Goal: Task Accomplishment & Management: Manage account settings

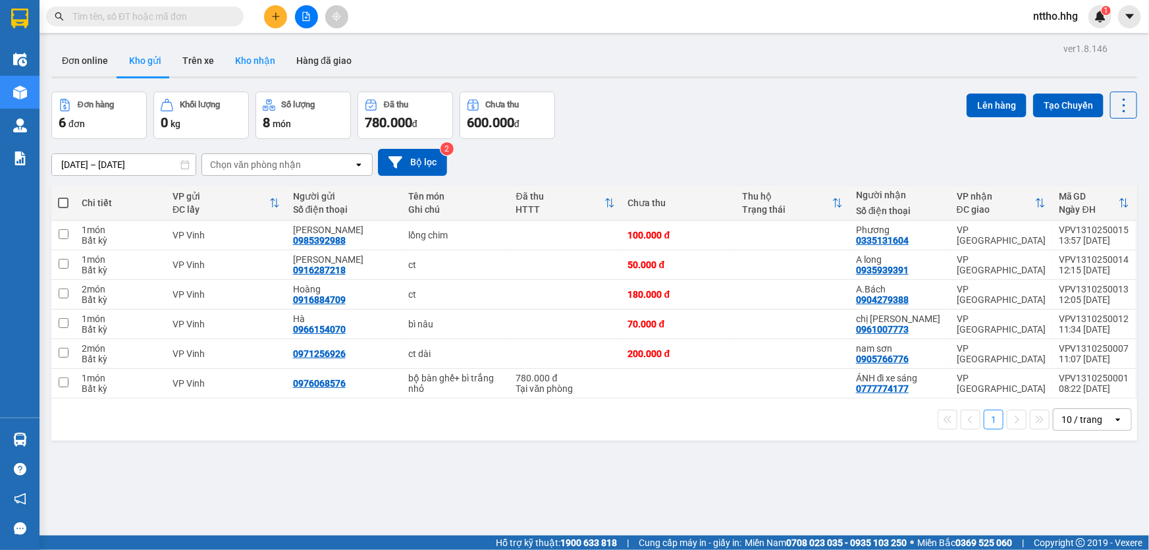
click at [247, 60] on button "Kho nhận" at bounding box center [254, 61] width 61 height 32
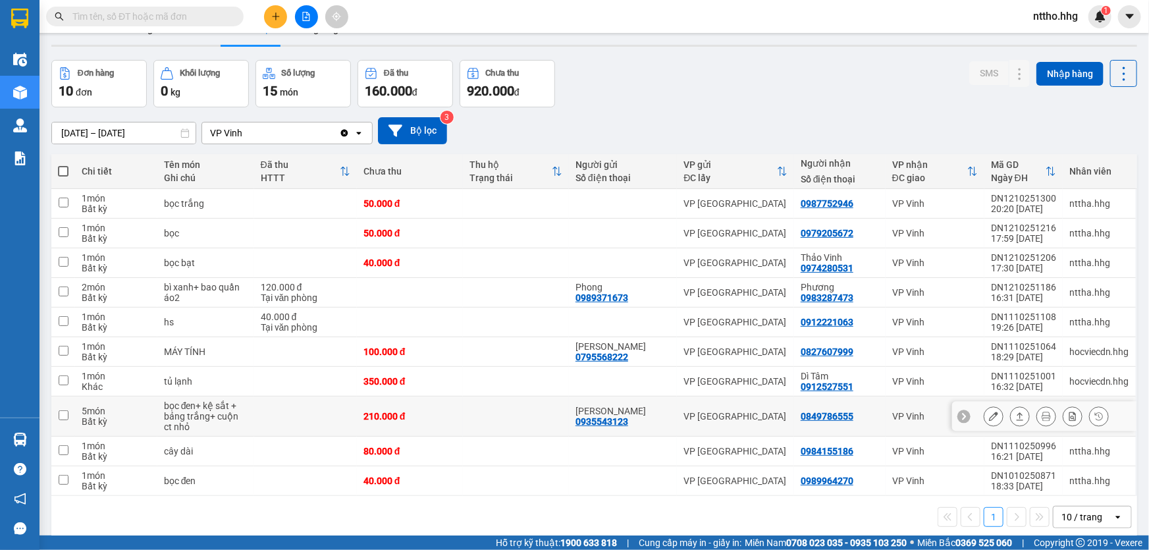
scroll to position [60, 0]
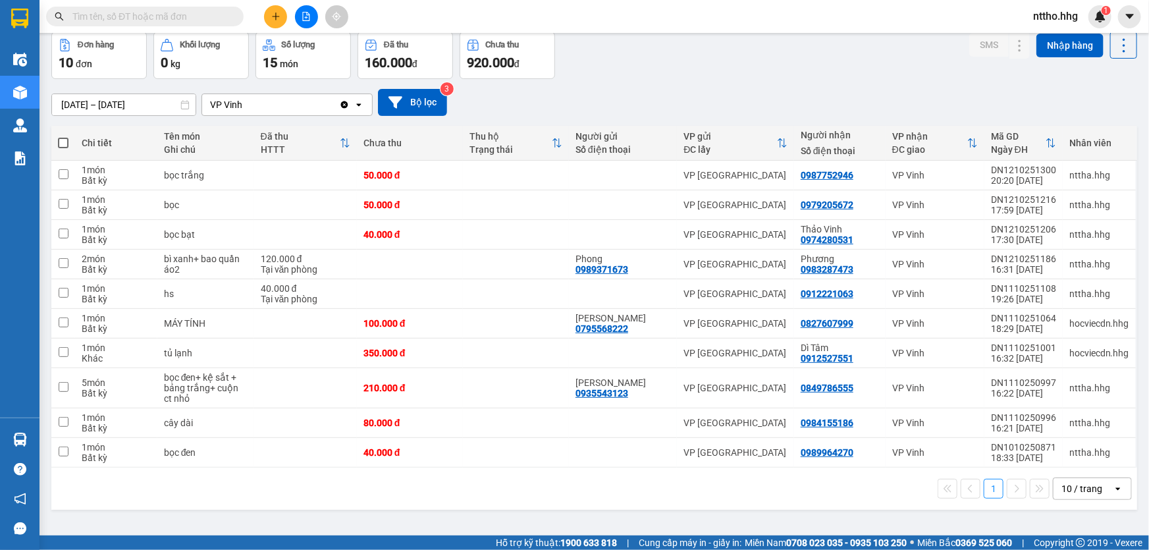
click at [1080, 491] on div "10 / trang" at bounding box center [1081, 488] width 41 height 13
click at [1073, 459] on span "100 / trang" at bounding box center [1077, 458] width 47 height 13
click at [277, 24] on button at bounding box center [275, 16] width 23 height 23
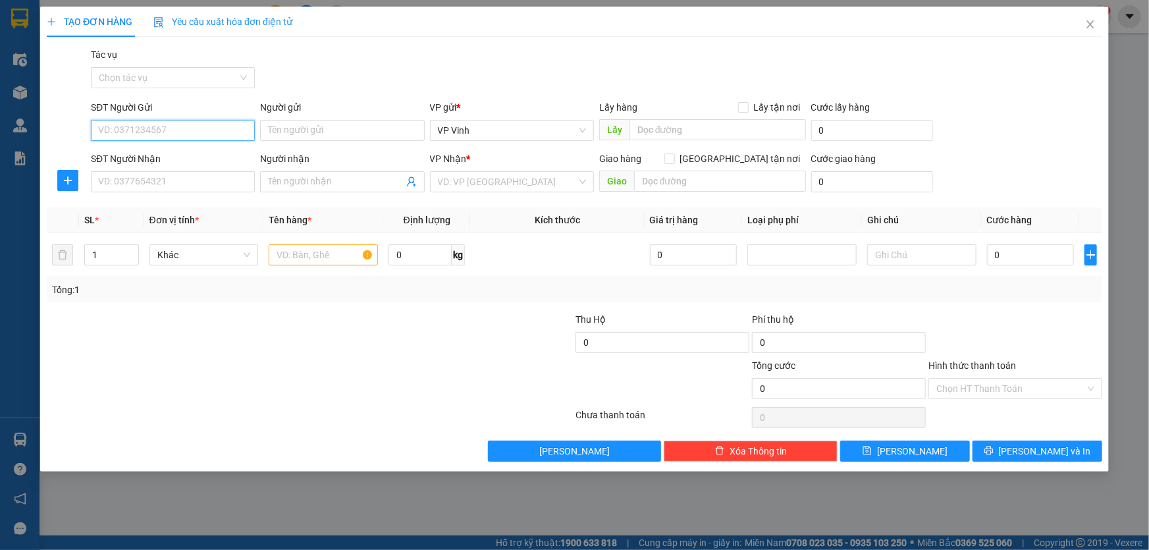
click at [151, 120] on input "SĐT Người Gửi" at bounding box center [173, 130] width 164 height 21
click at [174, 151] on div "0982030166 - [GEOGRAPHIC_DATA]" at bounding box center [173, 156] width 148 height 14
type input "0982030166"
type input "[GEOGRAPHIC_DATA]"
type input "0982030166"
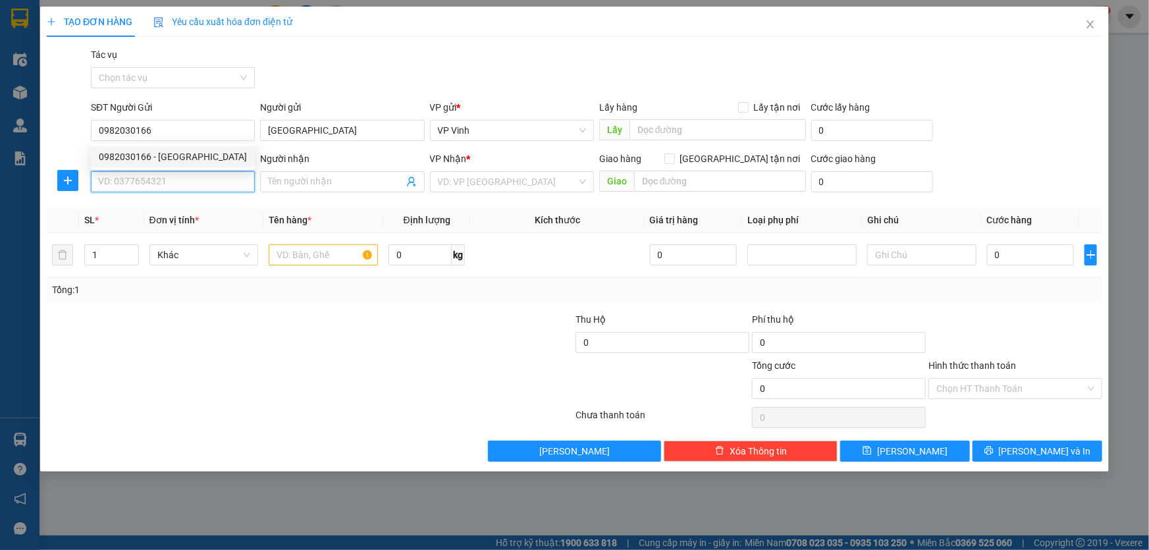
click at [164, 177] on input "SĐT Người Nhận" at bounding box center [173, 181] width 164 height 21
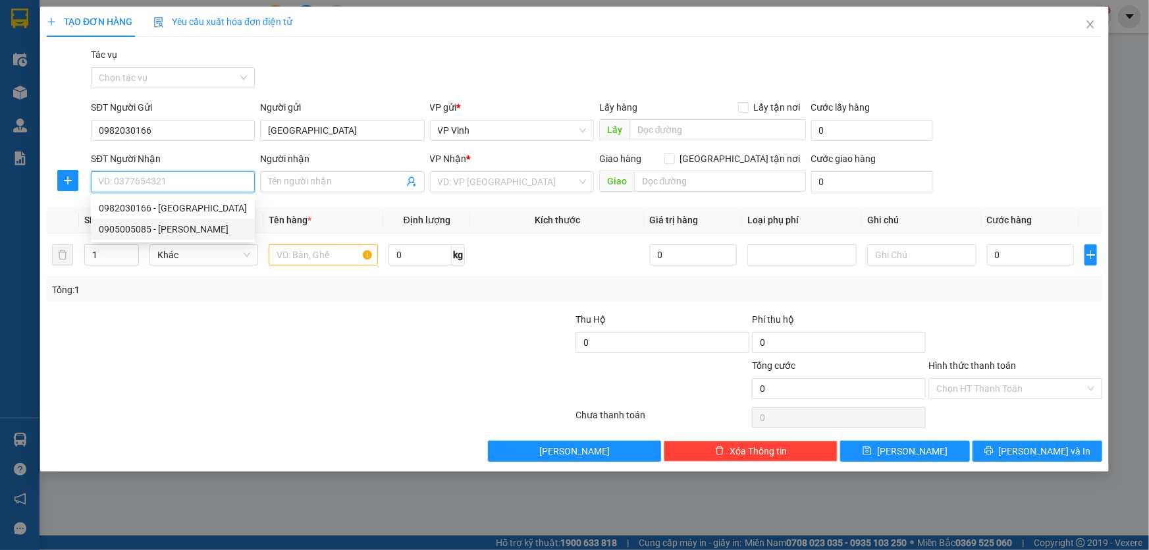
click at [154, 230] on div "0905005085 - [PERSON_NAME]" at bounding box center [173, 229] width 148 height 14
type input "0905005085"
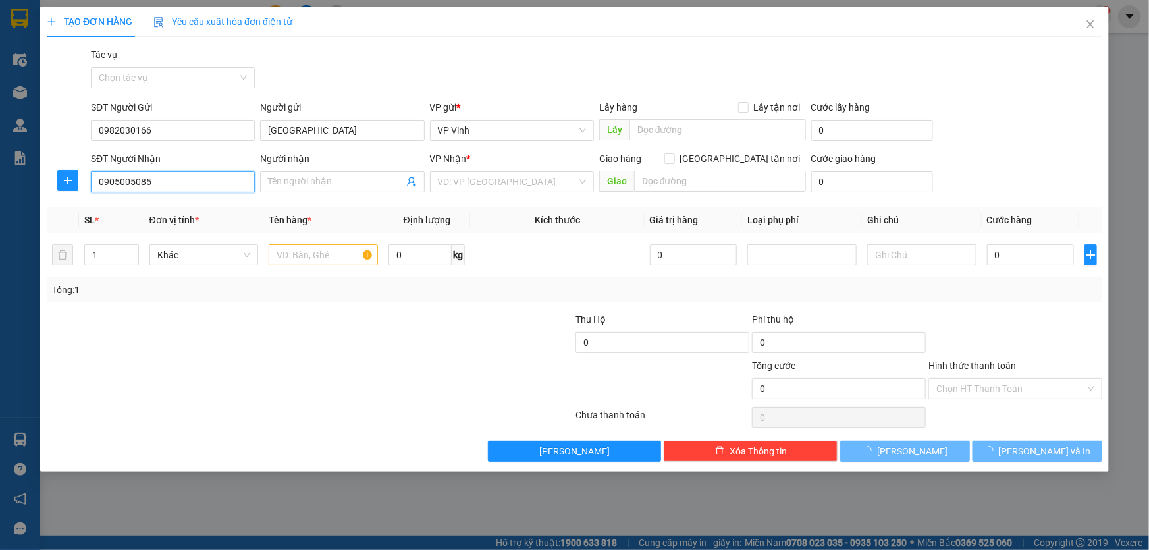
type input "[PERSON_NAME]"
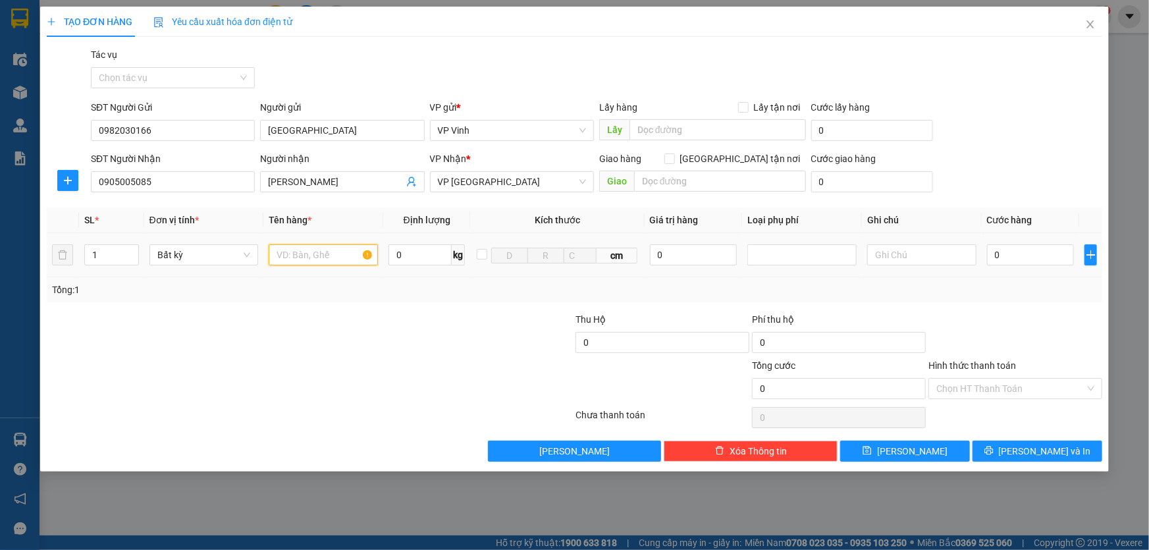
click at [335, 262] on input "text" at bounding box center [323, 254] width 109 height 21
type input "ct"
click at [1034, 258] on input "0" at bounding box center [1031, 254] width 88 height 21
type input "5"
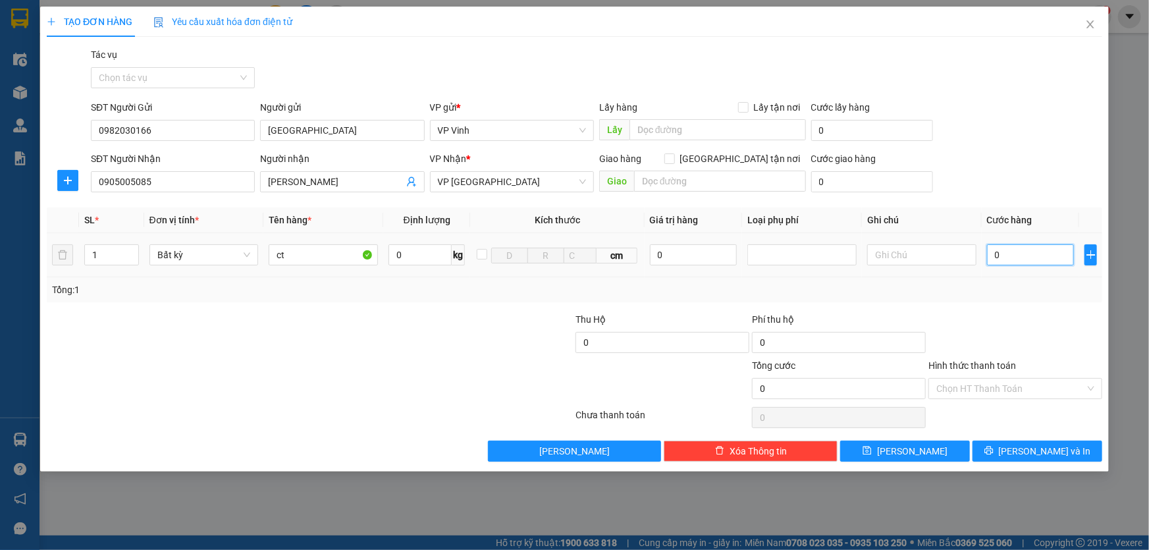
type input "5"
type input "50"
type input "500"
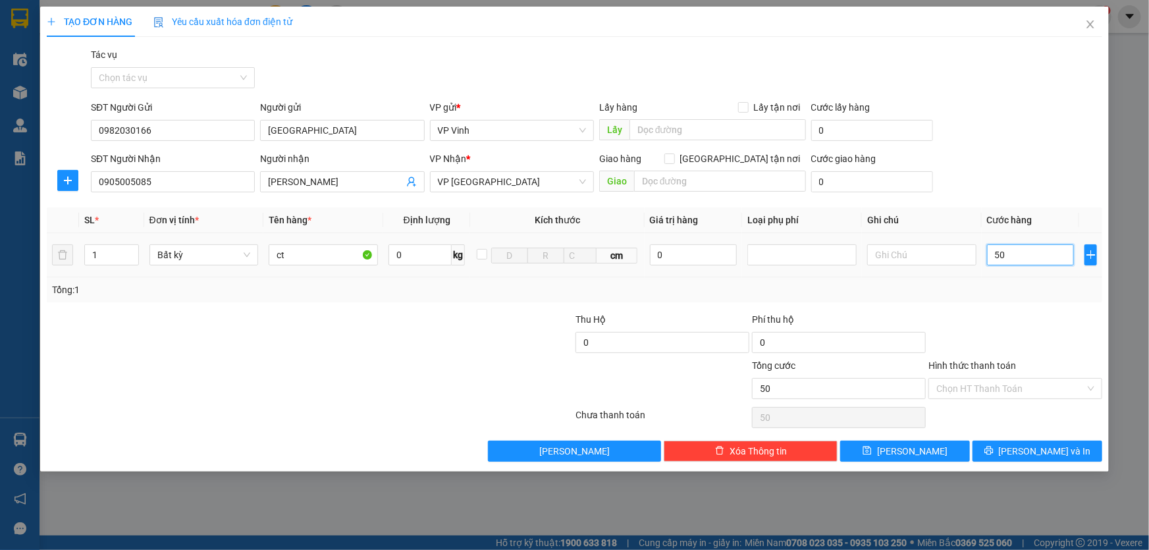
type input "500"
type input "5.000"
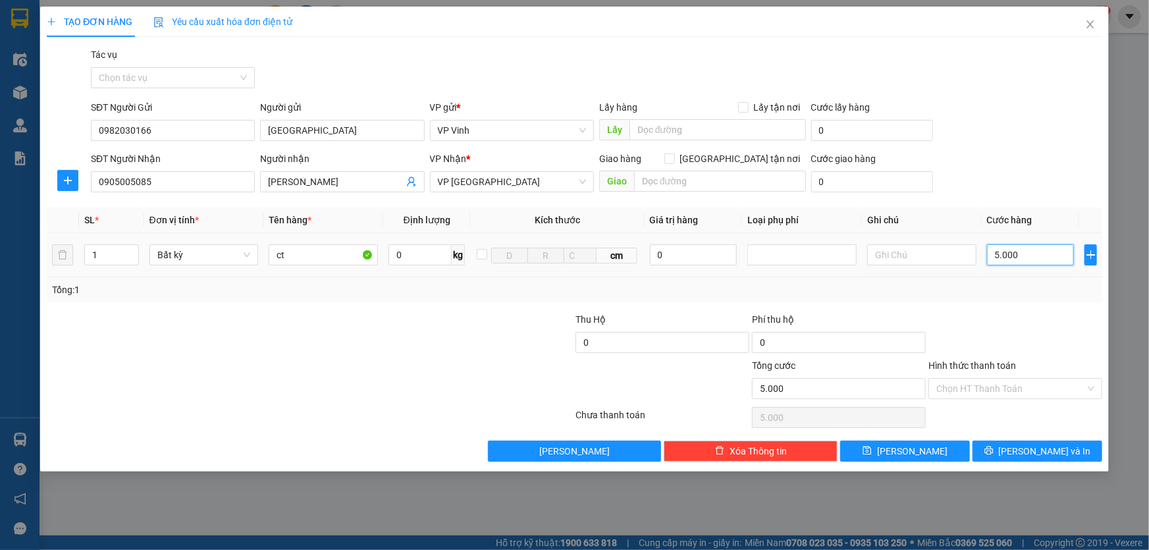
type input "50.000"
type input "500.000"
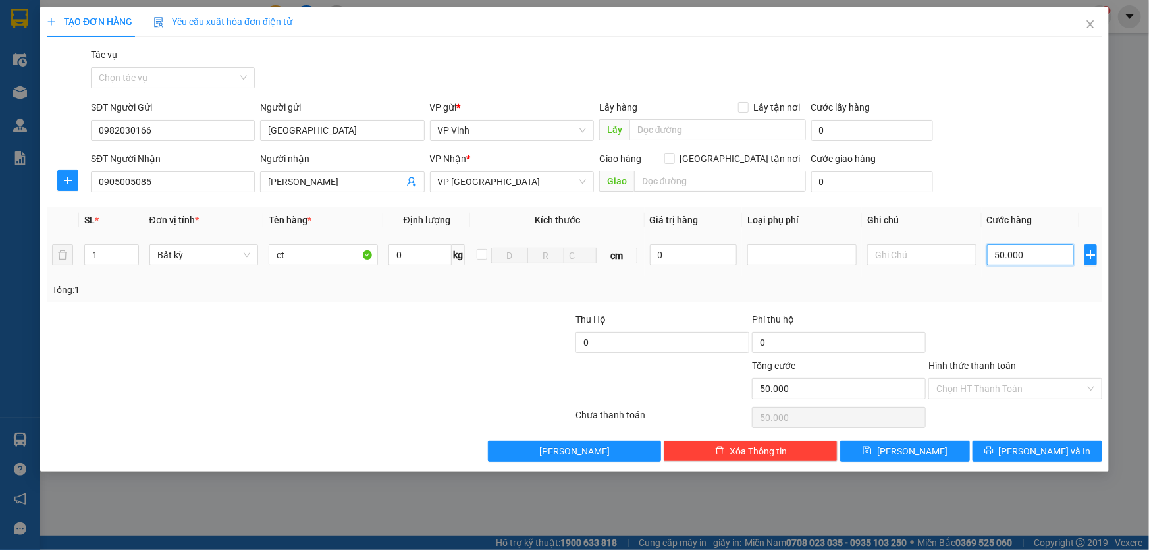
type input "500.000"
type input "50.000"
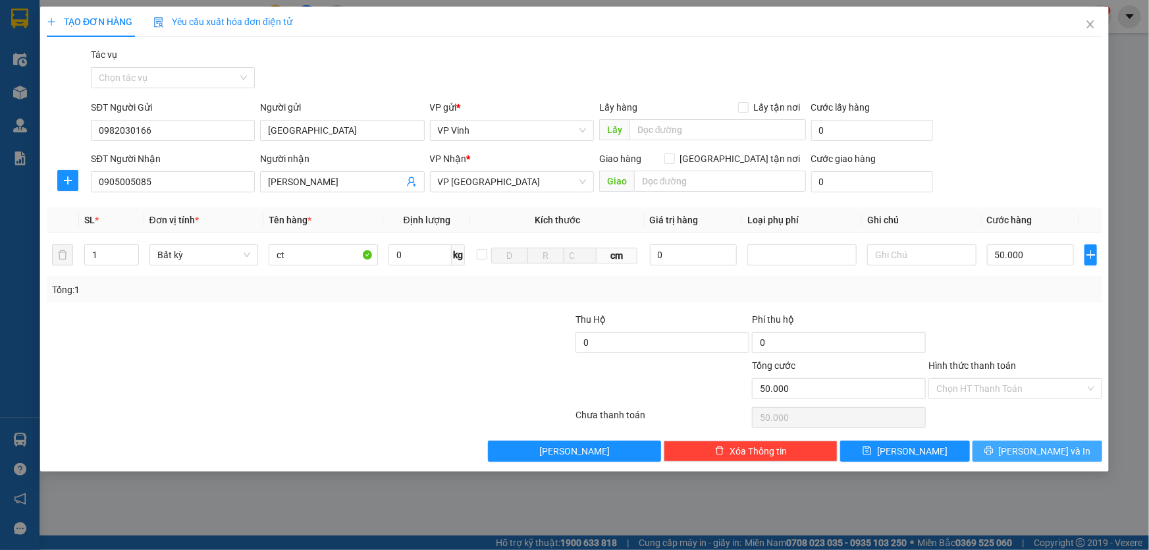
drag, startPoint x: 1066, startPoint y: 458, endPoint x: 1060, endPoint y: 448, distance: 11.9
click at [1065, 453] on button "[PERSON_NAME] và In" at bounding box center [1037, 450] width 130 height 21
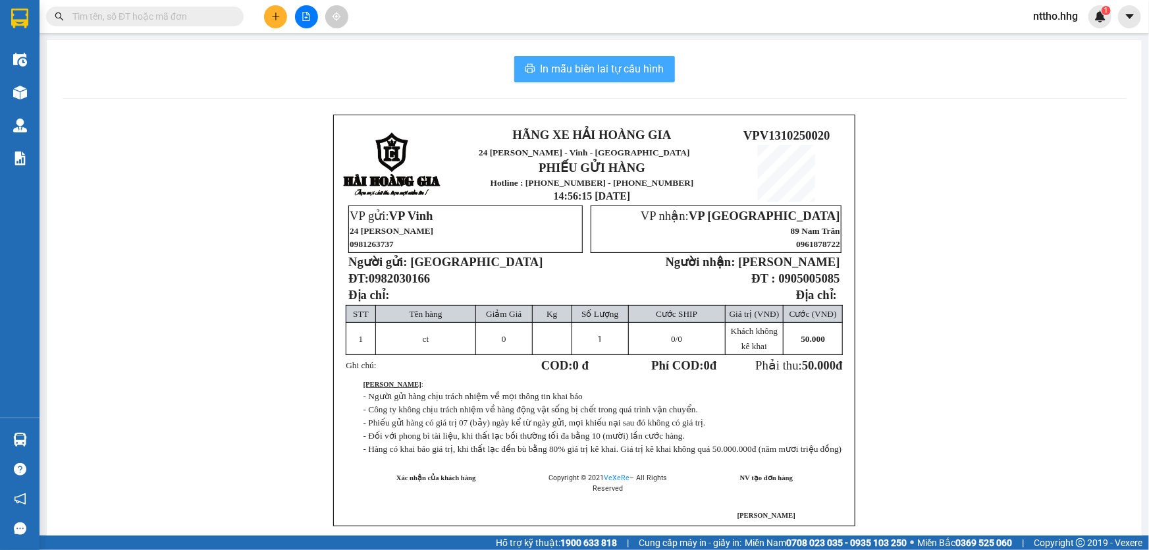
click at [651, 66] on span "In mẫu biên lai tự cấu hình" at bounding box center [602, 69] width 124 height 16
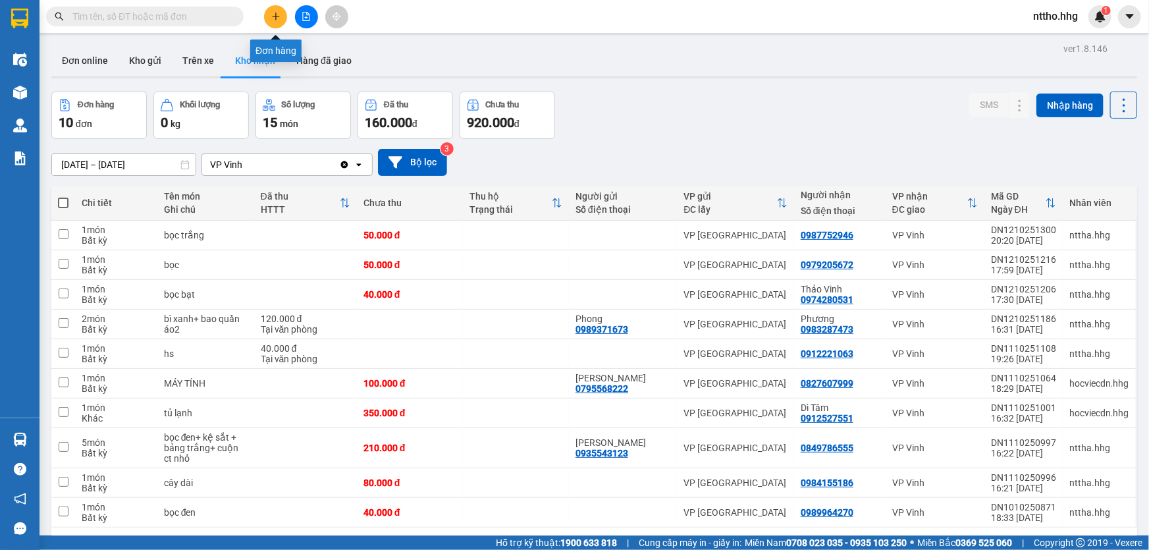
click at [273, 16] on icon "plus" at bounding box center [275, 16] width 7 height 1
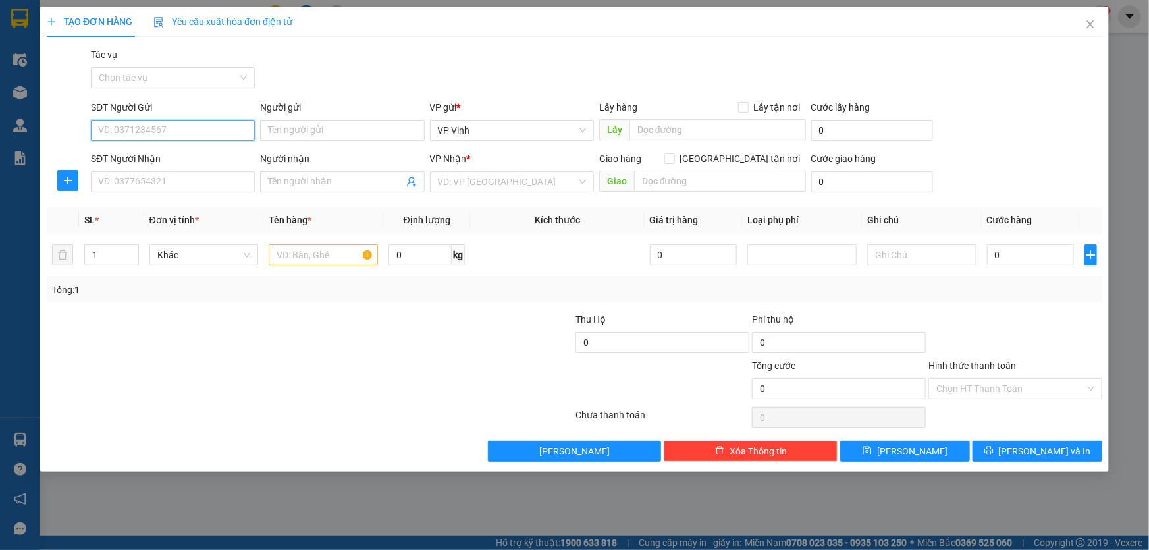
click at [157, 132] on input "SĐT Người Gửi" at bounding box center [173, 130] width 164 height 21
type input "0963199982"
click at [174, 163] on div "0963199982 - Cẩm Anh" at bounding box center [173, 156] width 148 height 14
type input "[PERSON_NAME]"
type input "0963199982"
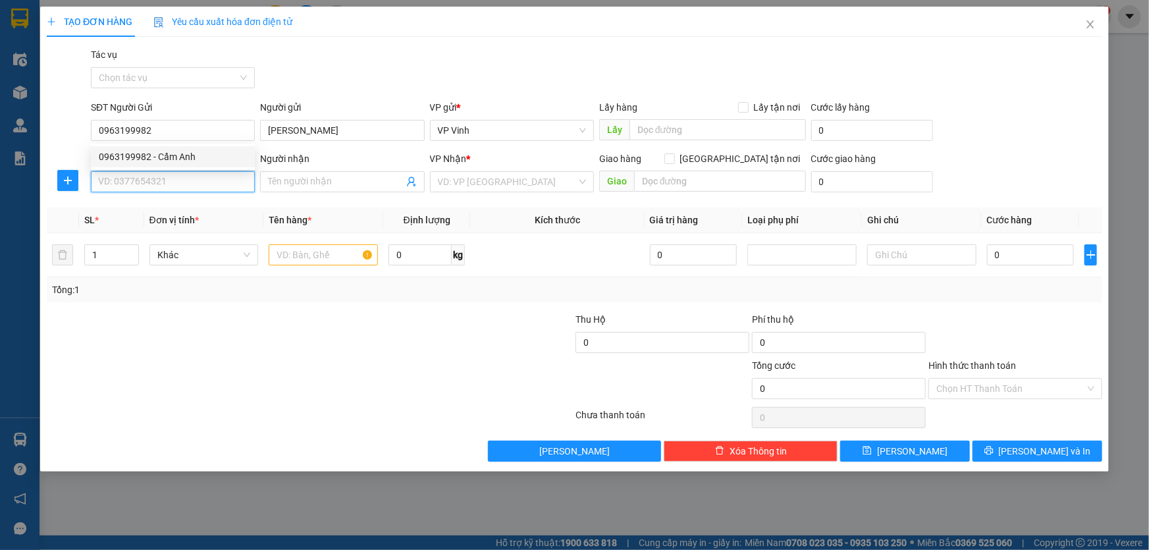
click at [168, 188] on input "SĐT Người Nhận" at bounding box center [173, 181] width 164 height 21
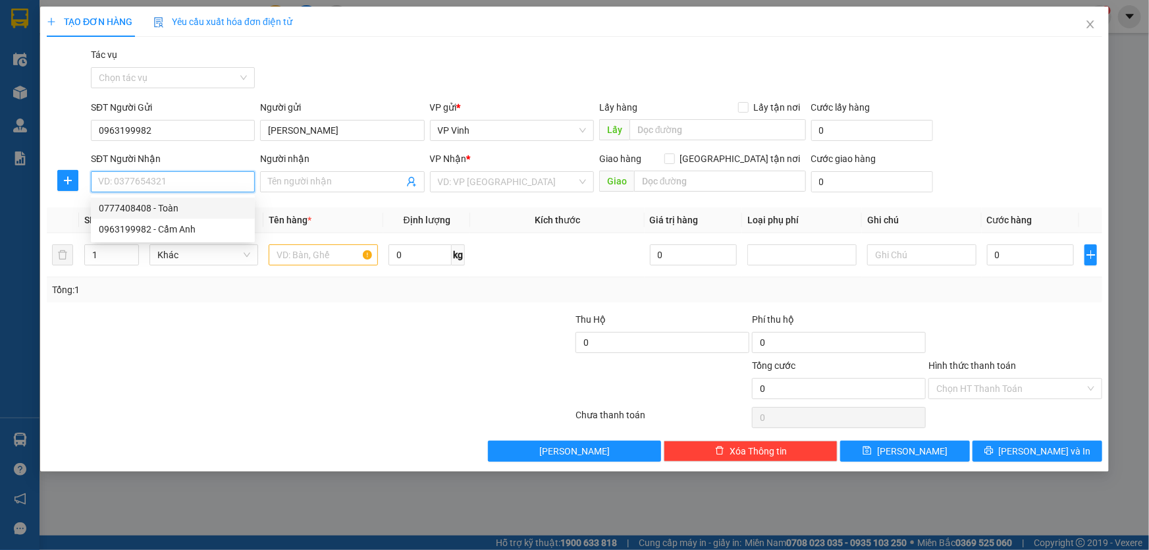
click at [161, 215] on div "0777408408 - Toàn" at bounding box center [173, 208] width 148 height 14
type input "0777408408"
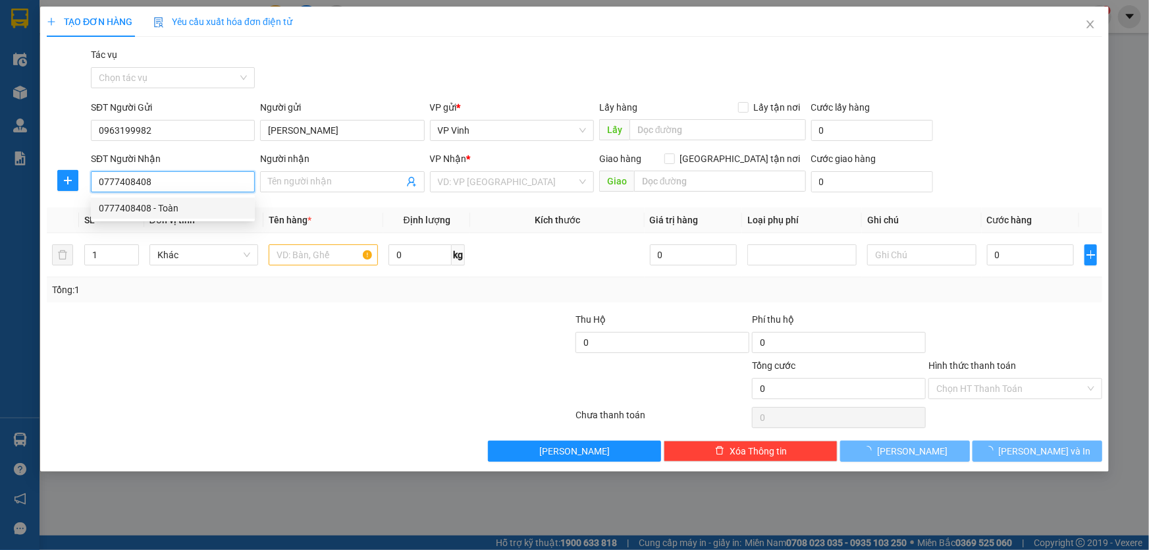
type input "Toàn"
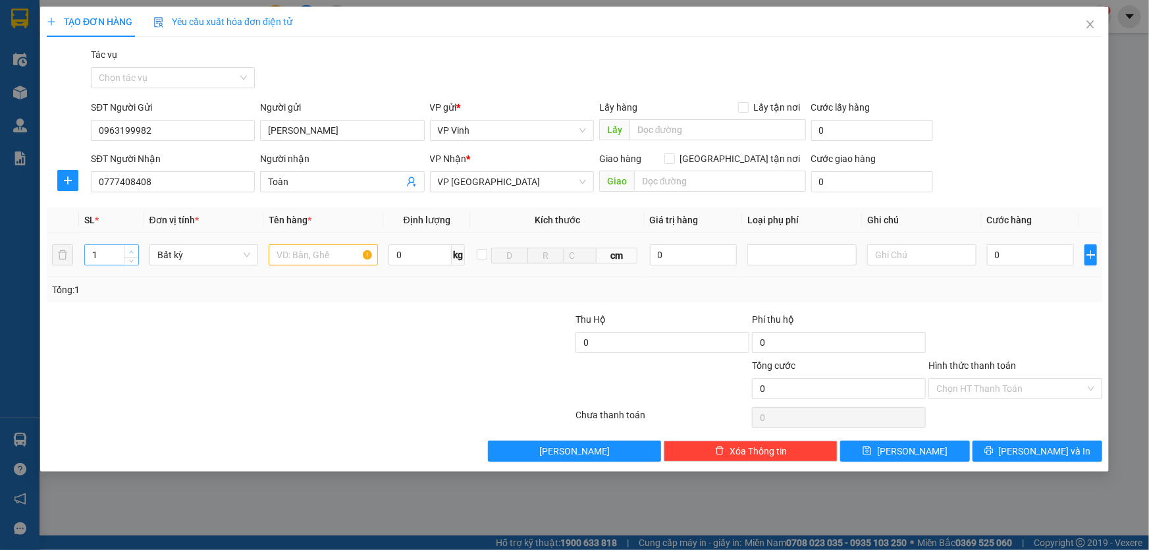
type input "2"
click at [132, 250] on icon "up" at bounding box center [132, 251] width 4 height 3
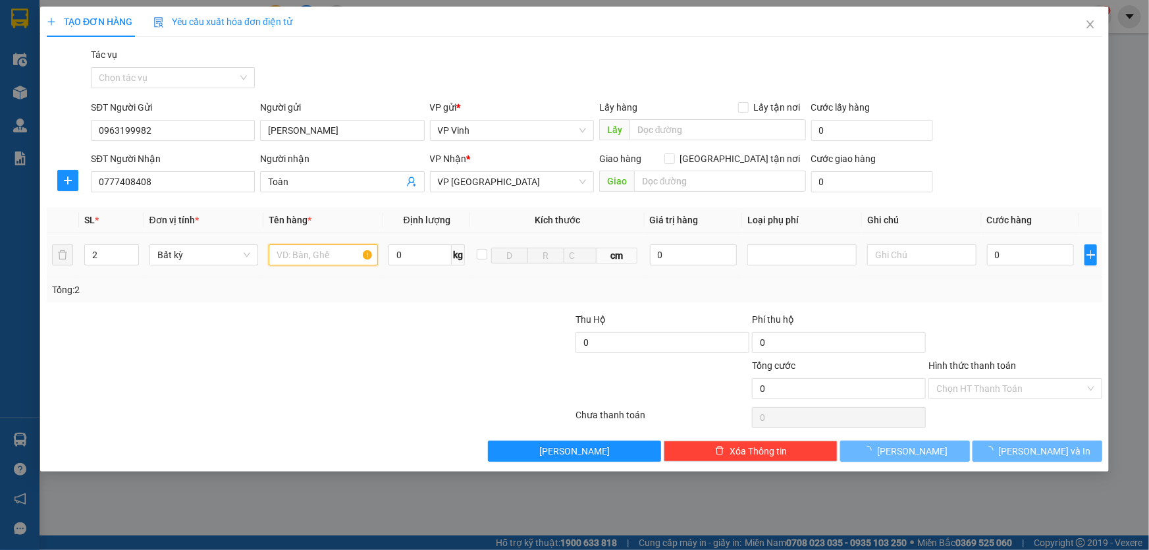
click at [311, 251] on input "text" at bounding box center [323, 254] width 109 height 21
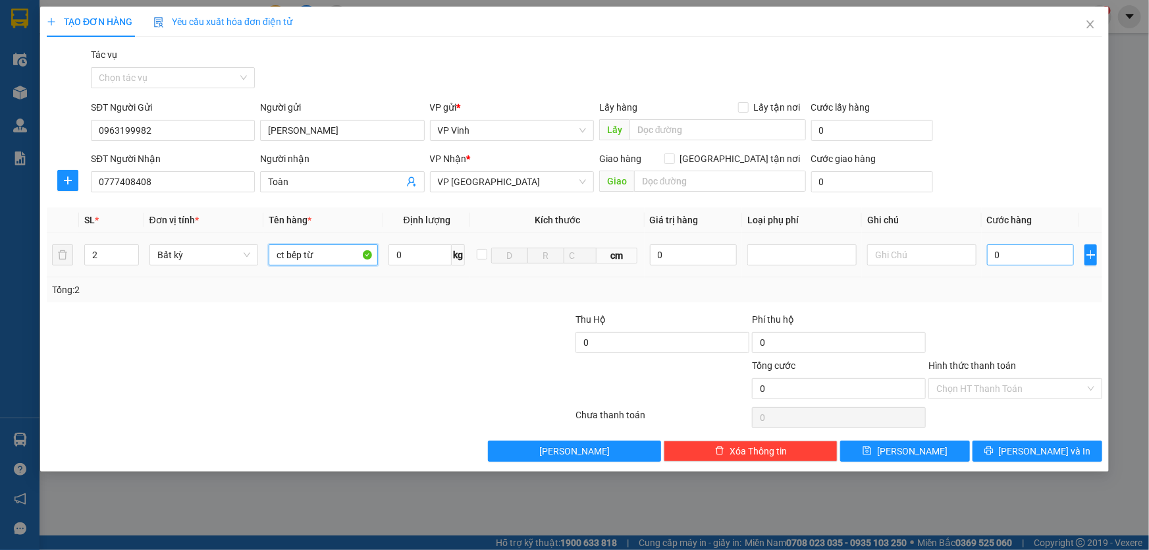
type input "ct bếp từ"
click at [1039, 257] on input "0" at bounding box center [1031, 254] width 88 height 21
type input "2"
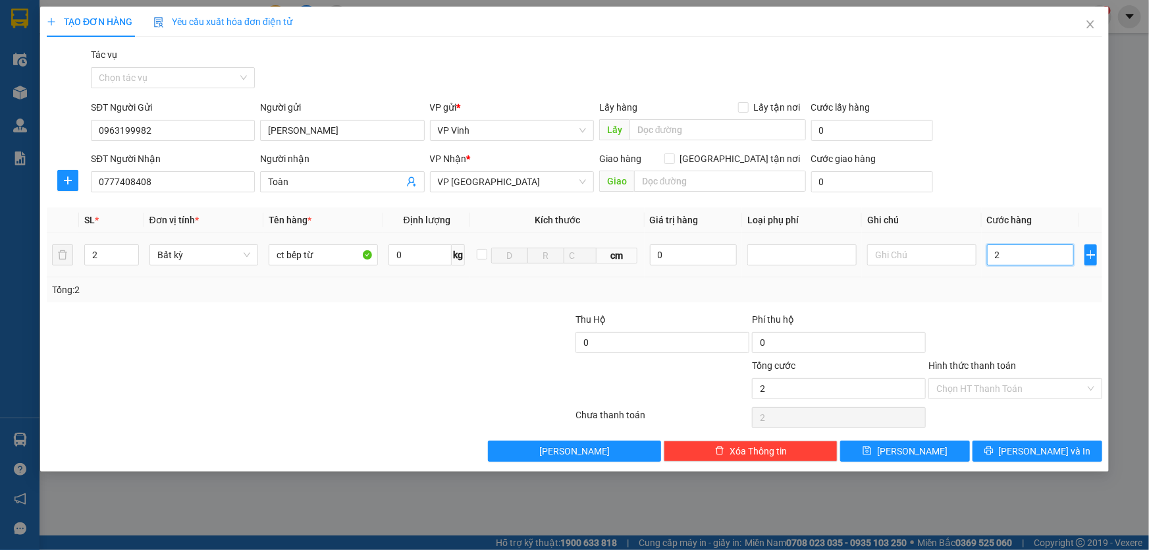
type input "20"
type input "200"
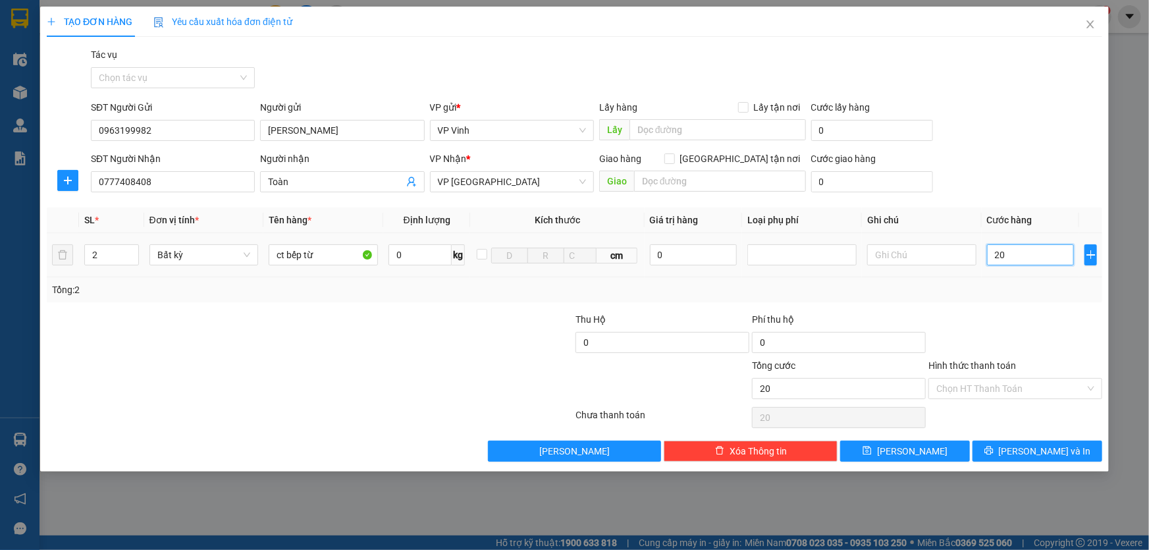
type input "200"
type input "2.000"
type input "20.000"
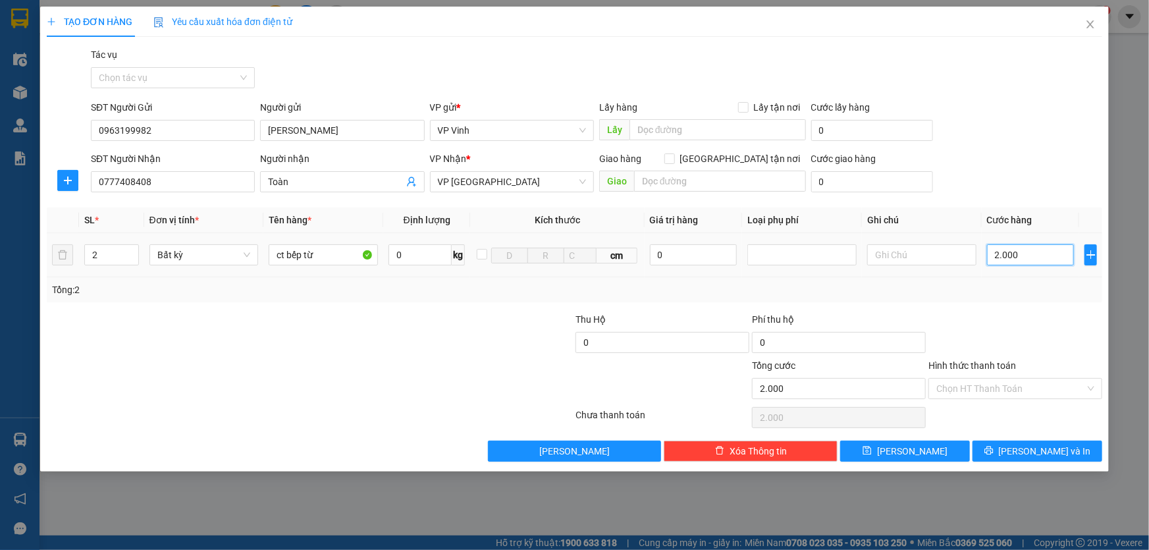
type input "20.000"
type input "200.000"
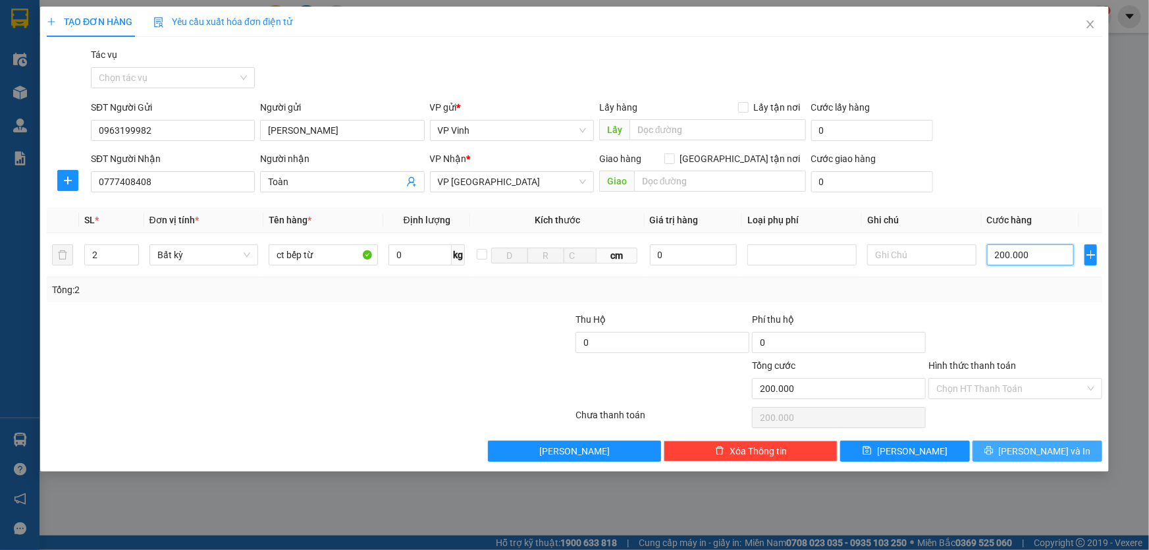
type input "200.000"
click at [1047, 445] on span "[PERSON_NAME] và In" at bounding box center [1045, 451] width 92 height 14
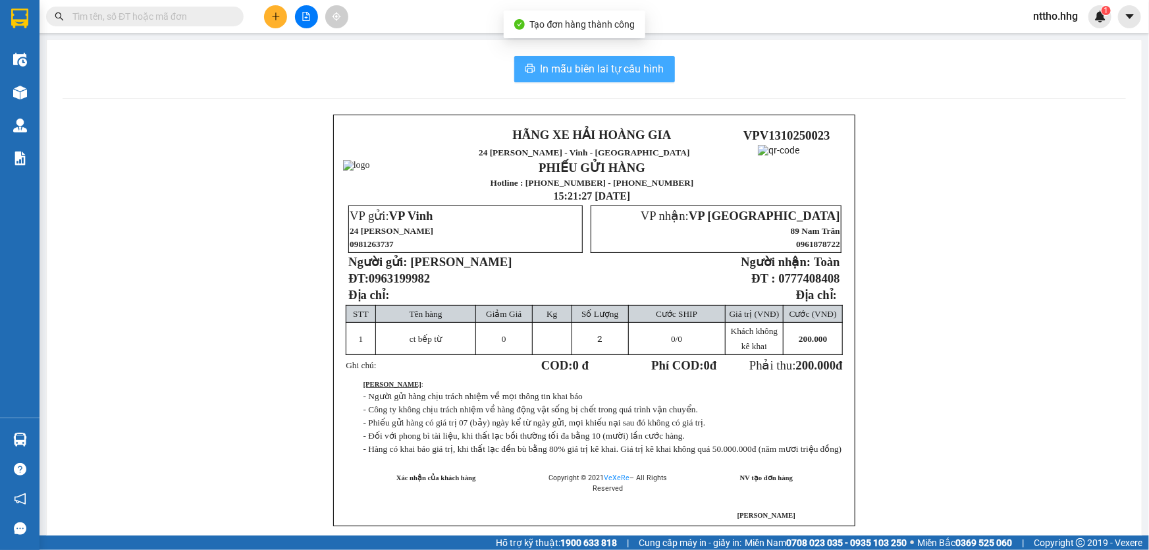
click at [619, 58] on button "In mẫu biên lai tự cấu hình" at bounding box center [594, 69] width 161 height 26
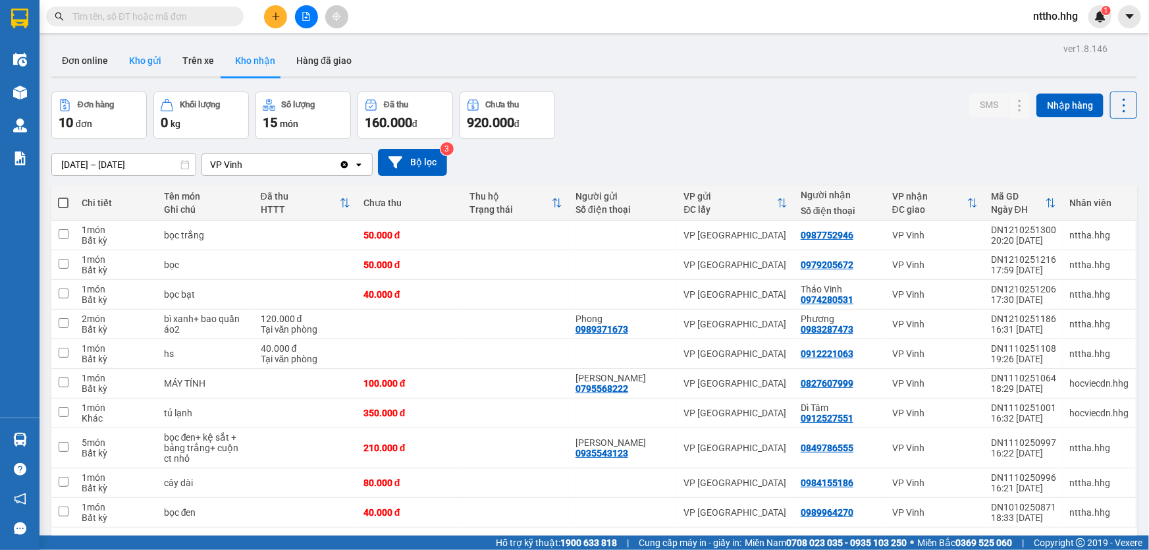
click at [135, 55] on button "Kho gửi" at bounding box center [144, 61] width 53 height 32
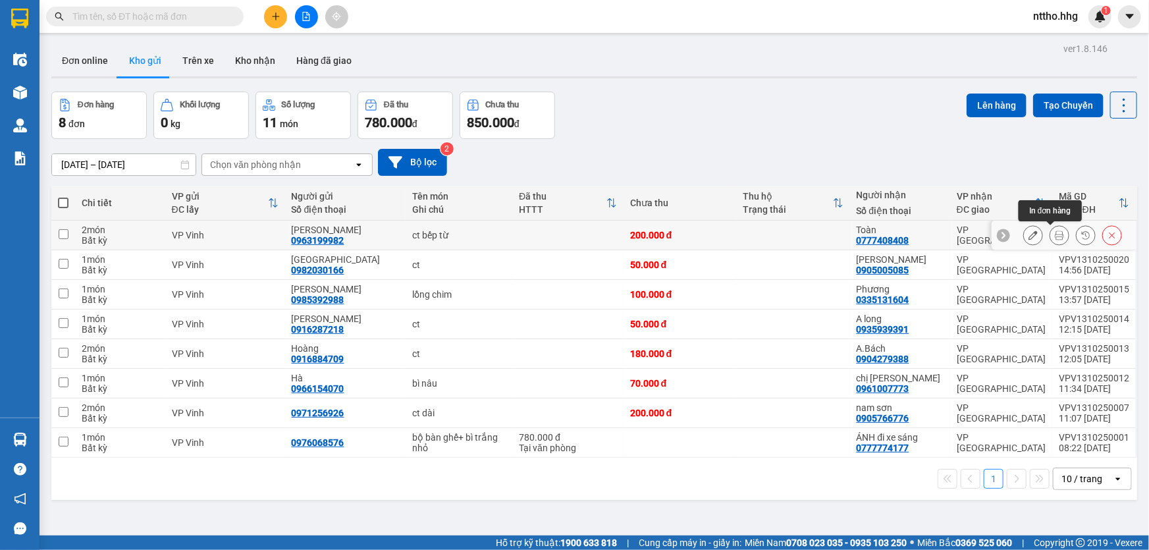
click at [1055, 232] on icon at bounding box center [1059, 234] width 9 height 9
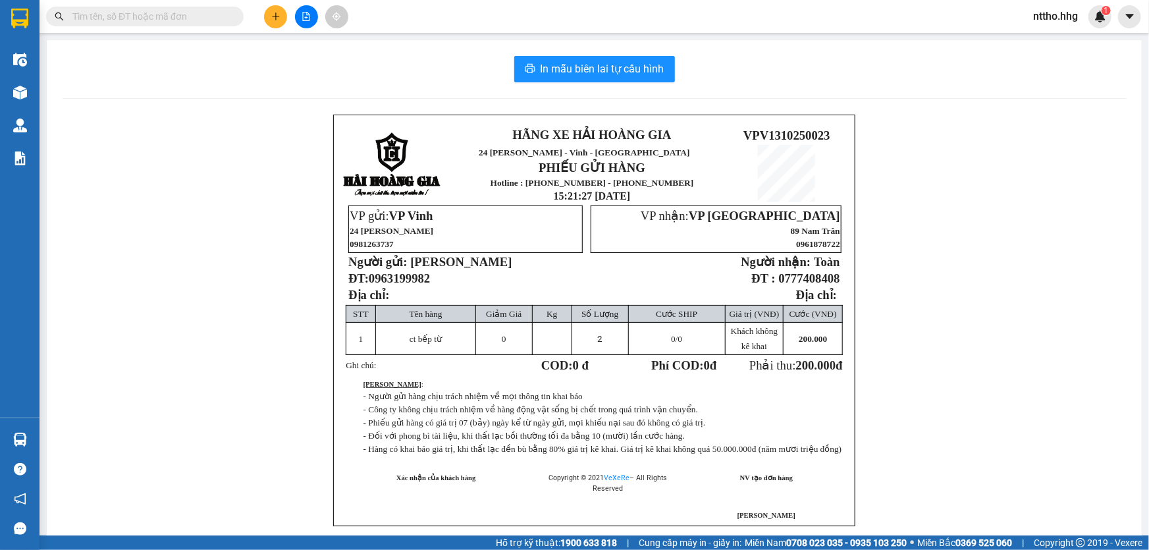
click at [598, 55] on div "In mẫu biên lai tự cấu hình HÃNG XE HẢI HOÀNG GIA 24 Lê Ninh - Vinh - Nghệ An P…" at bounding box center [594, 307] width 1095 height 534
click at [600, 75] on span "In mẫu biên lai tự cấu hình" at bounding box center [602, 69] width 124 height 16
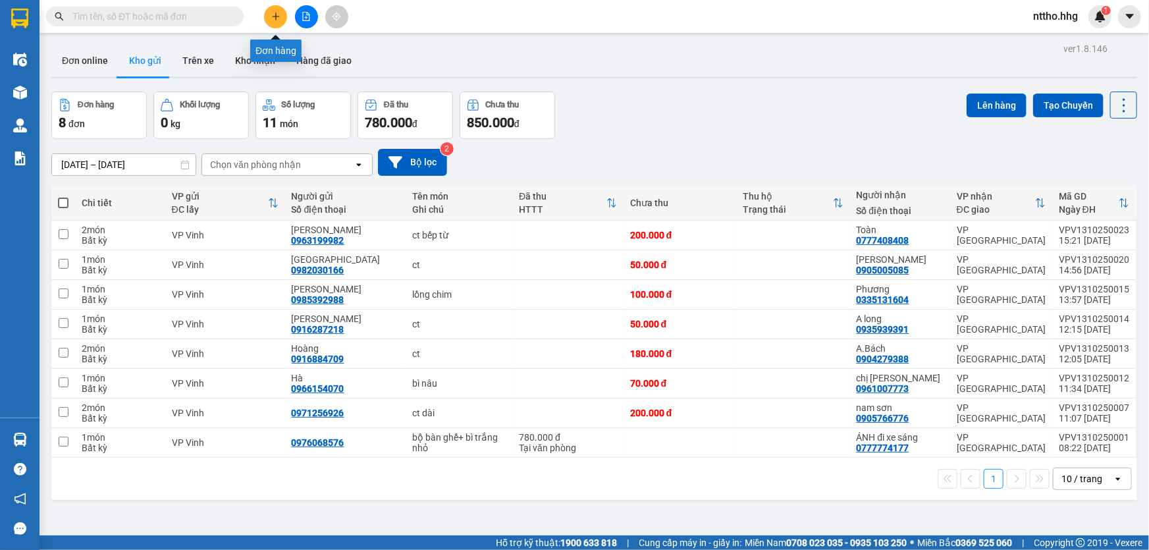
click at [274, 18] on icon "plus" at bounding box center [275, 16] width 9 height 9
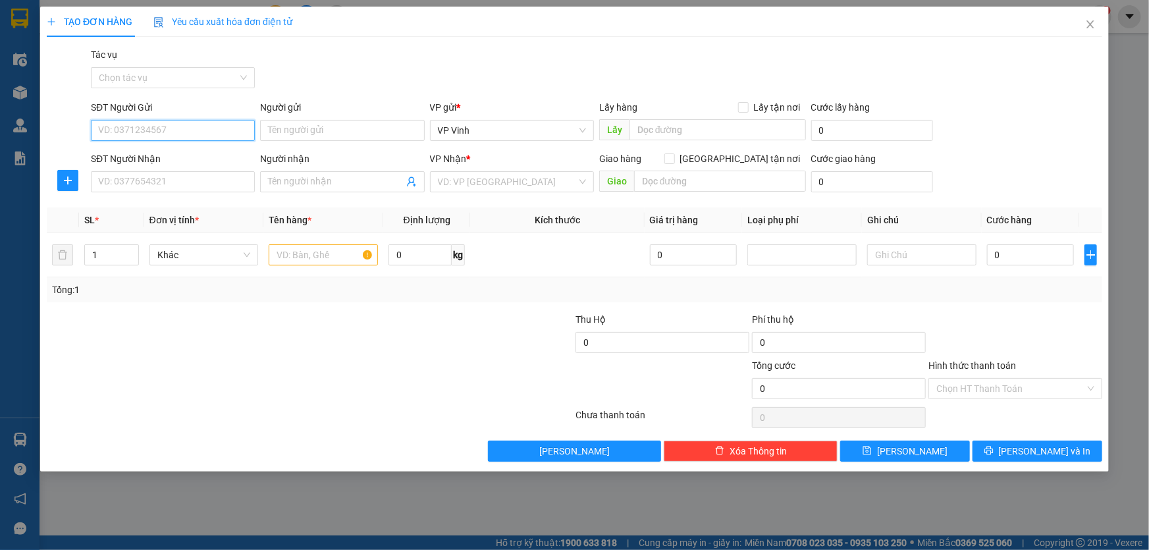
click at [156, 131] on input "SĐT Người Gửi" at bounding box center [173, 130] width 164 height 21
type input "0912583288"
click at [147, 178] on input "SĐT Người Nhận" at bounding box center [173, 181] width 164 height 21
type input "0929606789"
click at [471, 182] on input "search" at bounding box center [507, 182] width 139 height 20
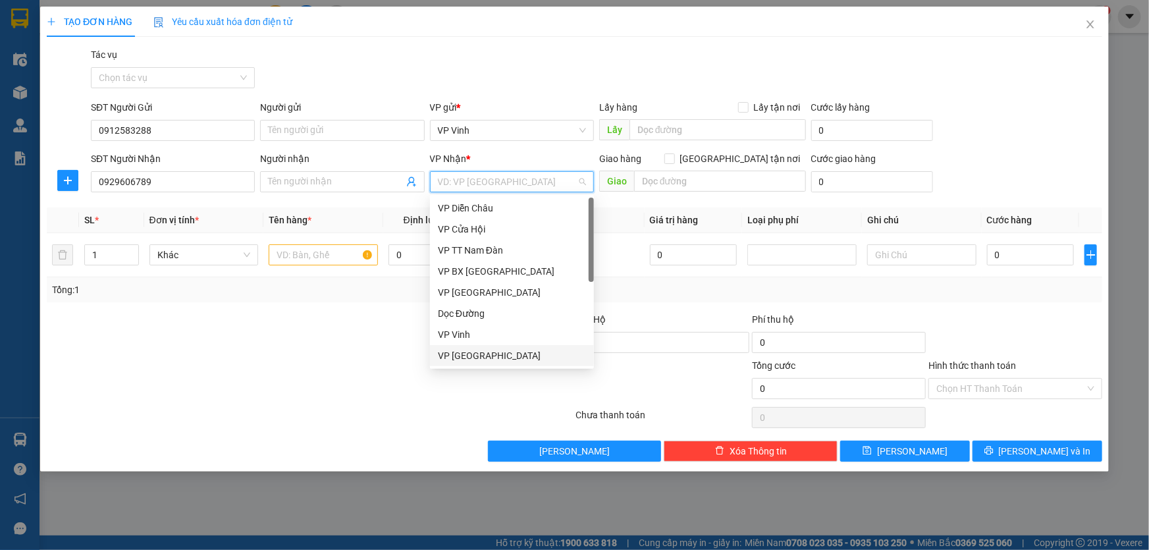
click at [465, 359] on div "VP [GEOGRAPHIC_DATA]" at bounding box center [512, 355] width 148 height 14
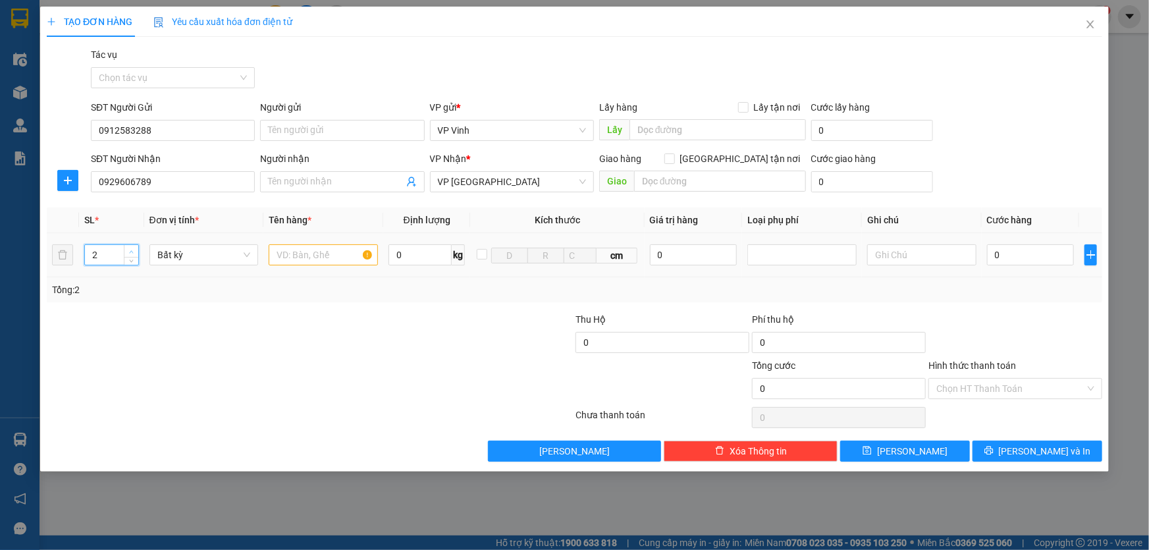
click at [133, 249] on icon "up" at bounding box center [131, 251] width 5 height 5
type input "4"
click at [133, 249] on icon "up" at bounding box center [131, 251] width 5 height 5
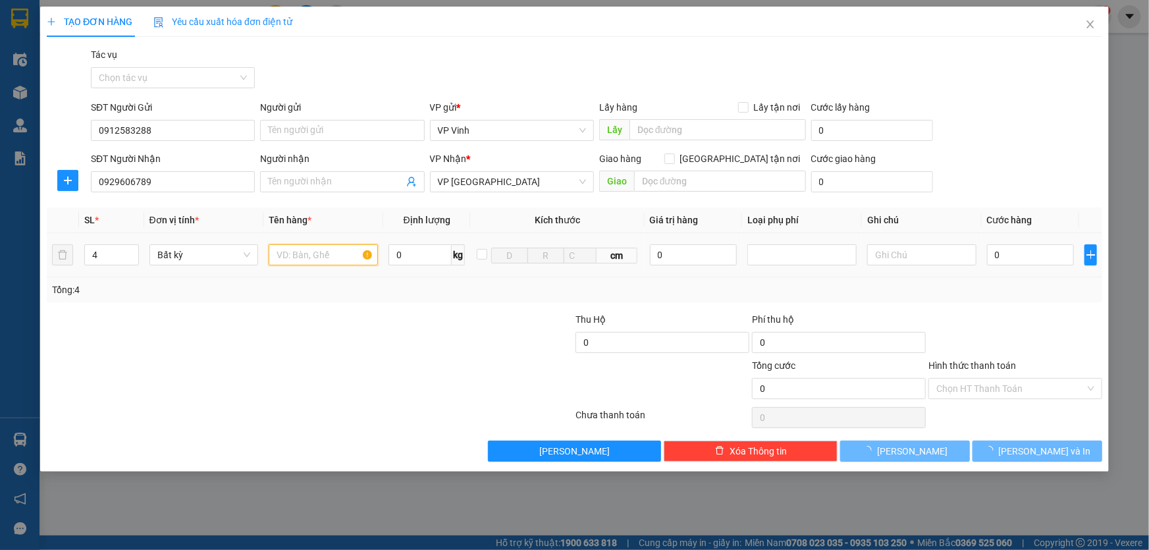
click at [315, 249] on input "text" at bounding box center [323, 254] width 109 height 21
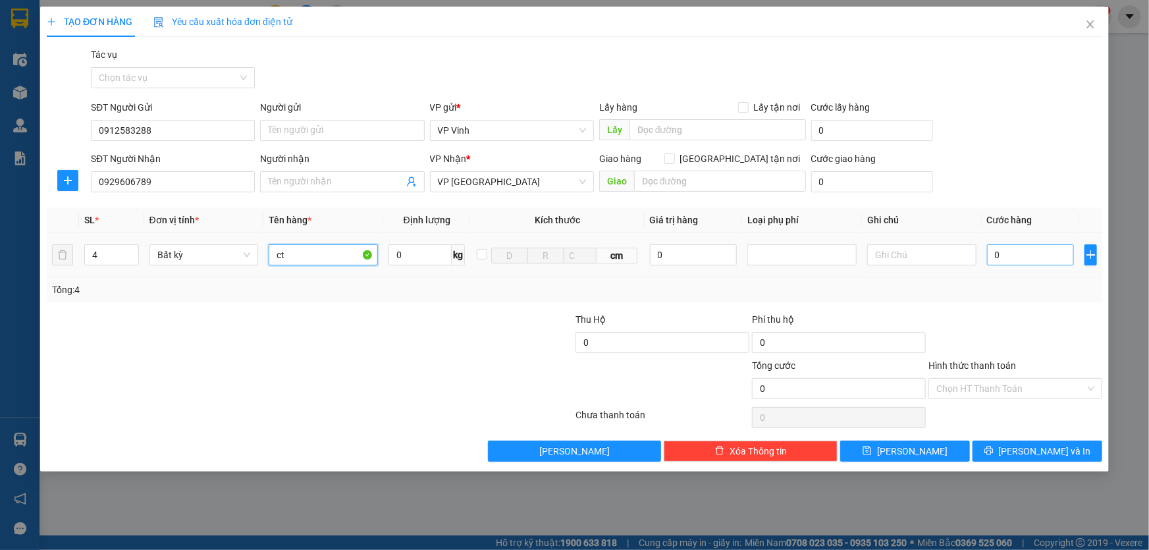
type input "ct"
click at [1015, 257] on input "0" at bounding box center [1031, 254] width 88 height 21
type input "2"
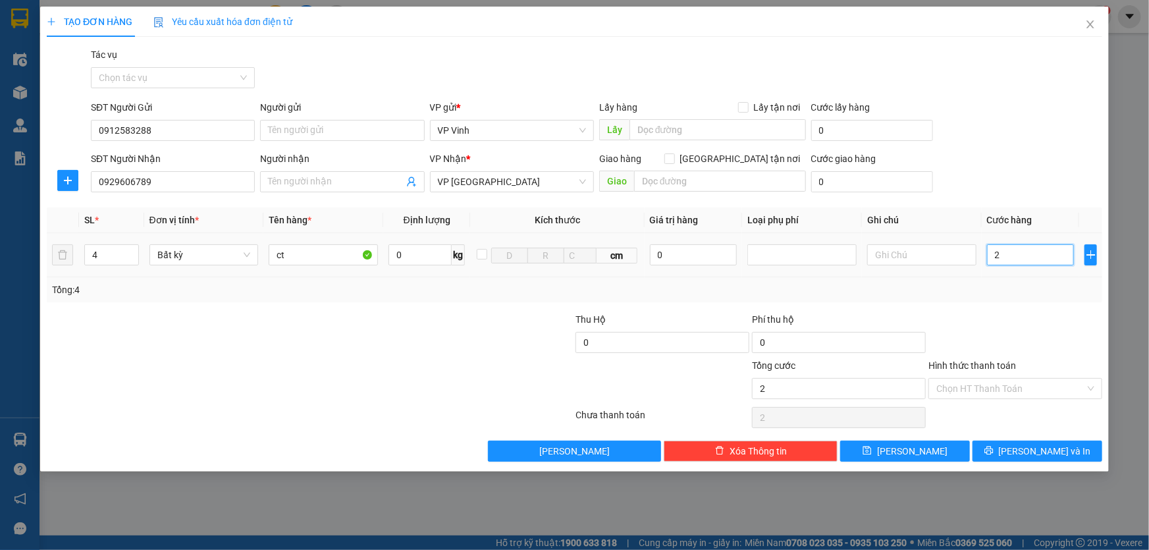
type input "20"
type input "200"
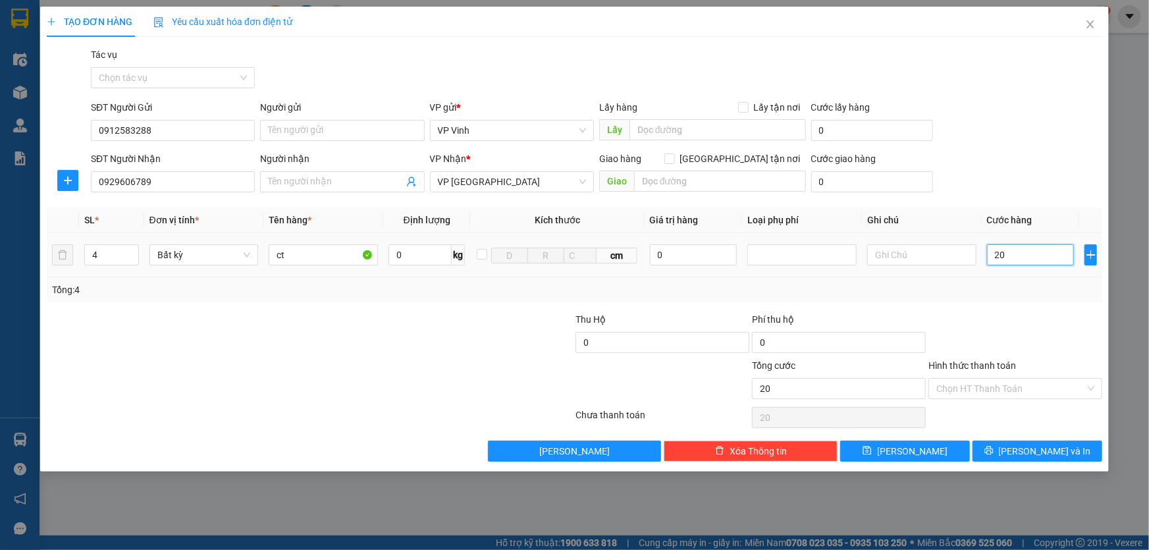
type input "200"
type input "2.000"
type input "20.000"
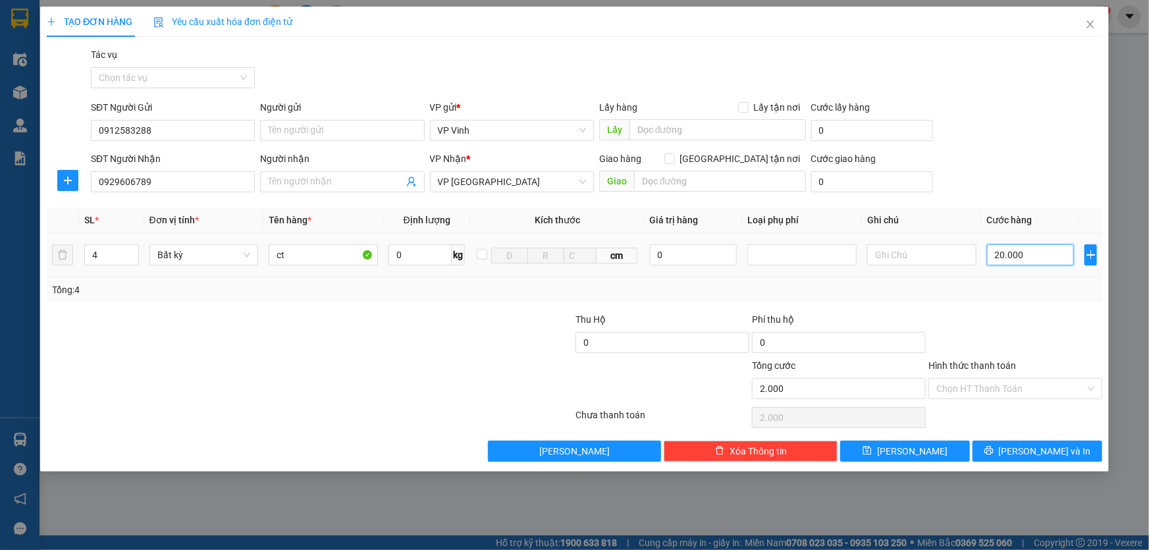
type input "20.000"
type input "200.000"
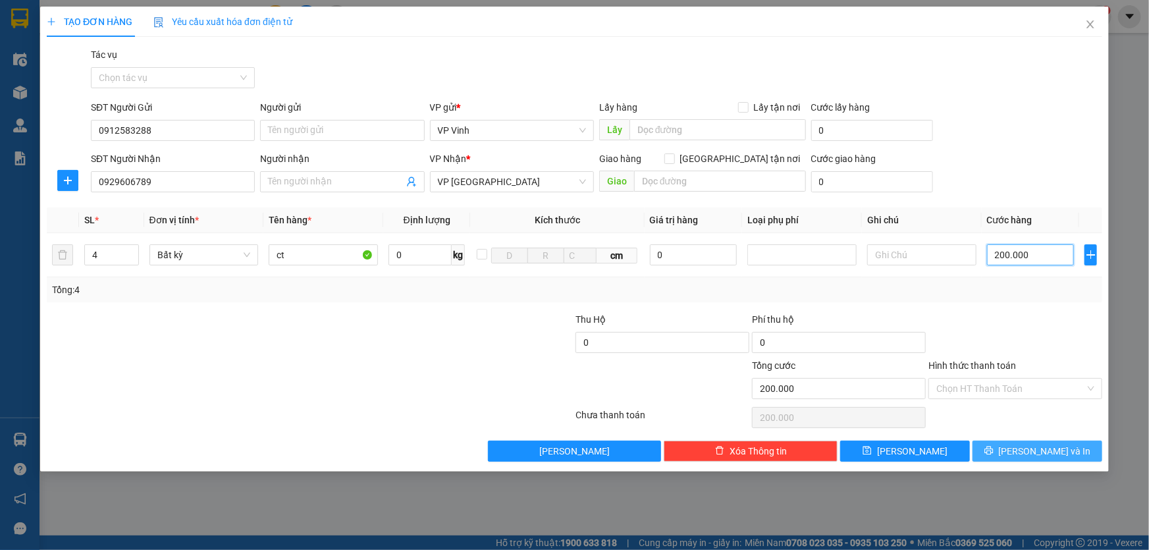
type input "200.000"
click at [993, 452] on icon "printer" at bounding box center [988, 450] width 9 height 9
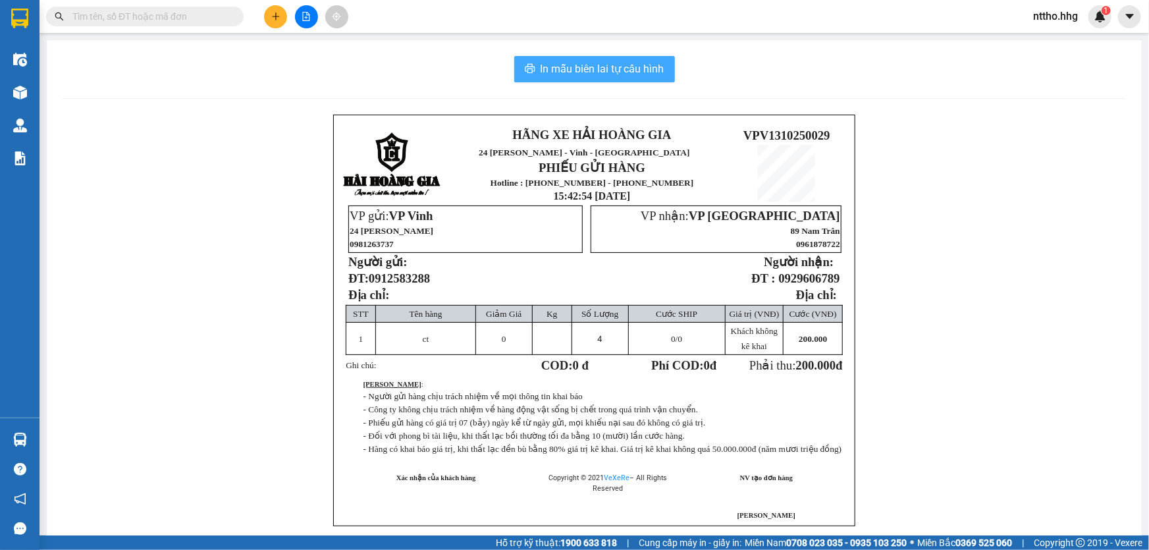
click at [601, 67] on span "In mẫu biên lai tự cấu hình" at bounding box center [602, 69] width 124 height 16
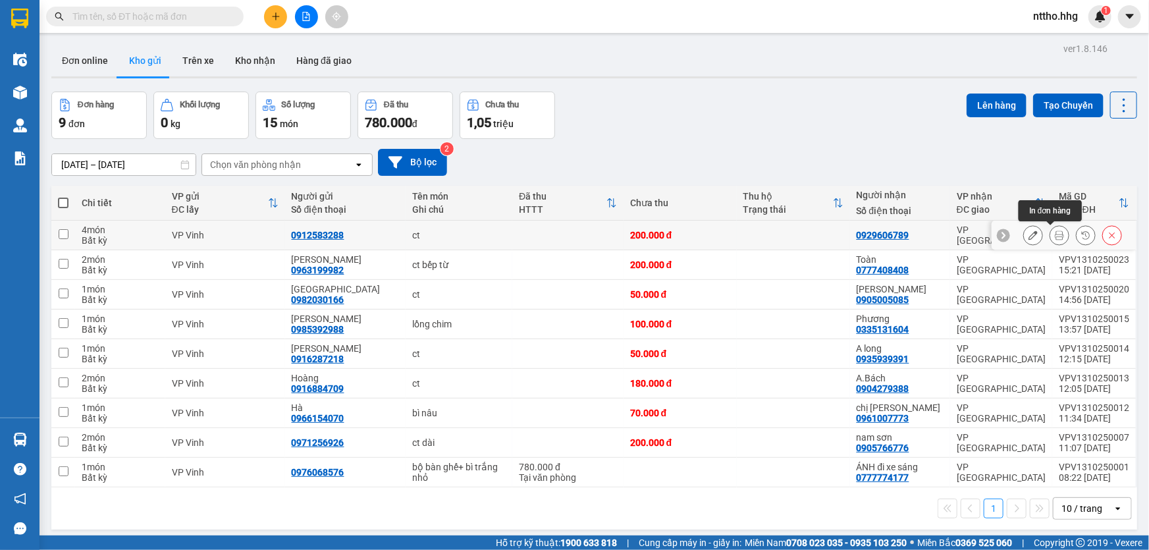
click at [1055, 232] on icon at bounding box center [1059, 234] width 9 height 9
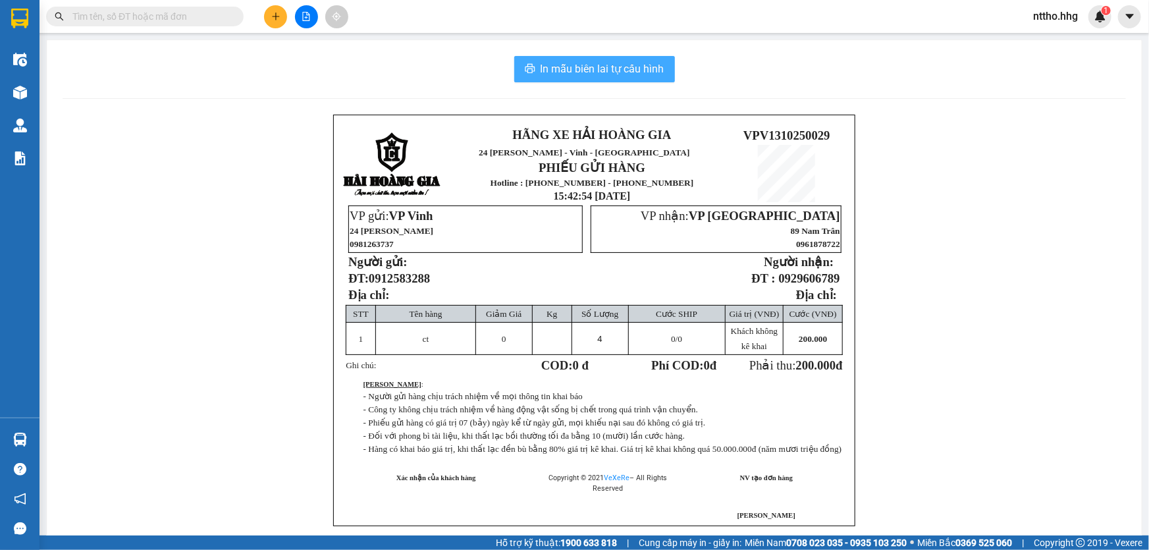
click at [585, 75] on span "In mẫu biên lai tự cấu hình" at bounding box center [602, 69] width 124 height 16
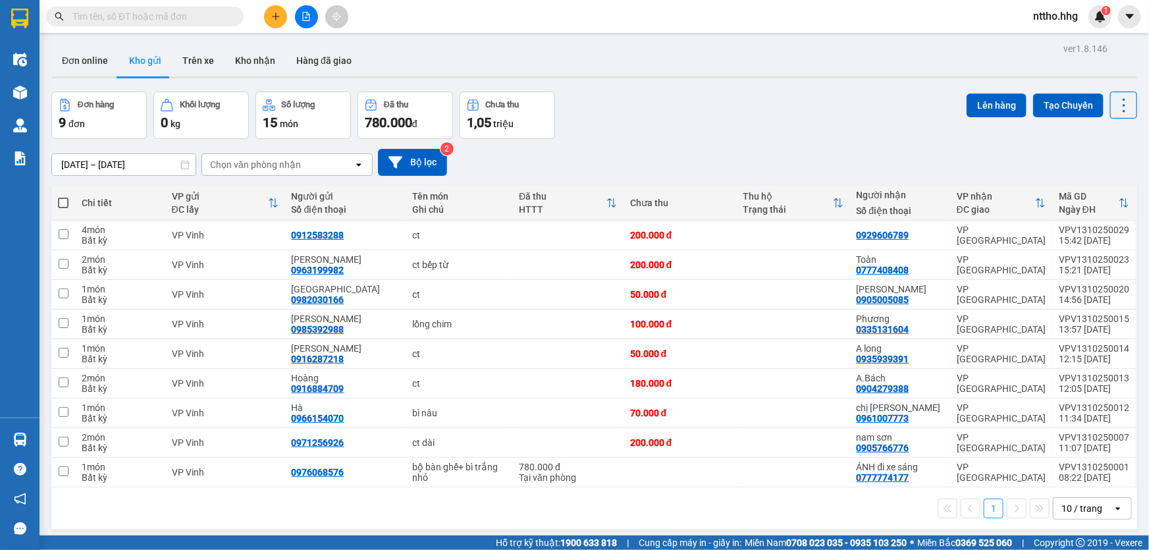
click at [274, 12] on icon "plus" at bounding box center [275, 16] width 9 height 9
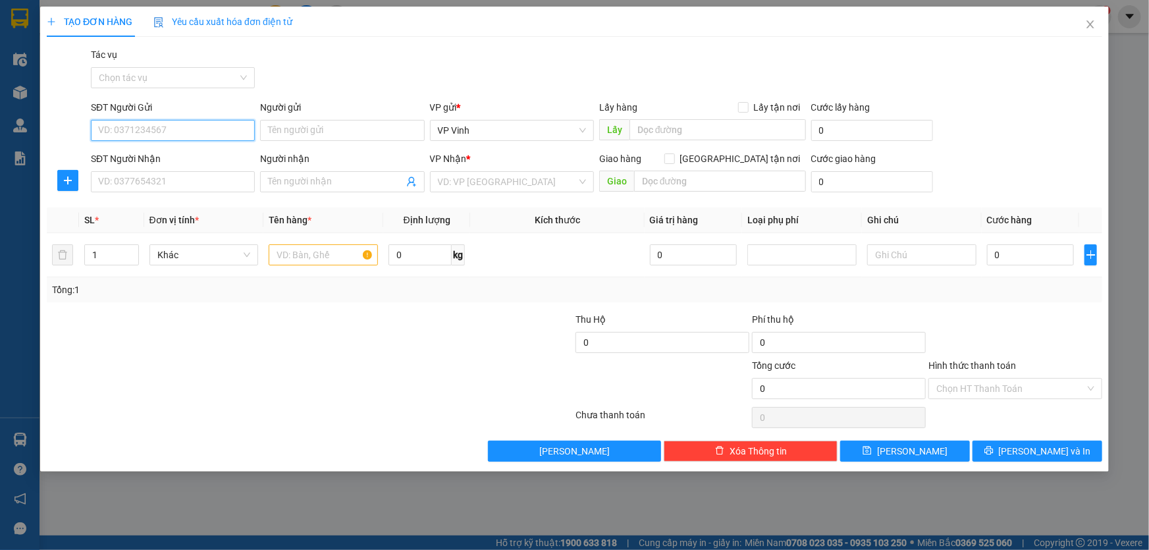
click at [190, 130] on input "SĐT Người Gửi" at bounding box center [173, 130] width 164 height 21
type input "0989537475"
click at [132, 177] on input "SĐT Người Nhận" at bounding box center [173, 181] width 164 height 21
type input "0914600622"
click at [544, 184] on input "search" at bounding box center [507, 182] width 139 height 20
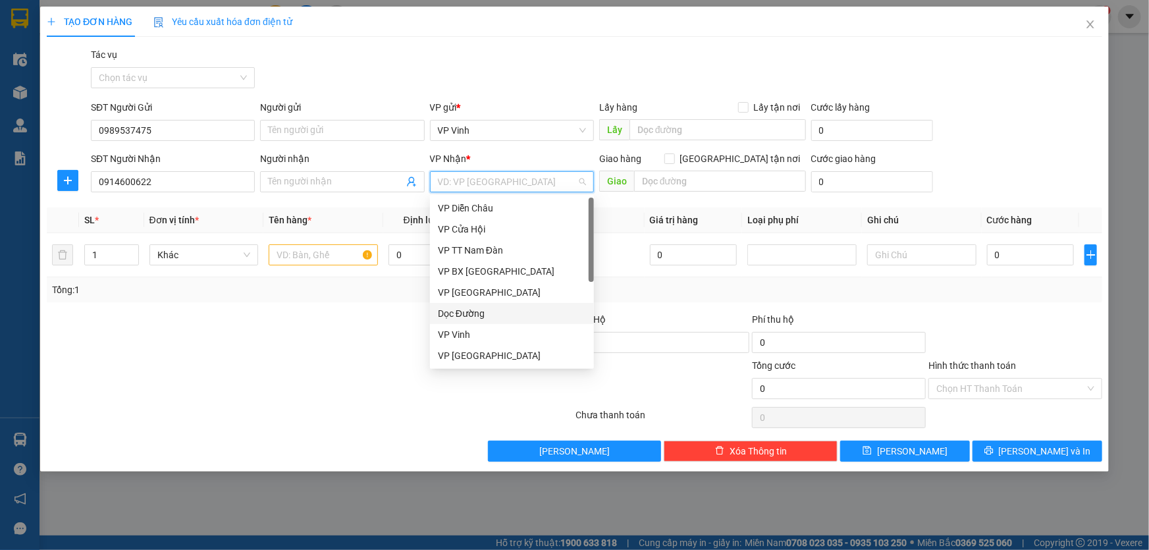
click at [478, 315] on div "Dọc Đường" at bounding box center [512, 313] width 148 height 14
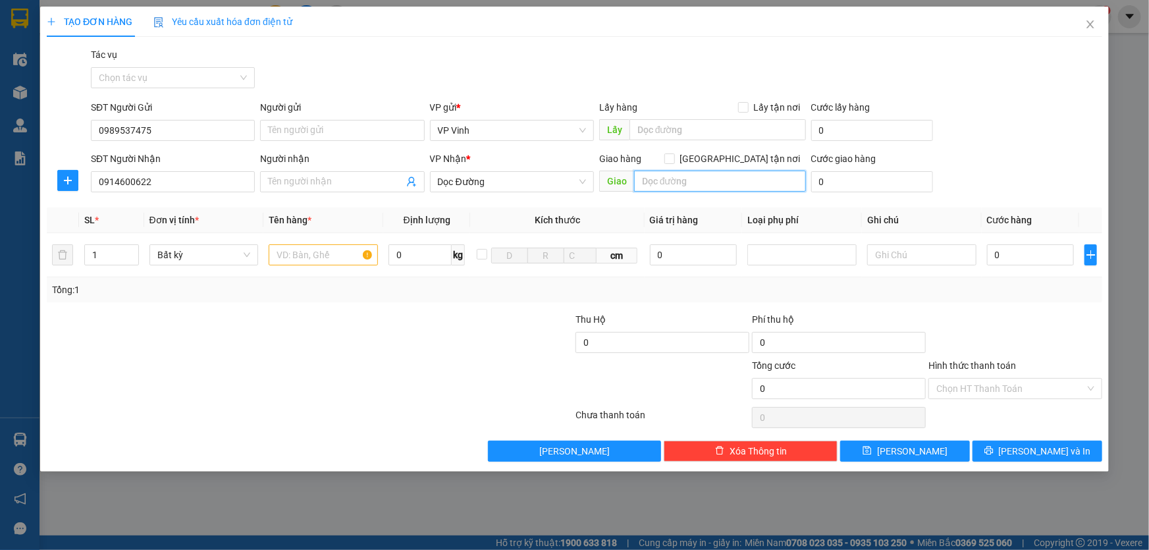
click at [701, 179] on input "text" at bounding box center [720, 180] width 172 height 21
type input "q trị"
click at [316, 251] on input "text" at bounding box center [323, 254] width 109 height 21
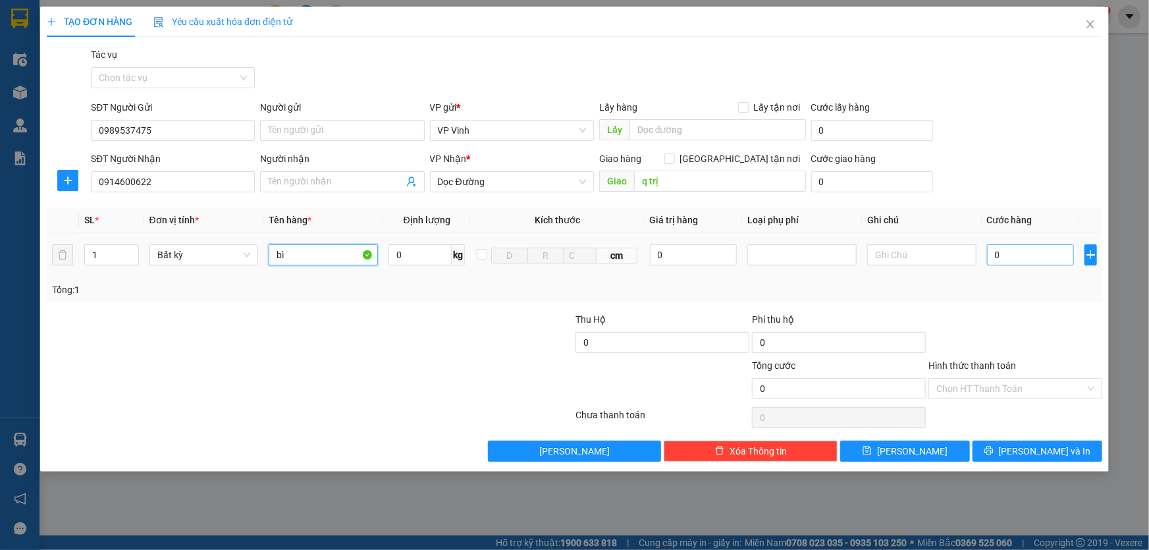
type input "bì"
click at [1046, 246] on input "0" at bounding box center [1031, 254] width 88 height 21
type input "1"
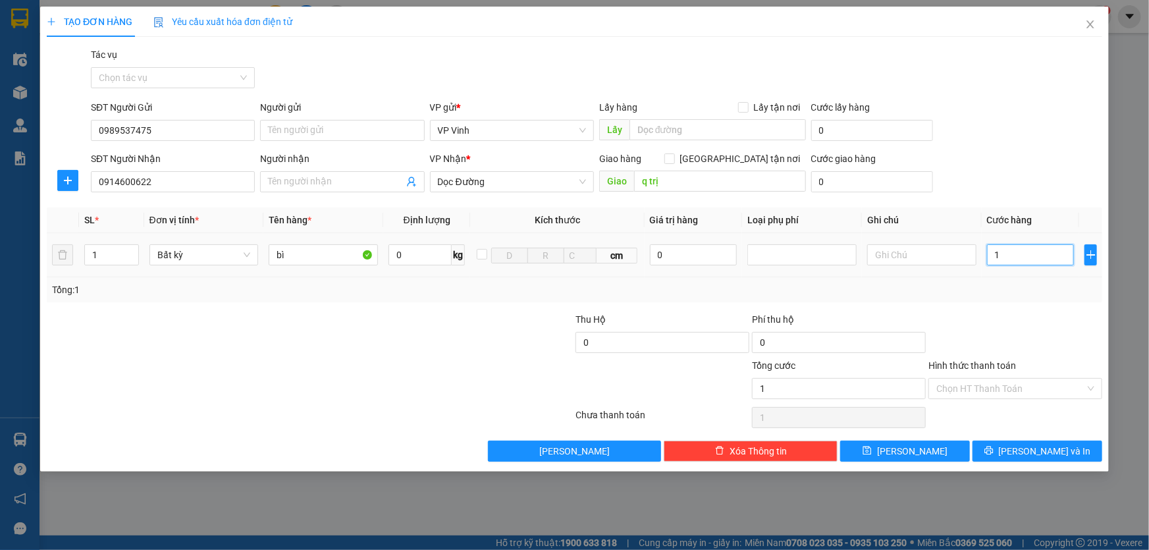
type input "10"
type input "100"
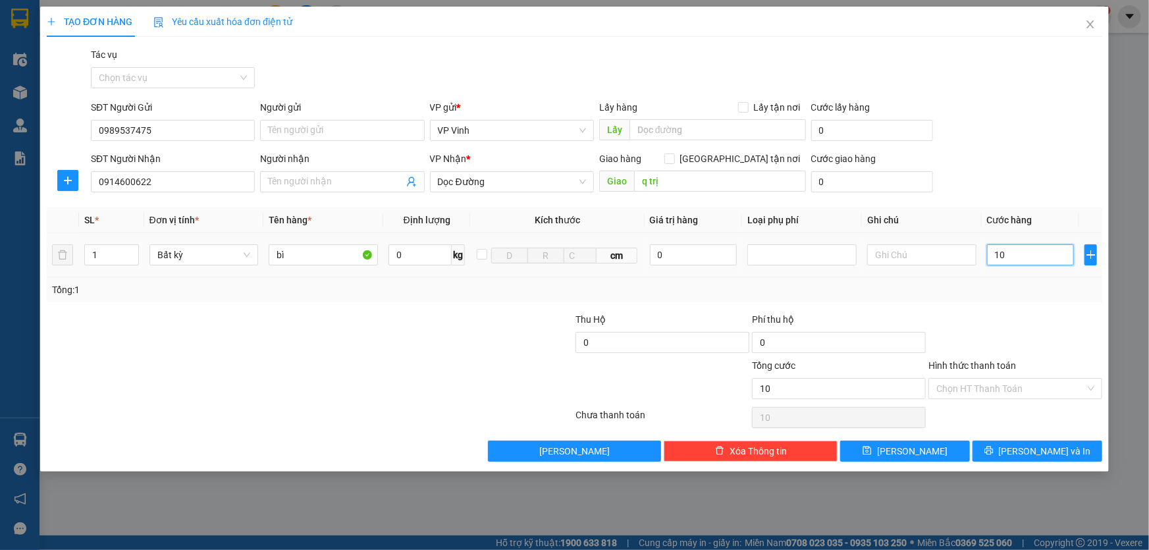
type input "100"
type input "1.000"
type input "10.000"
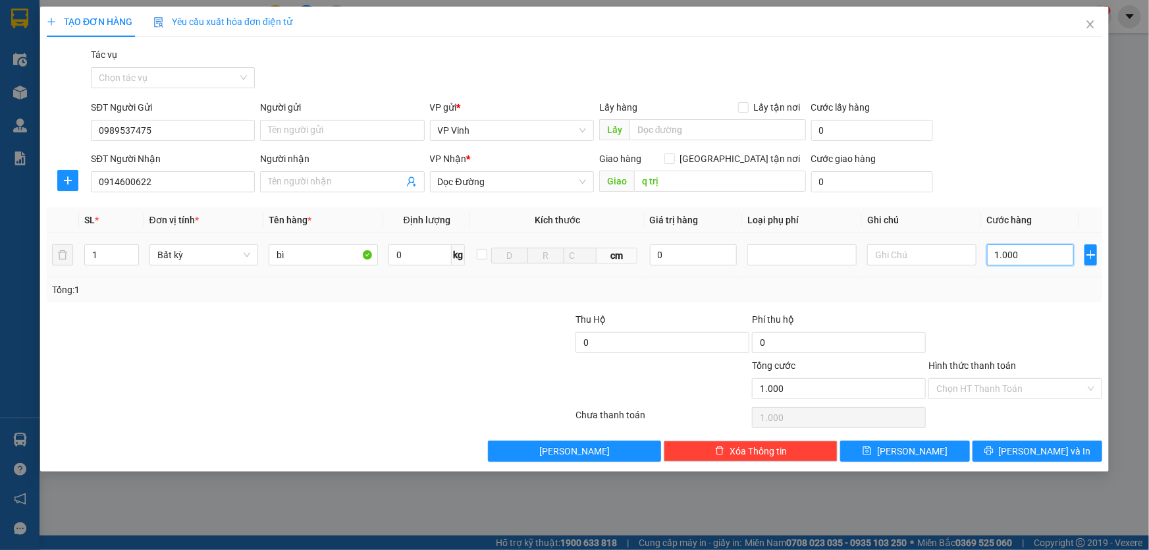
type input "10.000"
type input "100.000"
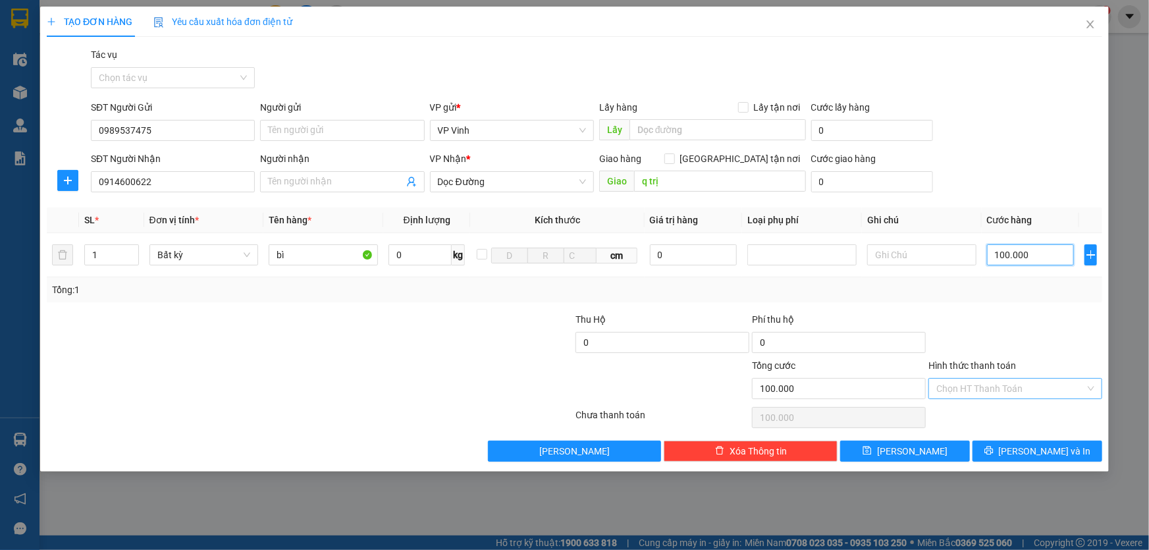
type input "100.000"
click at [1017, 386] on input "Hình thức thanh toán" at bounding box center [1010, 389] width 149 height 20
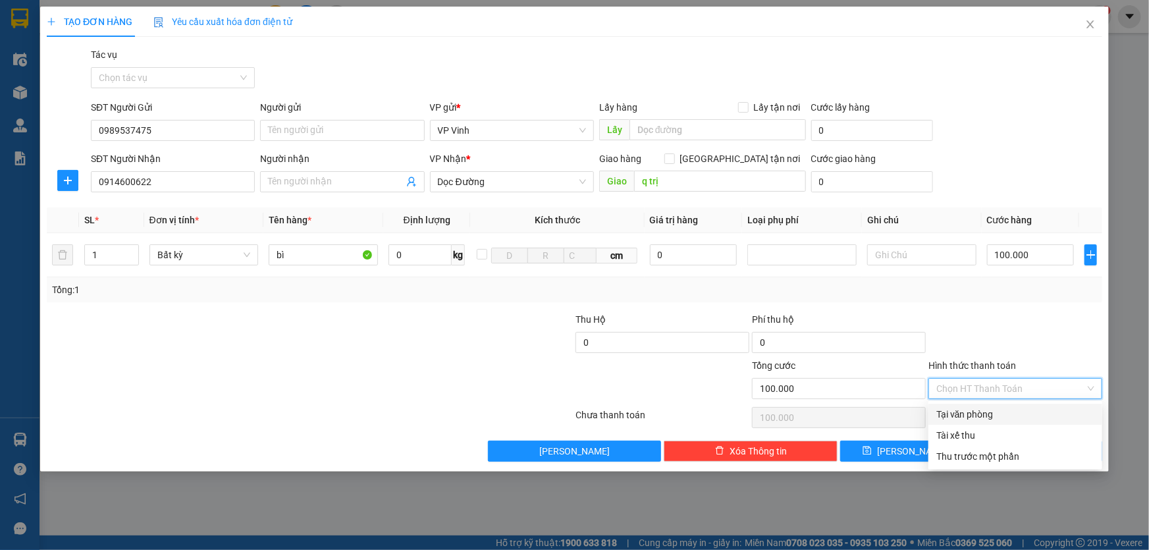
click at [981, 411] on div "Tại văn phòng" at bounding box center [1015, 414] width 158 height 14
type input "0"
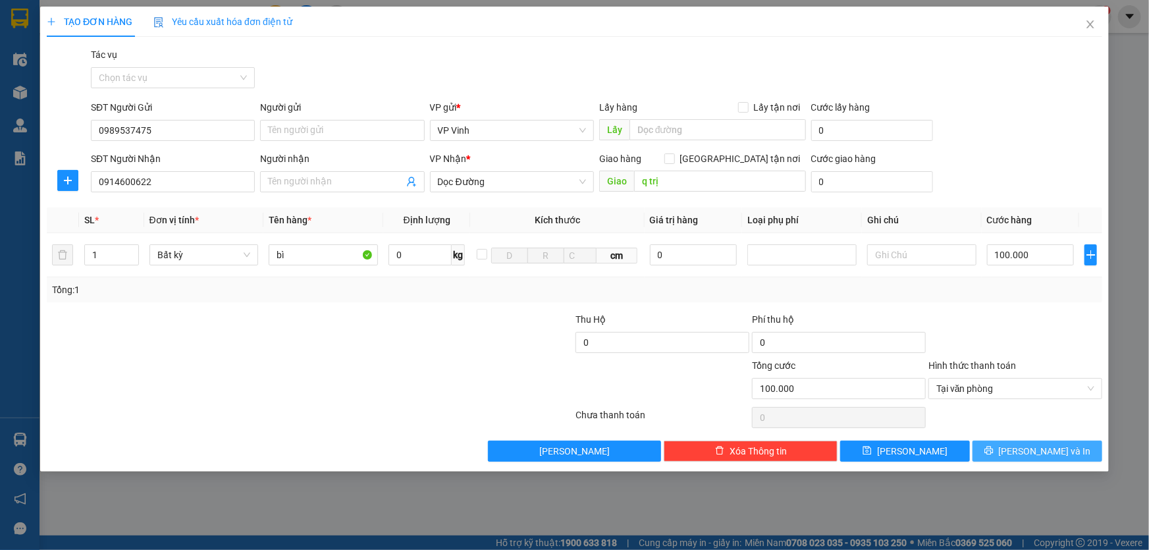
click at [993, 450] on icon "printer" at bounding box center [988, 450] width 9 height 9
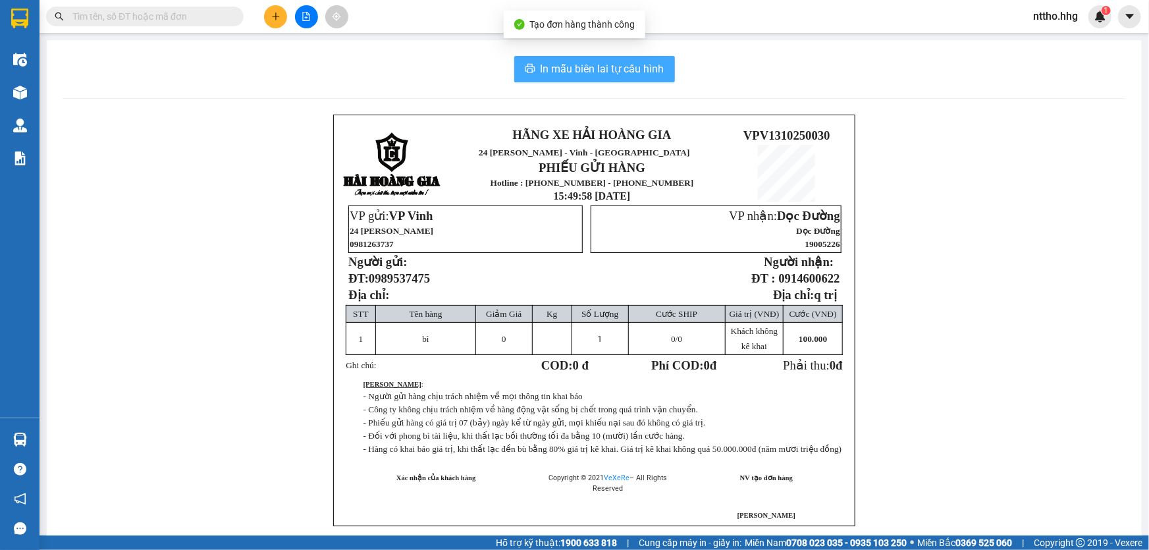
click at [610, 65] on span "In mẫu biên lai tự cấu hình" at bounding box center [602, 69] width 124 height 16
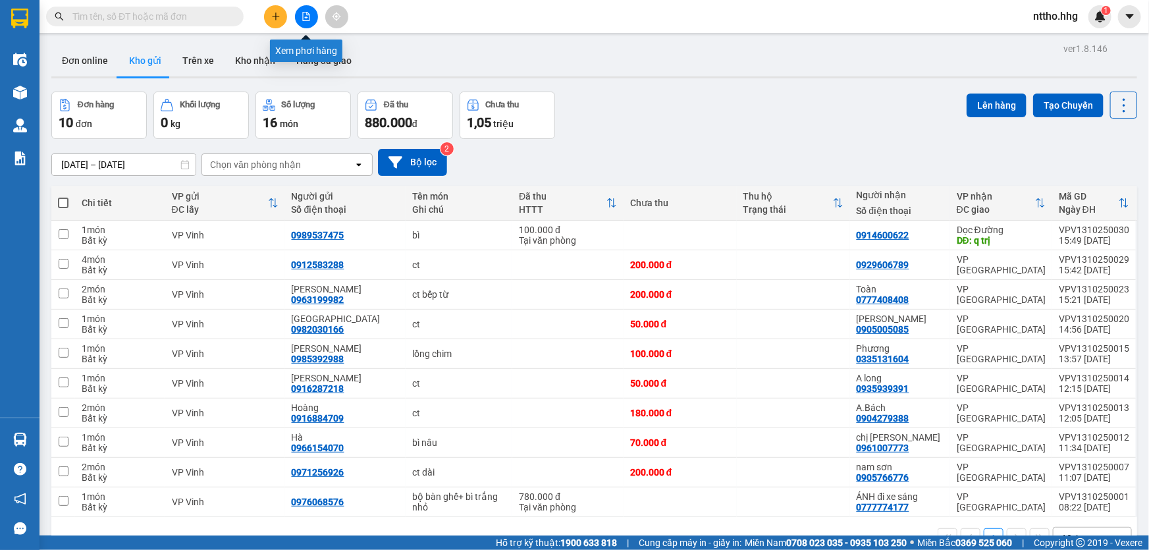
click at [284, 19] on button at bounding box center [275, 16] width 23 height 23
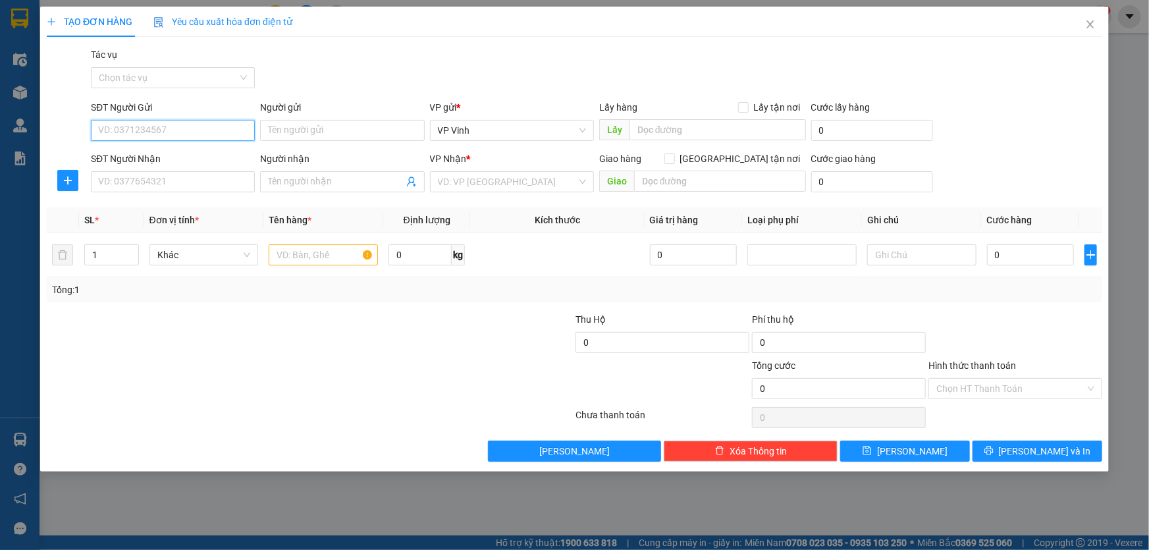
drag, startPoint x: 144, startPoint y: 130, endPoint x: 809, endPoint y: 132, distance: 665.5
click at [152, 130] on input "SĐT Người Gửi" at bounding box center [173, 130] width 164 height 21
click at [171, 157] on div "0963793762 - chị mận" at bounding box center [173, 156] width 148 height 14
type input "0963793762"
type input "chị mận"
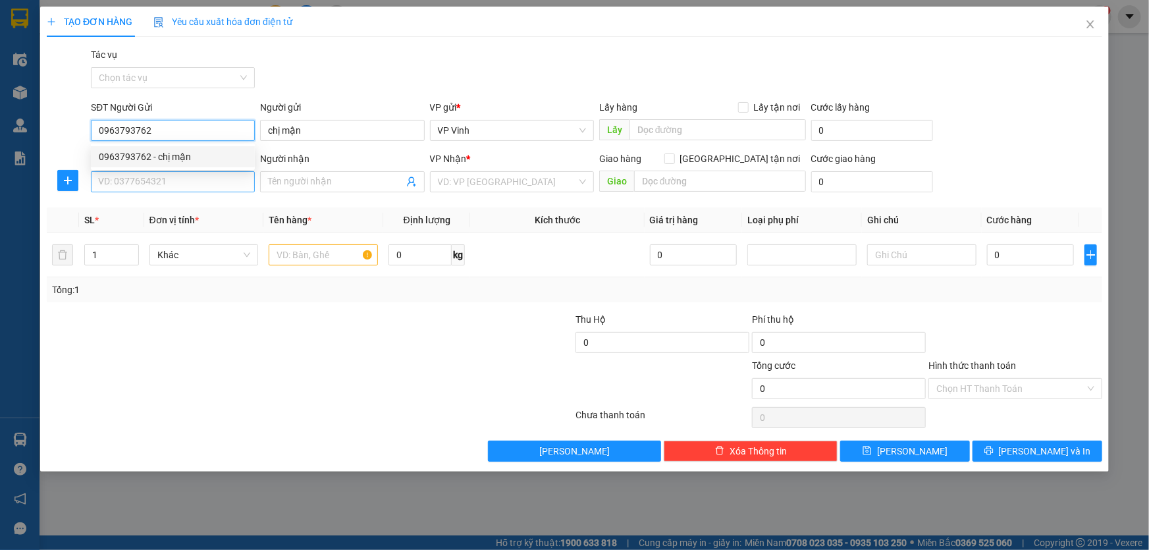
type input "0963793762"
click at [156, 186] on input "SĐT Người Nhận" at bounding box center [173, 181] width 164 height 21
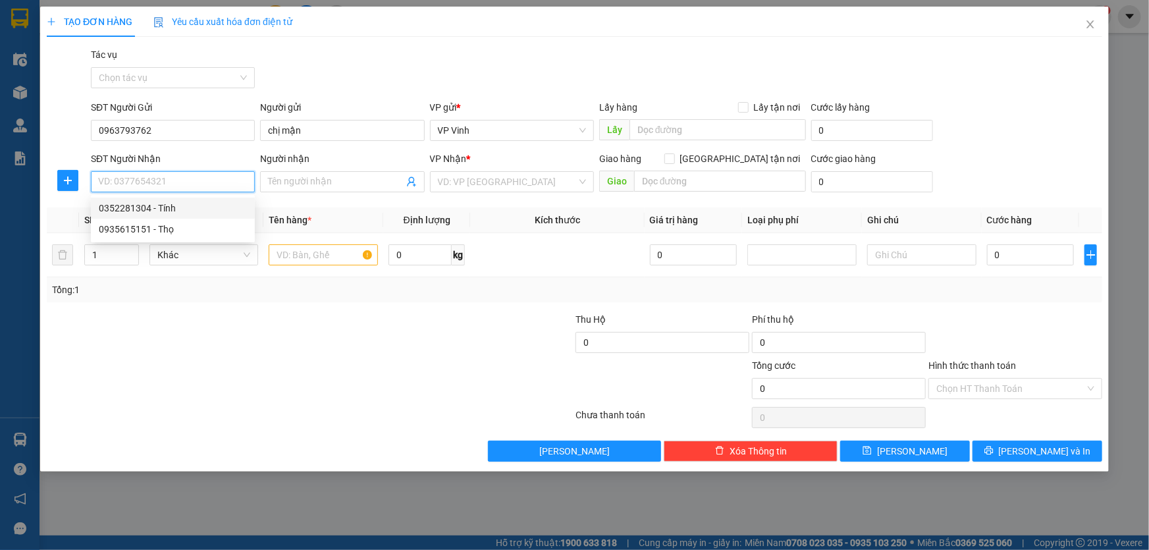
drag, startPoint x: 187, startPoint y: 201, endPoint x: 249, endPoint y: 218, distance: 64.7
click at [187, 201] on div "0352281304 - Tính" at bounding box center [173, 208] width 148 height 14
type input "0352281304"
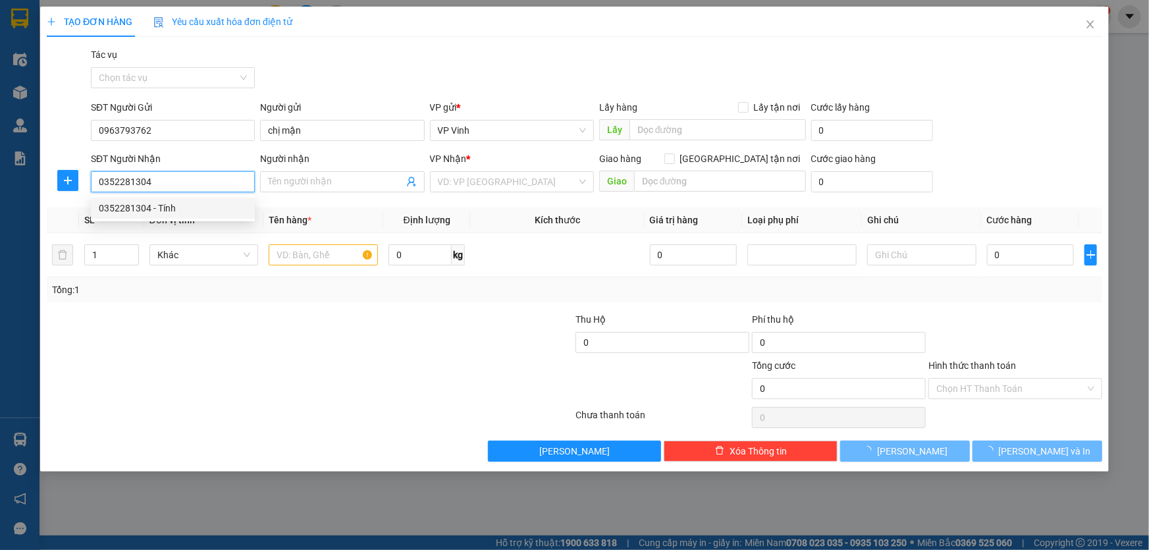
type input "Tính"
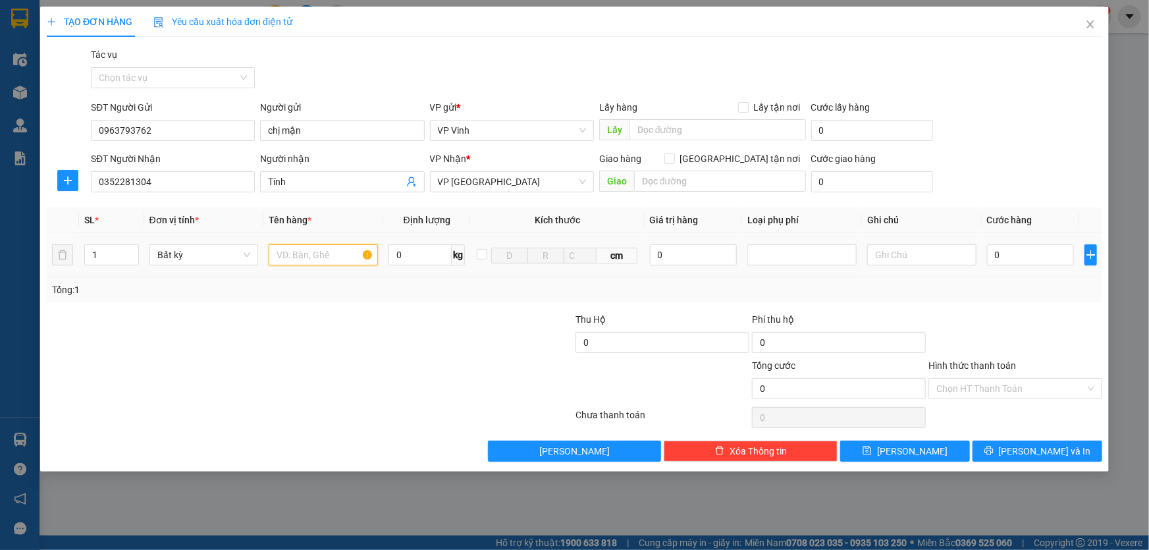
click at [349, 257] on input "text" at bounding box center [323, 254] width 109 height 21
type input "hs"
drag, startPoint x: 1009, startPoint y: 269, endPoint x: 1016, endPoint y: 269, distance: 7.2
click at [1012, 269] on td "0" at bounding box center [1031, 255] width 98 height 44
click at [1026, 263] on input "0" at bounding box center [1031, 254] width 88 height 21
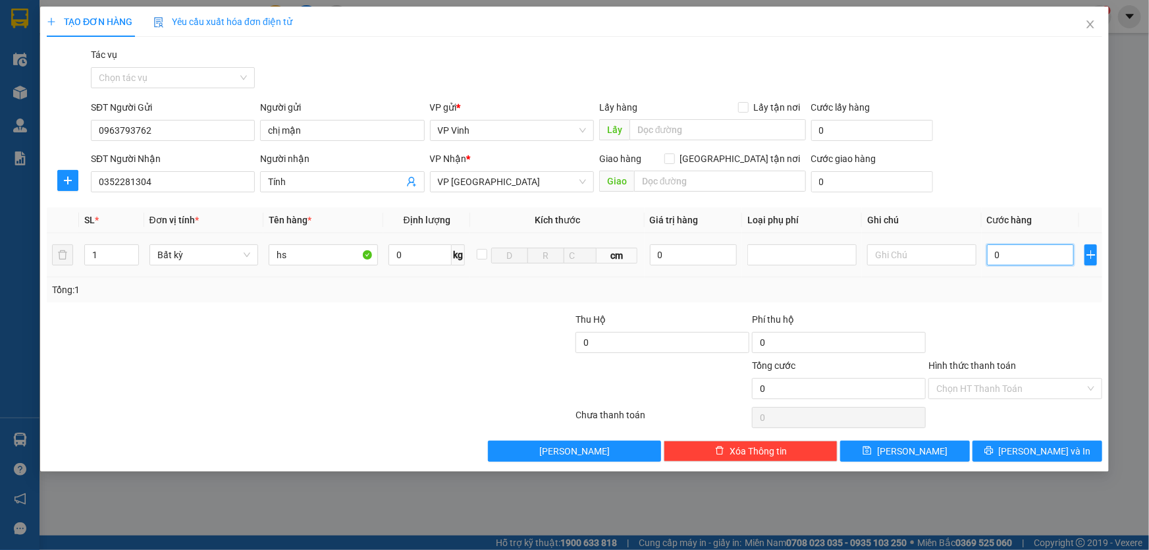
type input "5"
type input "50"
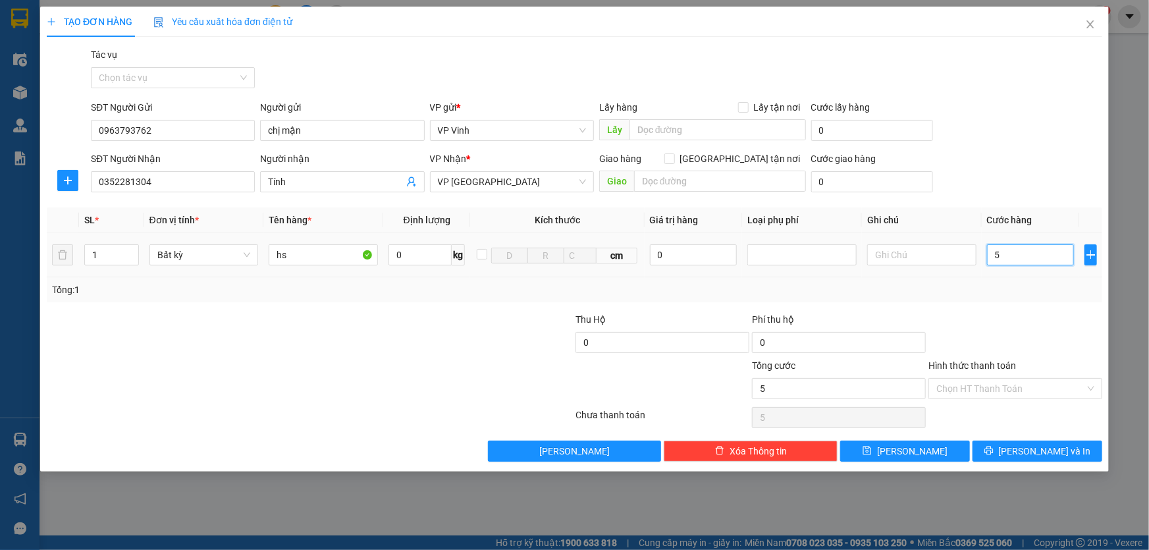
type input "50"
type input "500"
type input "5.000"
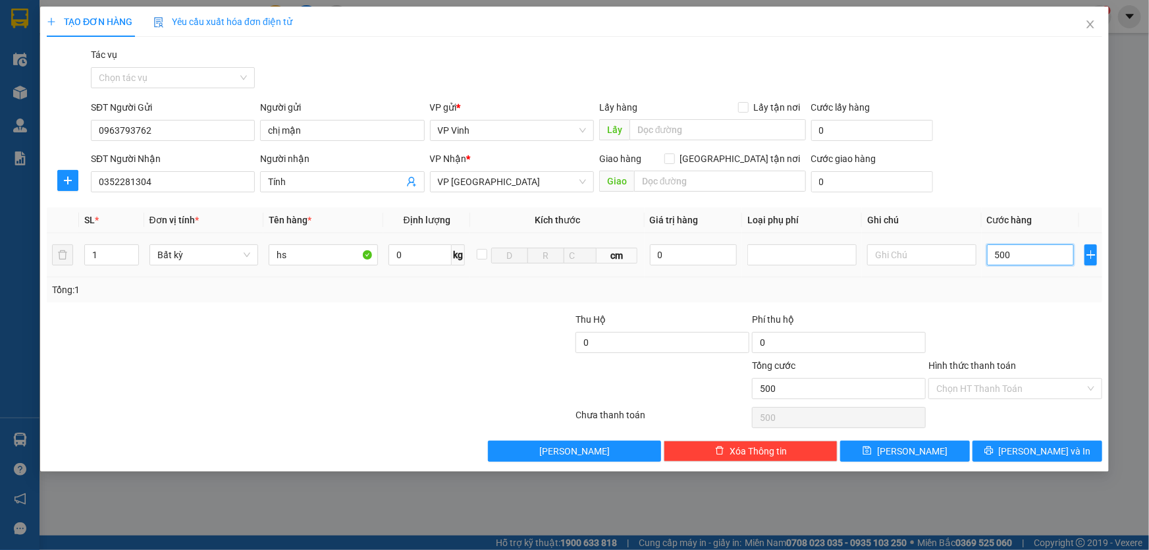
type input "5.000"
type input "50.000"
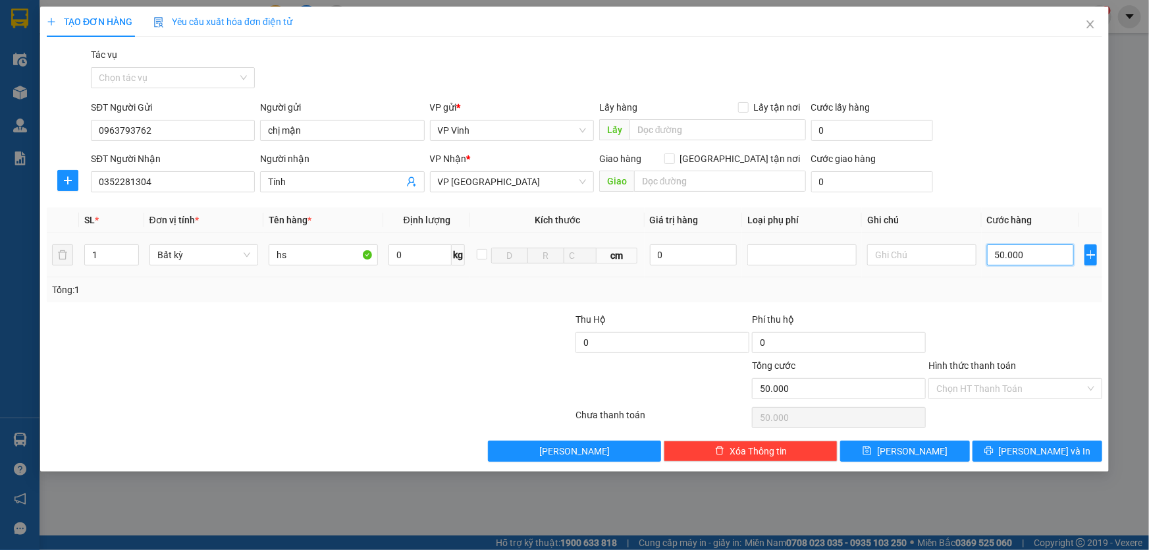
type input "500.000"
type input "50.000"
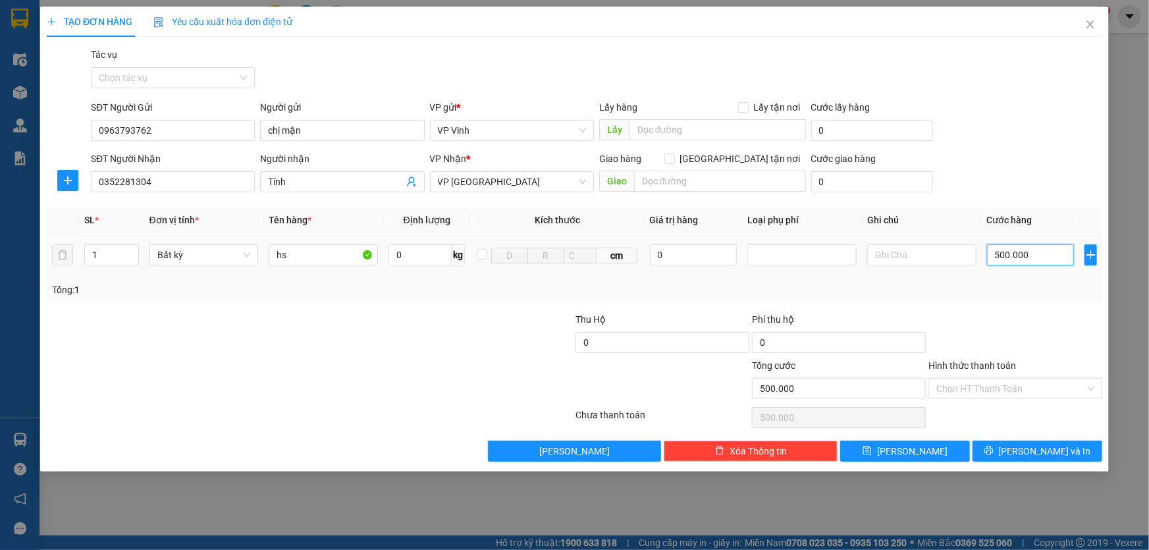
type input "50.000"
click at [1051, 454] on span "Lưu và In" at bounding box center [1045, 451] width 92 height 14
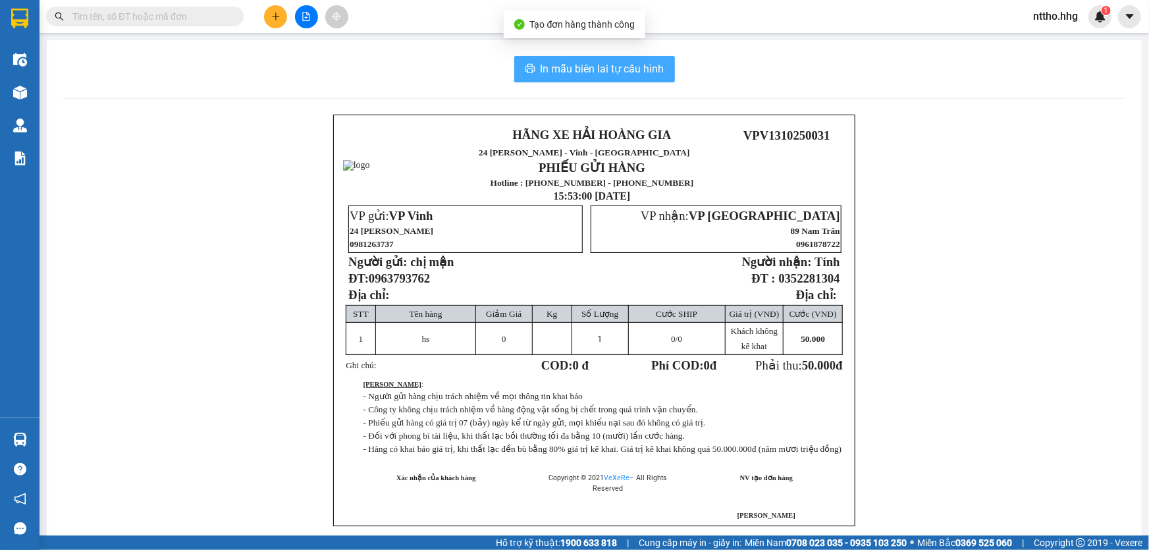
drag, startPoint x: 523, startPoint y: 54, endPoint x: 568, endPoint y: 68, distance: 47.0
click at [524, 54] on div "In mẫu biên lai tự cấu hình HÃNG XE HẢI HOÀNG GIA 24 Lê Ninh - Vinh - Nghệ An P…" at bounding box center [594, 307] width 1095 height 534
click at [573, 69] on span "In mẫu biên lai tự cấu hình" at bounding box center [602, 69] width 124 height 16
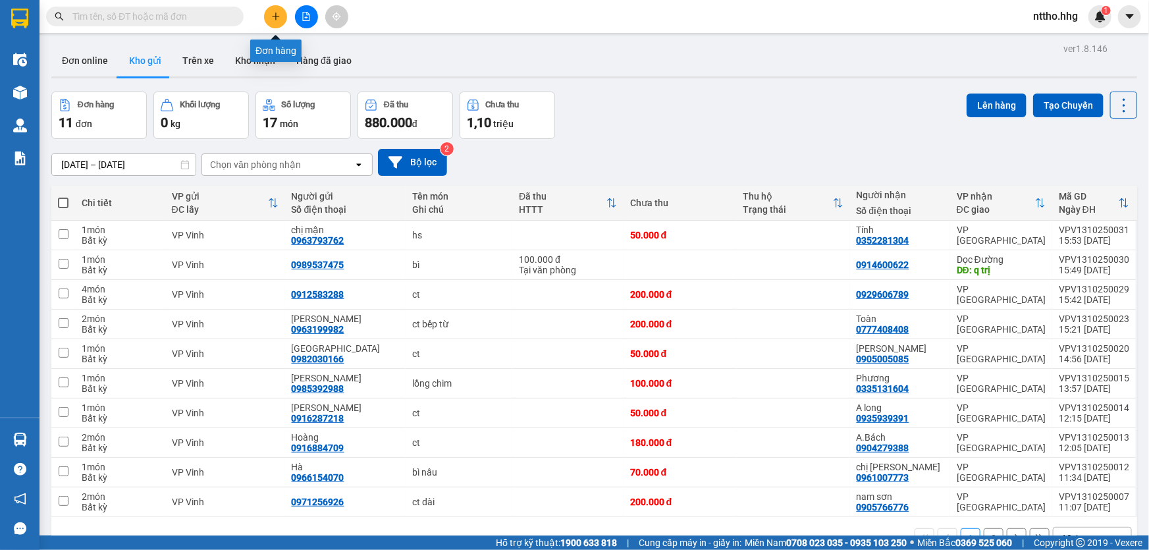
click at [280, 22] on button at bounding box center [275, 16] width 23 height 23
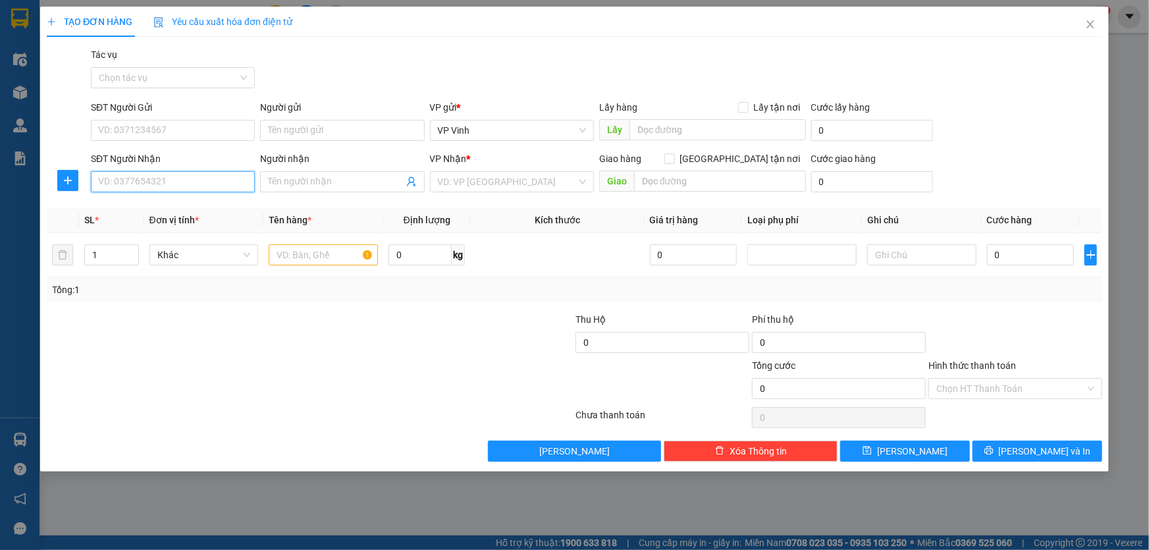
click at [153, 176] on input "SĐT Người Nhận" at bounding box center [173, 181] width 164 height 21
click at [142, 215] on div "0905230203 - Anh Hưng" at bounding box center [173, 208] width 148 height 14
type input "0905230203"
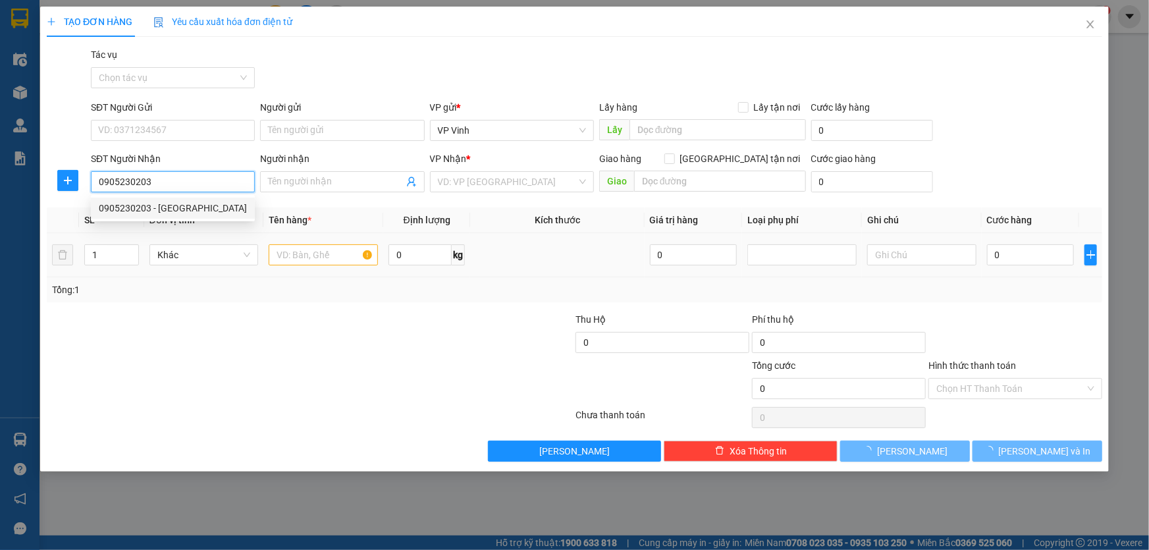
type input "[PERSON_NAME]"
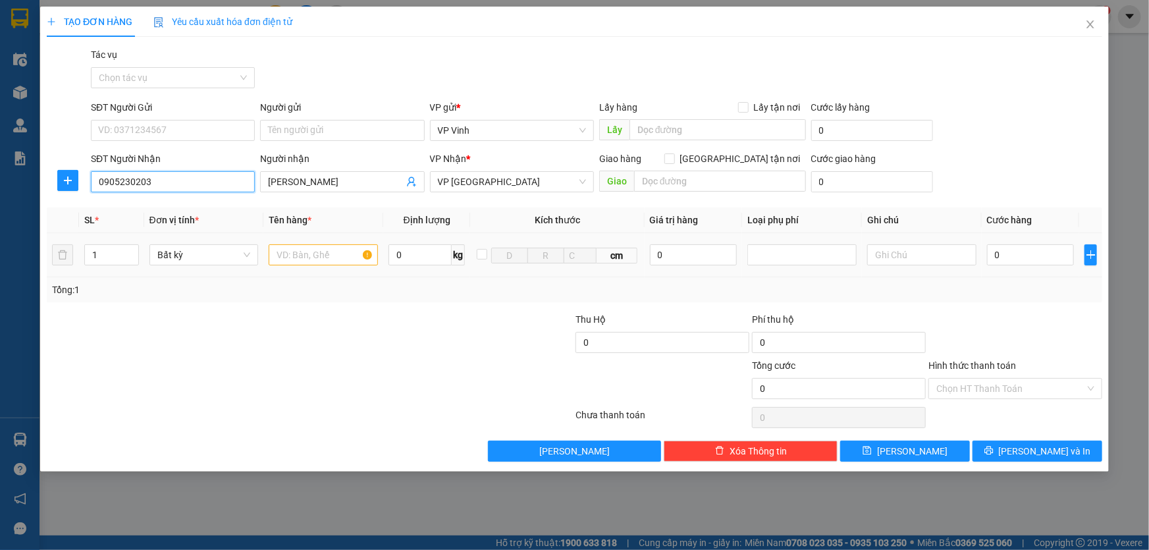
type input "0905230203"
drag, startPoint x: 354, startPoint y: 242, endPoint x: 330, endPoint y: 264, distance: 32.1
click at [335, 263] on div at bounding box center [323, 255] width 109 height 26
click at [327, 264] on input "text" at bounding box center [323, 254] width 109 height 21
type input "bsx"
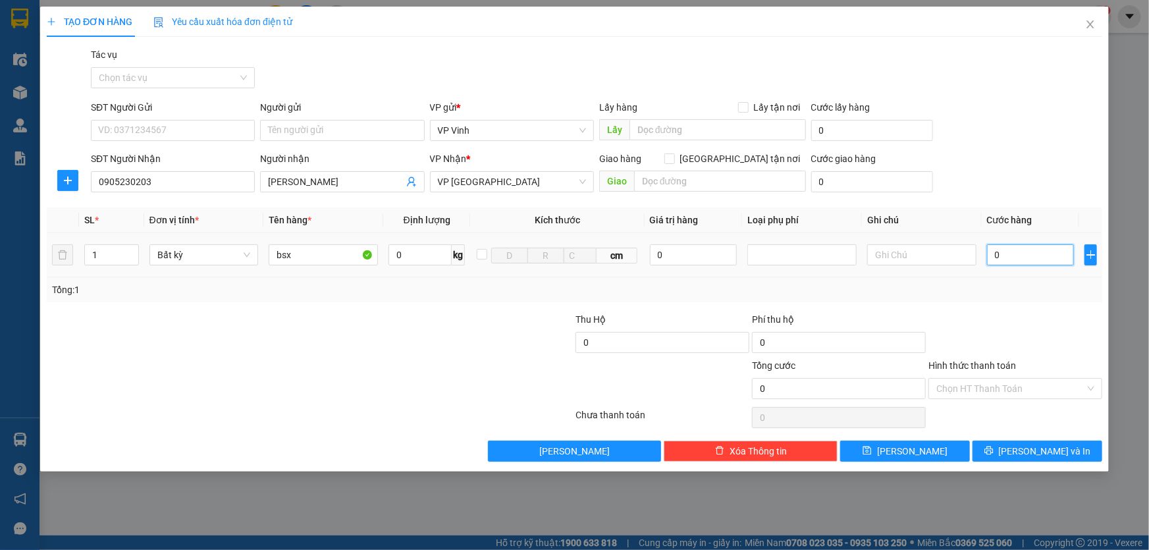
click at [1034, 257] on input "0" at bounding box center [1031, 254] width 88 height 21
type input "5"
type input "50"
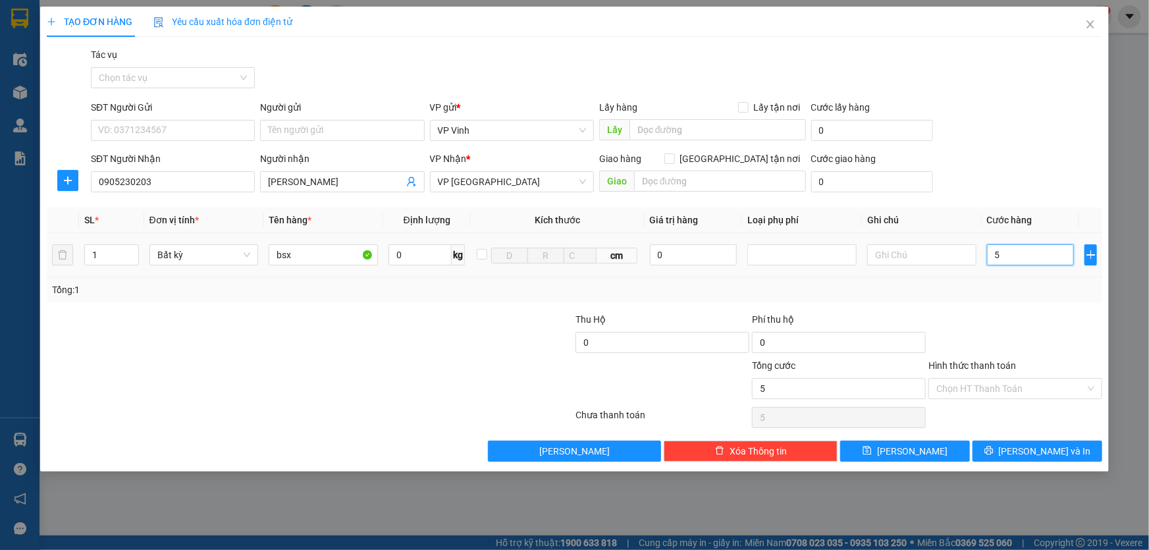
type input "50"
type input "500"
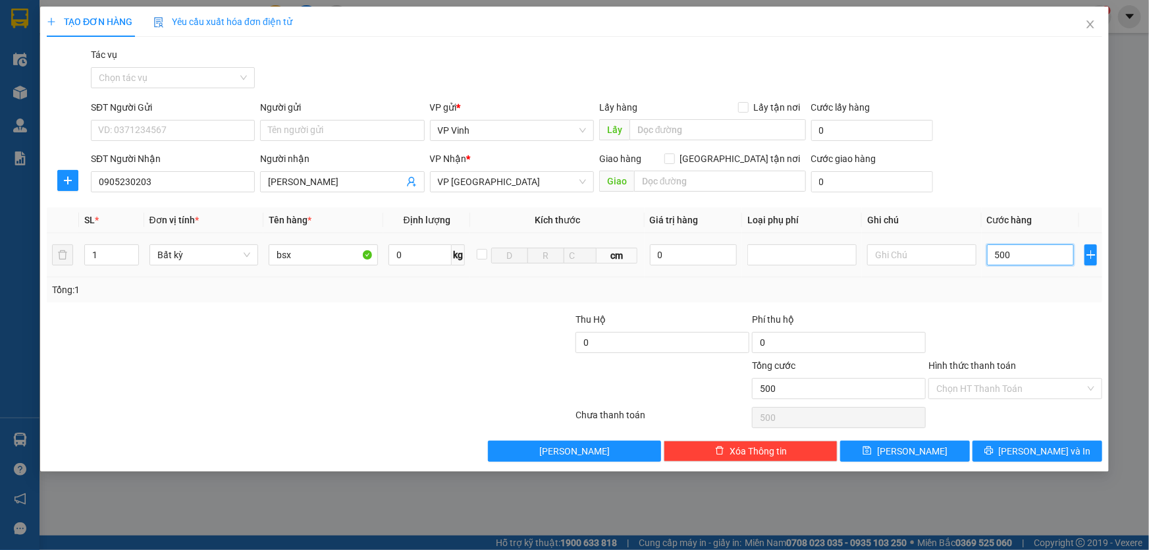
type input "5.000"
type input "50.000"
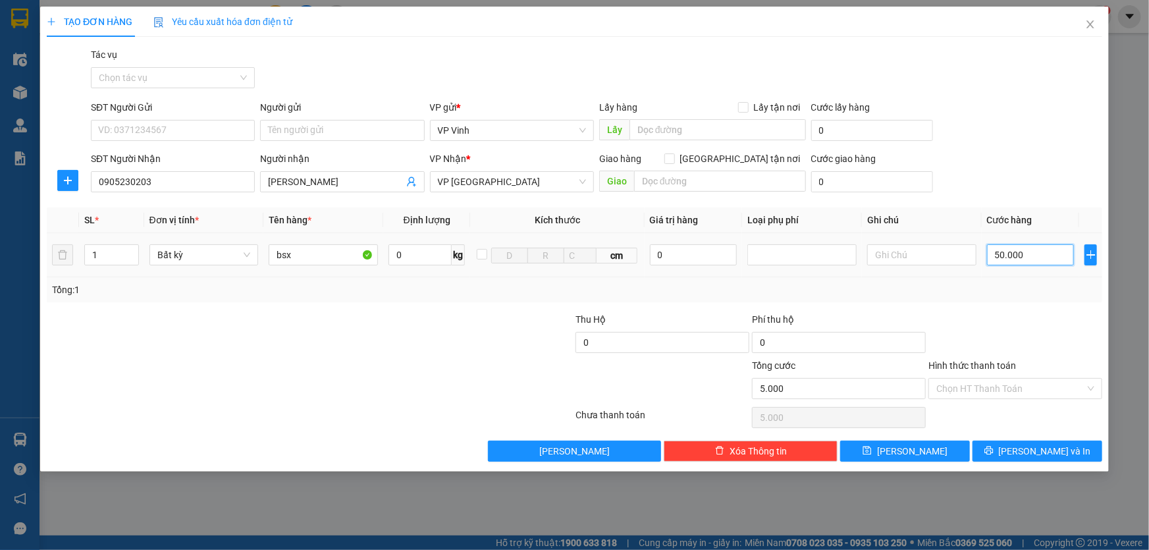
type input "50.000"
drag, startPoint x: 923, startPoint y: 454, endPoint x: 462, endPoint y: 165, distance: 543.6
click at [923, 454] on button "Lưu" at bounding box center [905, 450] width 130 height 21
type input "0"
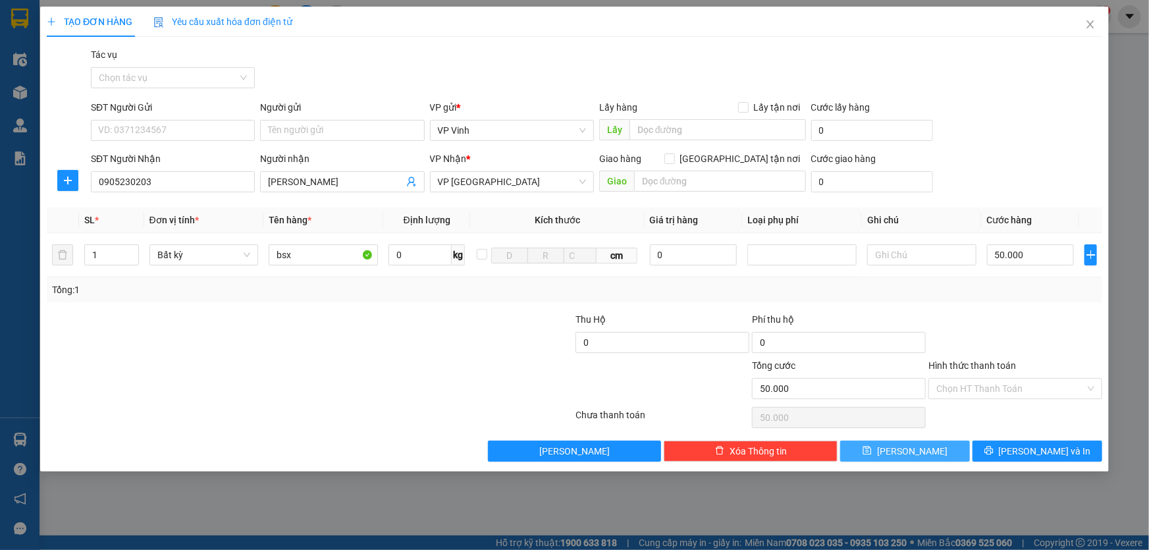
type input "0"
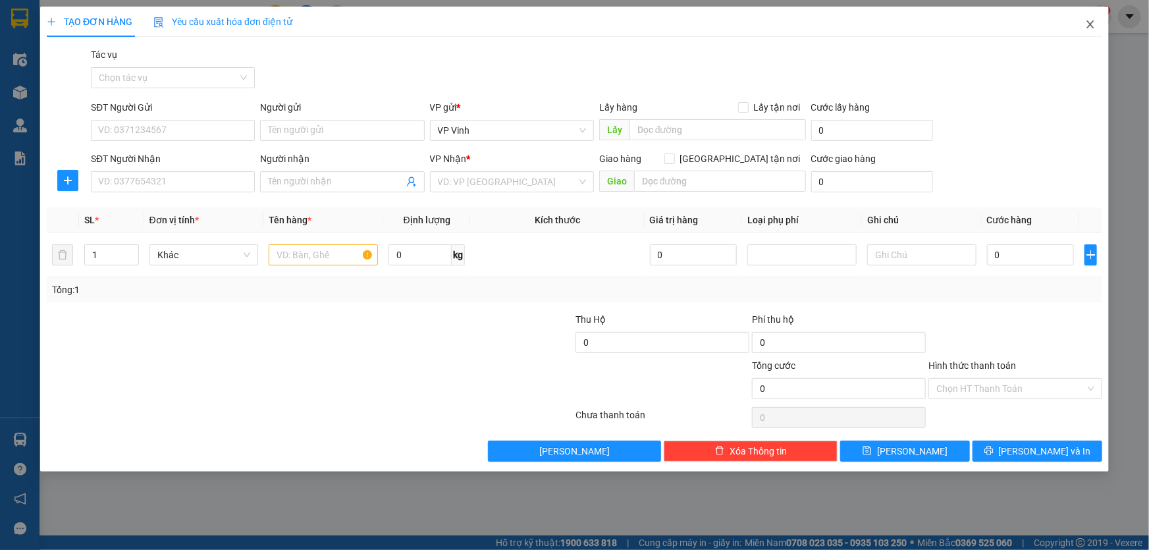
click at [1087, 26] on icon "close" at bounding box center [1090, 24] width 11 height 11
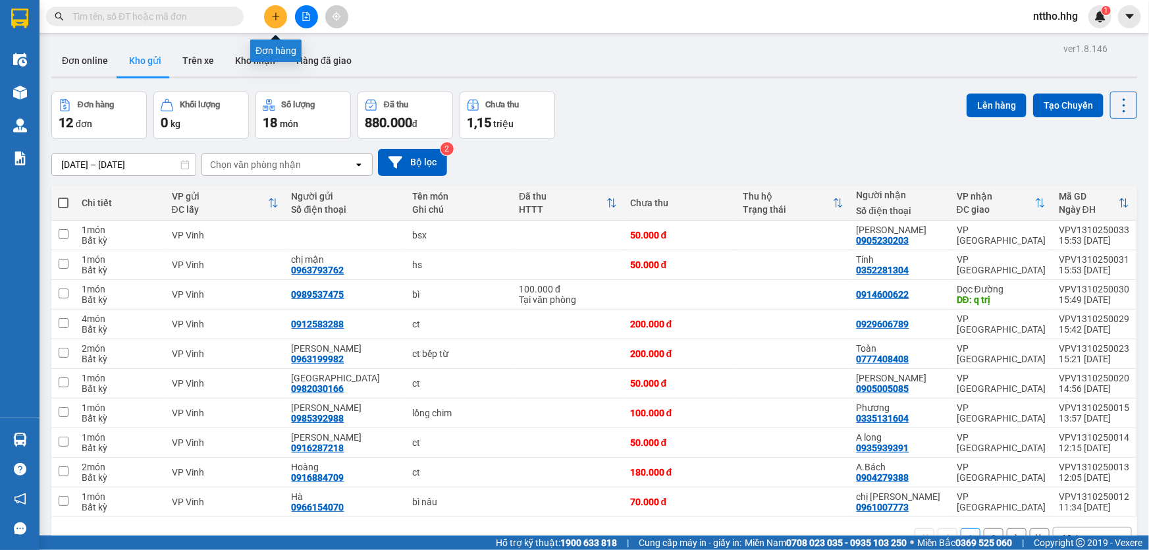
click at [278, 15] on icon "plus" at bounding box center [275, 16] width 9 height 9
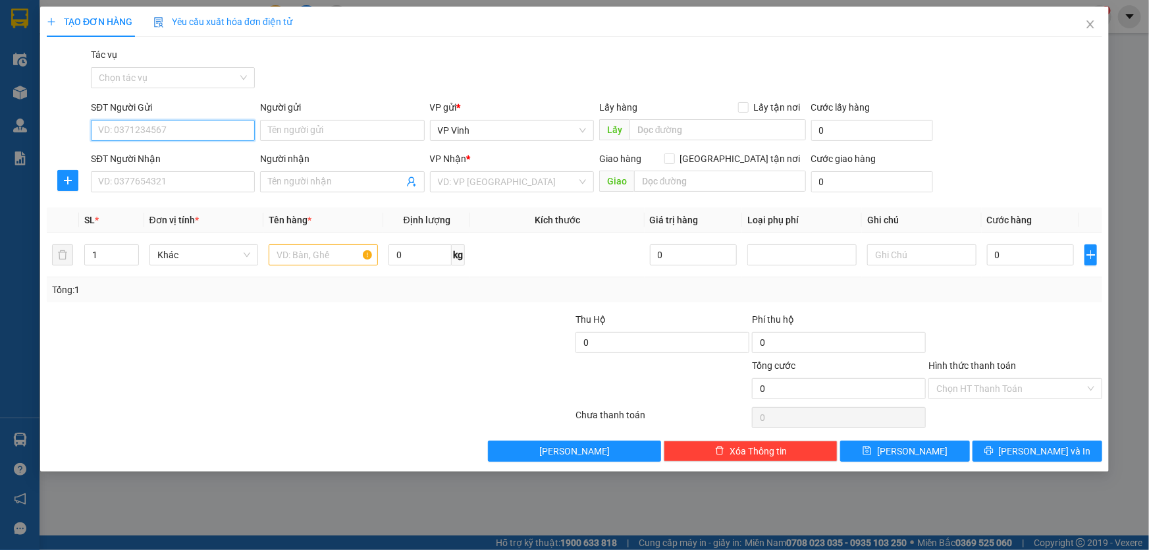
click at [134, 128] on input "SĐT Người Gửi" at bounding box center [173, 130] width 164 height 21
type input "0983565700"
click at [155, 186] on input "SĐT Người Nhận" at bounding box center [173, 181] width 164 height 21
type input "0939075115"
click at [523, 178] on input "search" at bounding box center [507, 182] width 139 height 20
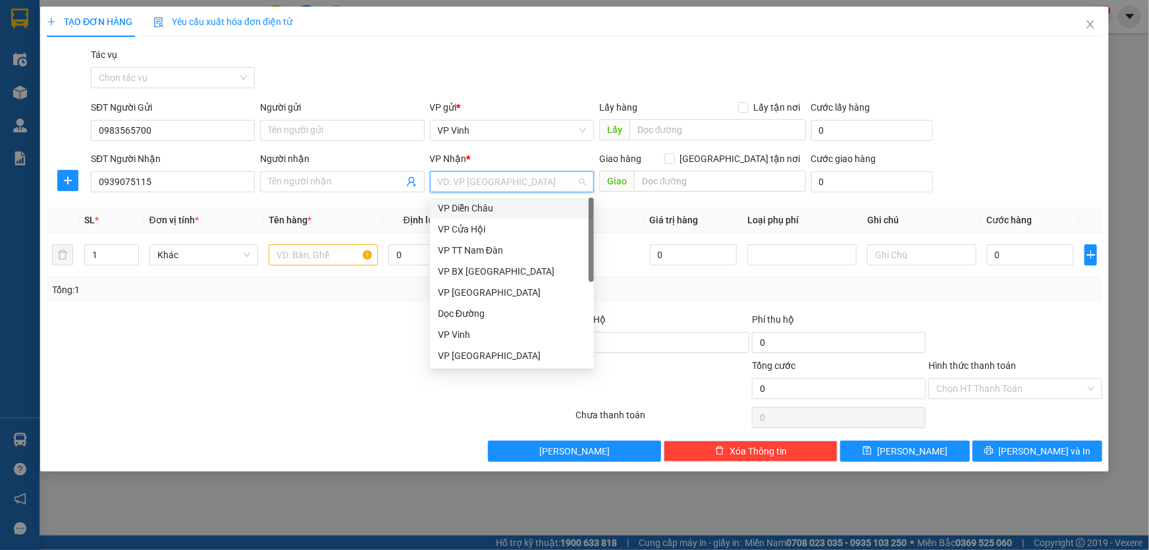
type input "v"
click at [490, 335] on div "VP [GEOGRAPHIC_DATA]" at bounding box center [512, 334] width 148 height 14
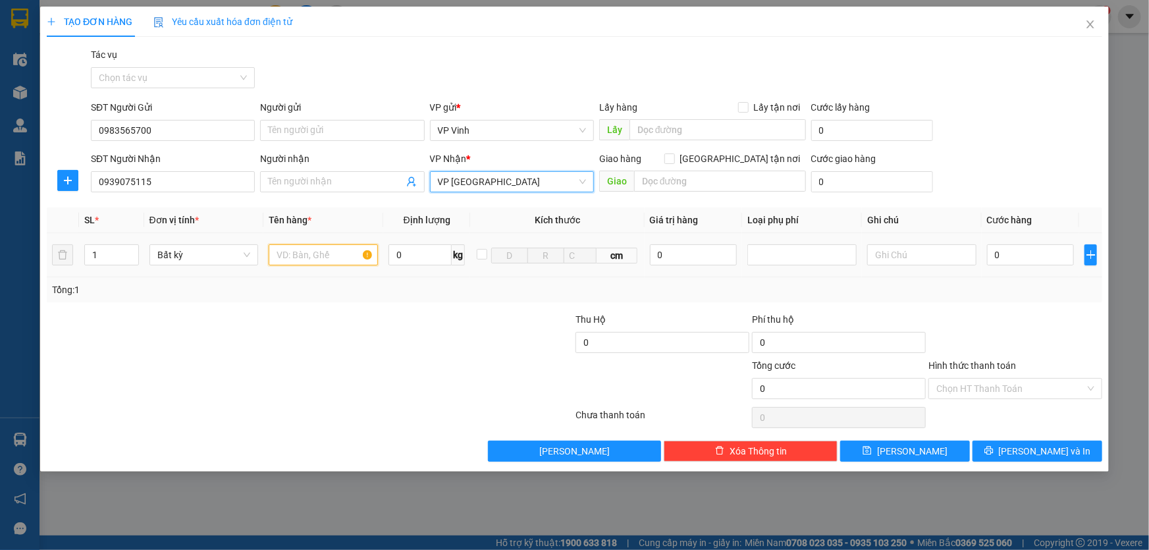
drag, startPoint x: 326, startPoint y: 248, endPoint x: 296, endPoint y: 252, distance: 30.5
click at [305, 251] on input "text" at bounding box center [323, 254] width 109 height 21
click at [133, 249] on icon "up" at bounding box center [131, 251] width 5 height 5
type input "4"
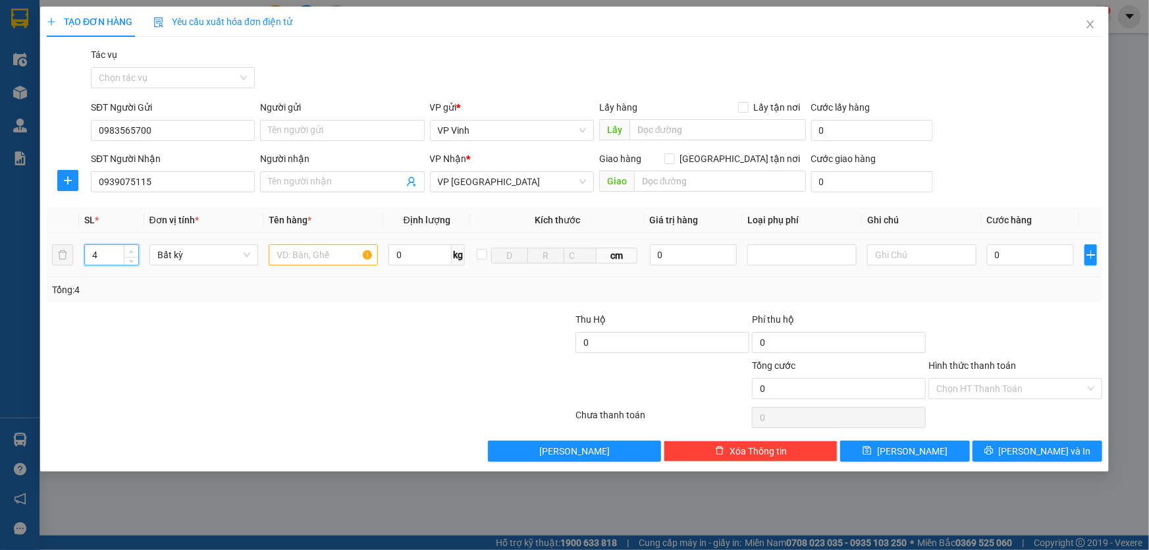
click at [133, 249] on icon "up" at bounding box center [131, 251] width 5 height 5
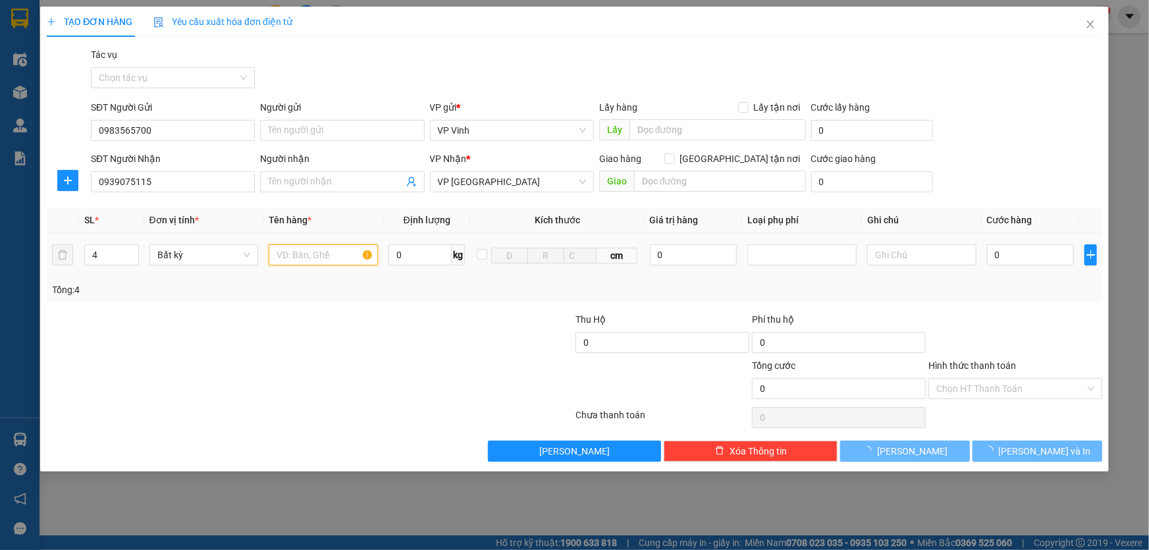
click at [307, 255] on input "text" at bounding box center [323, 254] width 109 height 21
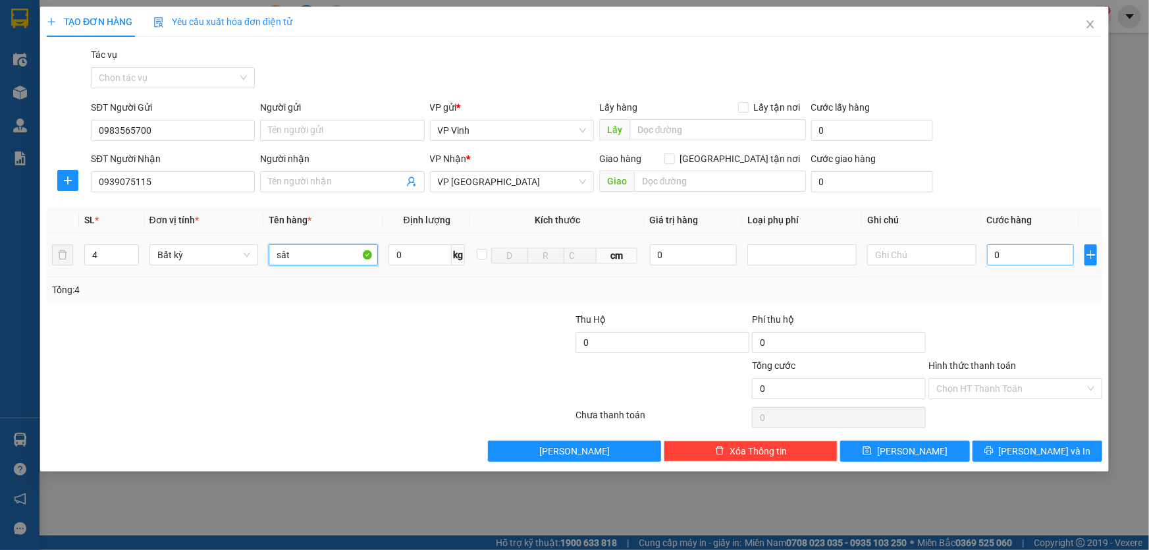
type input "sât"
type input "2"
type input "24"
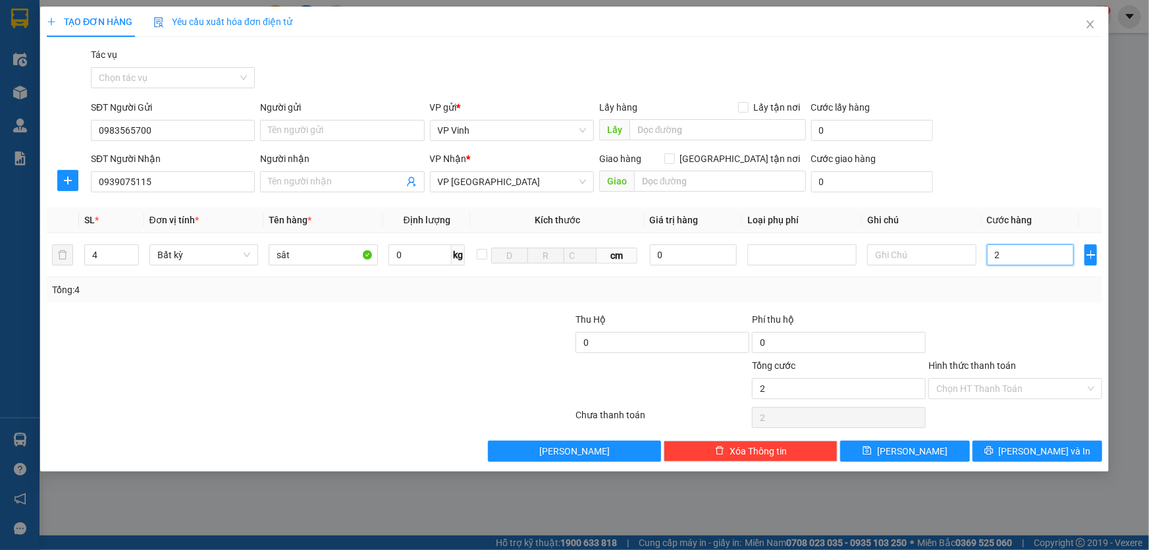
type input "24"
type input "240"
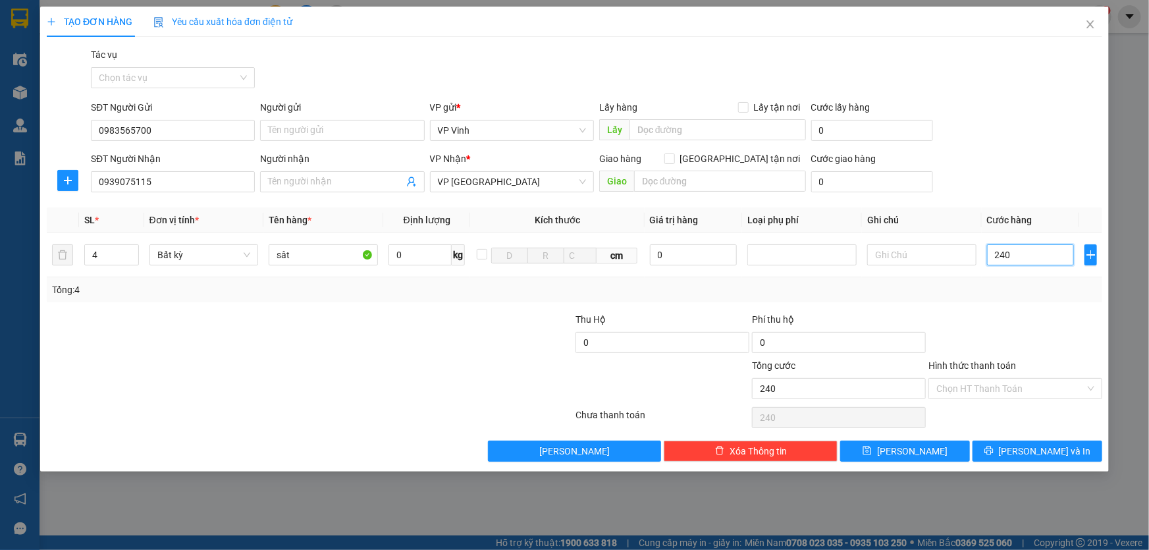
type input "2.400"
type input "24.000"
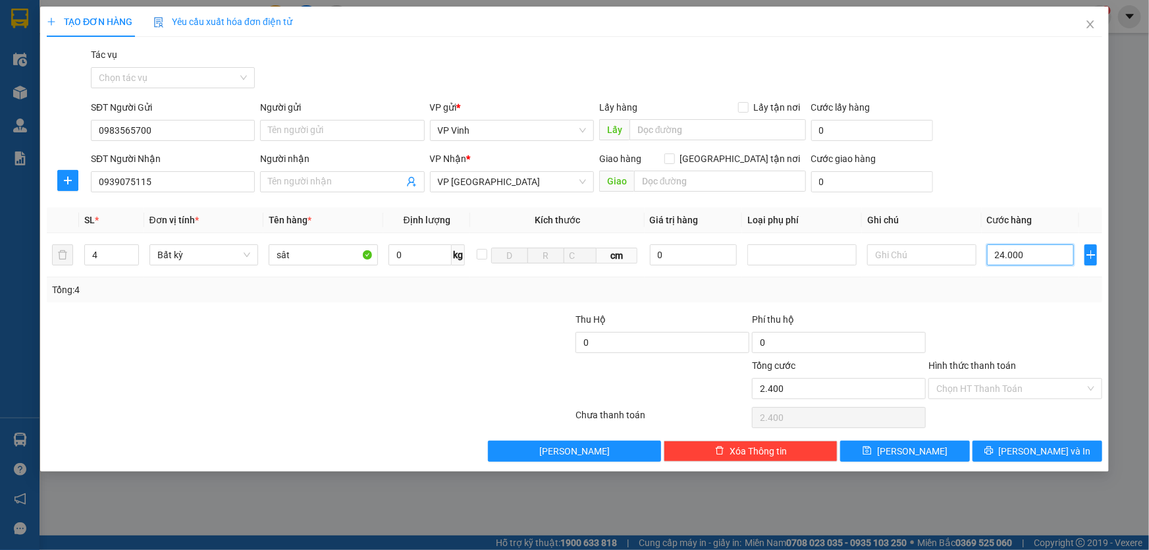
type input "24.000"
type input "240.000"
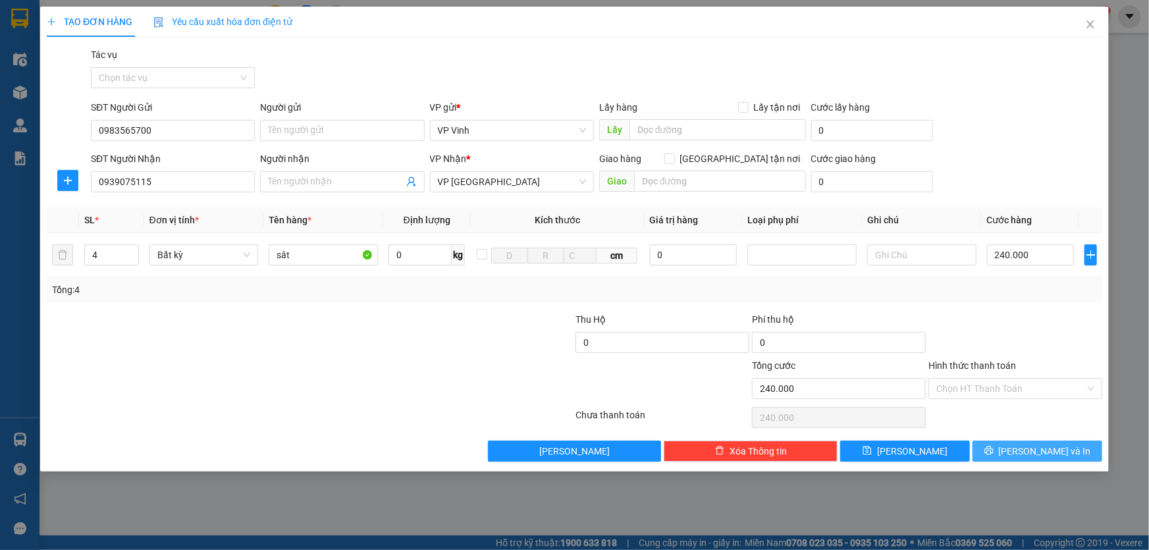
click at [1070, 454] on button "Lưu và In" at bounding box center [1037, 450] width 130 height 21
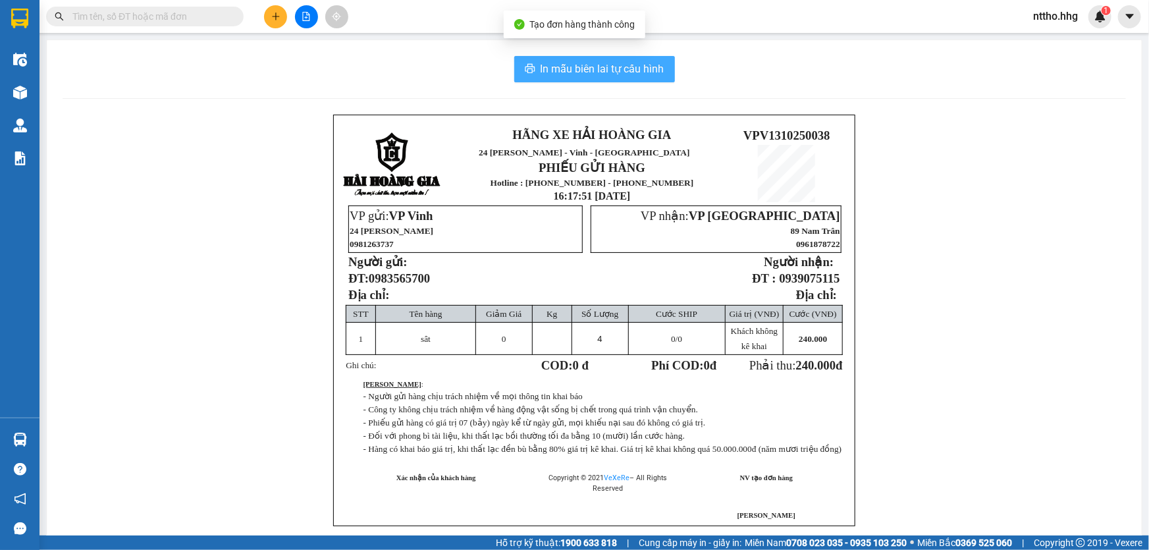
click at [603, 63] on span "In mẫu biên lai tự cấu hình" at bounding box center [602, 69] width 124 height 16
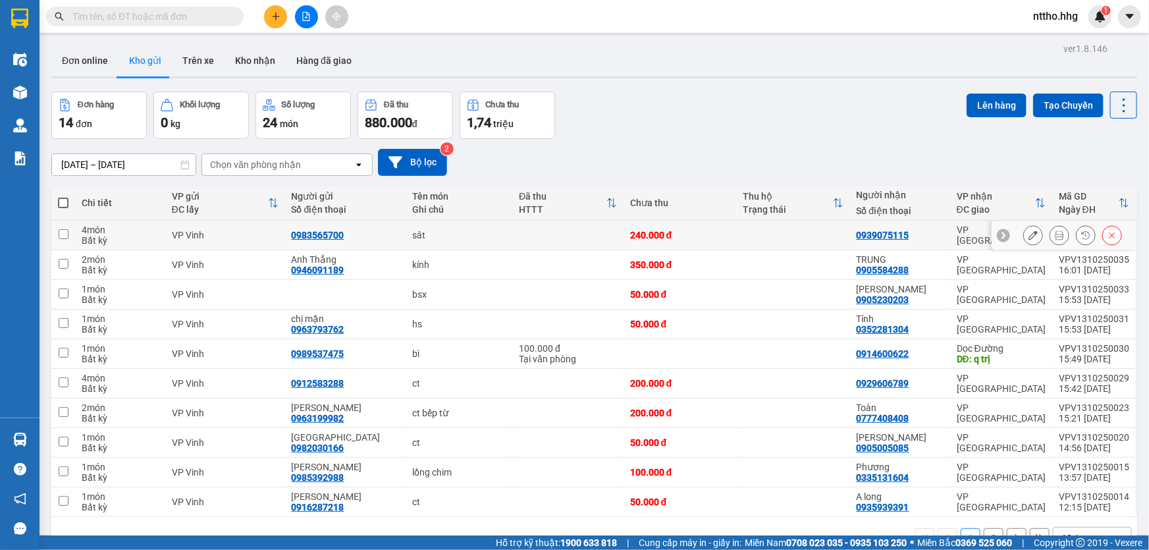
click at [733, 241] on td "240.000 đ" at bounding box center [679, 236] width 113 height 30
checkbox input "true"
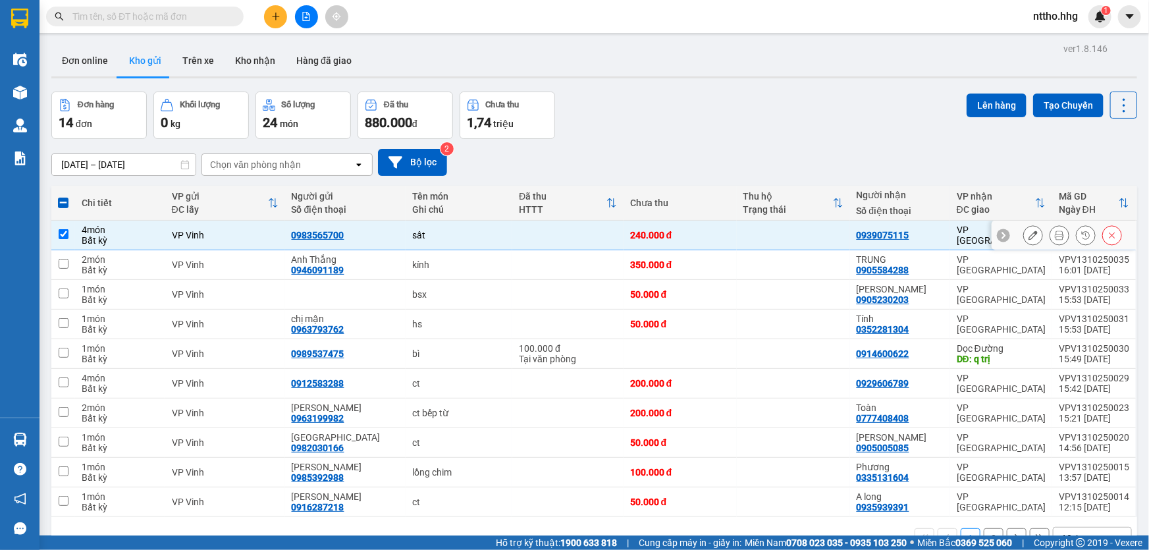
click at [1028, 238] on icon at bounding box center [1032, 234] width 9 height 9
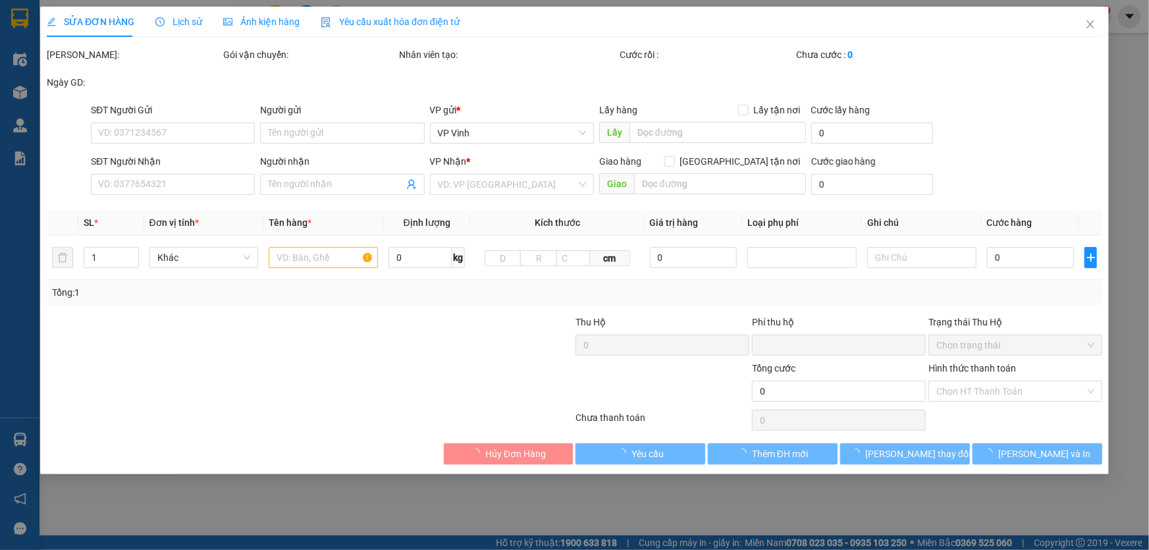
type input "0983565700"
type input "0939075115"
type input "0"
type input "240.000"
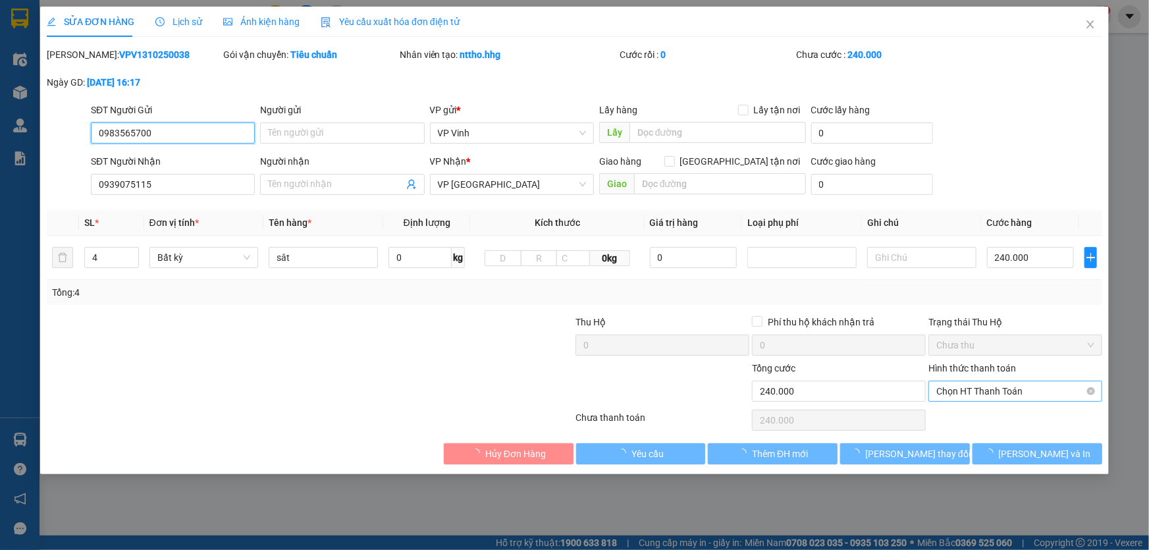
click at [1018, 393] on span "Chọn HT Thanh Toán" at bounding box center [1015, 391] width 158 height 20
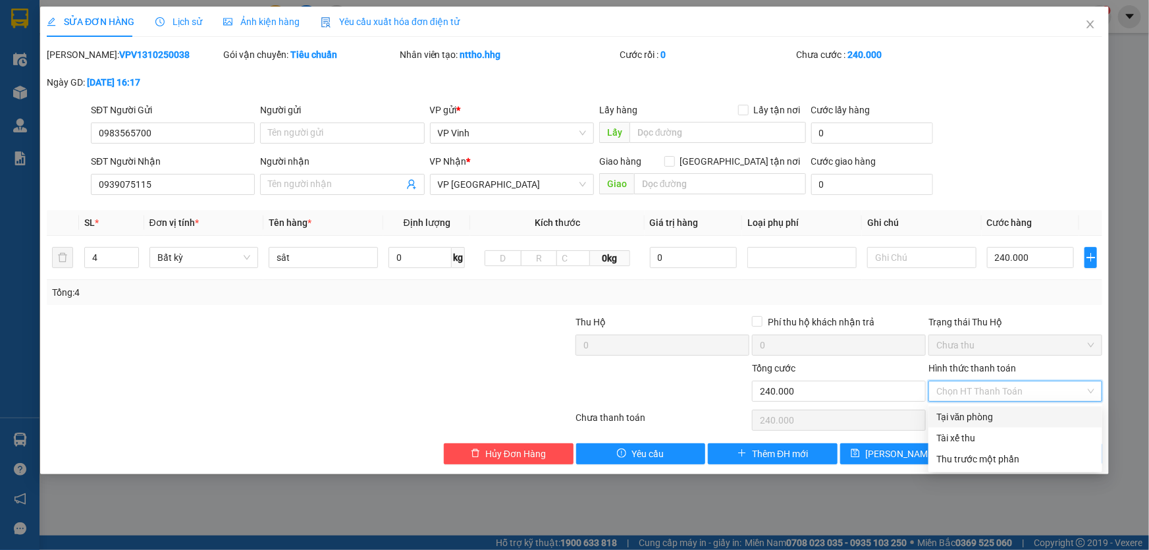
click at [994, 417] on div "Tại văn phòng" at bounding box center [1015, 416] width 158 height 14
type input "0"
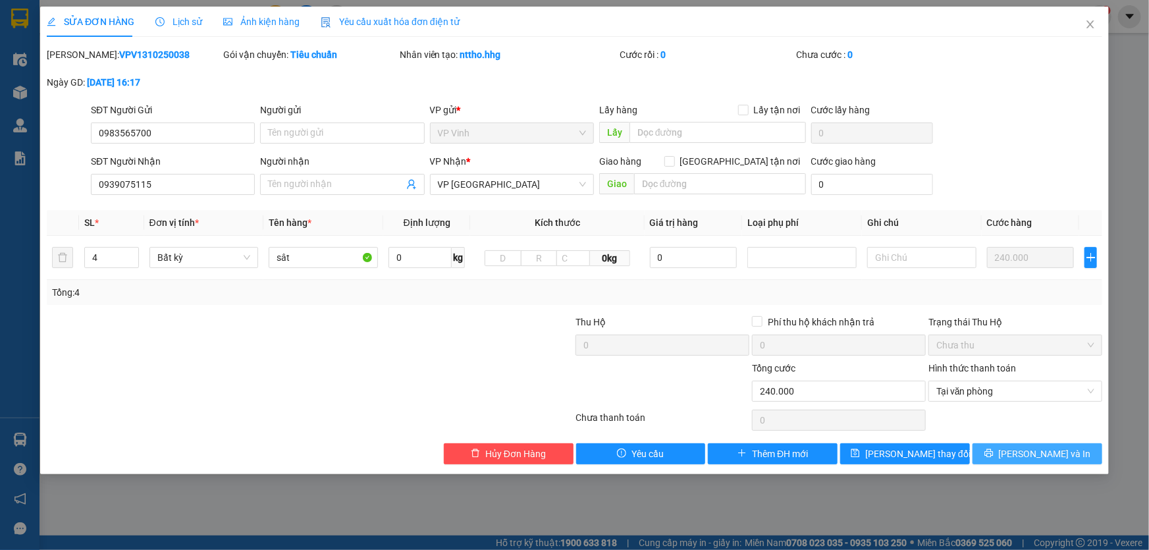
click at [1030, 460] on span "Lưu và In" at bounding box center [1045, 453] width 92 height 14
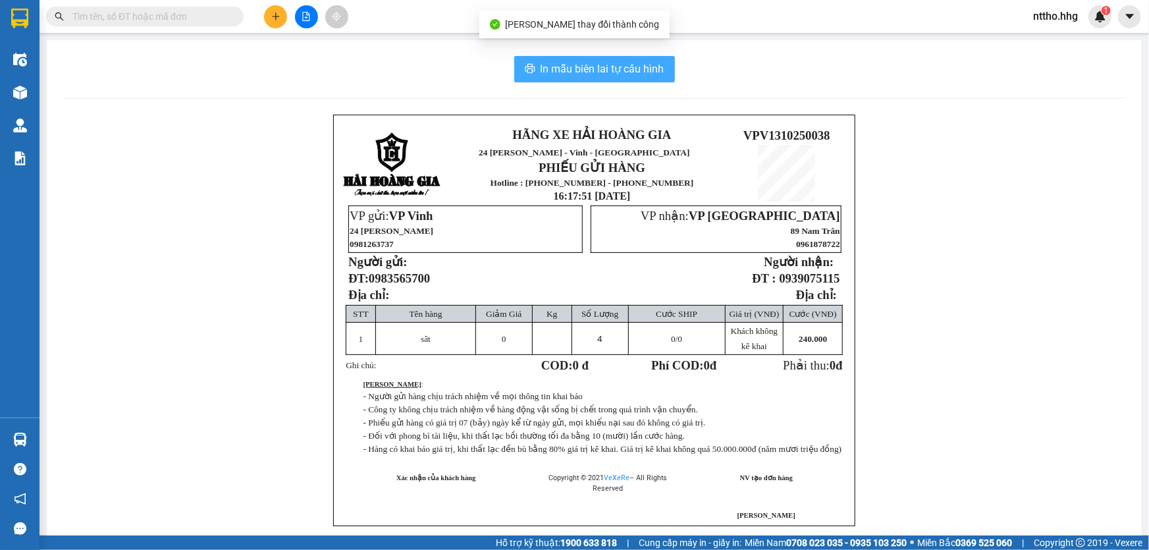
click at [589, 70] on span "In mẫu biên lai tự cấu hình" at bounding box center [602, 69] width 124 height 16
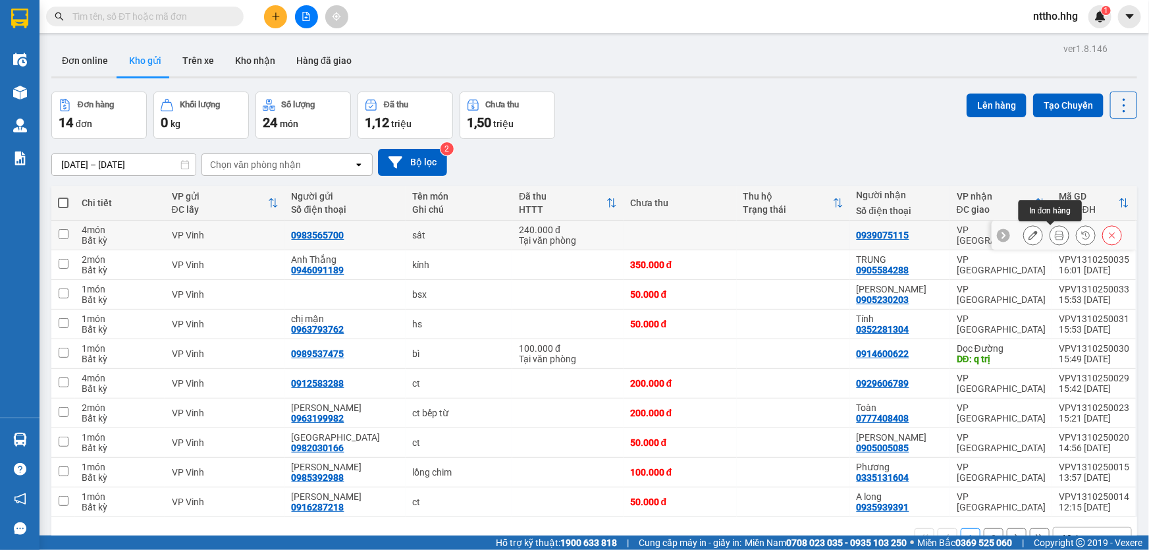
click at [1055, 231] on icon at bounding box center [1059, 234] width 9 height 9
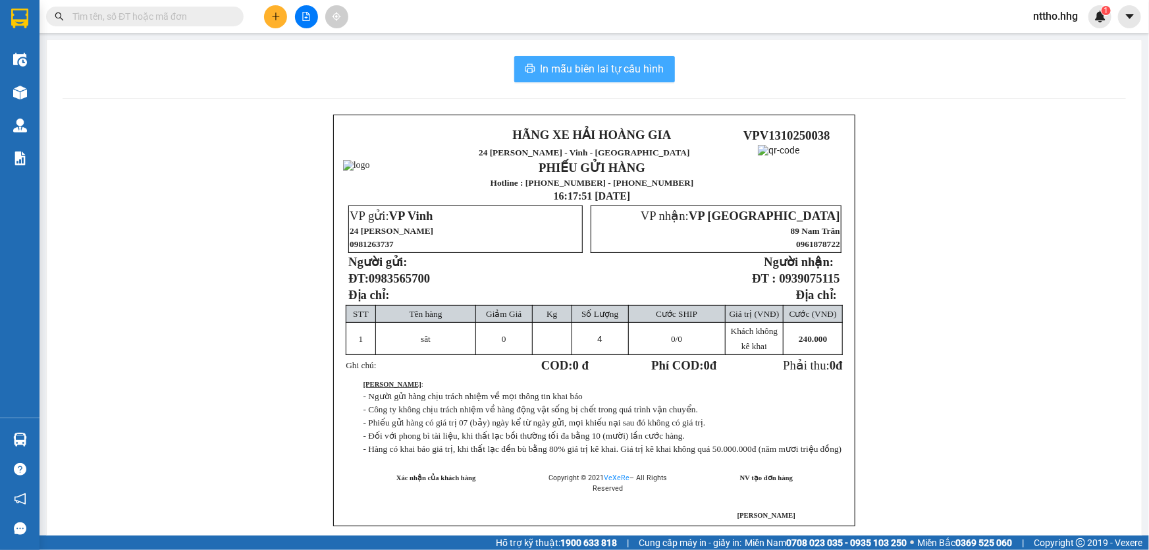
drag, startPoint x: 618, startPoint y: 56, endPoint x: 612, endPoint y: 64, distance: 9.9
click at [617, 57] on button "In mẫu biên lai tự cấu hình" at bounding box center [594, 69] width 161 height 26
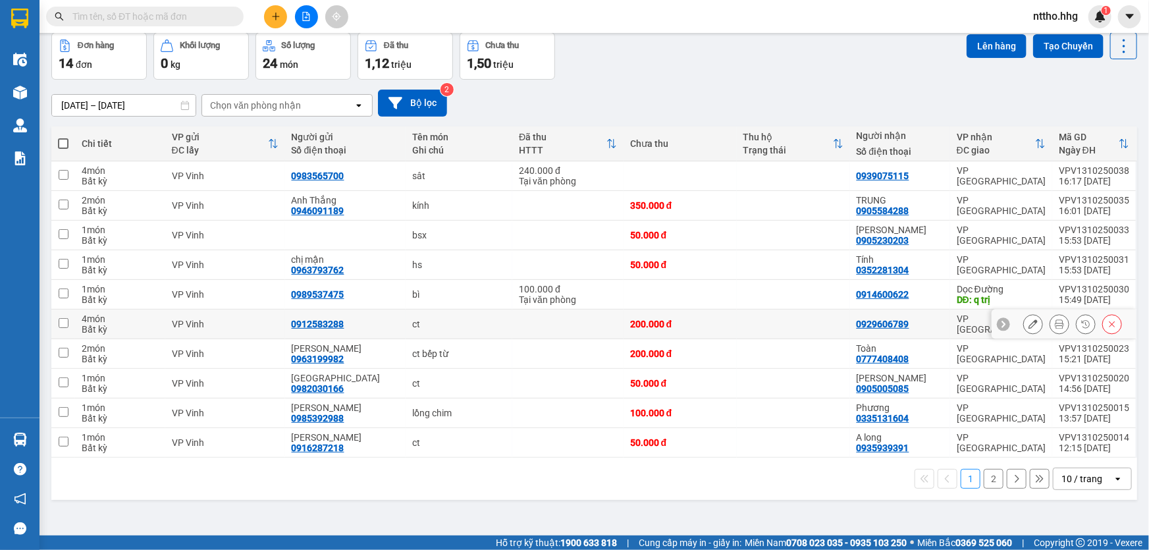
scroll to position [60, 0]
click at [1076, 477] on div "10 / trang" at bounding box center [1081, 477] width 41 height 13
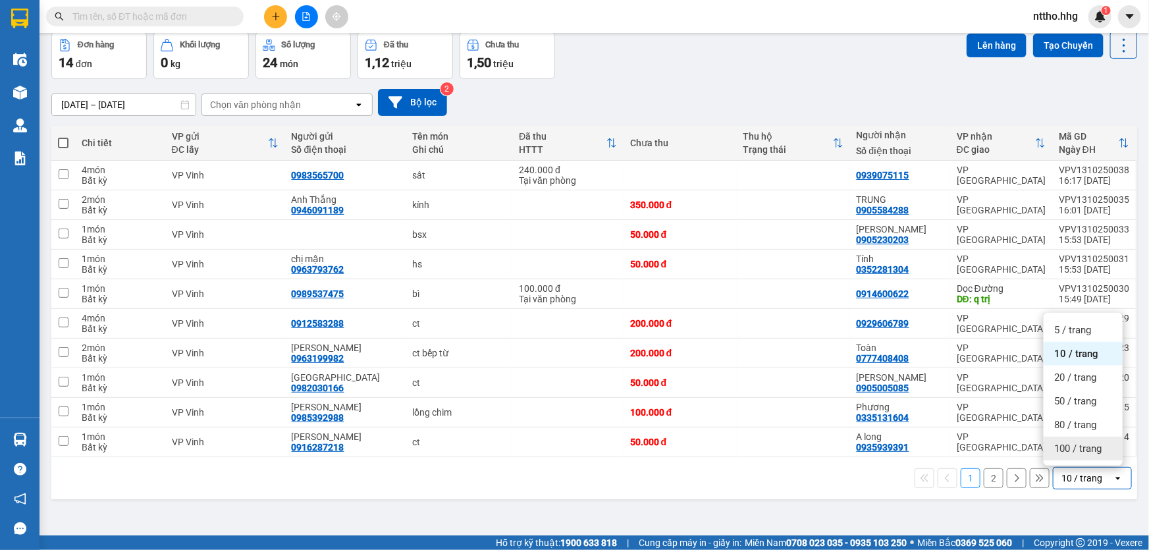
click at [1080, 450] on span "100 / trang" at bounding box center [1077, 448] width 47 height 13
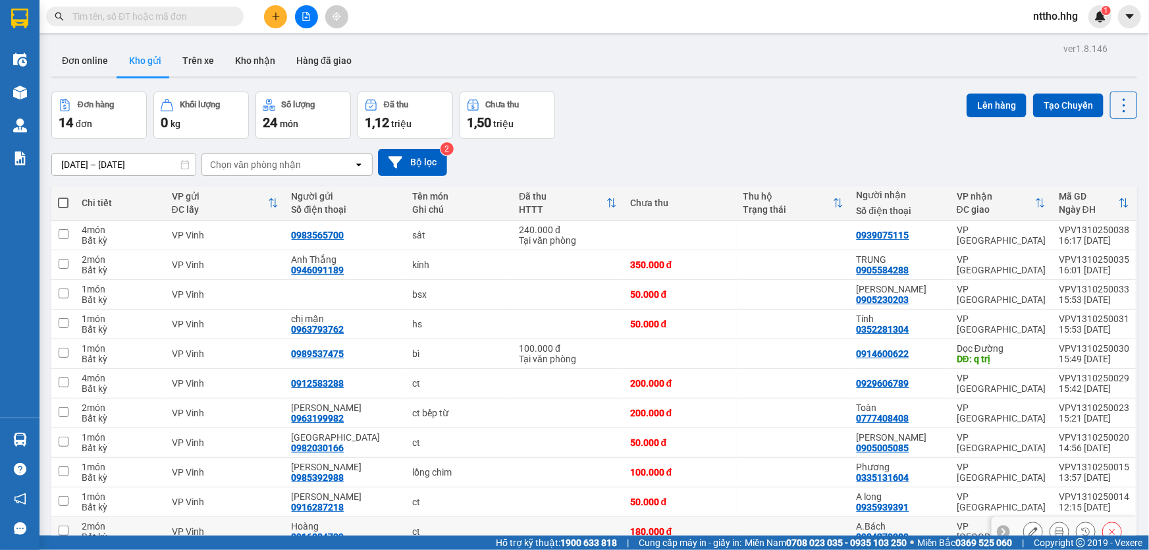
scroll to position [152, 0]
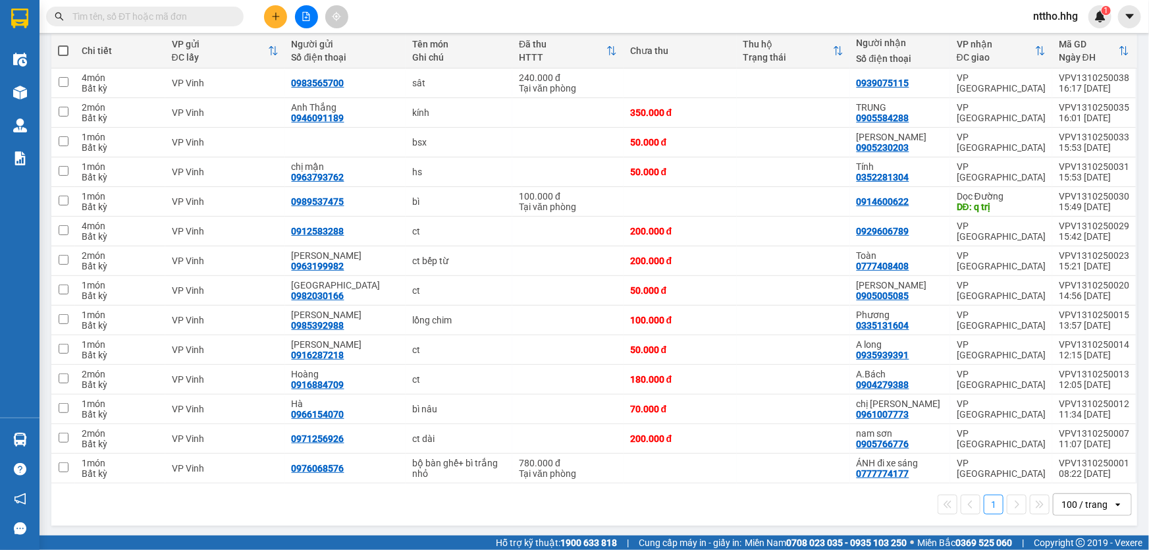
click at [274, 22] on button at bounding box center [275, 16] width 23 height 23
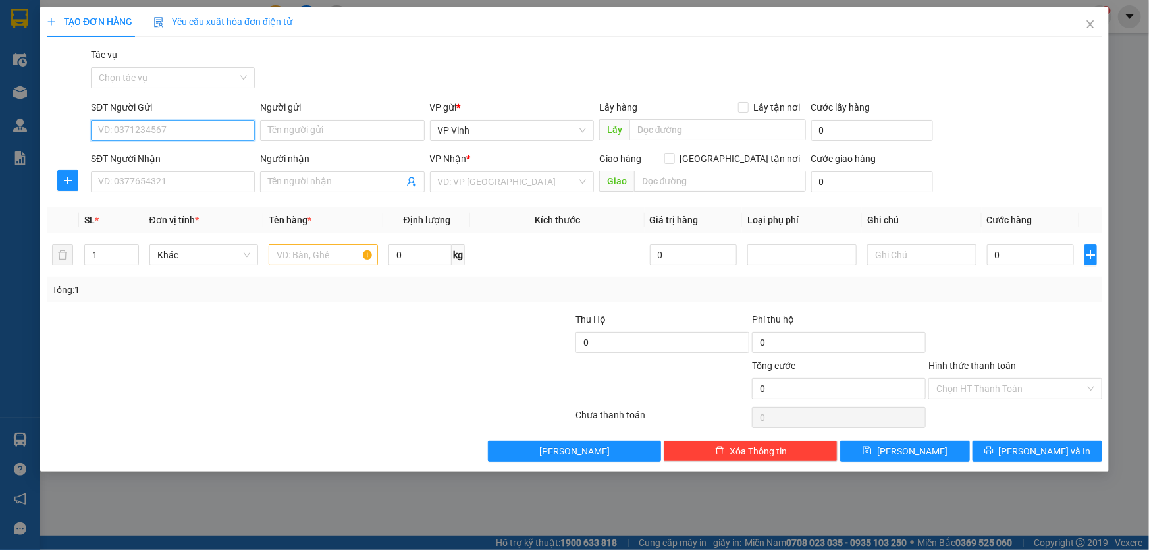
click at [154, 128] on input "SĐT Người Gửi" at bounding box center [173, 130] width 164 height 21
click at [103, 128] on input "016115255" at bounding box center [173, 130] width 164 height 21
click at [203, 134] on input "0916115255" at bounding box center [173, 130] width 164 height 21
type input "0916115255"
click at [117, 180] on input "SĐT Người Nhận" at bounding box center [173, 181] width 164 height 21
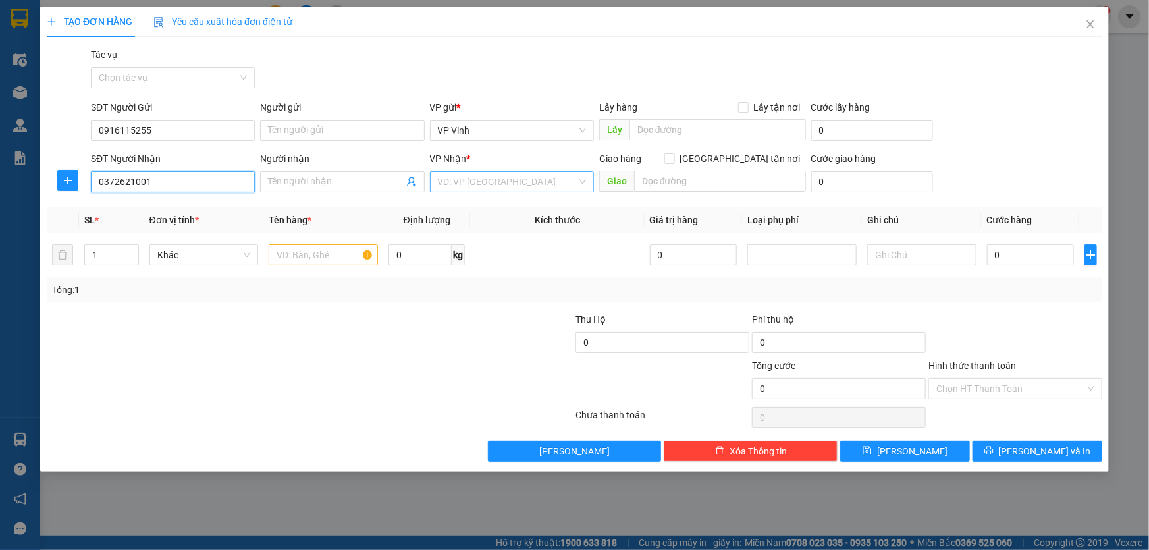
type input "0372621001"
click at [500, 188] on input "search" at bounding box center [507, 182] width 139 height 20
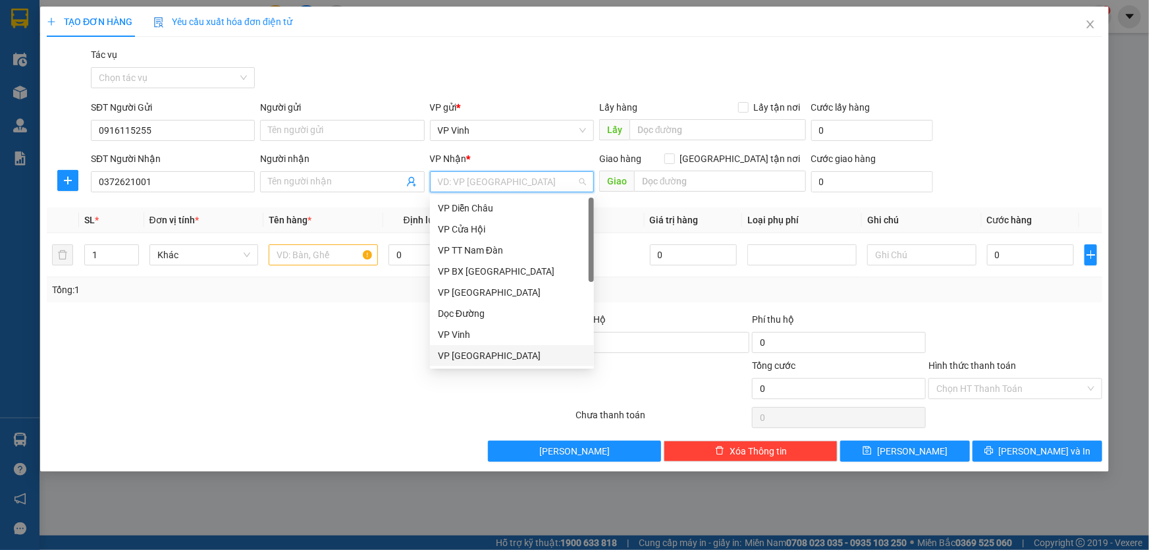
click at [474, 354] on div "VP [GEOGRAPHIC_DATA]" at bounding box center [512, 355] width 148 height 14
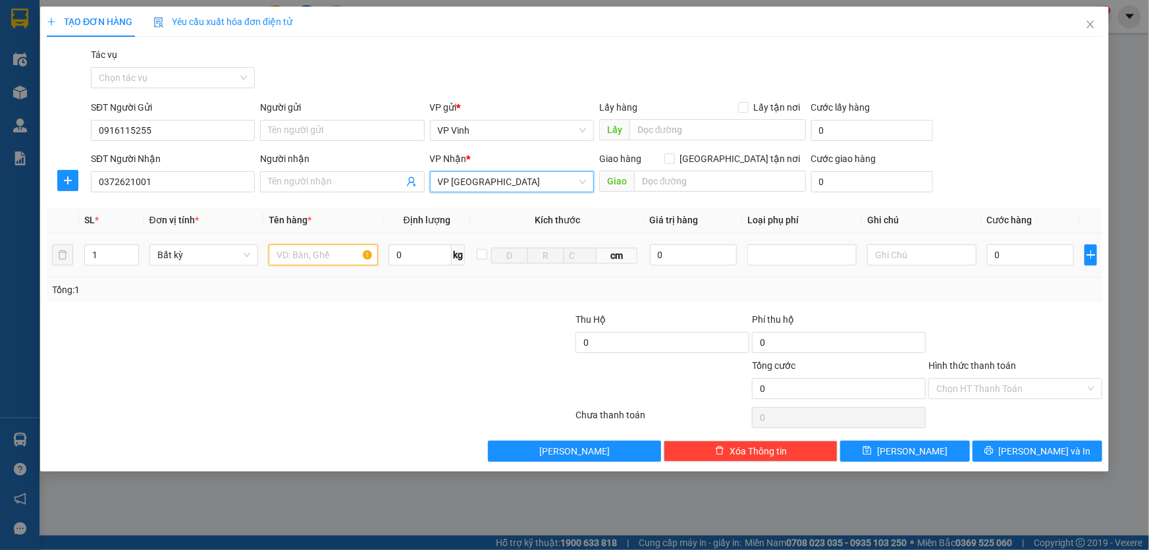
click at [315, 258] on input "text" at bounding box center [323, 254] width 109 height 21
type input "xe ga"
click at [1030, 253] on input "0" at bounding box center [1031, 254] width 88 height 21
type input "5"
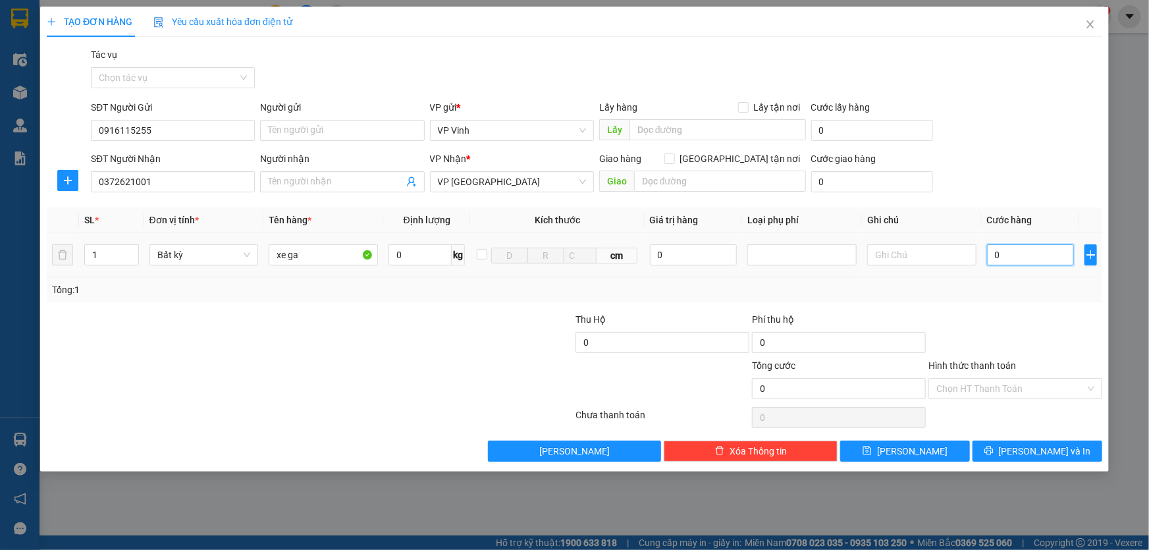
type input "5"
type input "55"
type input "550"
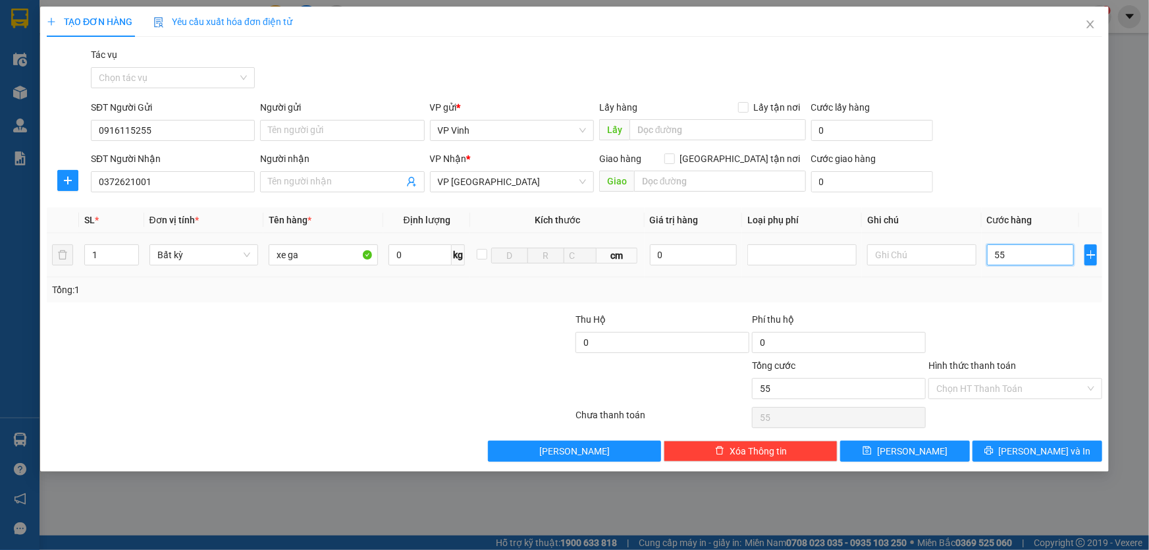
type input "550"
type input "5.500"
click at [979, 392] on input "Hình thức thanh toán" at bounding box center [1010, 389] width 149 height 20
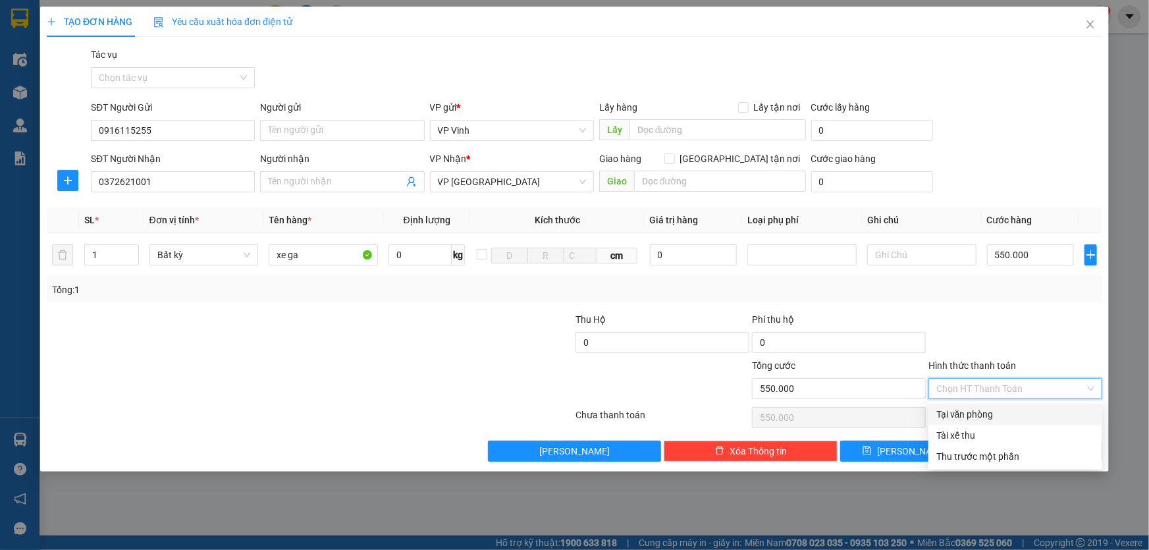
click at [979, 416] on div "Tại văn phòng" at bounding box center [1015, 414] width 158 height 14
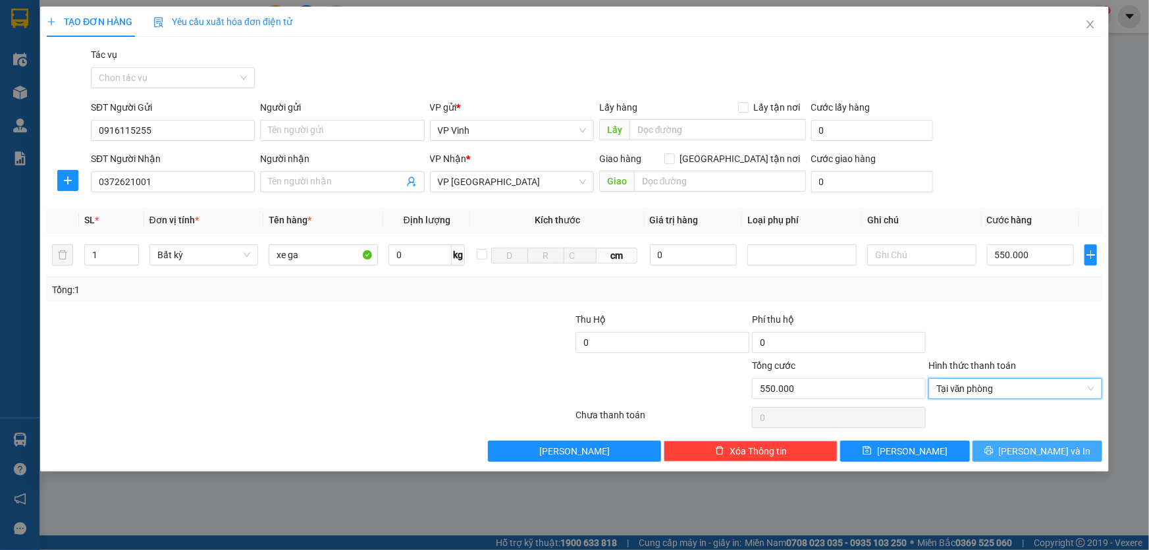
click at [1043, 444] on span "Lưu và In" at bounding box center [1045, 451] width 92 height 14
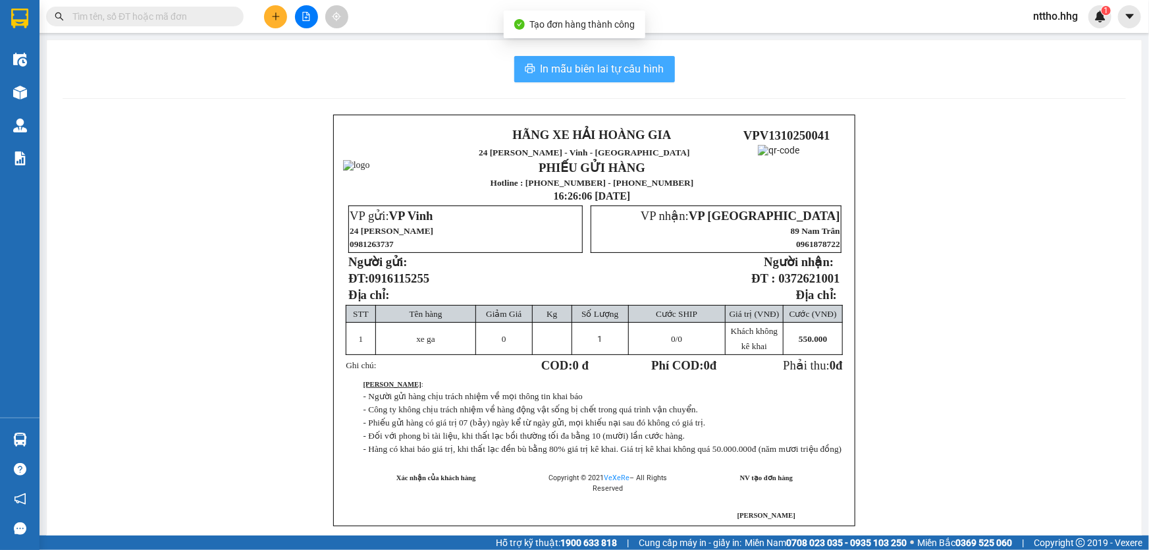
drag, startPoint x: 560, startPoint y: 66, endPoint x: 584, endPoint y: 70, distance: 24.1
click at [564, 66] on span "In mẫu biên lai tự cấu hình" at bounding box center [602, 69] width 124 height 16
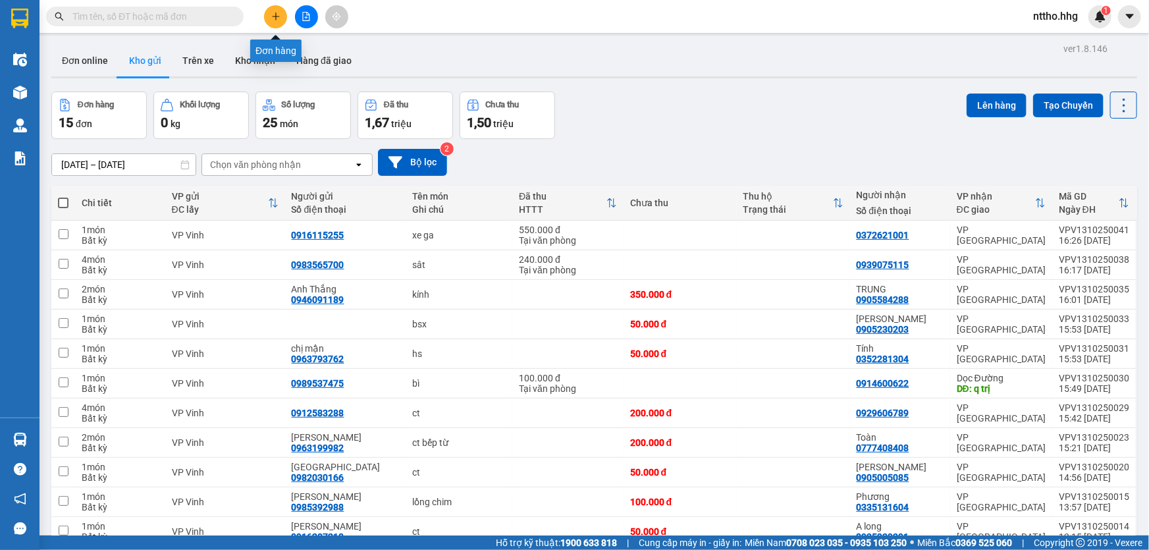
click at [276, 13] on icon "plus" at bounding box center [275, 16] width 9 height 9
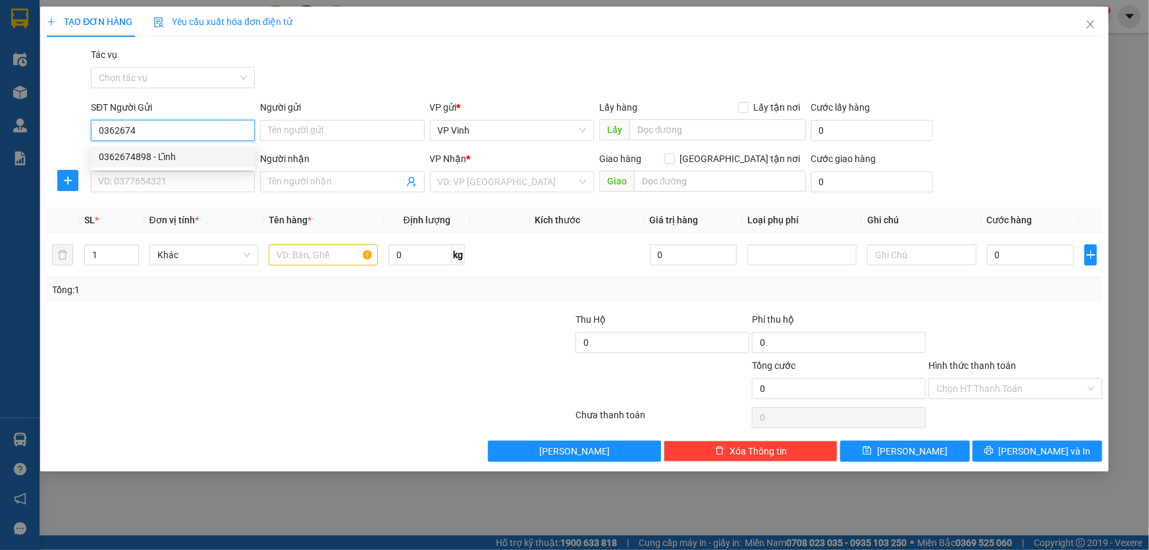
click at [151, 161] on div "0362674898 - Lĩnh" at bounding box center [173, 156] width 148 height 14
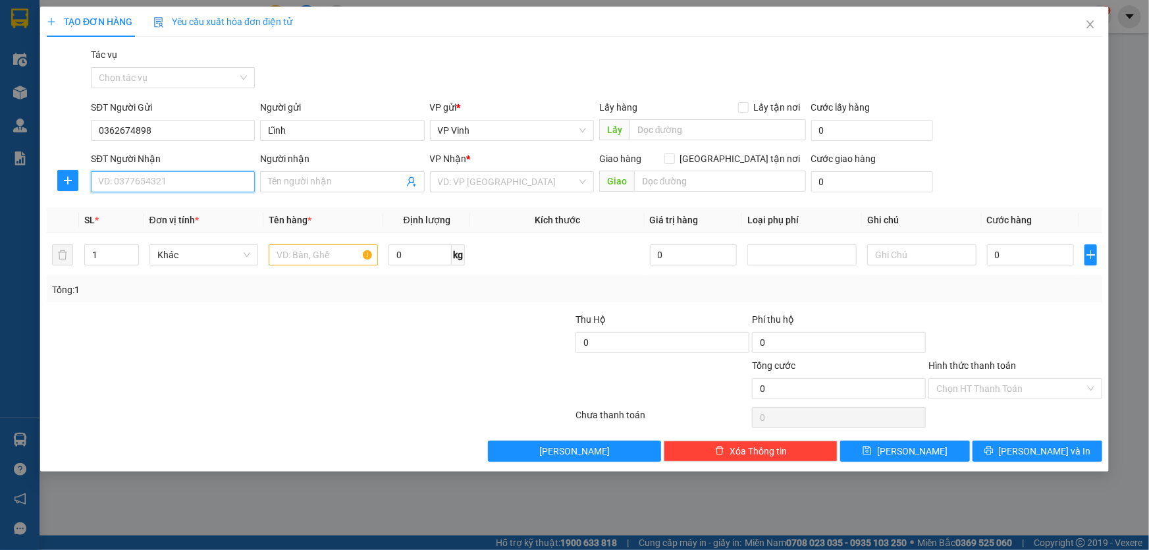
click at [132, 186] on input "SĐT Người Nhận" at bounding box center [173, 181] width 164 height 21
click at [155, 213] on div "0935350861 - gì lan" at bounding box center [173, 208] width 148 height 14
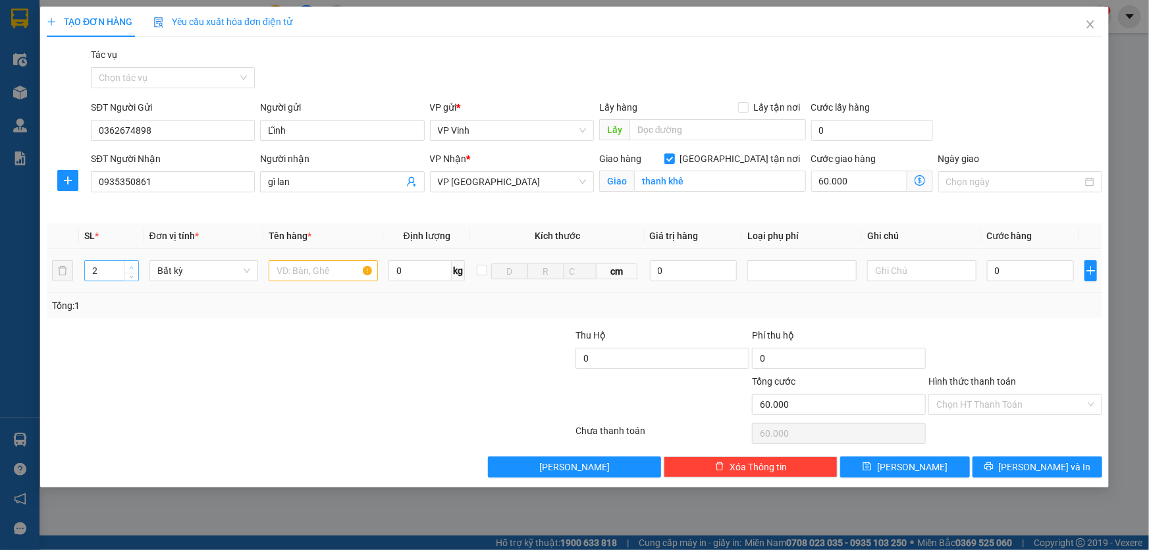
click at [132, 265] on icon "up" at bounding box center [131, 267] width 5 height 5
click at [328, 267] on input "text" at bounding box center [323, 270] width 109 height 21
click at [877, 180] on input "60.000" at bounding box center [859, 180] width 96 height 21
click at [1026, 271] on input "0" at bounding box center [1031, 270] width 88 height 21
click at [983, 402] on input "Hình thức thanh toán" at bounding box center [1010, 404] width 149 height 20
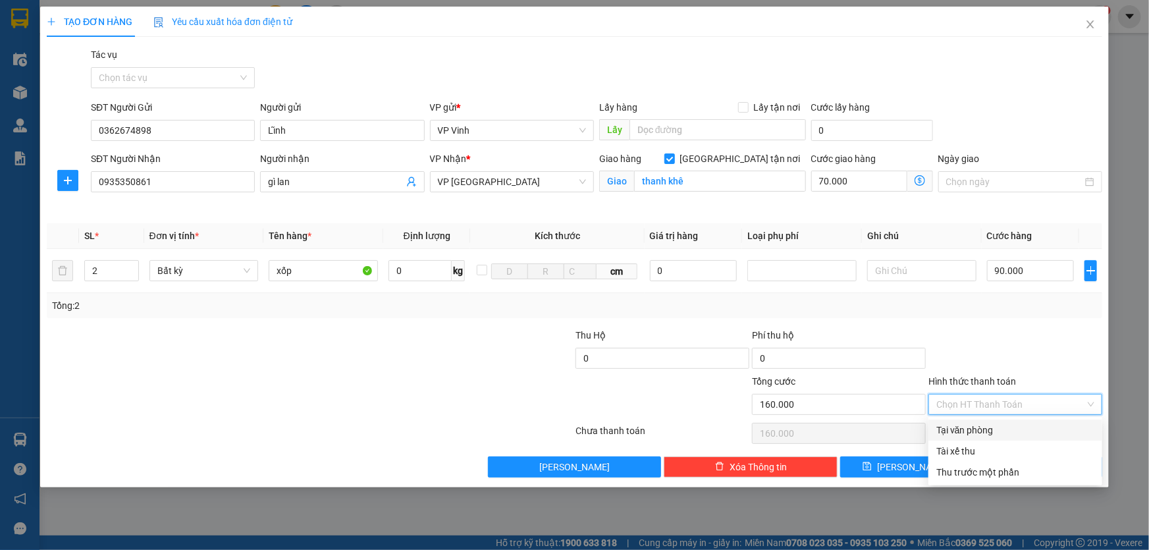
click at [971, 433] on div "Tại văn phòng" at bounding box center [1015, 430] width 158 height 14
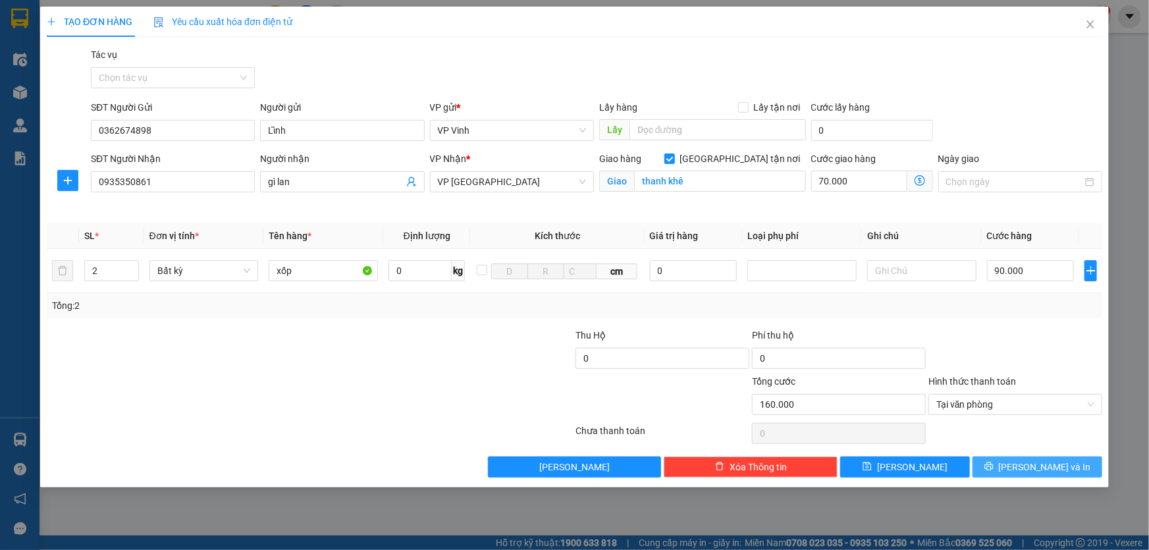
click at [1044, 467] on span "Lưu và In" at bounding box center [1045, 466] width 92 height 14
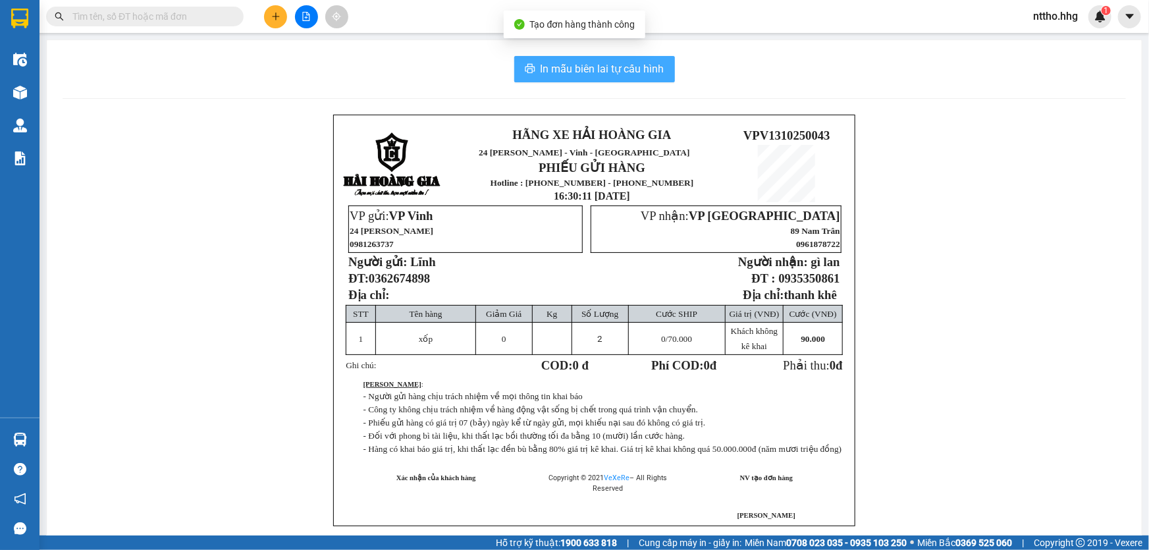
click at [595, 72] on span "In mẫu biên lai tự cấu hình" at bounding box center [602, 69] width 124 height 16
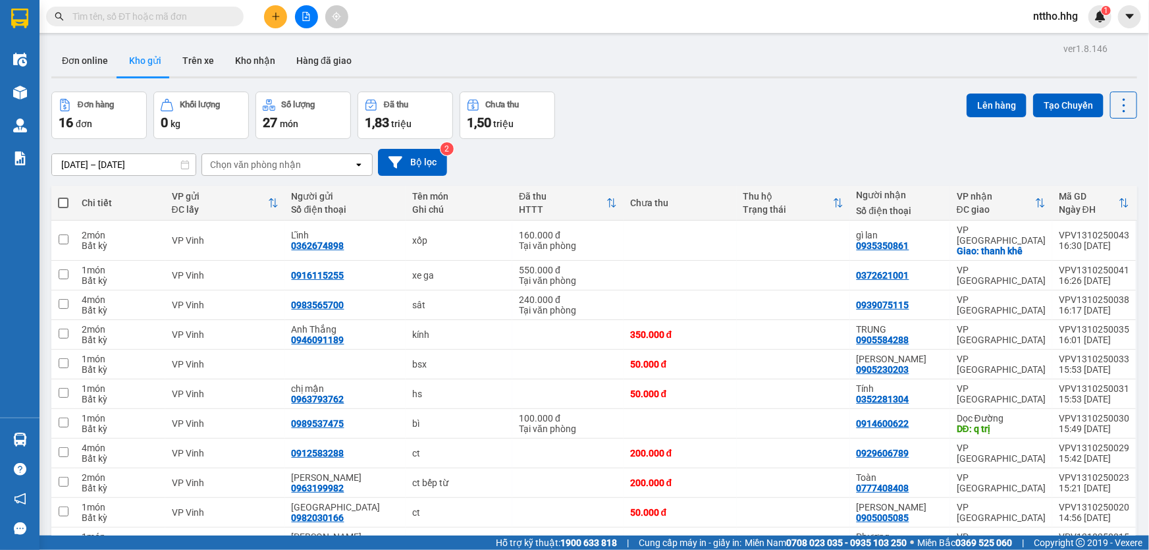
click at [283, 18] on button at bounding box center [275, 16] width 23 height 23
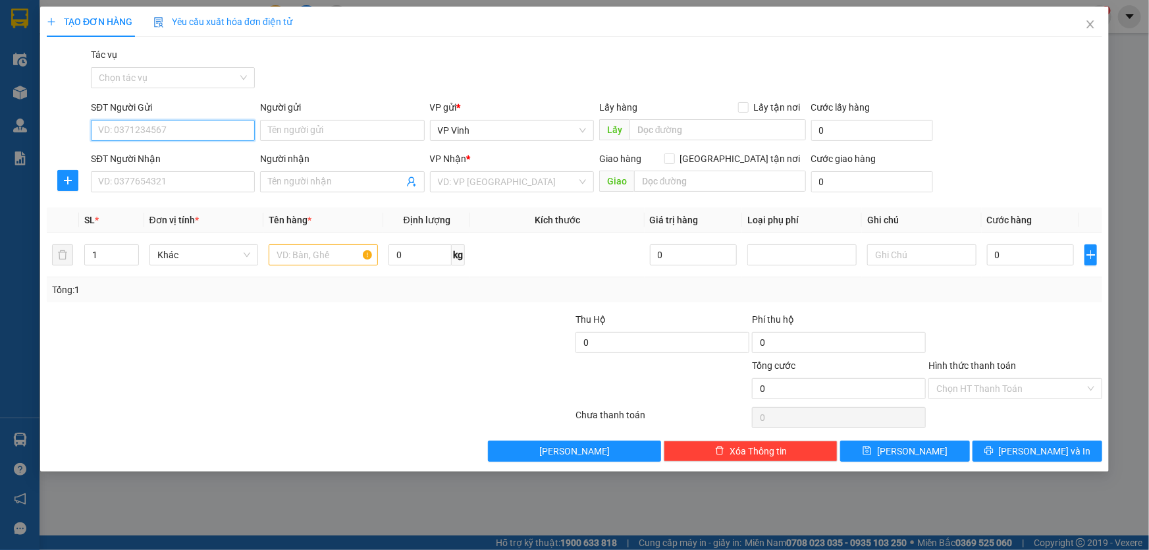
click at [144, 133] on input "SĐT Người Gửi" at bounding box center [173, 130] width 164 height 21
click at [138, 164] on div "0834279794" at bounding box center [173, 156] width 164 height 21
click at [126, 178] on input "SĐT Người Nhận" at bounding box center [173, 181] width 164 height 21
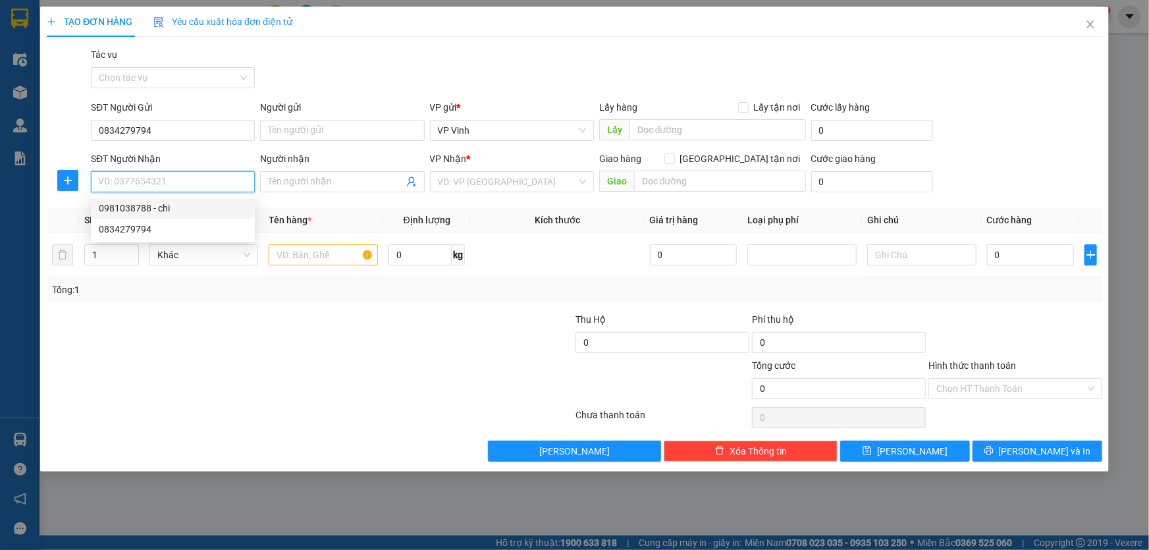
click at [164, 210] on div "0981038788 - chi" at bounding box center [173, 208] width 148 height 14
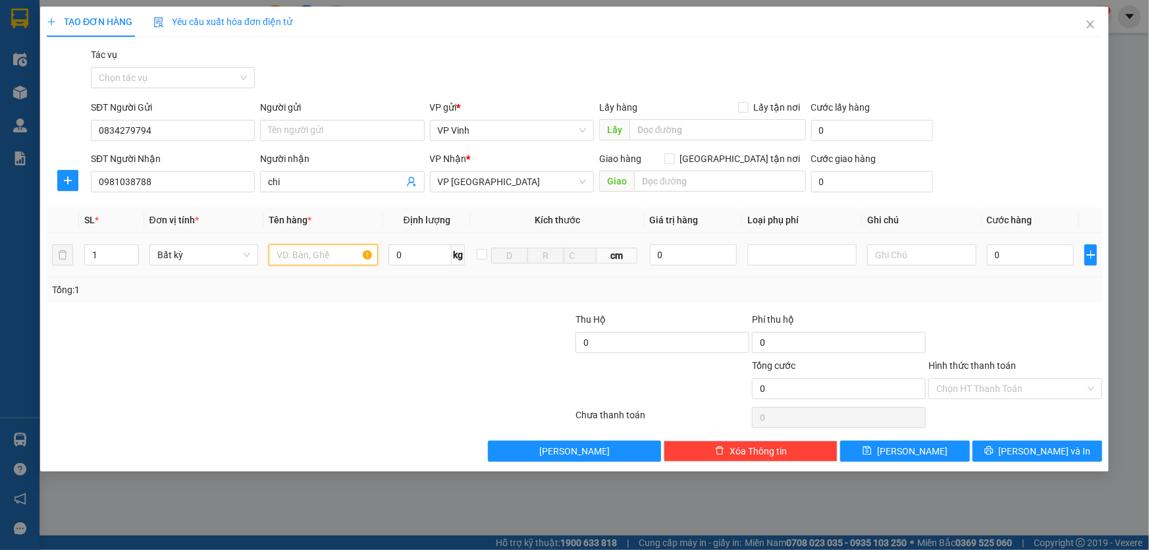
click at [313, 258] on input "text" at bounding box center [323, 254] width 109 height 21
click at [1025, 253] on input "0" at bounding box center [1031, 254] width 88 height 21
click at [1018, 390] on input "Hình thức thanh toán" at bounding box center [1010, 389] width 149 height 20
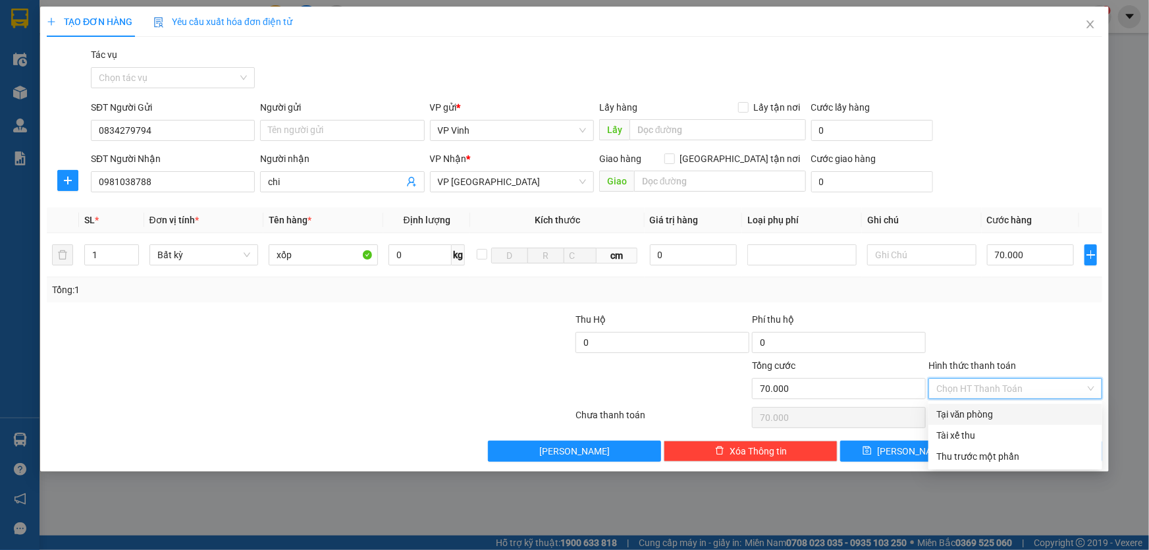
click at [1005, 415] on div "Tại văn phòng" at bounding box center [1015, 414] width 158 height 14
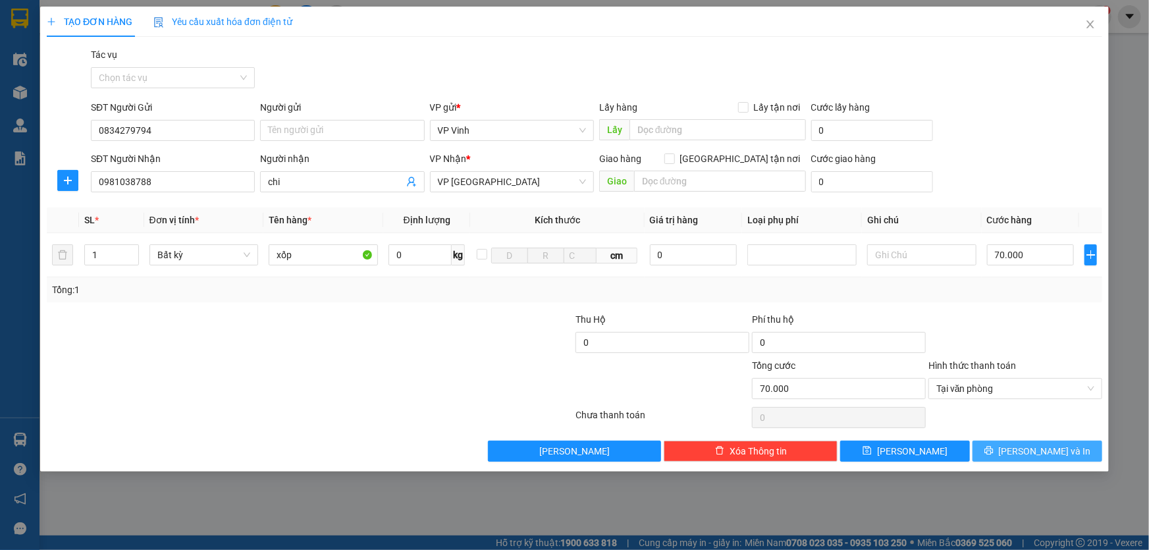
click at [1061, 446] on button "Lưu và In" at bounding box center [1037, 450] width 130 height 21
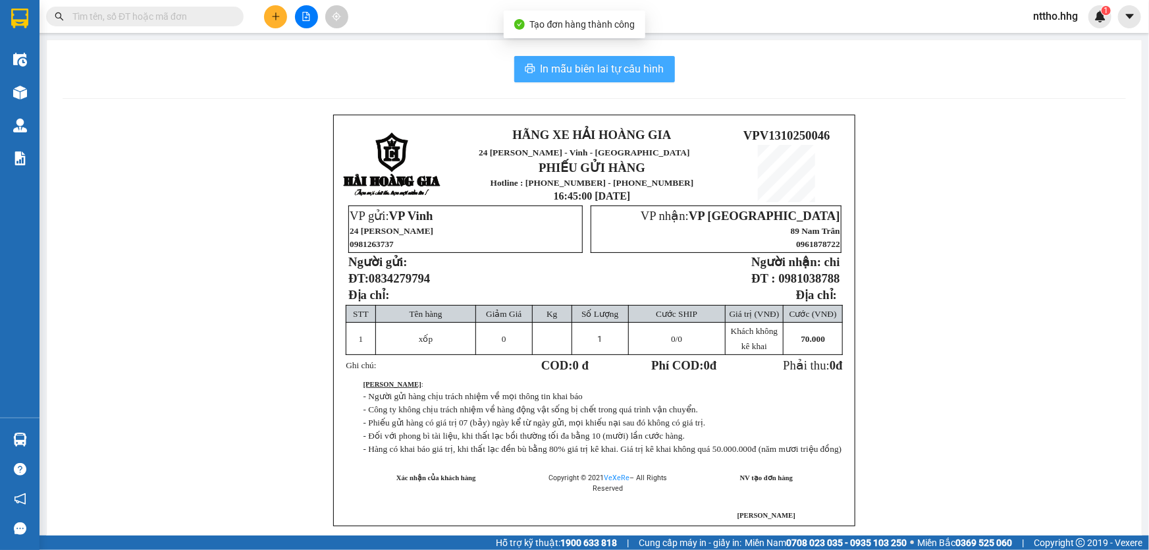
click at [592, 63] on span "In mẫu biên lai tự cấu hình" at bounding box center [602, 69] width 124 height 16
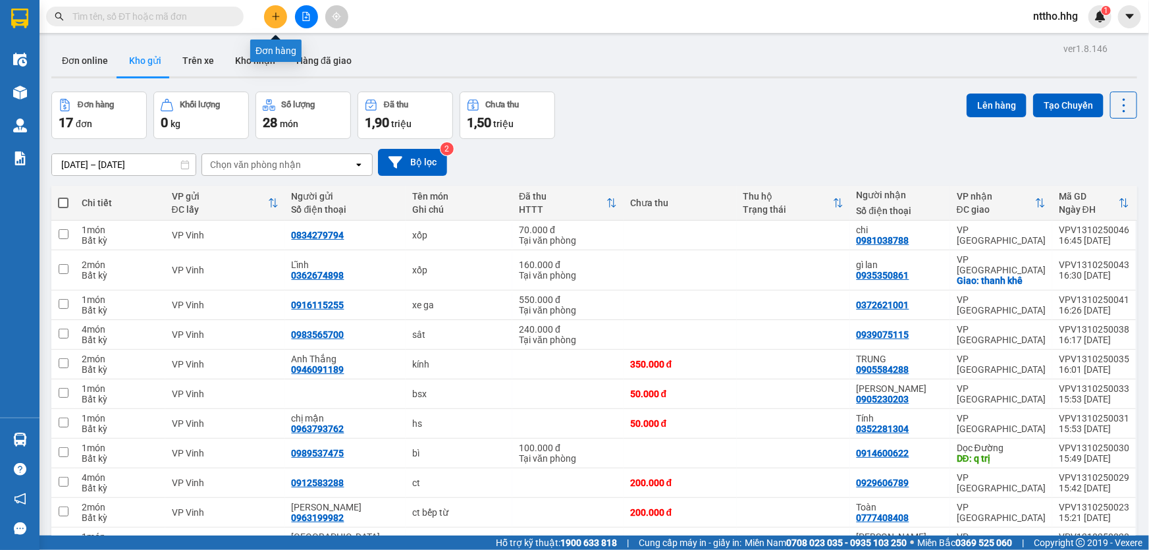
click at [267, 14] on button at bounding box center [275, 16] width 23 height 23
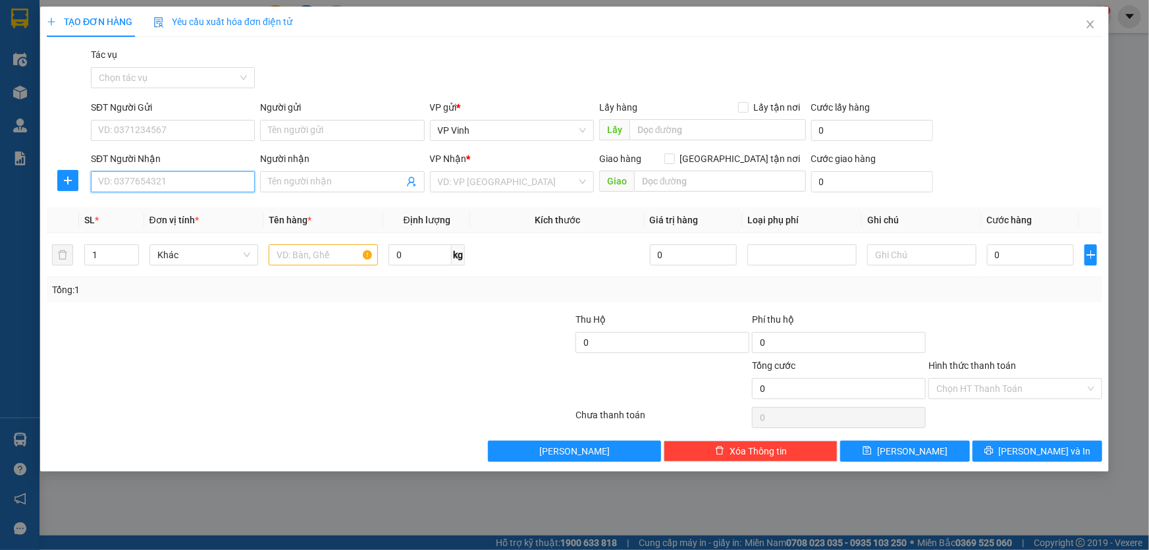
drag, startPoint x: 124, startPoint y: 188, endPoint x: 145, endPoint y: 188, distance: 20.4
click at [130, 188] on input "SĐT Người Nhận" at bounding box center [173, 181] width 164 height 21
click at [170, 204] on div "0905022339 - A Hùng" at bounding box center [173, 208] width 148 height 14
click at [329, 248] on input "text" at bounding box center [323, 254] width 109 height 21
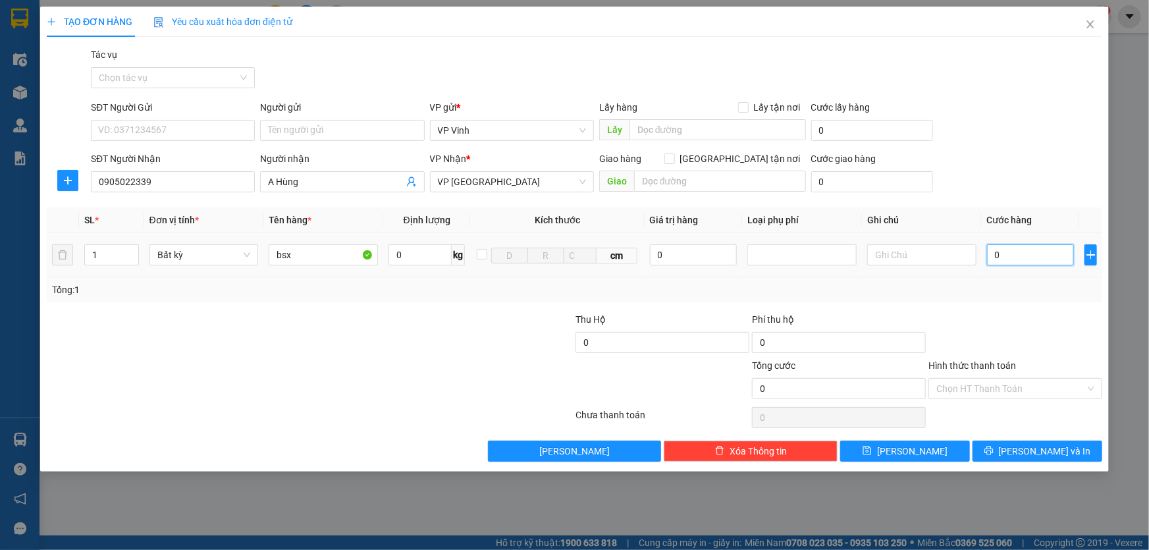
click at [1040, 263] on input "0" at bounding box center [1031, 254] width 88 height 21
click at [872, 452] on icon "save" at bounding box center [866, 450] width 9 height 9
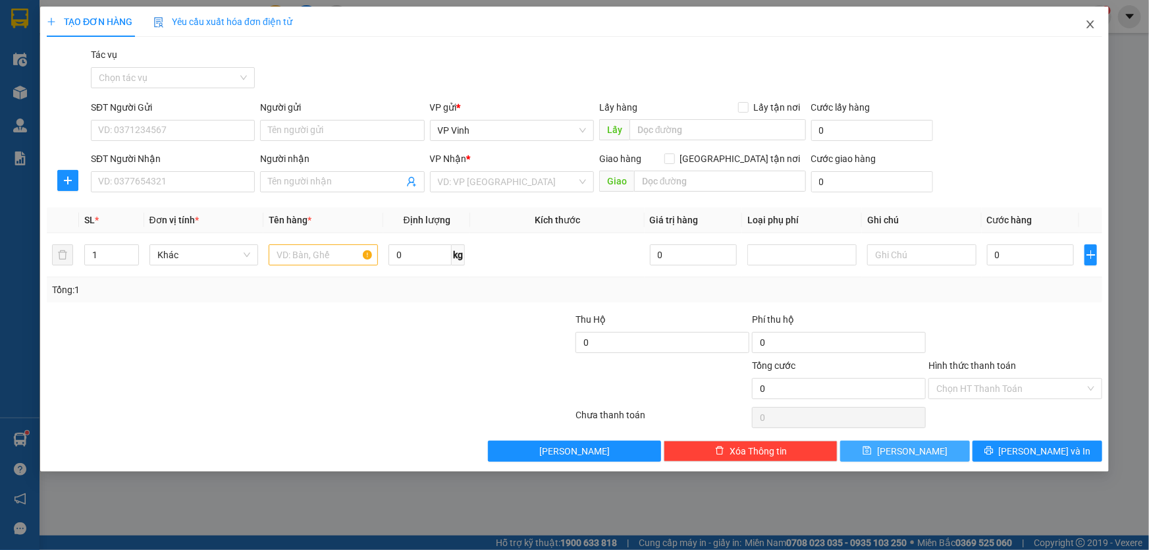
click at [1091, 26] on icon "close" at bounding box center [1089, 24] width 7 height 8
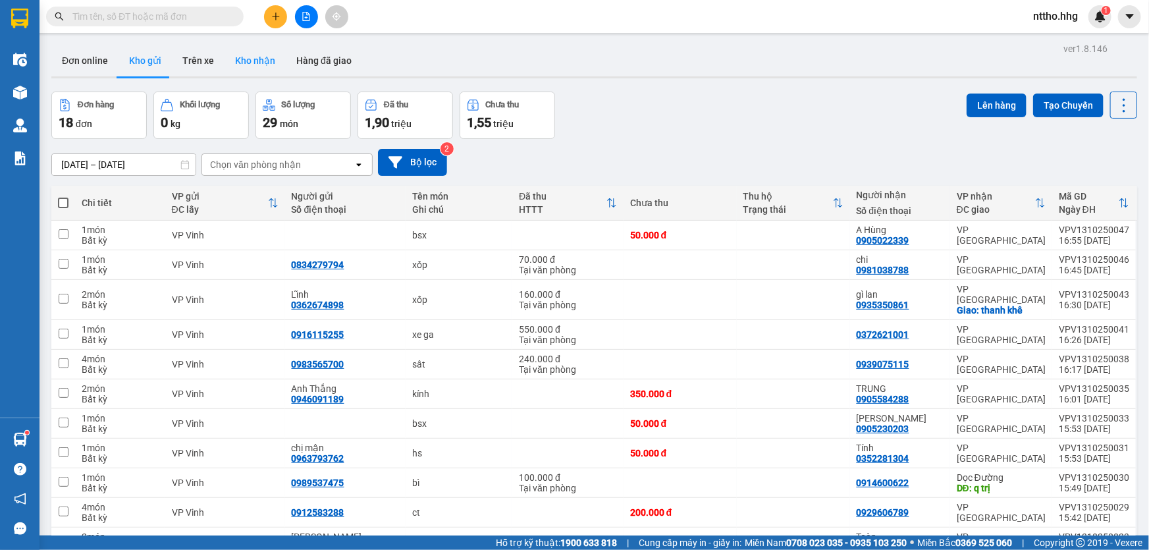
click at [242, 57] on button "Kho nhận" at bounding box center [254, 61] width 61 height 32
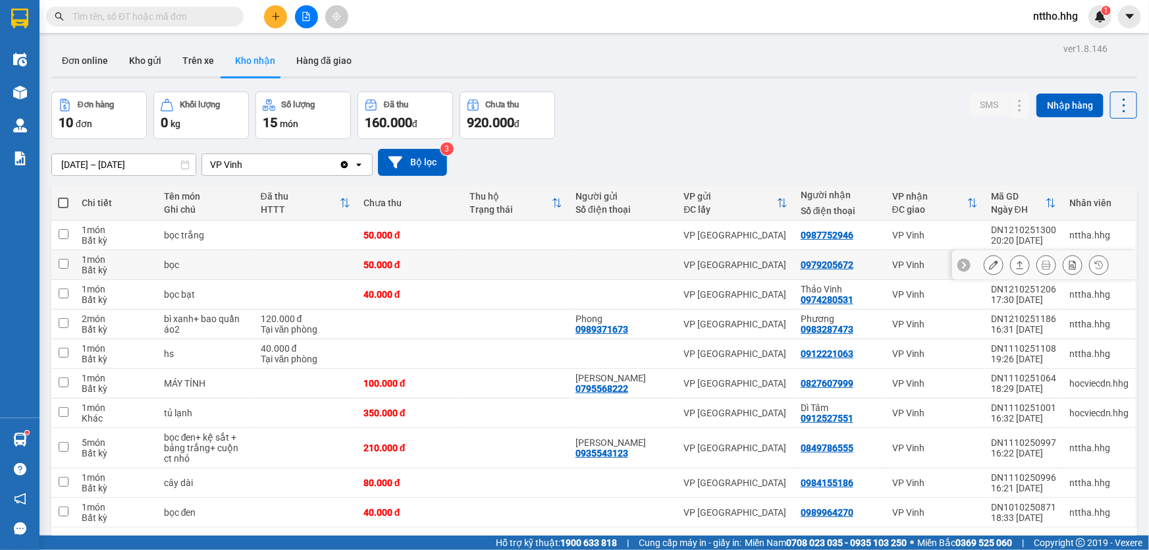
scroll to position [60, 0]
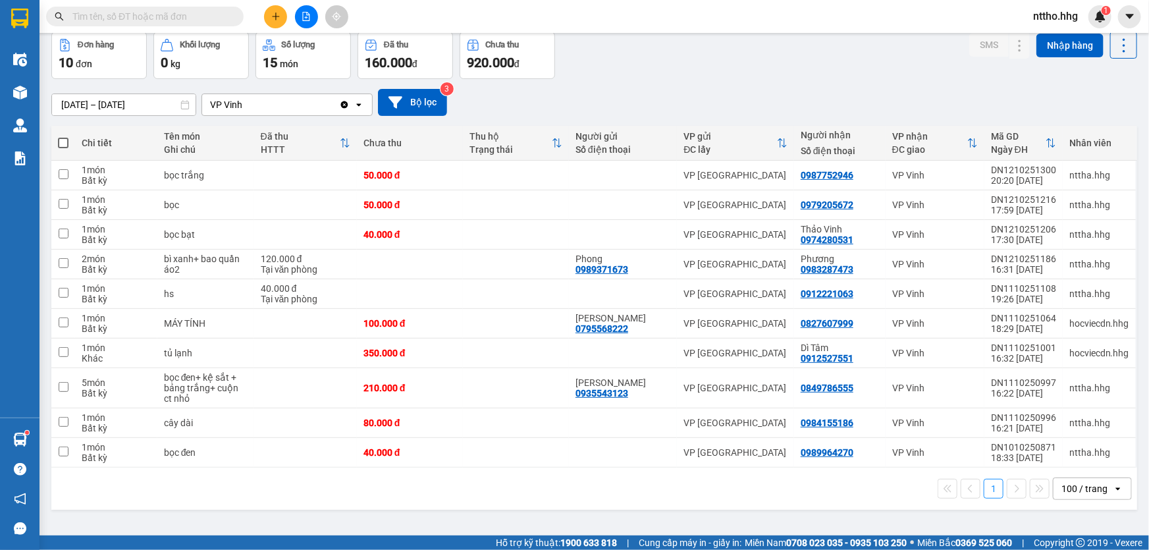
click at [126, 105] on input "[DATE] – [DATE]" at bounding box center [124, 104] width 144 height 21
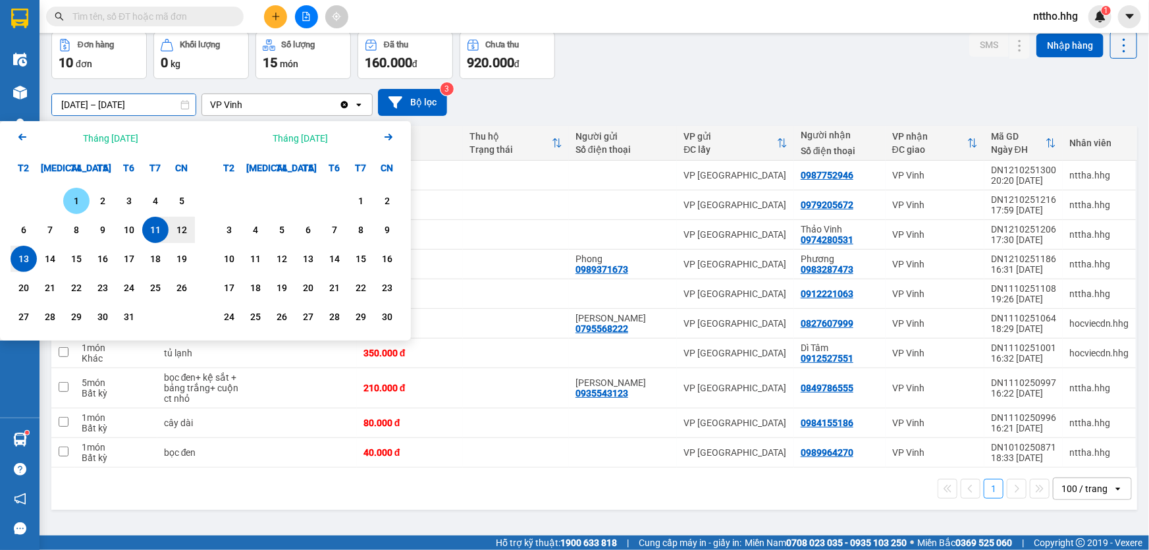
click at [76, 201] on div "1" at bounding box center [76, 201] width 18 height 16
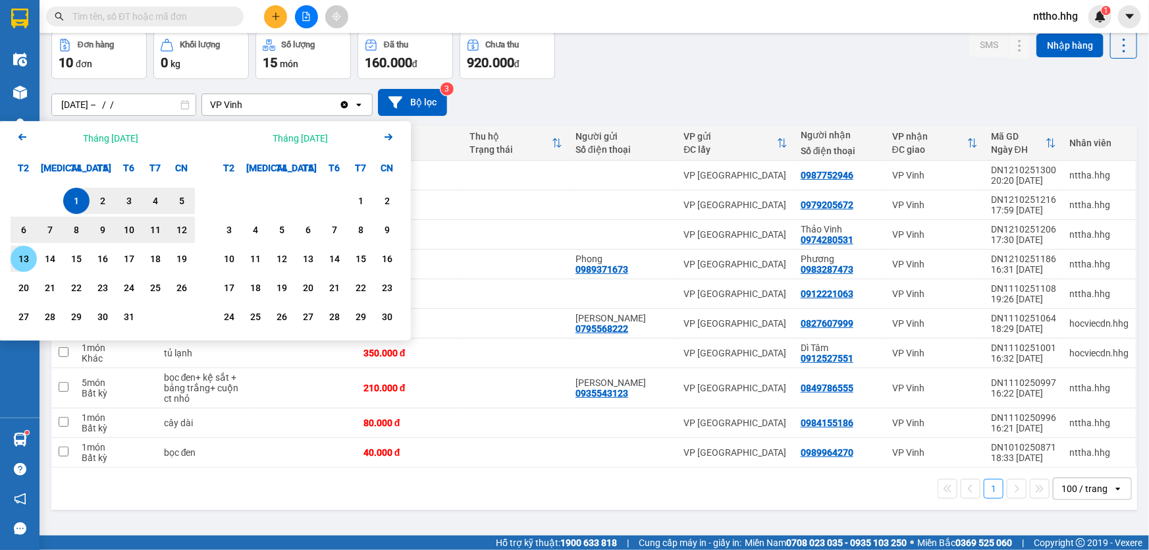
click at [26, 261] on div "13" at bounding box center [23, 259] width 18 height 16
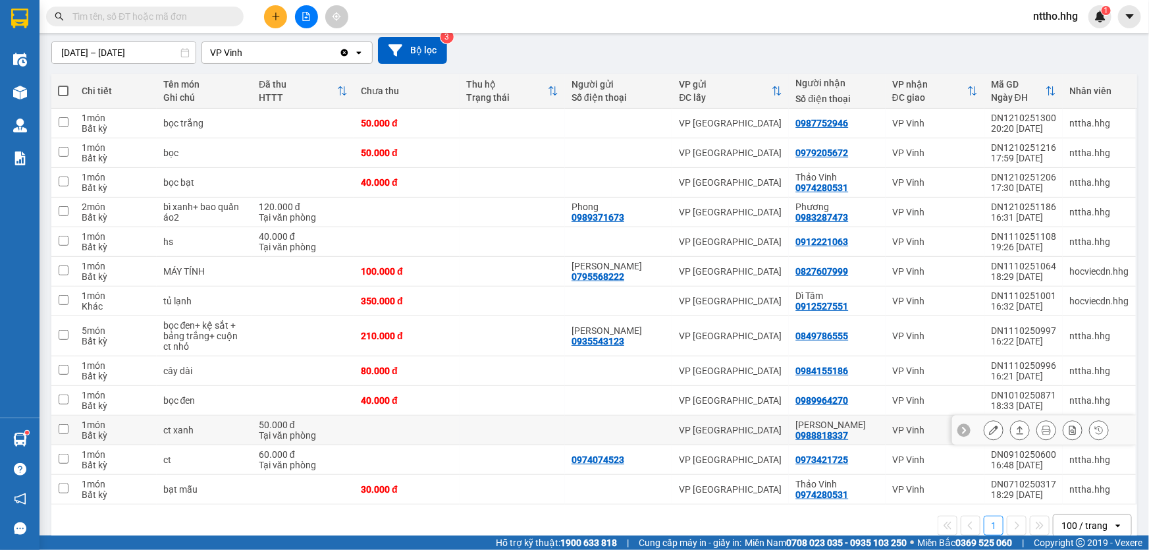
scroll to position [133, 0]
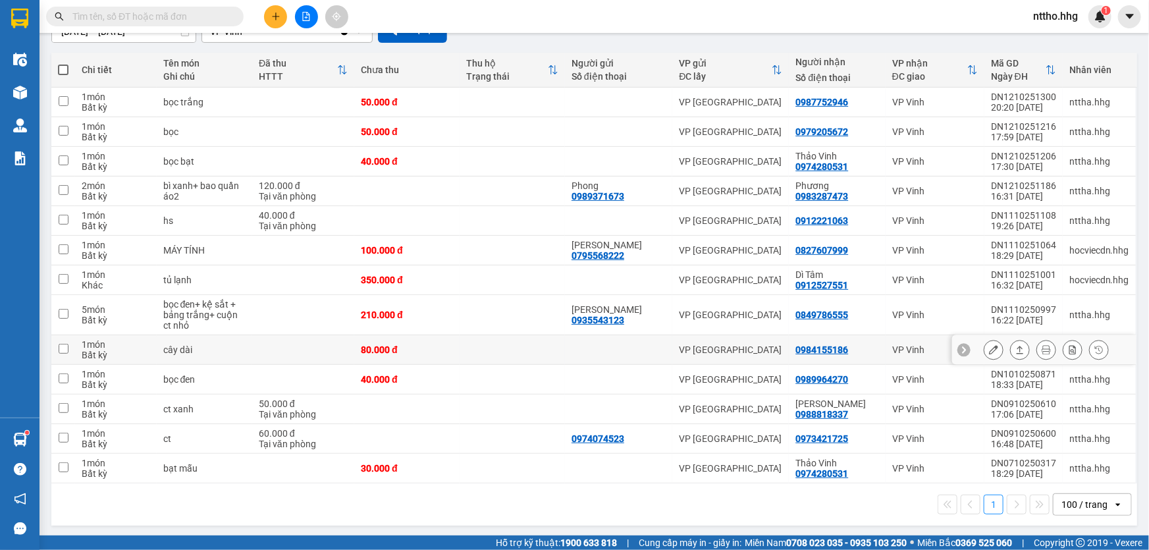
click at [520, 358] on td at bounding box center [511, 350] width 105 height 30
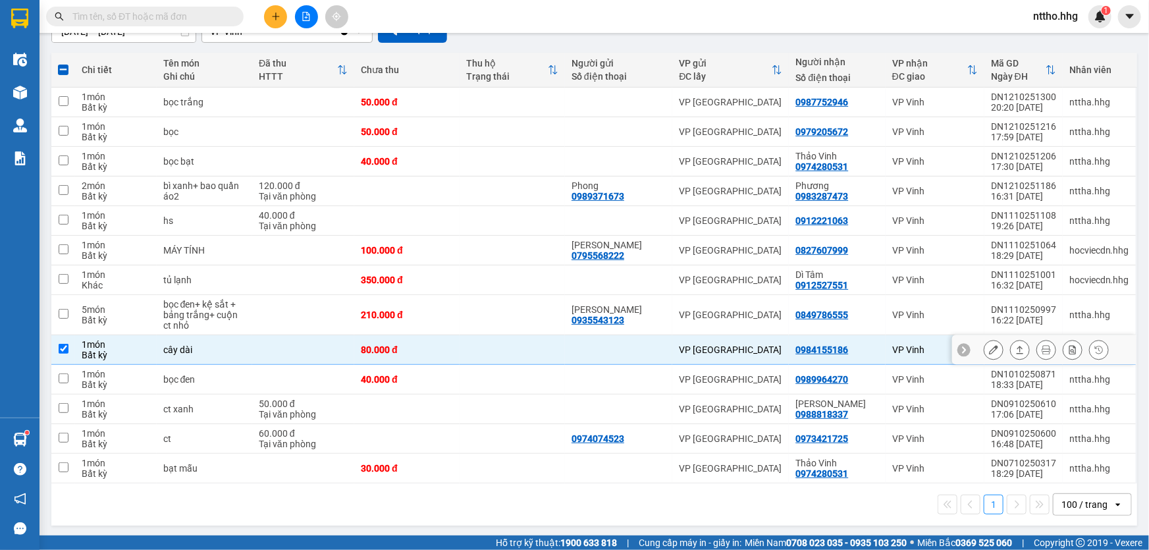
drag, startPoint x: 647, startPoint y: 361, endPoint x: 645, endPoint y: 350, distance: 11.4
click at [647, 358] on td at bounding box center [618, 350] width 107 height 30
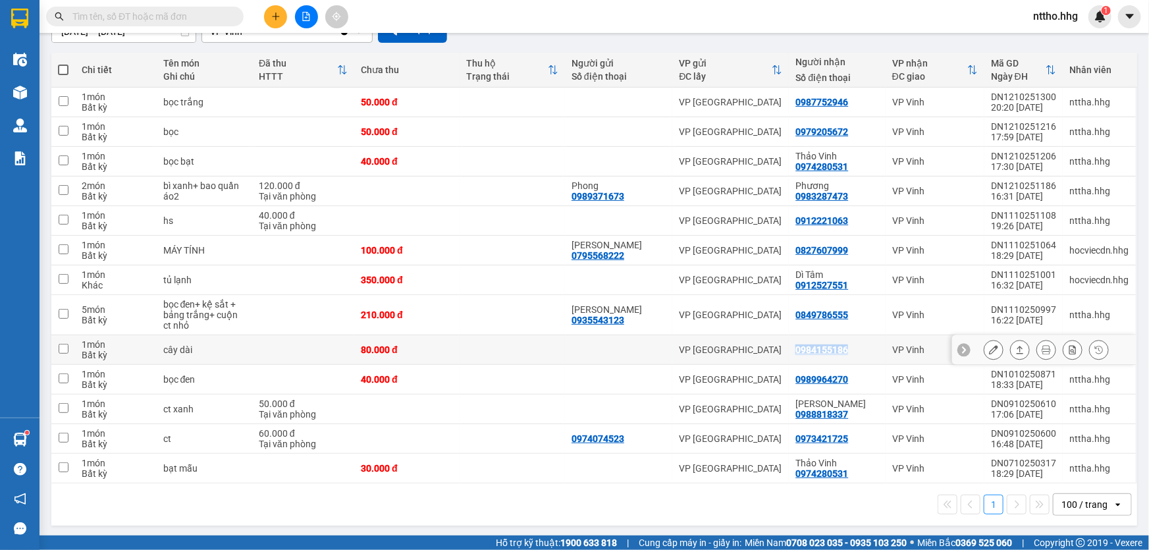
drag, startPoint x: 791, startPoint y: 350, endPoint x: 852, endPoint y: 350, distance: 61.2
click at [852, 350] on td "0984155186" at bounding box center [837, 350] width 96 height 30
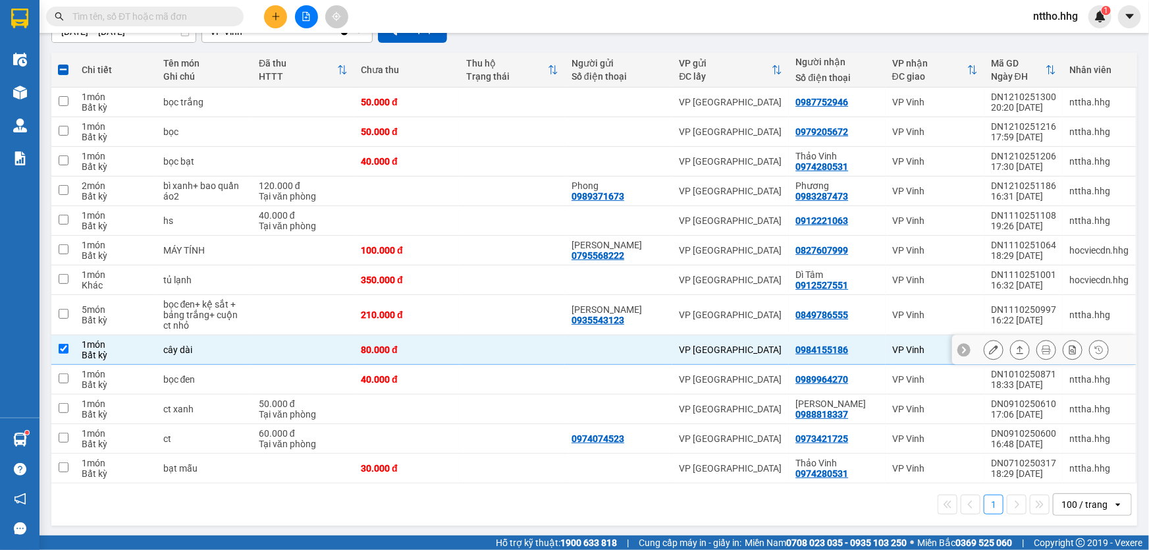
click at [823, 356] on td "0984155186" at bounding box center [837, 350] width 96 height 30
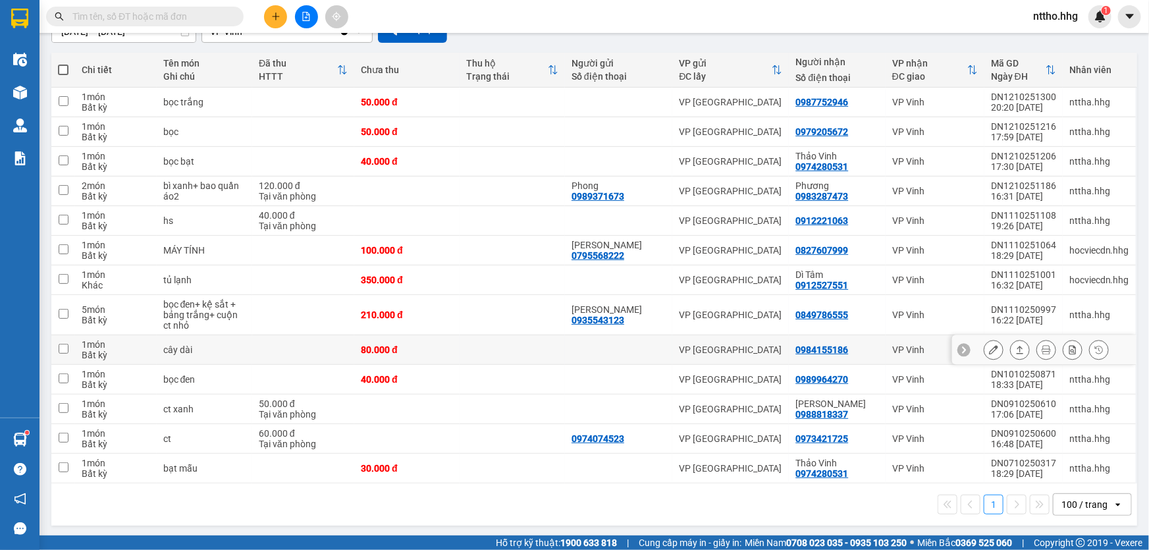
drag, startPoint x: 869, startPoint y: 351, endPoint x: 544, endPoint y: 59, distance: 436.8
click at [544, 59] on div "Thu hộ" at bounding box center [507, 63] width 82 height 11
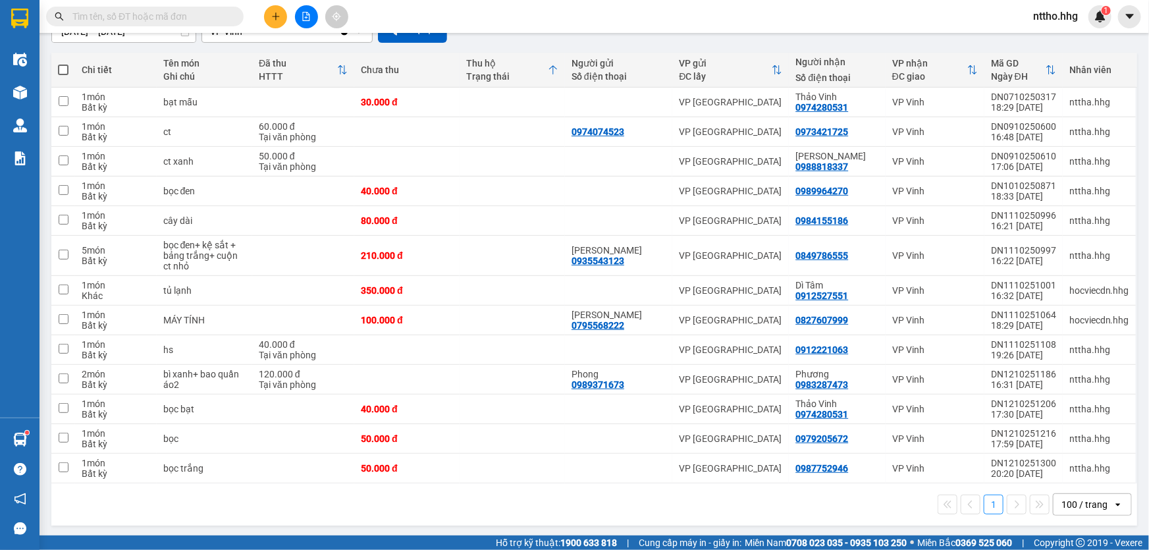
click at [558, 71] on icon at bounding box center [553, 70] width 11 height 11
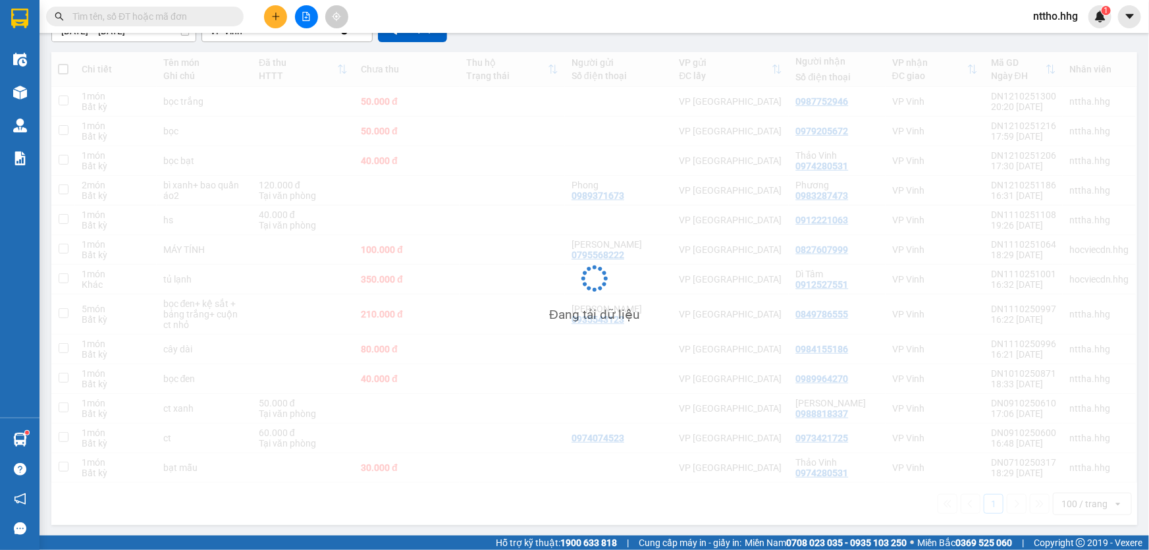
scroll to position [133, 0]
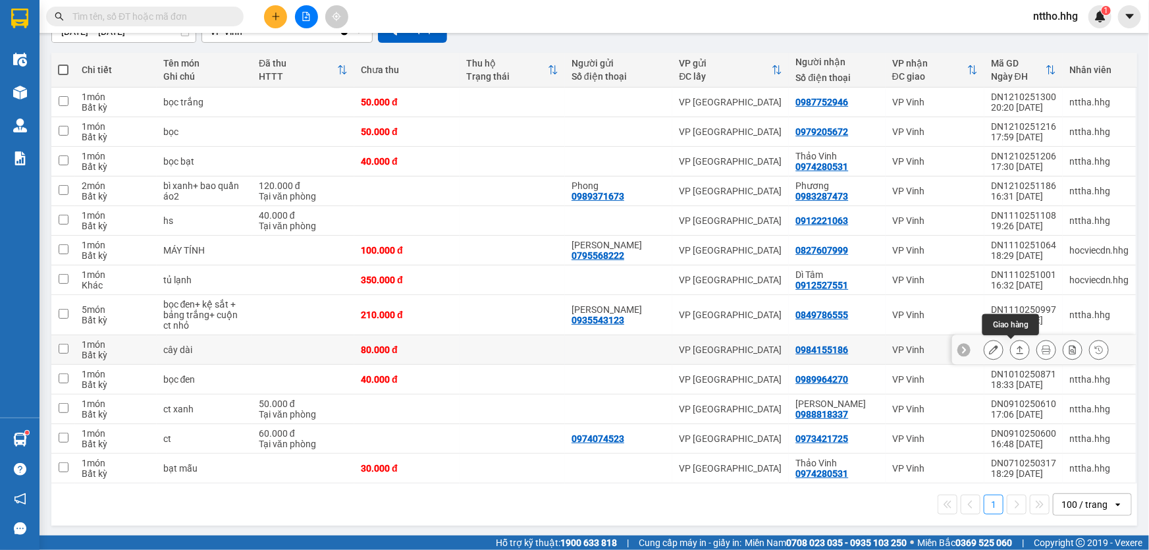
click at [1015, 349] on icon at bounding box center [1019, 349] width 9 height 9
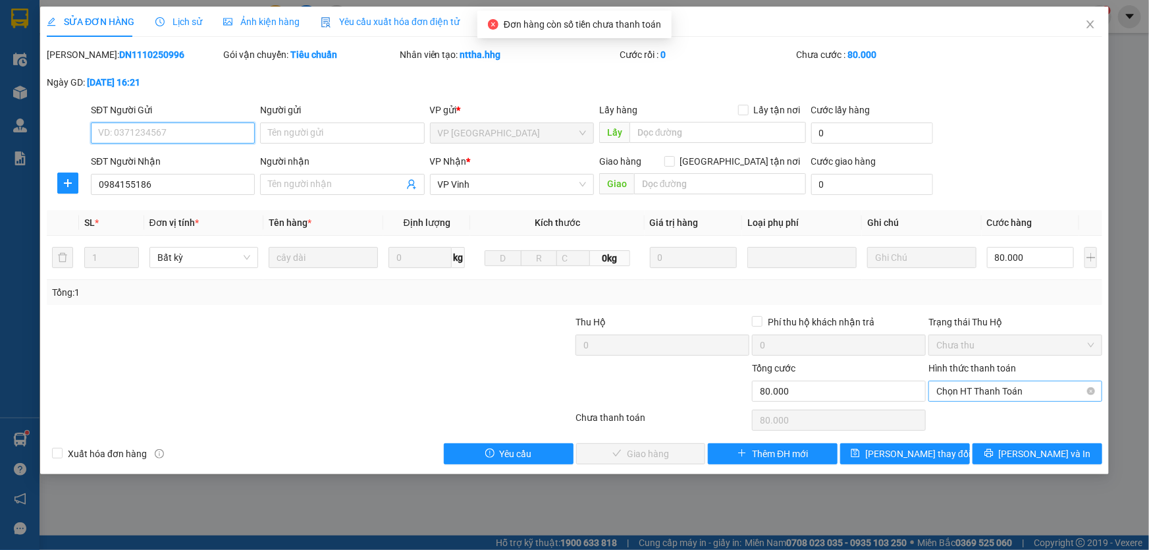
click at [1009, 390] on span "Chọn HT Thanh Toán" at bounding box center [1015, 391] width 158 height 20
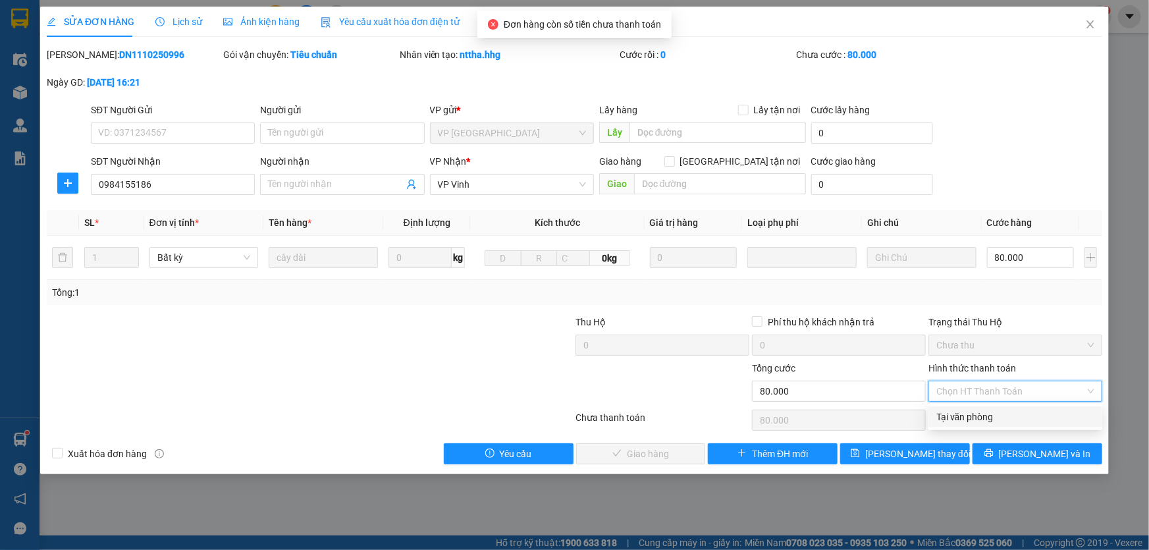
click at [993, 415] on div "Tại văn phòng" at bounding box center [1015, 416] width 158 height 14
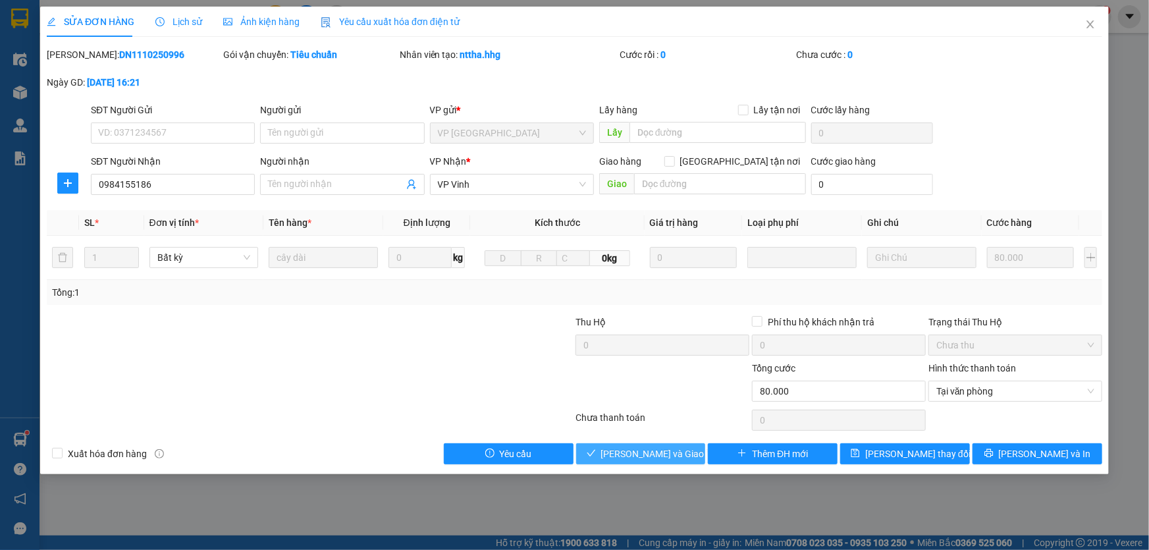
drag, startPoint x: 652, startPoint y: 458, endPoint x: 639, endPoint y: 442, distance: 20.6
click at [648, 454] on span "Lưu và Giao hàng" at bounding box center [664, 453] width 126 height 14
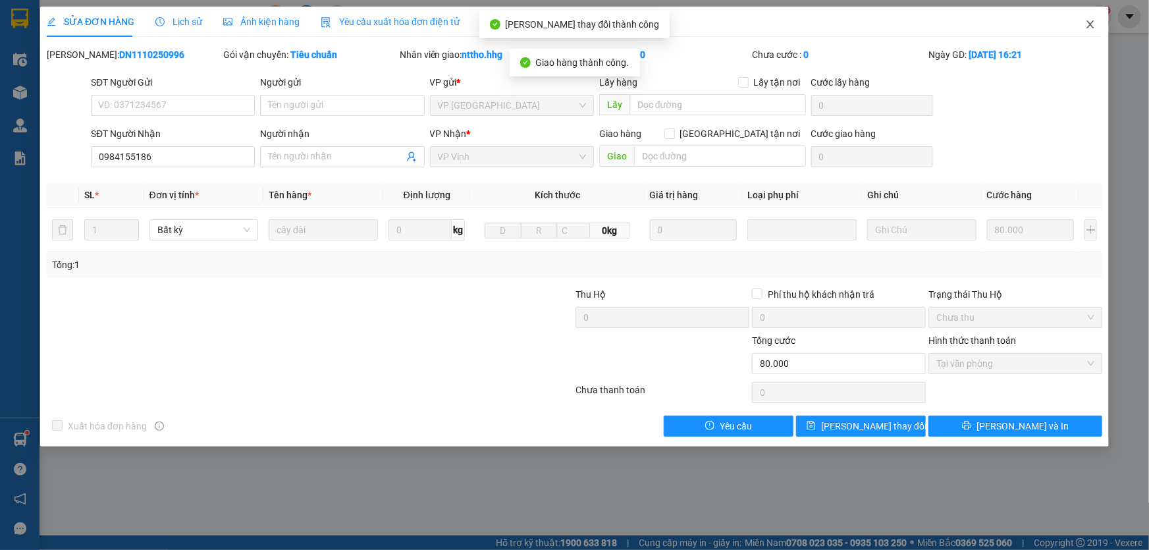
click at [1095, 22] on icon "close" at bounding box center [1090, 24] width 11 height 11
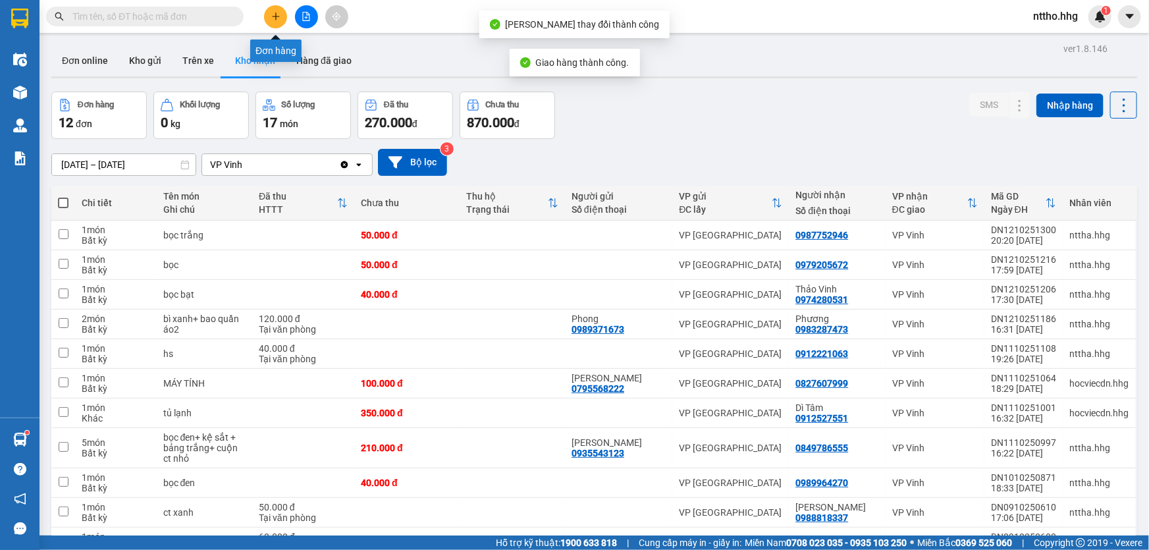
click at [276, 9] on button at bounding box center [275, 16] width 23 height 23
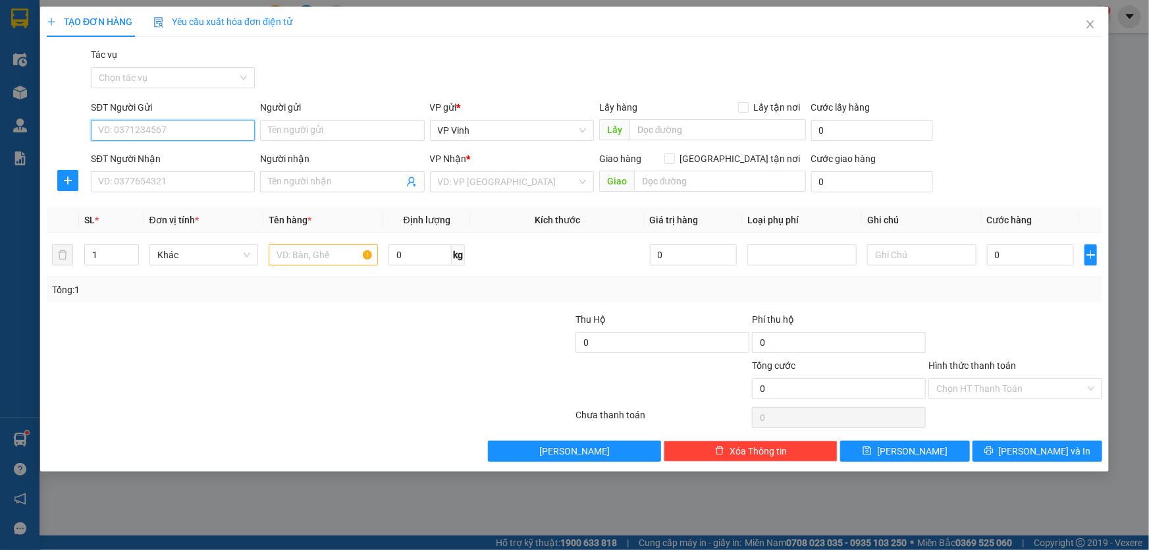
click at [172, 126] on input "SĐT Người Gửi" at bounding box center [173, 130] width 164 height 21
click at [120, 157] on div "0364279403" at bounding box center [173, 156] width 148 height 14
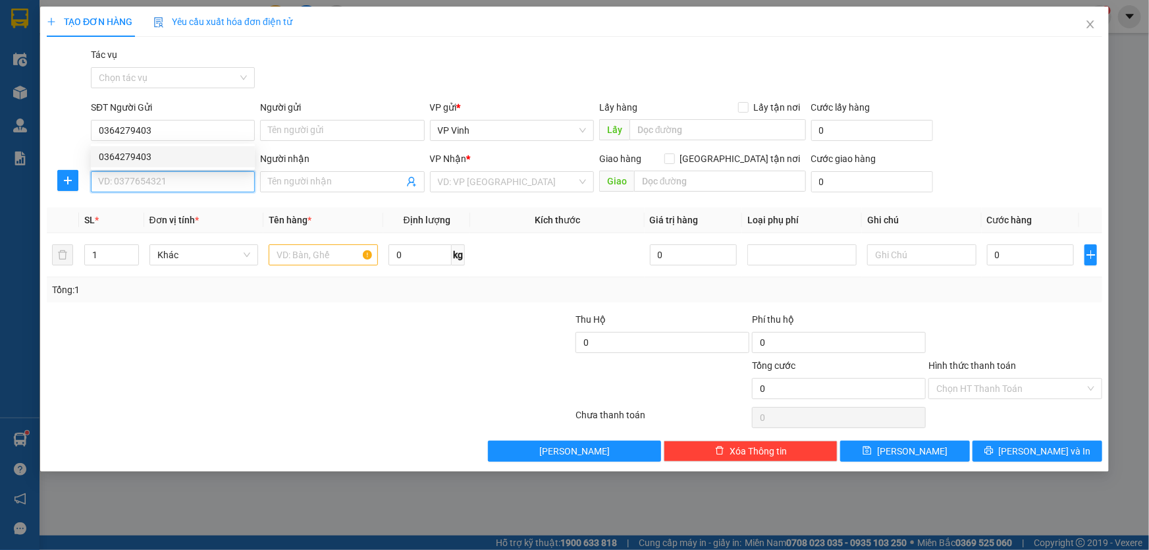
click at [174, 190] on input "SĐT Người Nhận" at bounding box center [173, 181] width 164 height 21
click at [204, 204] on div "0935939329 - Anh phong" at bounding box center [173, 208] width 148 height 14
click at [317, 263] on input "text" at bounding box center [323, 254] width 109 height 21
click at [302, 257] on input "text" at bounding box center [323, 254] width 109 height 21
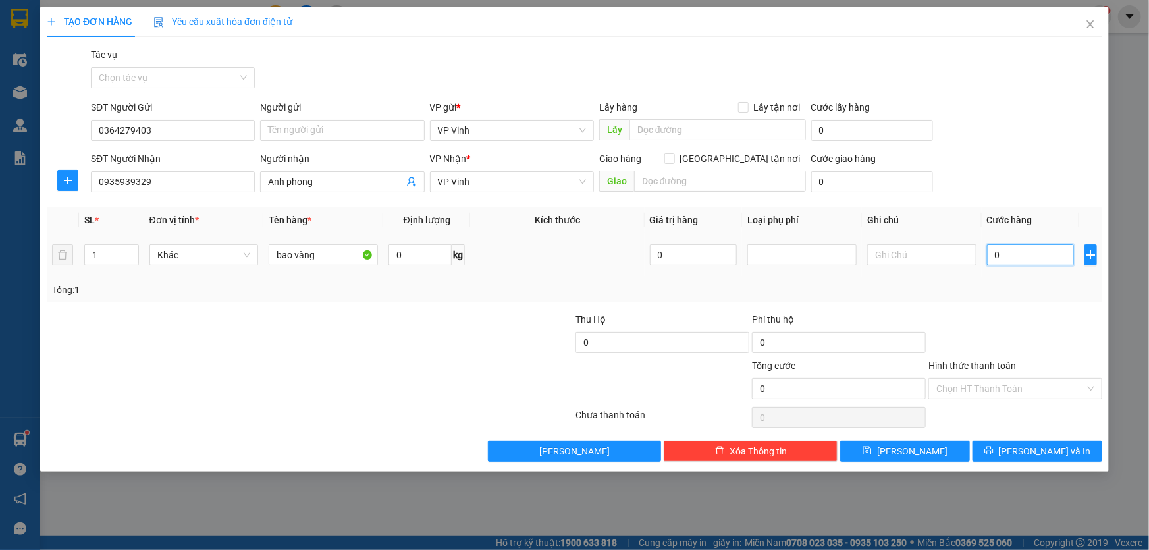
click at [1022, 259] on input "0" at bounding box center [1031, 254] width 88 height 21
click at [1079, 450] on button "Lưu và In" at bounding box center [1037, 450] width 130 height 21
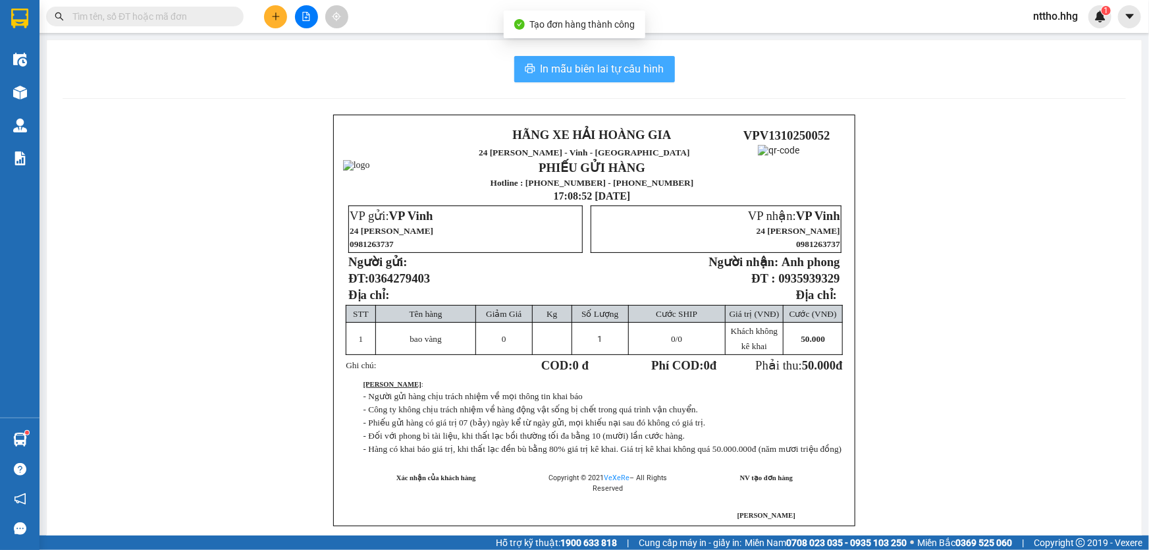
click at [637, 66] on span "In mẫu biên lai tự cấu hình" at bounding box center [602, 69] width 124 height 16
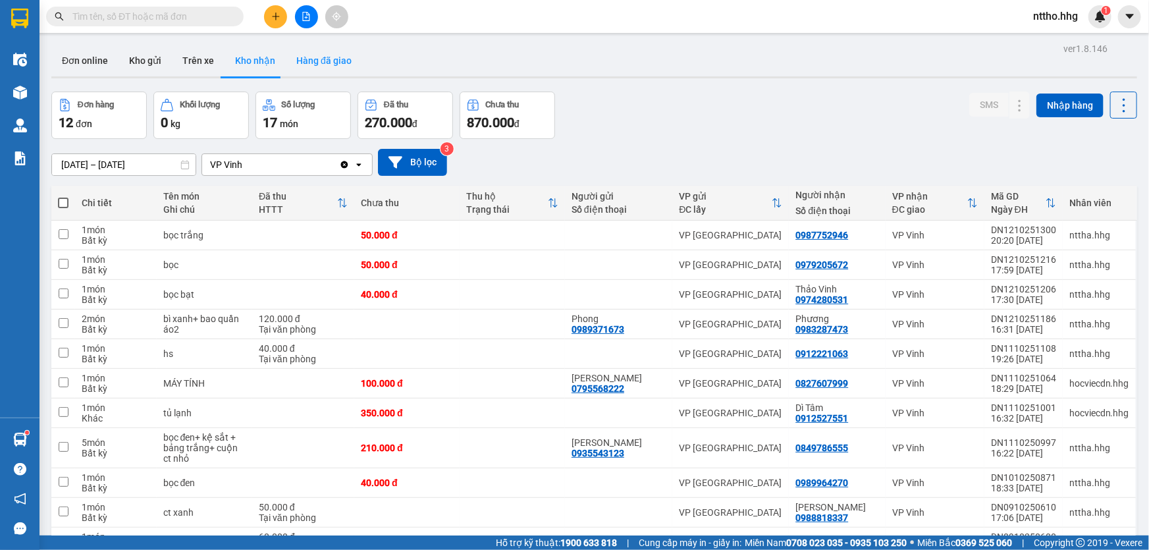
click at [328, 58] on button "Hàng đã giao" at bounding box center [324, 61] width 76 height 32
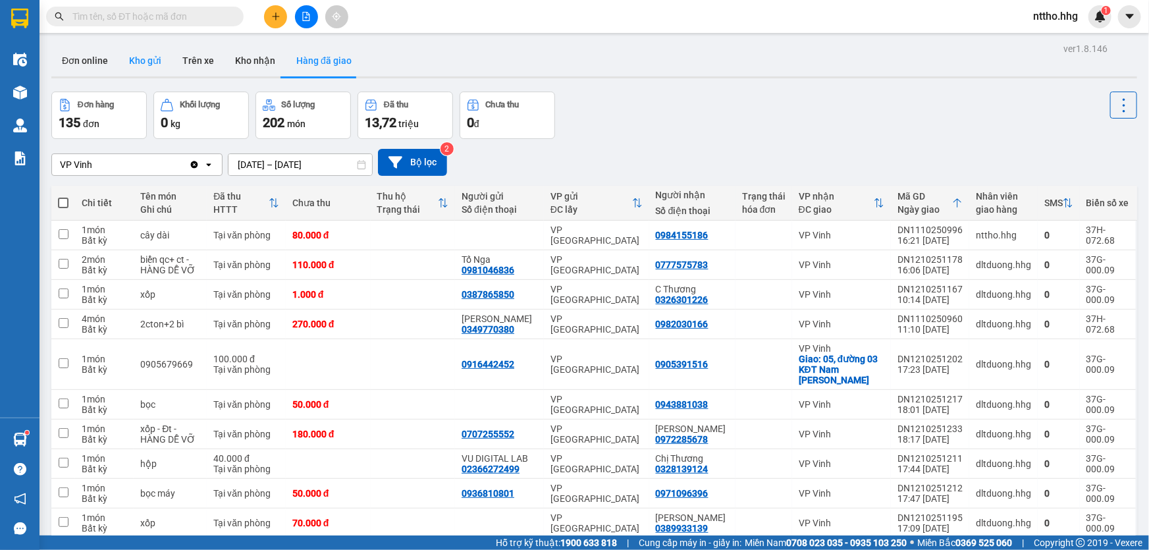
click at [136, 64] on button "Kho gửi" at bounding box center [144, 61] width 53 height 32
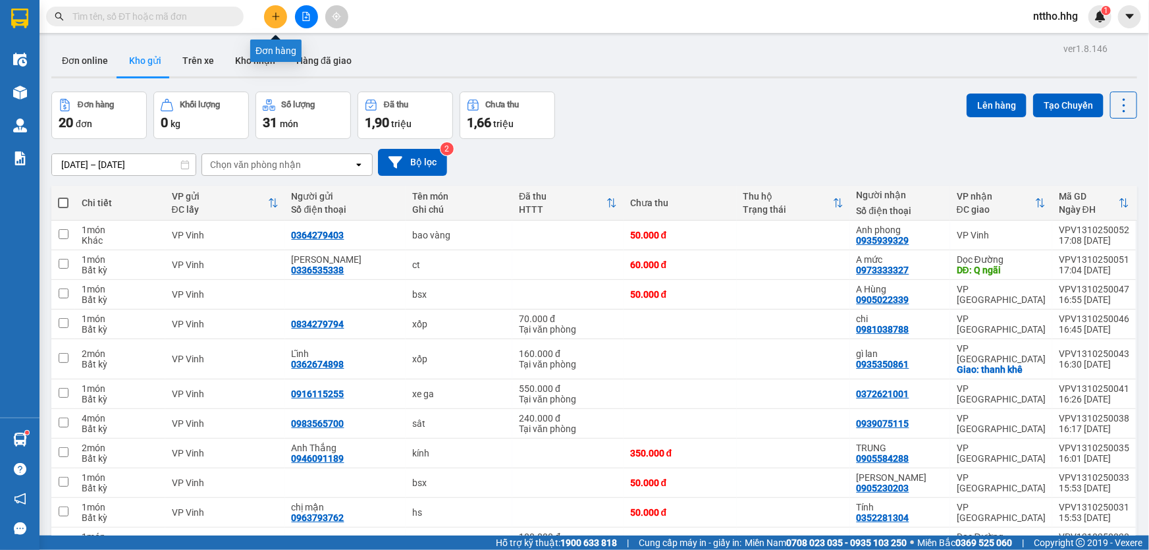
click at [273, 13] on icon "plus" at bounding box center [275, 16] width 9 height 9
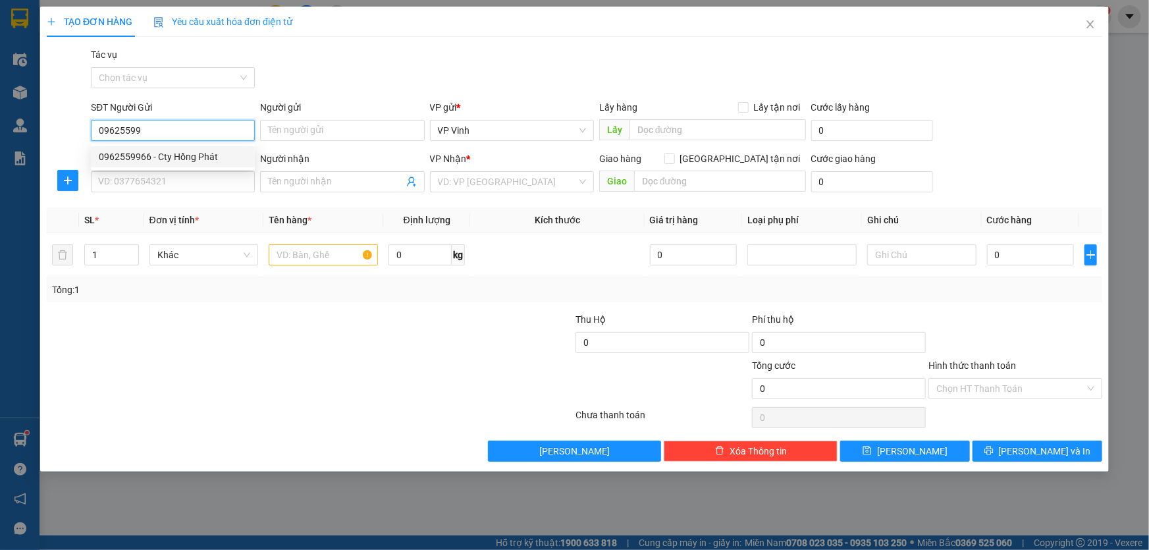
click at [184, 161] on div "0962559966 - Cty Hồng Phát" at bounding box center [173, 156] width 148 height 14
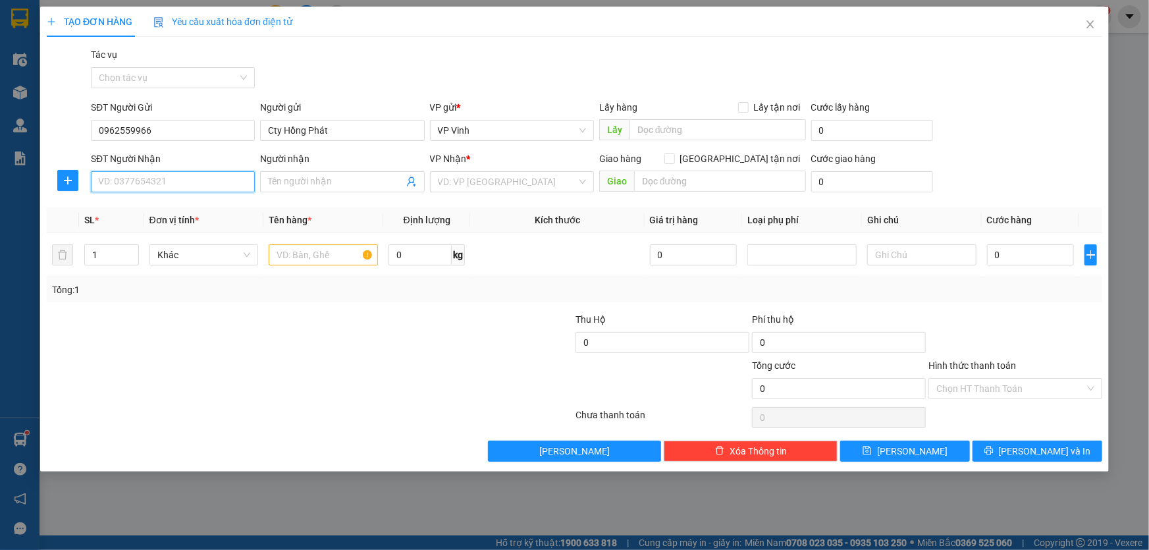
drag, startPoint x: 139, startPoint y: 182, endPoint x: 378, endPoint y: 203, distance: 239.9
click at [141, 183] on input "SĐT Người Nhận" at bounding box center [173, 181] width 164 height 21
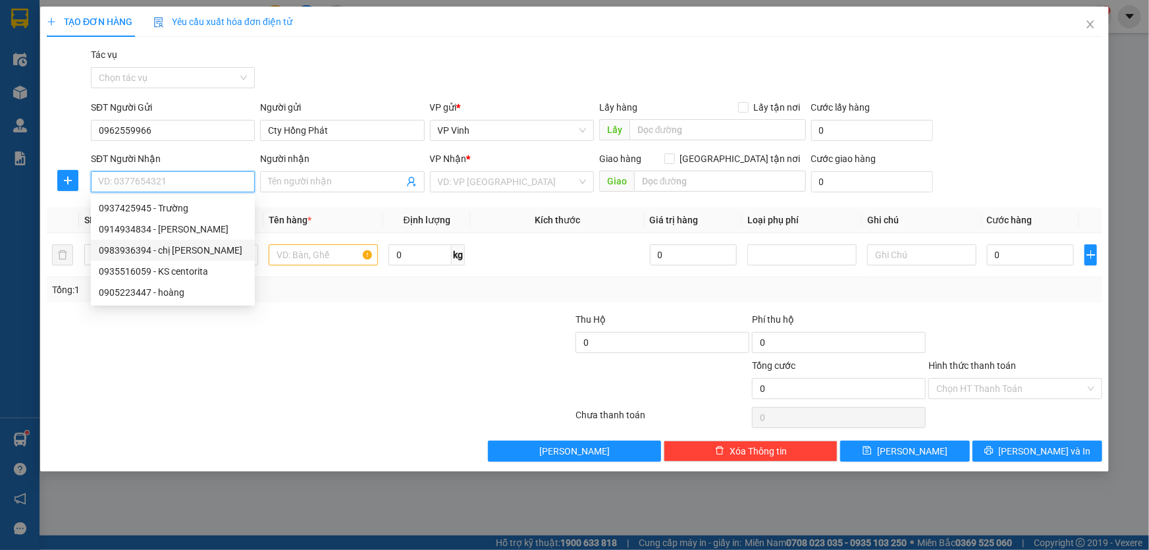
click at [164, 256] on div "0983936394 - chị thạch" at bounding box center [173, 250] width 148 height 14
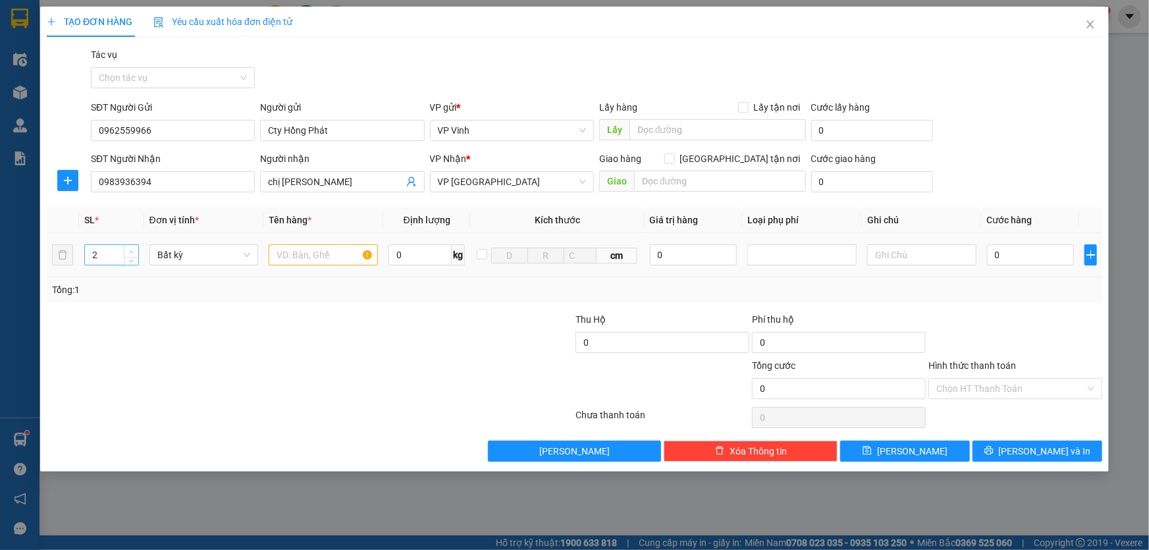
click at [132, 250] on icon "up" at bounding box center [131, 251] width 5 height 5
click at [319, 261] on input "text" at bounding box center [323, 254] width 109 height 21
click at [1037, 267] on div "0" at bounding box center [1031, 255] width 88 height 26
click at [1024, 254] on input "0" at bounding box center [1031, 254] width 88 height 21
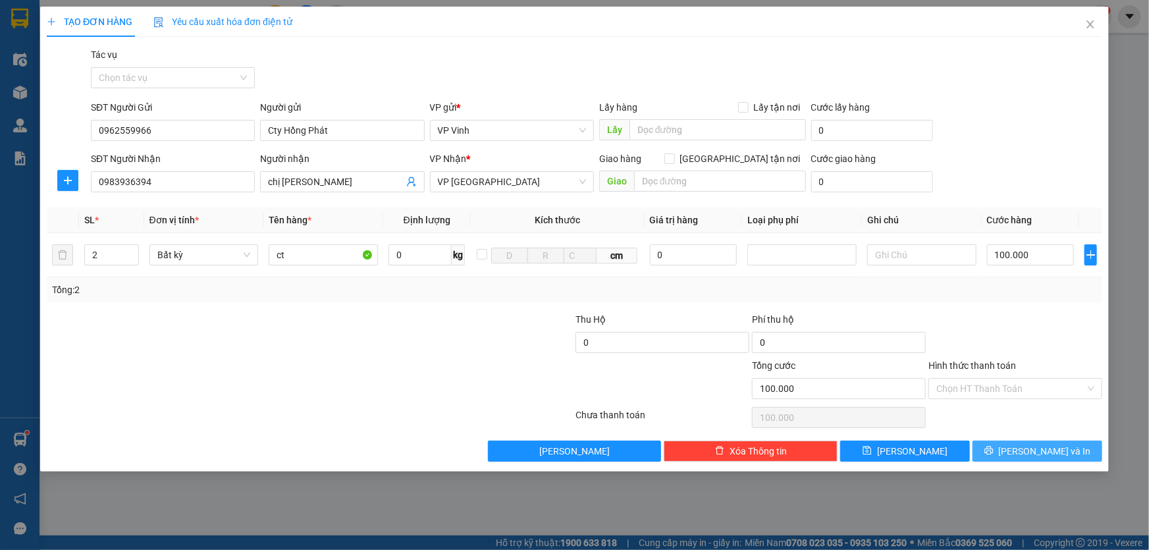
click at [1059, 451] on span "Lưu và In" at bounding box center [1045, 451] width 92 height 14
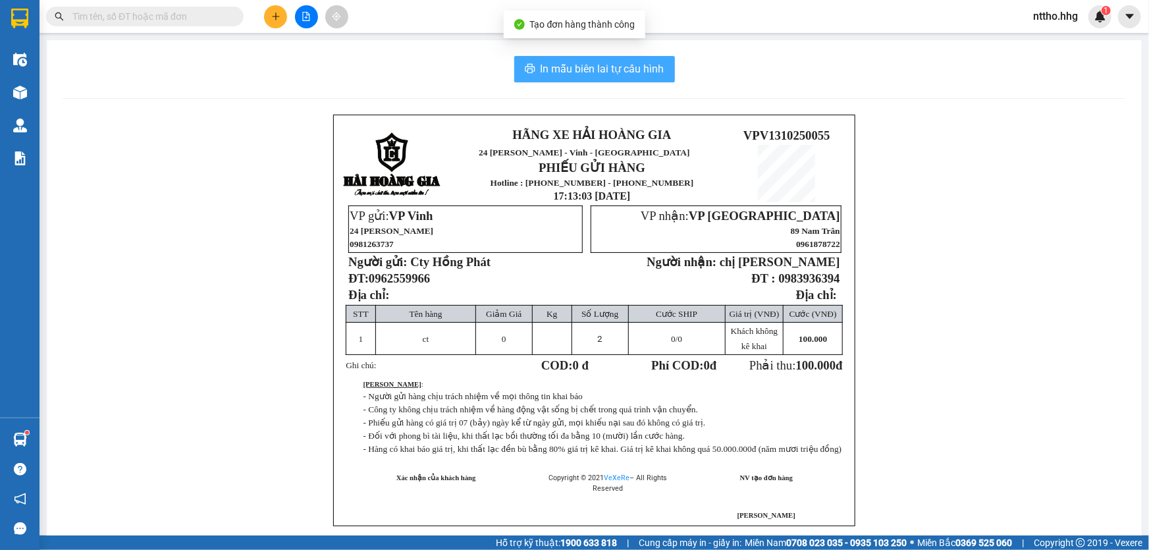
click at [578, 63] on span "In mẫu biên lai tự cấu hình" at bounding box center [602, 69] width 124 height 16
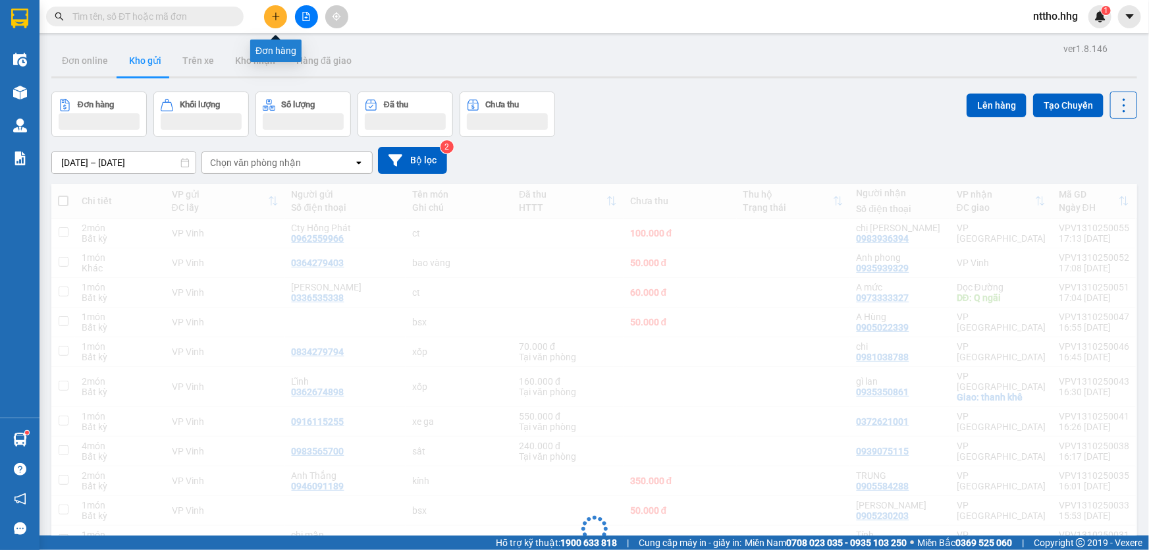
click at [282, 15] on button at bounding box center [275, 16] width 23 height 23
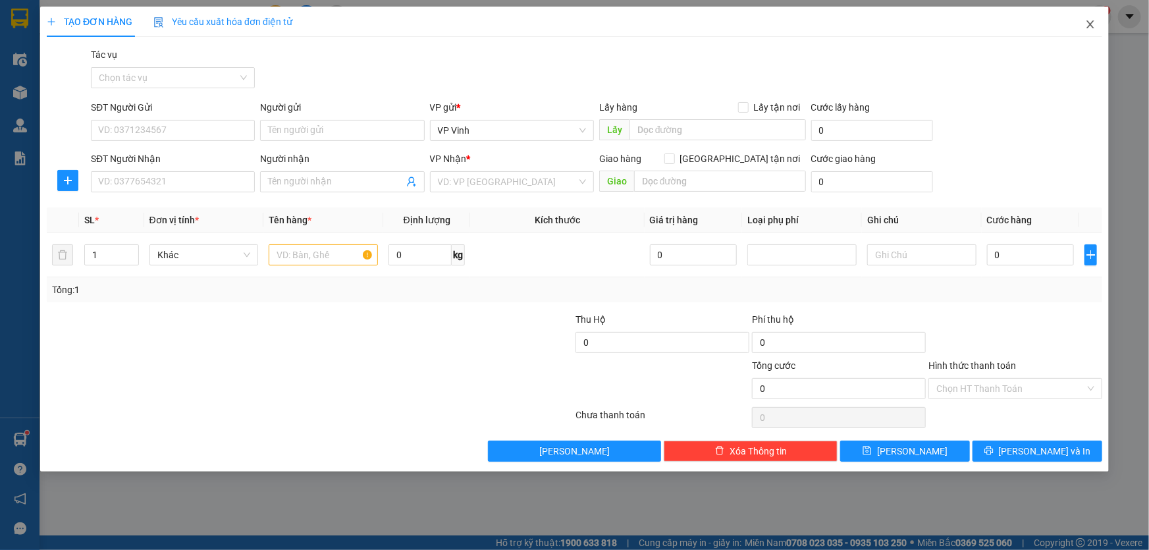
click at [1091, 21] on icon "close" at bounding box center [1090, 24] width 11 height 11
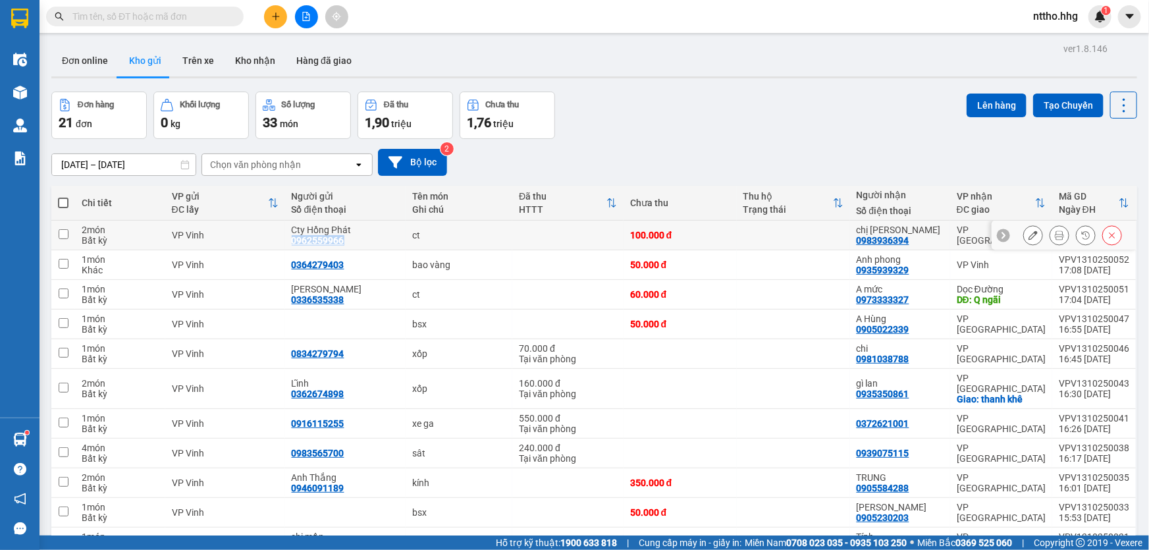
drag, startPoint x: 362, startPoint y: 241, endPoint x: 263, endPoint y: 235, distance: 98.9
click at [269, 237] on tr "2 món Bất kỳ VP Vinh Cty Hồng Phát 0962559966 ct 100.000 đ chị thạch 0983936394…" at bounding box center [594, 236] width 1086 height 30
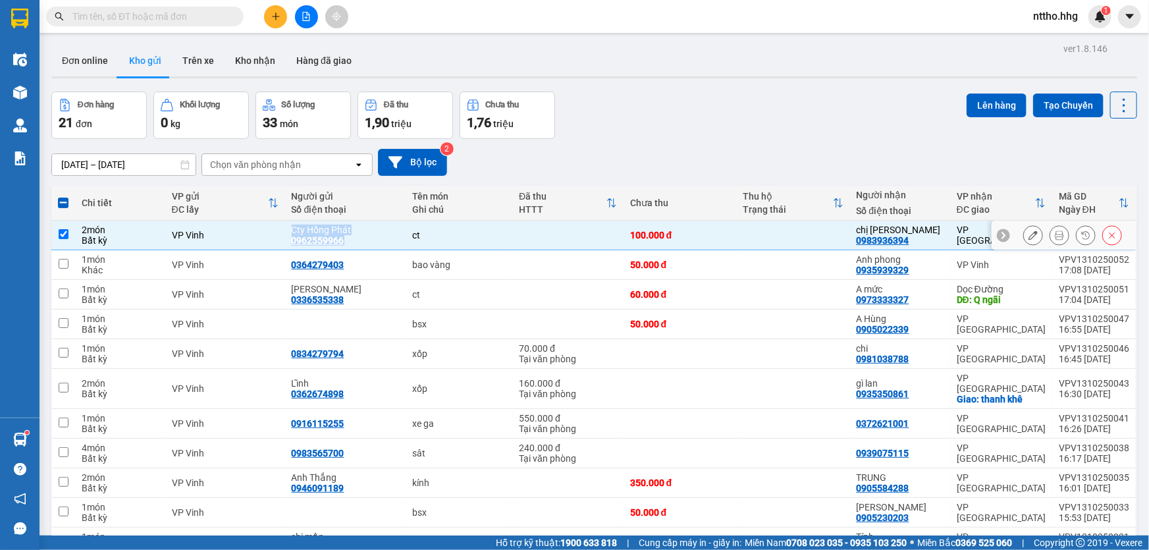
copy tr "Cty Hồng Phát 0962559966"
click at [271, 12] on icon "plus" at bounding box center [275, 16] width 9 height 9
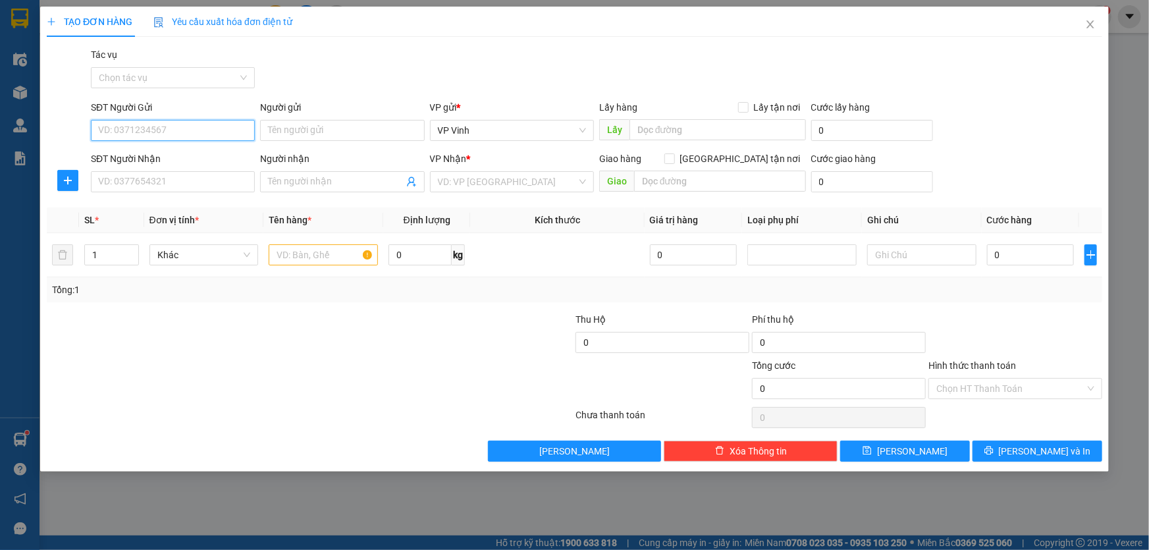
click at [151, 134] on input "SĐT Người Gửi" at bounding box center [173, 130] width 164 height 21
paste input "Cty Hồng Phát 0962559966"
drag, startPoint x: 180, startPoint y: 131, endPoint x: 0, endPoint y: 130, distance: 180.4
click at [0, 130] on div "TẠO ĐƠN HÀNG Yêu cầu xuất hóa đơn điện tử Transit Pickup Surcharge Ids Transit …" at bounding box center [574, 275] width 1149 height 550
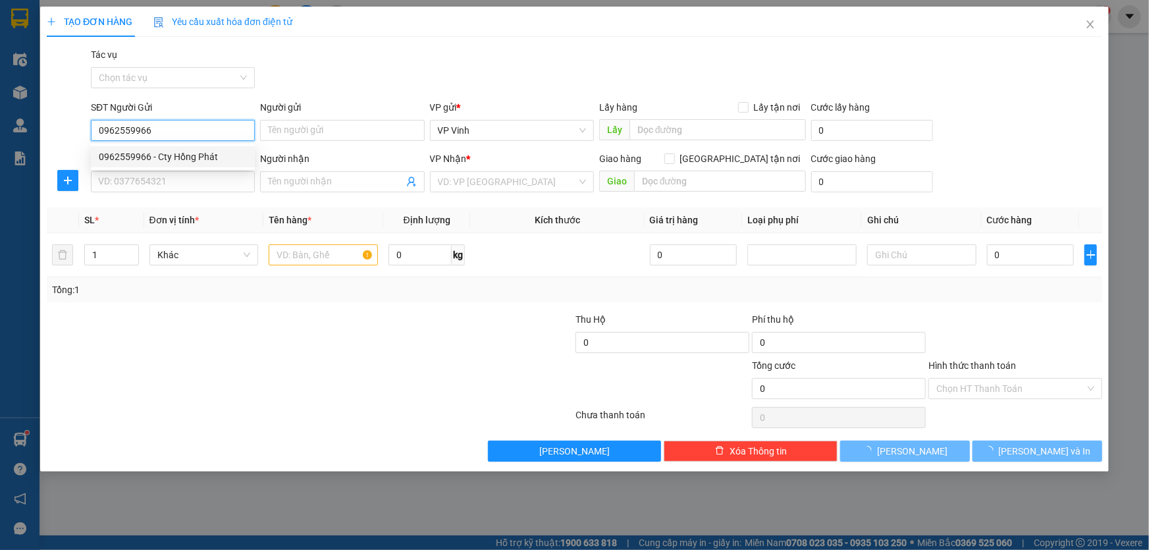
click at [186, 155] on div "0962559966 - Cty Hồng Phát" at bounding box center [173, 156] width 148 height 14
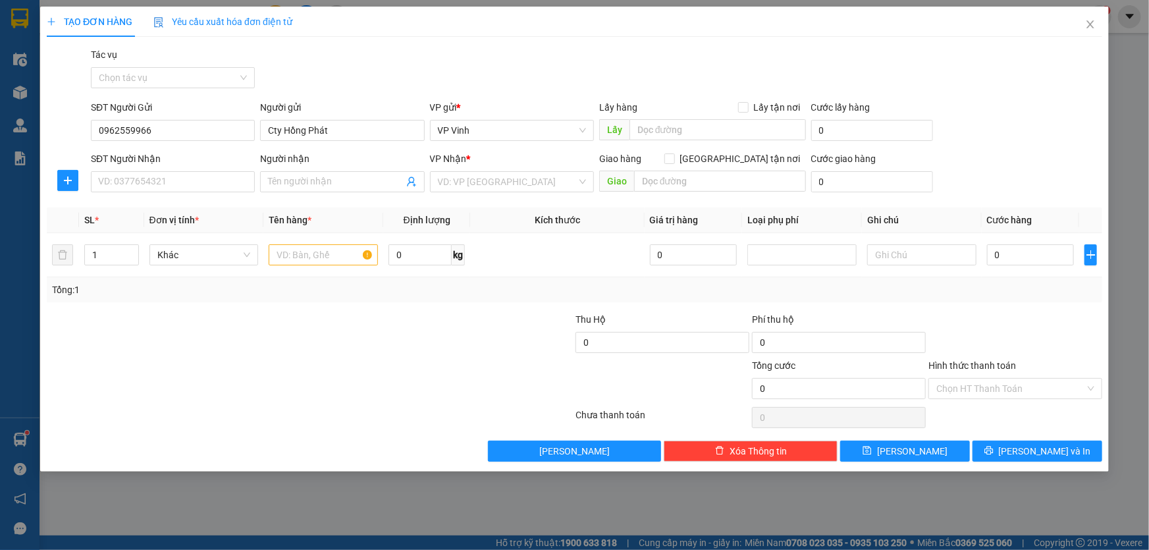
click at [118, 194] on div "SĐT Người Nhận VD: 0377654321" at bounding box center [173, 174] width 164 height 46
click at [153, 184] on input "SĐT Người Nhận" at bounding box center [173, 181] width 164 height 21
click at [198, 208] on div "0343111523 - Anh Lên" at bounding box center [173, 208] width 148 height 14
click at [311, 263] on input "text" at bounding box center [323, 254] width 109 height 21
click at [1051, 250] on input "0" at bounding box center [1031, 254] width 88 height 21
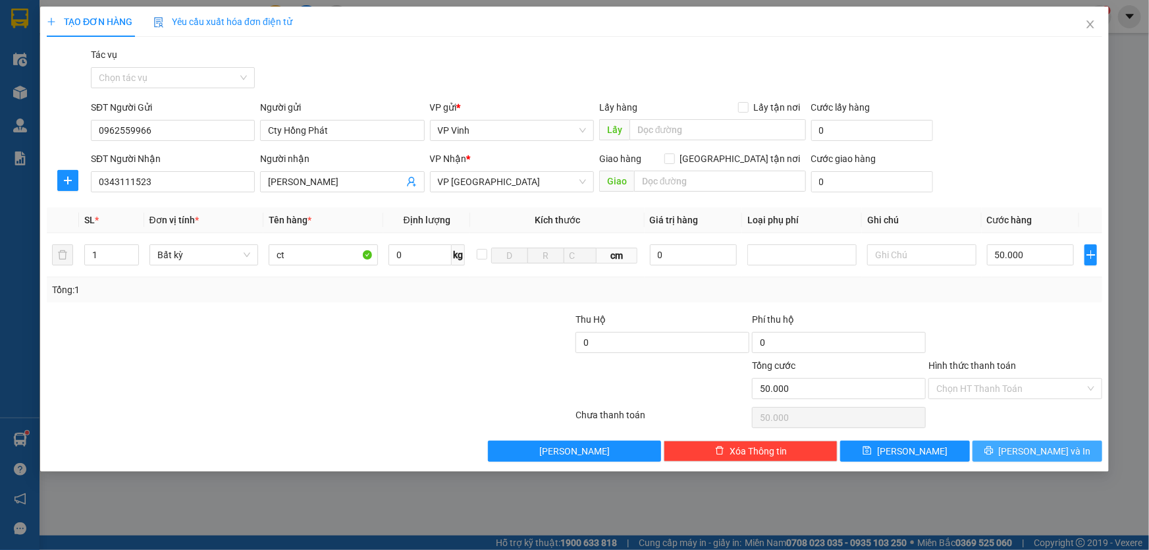
click at [1056, 454] on span "Lưu và In" at bounding box center [1045, 451] width 92 height 14
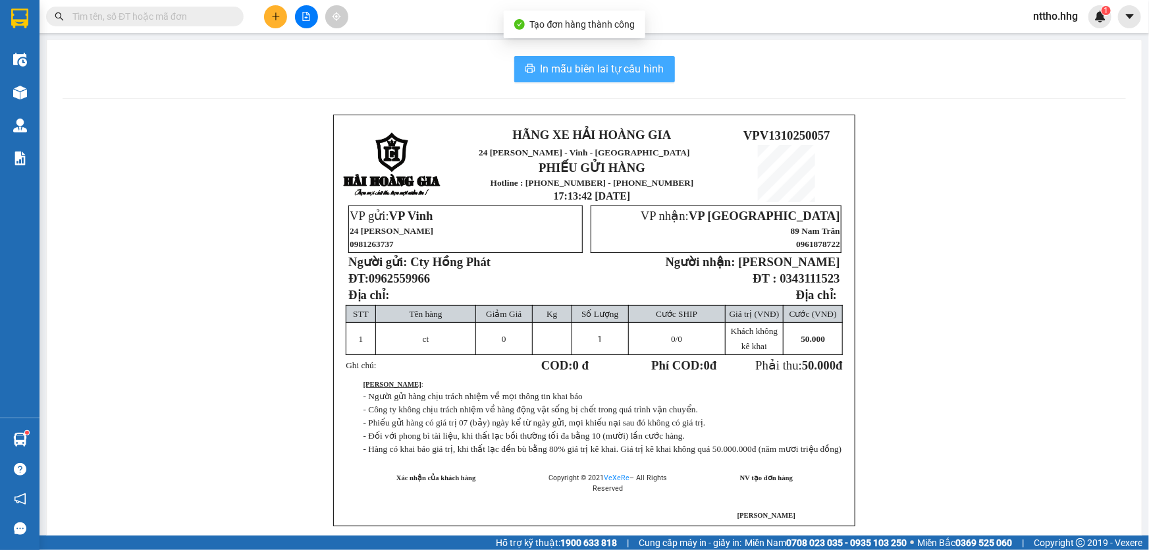
click at [627, 72] on span "In mẫu biên lai tự cấu hình" at bounding box center [602, 69] width 124 height 16
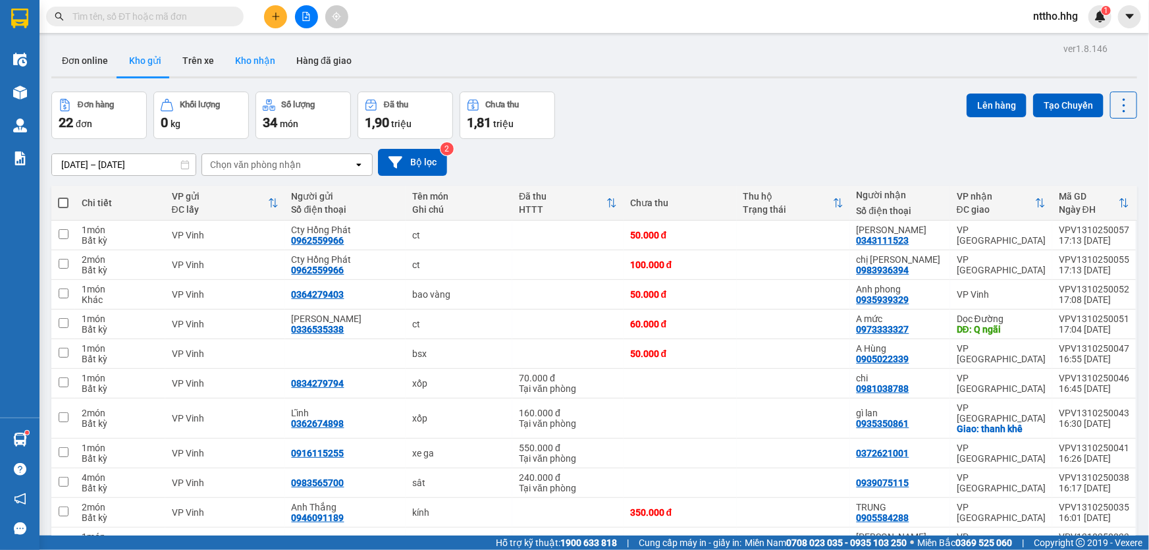
click at [258, 63] on button "Kho nhận" at bounding box center [254, 61] width 61 height 32
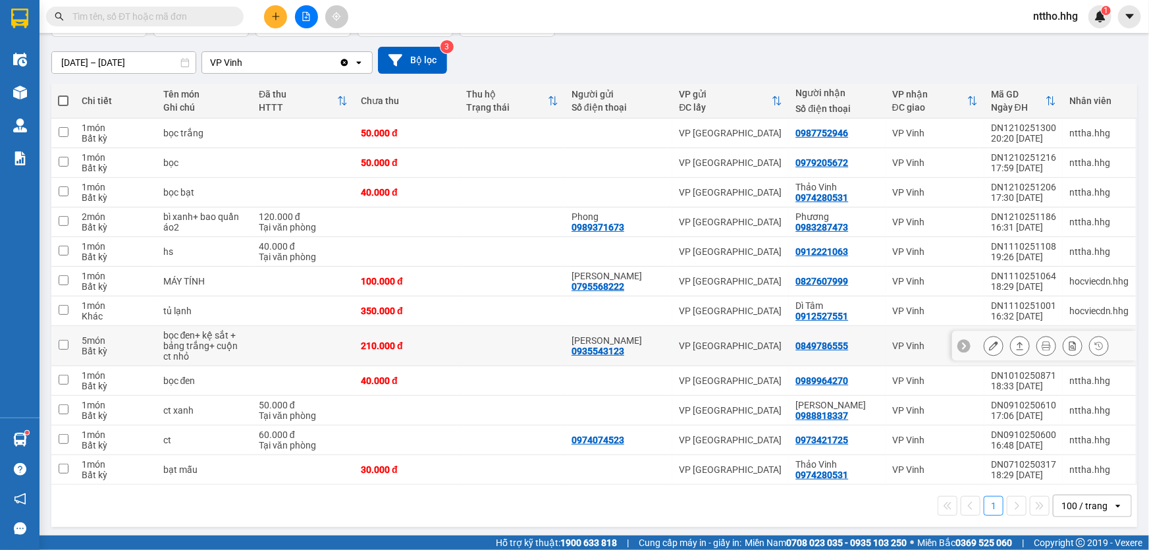
scroll to position [103, 0]
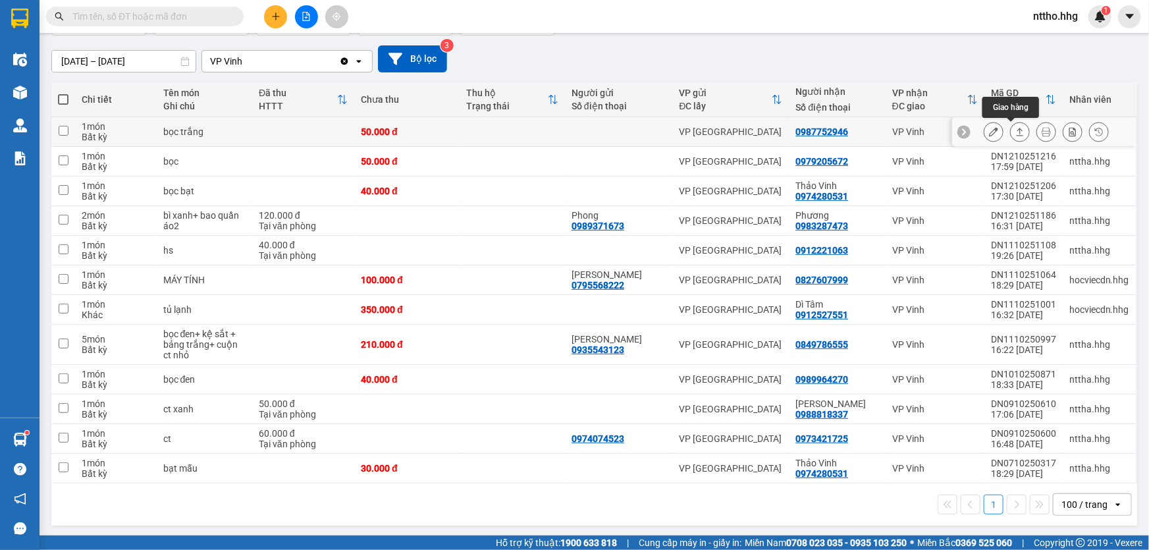
click at [1015, 131] on icon at bounding box center [1019, 131] width 9 height 9
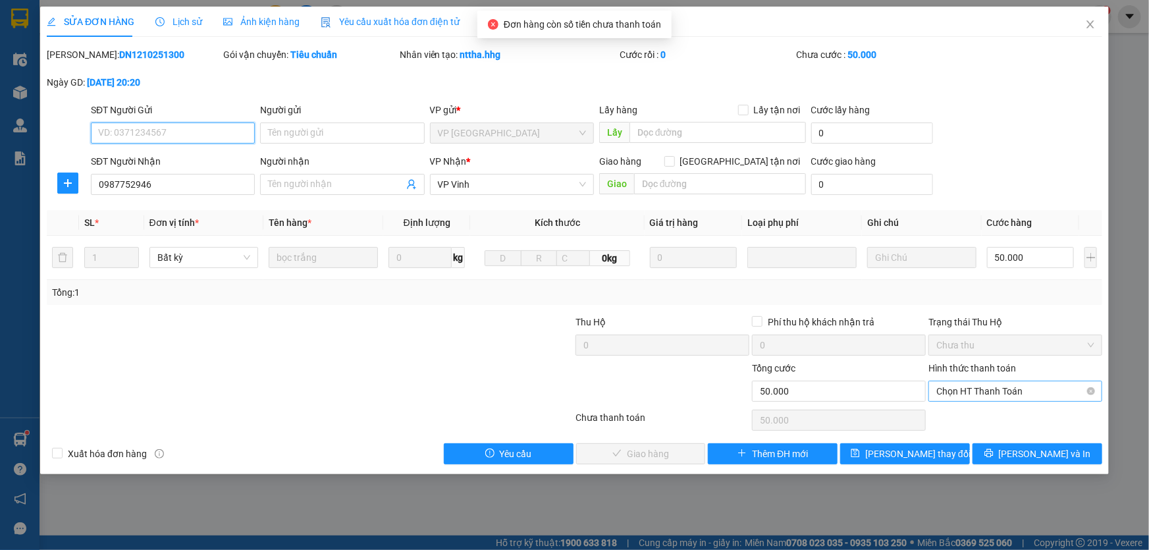
click at [1022, 391] on span "Chọn HT Thanh Toán" at bounding box center [1015, 391] width 158 height 20
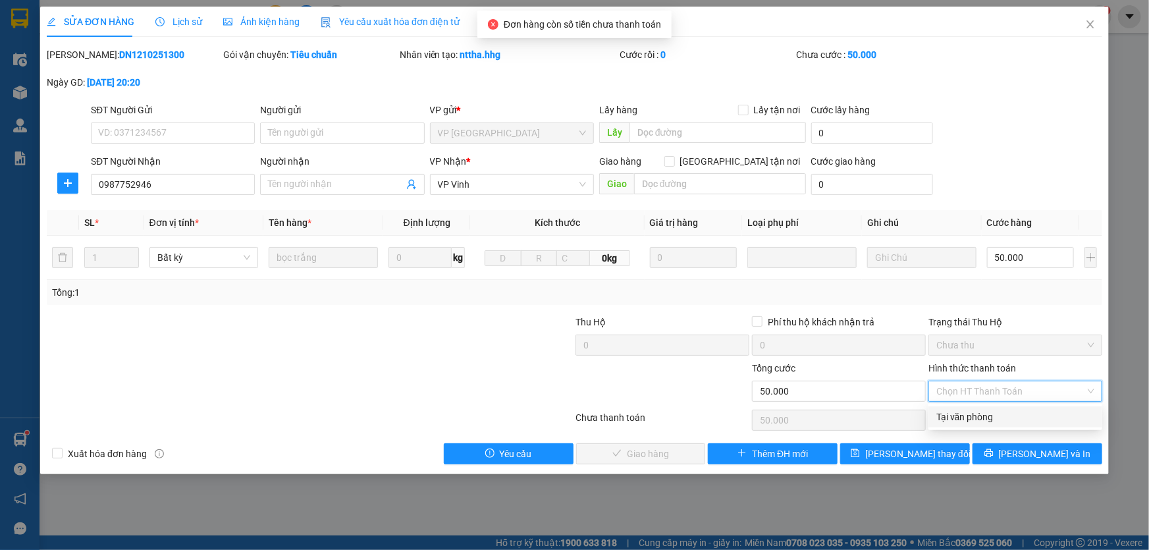
click at [980, 421] on div "Tại văn phòng" at bounding box center [1015, 416] width 158 height 14
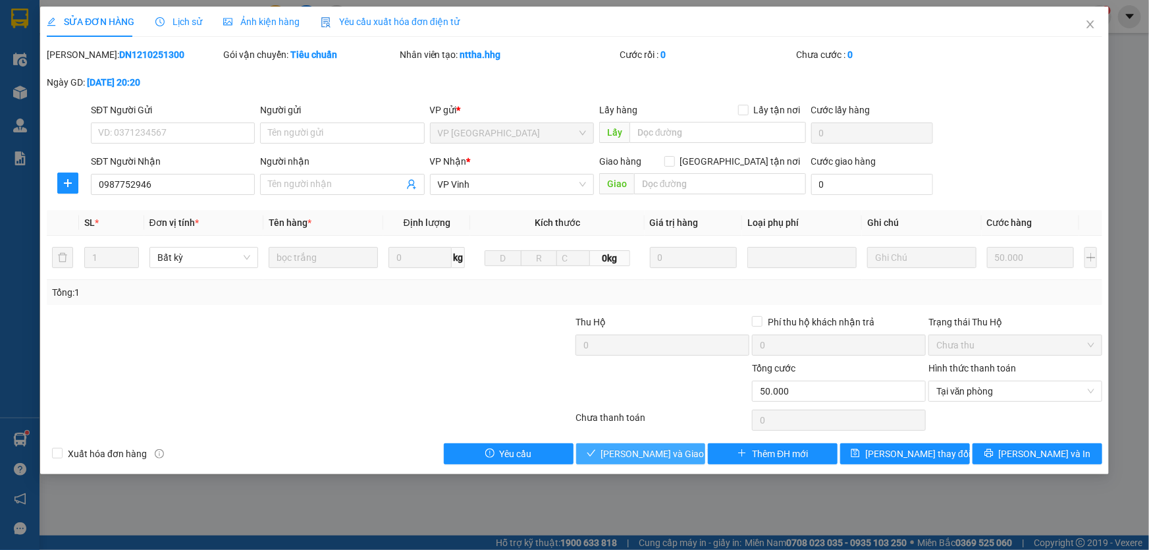
click at [658, 452] on span "Lưu và Giao hàng" at bounding box center [664, 453] width 126 height 14
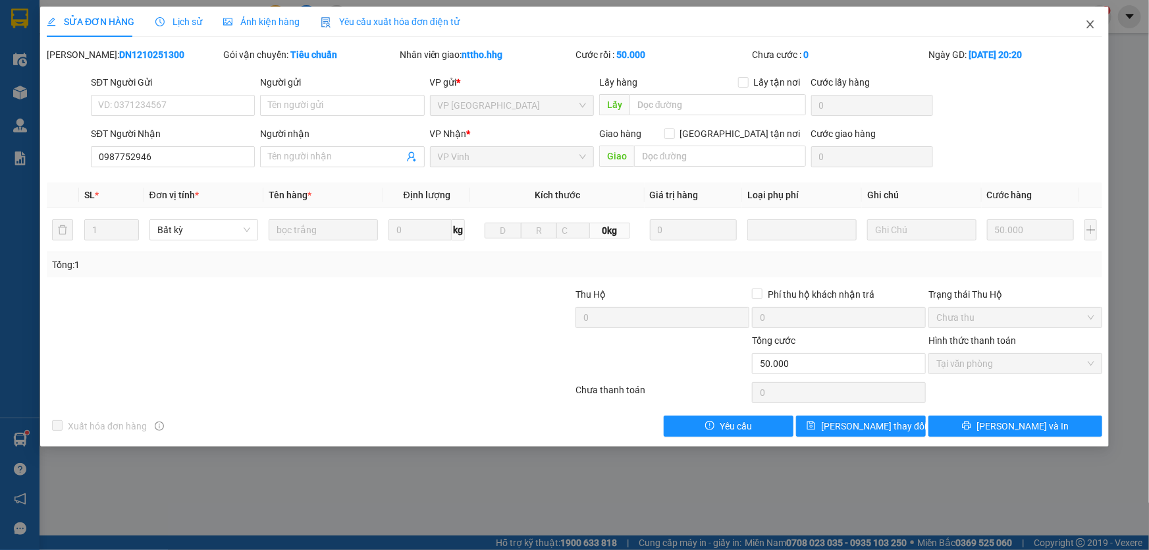
click at [1097, 21] on span "Close" at bounding box center [1090, 25] width 37 height 37
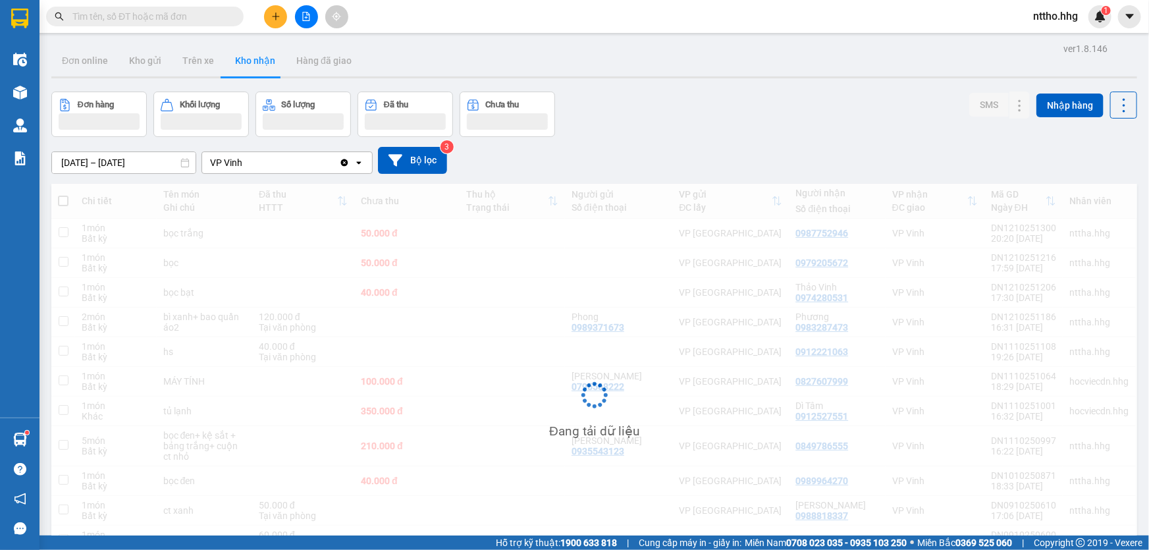
click at [1087, 28] on div "Kết quả tìm kiếm ( 0 ) Bộ lọc No Data nttho.hhg 1" at bounding box center [574, 16] width 1149 height 33
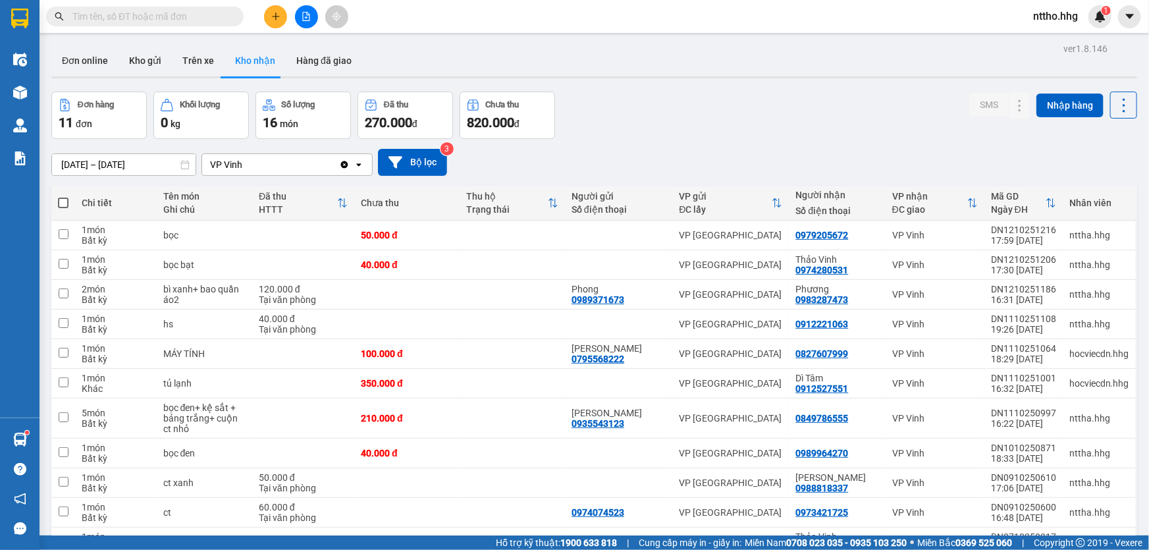
click at [958, 46] on div "Đơn online Kho gửi Trên xe Kho nhận Hàng đã giao" at bounding box center [594, 62] width 1086 height 35
click at [278, 24] on button at bounding box center [275, 16] width 23 height 23
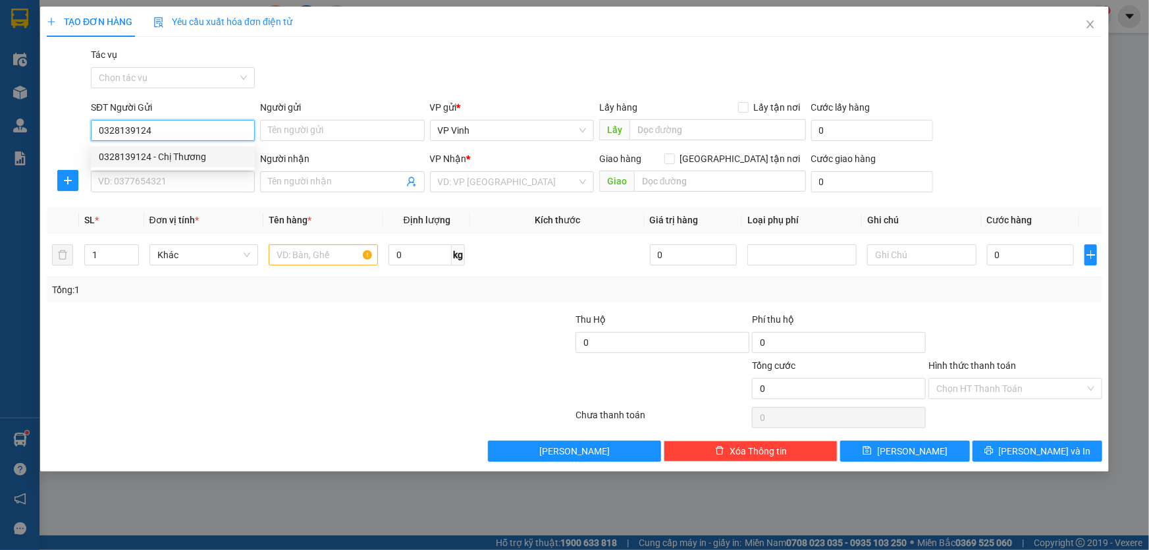
click at [132, 158] on div "0328139124 - Chị Thương" at bounding box center [173, 156] width 148 height 14
click at [133, 172] on input "SĐT Người Nhận" at bounding box center [173, 181] width 164 height 21
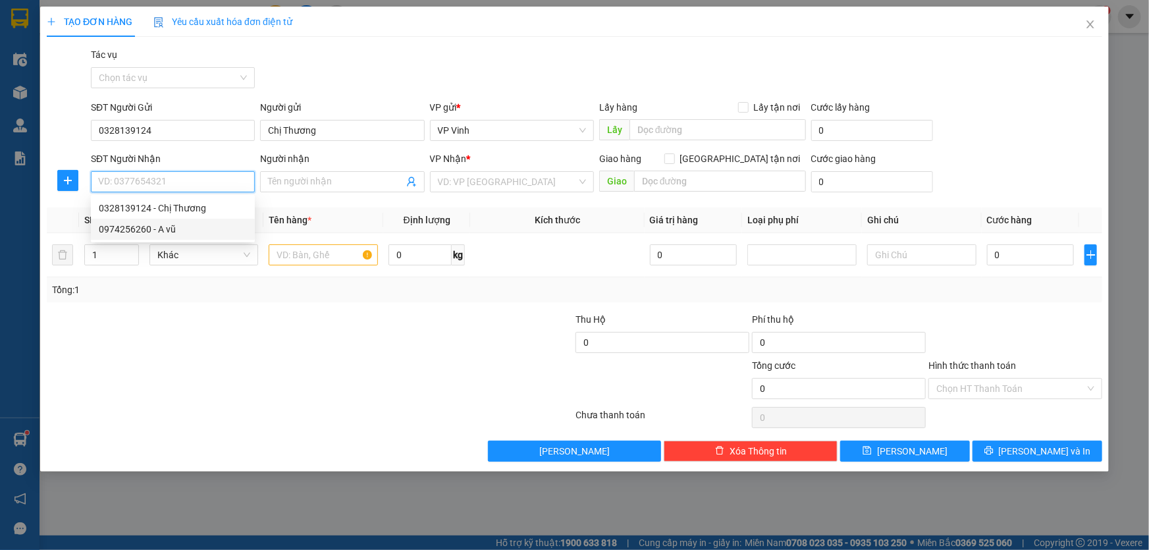
click at [163, 234] on div "0974256260 - A vũ" at bounding box center [173, 229] width 148 height 14
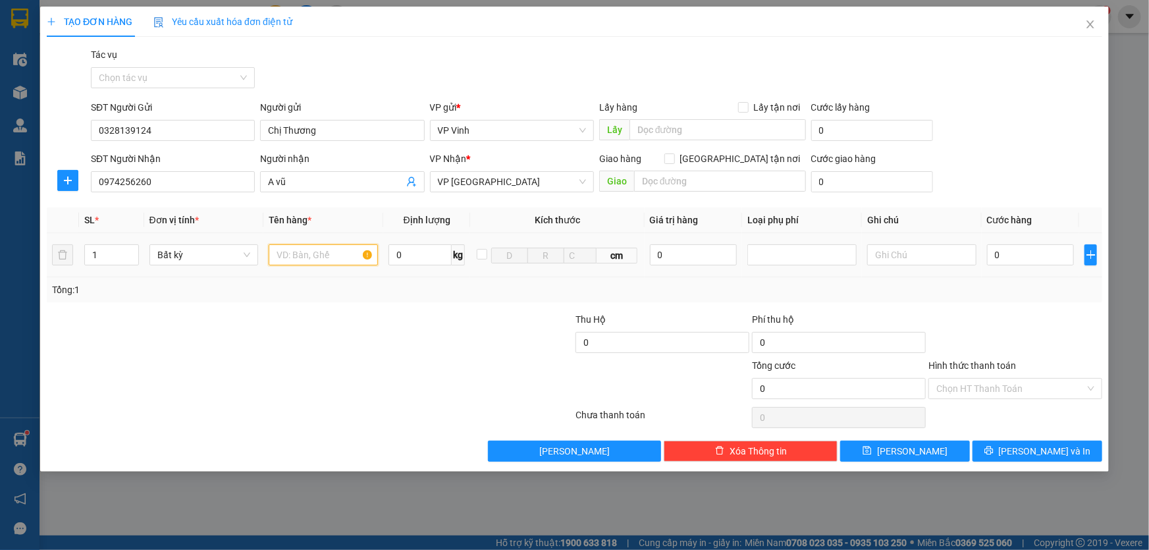
click at [338, 249] on input "text" at bounding box center [323, 254] width 109 height 21
click at [1022, 254] on input "0" at bounding box center [1031, 254] width 88 height 21
click at [993, 447] on icon "printer" at bounding box center [988, 450] width 9 height 9
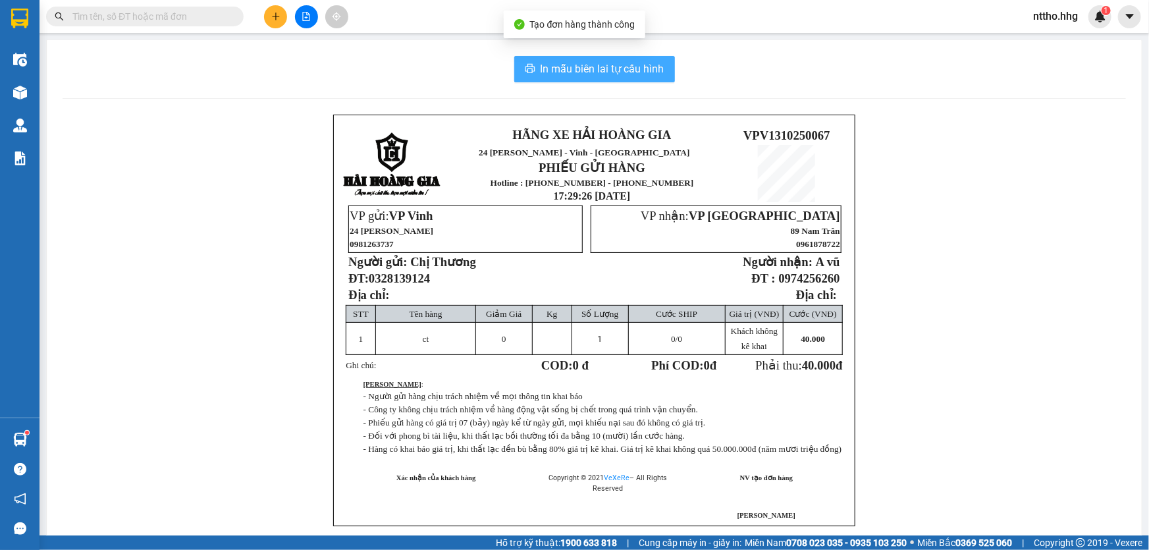
click at [622, 68] on span "In mẫu biên lai tự cấu hình" at bounding box center [602, 69] width 124 height 16
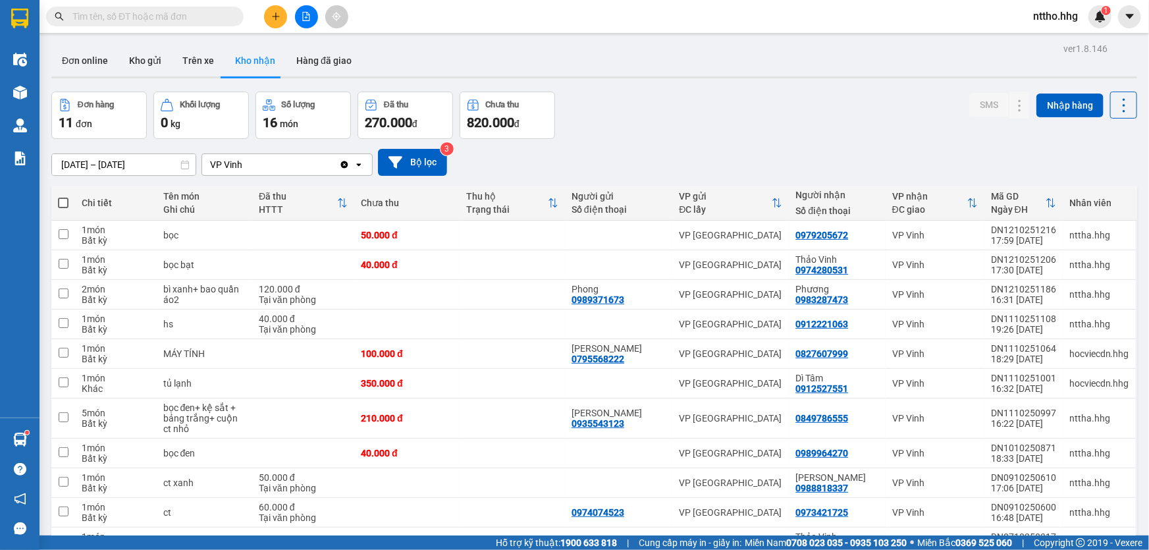
click at [292, 159] on div "VP Vinh" at bounding box center [270, 164] width 137 height 21
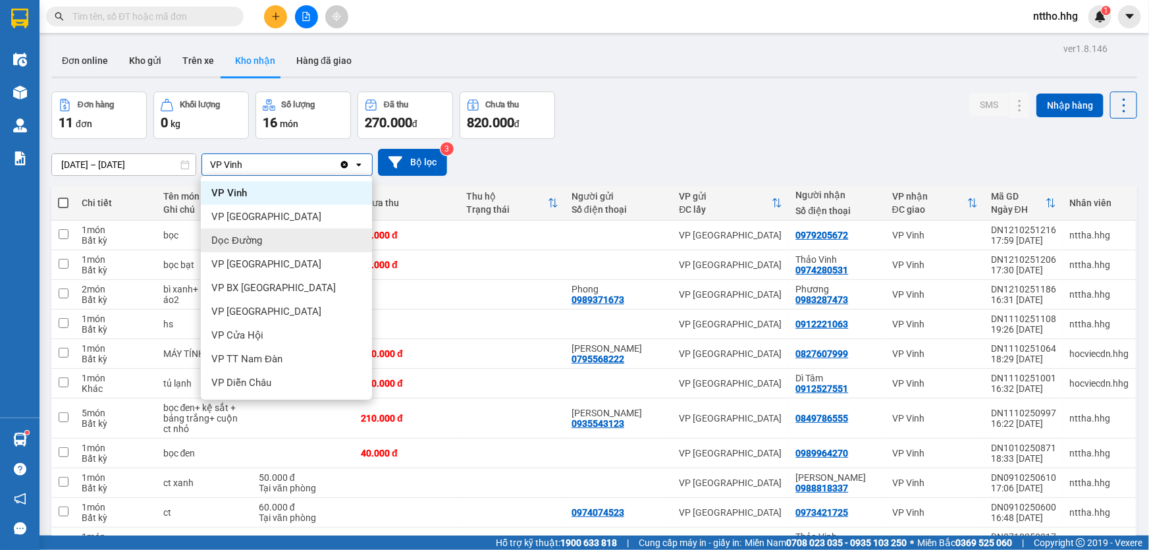
click at [269, 243] on div "Dọc Đường" at bounding box center [286, 240] width 171 height 24
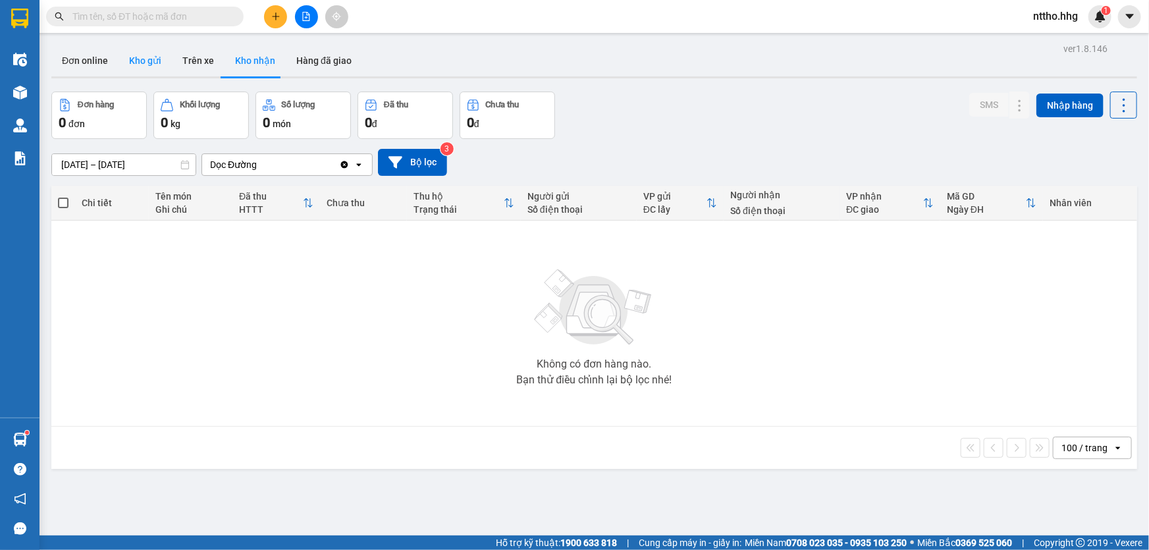
click at [138, 57] on button "Kho gửi" at bounding box center [144, 61] width 53 height 32
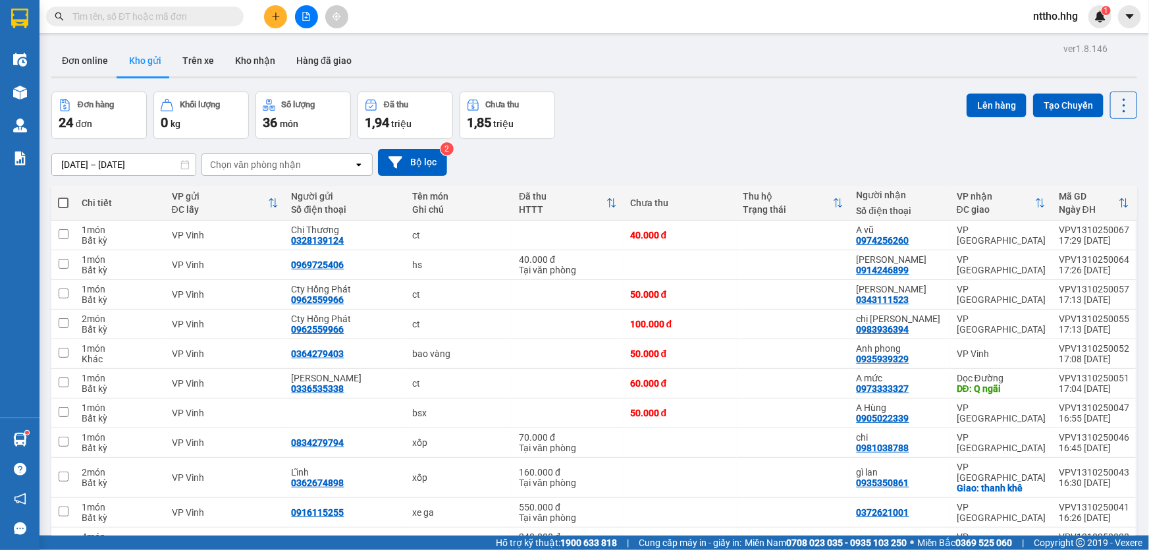
click at [291, 154] on div "Chọn văn phòng nhận" at bounding box center [277, 164] width 151 height 21
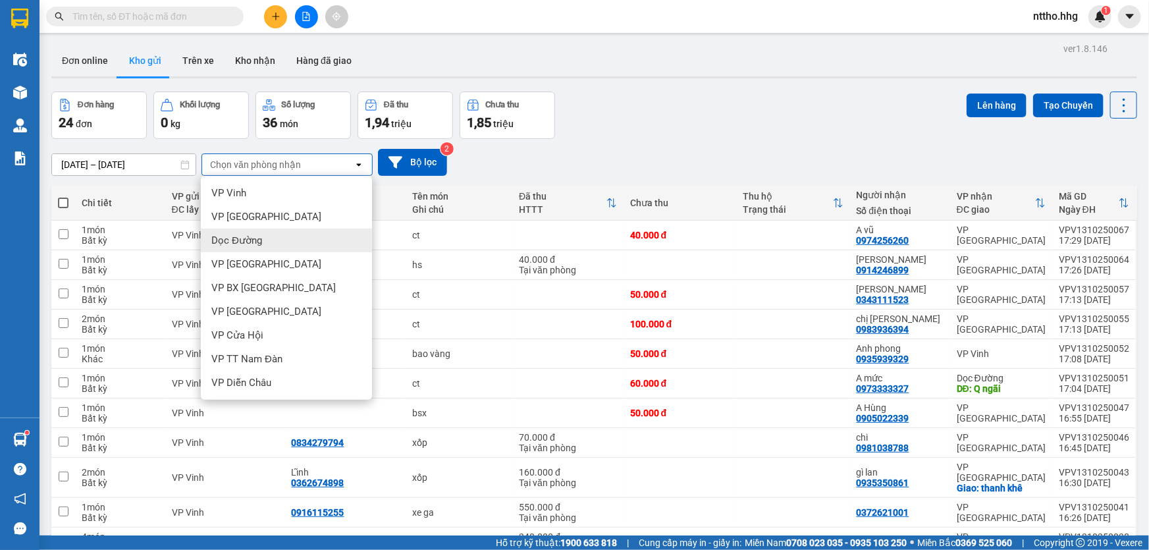
click at [269, 244] on div "Dọc Đường" at bounding box center [286, 240] width 171 height 24
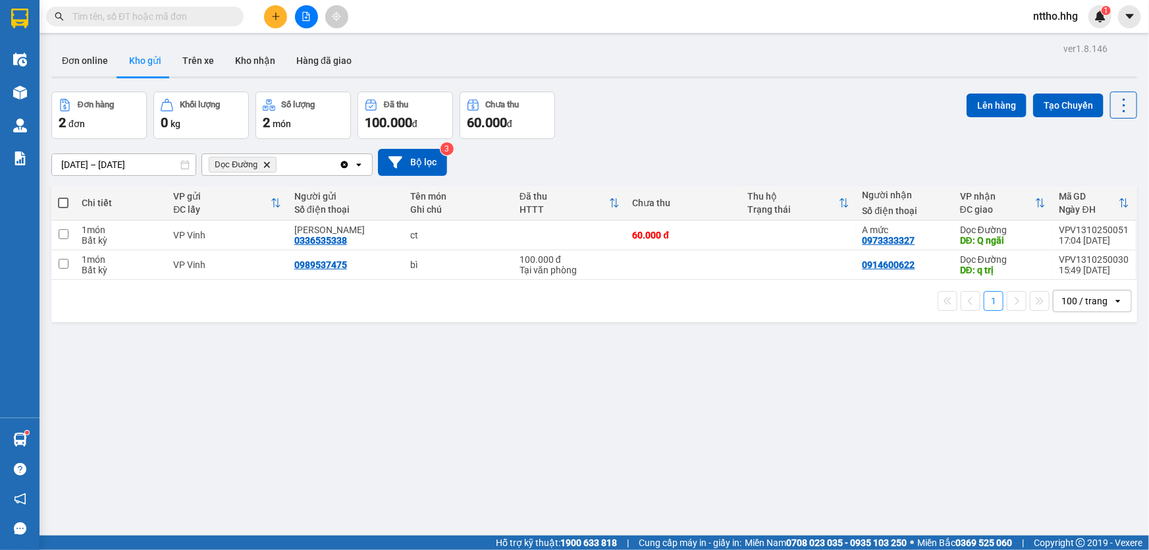
click at [263, 161] on icon "Delete" at bounding box center [267, 165] width 8 height 8
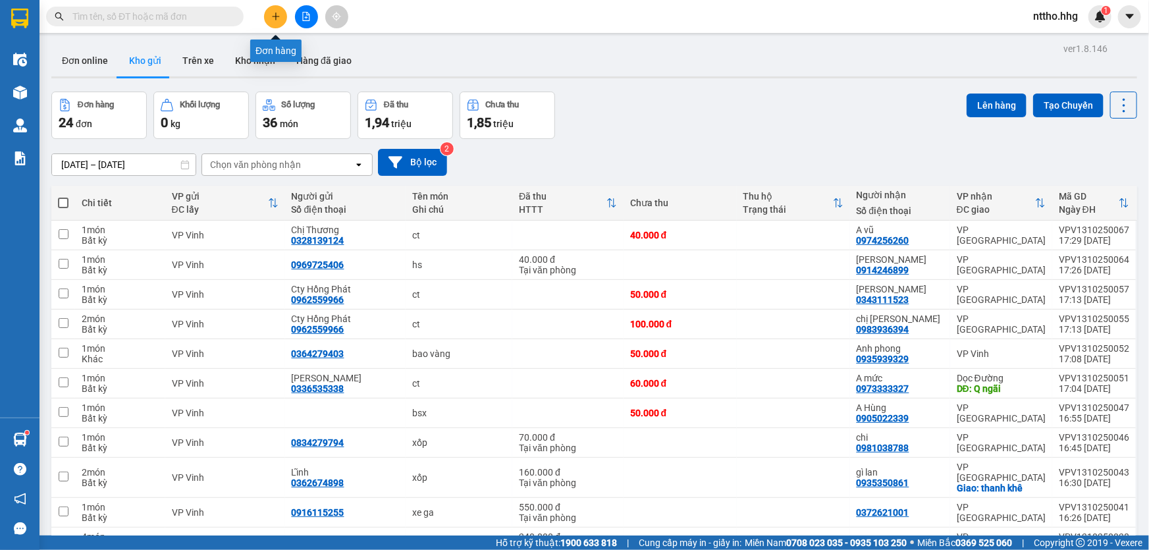
click at [271, 18] on icon "plus" at bounding box center [275, 16] width 9 height 9
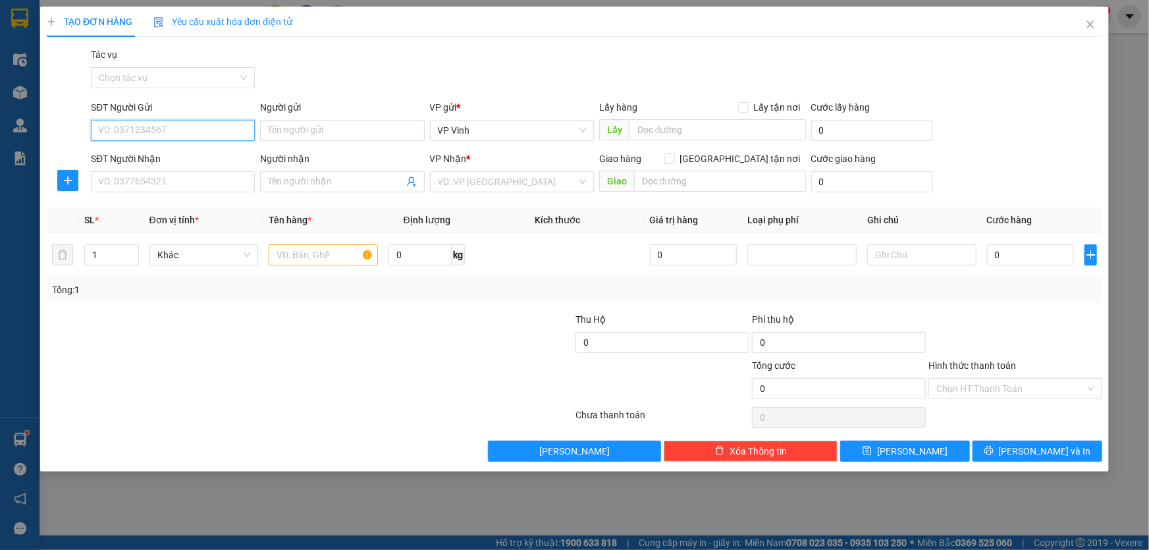
click at [157, 126] on input "SĐT Người Gửi" at bounding box center [173, 130] width 164 height 21
click at [169, 157] on div "0397497597 - cúc" at bounding box center [173, 156] width 148 height 14
click at [174, 185] on input "SĐT Người Nhận" at bounding box center [173, 181] width 164 height 21
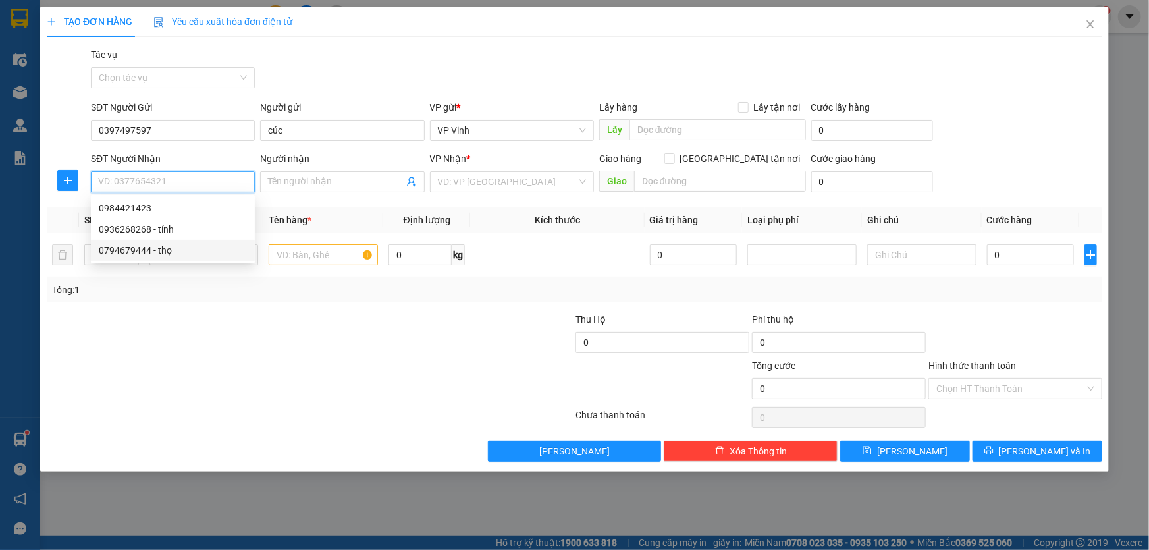
click at [171, 250] on div "0794679444 - thọ" at bounding box center [173, 250] width 148 height 14
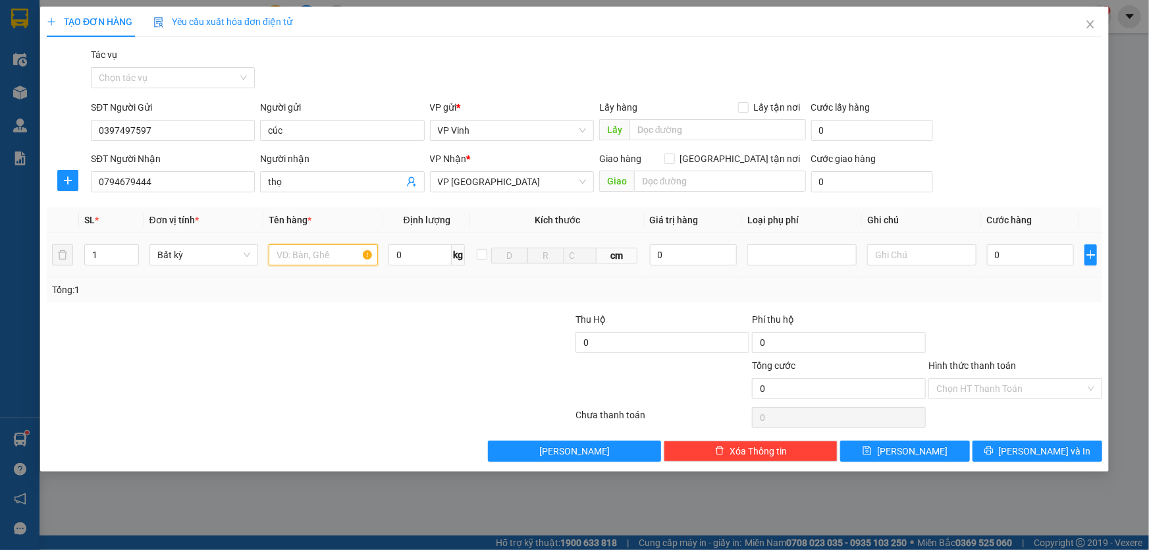
click at [317, 261] on input "text" at bounding box center [323, 254] width 109 height 21
click at [1011, 251] on input "0" at bounding box center [1031, 254] width 88 height 21
click at [1051, 386] on input "Hình thức thanh toán" at bounding box center [1010, 389] width 149 height 20
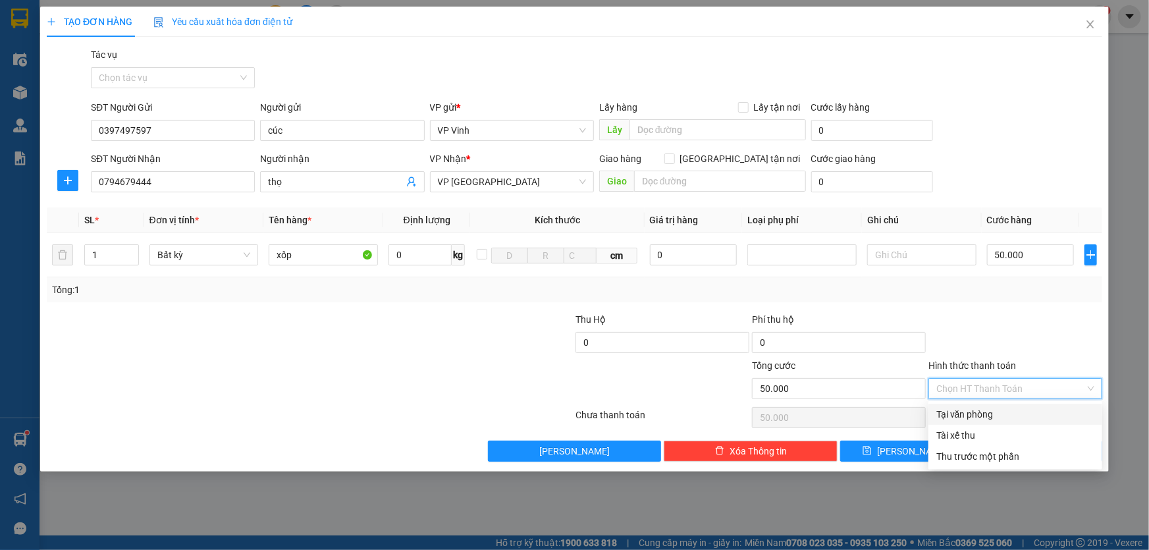
click at [990, 405] on div "Tại văn phòng" at bounding box center [1015, 414] width 174 height 21
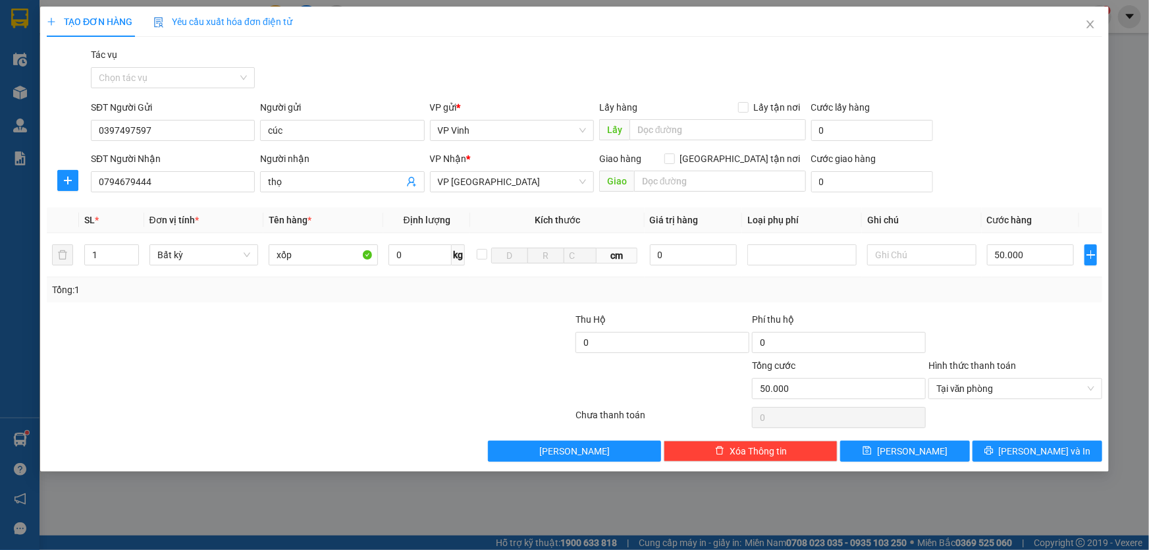
click at [1014, 461] on div "TẠO ĐƠN HÀNG Yêu cầu xuất hóa đơn điện tử Transit Pickup Surcharge Ids Transit …" at bounding box center [574, 239] width 1068 height 465
click at [993, 448] on icon "printer" at bounding box center [988, 450] width 9 height 9
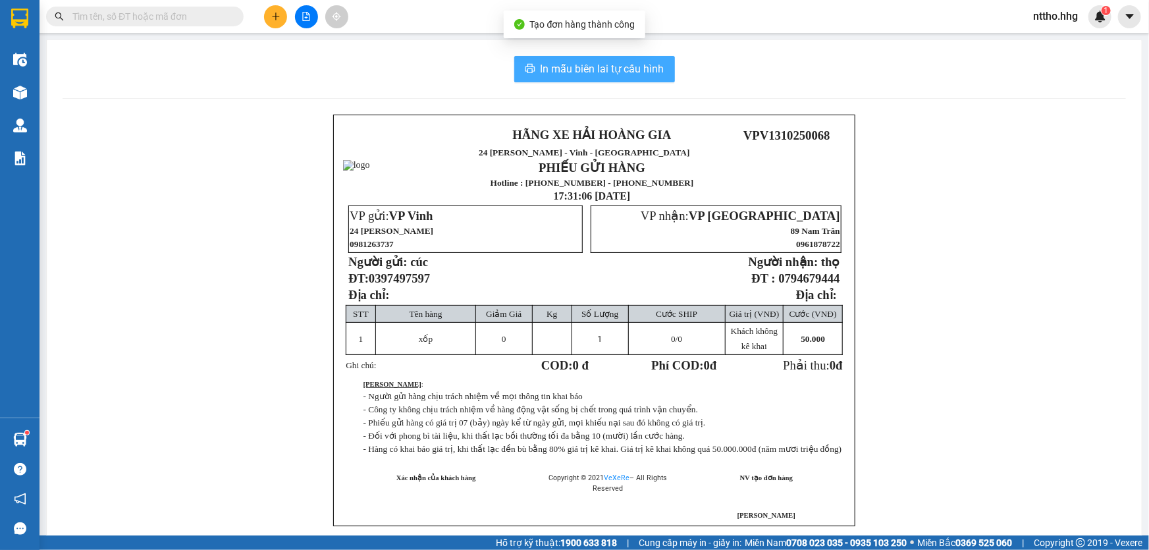
drag, startPoint x: 544, startPoint y: 67, endPoint x: 632, endPoint y: 79, distance: 88.4
click at [546, 67] on span "In mẫu biên lai tự cấu hình" at bounding box center [602, 69] width 124 height 16
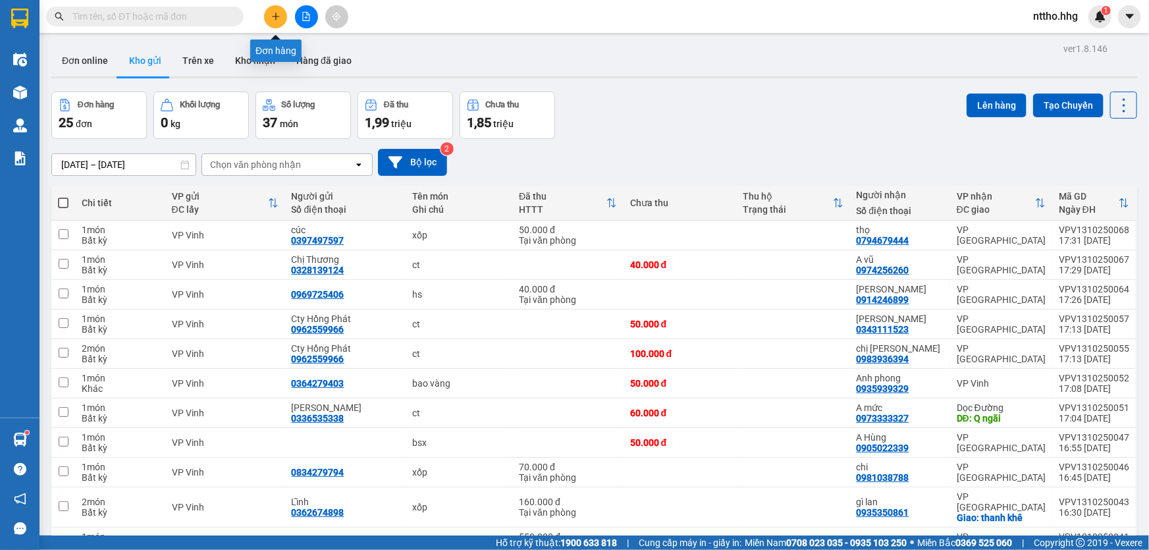
click at [275, 14] on icon "plus" at bounding box center [275, 16] width 1 height 7
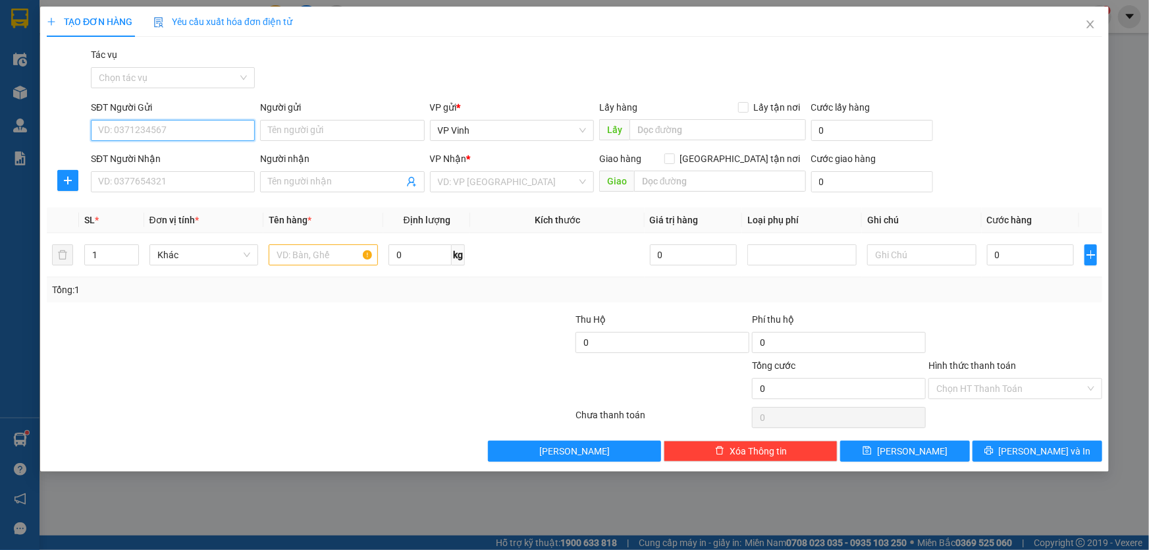
click at [169, 122] on input "SĐT Người Gửi" at bounding box center [173, 130] width 164 height 21
click at [164, 171] on input "SĐT Người Nhận" at bounding box center [173, 181] width 164 height 21
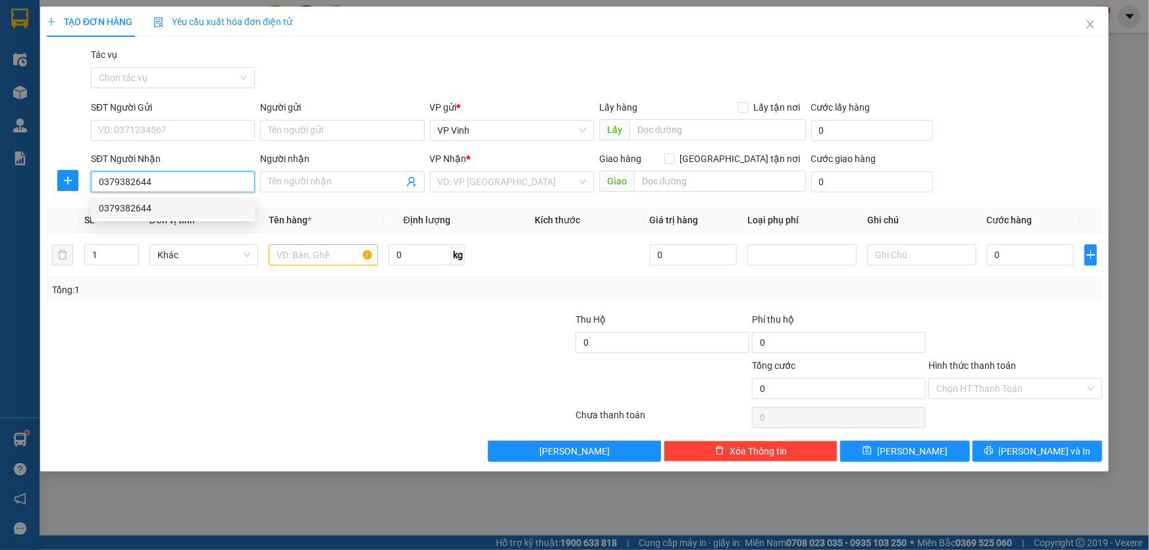
click at [147, 204] on div "0379382644" at bounding box center [173, 208] width 148 height 14
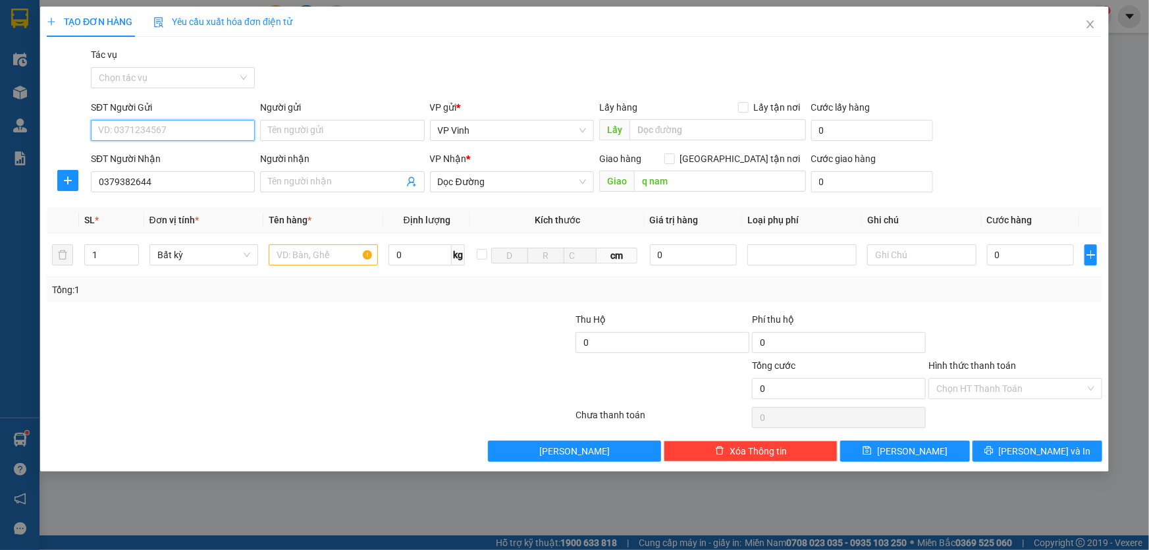
click at [178, 126] on input "SĐT Người Gửi" at bounding box center [173, 130] width 164 height 21
click at [186, 159] on div "0934323355 - Chị Xuân." at bounding box center [174, 156] width 151 height 14
click at [282, 257] on input "text" at bounding box center [323, 254] width 109 height 21
click at [1040, 240] on td "0" at bounding box center [1031, 255] width 98 height 44
drag, startPoint x: 1019, startPoint y: 259, endPoint x: 1060, endPoint y: 249, distance: 42.2
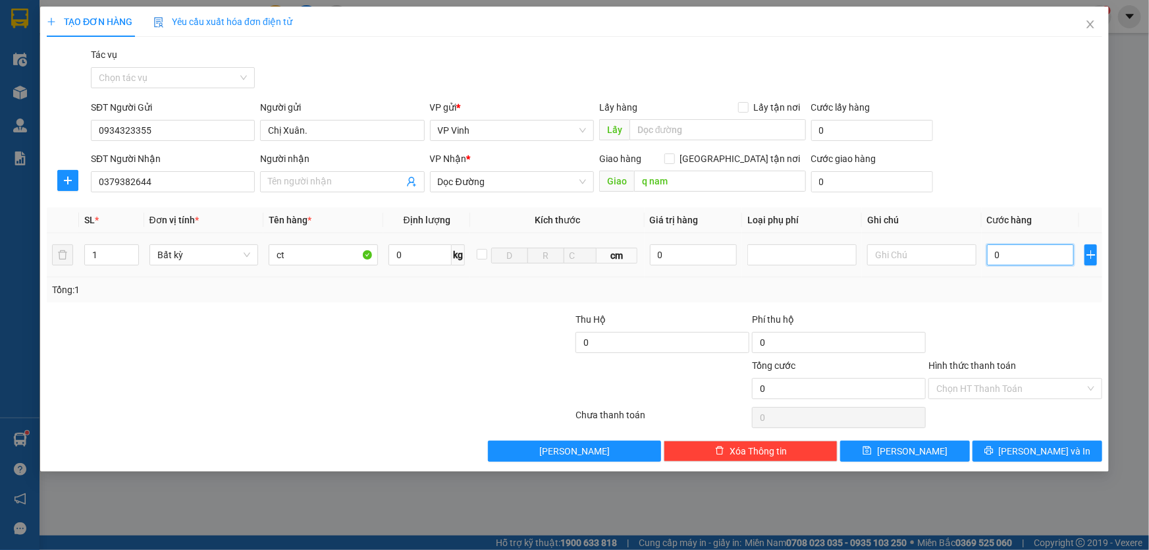
click at [1020, 259] on input "0" at bounding box center [1031, 254] width 88 height 21
click at [1055, 448] on span "Lưu và In" at bounding box center [1045, 451] width 92 height 14
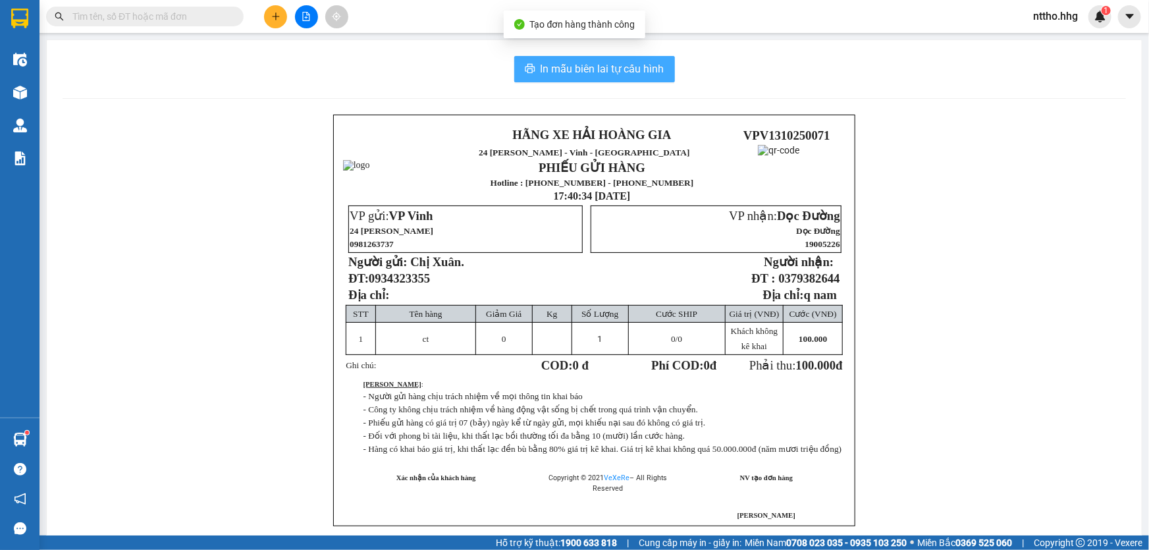
drag, startPoint x: 546, startPoint y: 66, endPoint x: 650, endPoint y: 93, distance: 107.5
click at [548, 66] on span "In mẫu biên lai tự cấu hình" at bounding box center [602, 69] width 124 height 16
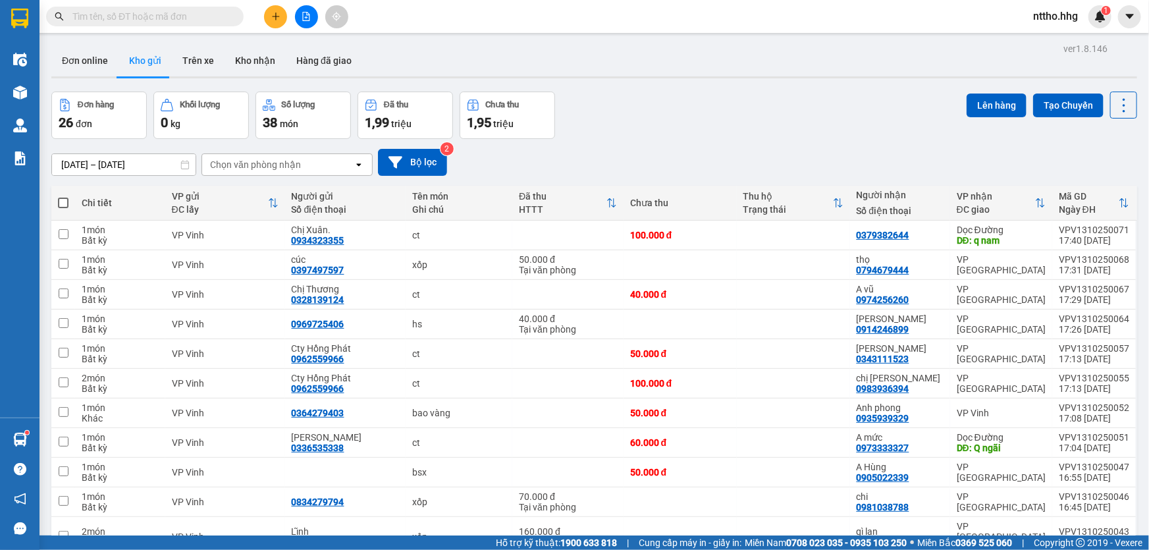
click at [275, 13] on icon "plus" at bounding box center [275, 16] width 9 height 9
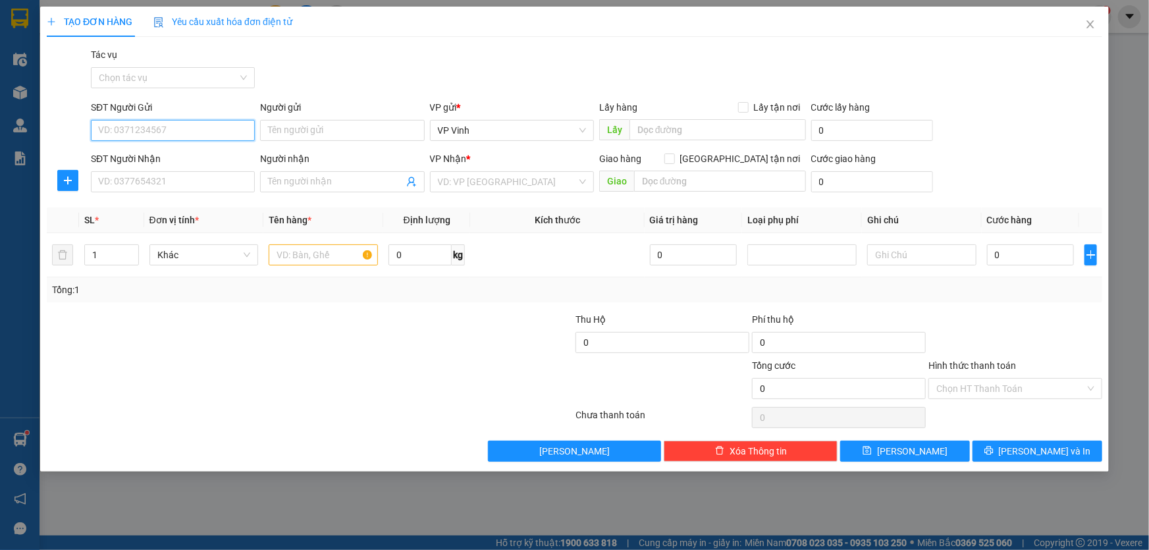
click at [132, 130] on input "SĐT Người Gửi" at bounding box center [173, 130] width 164 height 21
click at [155, 159] on div "0948115667 - Tài" at bounding box center [173, 156] width 148 height 14
type input "0948115667"
type input "Tài"
type input "0948115667"
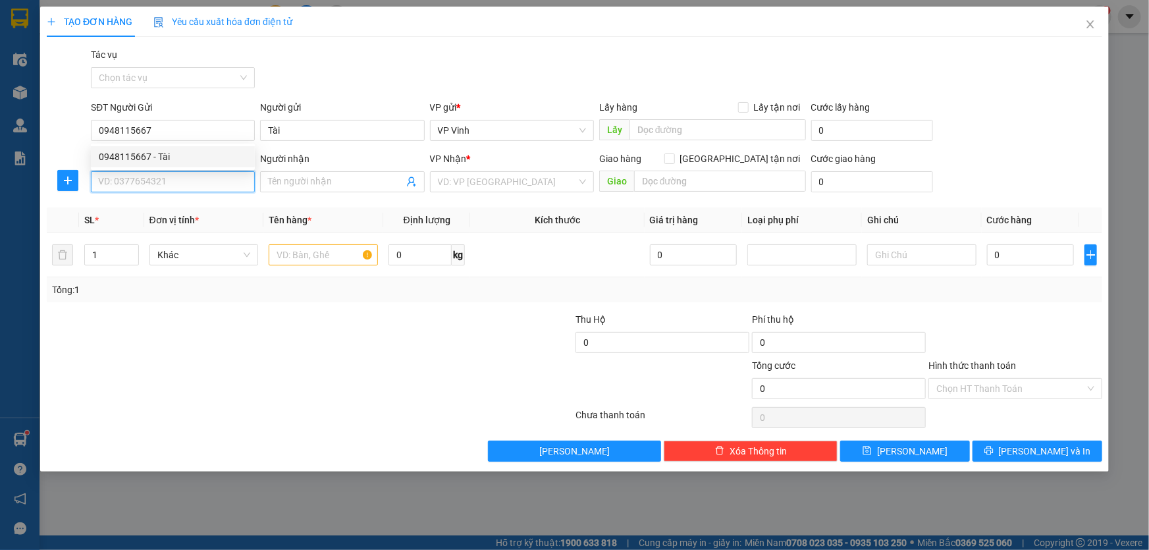
click at [156, 181] on input "SĐT Người Nhận" at bounding box center [173, 181] width 164 height 21
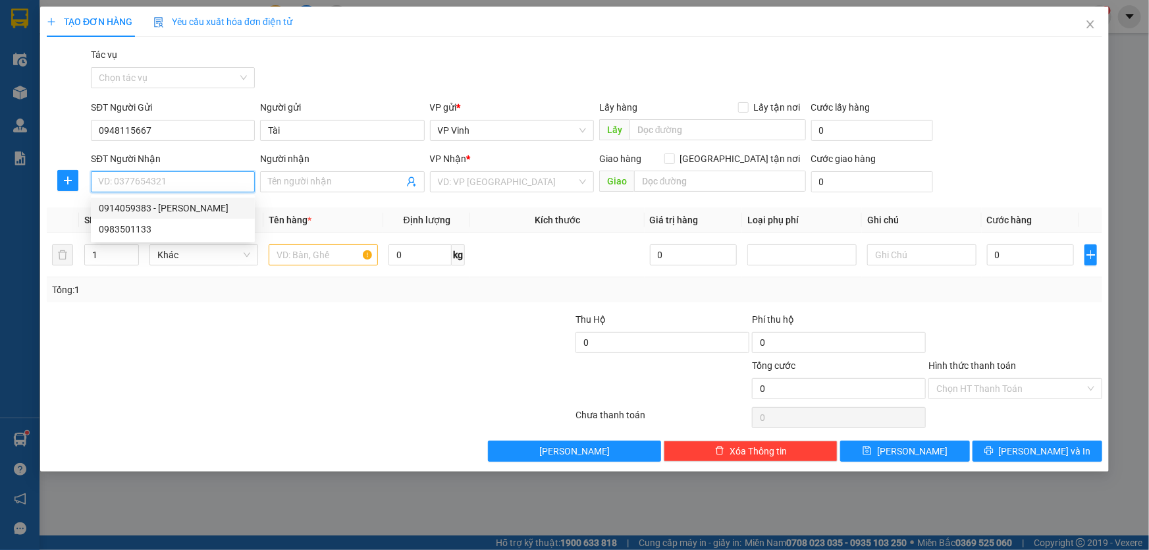
click at [195, 203] on div "0914059383 - xuân duyên" at bounding box center [173, 208] width 148 height 14
type input "0914059383"
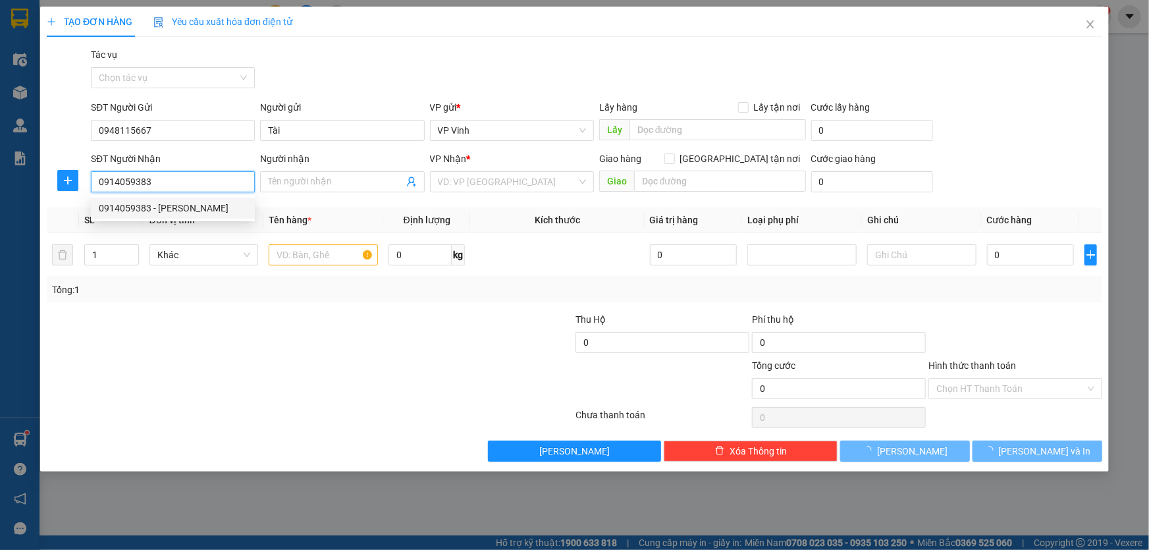
type input "xuân duyên"
type input "Nhà Nghỉ Xuân Duyên, Tam Kỳ"
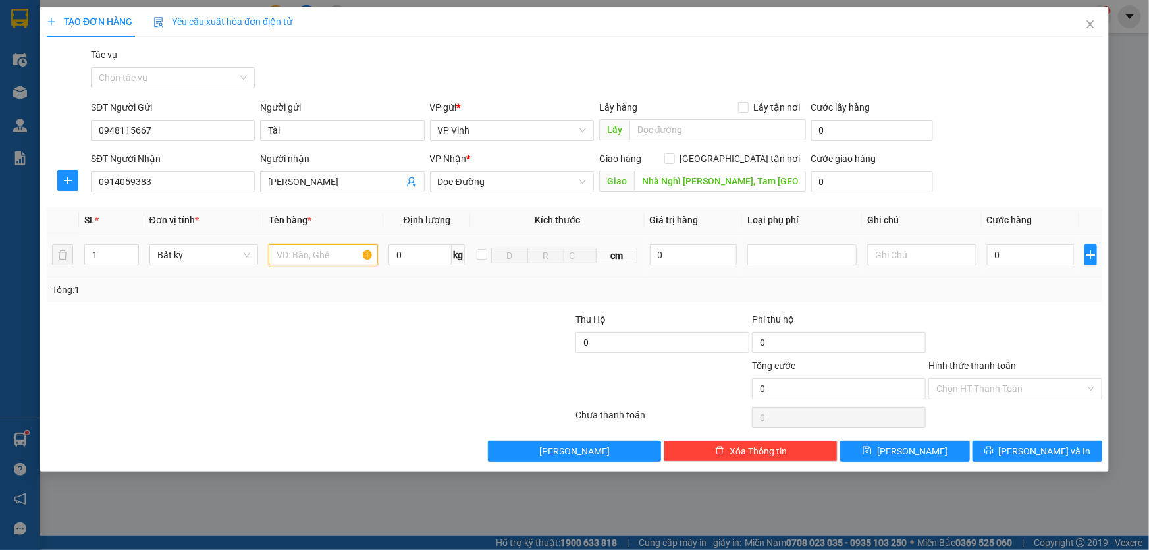
click at [309, 263] on input "text" at bounding box center [323, 254] width 109 height 21
type input "sắt"
click at [1037, 259] on input "0" at bounding box center [1031, 254] width 88 height 21
type input "1"
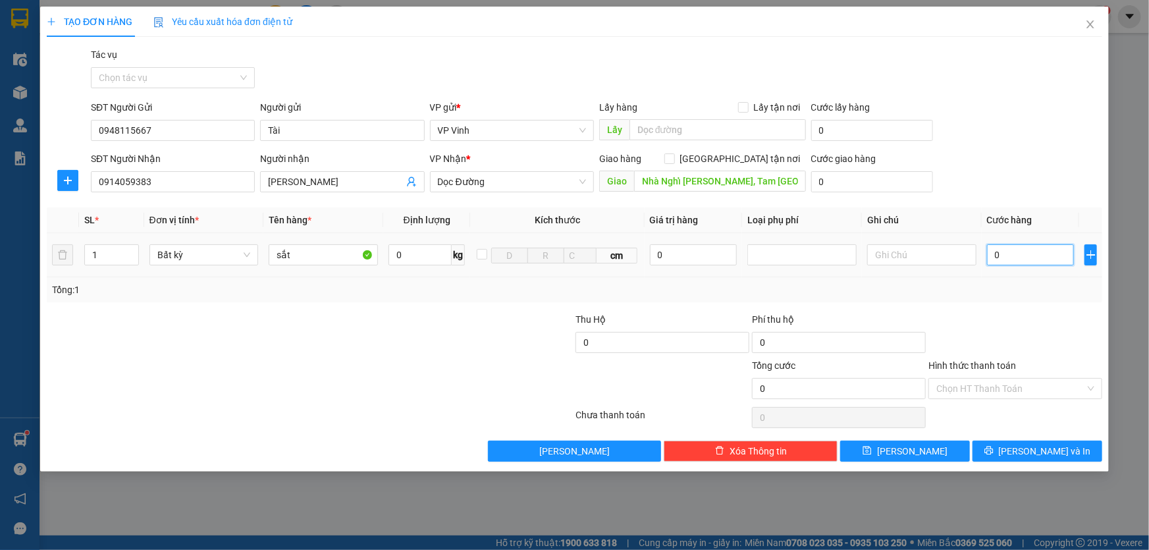
type input "1"
type input "18"
type input "180"
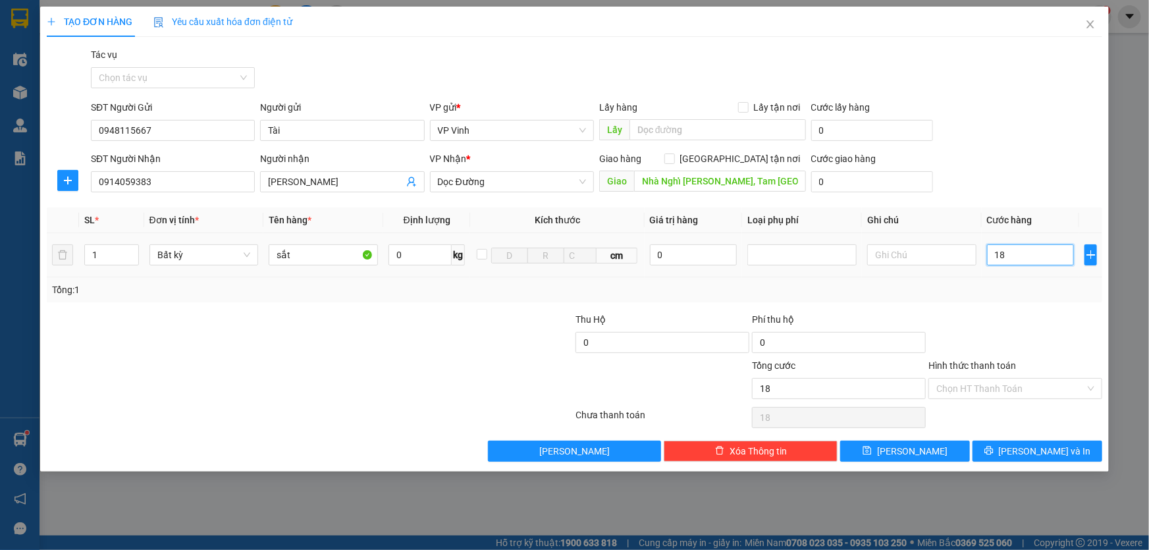
type input "180"
type input "1.800"
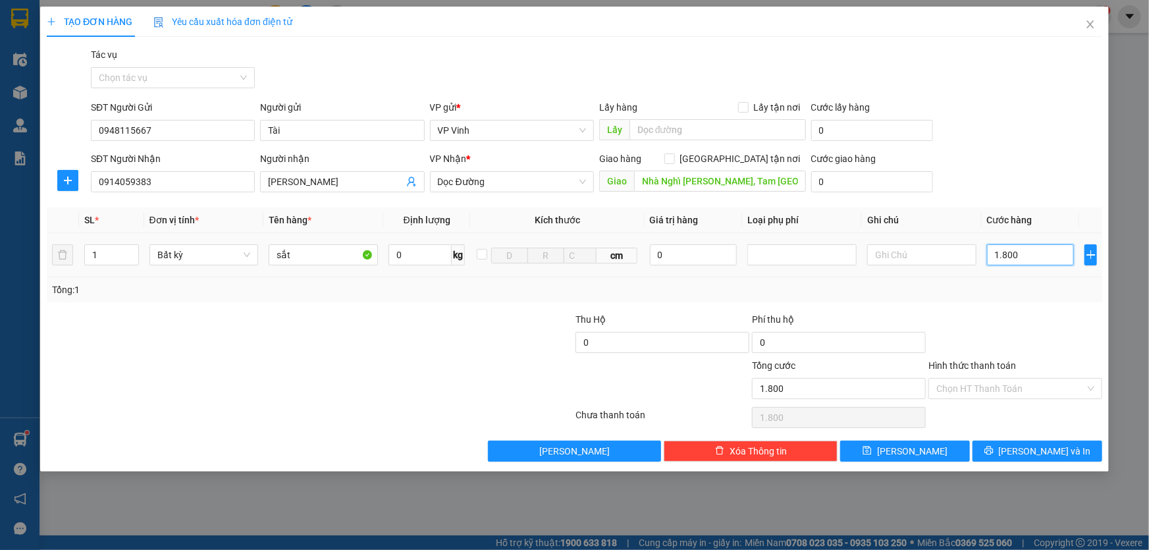
type input "18.000"
type input "180.000"
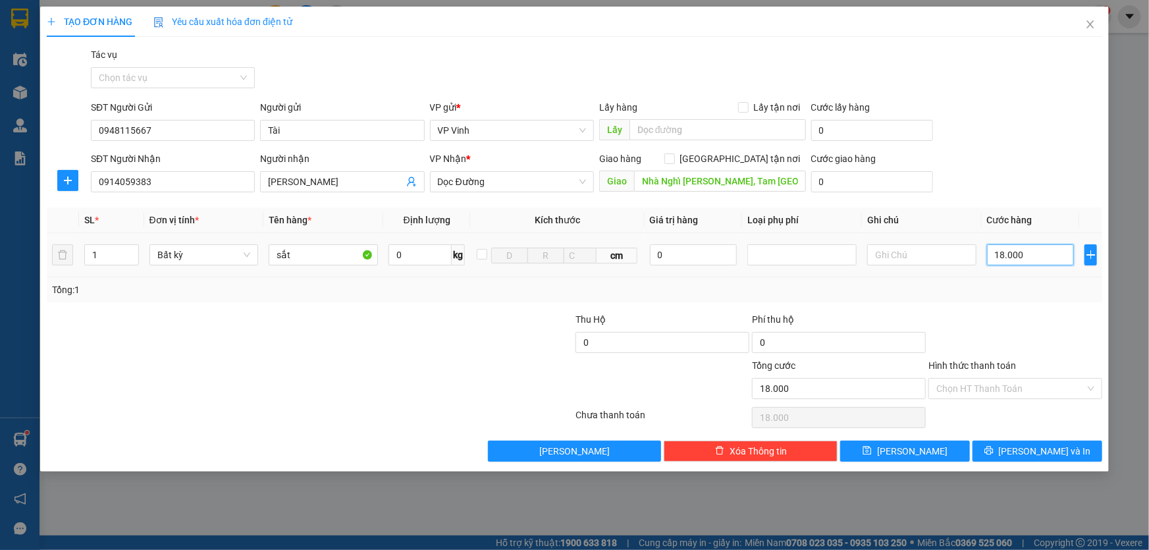
type input "180.000"
click at [1023, 458] on button "[PERSON_NAME] và In" at bounding box center [1037, 450] width 130 height 21
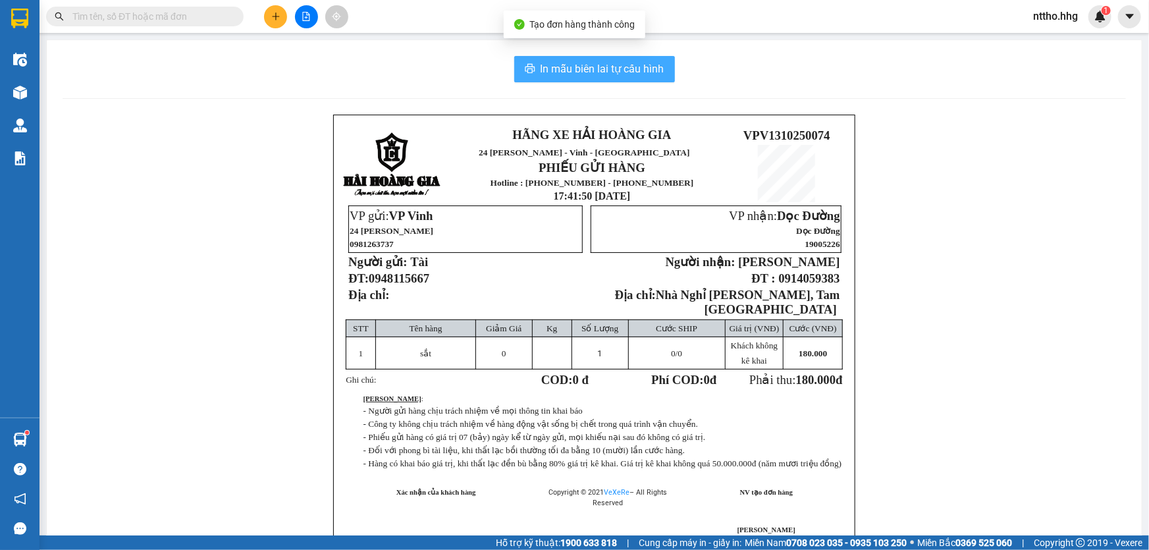
click at [613, 61] on span "In mẫu biên lai tự cấu hình" at bounding box center [602, 69] width 124 height 16
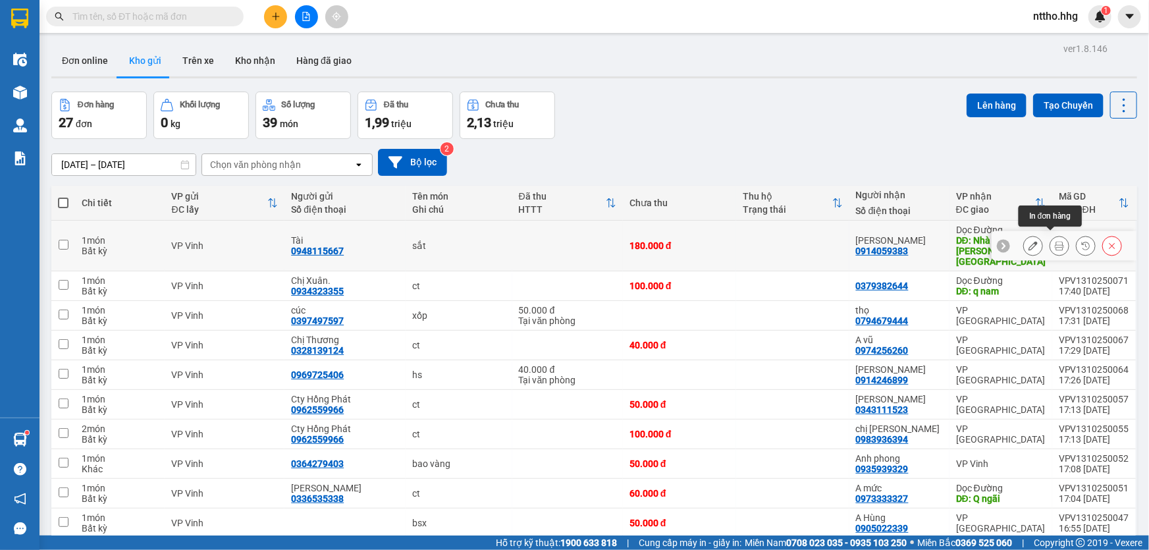
click at [1056, 239] on button at bounding box center [1059, 245] width 18 height 23
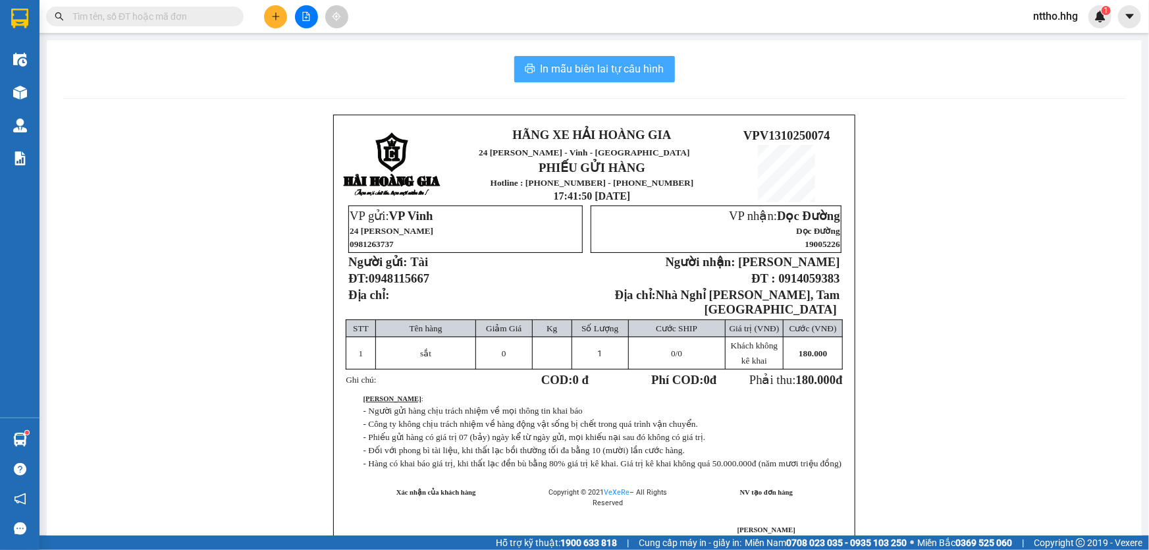
click at [612, 72] on span "In mẫu biên lai tự cấu hình" at bounding box center [602, 69] width 124 height 16
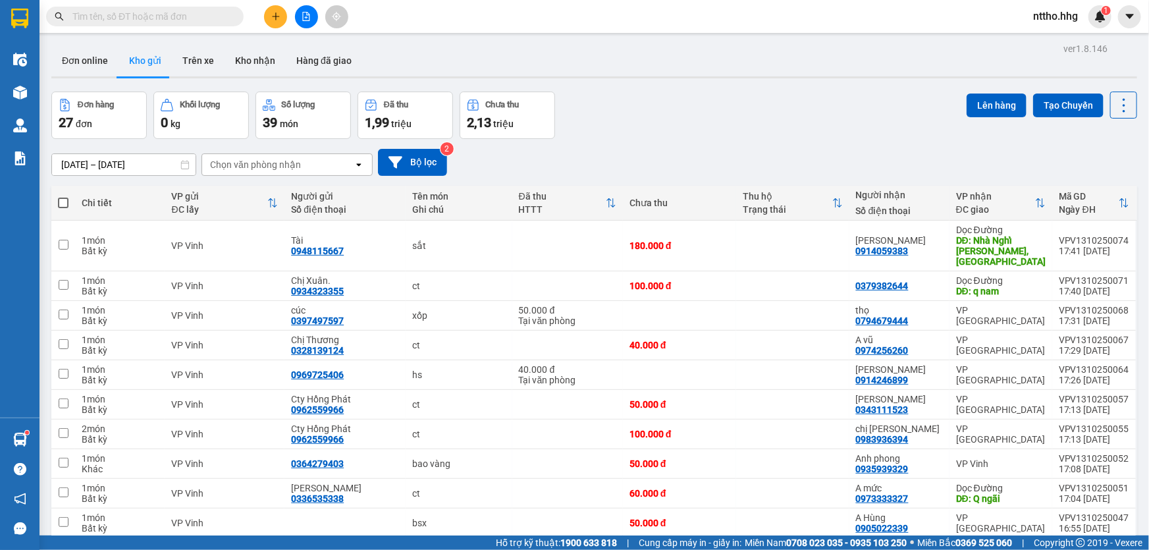
click at [271, 17] on icon "plus" at bounding box center [275, 16] width 9 height 9
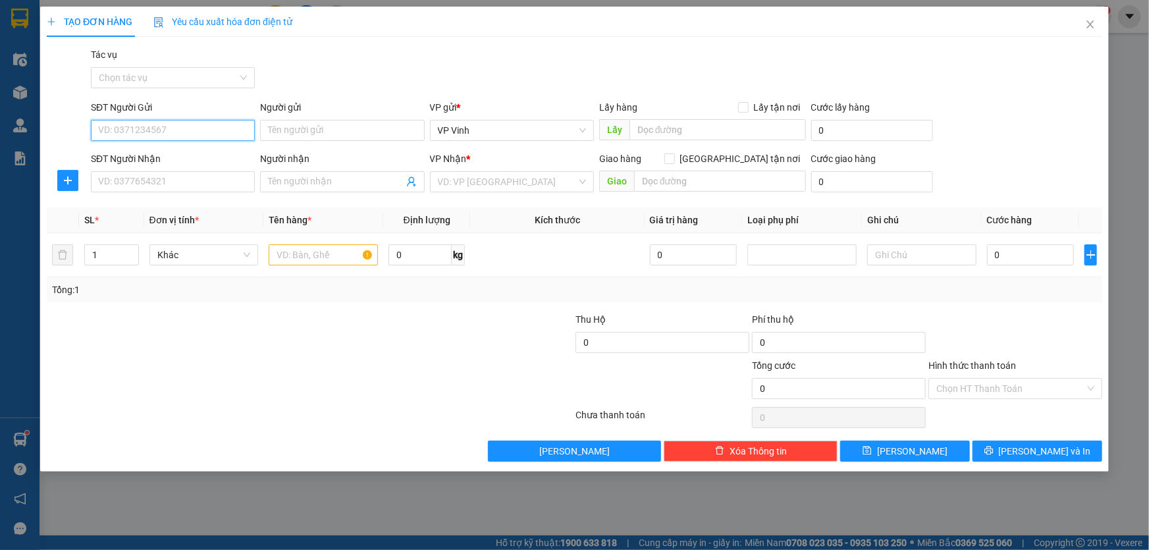
click at [165, 136] on input "SĐT Người Gửi" at bounding box center [173, 130] width 164 height 21
type input "0387498677"
click at [162, 187] on input "SĐT Người Nhận" at bounding box center [173, 181] width 164 height 21
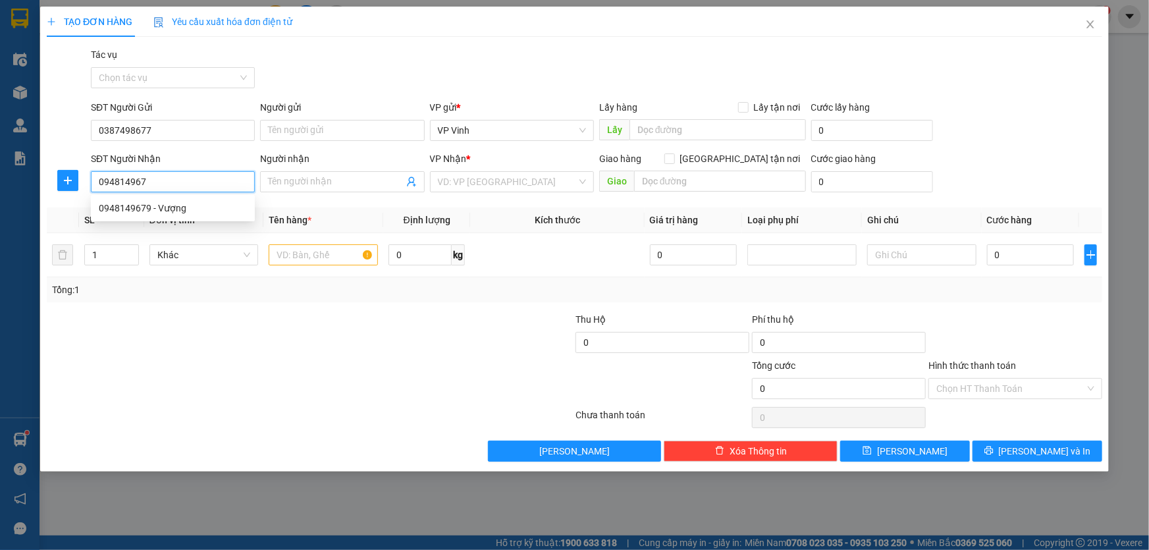
type input "0948149679"
click at [184, 214] on div "0948149679 - Vượng" at bounding box center [173, 208] width 148 height 14
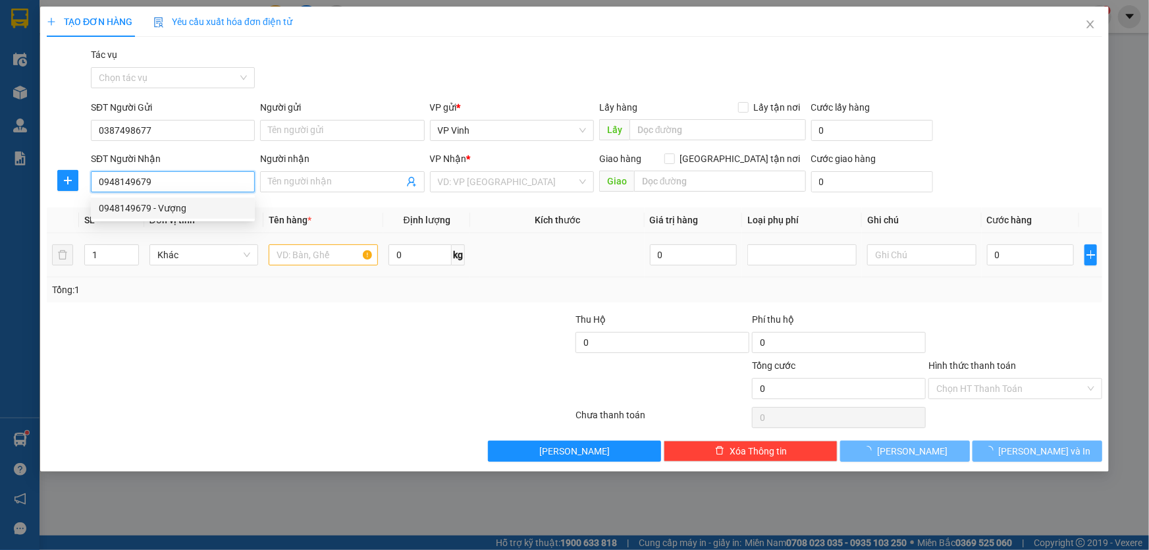
type input "Vượng"
checkbox input "true"
type input "40 Thanh Lương quận cẩm lệ"
type input "100.000"
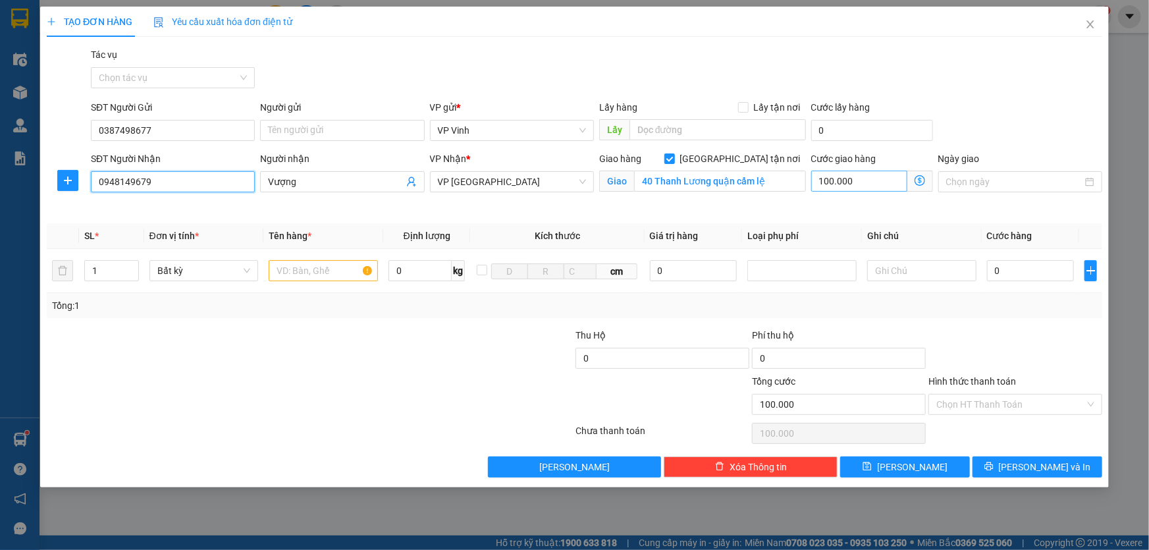
type input "0948149679"
click at [864, 184] on input "100.000" at bounding box center [859, 180] width 96 height 21
type input "6"
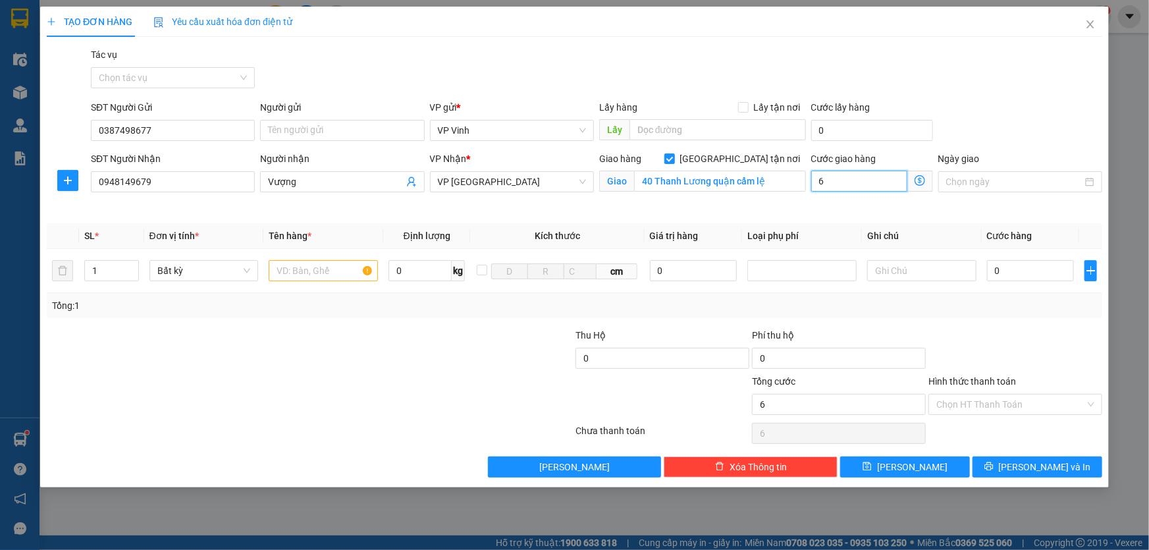
type input "60"
type input "600"
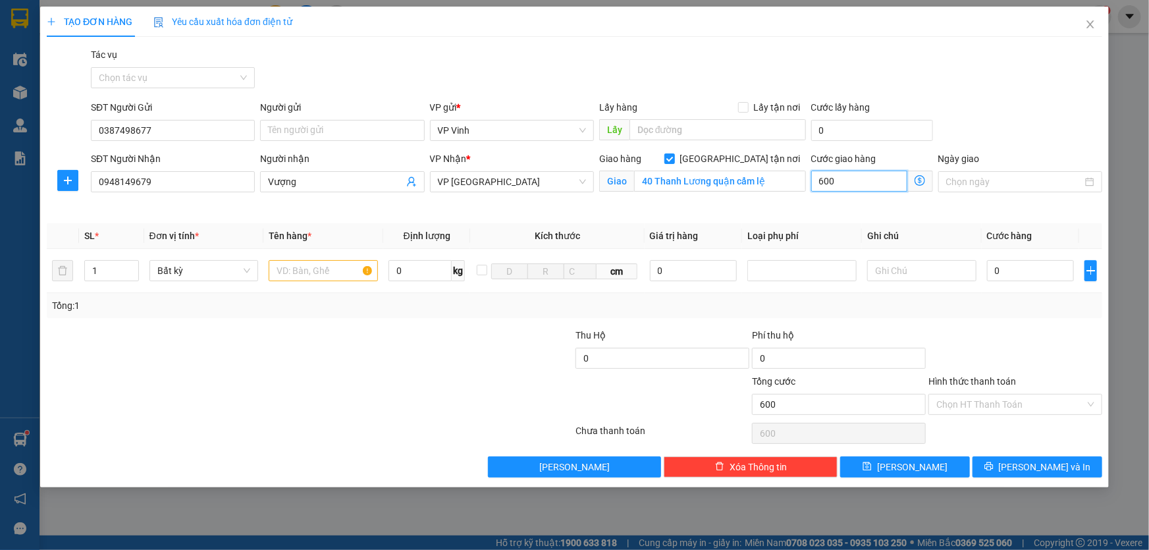
type input "6.000"
type input "60.000"
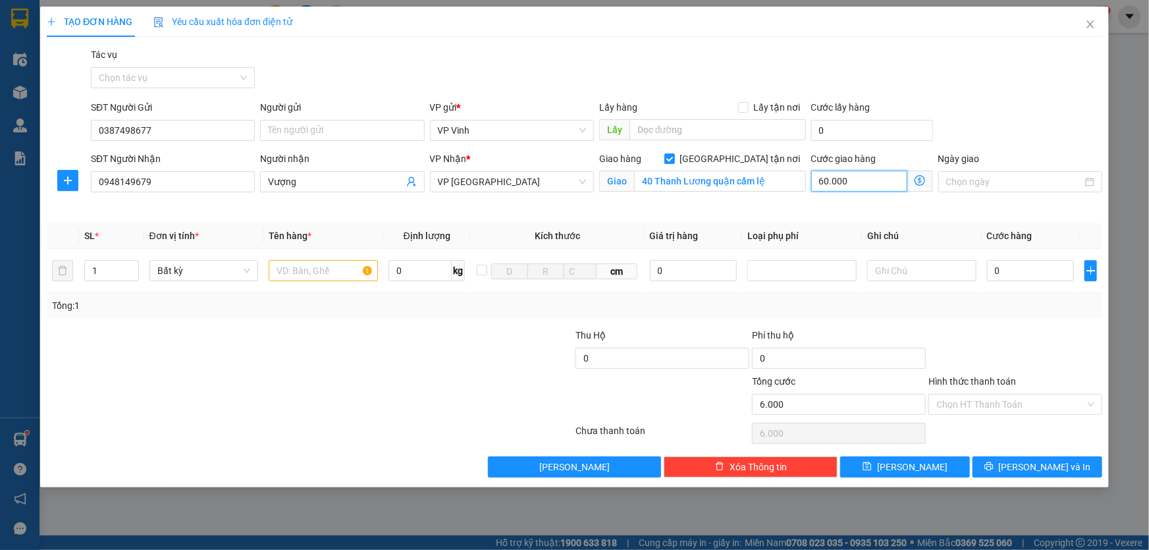
type input "60.000"
type input "600.000"
type input "60.000"
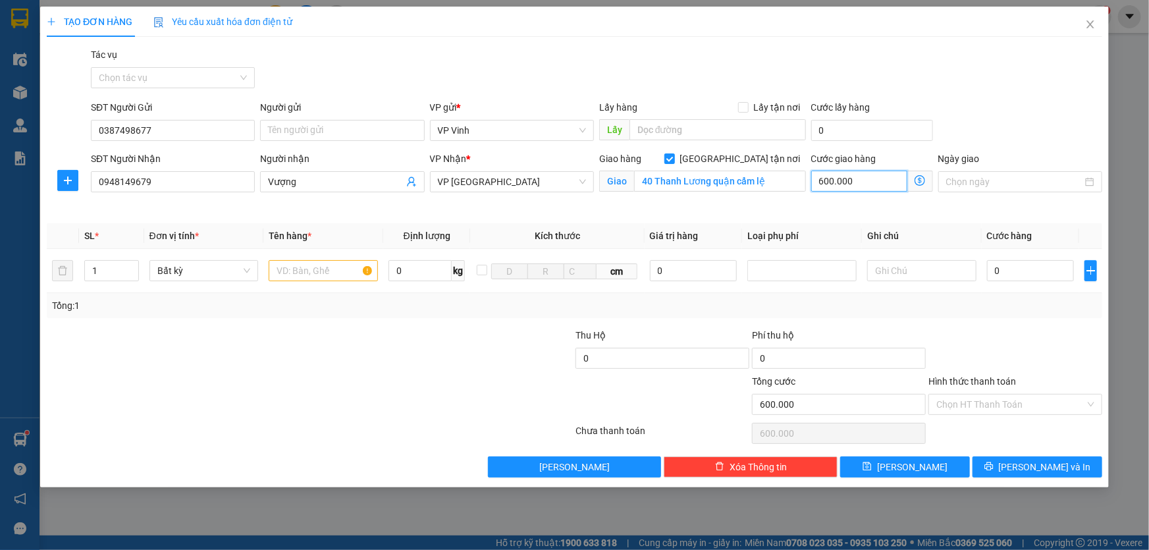
type input "60.000"
click at [316, 267] on input "text" at bounding box center [323, 270] width 109 height 21
type input "bì"
click at [1041, 261] on input "0" at bounding box center [1031, 270] width 88 height 21
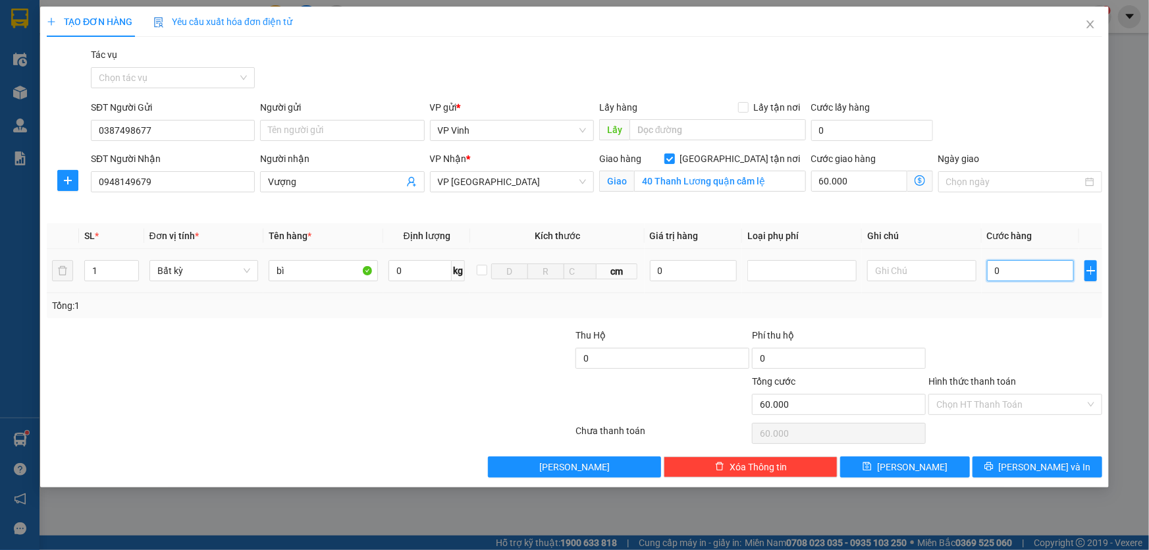
type input "7"
type input "60.007"
type input "70"
type input "60.070"
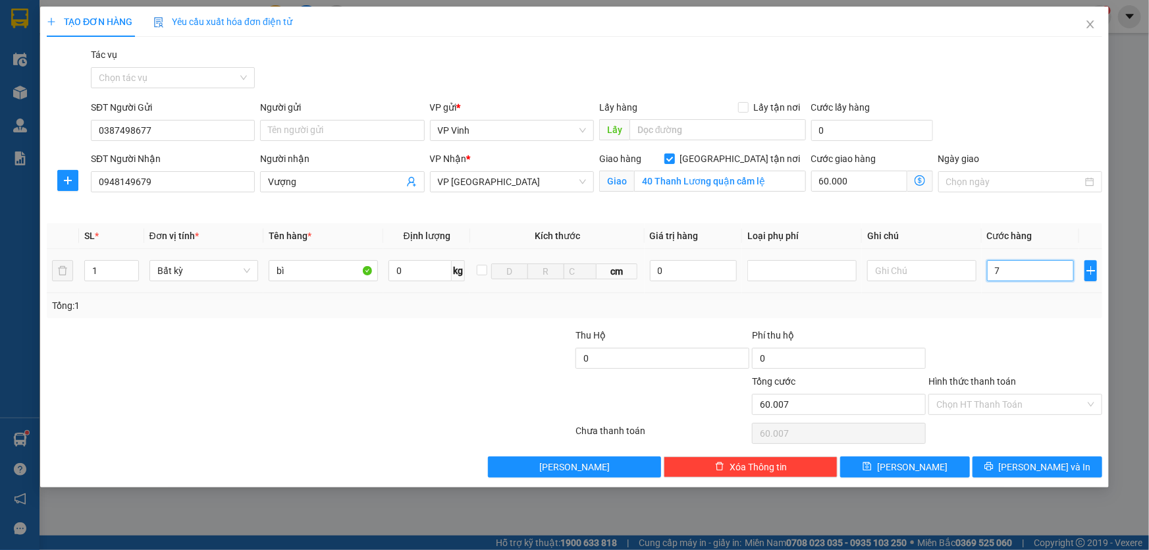
type input "60.070"
type input "700"
type input "60.700"
type input "7.000"
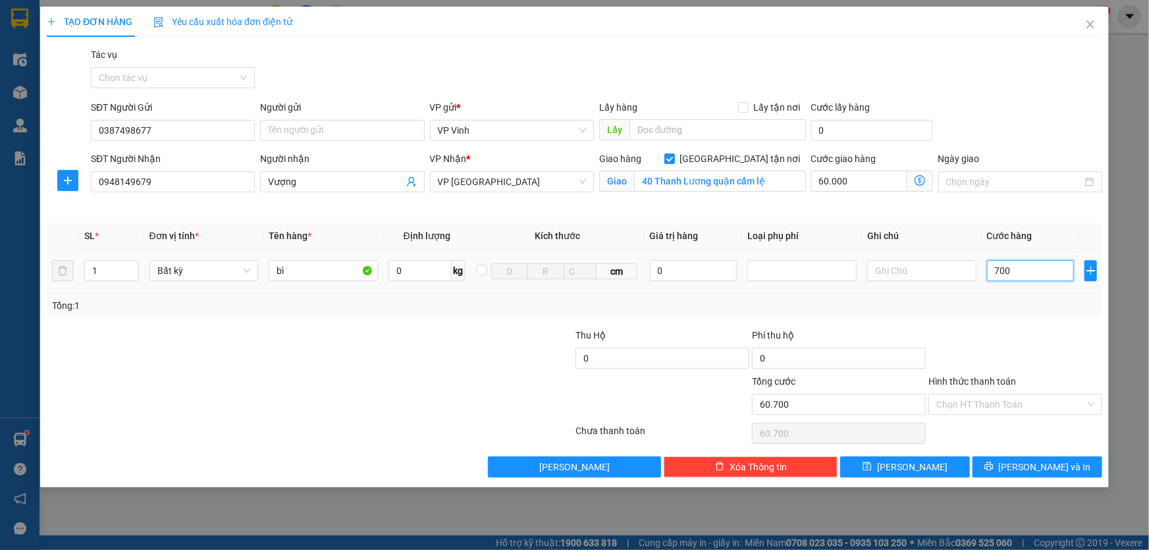
type input "67.000"
type input "70.000"
type input "130.000"
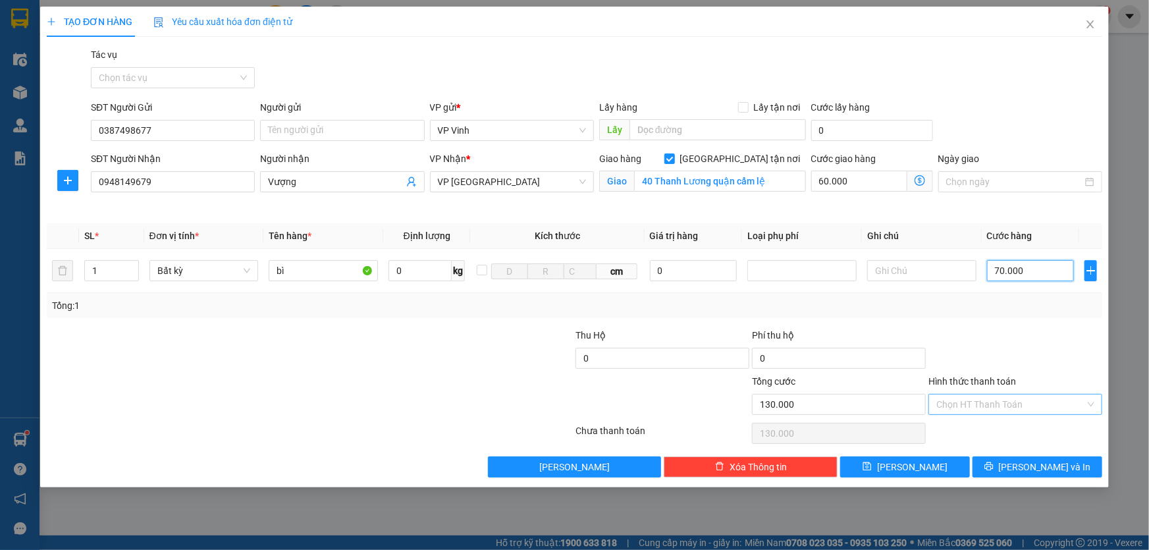
type input "70.000"
click at [1007, 394] on input "Hình thức thanh toán" at bounding box center [1010, 404] width 149 height 20
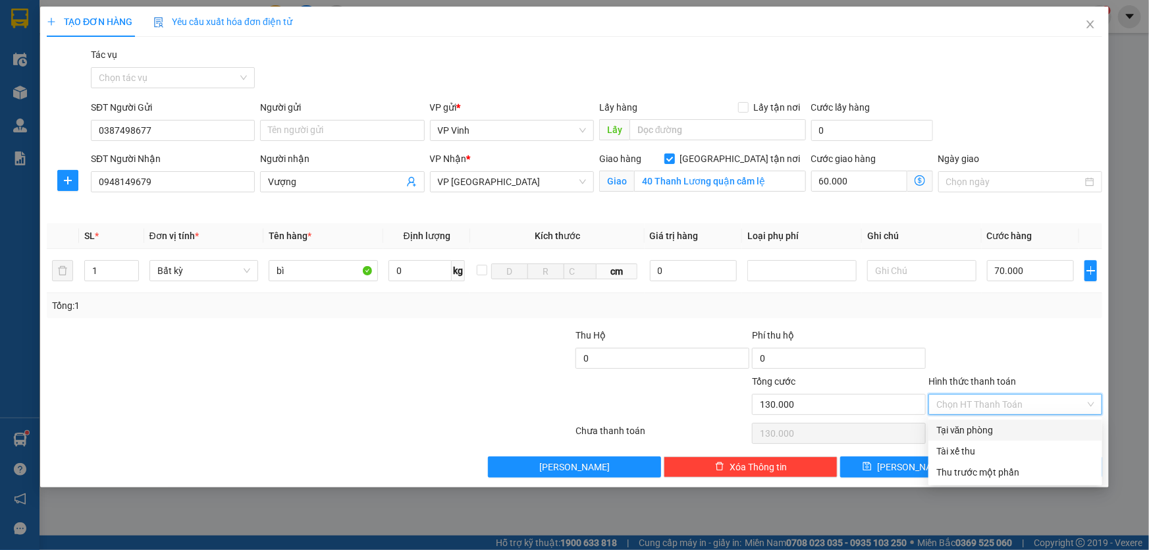
drag, startPoint x: 970, startPoint y: 430, endPoint x: 1106, endPoint y: 426, distance: 135.7
click at [974, 430] on div "Tại văn phòng" at bounding box center [1015, 430] width 158 height 14
type input "0"
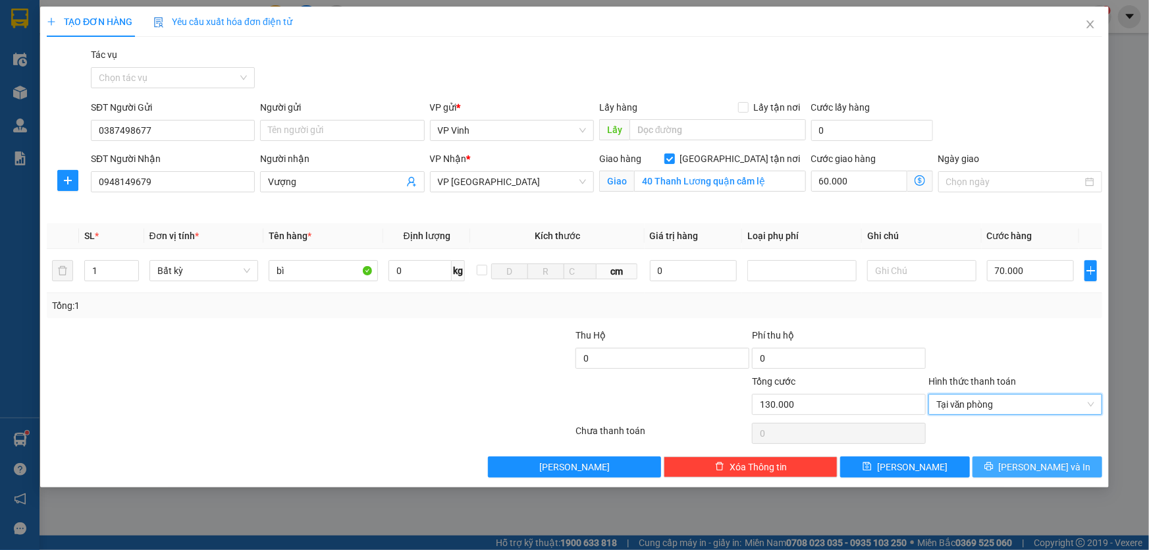
click at [1059, 469] on span "[PERSON_NAME] và In" at bounding box center [1045, 466] width 92 height 14
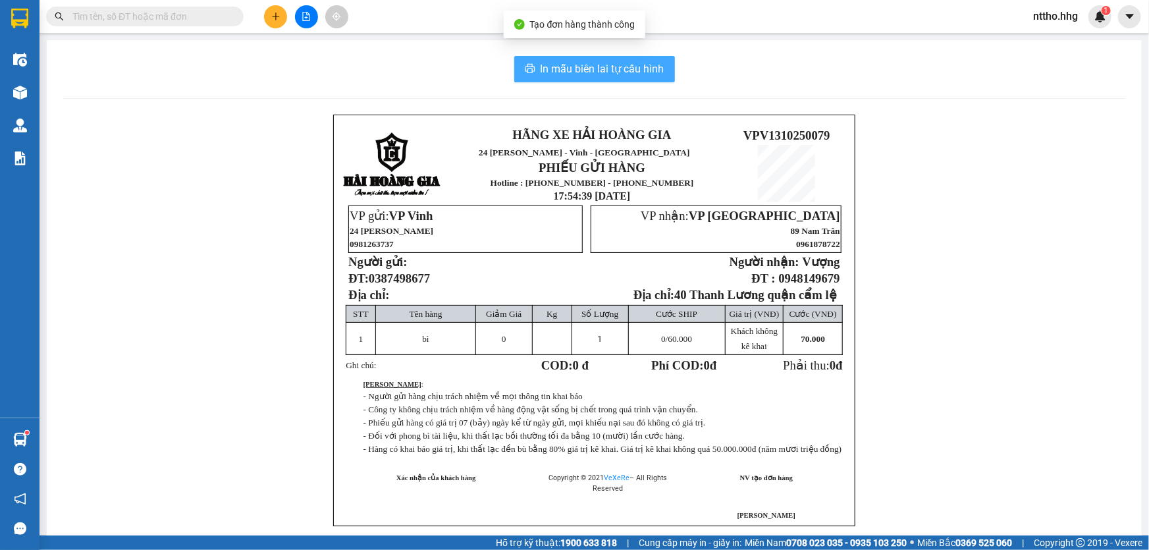
drag, startPoint x: 556, startPoint y: 66, endPoint x: 684, endPoint y: 82, distance: 129.3
click at [557, 66] on span "In mẫu biên lai tự cấu hình" at bounding box center [602, 69] width 124 height 16
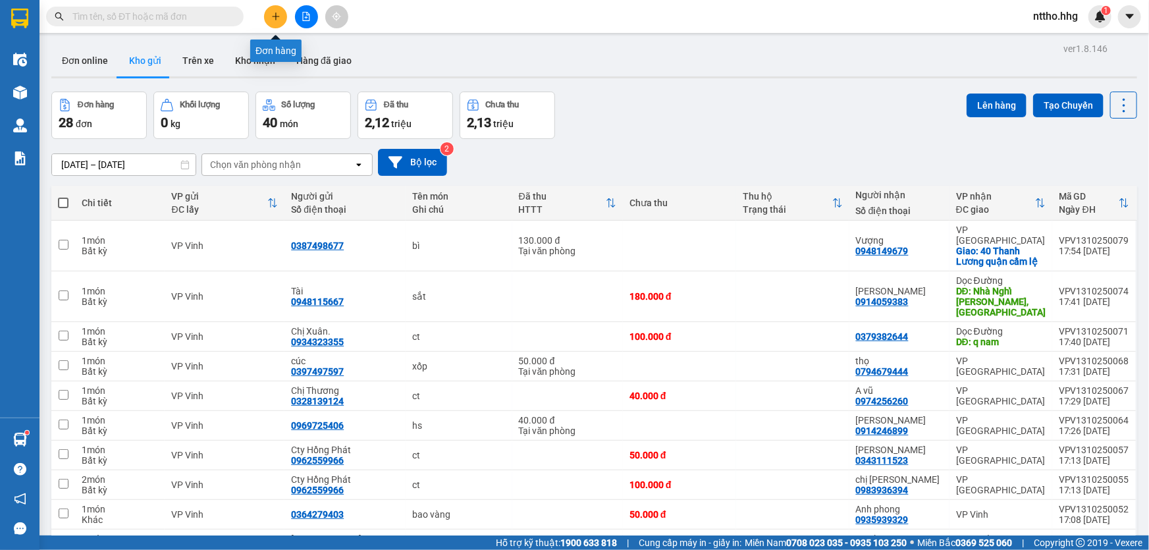
click at [280, 13] on icon "plus" at bounding box center [275, 16] width 9 height 9
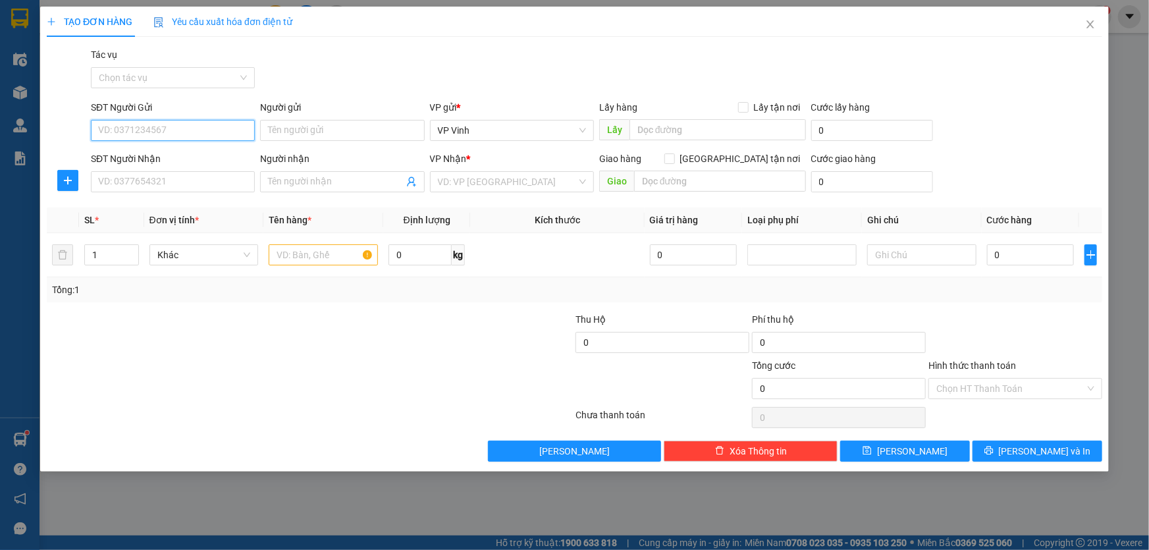
click at [162, 126] on input "SĐT Người Gửi" at bounding box center [173, 130] width 164 height 21
click at [114, 159] on div "0983126968" at bounding box center [173, 156] width 148 height 14
type input "0983126968"
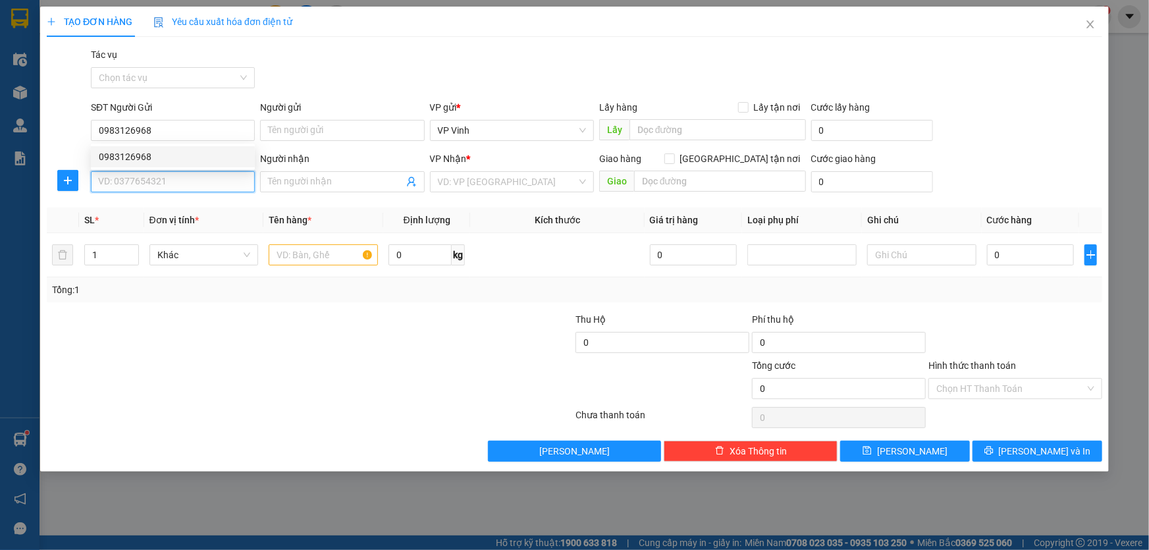
click at [125, 180] on input "SĐT Người Nhận" at bounding box center [173, 181] width 164 height 21
click at [171, 204] on div "0935275057" at bounding box center [173, 208] width 148 height 14
type input "0935275057"
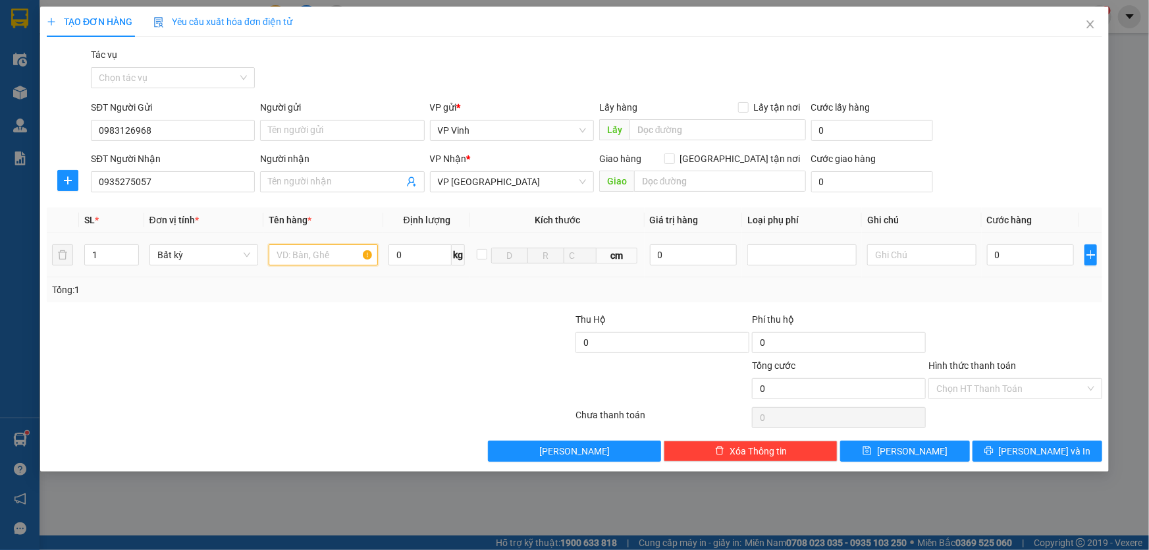
click at [300, 259] on input "text" at bounding box center [323, 254] width 109 height 21
type input "ct"
click at [132, 250] on icon "up" at bounding box center [131, 251] width 5 height 5
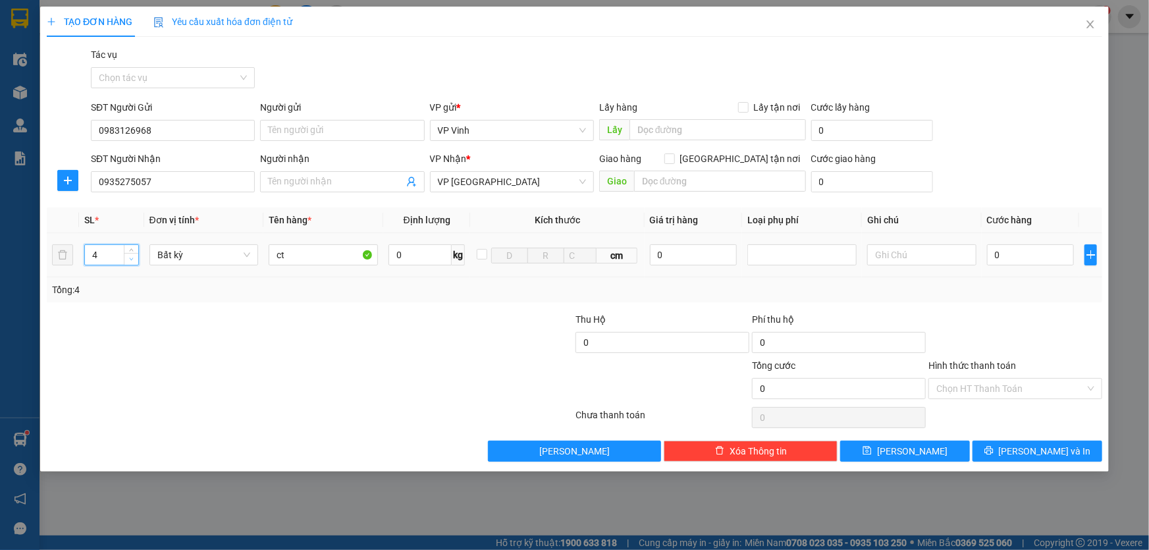
type input "3"
click at [129, 258] on icon "down" at bounding box center [131, 259] width 5 height 5
click at [1000, 260] on input "0" at bounding box center [1031, 254] width 88 height 21
type input "2"
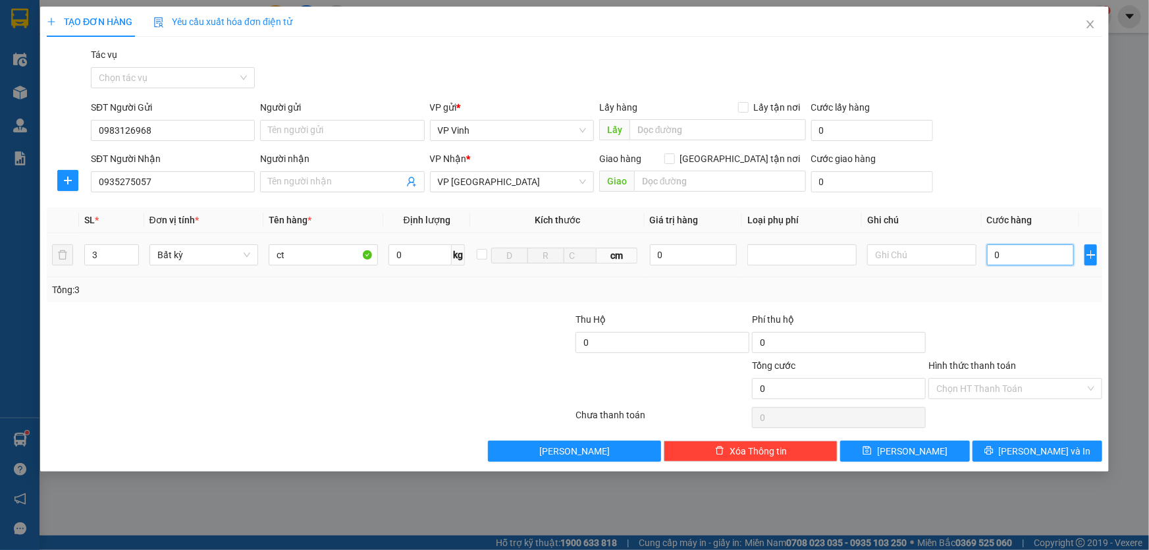
type input "2"
type input "28"
type input "280"
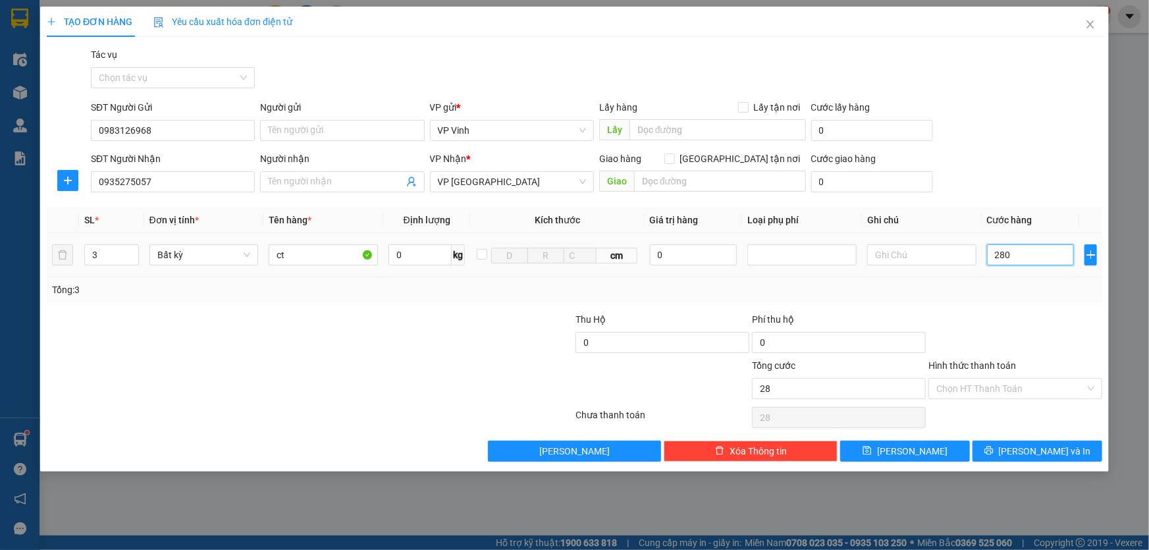
type input "280"
type input "2.800"
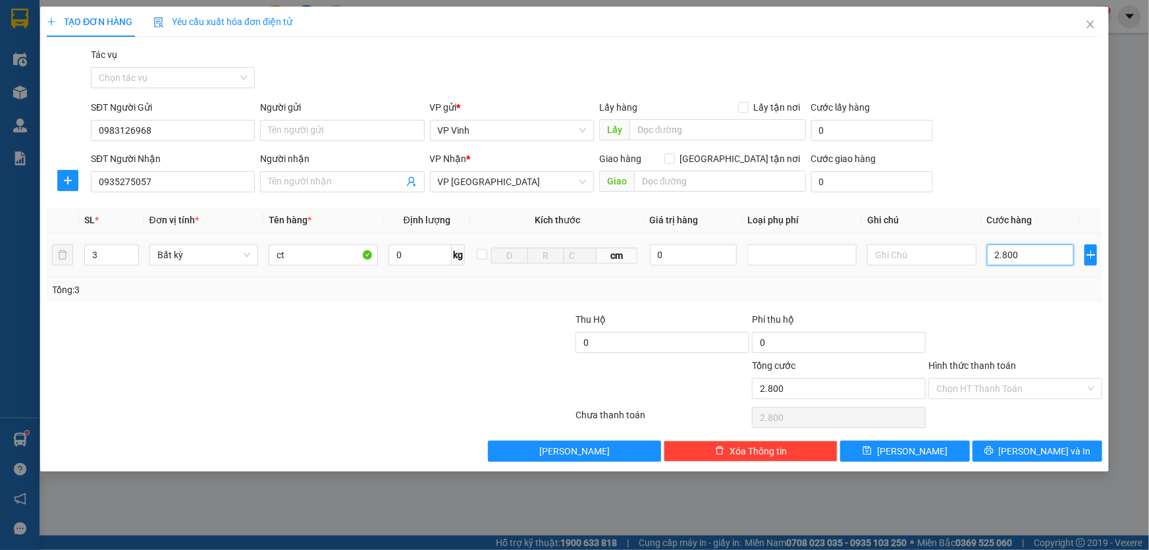
type input "28.000"
type input "280.000"
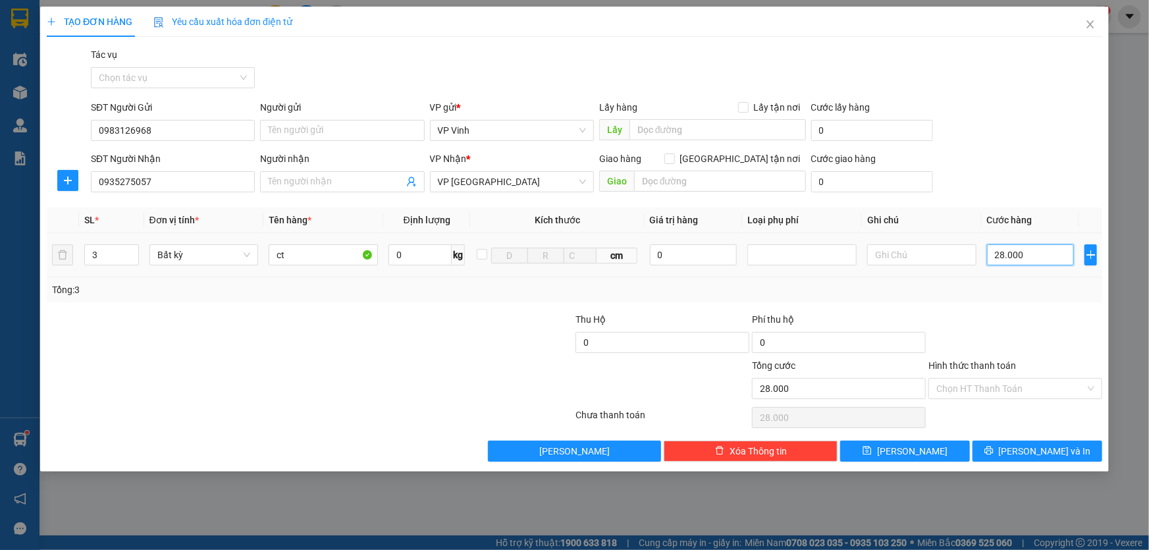
type input "280.000"
click at [976, 392] on input "Hình thức thanh toán" at bounding box center [1010, 389] width 149 height 20
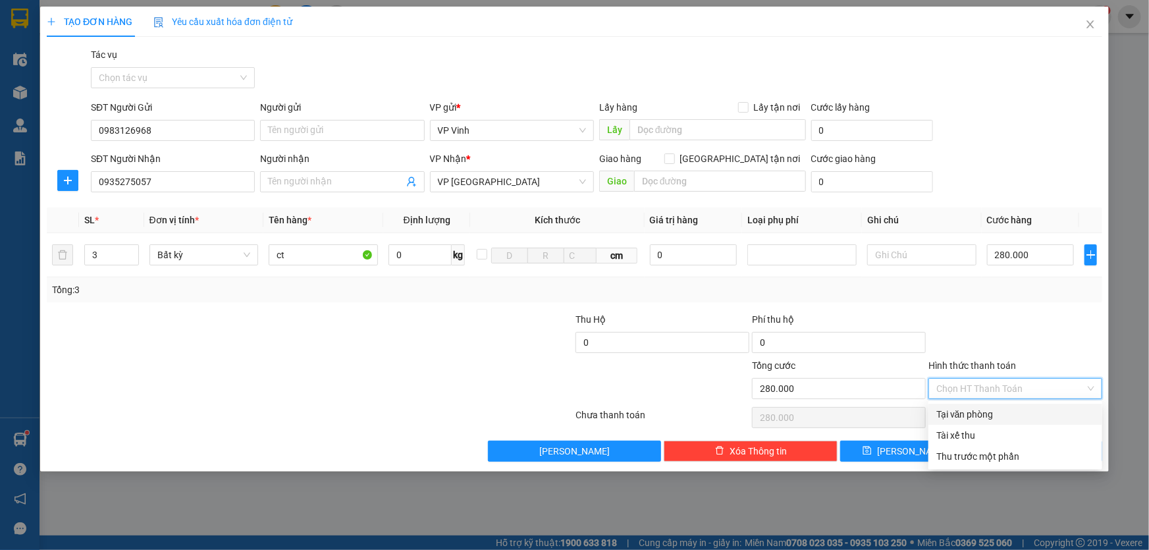
click at [984, 416] on div "Tại văn phòng" at bounding box center [1015, 414] width 158 height 14
type input "0"
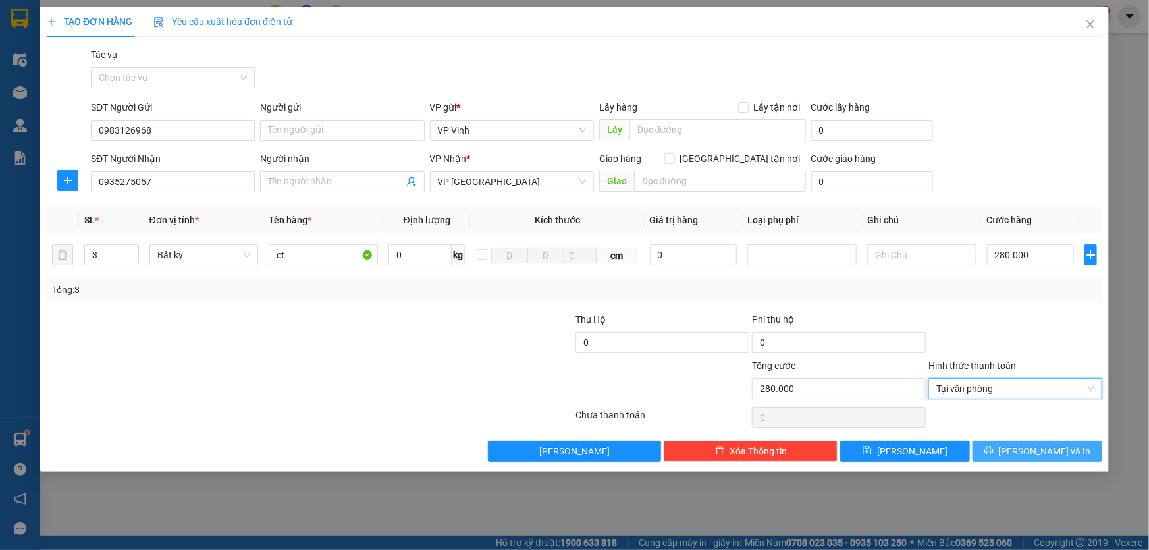
click at [1021, 456] on button "Lưu và In" at bounding box center [1037, 450] width 130 height 21
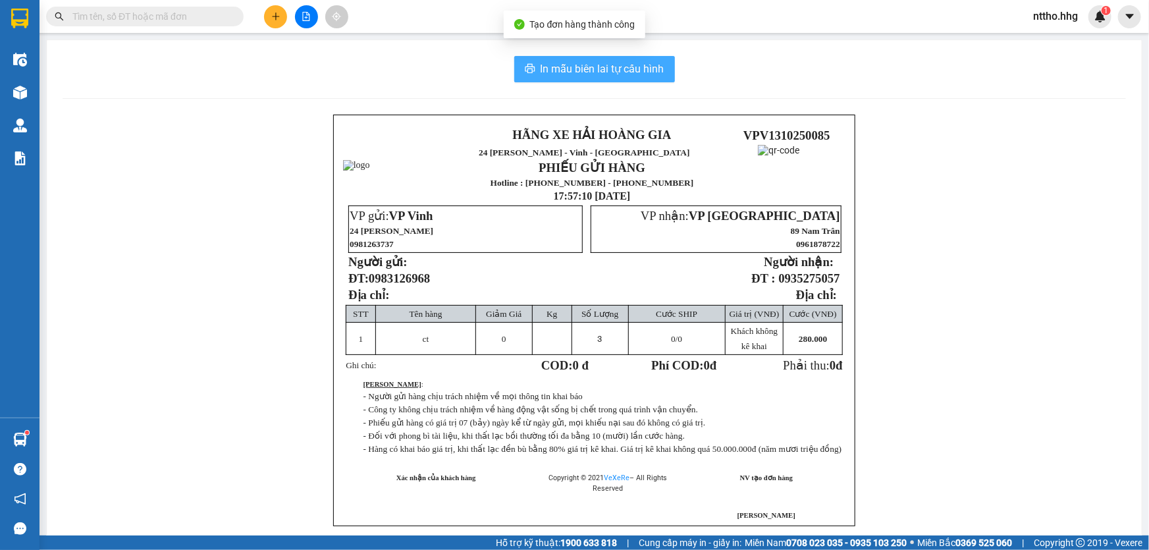
click at [571, 59] on button "In mẫu biên lai tự cấu hình" at bounding box center [594, 69] width 161 height 26
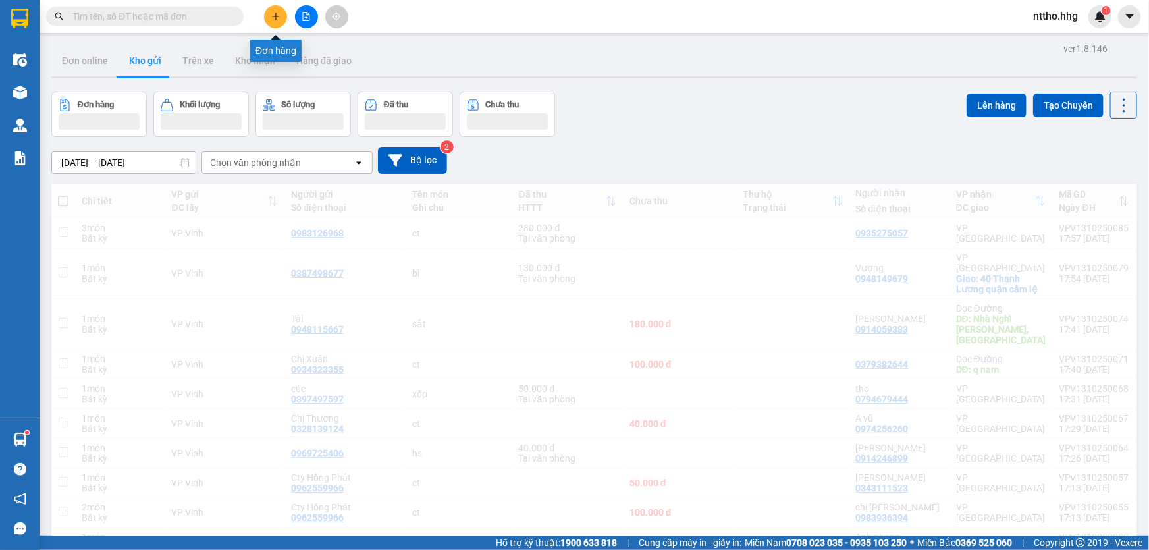
click at [276, 12] on icon "plus" at bounding box center [275, 16] width 9 height 9
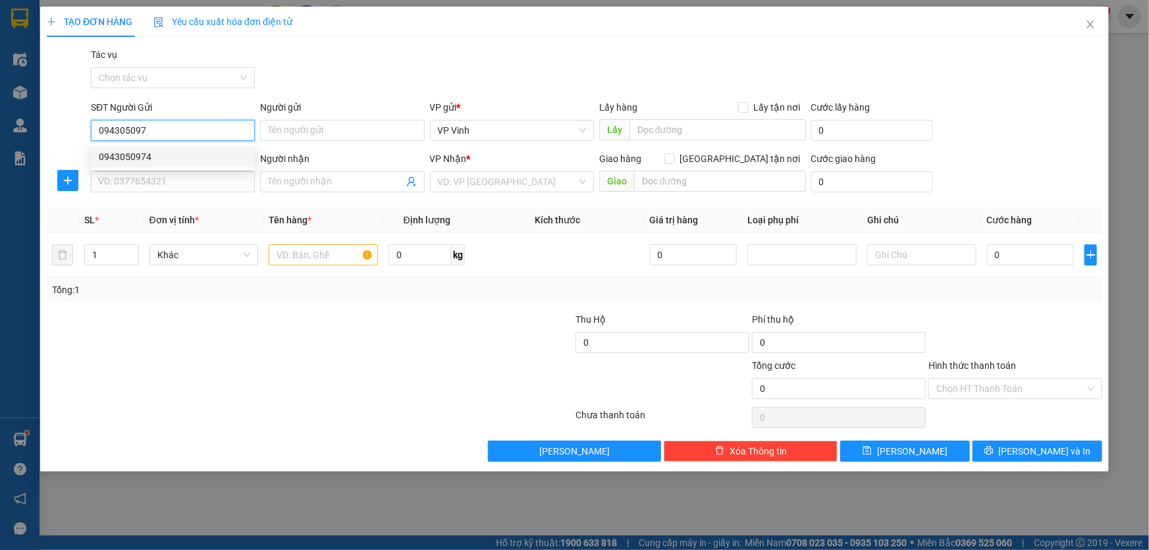
click at [188, 163] on div "0943050974" at bounding box center [173, 156] width 148 height 14
type input "0943050974"
click at [169, 179] on input "SĐT Người Nhận" at bounding box center [173, 181] width 164 height 21
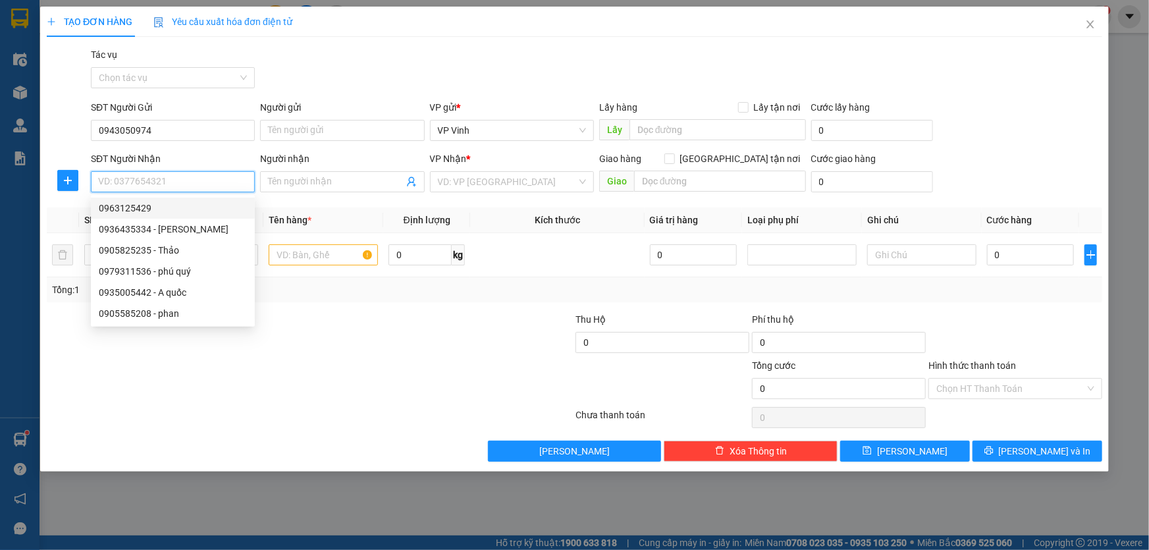
click at [128, 182] on input "SĐT Người Nhận" at bounding box center [173, 181] width 164 height 21
click at [156, 205] on div "0963125429" at bounding box center [173, 208] width 148 height 14
type input "0963125429"
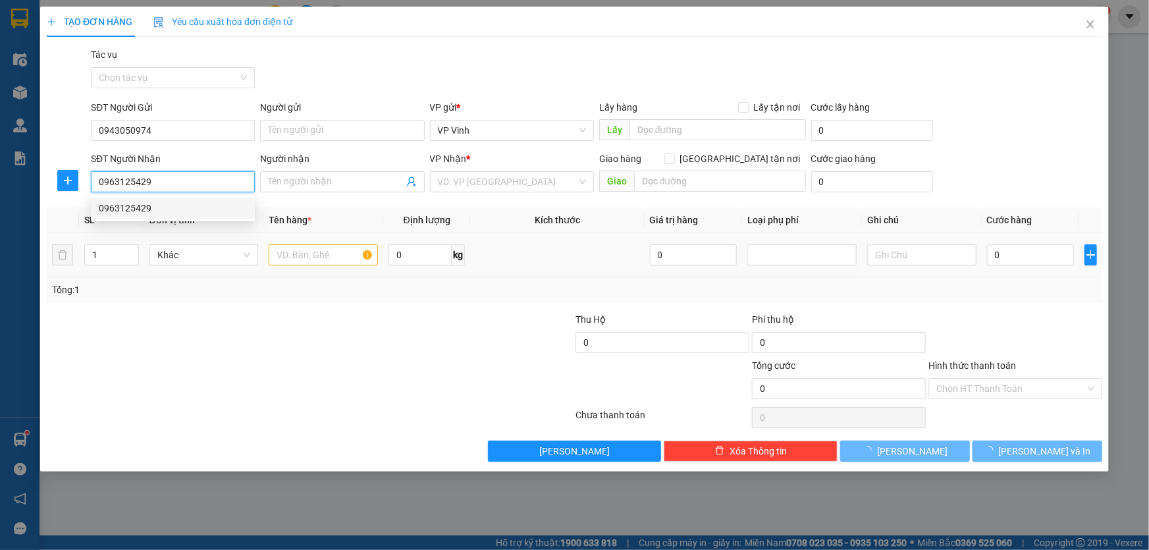
type input "q nam"
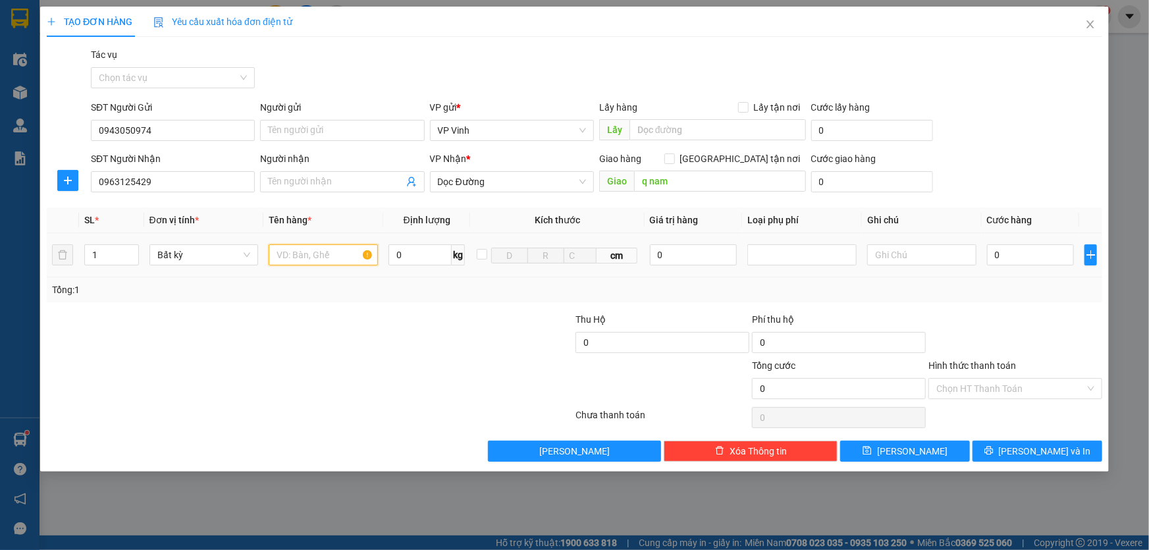
click at [321, 259] on input "text" at bounding box center [323, 254] width 109 height 21
type input "bọc đen"
click at [1014, 256] on input "0" at bounding box center [1031, 254] width 88 height 21
type input "5"
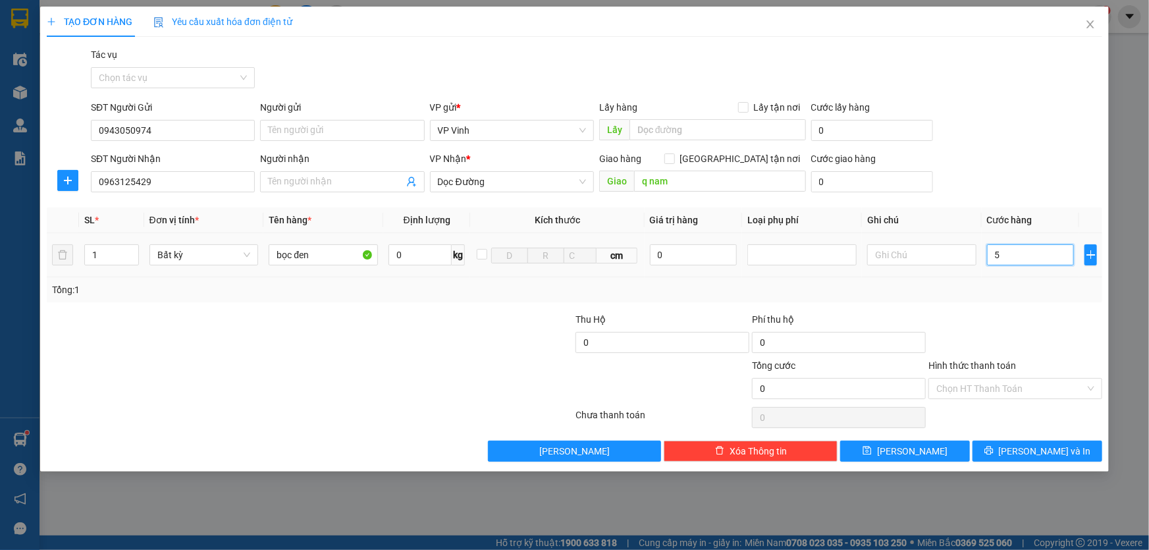
type input "5"
type input "50"
type input "500"
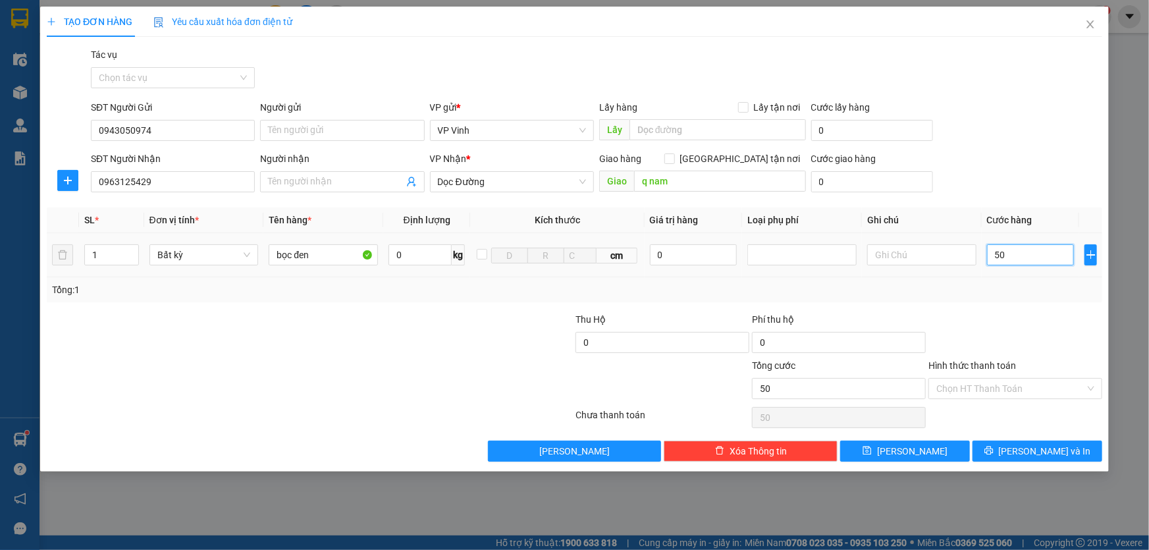
type input "500"
type input "5.000"
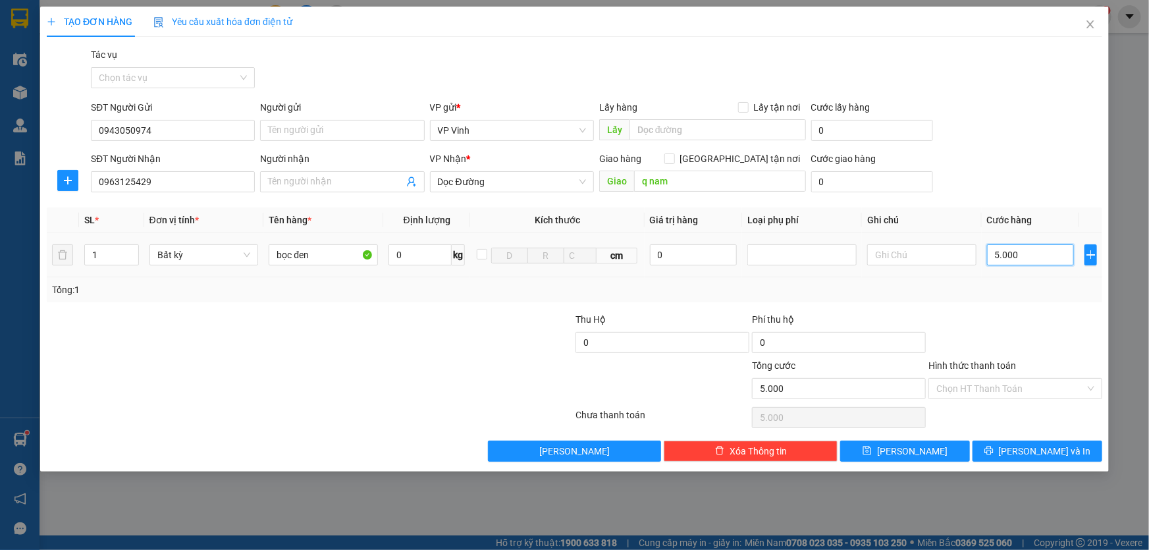
type input "50.000"
click at [1067, 454] on button "Lưu và In" at bounding box center [1037, 450] width 130 height 21
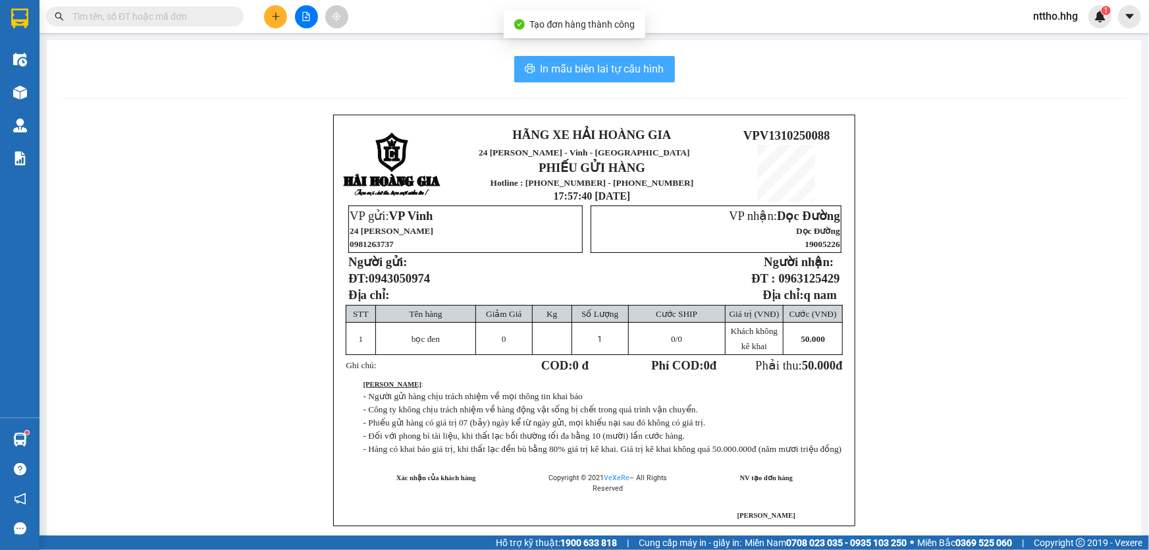
click at [640, 70] on span "In mẫu biên lai tự cấu hình" at bounding box center [602, 69] width 124 height 16
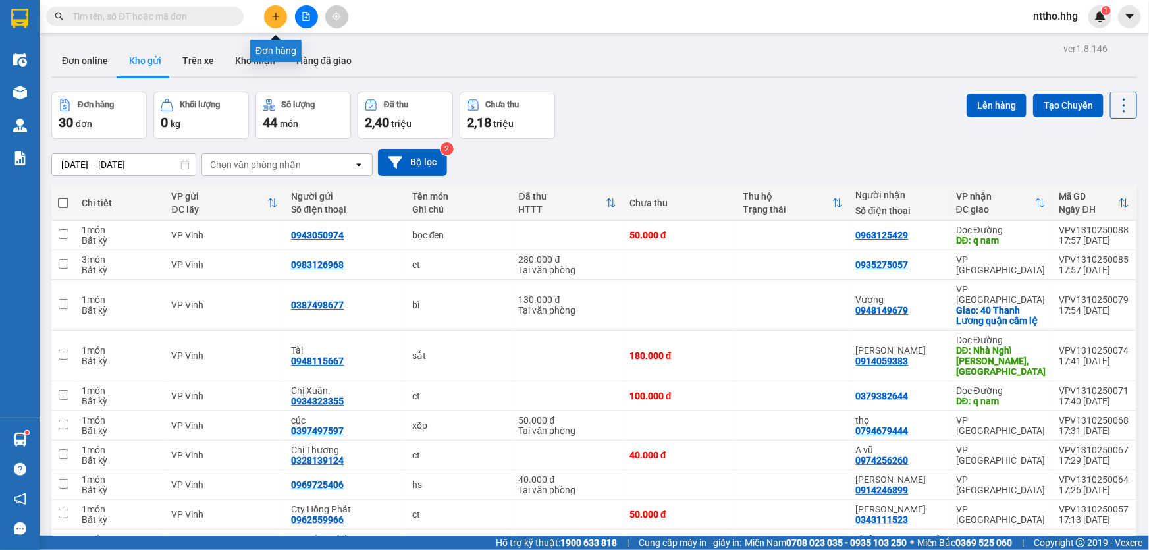
click at [271, 13] on icon "plus" at bounding box center [275, 16] width 9 height 9
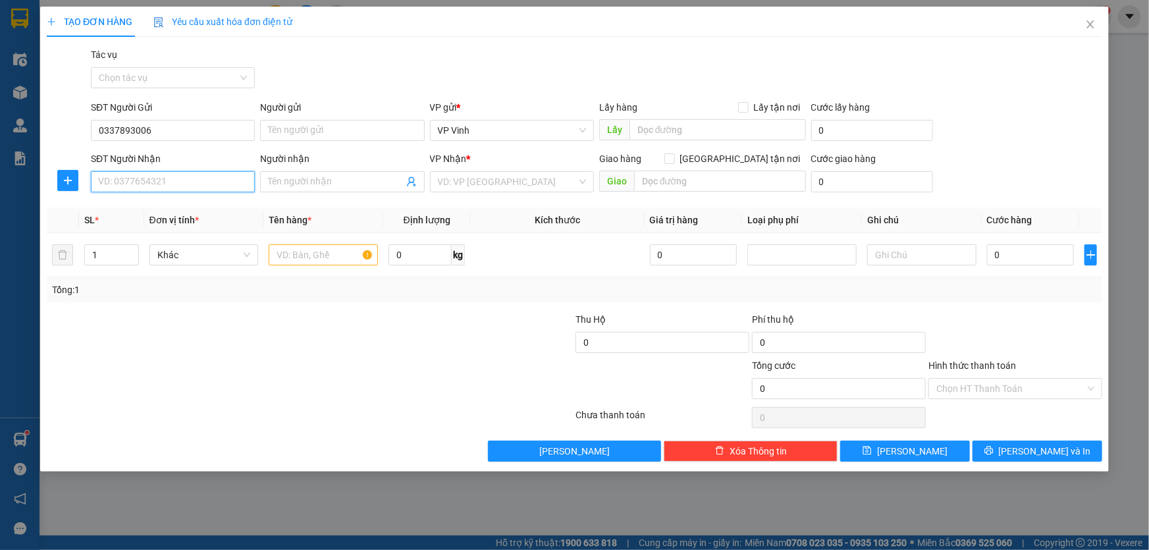
click at [141, 178] on input "SĐT Người Nhận" at bounding box center [173, 181] width 164 height 21
click at [132, 128] on input "0337893006" at bounding box center [173, 130] width 164 height 21
type input "0337898006"
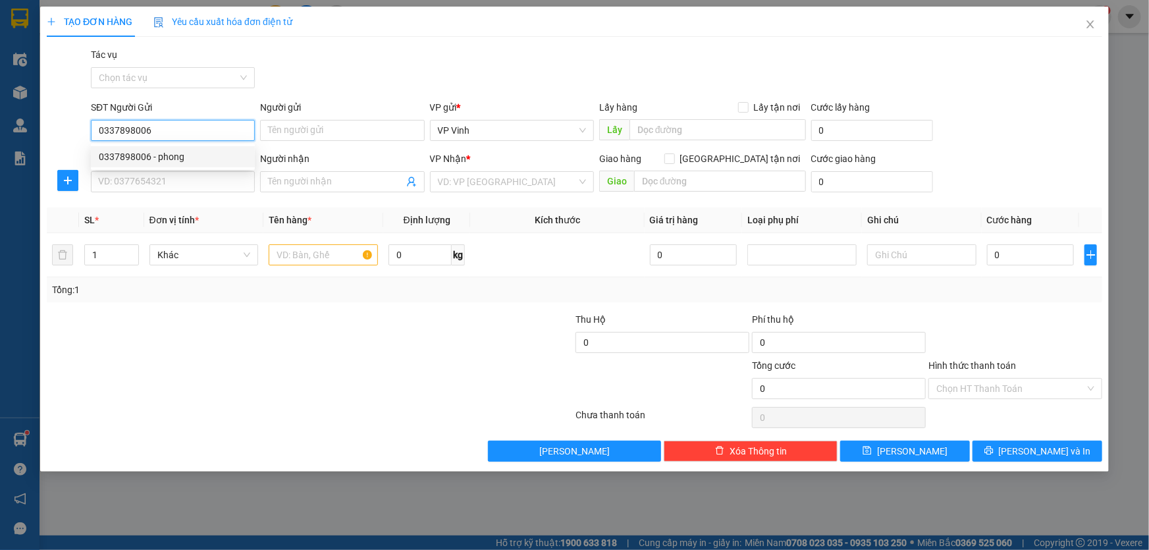
click at [177, 159] on div "0337898006 - phong" at bounding box center [173, 156] width 148 height 14
type input "phong"
type input "0337898006"
click at [153, 188] on input "SĐT Người Nhận" at bounding box center [173, 181] width 164 height 21
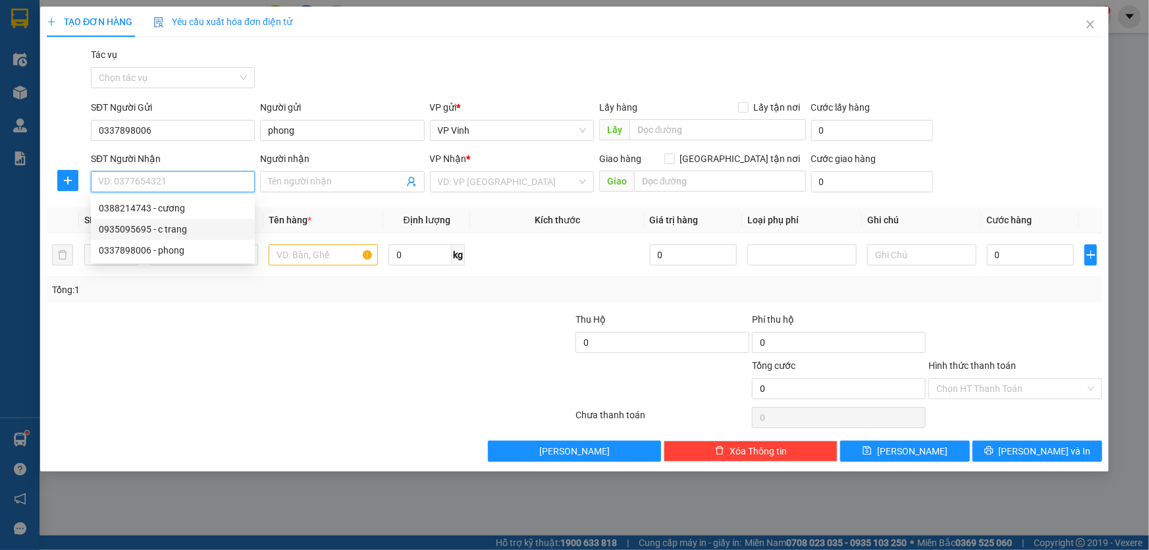
click at [185, 236] on div "0935095695 - c trang" at bounding box center [173, 229] width 148 height 14
type input "0935095695"
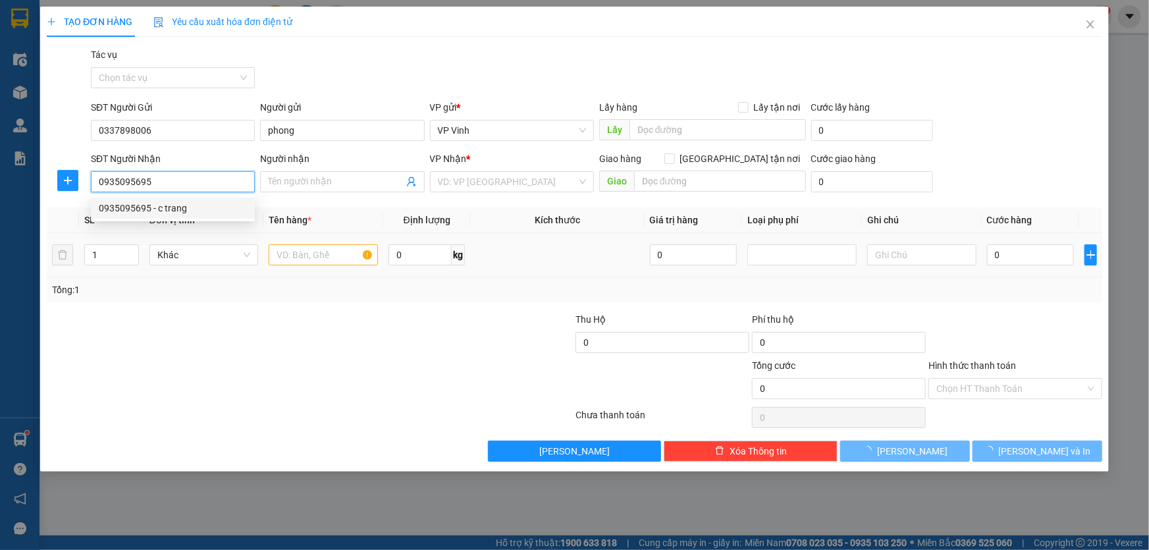
type input "c trang"
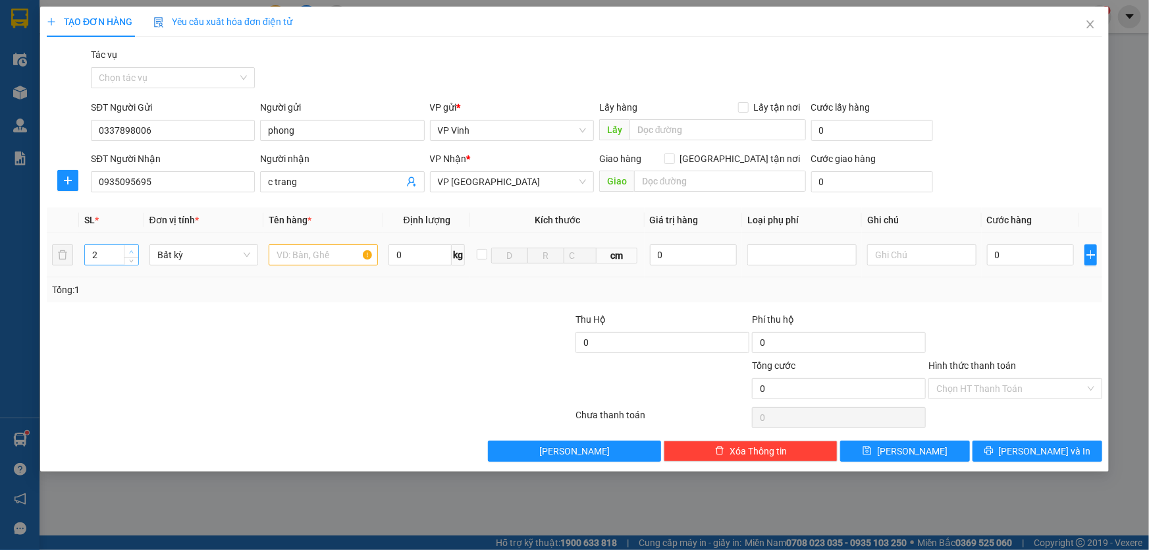
click at [129, 249] on icon "up" at bounding box center [131, 251] width 5 height 5
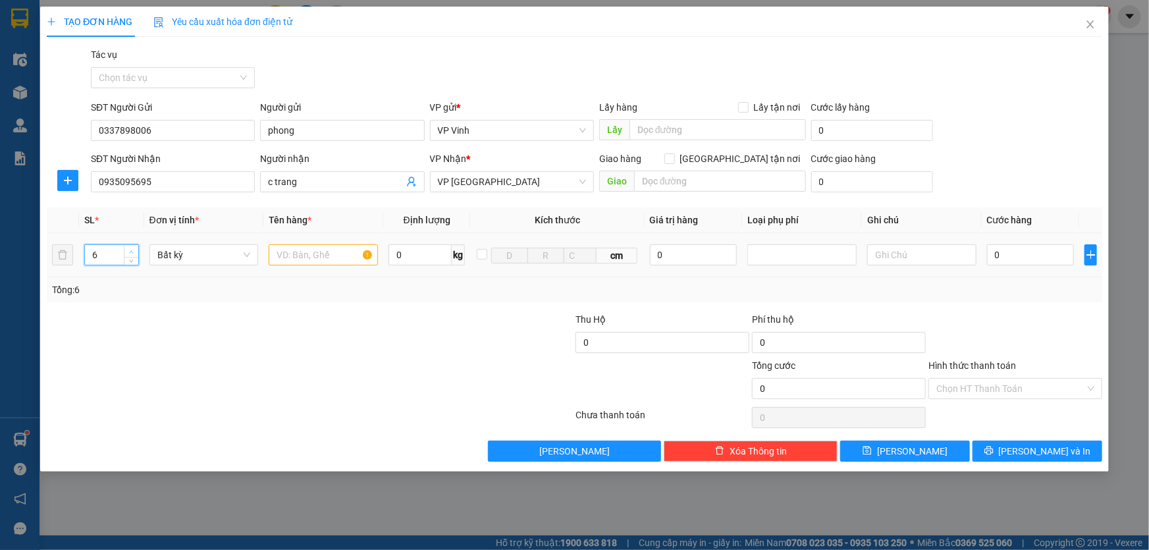
type input "7"
click at [130, 249] on icon "up" at bounding box center [131, 251] width 5 height 5
click at [300, 248] on input "text" at bounding box center [323, 254] width 109 height 21
type input "ct"
click at [1028, 255] on input "0" at bounding box center [1031, 254] width 88 height 21
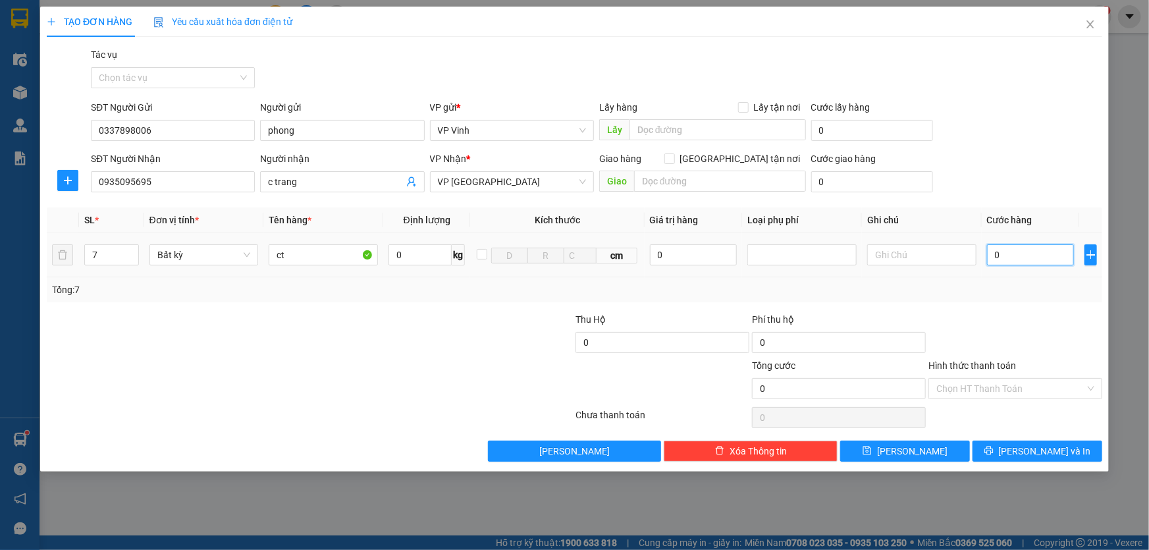
type input "4"
type input "42"
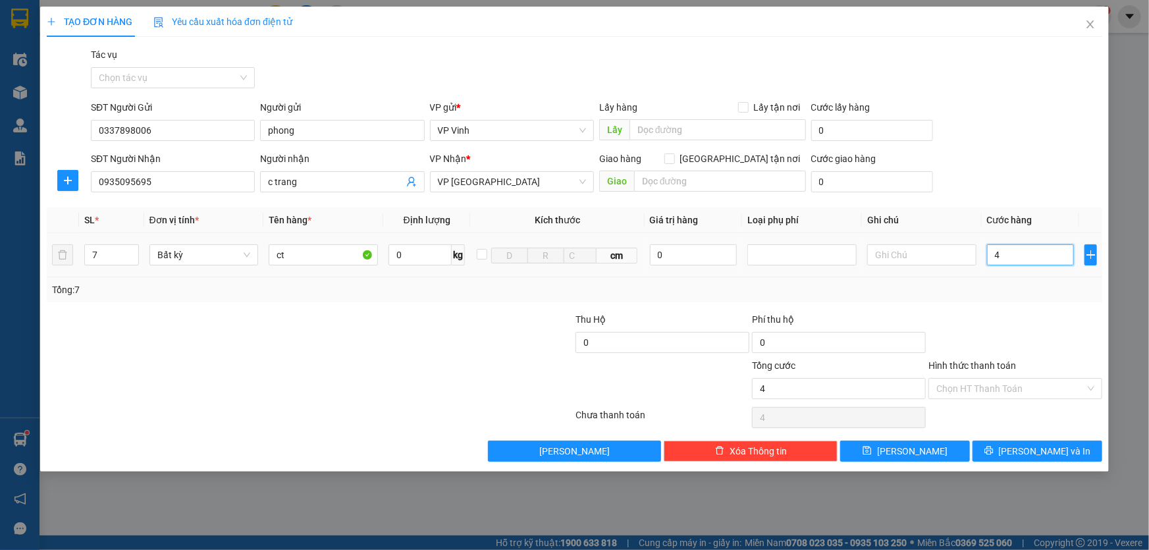
type input "42"
type input "420"
type input "4.200"
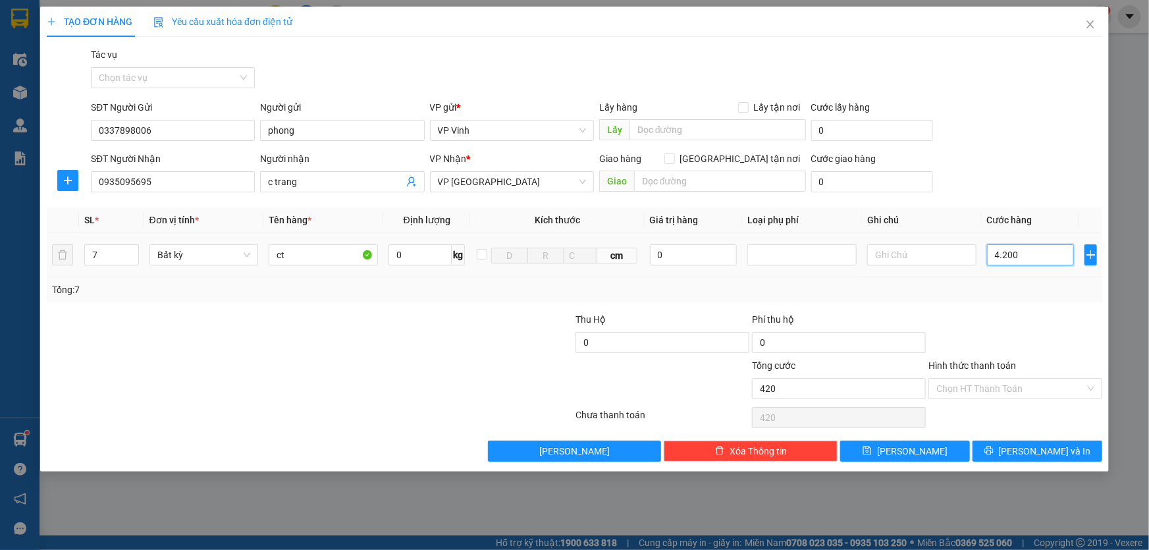
type input "4.200"
type input "42.000"
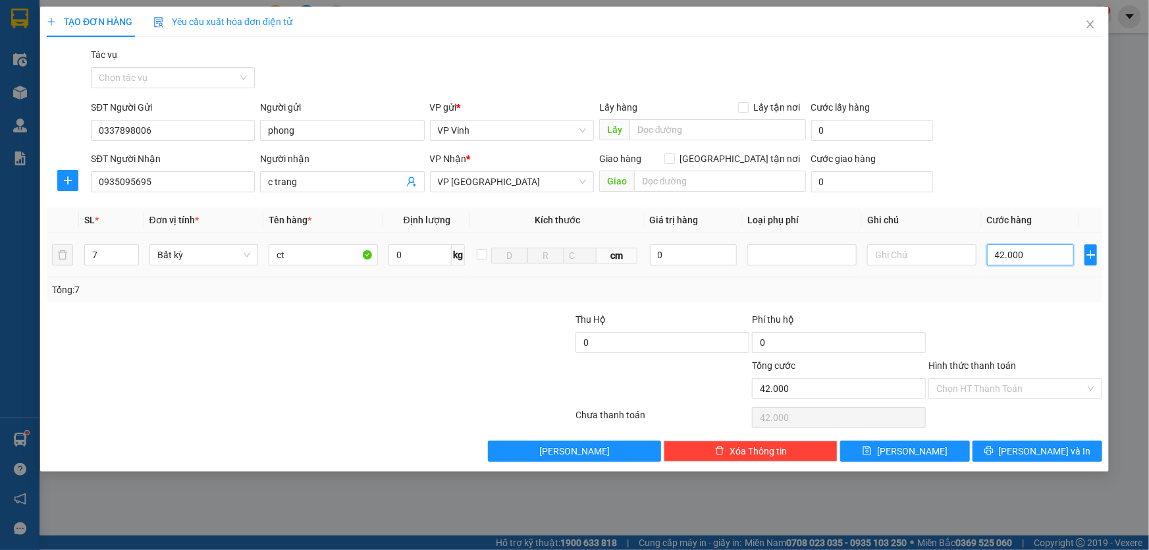
type input "420.000"
click at [1033, 446] on span "Lưu và In" at bounding box center [1045, 451] width 92 height 14
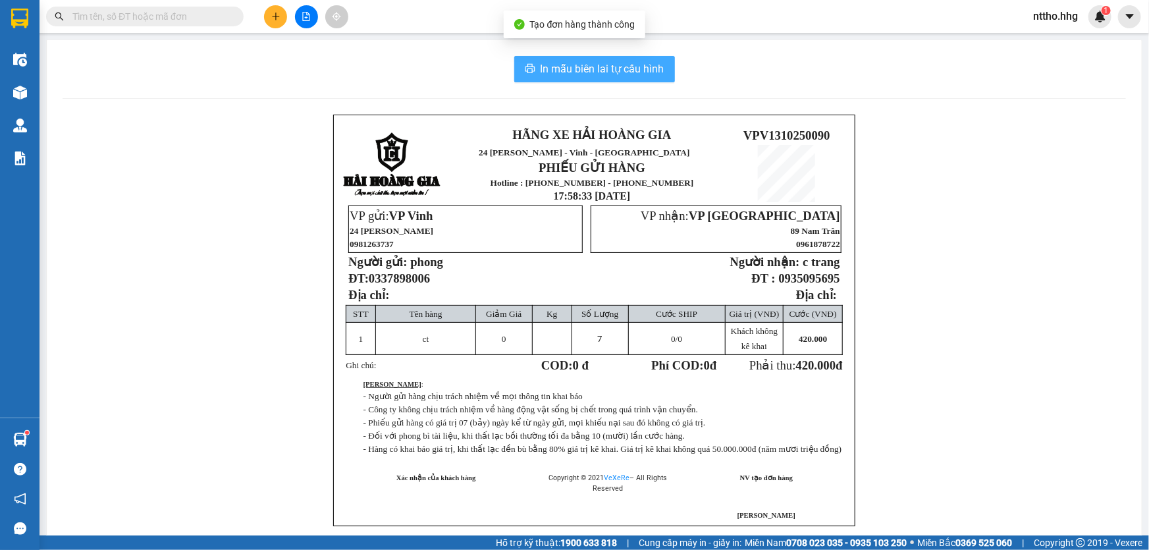
click at [605, 63] on span "In mẫu biên lai tự cấu hình" at bounding box center [602, 69] width 124 height 16
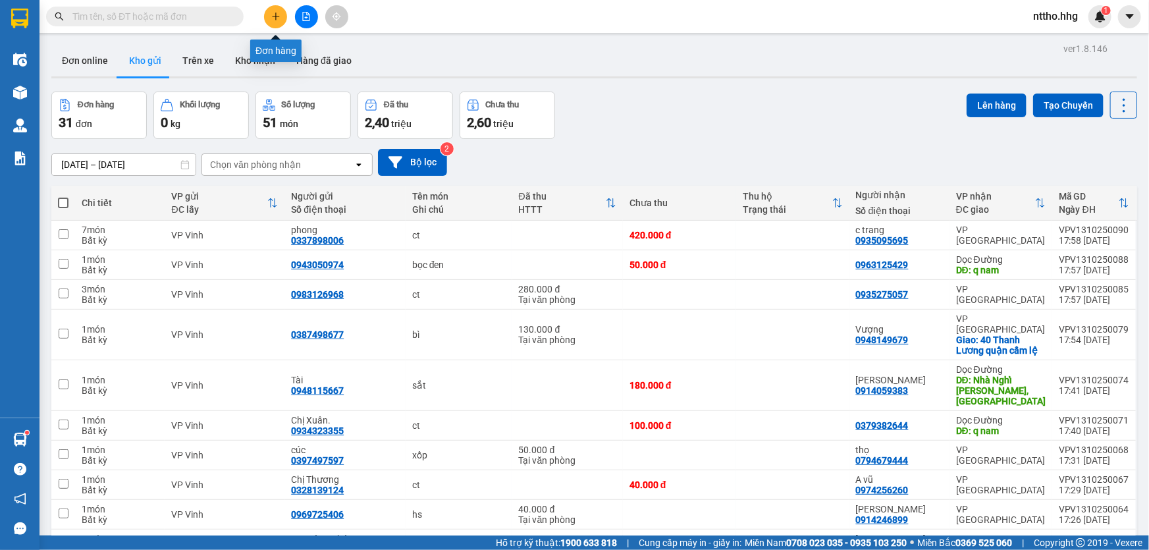
click at [278, 20] on icon "plus" at bounding box center [275, 16] width 9 height 9
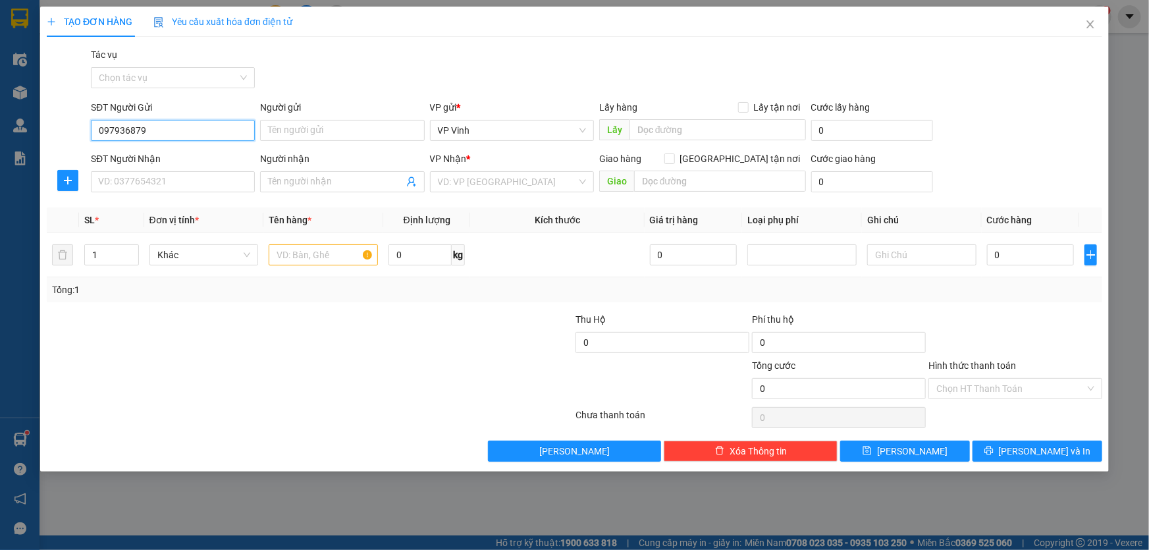
type input "0979368796"
click at [151, 157] on div "0979368796 - A đức" at bounding box center [173, 156] width 148 height 14
type input "A đức"
type input "0979368796"
click at [149, 184] on input "SĐT Người Nhận" at bounding box center [173, 181] width 164 height 21
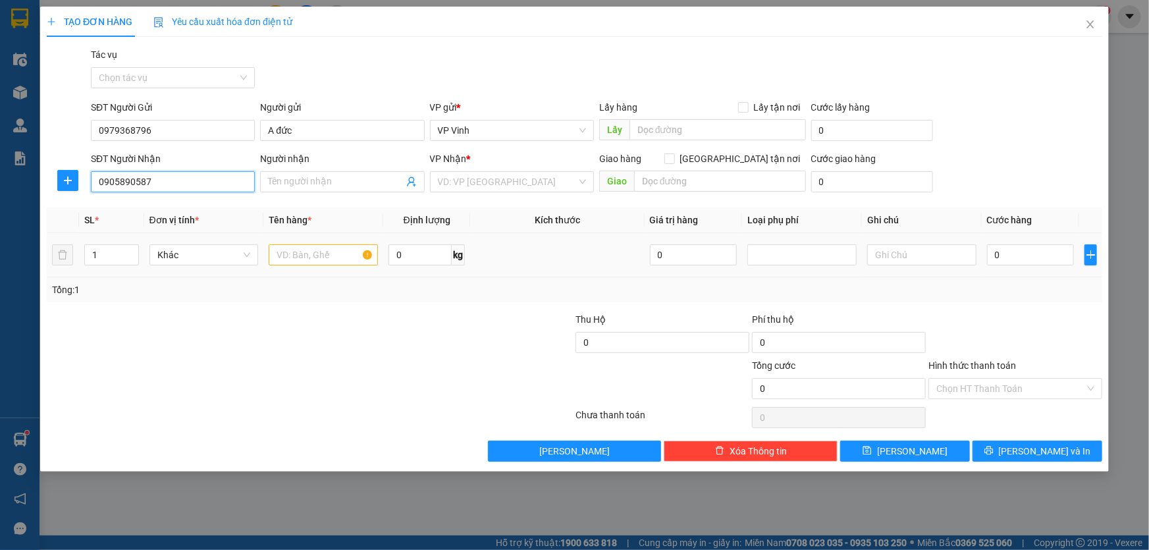
type input "0905890587"
click at [330, 257] on input "text" at bounding box center [323, 254] width 109 height 21
type input "biến số"
click at [1041, 256] on input "0" at bounding box center [1031, 254] width 88 height 21
type input "5"
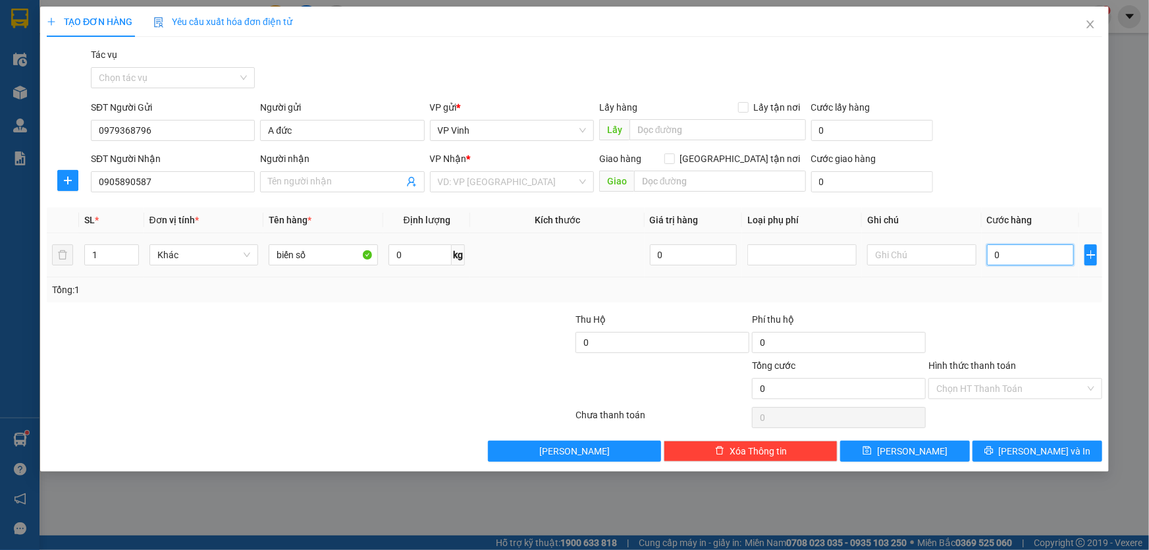
type input "5"
type input "50"
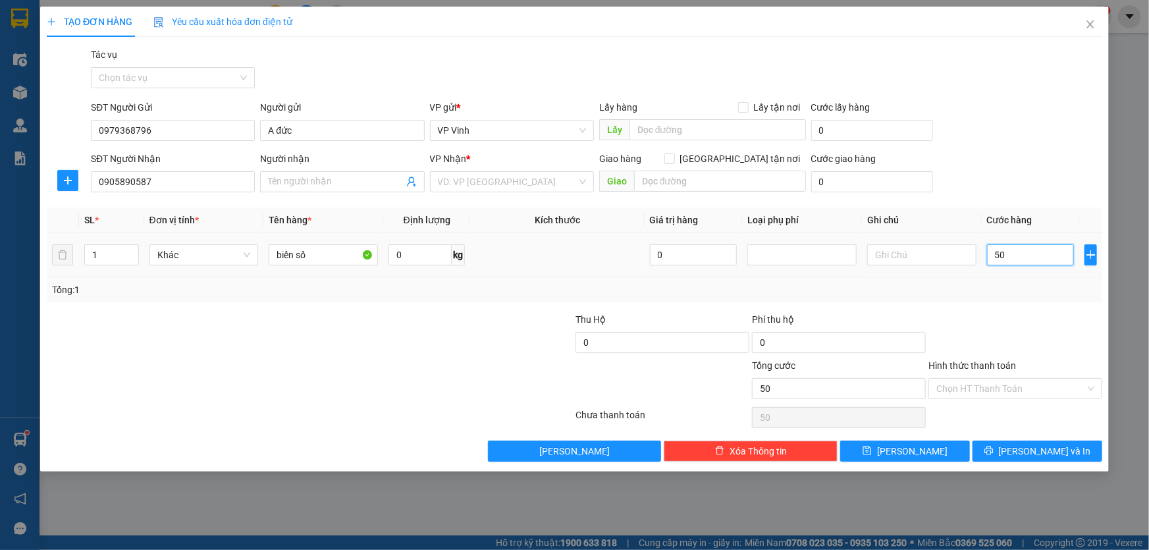
type input "500"
type input "5.000"
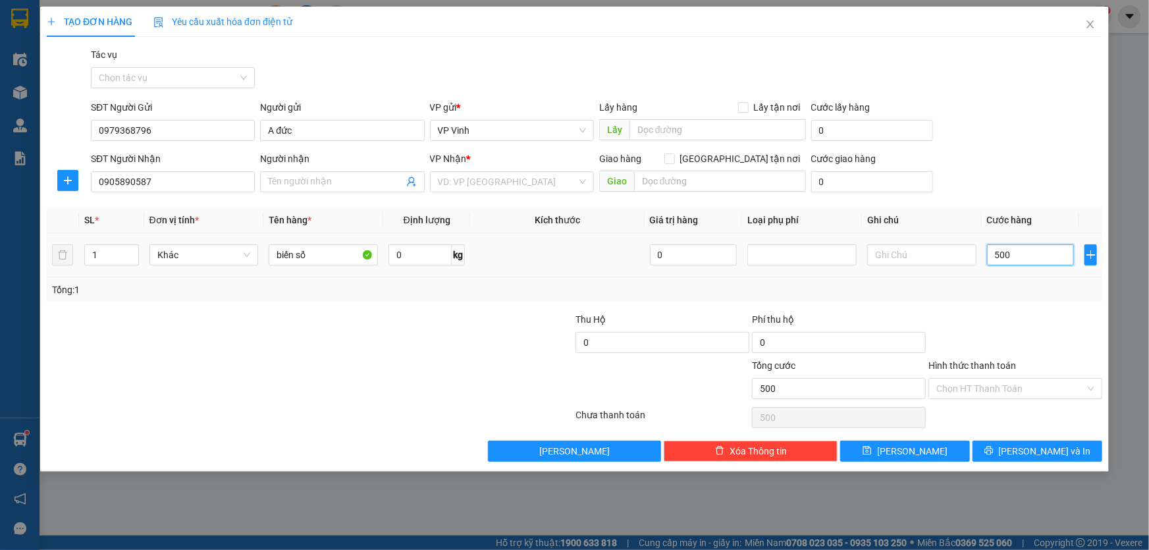
type input "5.000"
type input "50.000"
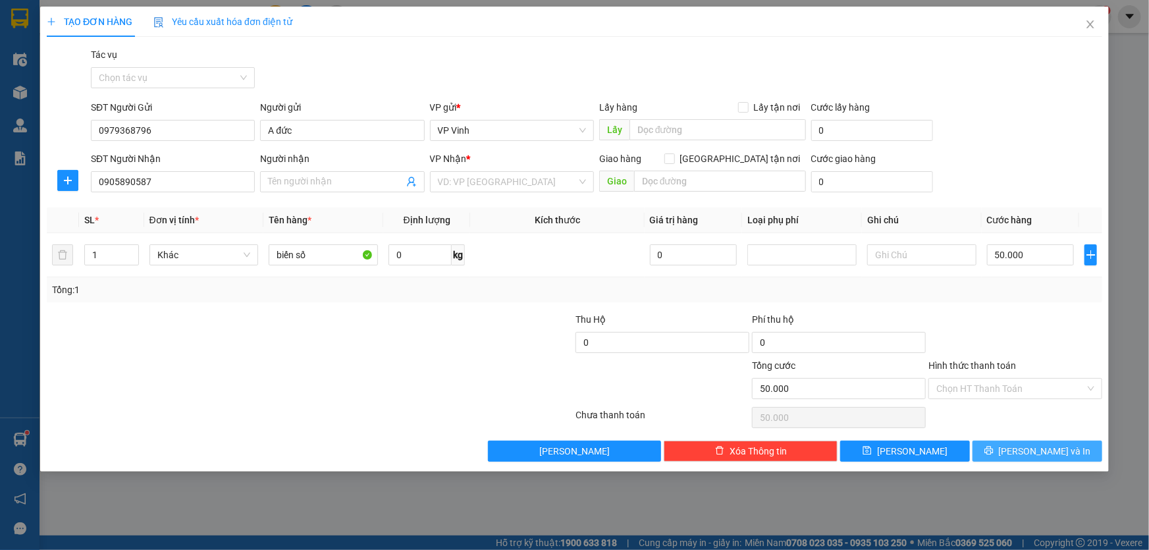
click at [1038, 452] on span "Lưu và In" at bounding box center [1045, 451] width 92 height 14
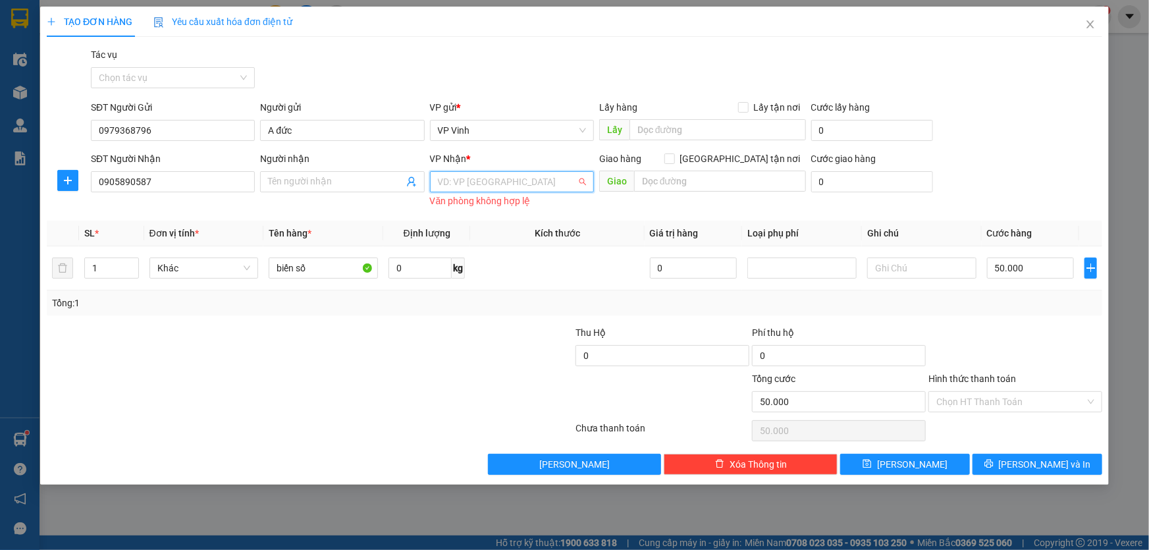
click at [490, 184] on input "search" at bounding box center [507, 182] width 139 height 20
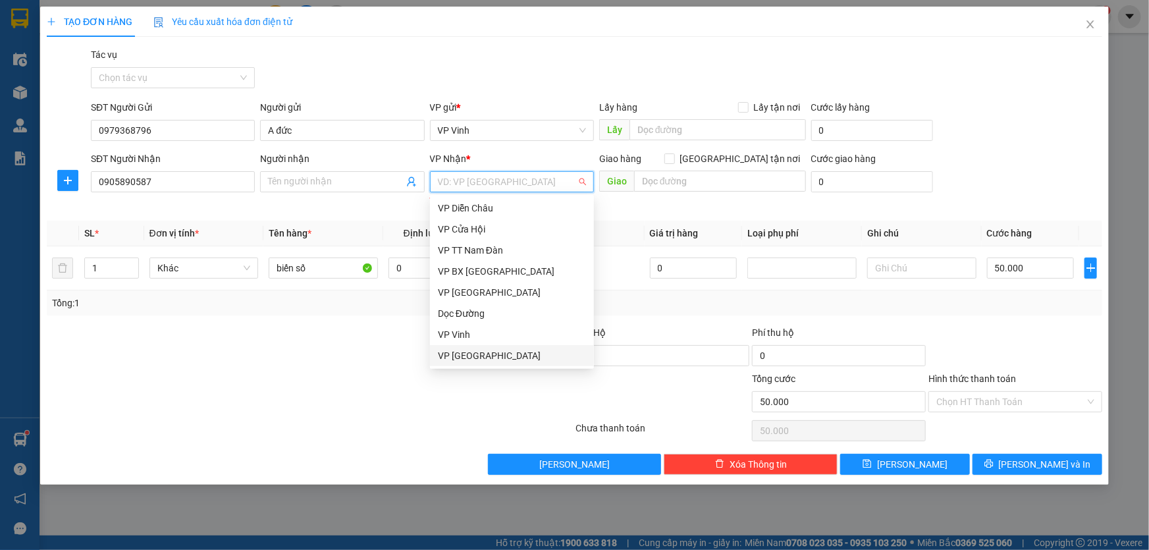
click at [470, 357] on div "VP [GEOGRAPHIC_DATA]" at bounding box center [512, 355] width 148 height 14
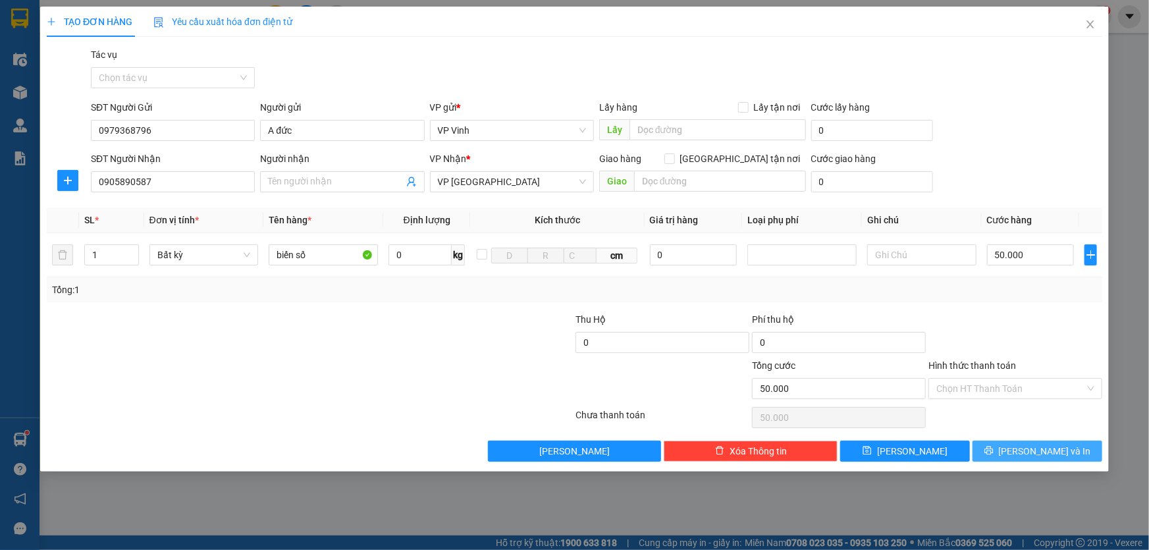
click at [1041, 450] on span "Lưu và In" at bounding box center [1045, 451] width 92 height 14
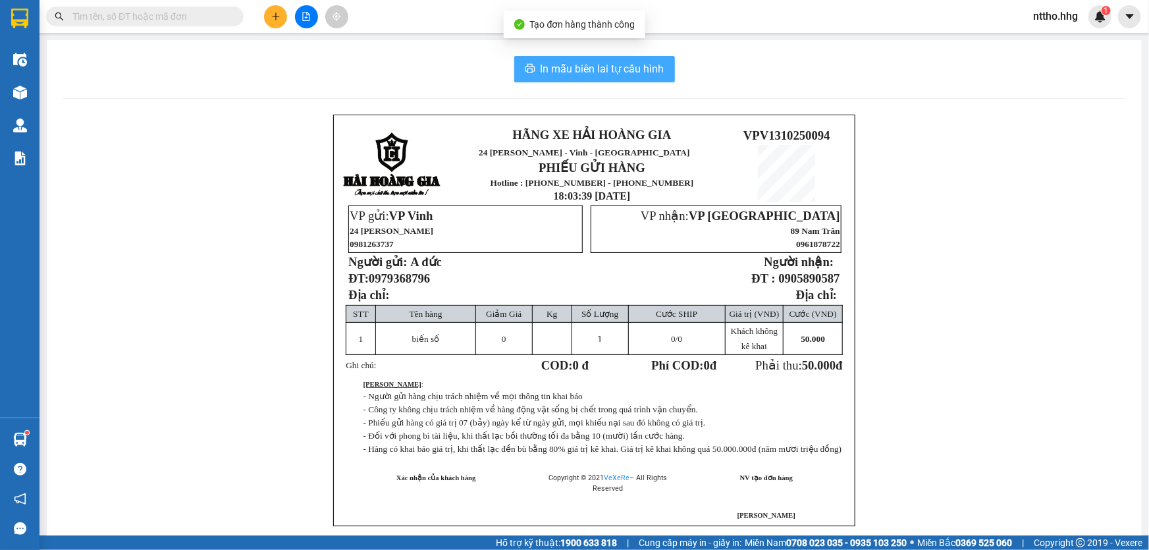
click at [577, 67] on span "In mẫu biên lai tự cấu hình" at bounding box center [602, 69] width 124 height 16
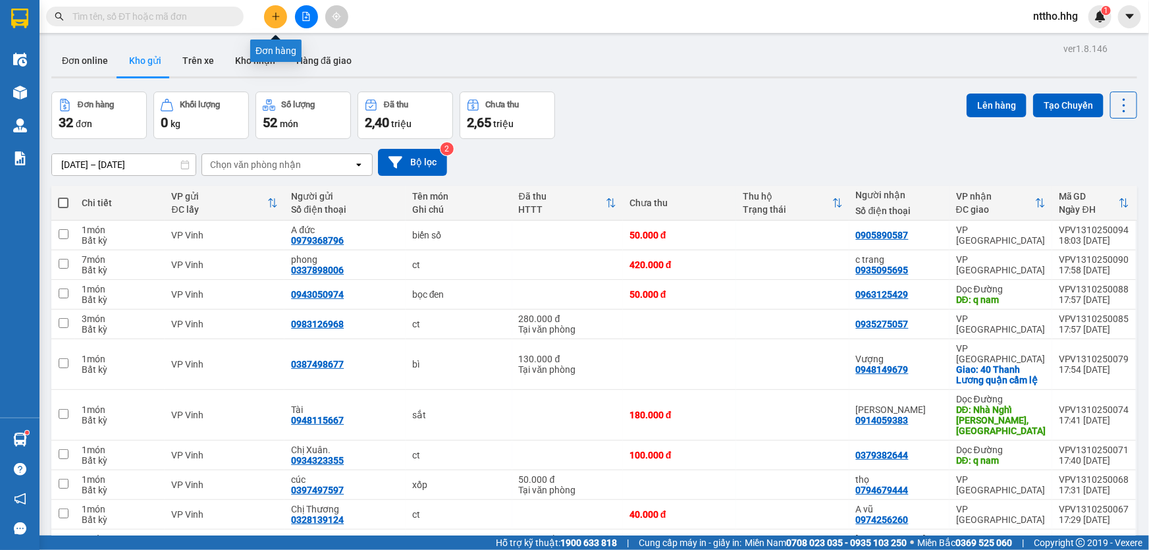
click at [273, 17] on icon "plus" at bounding box center [275, 16] width 9 height 9
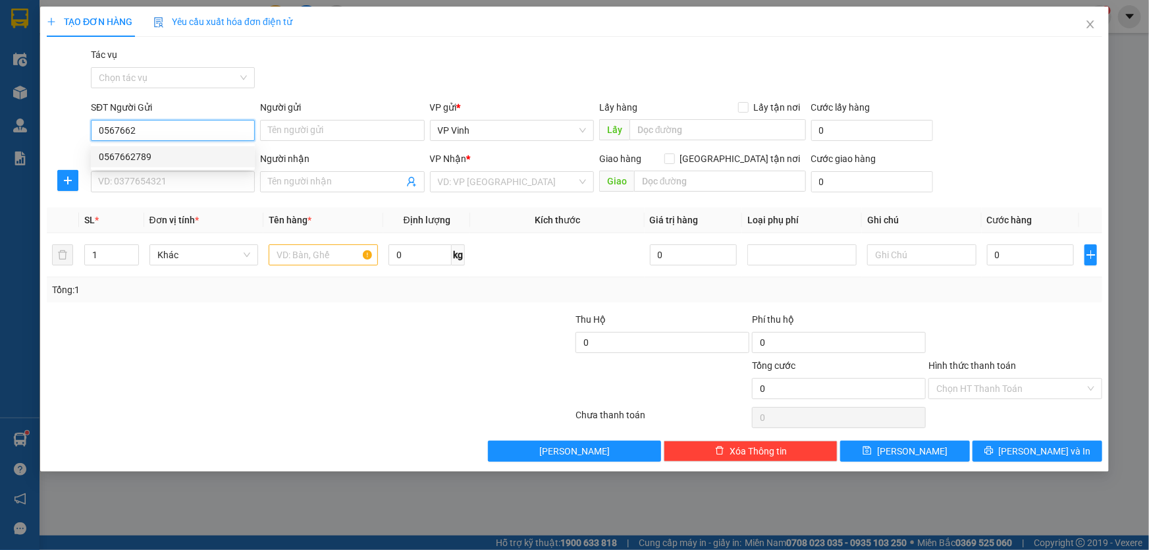
click at [130, 153] on div "0567662789" at bounding box center [173, 156] width 148 height 14
type input "0567662789"
click at [138, 185] on input "SĐT Người Nhận" at bounding box center [173, 181] width 164 height 21
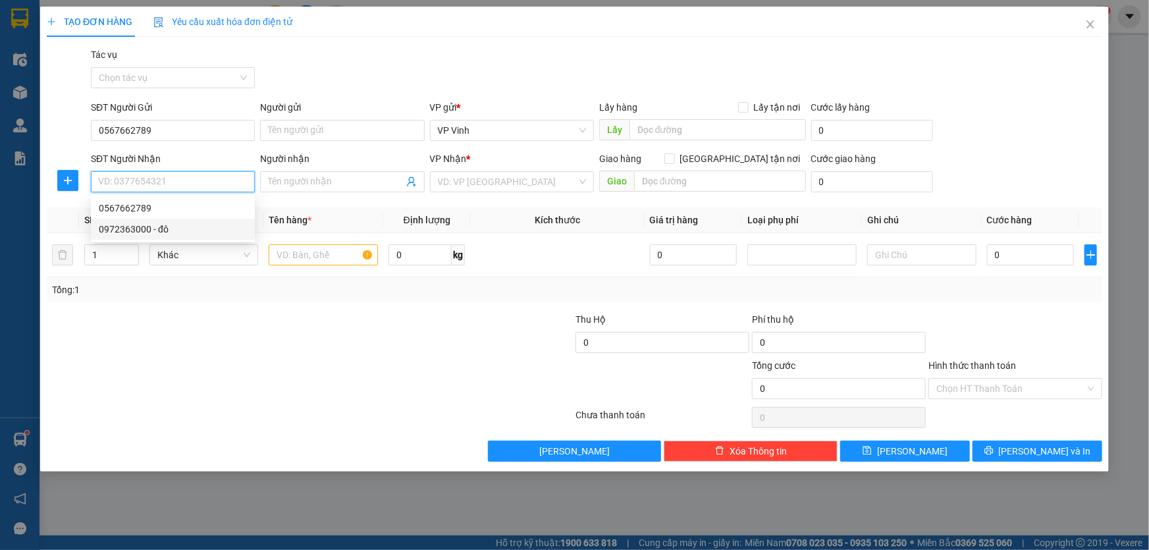
click at [142, 230] on div "0972363000 - đô" at bounding box center [173, 229] width 148 height 14
type input "0972363000"
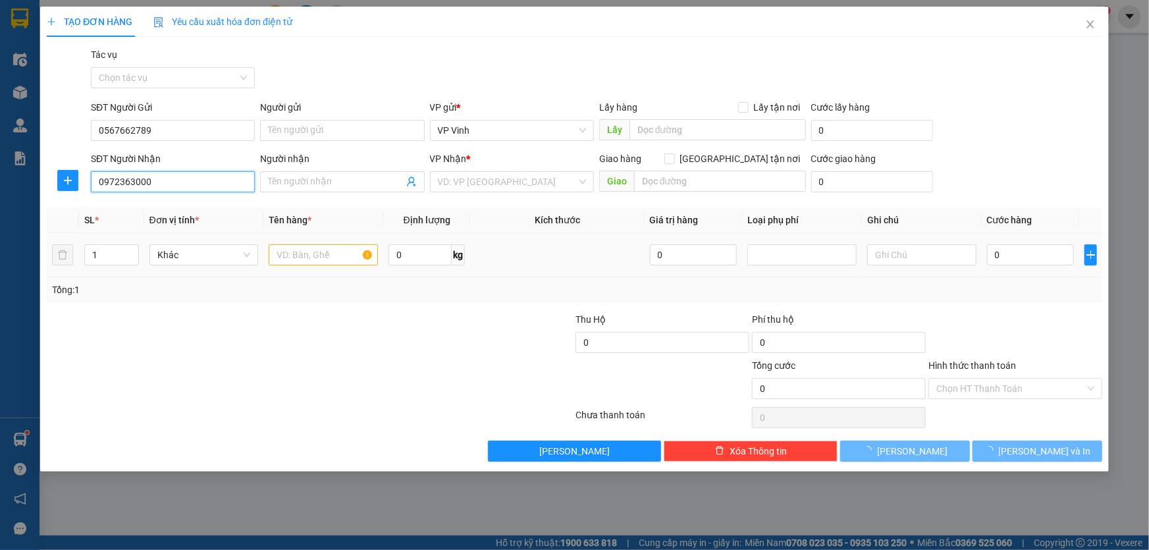
type input "đô"
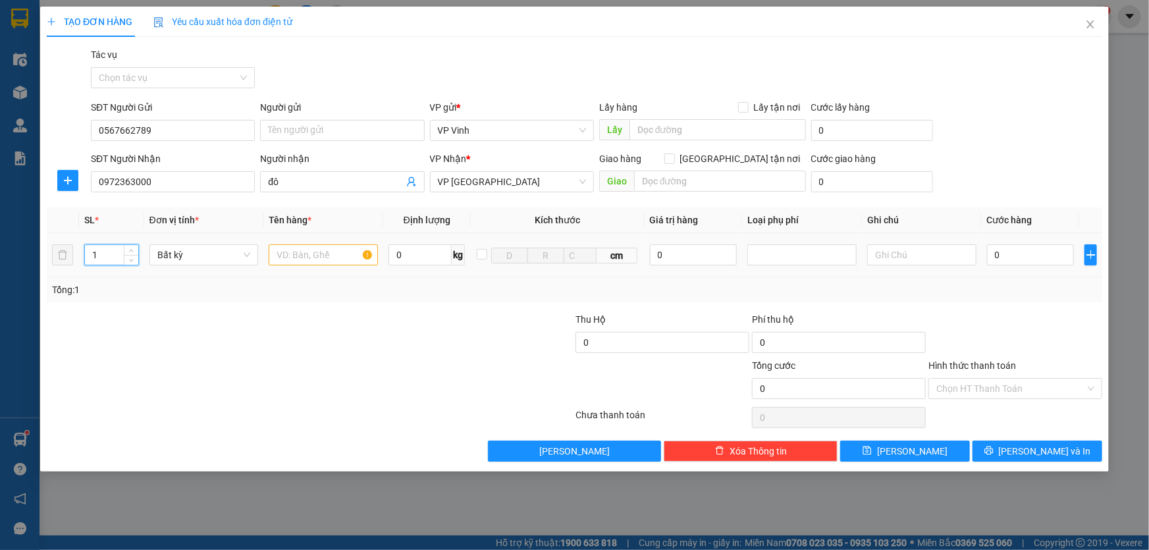
click at [111, 250] on input "1" at bounding box center [111, 255] width 53 height 20
type input "2"
click at [311, 249] on input "text" at bounding box center [323, 254] width 109 height 21
type input "bọc"
click at [1034, 258] on input "0" at bounding box center [1031, 254] width 88 height 21
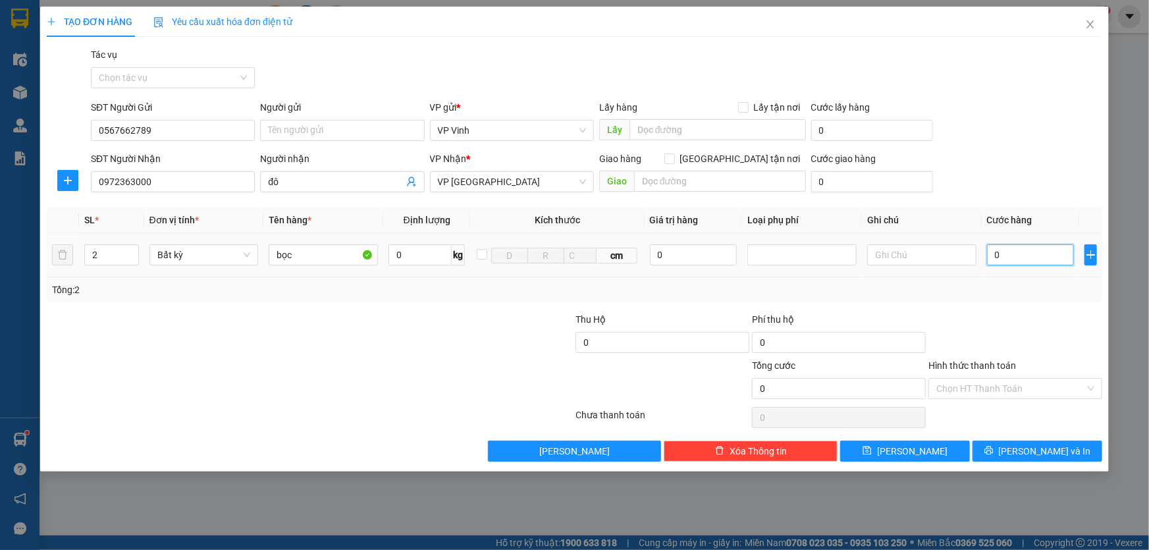
type input "1"
type input "12"
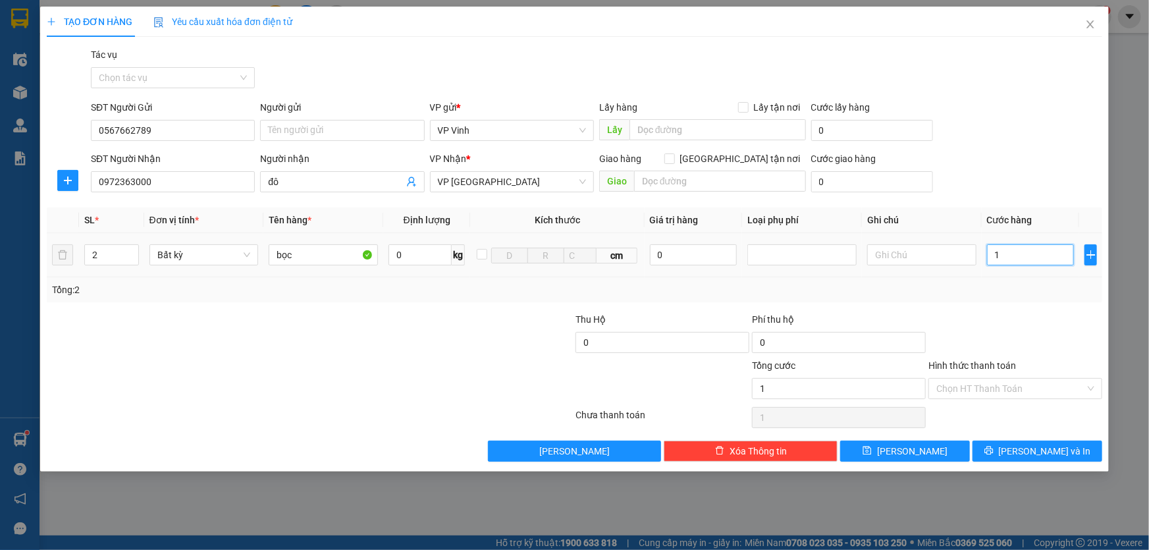
type input "12"
type input "120"
type input "1.200"
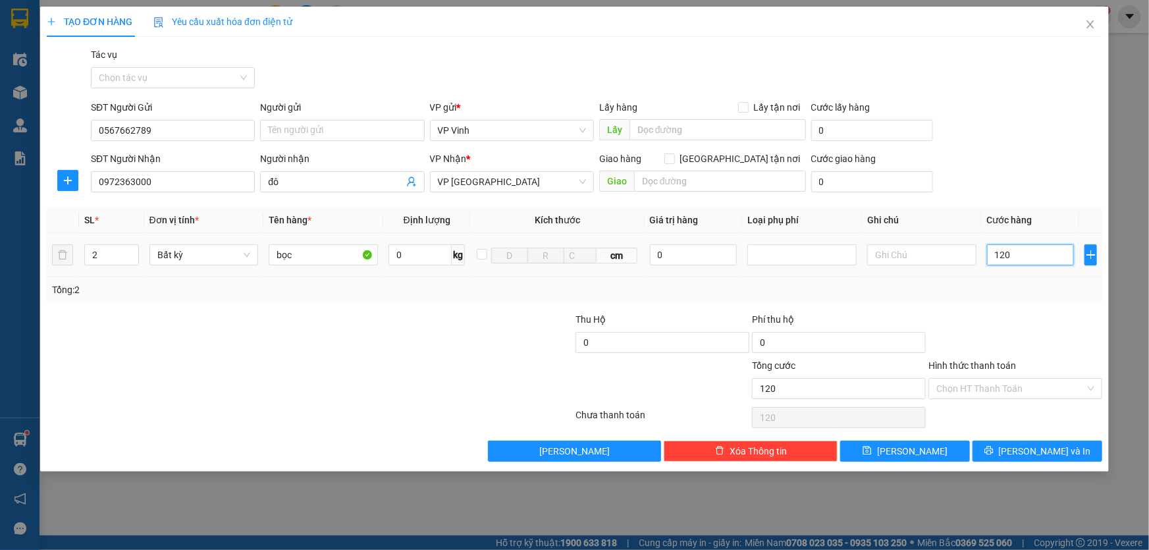
type input "1.200"
type input "12.000"
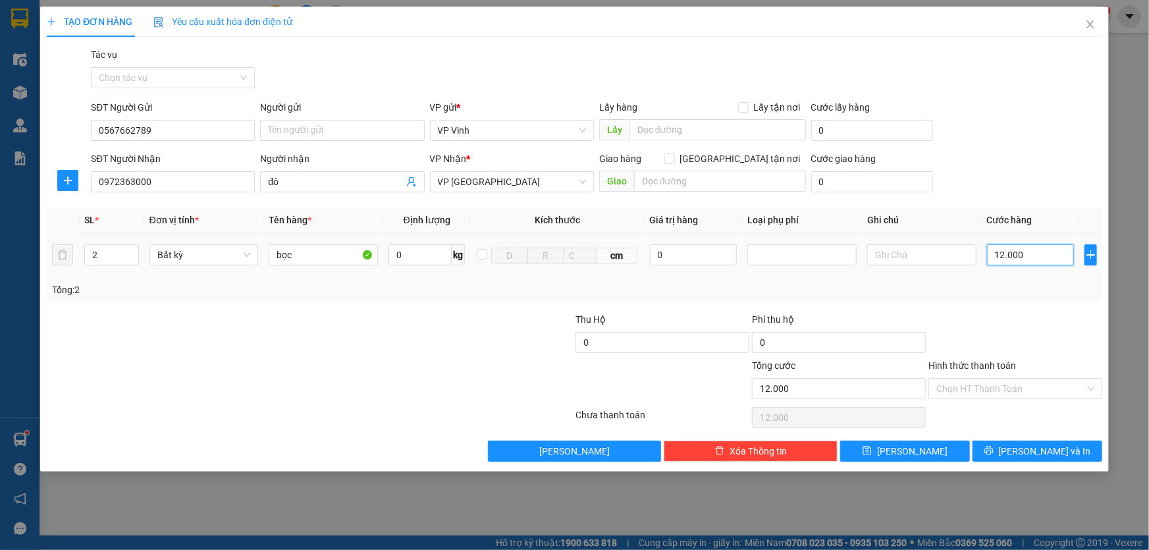
type input "120.000"
click at [1024, 453] on button "Lưu và In" at bounding box center [1037, 450] width 130 height 21
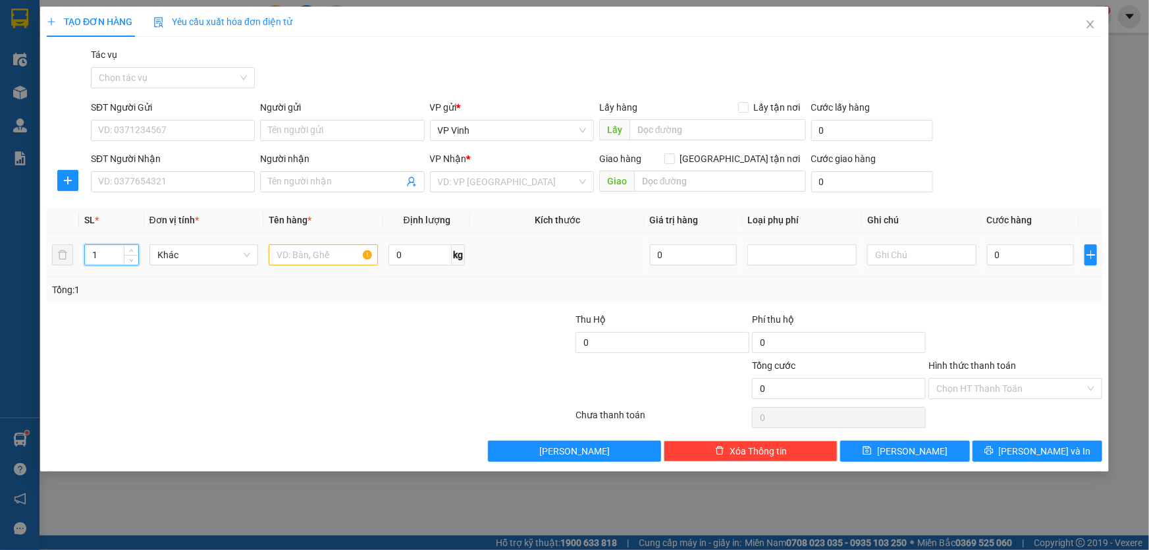
click at [118, 249] on input "1" at bounding box center [111, 255] width 53 height 20
click at [174, 128] on input "SĐT Người Gửi" at bounding box center [173, 130] width 164 height 21
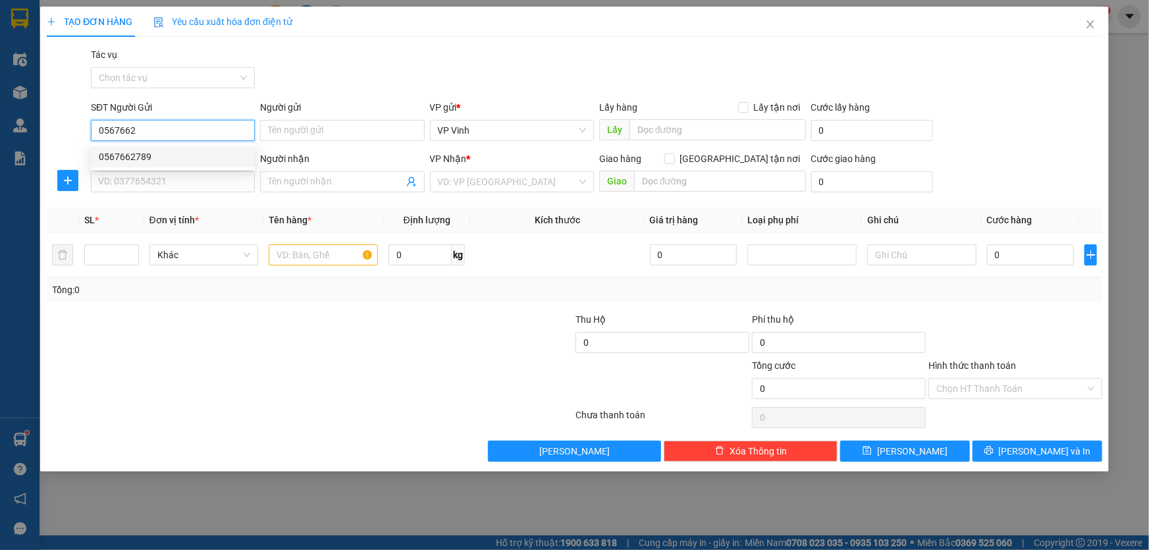
click at [124, 156] on div "0567662789" at bounding box center [173, 156] width 148 height 14
type input "0567662789"
click at [134, 180] on input "SĐT Người Nhận" at bounding box center [173, 181] width 164 height 21
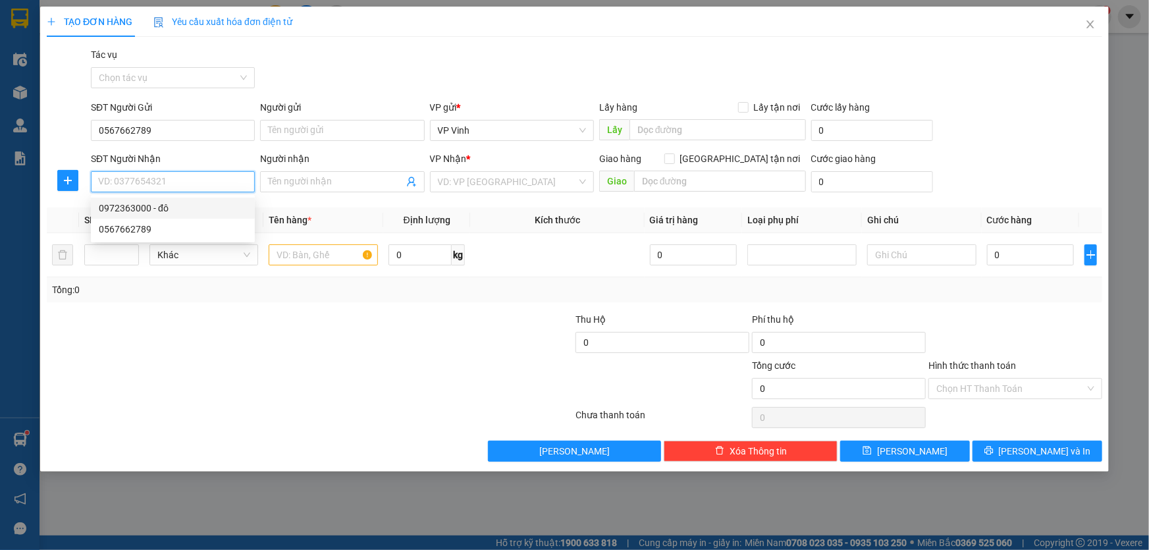
click at [142, 211] on div "0972363000 - đô" at bounding box center [173, 208] width 148 height 14
type input "0972363000"
type input "đô"
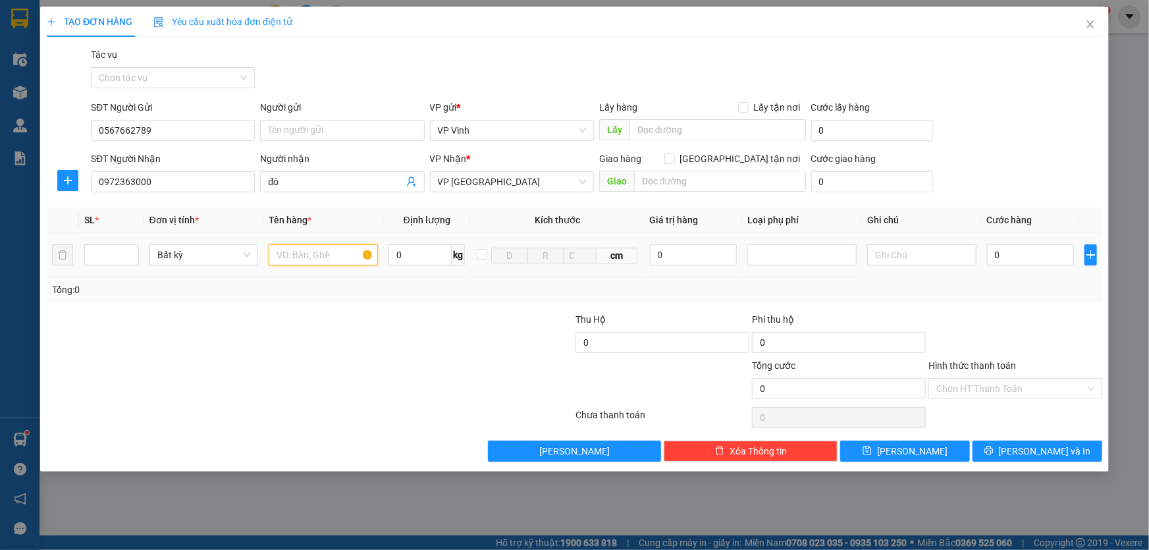
click at [311, 256] on input "text" at bounding box center [323, 254] width 109 height 21
click at [105, 253] on input "number" at bounding box center [111, 255] width 53 height 20
type input "2"
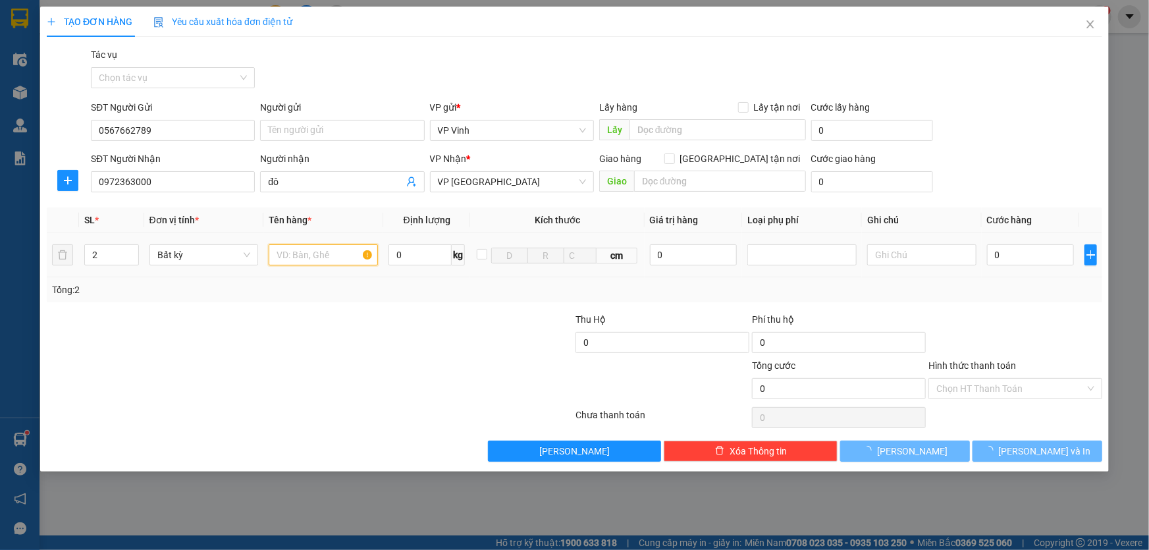
click at [333, 257] on input "text" at bounding box center [323, 254] width 109 height 21
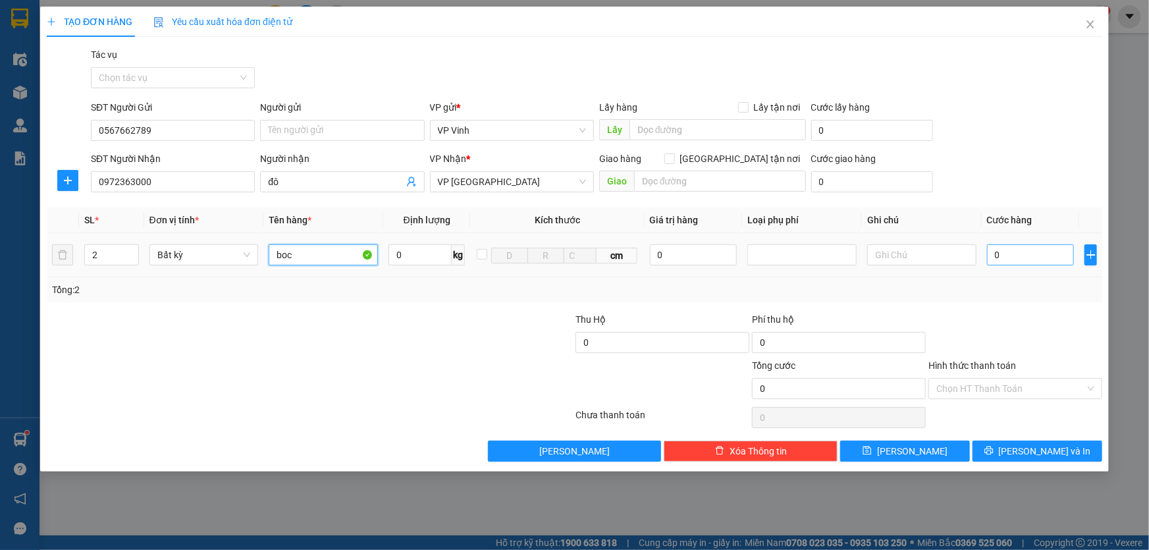
type input "boc"
click at [1026, 257] on input "0" at bounding box center [1031, 254] width 88 height 21
type input "1"
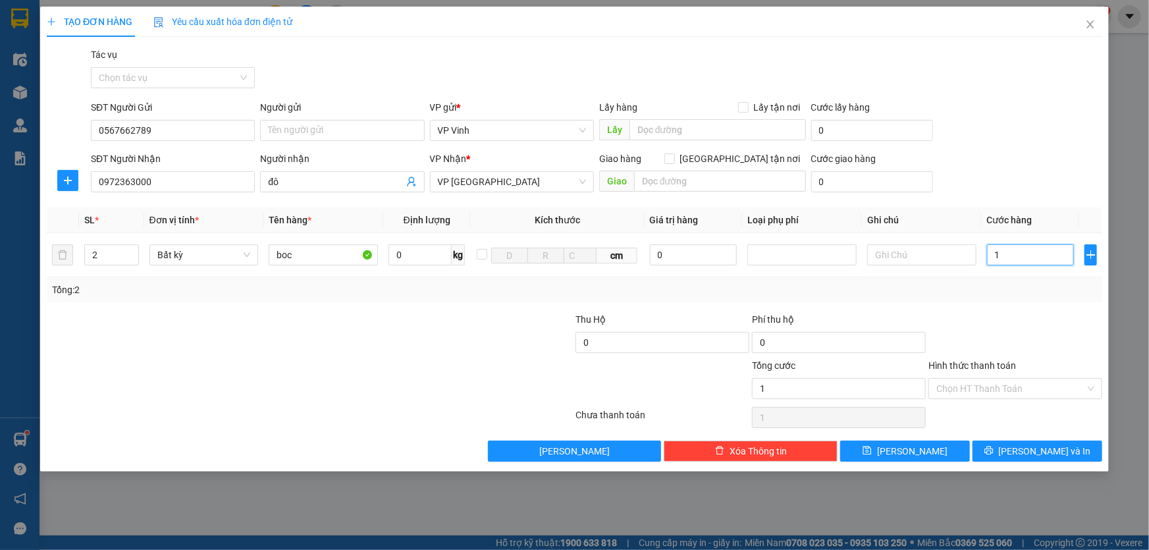
type input "12"
type input "120"
click at [1002, 388] on input "Hình thức thanh toán" at bounding box center [1010, 389] width 149 height 20
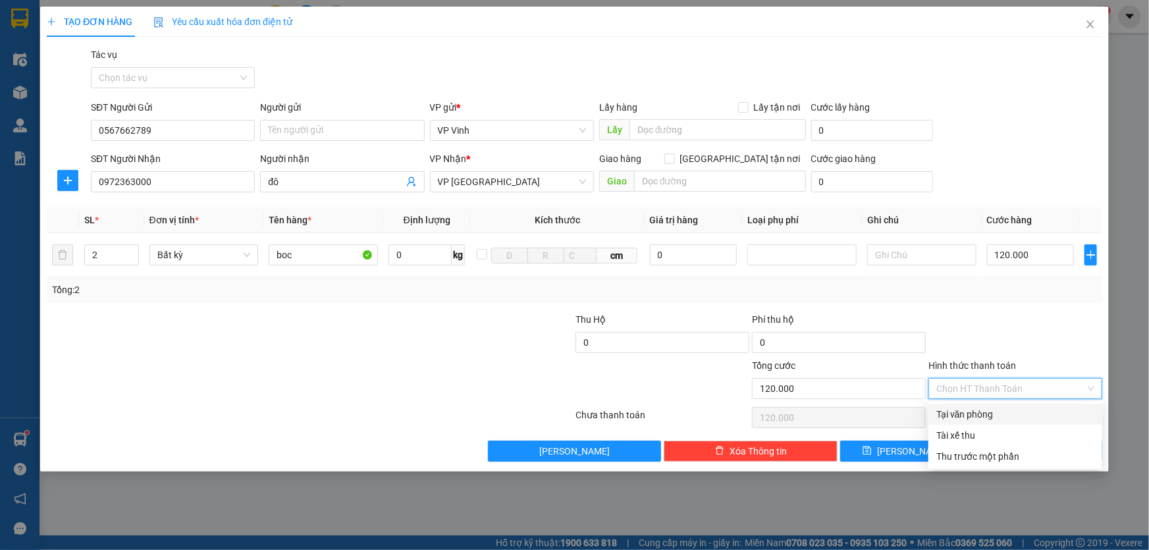
click at [976, 418] on div "Tại văn phòng" at bounding box center [1015, 414] width 158 height 14
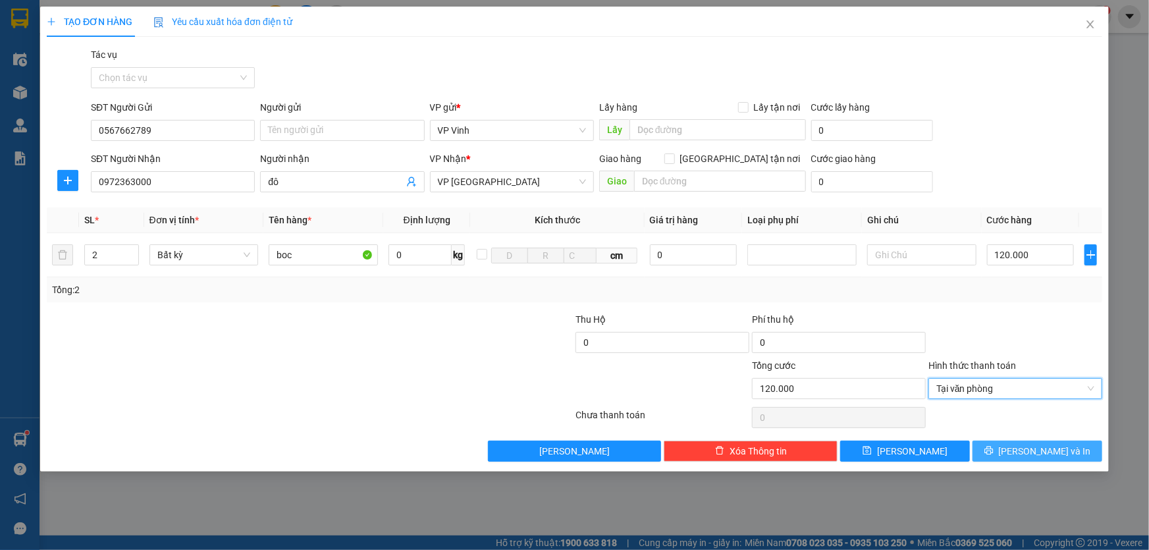
click at [1026, 455] on span "Lưu và In" at bounding box center [1045, 451] width 92 height 14
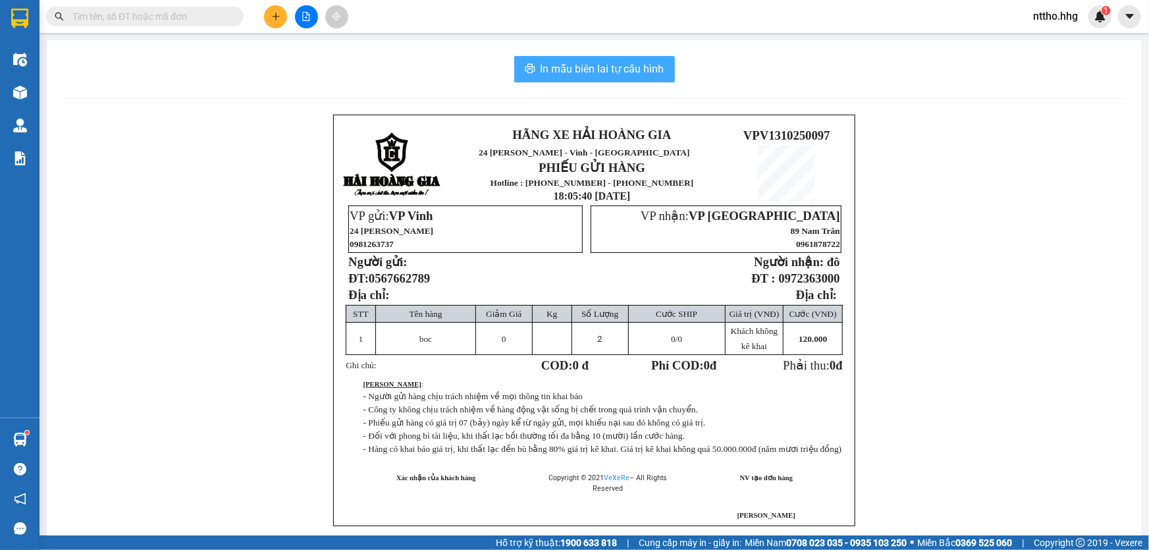
click at [556, 68] on span "In mẫu biên lai tự cấu hình" at bounding box center [602, 69] width 124 height 16
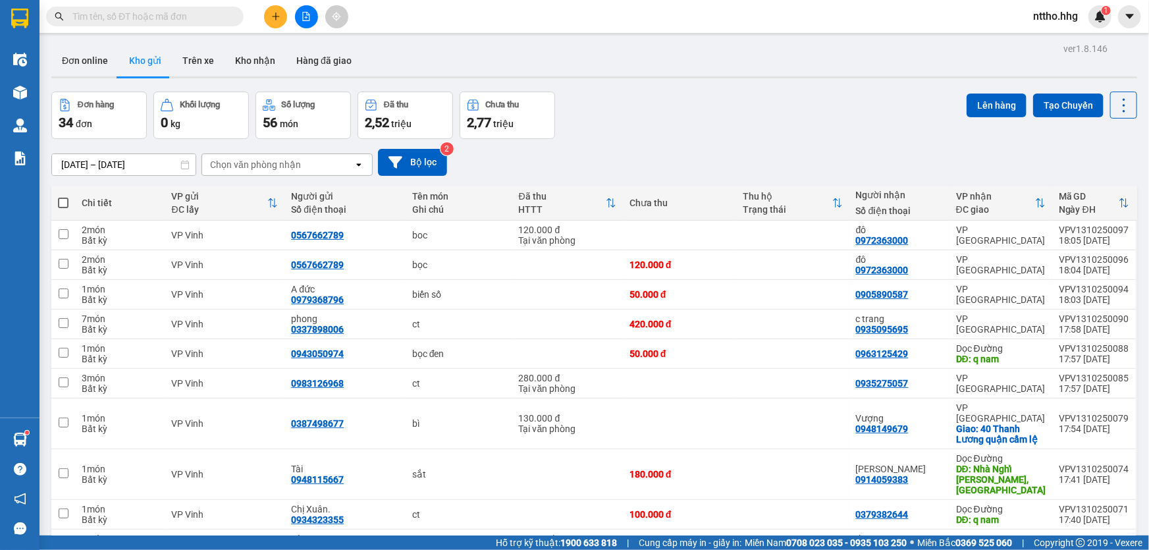
click at [273, 18] on icon "plus" at bounding box center [275, 16] width 9 height 9
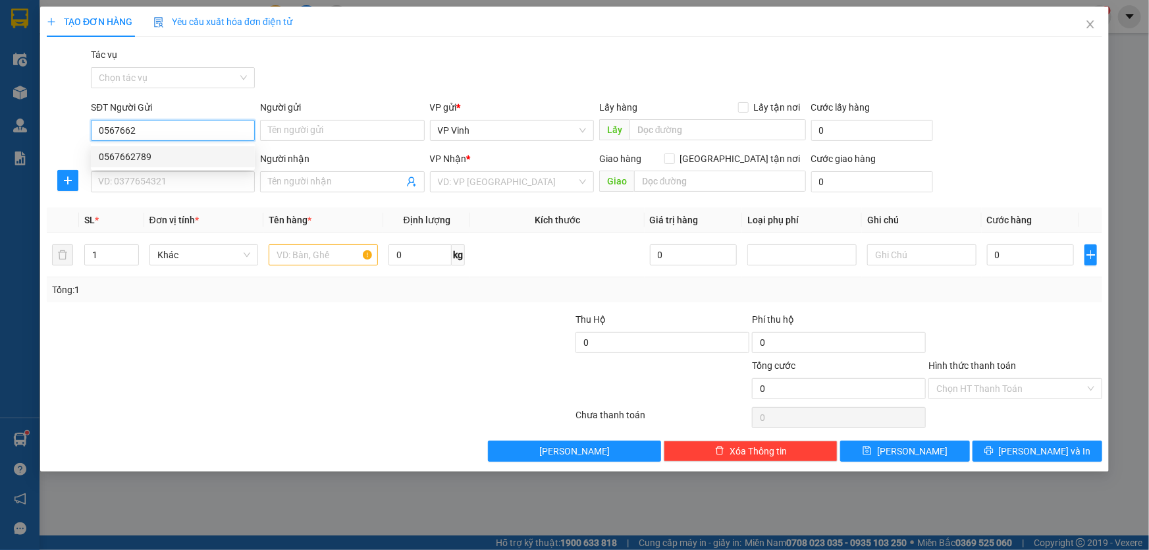
click at [136, 155] on div "0567662789" at bounding box center [173, 156] width 148 height 14
click at [136, 178] on input "SĐT Người Nhận" at bounding box center [173, 181] width 164 height 21
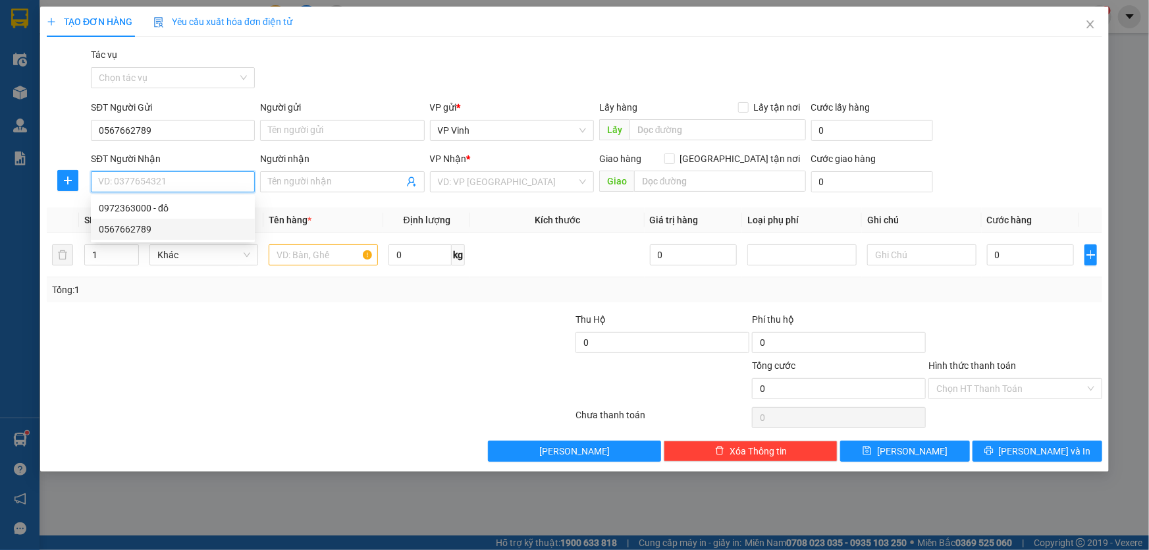
click at [152, 230] on div "0567662789" at bounding box center [173, 229] width 148 height 14
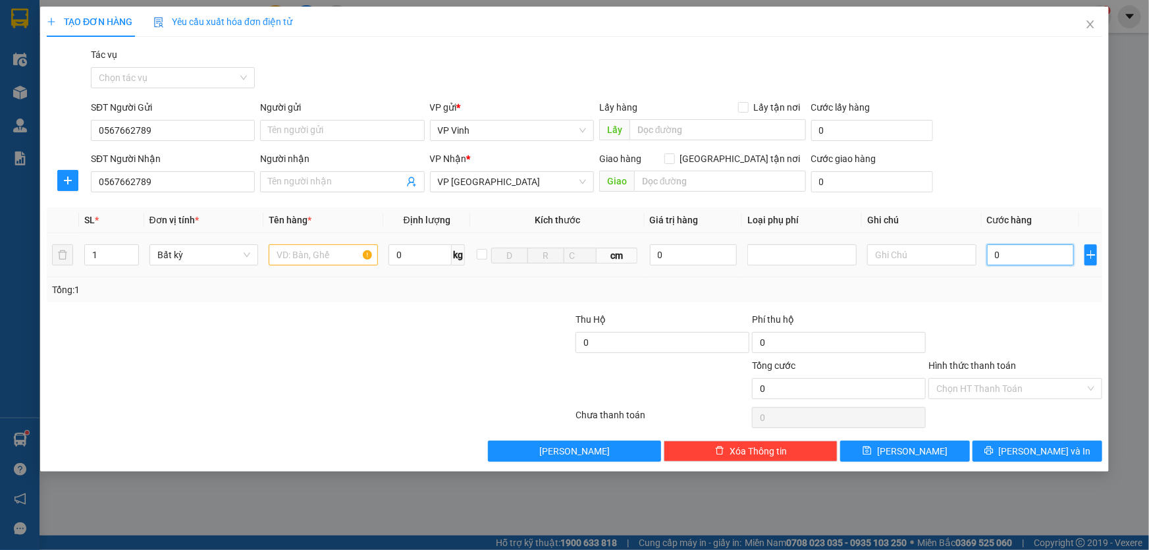
click at [1020, 257] on input "0" at bounding box center [1031, 254] width 88 height 21
click at [1024, 388] on input "Hình thức thanh toán" at bounding box center [1010, 389] width 149 height 20
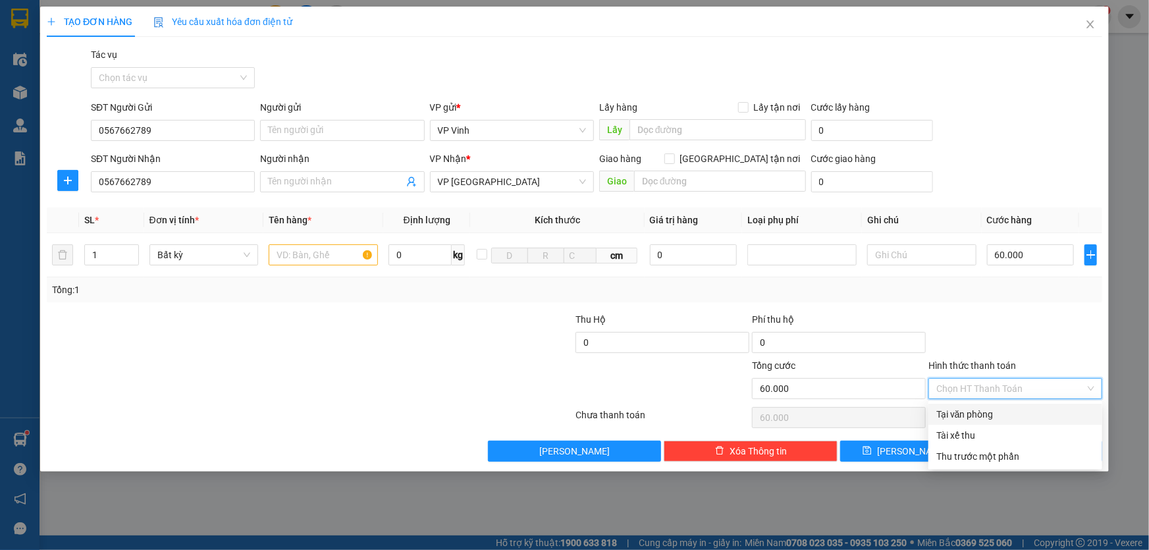
click at [983, 415] on div "Tại văn phòng" at bounding box center [1015, 414] width 158 height 14
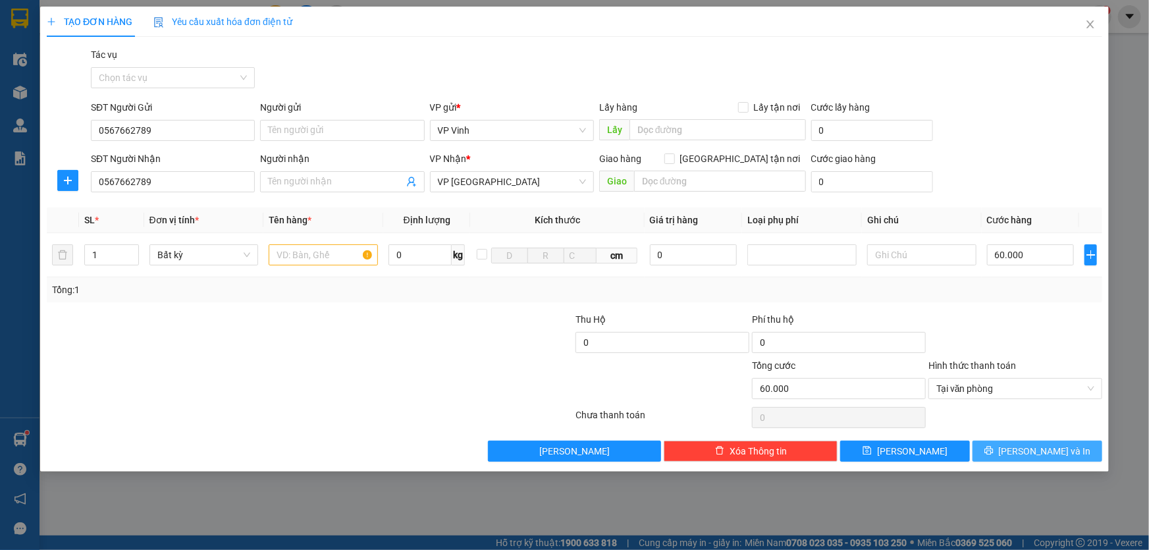
click at [1047, 451] on span "Lưu và In" at bounding box center [1045, 451] width 92 height 14
click at [289, 260] on input "text" at bounding box center [323, 254] width 109 height 21
click at [1041, 451] on span "Lưu và In" at bounding box center [1045, 451] width 92 height 14
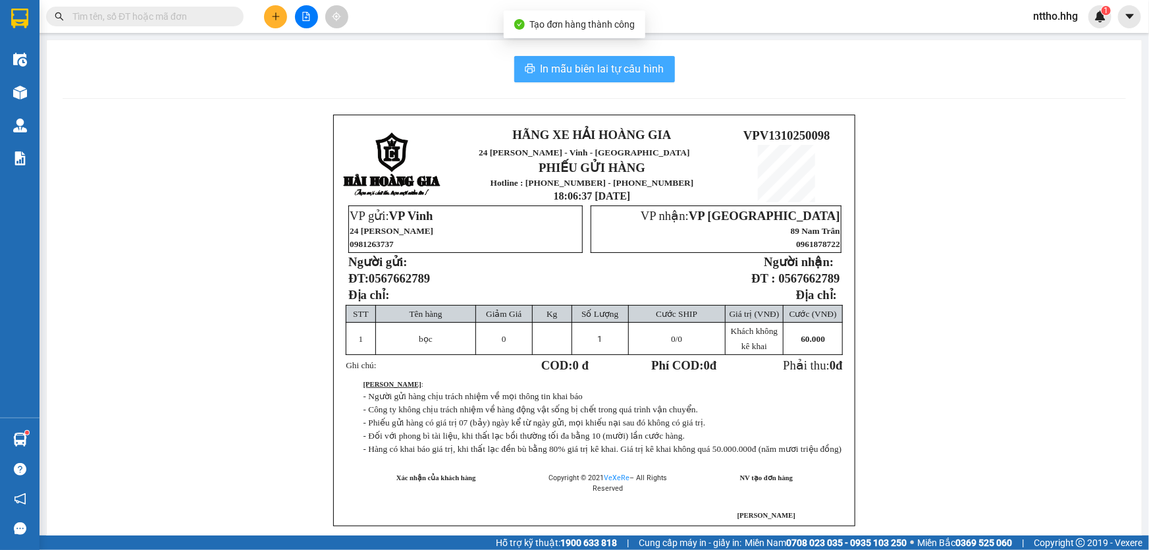
click at [553, 65] on span "In mẫu biên lai tự cấu hình" at bounding box center [602, 69] width 124 height 16
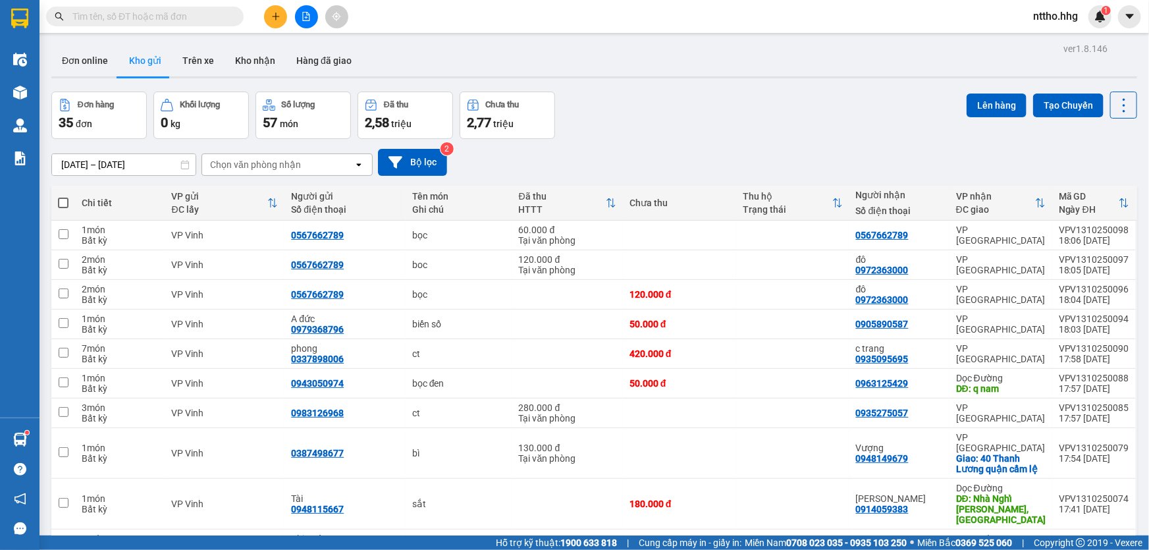
click at [278, 18] on icon "plus" at bounding box center [275, 16] width 9 height 9
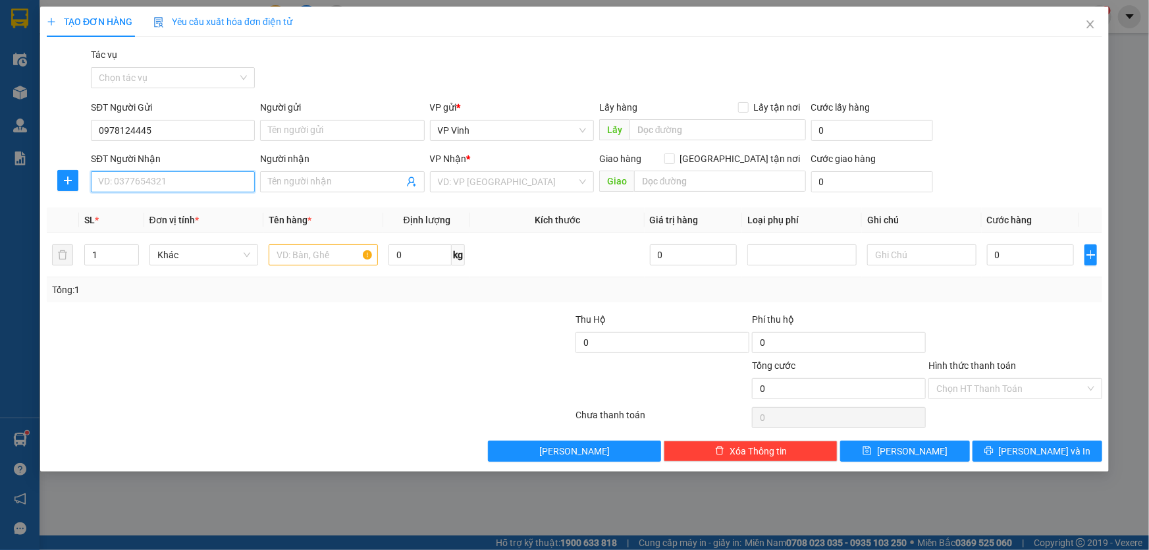
click at [151, 184] on input "SĐT Người Nhận" at bounding box center [173, 181] width 164 height 21
click at [136, 208] on div "0976448918" at bounding box center [173, 208] width 148 height 14
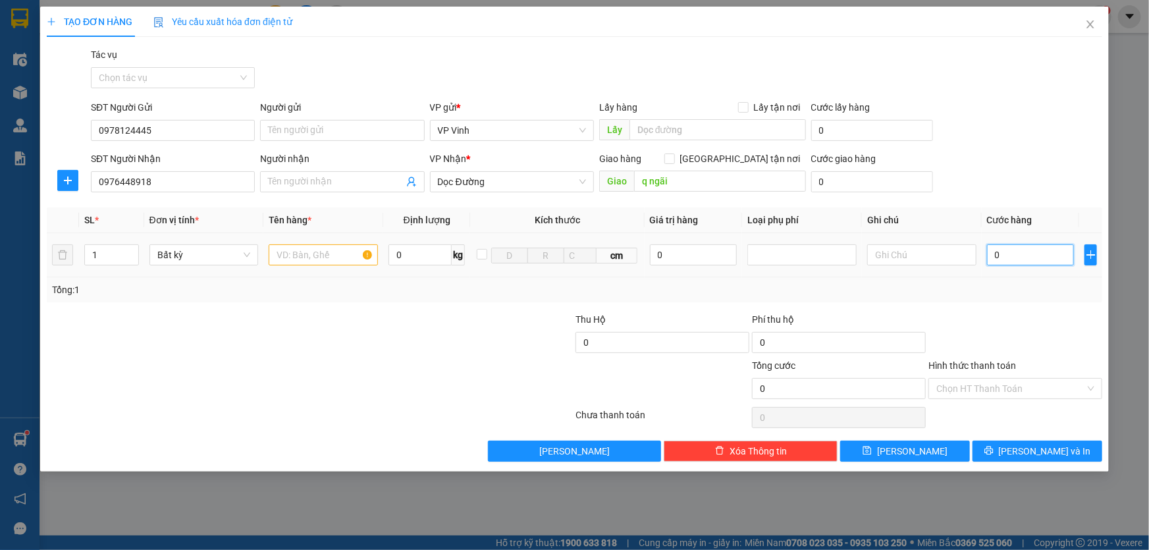
click at [1039, 255] on input "0" at bounding box center [1031, 254] width 88 height 21
click at [111, 255] on input "1" at bounding box center [111, 255] width 53 height 20
click at [302, 257] on input "text" at bounding box center [323, 254] width 109 height 21
click at [1032, 257] on input "0" at bounding box center [1031, 254] width 88 height 21
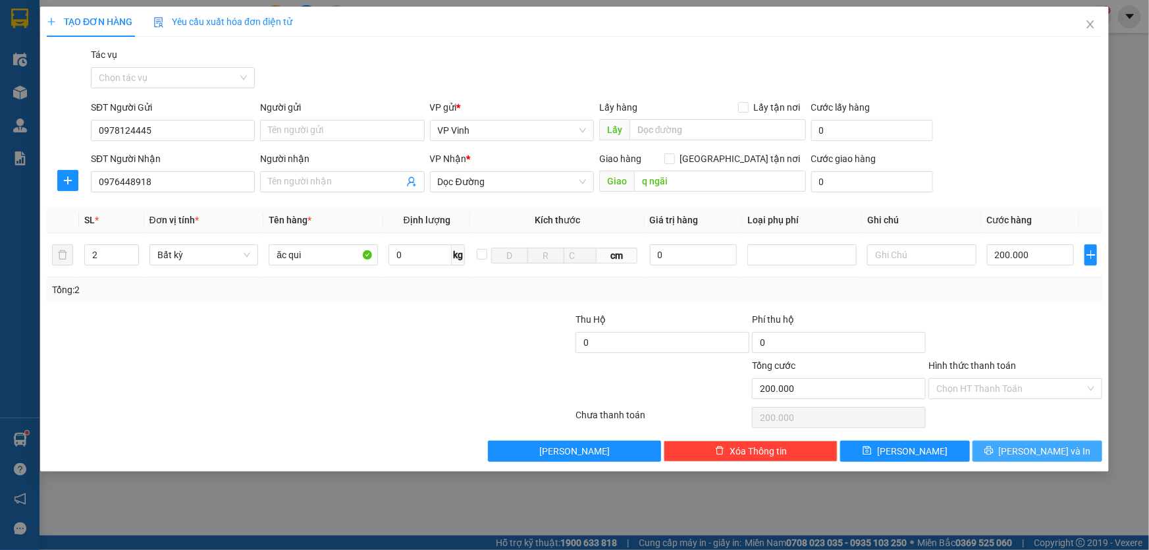
click at [1037, 450] on span "Lưu và In" at bounding box center [1045, 451] width 92 height 14
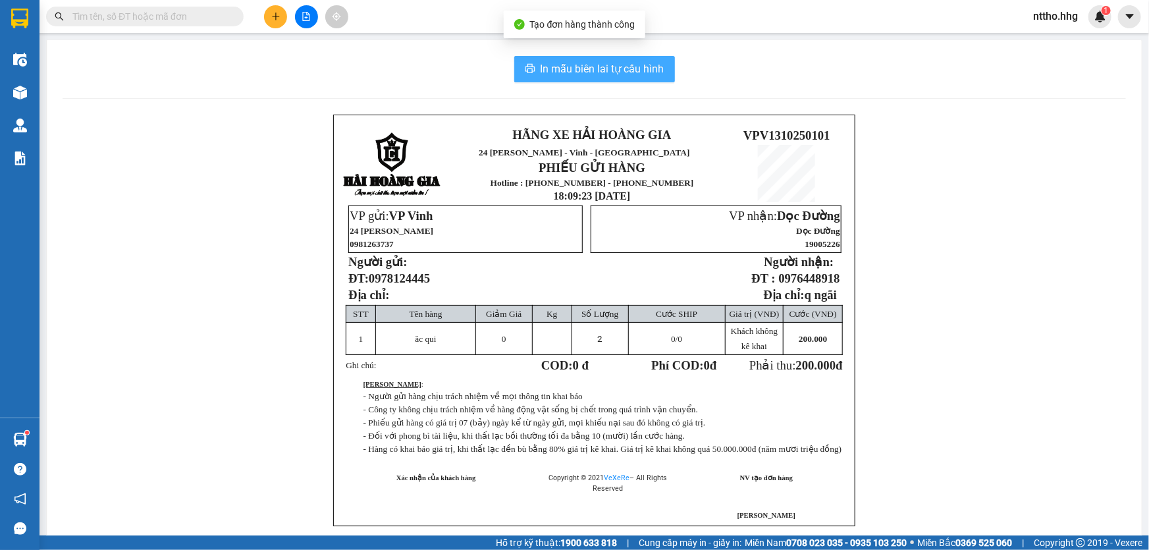
click at [540, 70] on span "In mẫu biên lai tự cấu hình" at bounding box center [602, 69] width 124 height 16
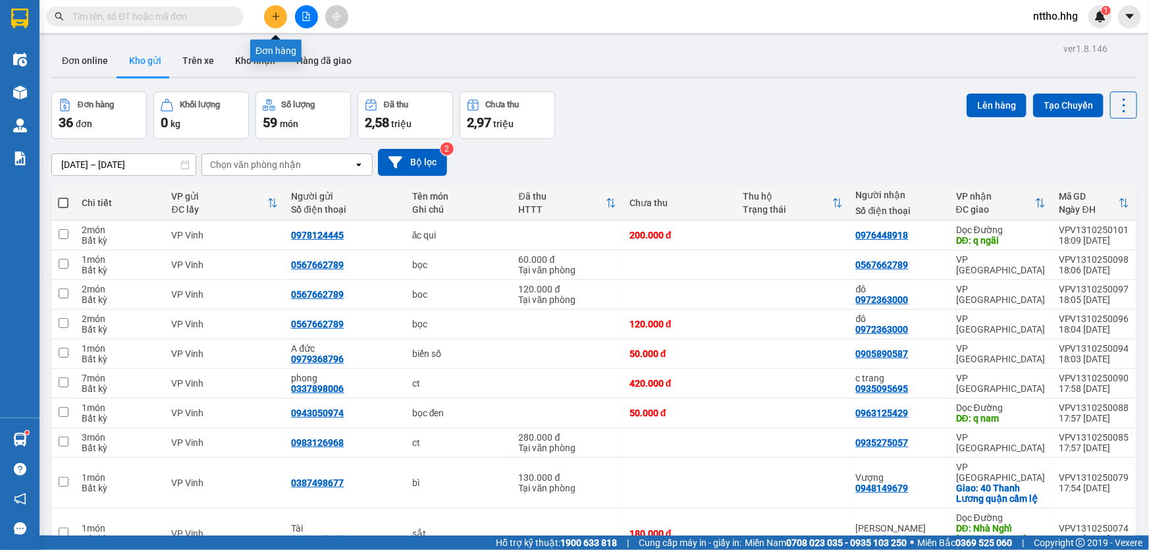
click at [276, 13] on icon "plus" at bounding box center [275, 16] width 1 height 7
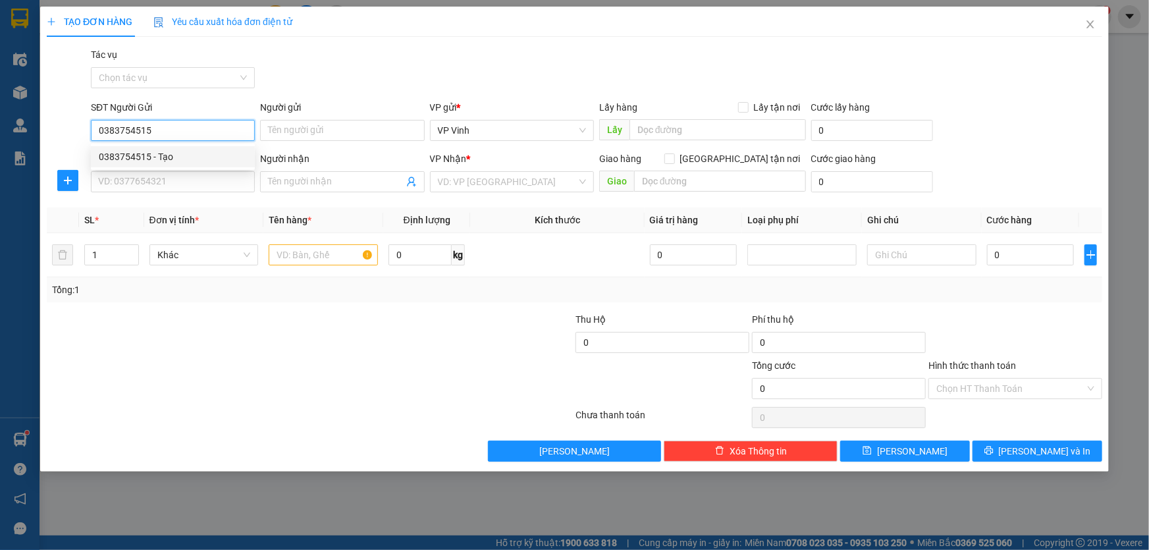
click at [126, 158] on div "0383754515 - Tạo" at bounding box center [173, 156] width 148 height 14
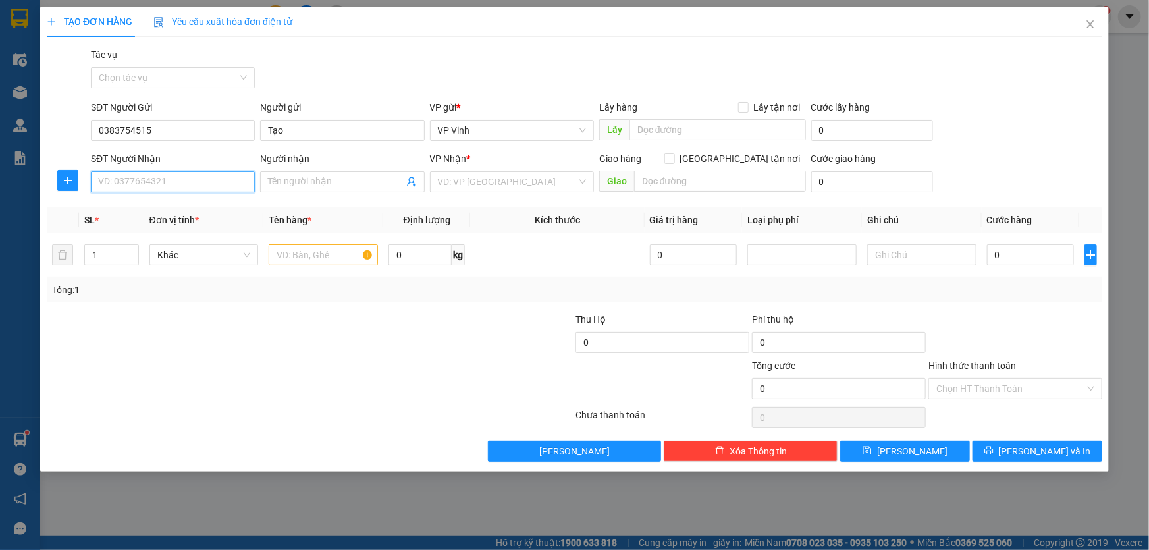
click at [127, 181] on input "SĐT Người Nhận" at bounding box center [173, 181] width 164 height 21
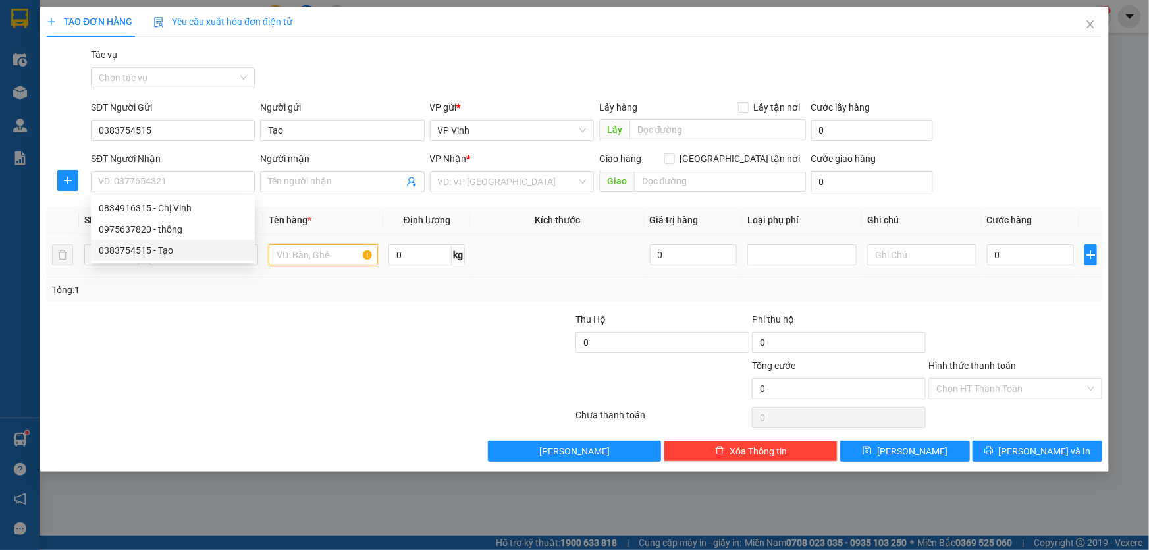
click at [330, 255] on input "text" at bounding box center [323, 254] width 109 height 21
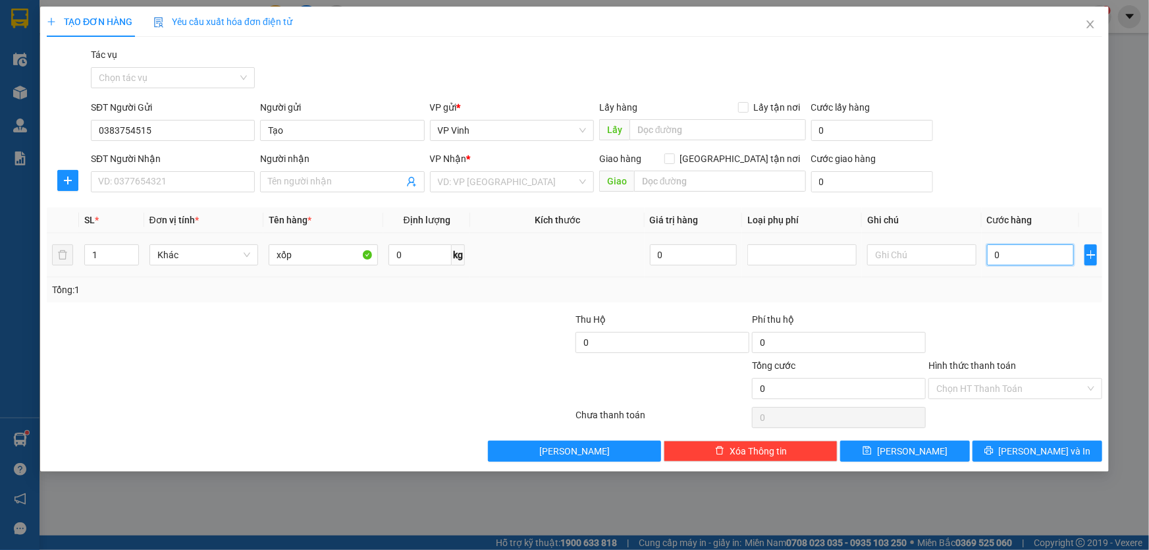
click at [1016, 258] on input "0" at bounding box center [1031, 254] width 88 height 21
click at [1090, 388] on div "Chọn HT Thanh Toán" at bounding box center [1015, 388] width 174 height 21
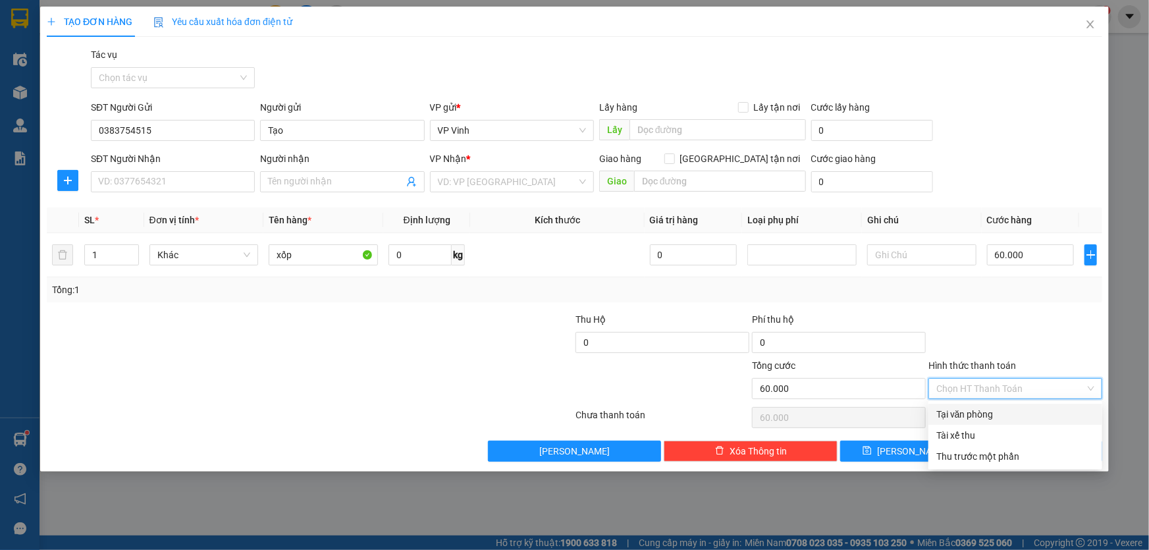
click at [982, 416] on div "Tại văn phòng" at bounding box center [1015, 414] width 158 height 14
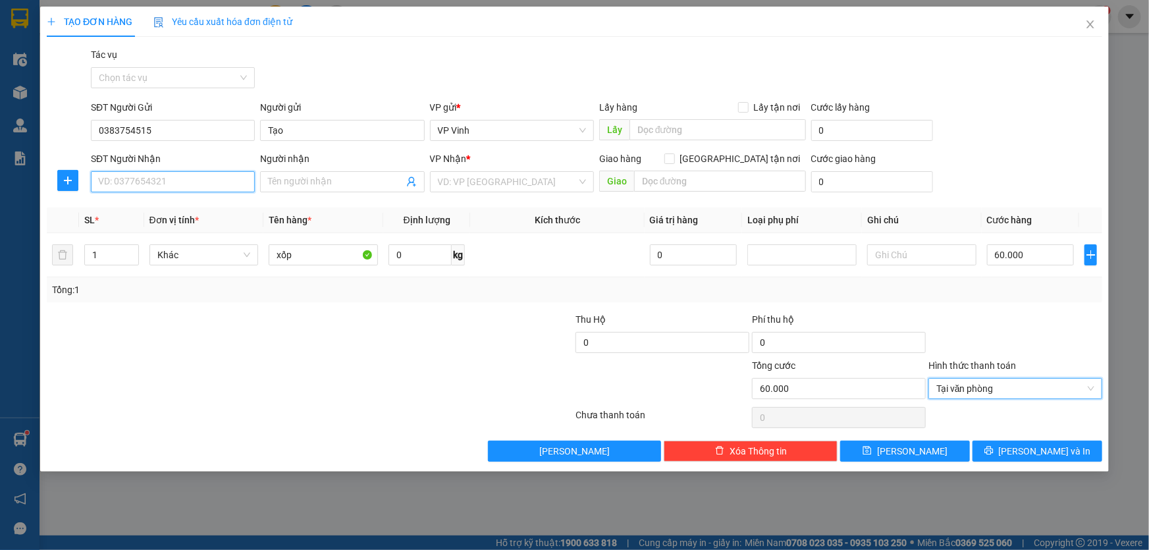
click at [140, 181] on input "SĐT Người Nhận" at bounding box center [173, 181] width 164 height 21
click at [136, 209] on div "0948440830 - thông" at bounding box center [173, 208] width 148 height 14
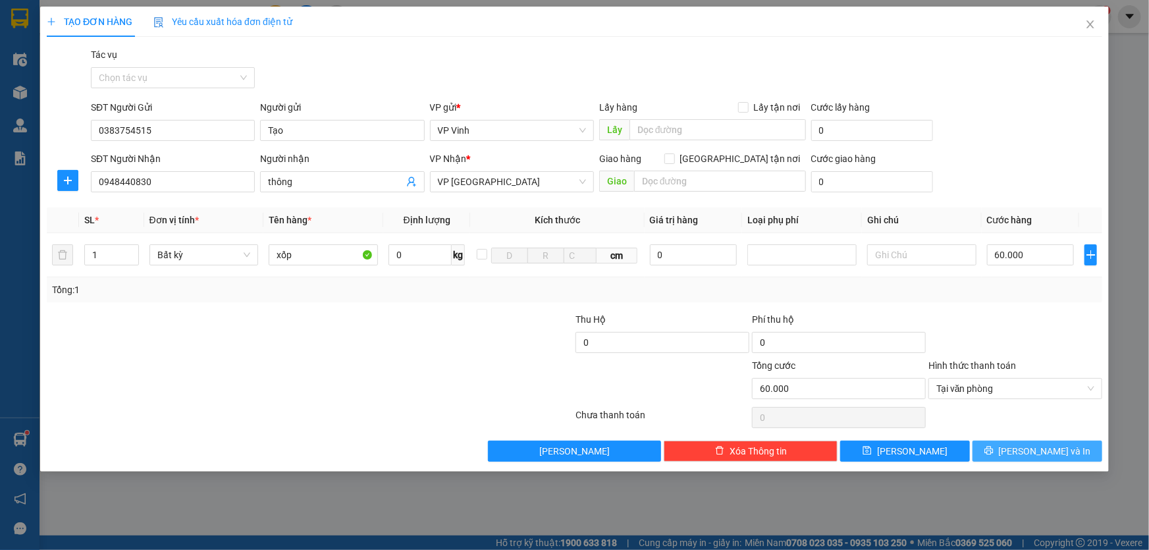
click at [1039, 450] on span "Lưu và In" at bounding box center [1045, 451] width 92 height 14
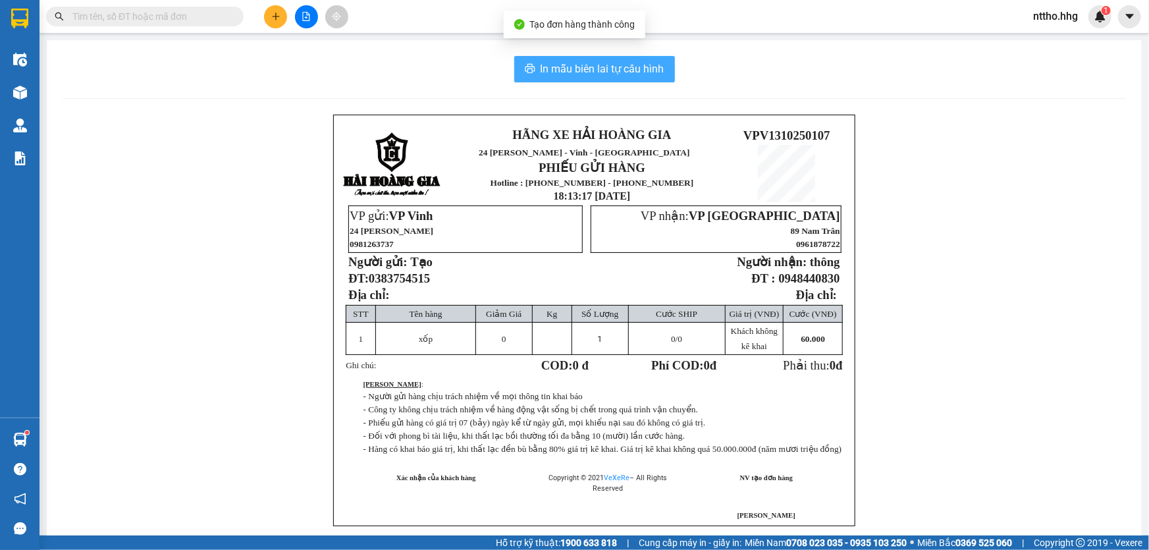
click at [581, 69] on span "In mẫu biên lai tự cấu hình" at bounding box center [602, 69] width 124 height 16
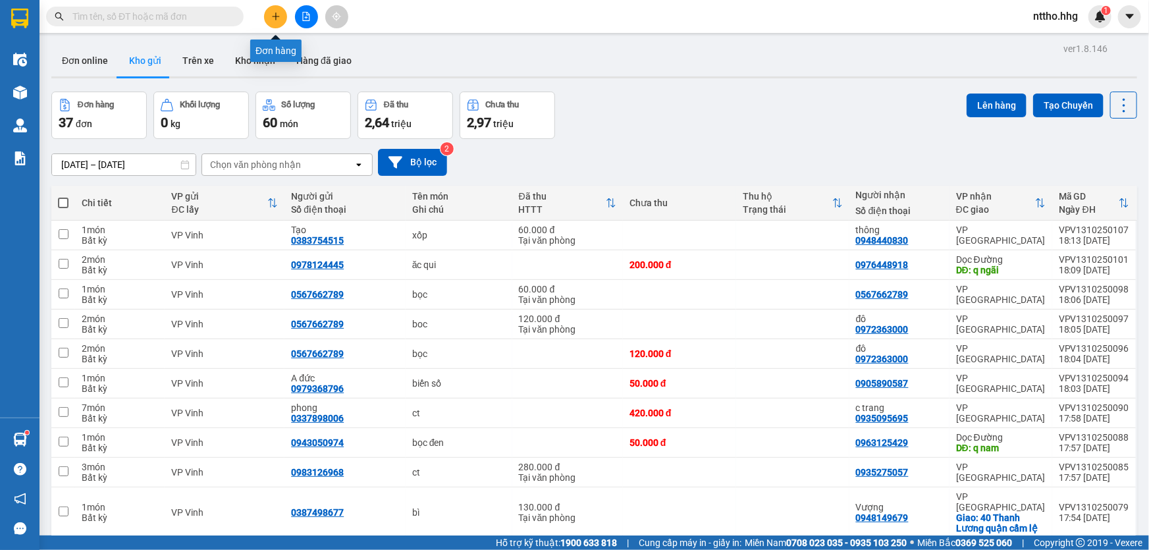
click at [279, 16] on icon "plus" at bounding box center [275, 16] width 9 height 9
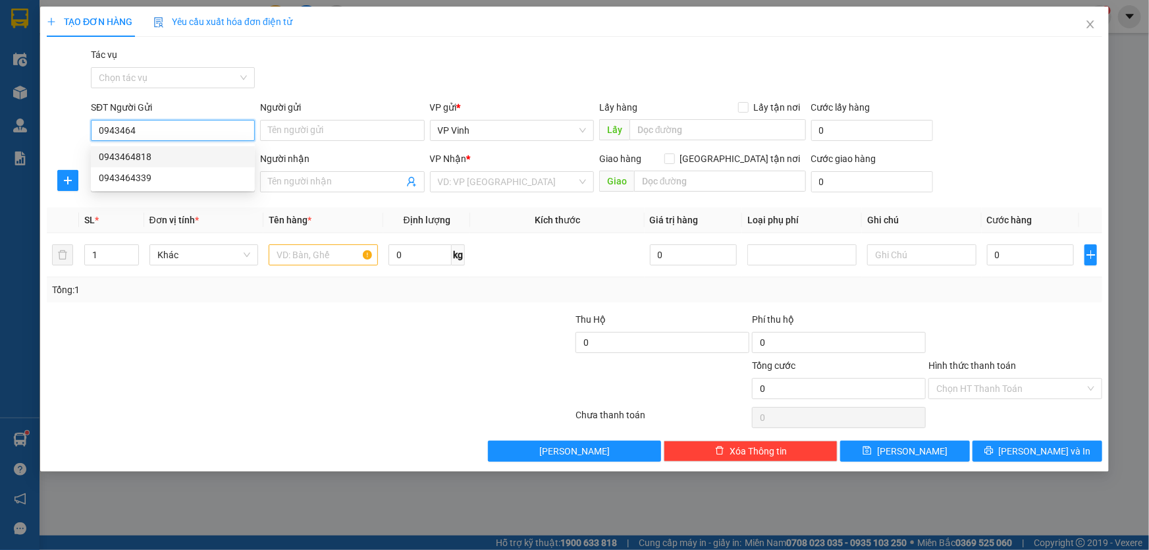
click at [140, 157] on div "0943464818" at bounding box center [173, 156] width 148 height 14
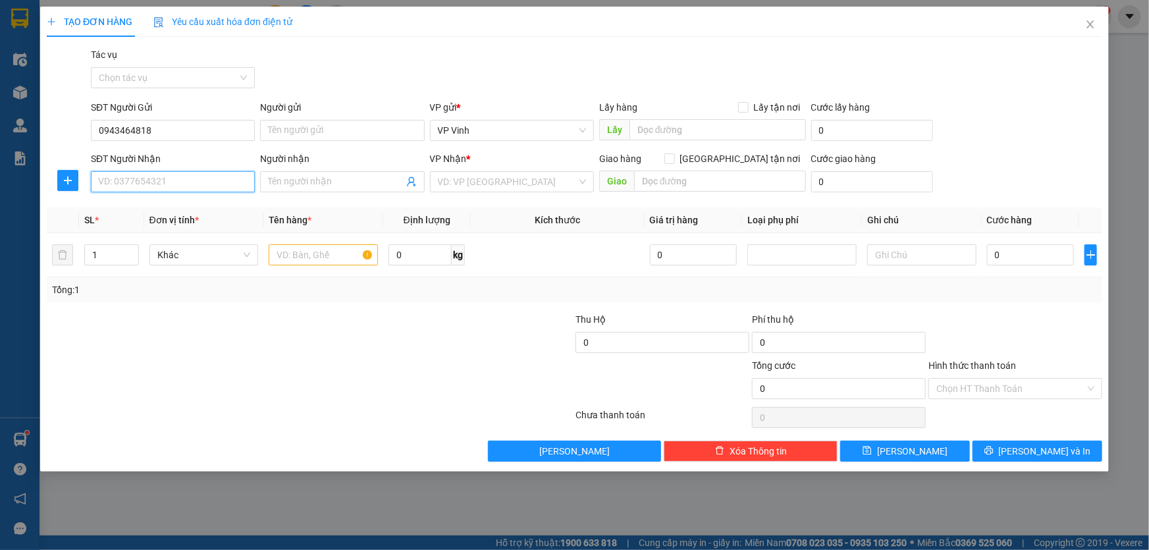
click at [136, 182] on input "SĐT Người Nhận" at bounding box center [173, 181] width 164 height 21
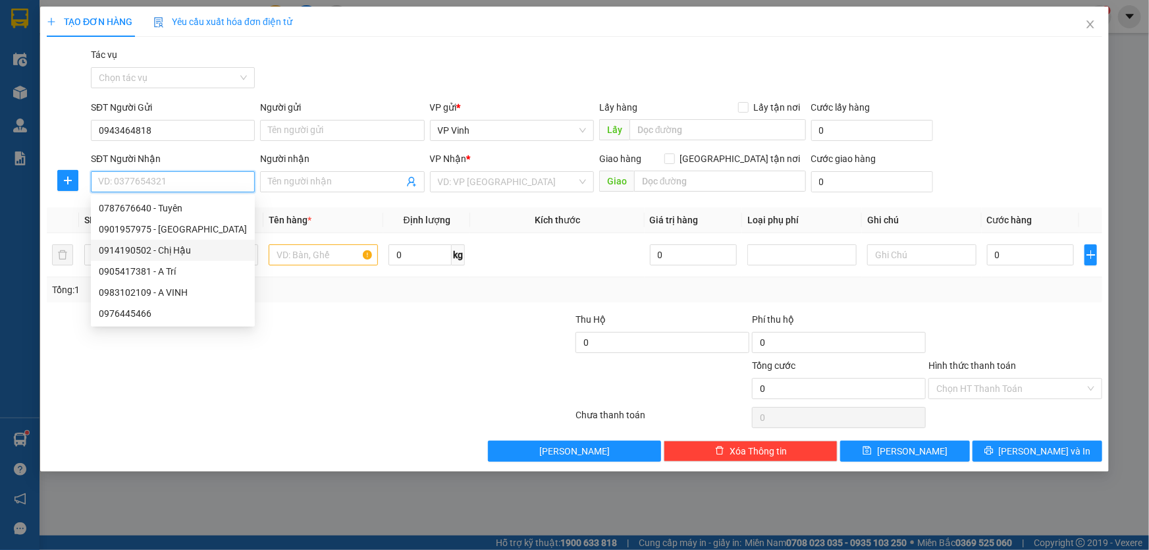
click at [145, 249] on div "0914190502 - Chị Hậu" at bounding box center [173, 250] width 148 height 14
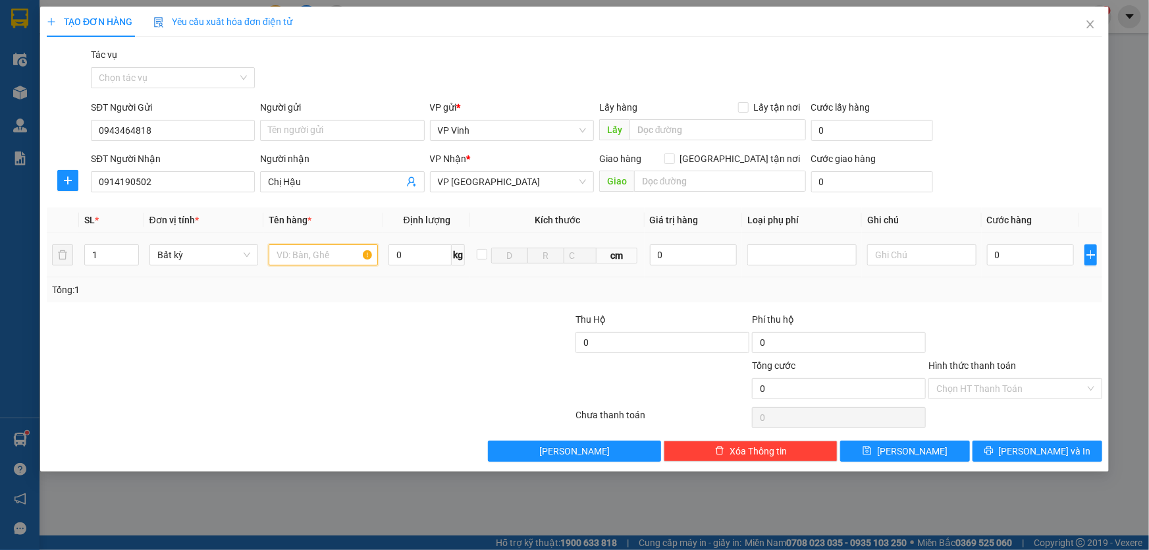
click at [322, 255] on input "text" at bounding box center [323, 254] width 109 height 21
click at [913, 254] on input "text" at bounding box center [921, 254] width 109 height 21
click at [1012, 252] on input "0" at bounding box center [1031, 254] width 88 height 21
click at [1088, 386] on div "Chọn HT Thanh Toán" at bounding box center [1015, 388] width 174 height 21
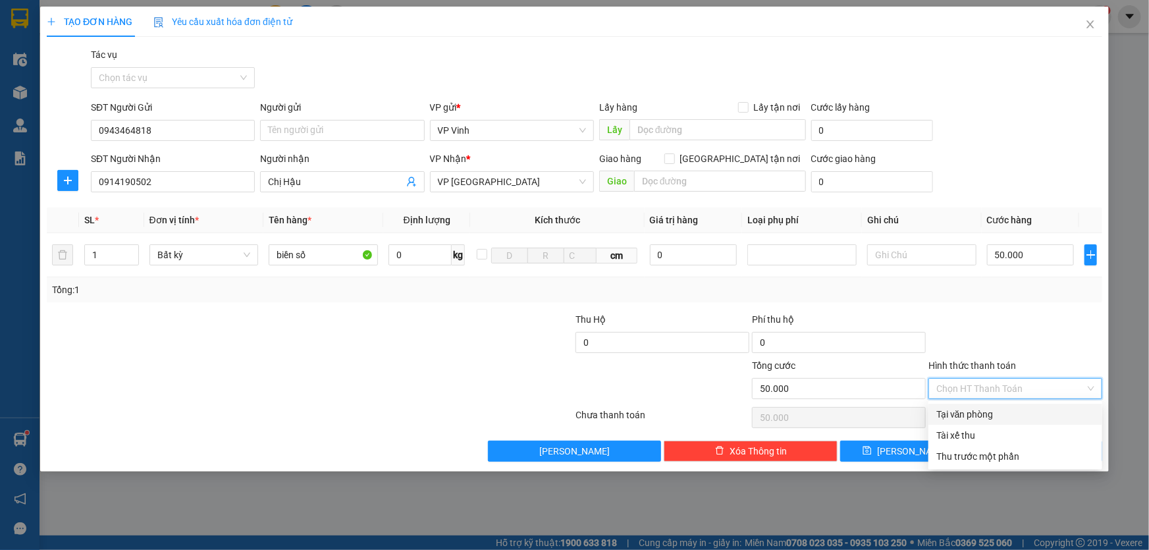
click at [986, 416] on div "Tại văn phòng" at bounding box center [1015, 414] width 158 height 14
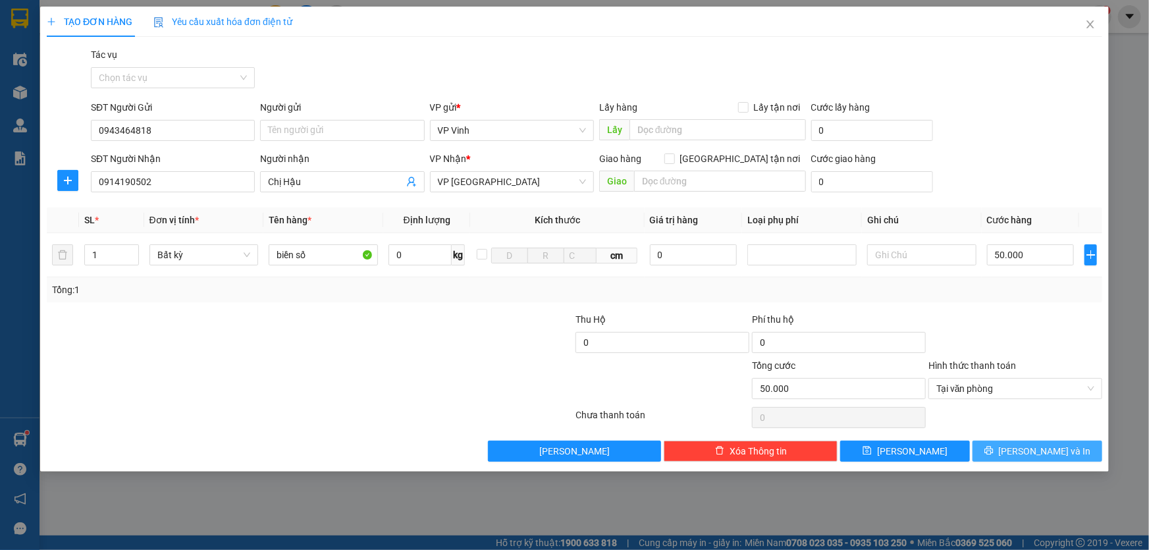
click at [1022, 448] on button "Lưu và In" at bounding box center [1037, 450] width 130 height 21
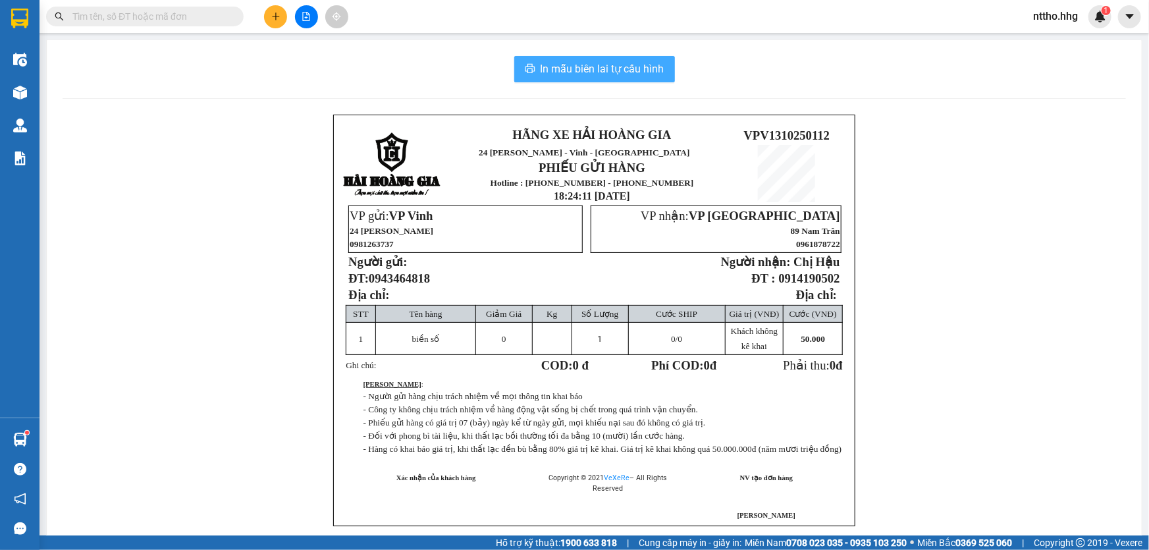
click at [552, 68] on span "In mẫu biên lai tự cấu hình" at bounding box center [602, 69] width 124 height 16
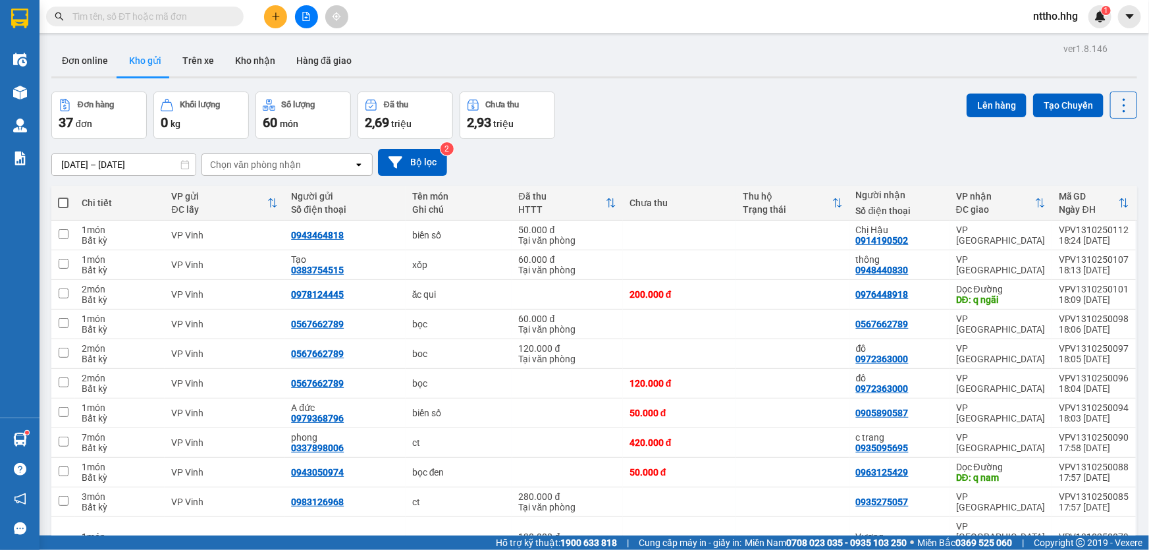
click at [273, 13] on icon "plus" at bounding box center [275, 16] width 9 height 9
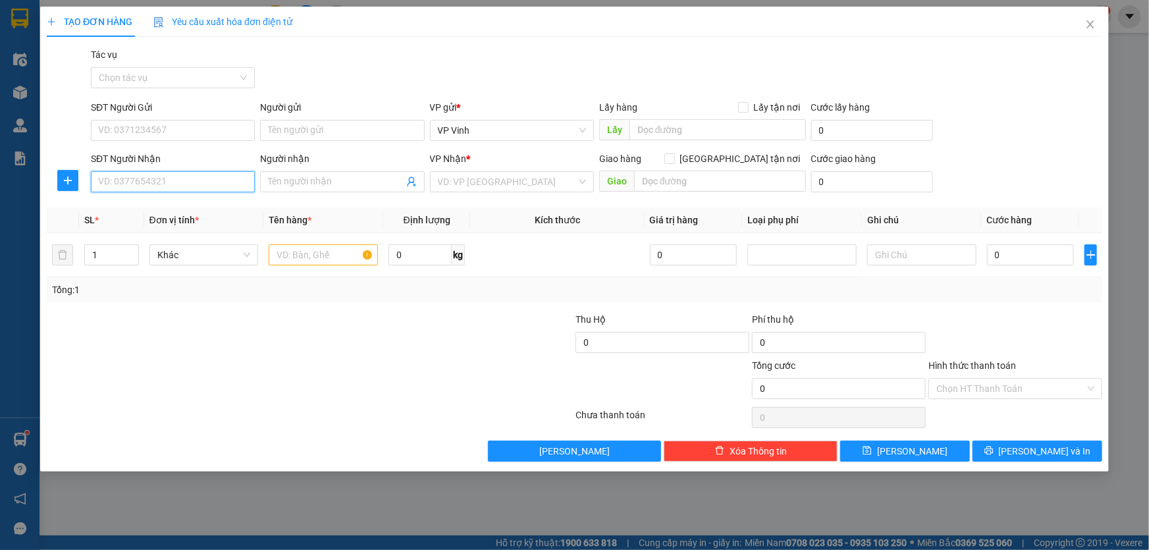
drag, startPoint x: 112, startPoint y: 182, endPoint x: 142, endPoint y: 178, distance: 30.0
click at [121, 180] on input "SĐT Người Nhận" at bounding box center [173, 181] width 164 height 21
click at [186, 209] on div "0905834934 - tý" at bounding box center [173, 208] width 148 height 14
click at [305, 253] on input "text" at bounding box center [323, 254] width 109 height 21
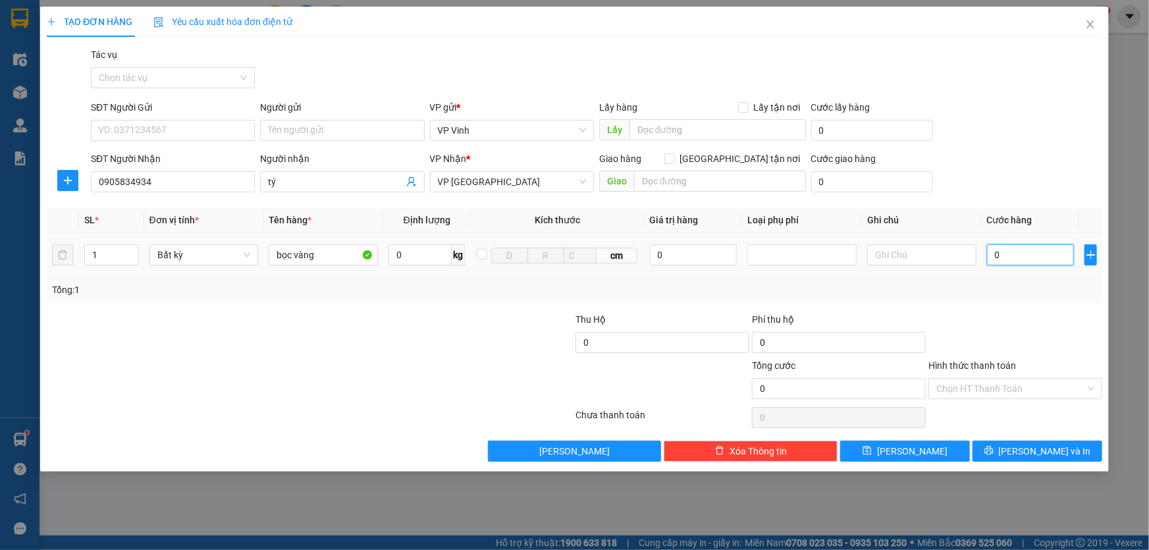
click at [1026, 257] on input "0" at bounding box center [1031, 254] width 88 height 21
click at [929, 446] on button "Lưu" at bounding box center [905, 450] width 130 height 21
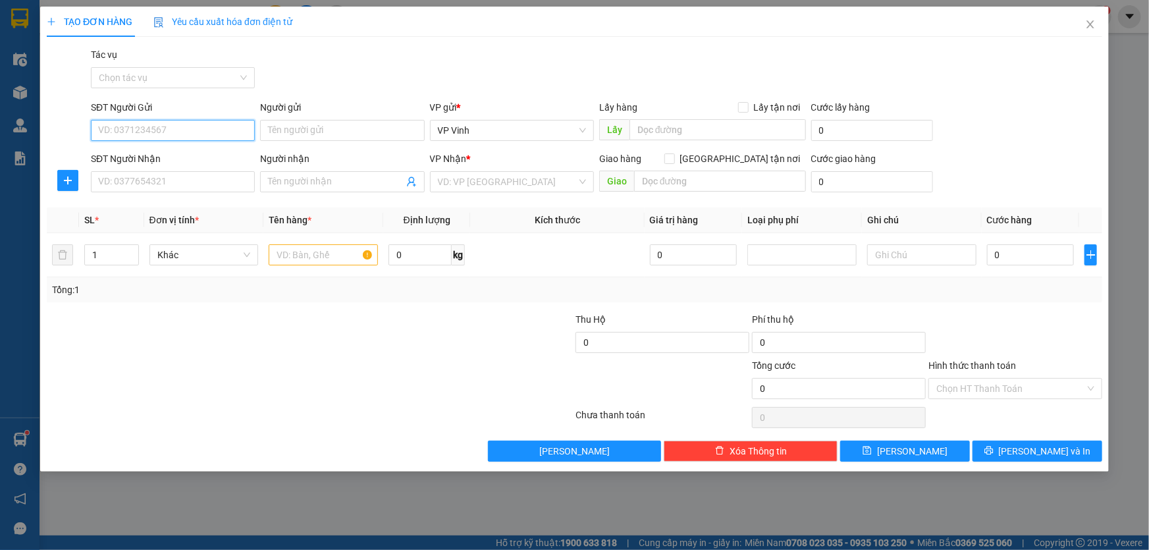
click at [144, 138] on input "SĐT Người Gửi" at bounding box center [173, 130] width 164 height 21
click at [168, 202] on div "0877499112 - quỳnh trang" at bounding box center [173, 199] width 148 height 14
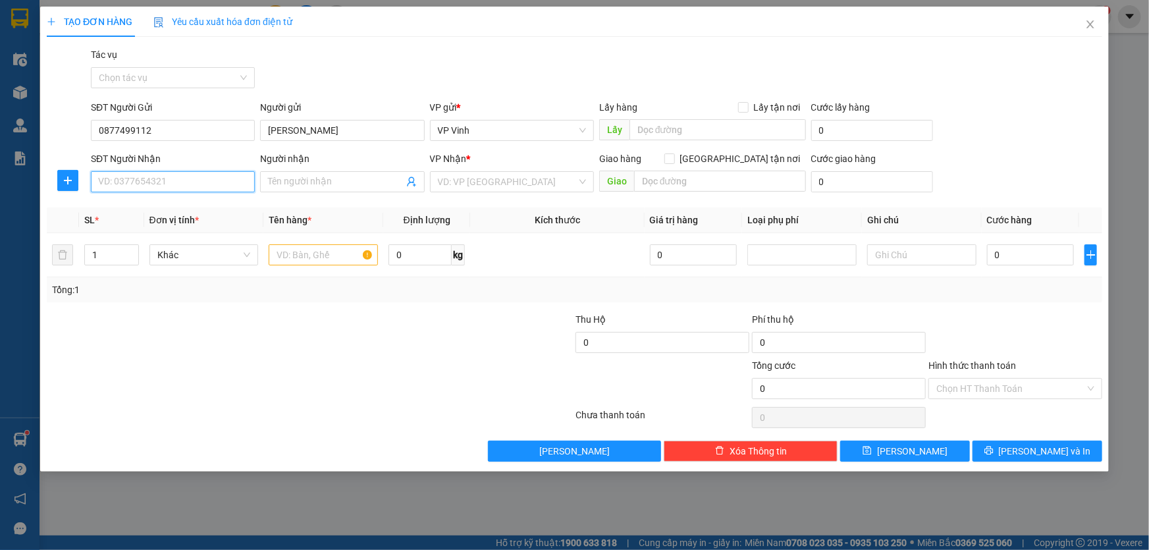
click at [152, 181] on input "SĐT Người Nhận" at bounding box center [173, 181] width 164 height 21
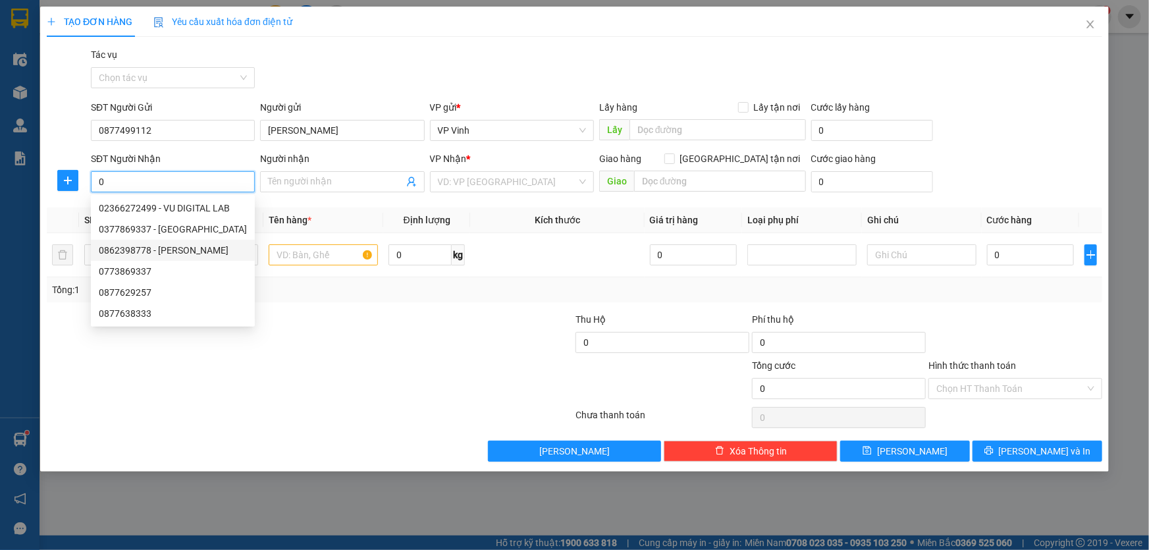
click at [155, 244] on div "0862398778 - Anh Dũng" at bounding box center [173, 250] width 148 height 14
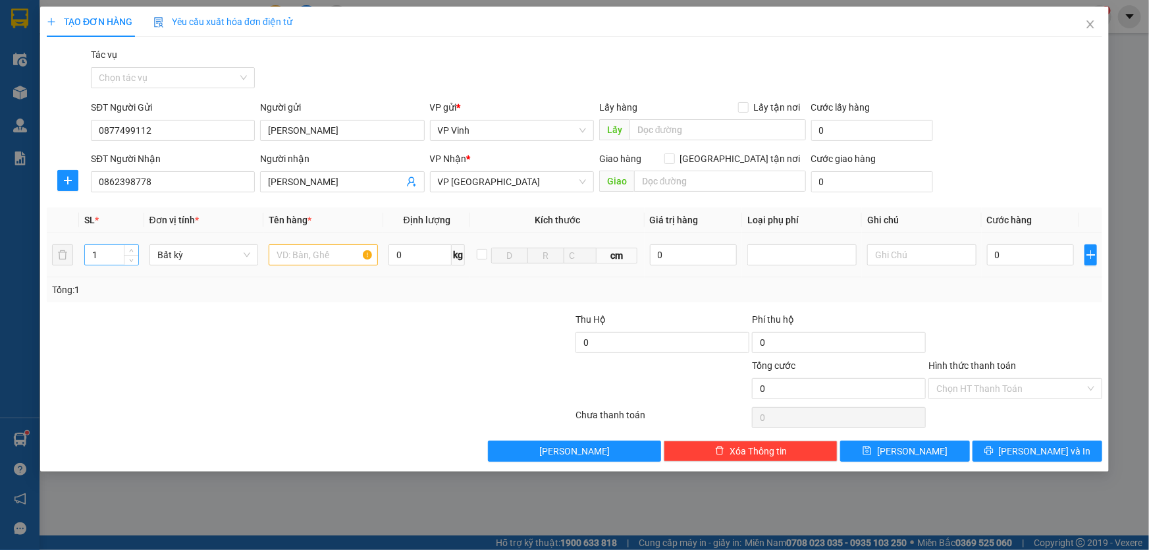
click at [120, 250] on input "1" at bounding box center [111, 255] width 53 height 20
drag, startPoint x: 327, startPoint y: 234, endPoint x: 305, endPoint y: 247, distance: 24.8
click at [329, 234] on td at bounding box center [323, 255] width 120 height 44
click at [305, 247] on input "text" at bounding box center [323, 254] width 109 height 21
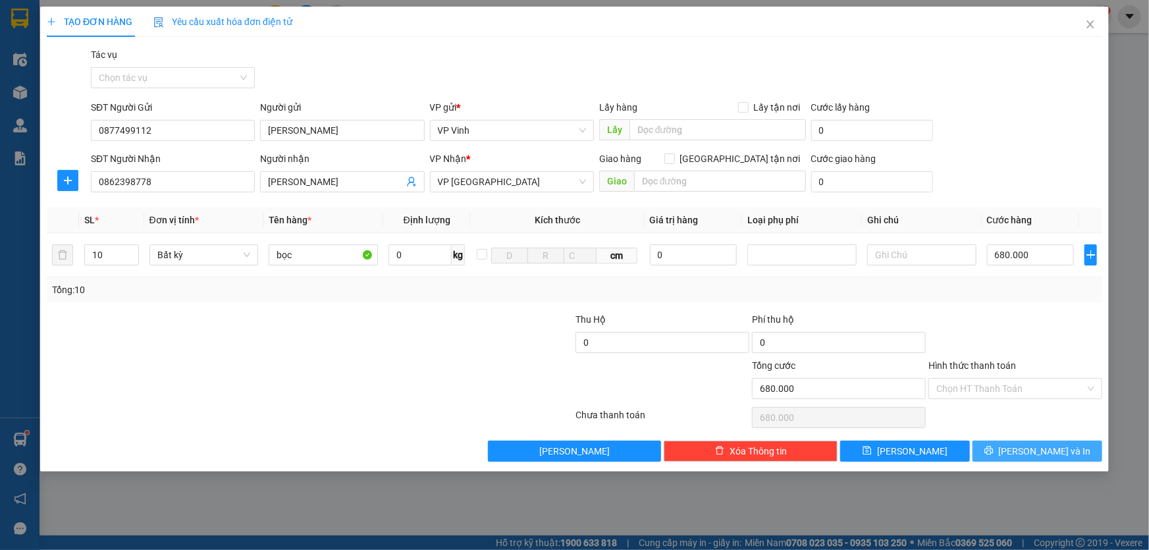
click at [1064, 449] on button "Lưu và In" at bounding box center [1037, 450] width 130 height 21
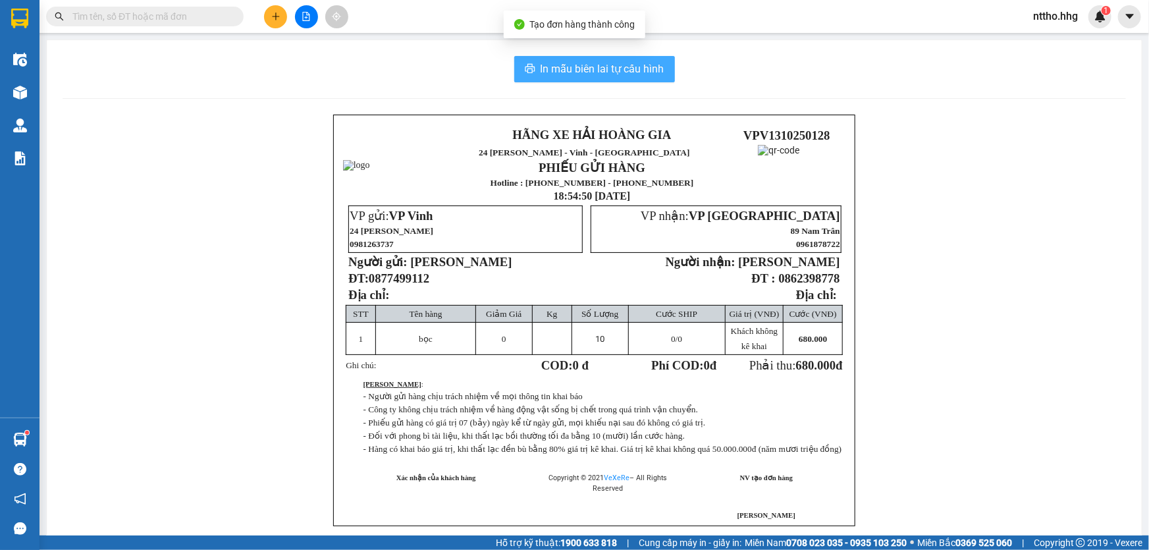
click at [577, 63] on span "In mẫu biên lai tự cấu hình" at bounding box center [602, 69] width 124 height 16
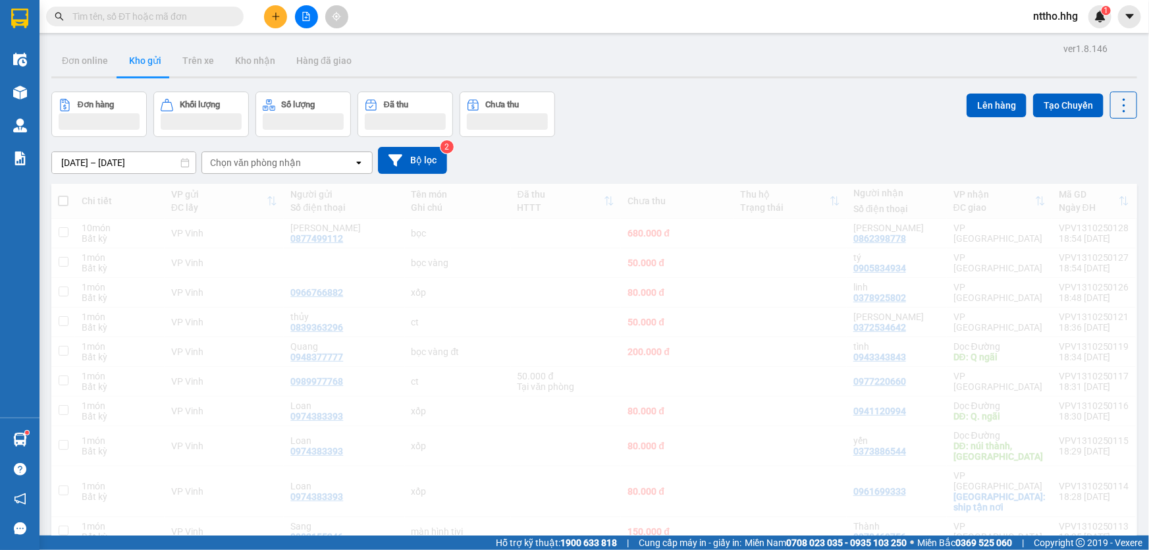
click at [278, 15] on icon "plus" at bounding box center [275, 16] width 9 height 9
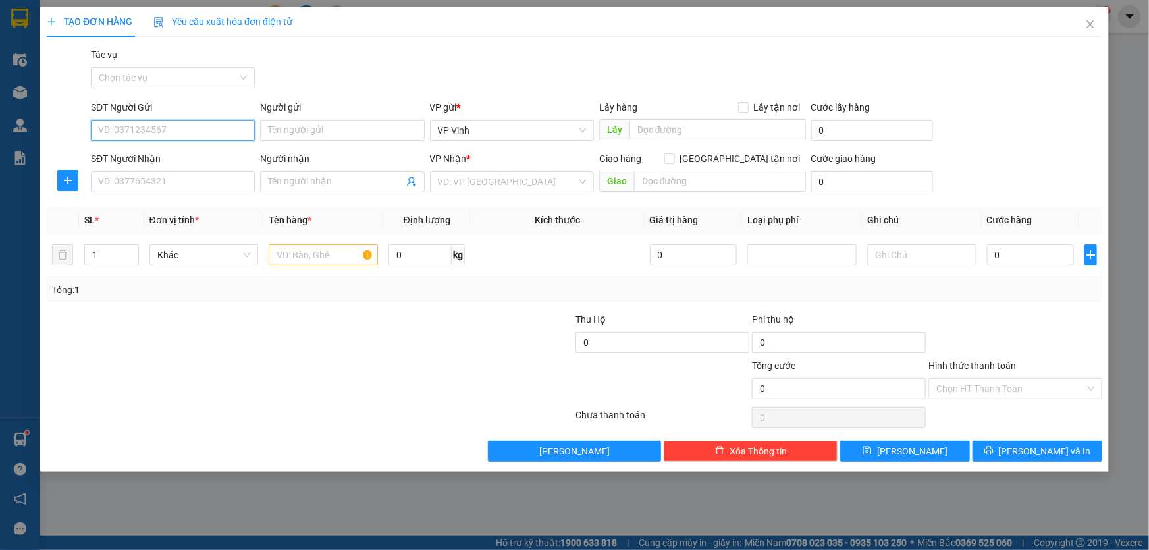
click at [157, 136] on input "SĐT Người Gửi" at bounding box center [173, 130] width 164 height 21
click at [146, 157] on div "0367338282 - VC Phúc Vân" at bounding box center [173, 156] width 148 height 14
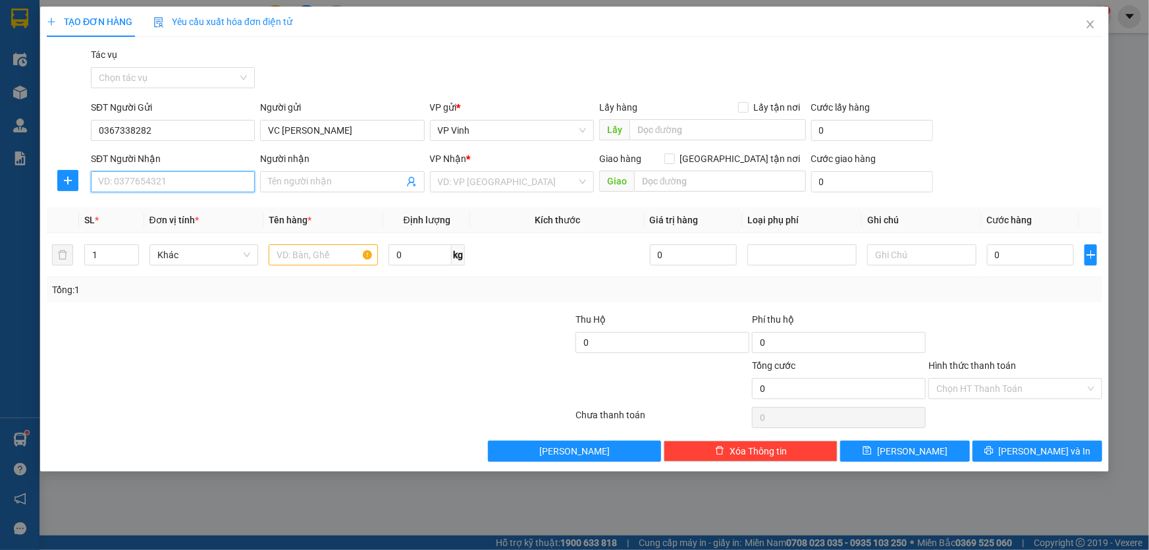
click at [129, 191] on input "SĐT Người Nhận" at bounding box center [173, 181] width 164 height 21
click at [194, 213] on div "0976114291 - Y" at bounding box center [173, 208] width 148 height 14
click at [315, 259] on input "text" at bounding box center [323, 254] width 109 height 21
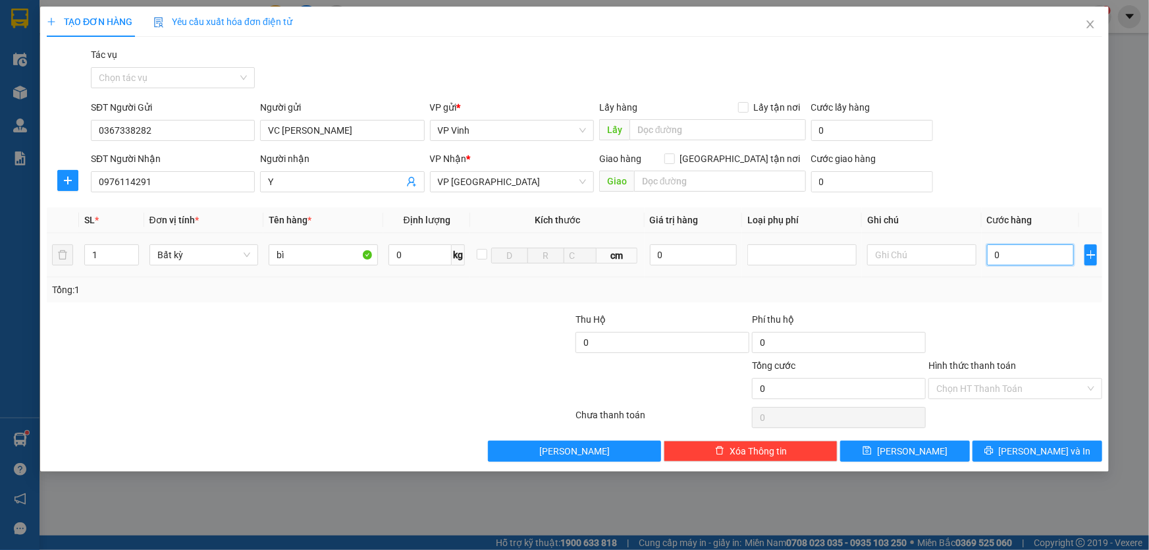
click at [1039, 257] on input "0" at bounding box center [1031, 254] width 88 height 21
click at [1003, 388] on input "Hình thức thanh toán" at bounding box center [1010, 389] width 149 height 20
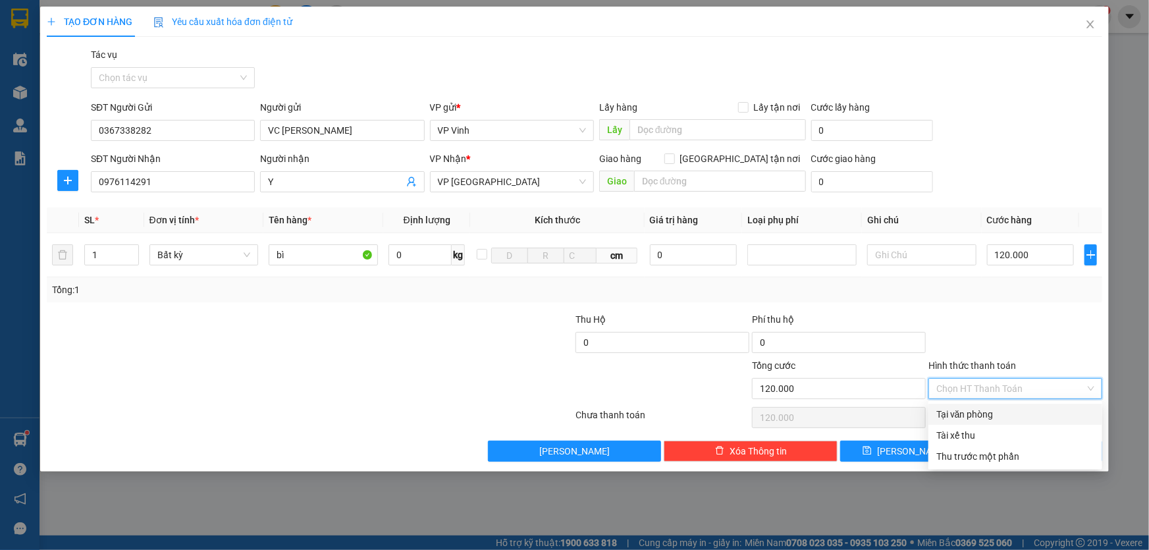
click at [979, 411] on div "Tại văn phòng" at bounding box center [1015, 414] width 158 height 14
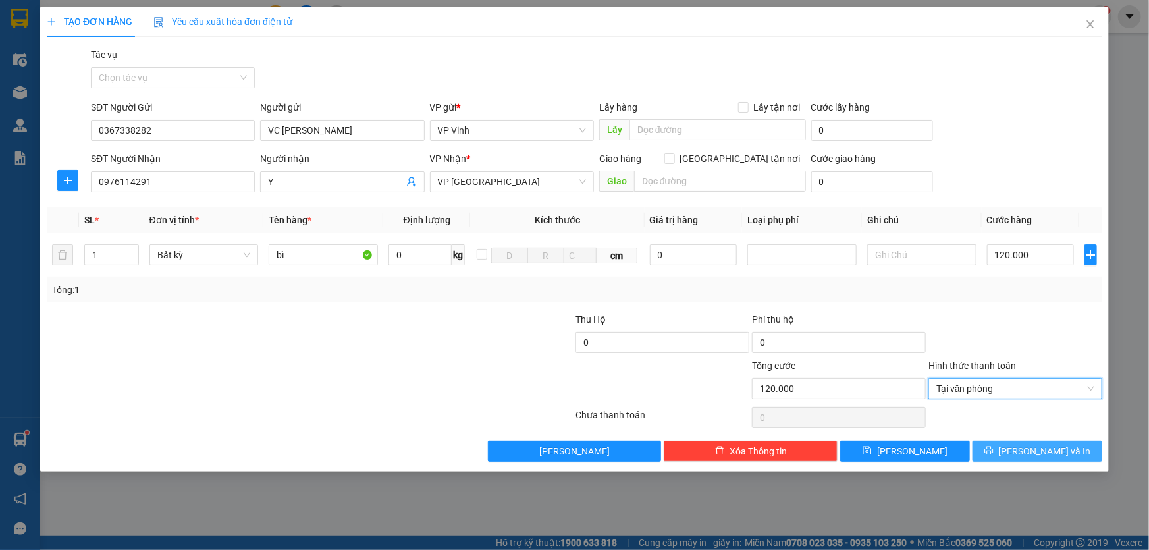
click at [1037, 450] on span "Lưu và In" at bounding box center [1045, 451] width 92 height 14
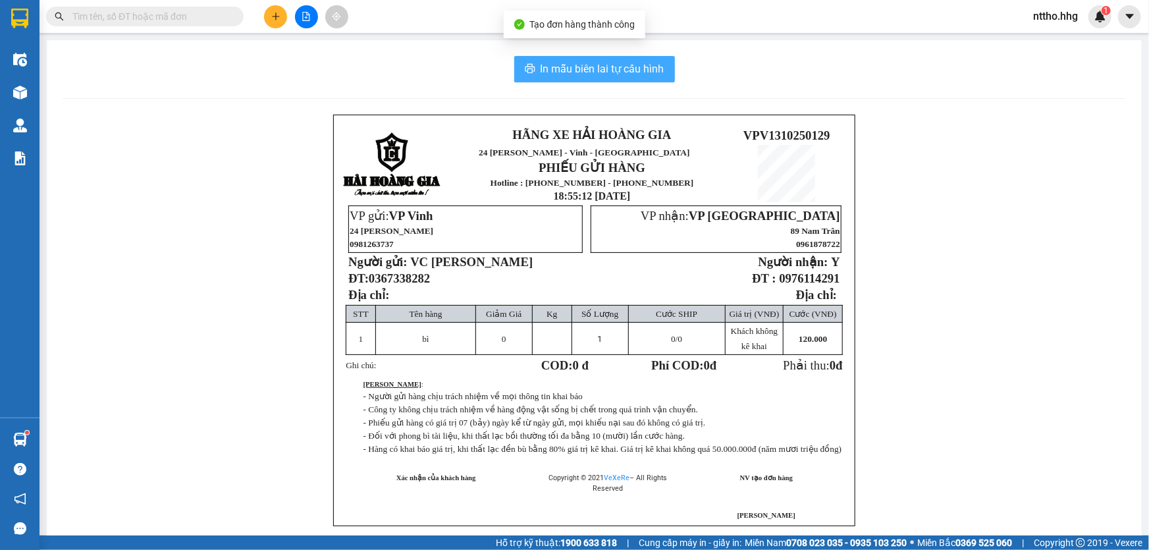
click at [627, 67] on span "In mẫu biên lai tự cấu hình" at bounding box center [602, 69] width 124 height 16
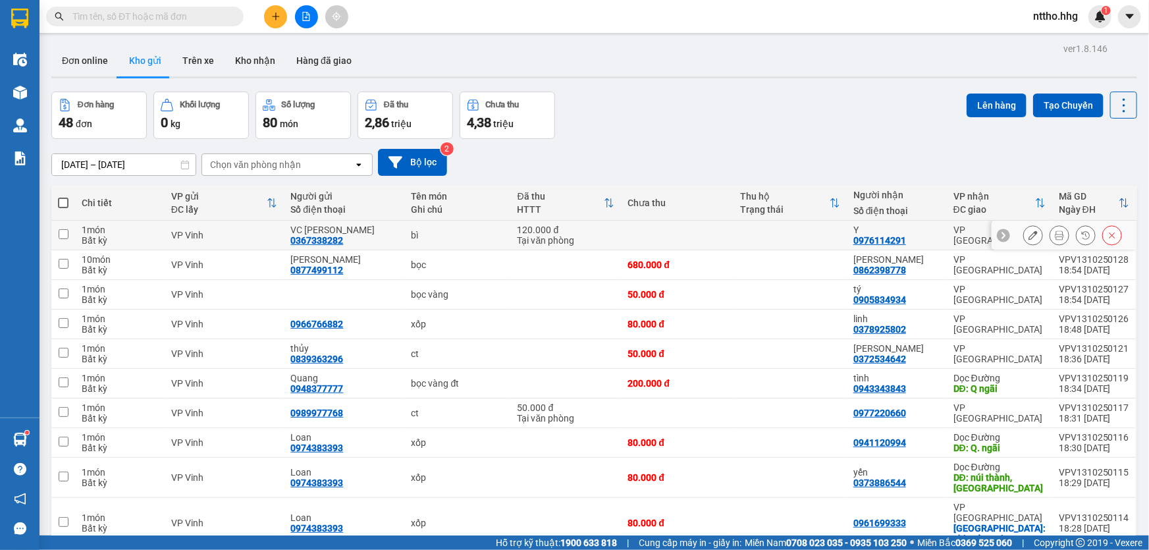
click at [575, 247] on td "120.000 đ Tại văn phòng" at bounding box center [566, 236] width 111 height 30
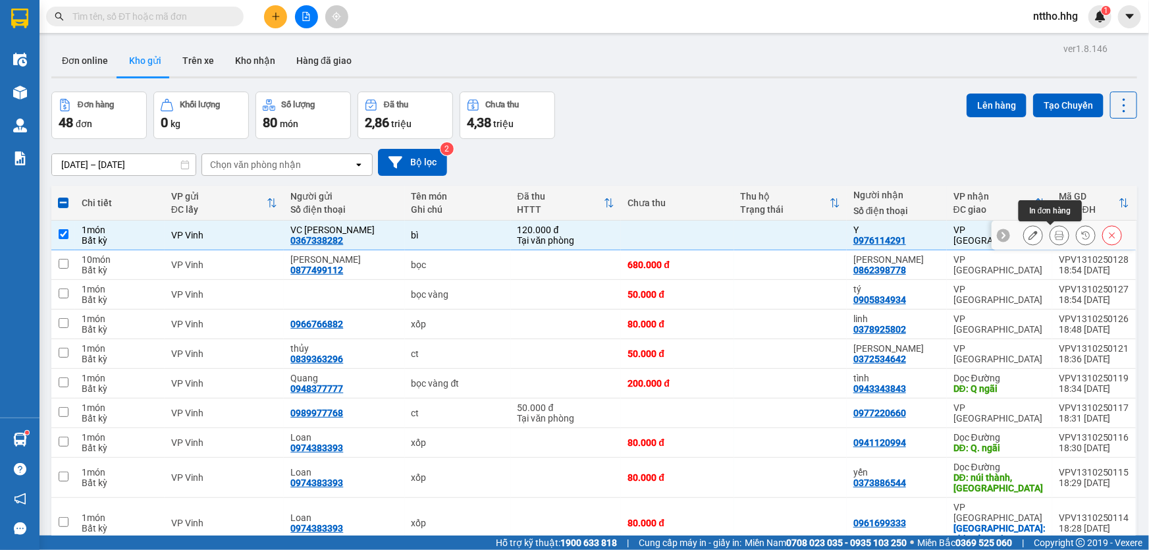
click at [1055, 237] on icon at bounding box center [1059, 234] width 9 height 9
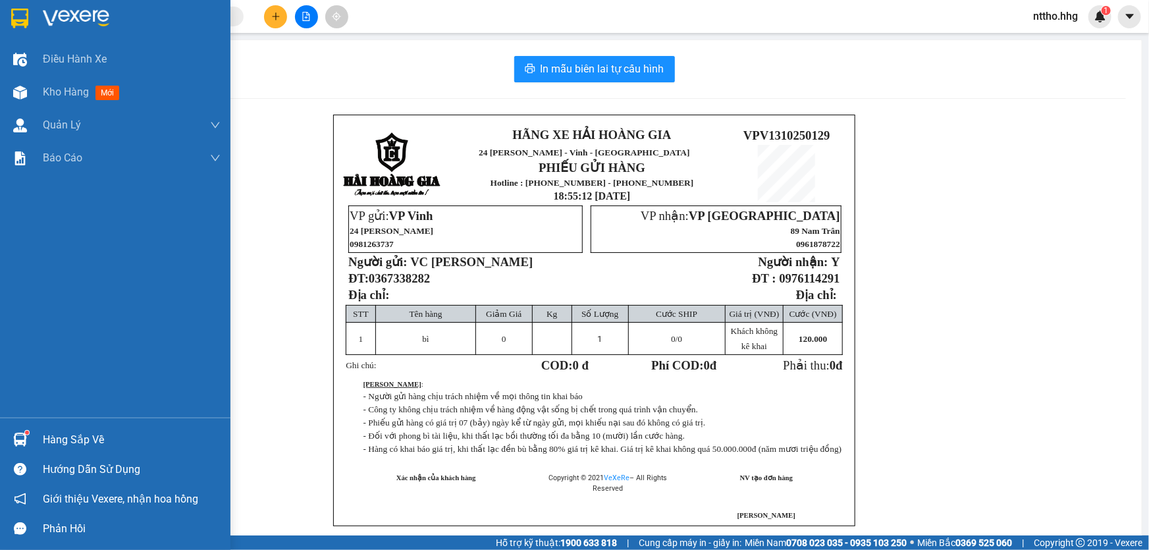
click at [13, 14] on img at bounding box center [19, 19] width 17 height 20
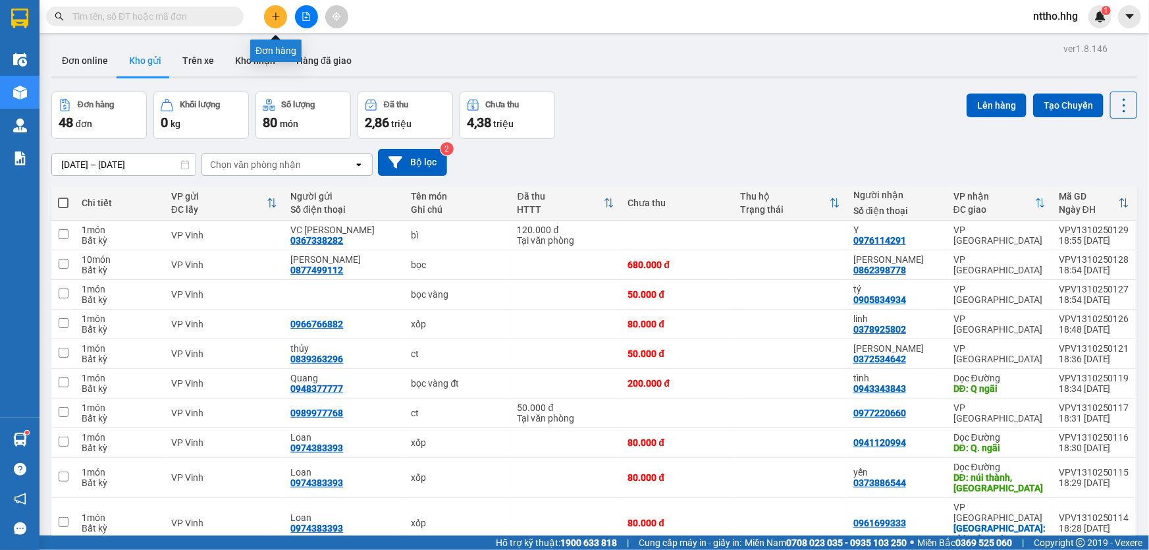
click at [282, 13] on button at bounding box center [275, 16] width 23 height 23
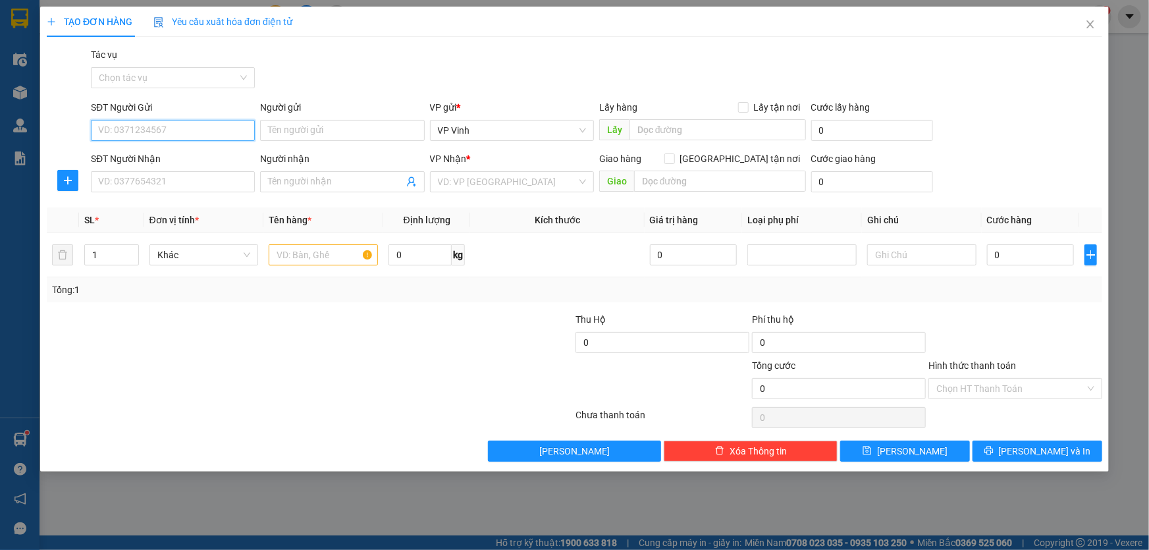
click at [137, 126] on input "SĐT Người Gửi" at bounding box center [173, 130] width 164 height 21
click at [136, 152] on div "0914767888" at bounding box center [173, 156] width 148 height 14
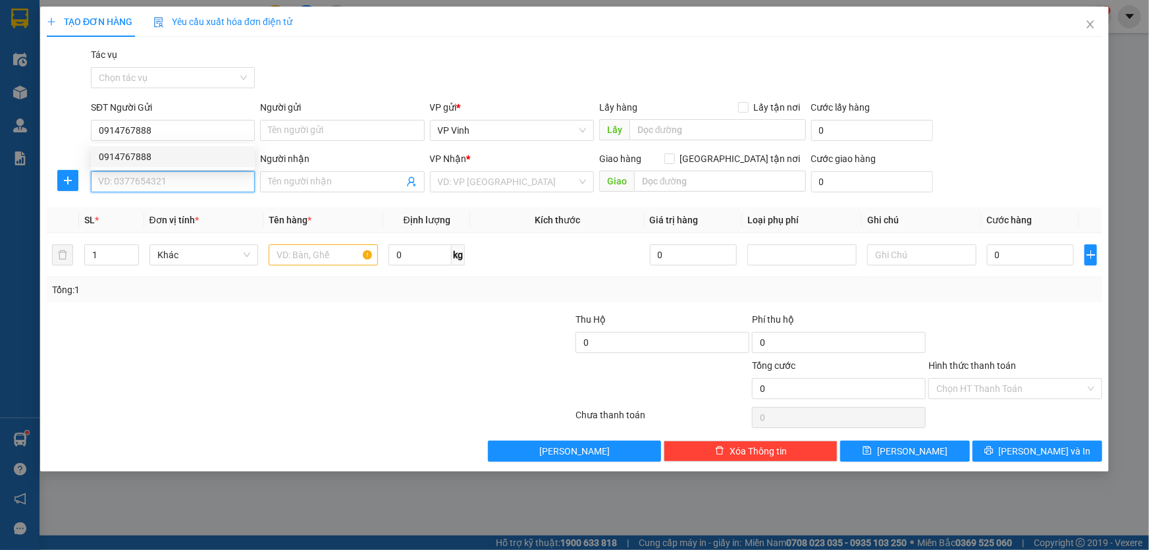
click at [138, 180] on input "SĐT Người Nhận" at bounding box center [173, 181] width 164 height 21
click at [314, 258] on input "text" at bounding box center [323, 254] width 109 height 21
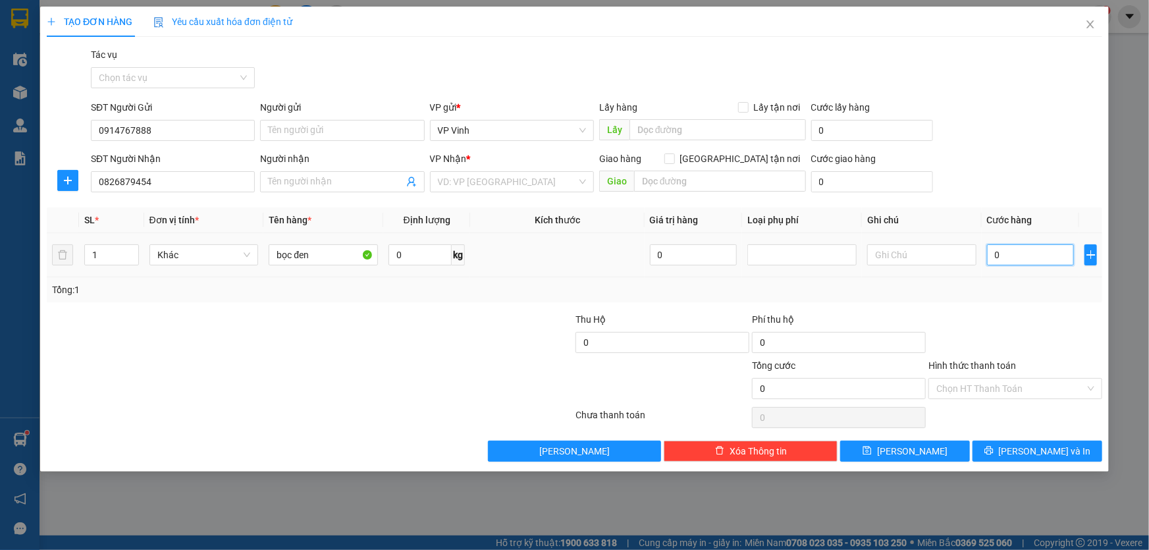
click at [1016, 257] on input "0" at bounding box center [1031, 254] width 88 height 21
click at [1045, 448] on span "Lưu và In" at bounding box center [1045, 451] width 92 height 14
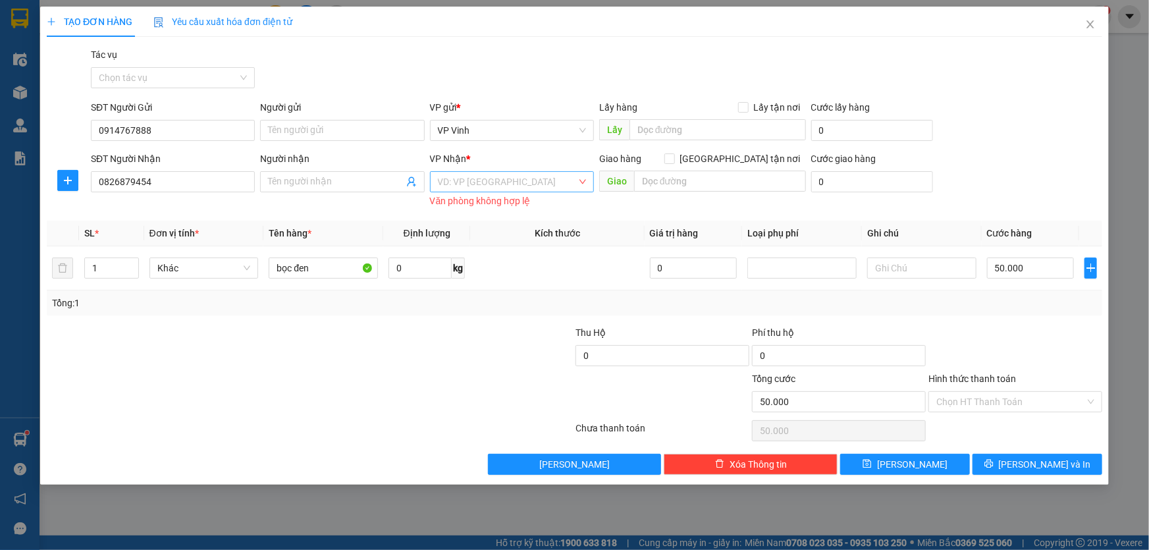
click at [516, 178] on input "search" at bounding box center [507, 182] width 139 height 20
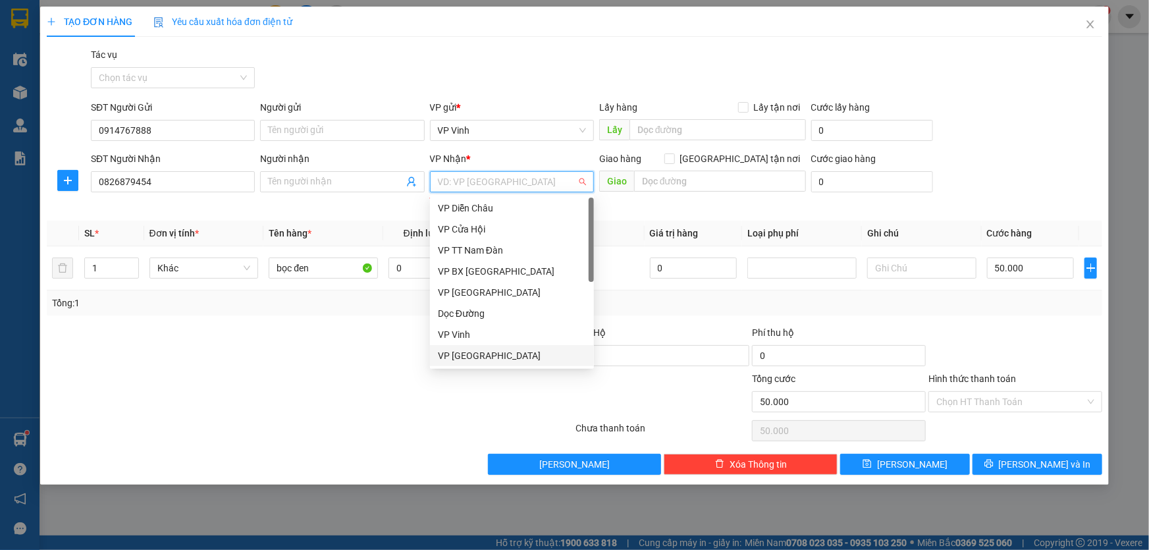
click at [455, 355] on div "VP [GEOGRAPHIC_DATA]" at bounding box center [512, 355] width 148 height 14
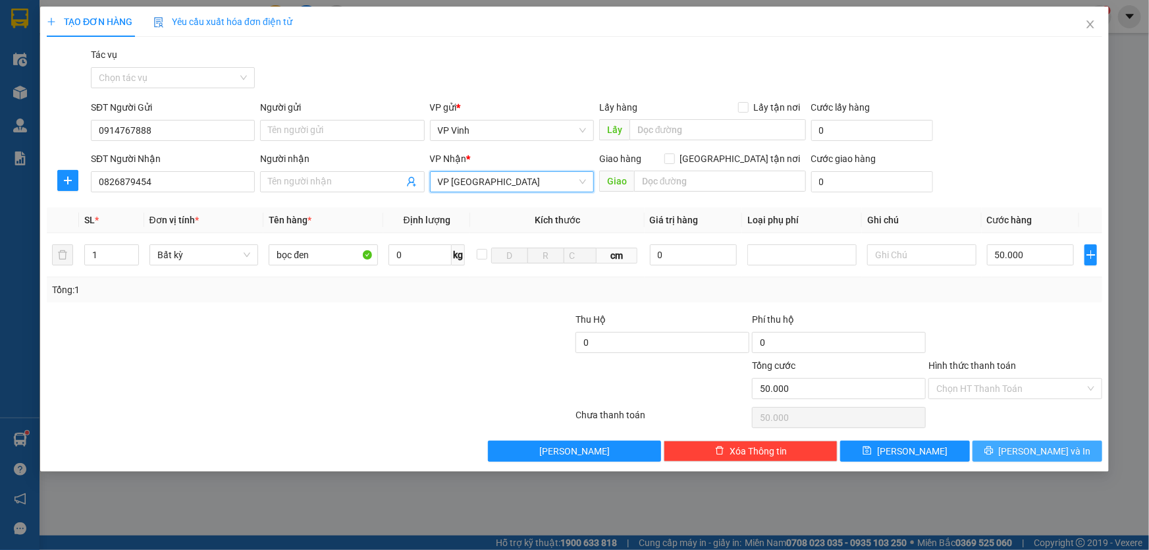
click at [1053, 449] on span "Lưu và In" at bounding box center [1045, 451] width 92 height 14
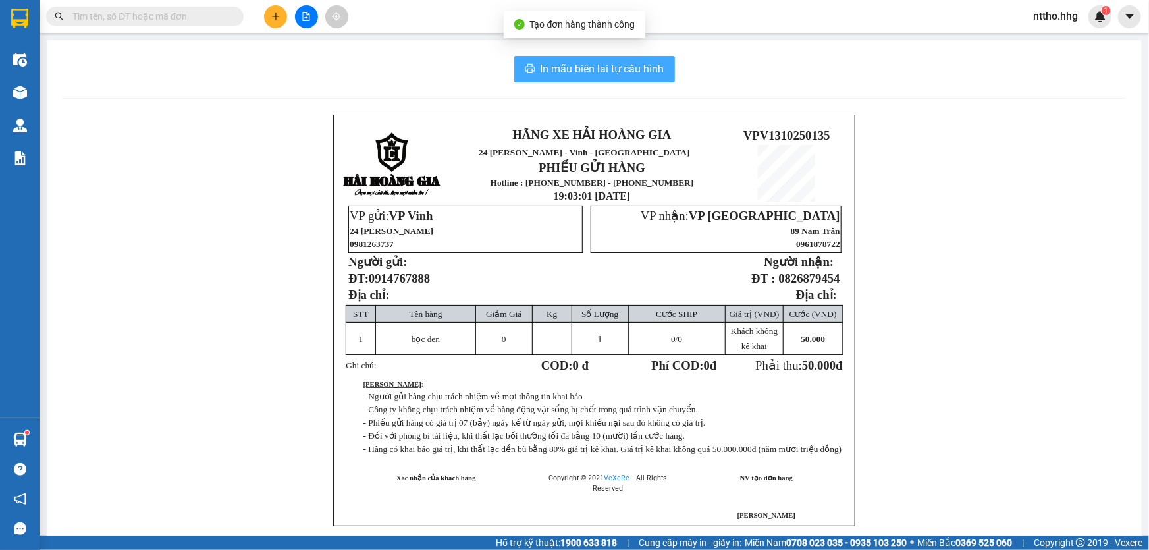
drag, startPoint x: 585, startPoint y: 70, endPoint x: 691, endPoint y: 122, distance: 118.1
click at [585, 70] on span "In mẫu biên lai tự cấu hình" at bounding box center [602, 69] width 124 height 16
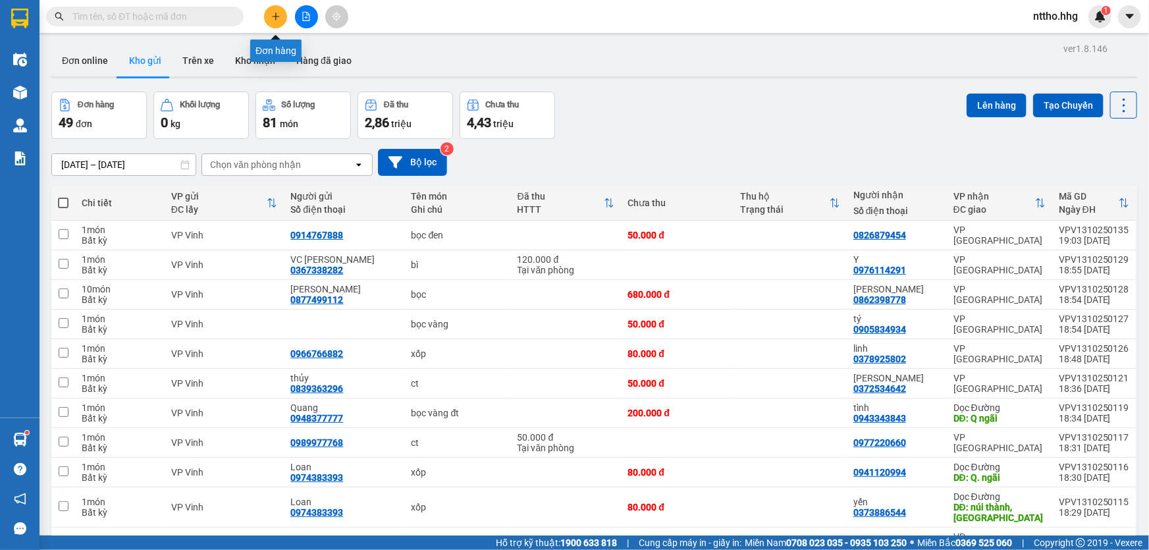
click at [272, 13] on icon "plus" at bounding box center [275, 16] width 9 height 9
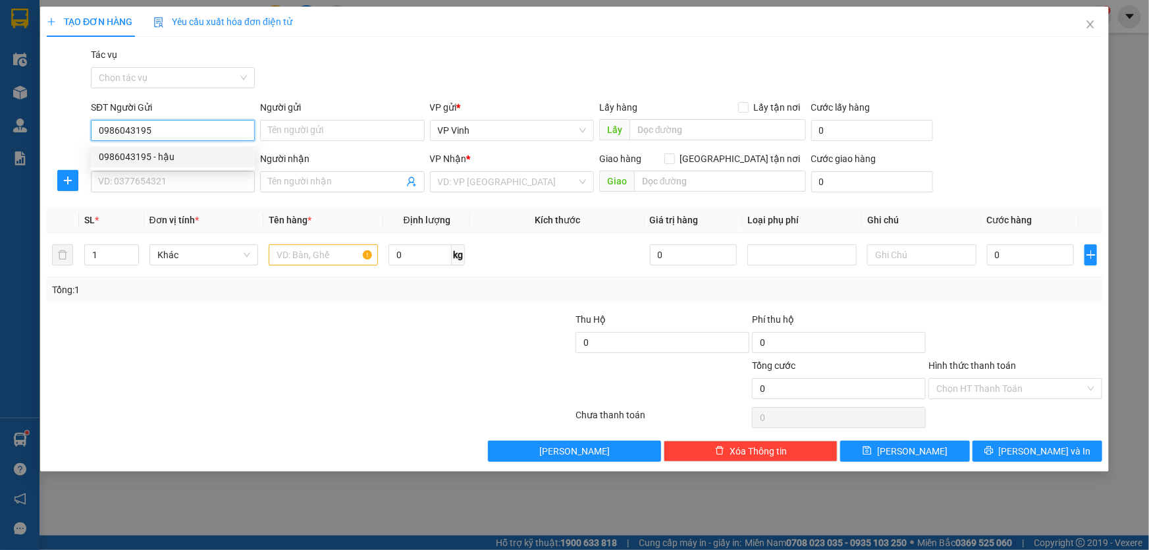
click at [161, 155] on div "0986043195 - hậu" at bounding box center [173, 156] width 148 height 14
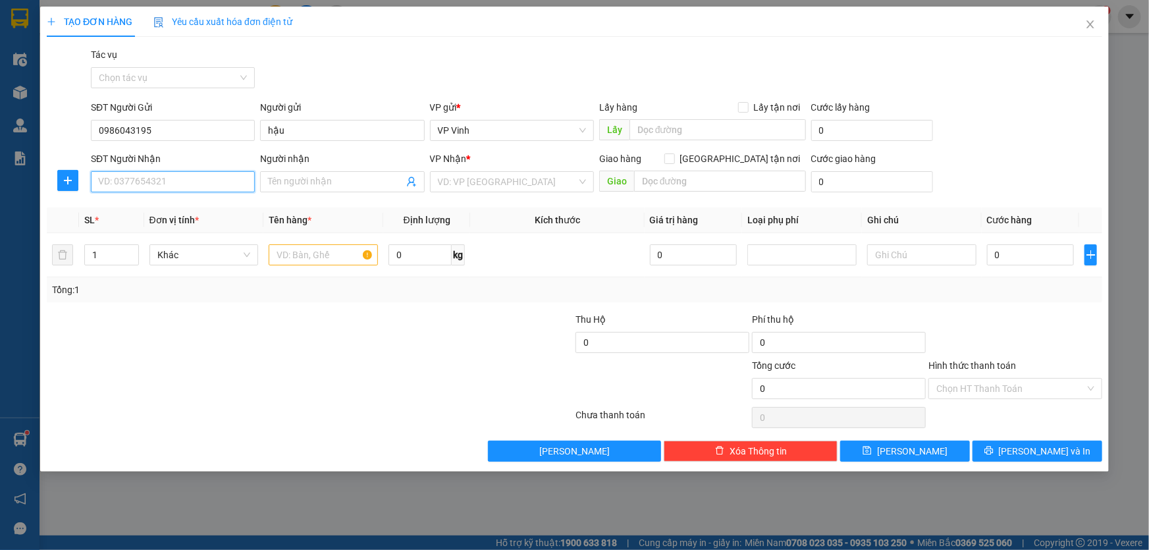
click at [136, 174] on input "SĐT Người Nhận" at bounding box center [173, 181] width 164 height 21
click at [166, 201] on div "0985325840 - C thủy" at bounding box center [173, 208] width 148 height 14
click at [304, 263] on input "text" at bounding box center [323, 254] width 109 height 21
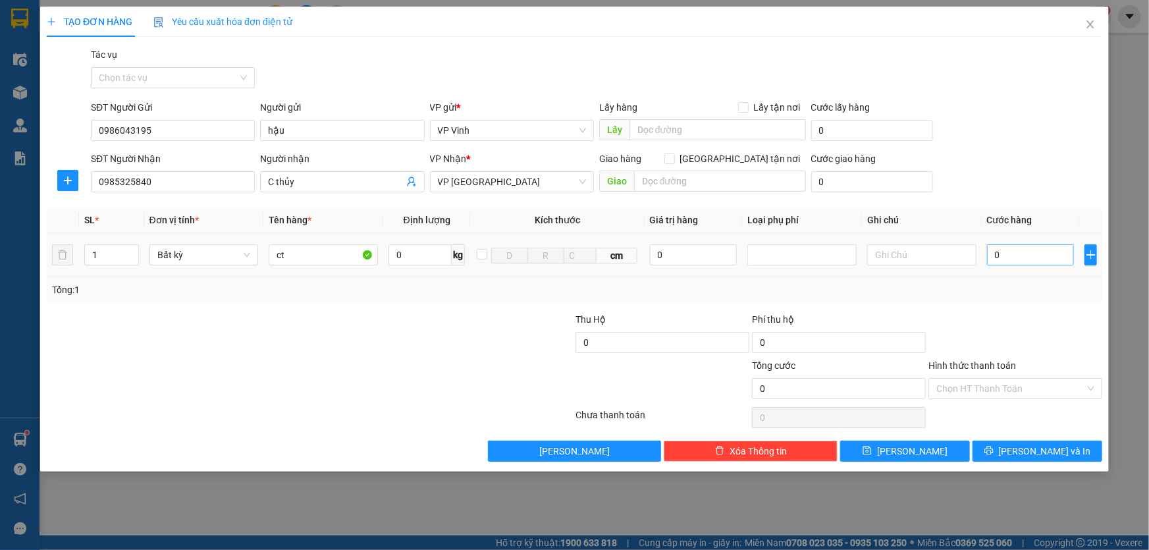
click at [1025, 263] on div "0" at bounding box center [1031, 255] width 88 height 26
click at [1024, 260] on input "0" at bounding box center [1031, 254] width 88 height 21
click at [1035, 384] on input "Hình thức thanh toán" at bounding box center [1010, 389] width 149 height 20
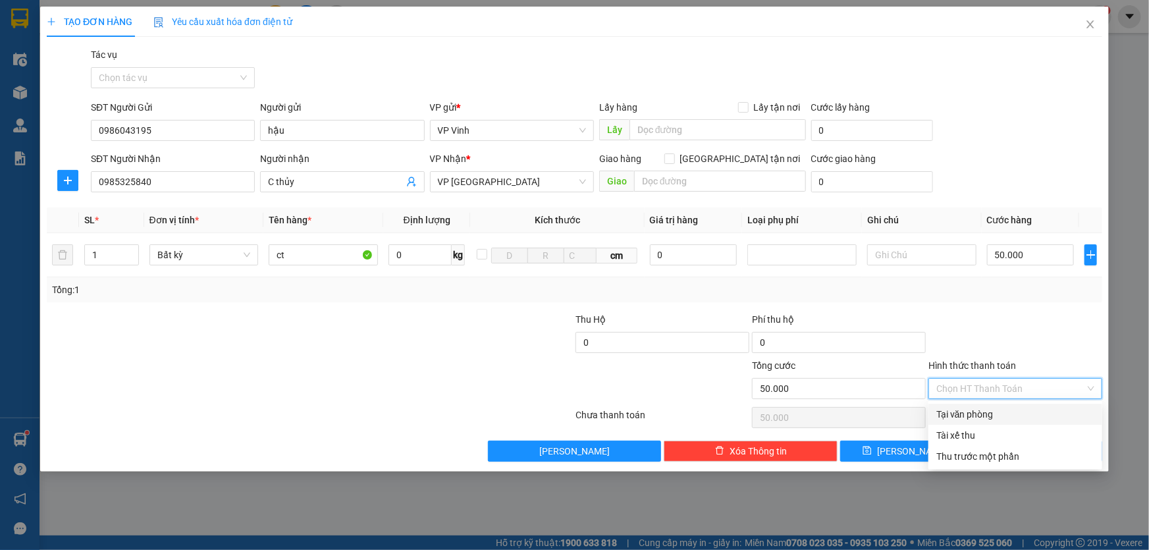
click at [1004, 411] on div "Tại văn phòng" at bounding box center [1015, 414] width 158 height 14
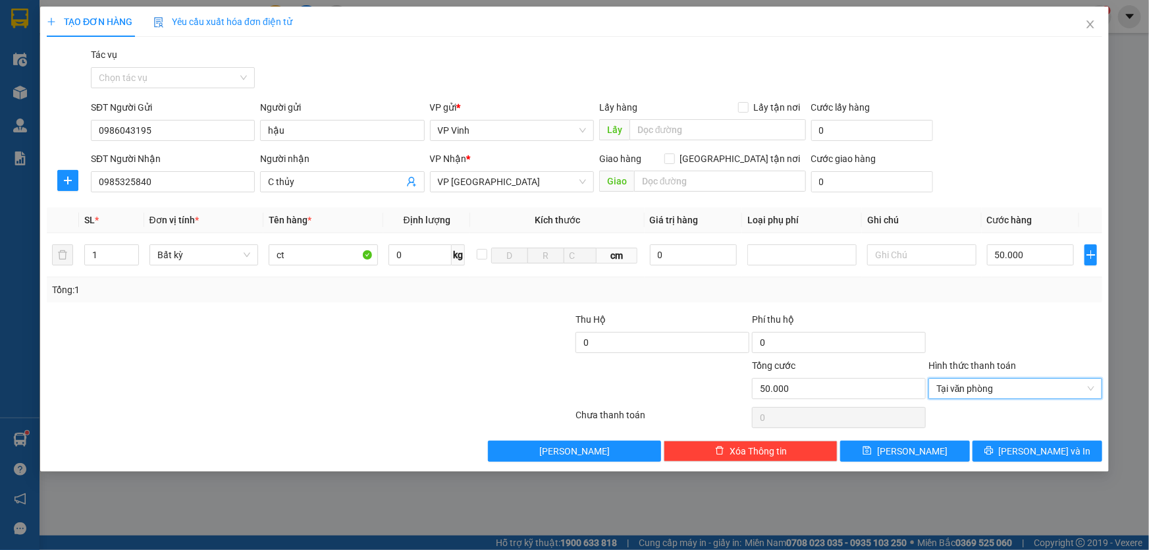
click at [1041, 461] on div "TẠO ĐƠN HÀNG Yêu cầu xuất hóa đơn điện tử Transit Pickup Surcharge Ids Transit …" at bounding box center [574, 239] width 1068 height 465
click at [1034, 455] on span "Lưu và In" at bounding box center [1045, 451] width 92 height 14
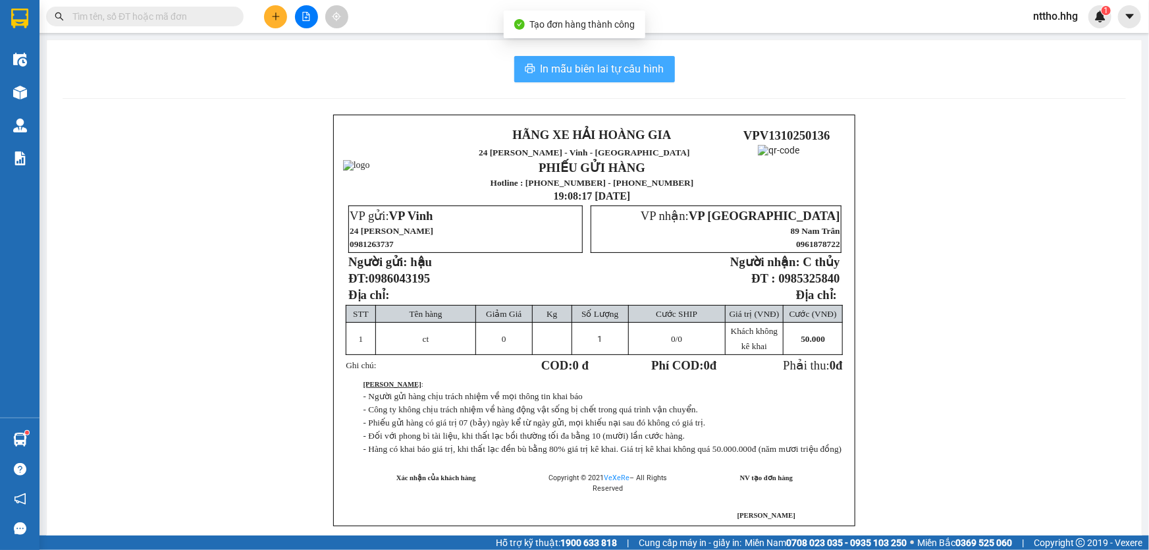
click at [566, 62] on span "In mẫu biên lai tự cấu hình" at bounding box center [602, 69] width 124 height 16
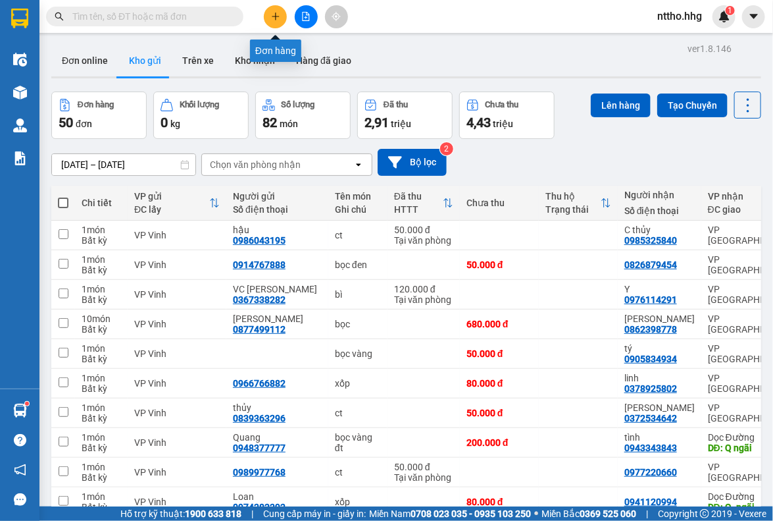
click at [282, 19] on button at bounding box center [275, 16] width 23 height 23
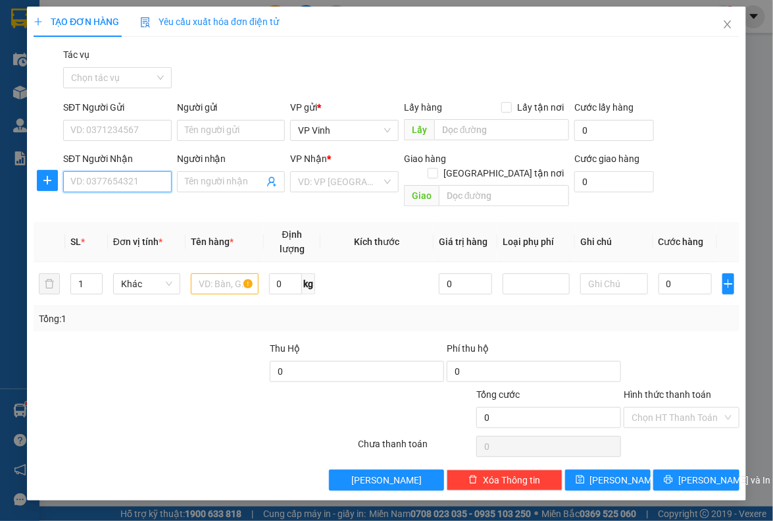
click at [90, 182] on input "SĐT Người Nhận" at bounding box center [117, 181] width 109 height 21
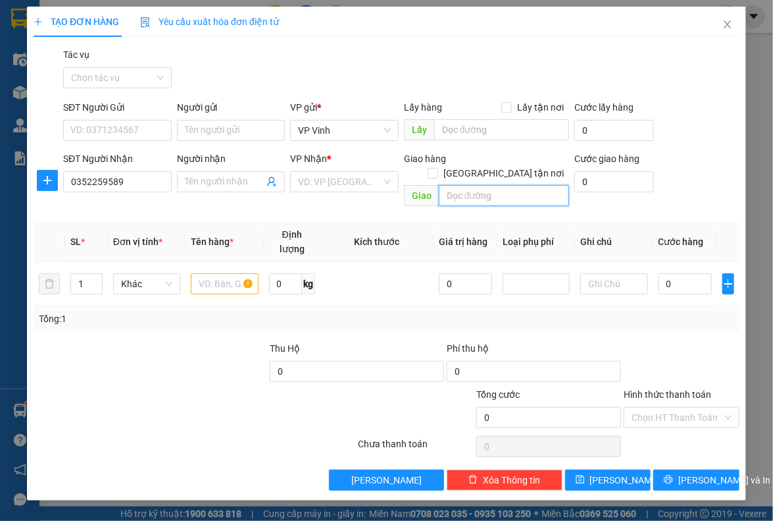
click at [470, 185] on input "text" at bounding box center [504, 195] width 130 height 21
click at [337, 181] on input "search" at bounding box center [340, 182] width 84 height 20
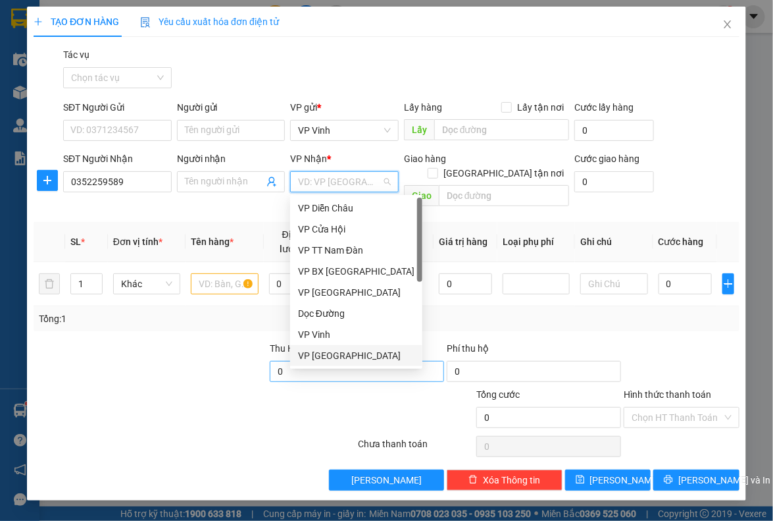
click at [328, 352] on div "VP [GEOGRAPHIC_DATA]" at bounding box center [356, 355] width 117 height 14
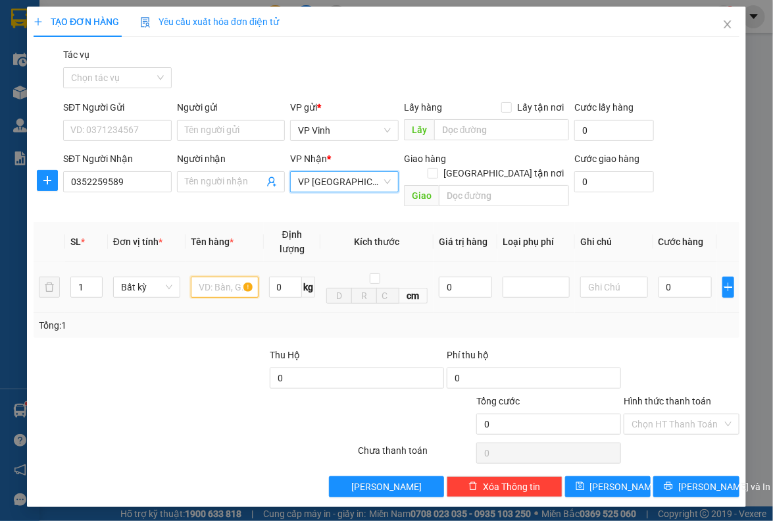
click at [232, 276] on input "text" at bounding box center [224, 286] width 67 height 21
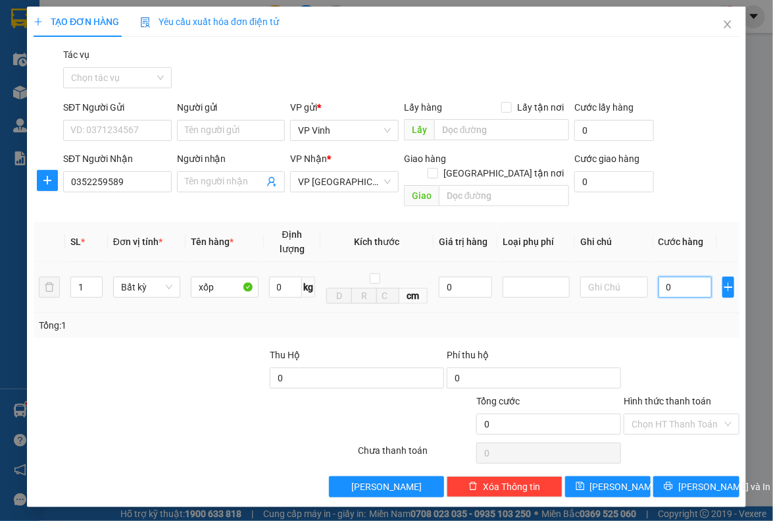
click at [673, 276] on input "0" at bounding box center [685, 286] width 53 height 21
click at [462, 123] on input "text" at bounding box center [501, 129] width 135 height 21
click at [608, 479] on span "Lưu" at bounding box center [625, 486] width 70 height 14
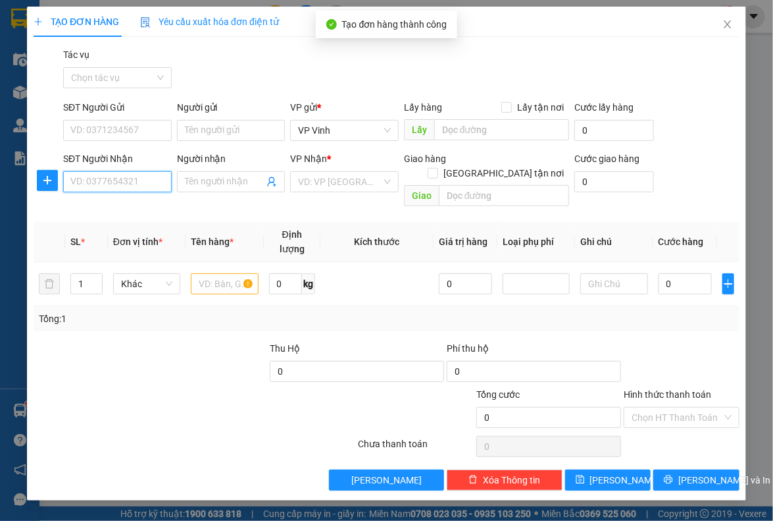
click at [106, 183] on input "SĐT Người Nhận" at bounding box center [117, 181] width 109 height 21
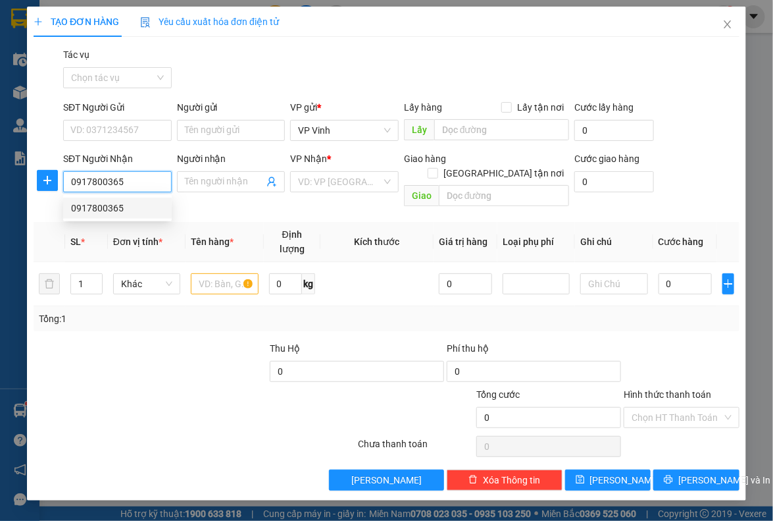
click at [107, 210] on div "0917800365" at bounding box center [117, 208] width 93 height 14
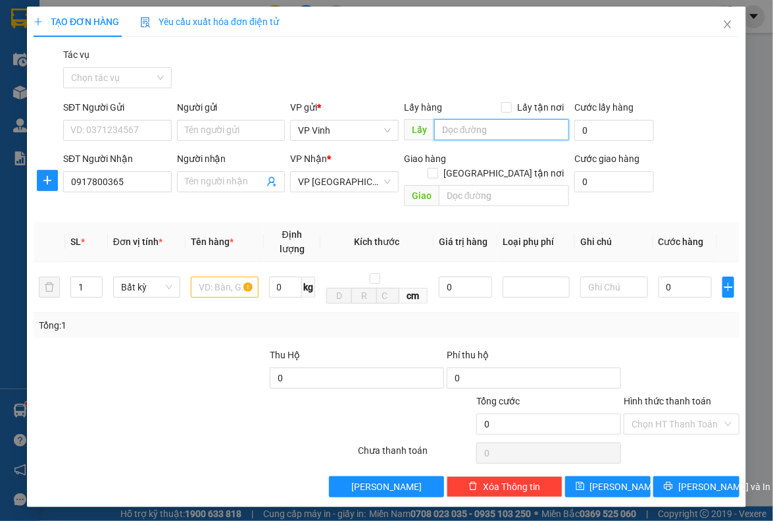
click at [504, 132] on input "text" at bounding box center [501, 129] width 135 height 21
click at [220, 276] on input "text" at bounding box center [224, 286] width 67 height 21
click at [224, 276] on input "text" at bounding box center [224, 286] width 67 height 21
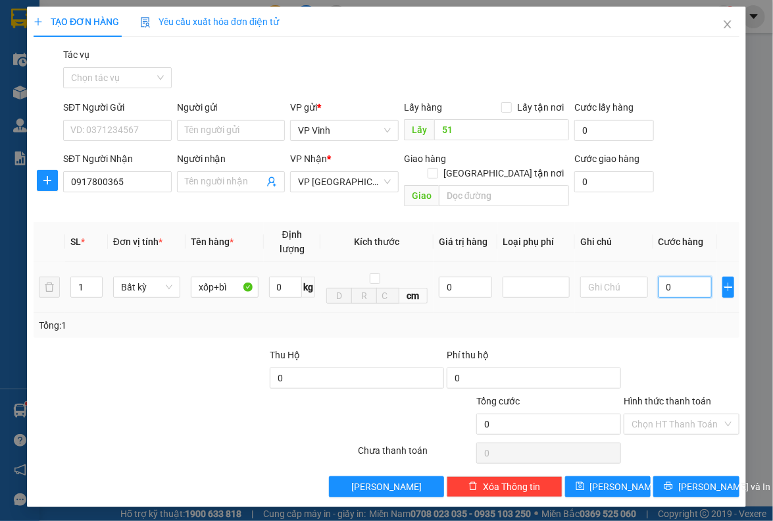
click at [682, 276] on input "0" at bounding box center [685, 286] width 53 height 21
click at [654, 414] on input "Hình thức thanh toán" at bounding box center [677, 424] width 90 height 20
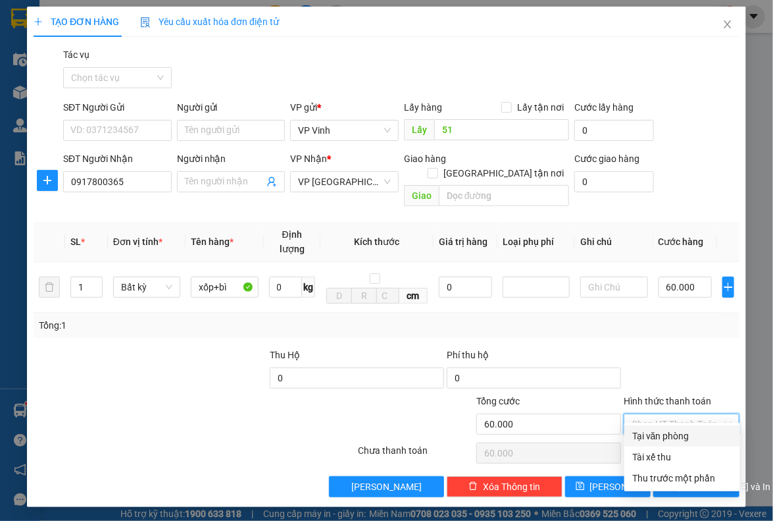
click at [657, 434] on div "Tại văn phòng" at bounding box center [683, 436] width 100 height 14
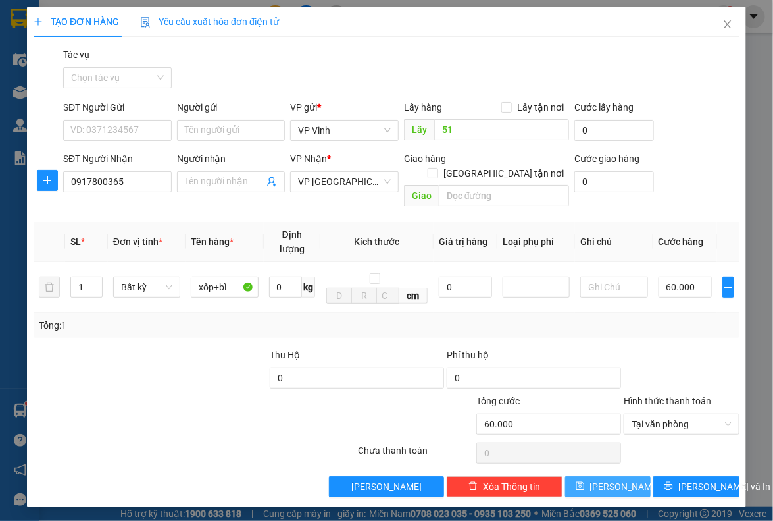
click at [627, 476] on button "Lưu" at bounding box center [608, 486] width 86 height 21
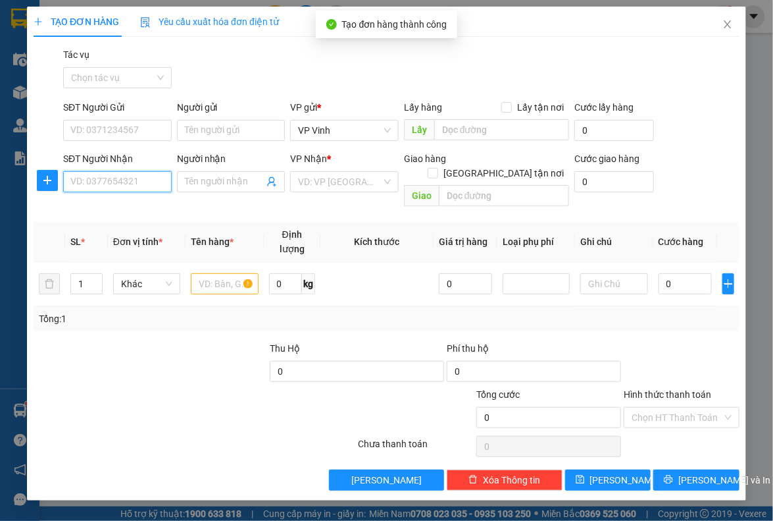
click at [101, 184] on input "SĐT Người Nhận" at bounding box center [117, 181] width 109 height 21
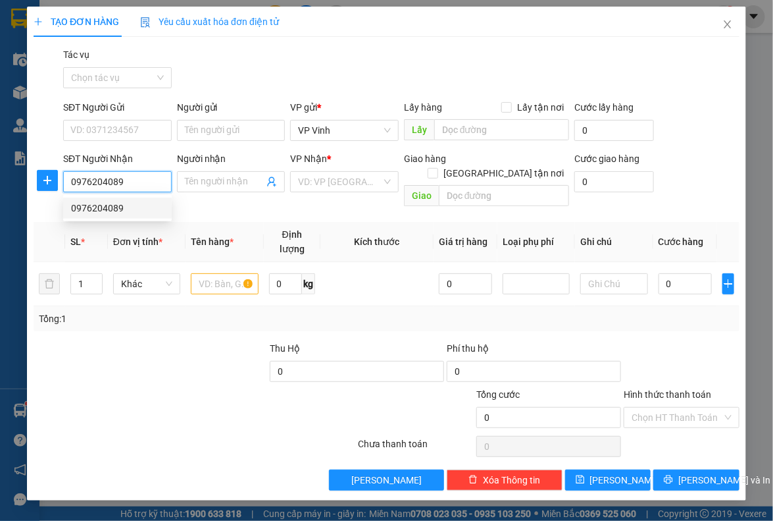
click at [98, 205] on div "0976204089" at bounding box center [117, 208] width 93 height 14
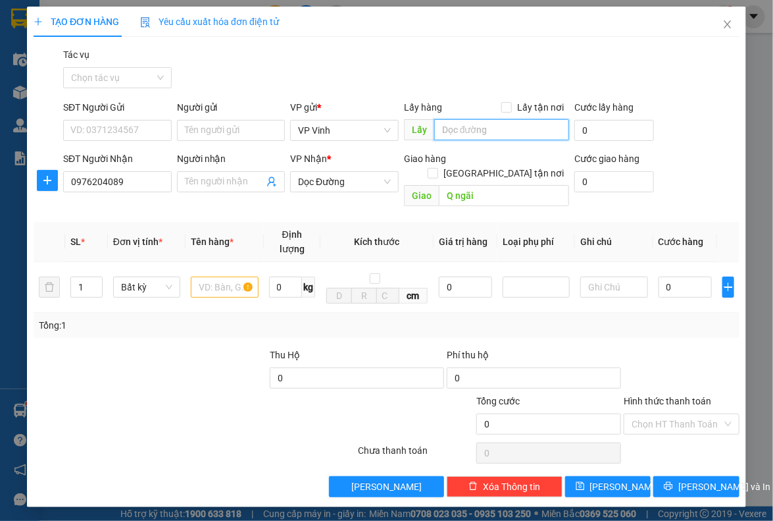
click at [494, 138] on input "text" at bounding box center [501, 129] width 135 height 21
click at [224, 276] on input "text" at bounding box center [224, 286] width 67 height 21
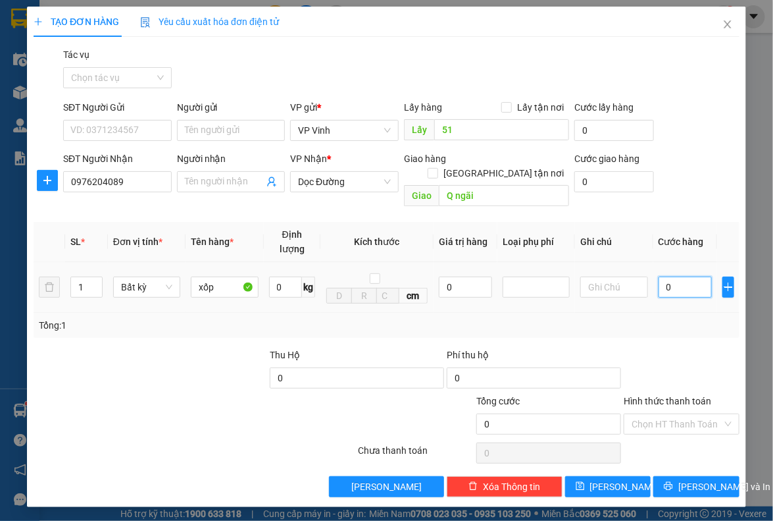
click at [684, 276] on input "0" at bounding box center [685, 286] width 53 height 21
click at [676, 414] on input "Hình thức thanh toán" at bounding box center [677, 424] width 90 height 20
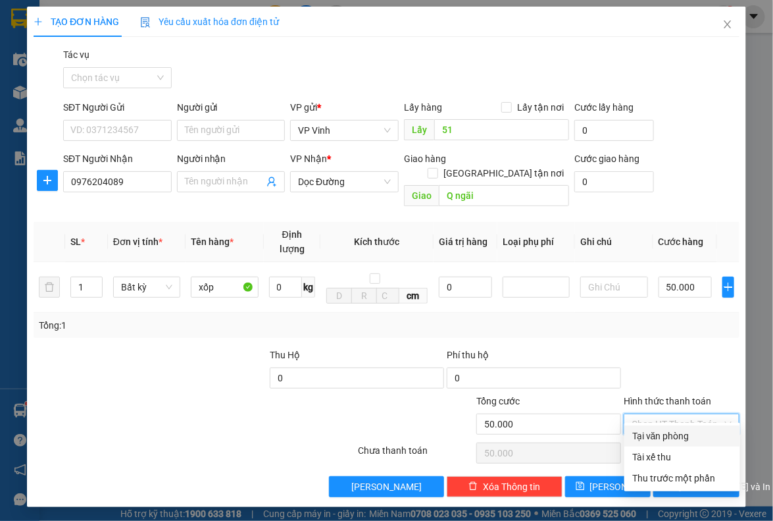
click at [651, 429] on div "Tại văn phòng" at bounding box center [683, 436] width 100 height 14
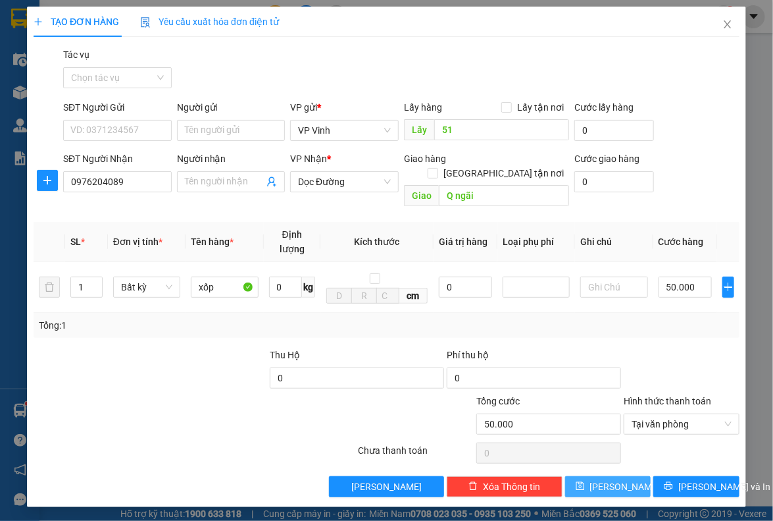
click at [585, 481] on icon "save" at bounding box center [580, 485] width 9 height 9
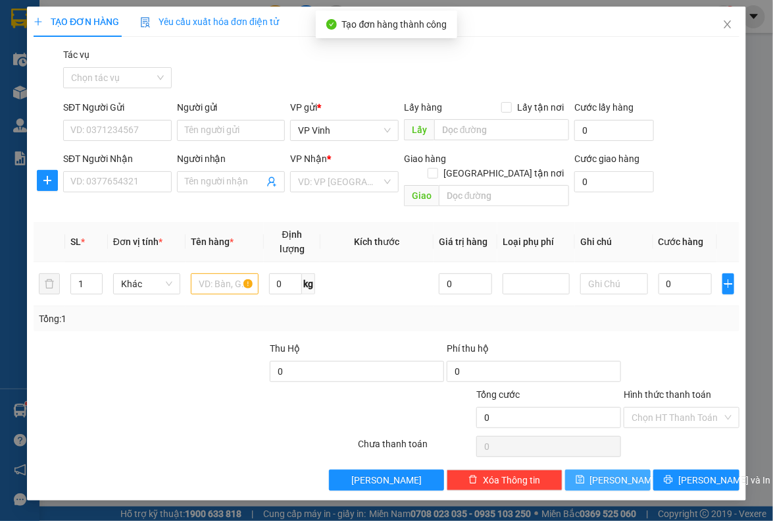
click at [104, 193] on div "SĐT Người Nhận VD: 0377654321" at bounding box center [117, 174] width 109 height 46
click at [105, 183] on input "SĐT Người Nhận" at bounding box center [117, 181] width 109 height 21
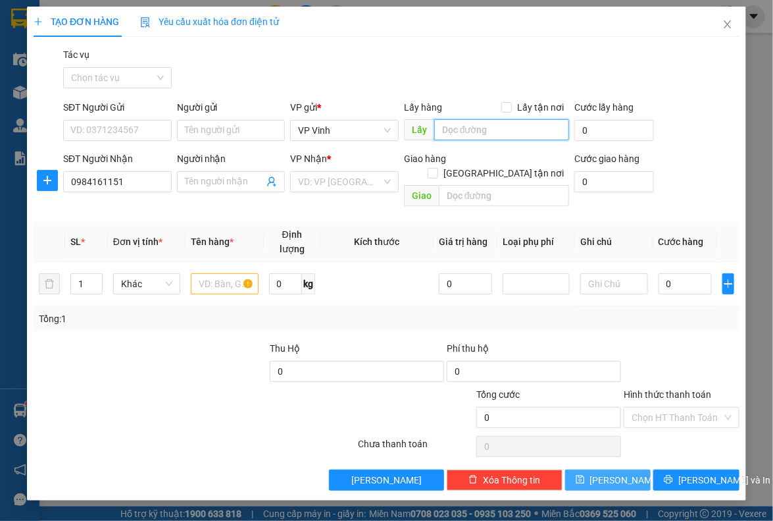
click at [494, 132] on input "text" at bounding box center [501, 129] width 135 height 21
click at [344, 185] on input "search" at bounding box center [340, 182] width 84 height 20
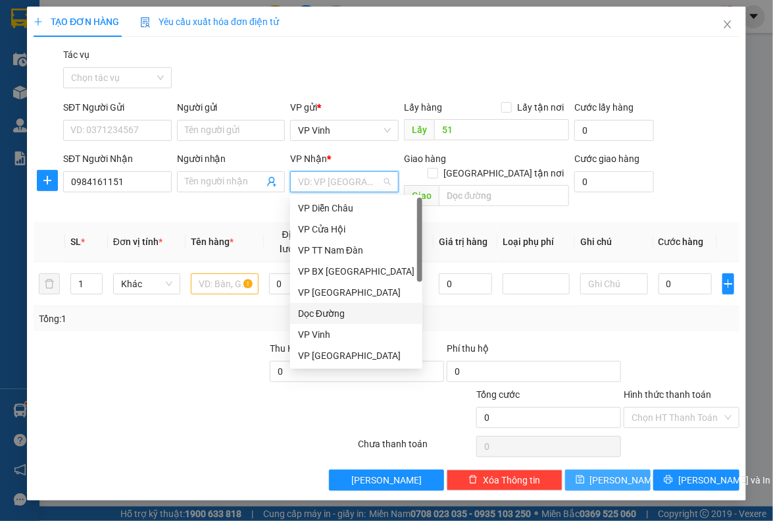
click at [326, 311] on div "Dọc Đường" at bounding box center [356, 313] width 117 height 14
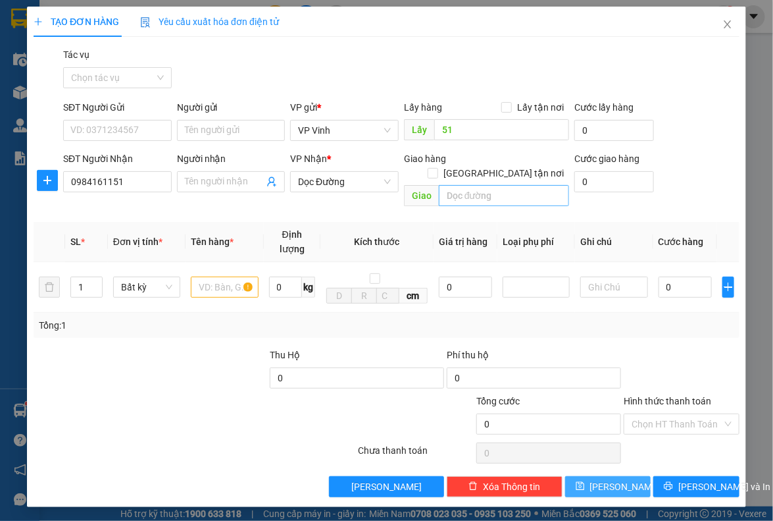
click at [470, 195] on div "Giao hàng Giao tận nơi Giao" at bounding box center [486, 181] width 165 height 61
click at [496, 185] on input "text" at bounding box center [504, 195] width 130 height 21
click at [219, 276] on input "text" at bounding box center [224, 286] width 67 height 21
click at [226, 276] on input "text" at bounding box center [224, 286] width 67 height 21
click at [693, 276] on input "0" at bounding box center [685, 286] width 53 height 21
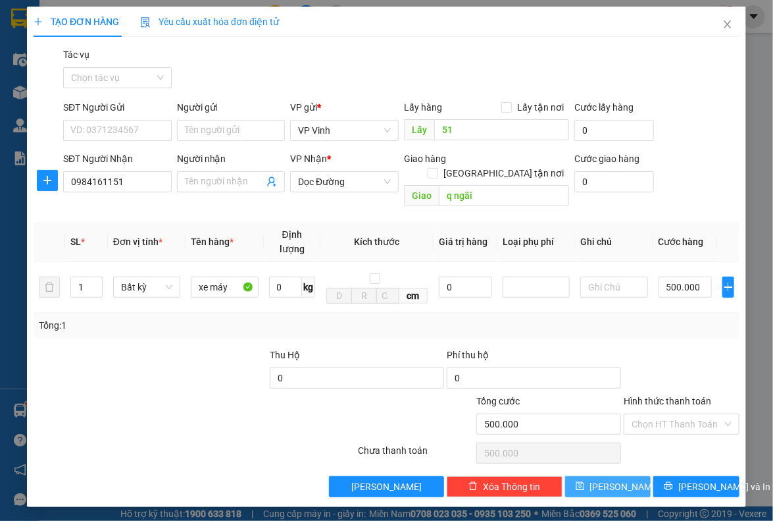
click at [617, 479] on span "Lưu" at bounding box center [625, 486] width 70 height 14
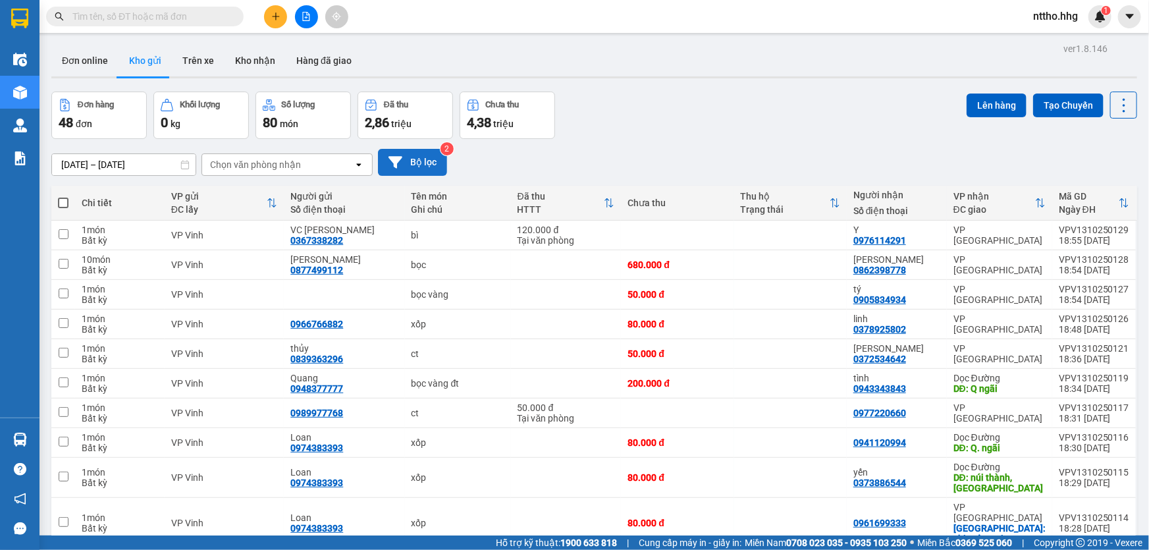
click at [409, 157] on button "Bộ lọc" at bounding box center [412, 162] width 69 height 27
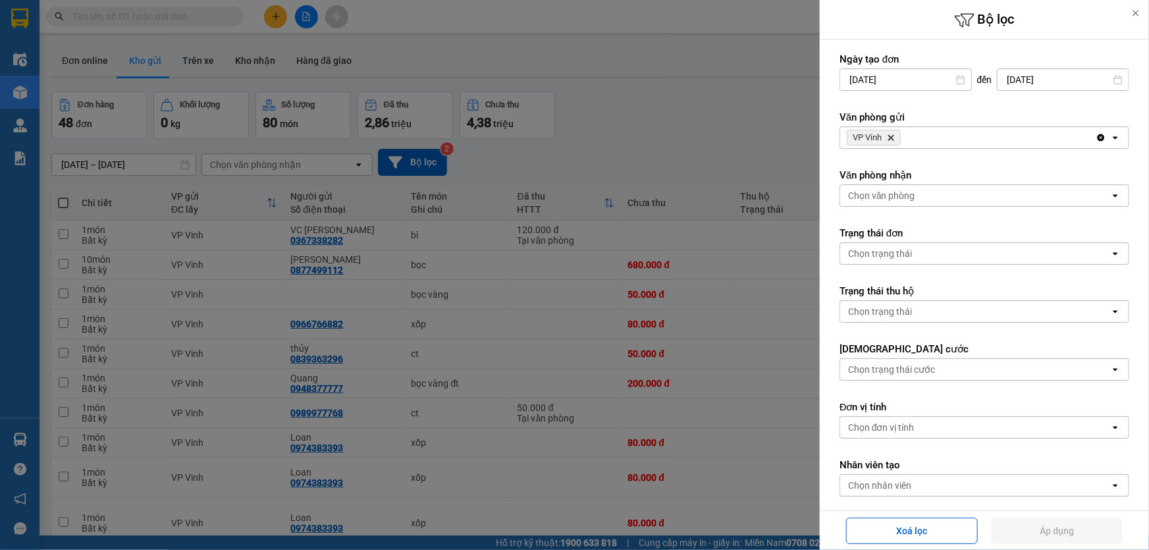
click at [895, 138] on icon "Delete" at bounding box center [891, 138] width 8 height 8
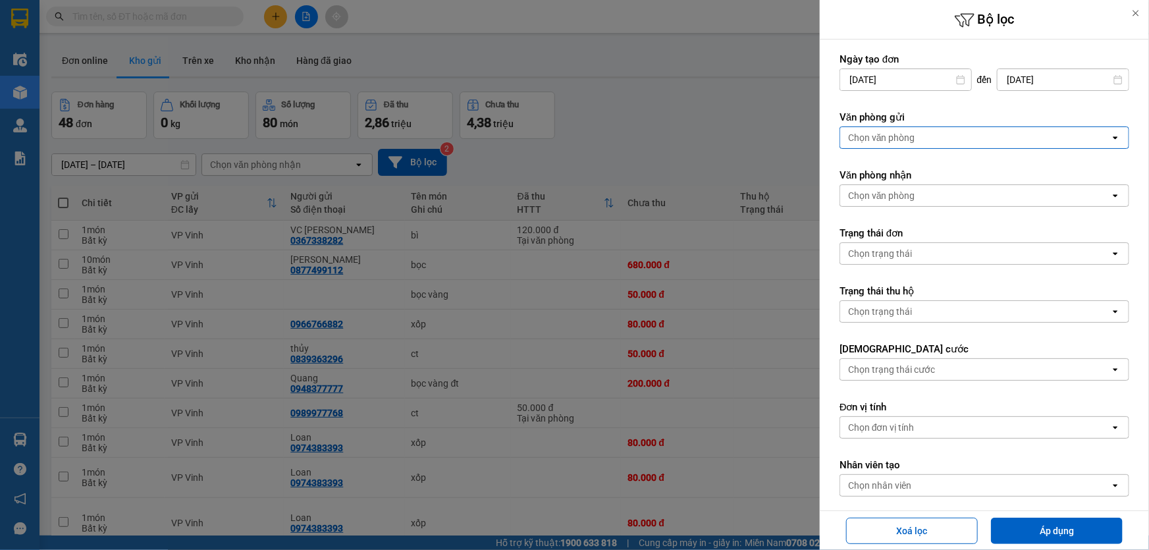
click at [896, 138] on div "Chọn văn phòng" at bounding box center [881, 137] width 67 height 13
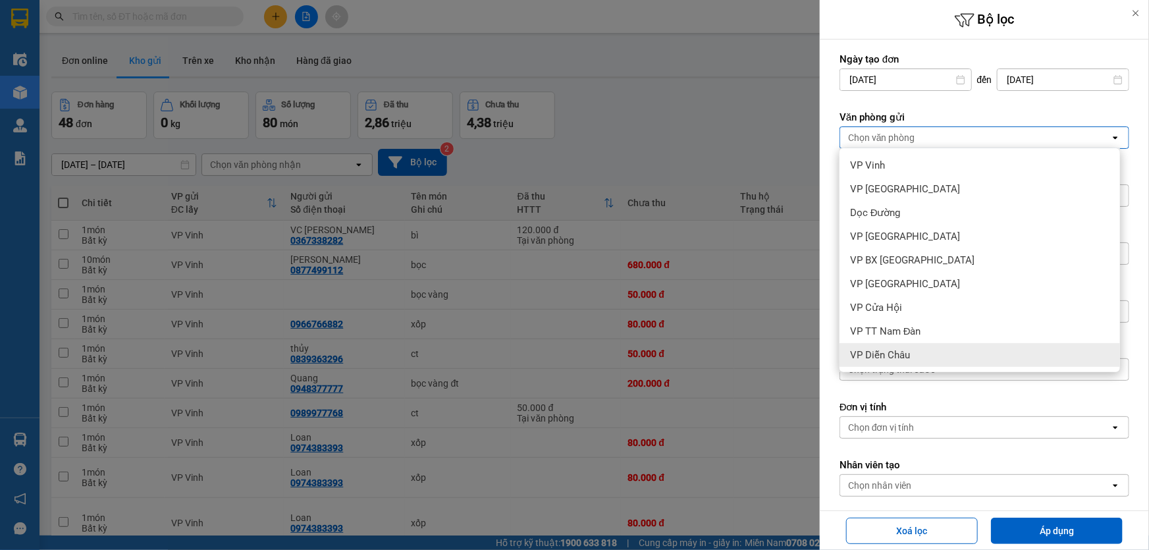
click at [893, 355] on span "VP Diễn Châu" at bounding box center [880, 354] width 60 height 13
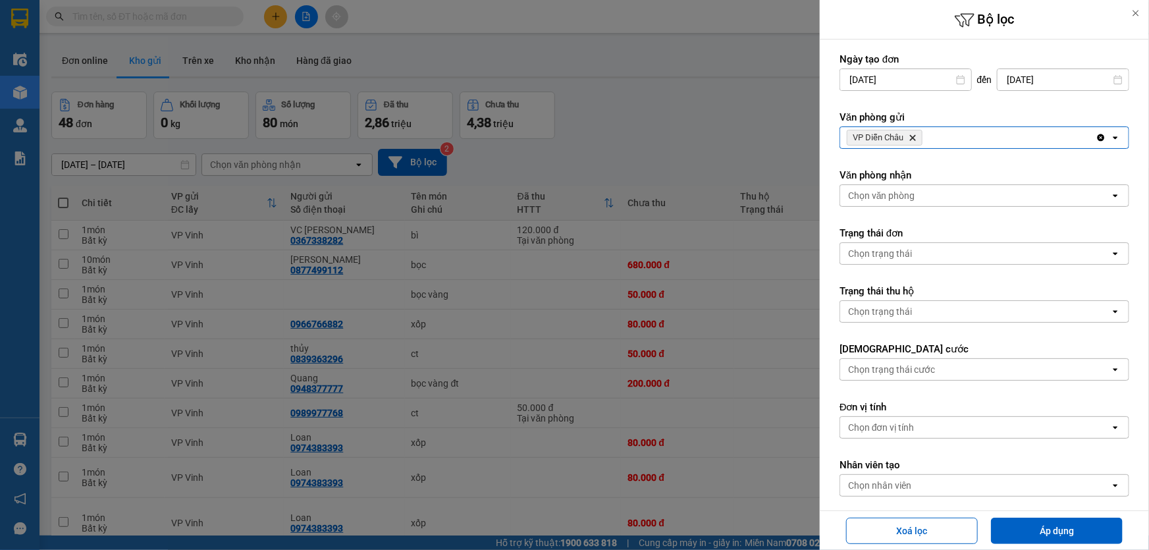
click at [961, 139] on div "VP Diễn Châu Delete" at bounding box center [967, 137] width 255 height 21
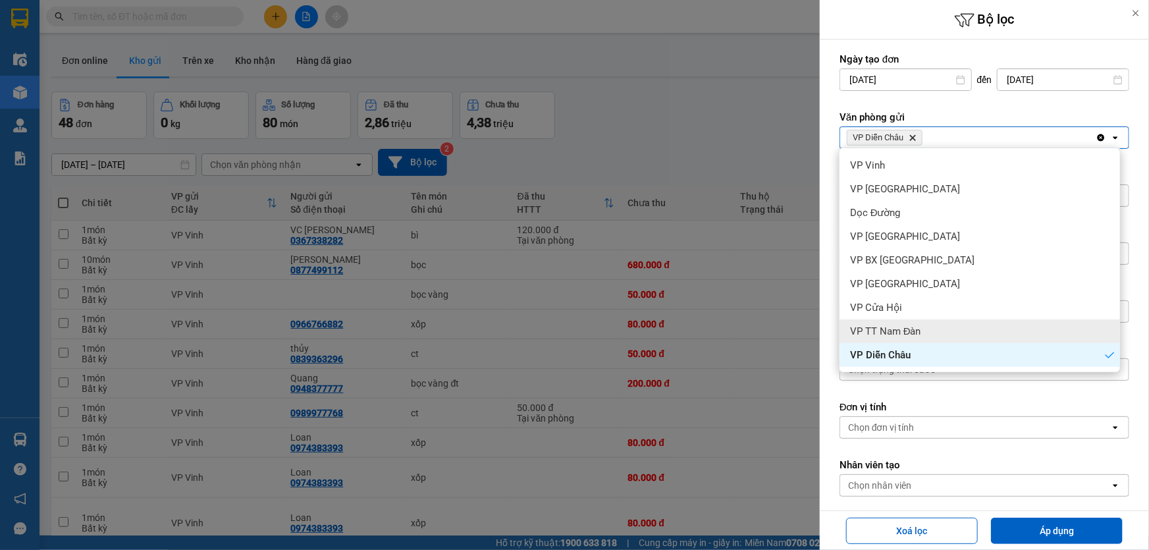
click at [908, 332] on span "VP TT Nam Đàn" at bounding box center [885, 331] width 71 height 13
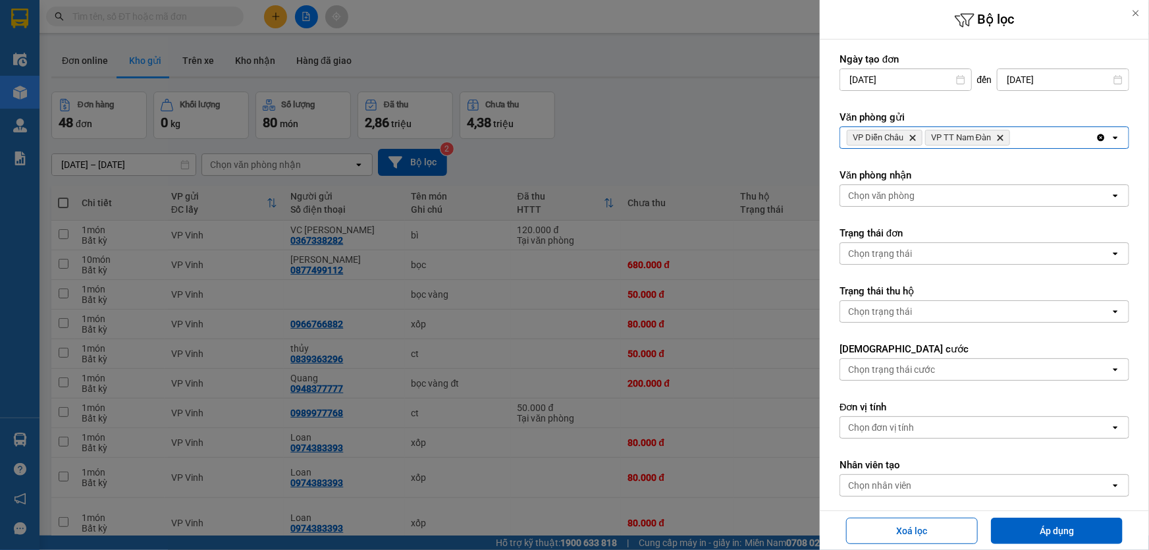
click at [1044, 135] on div "VP Diễn Châu Delete VP TT Nam Đàn Delete" at bounding box center [967, 137] width 255 height 21
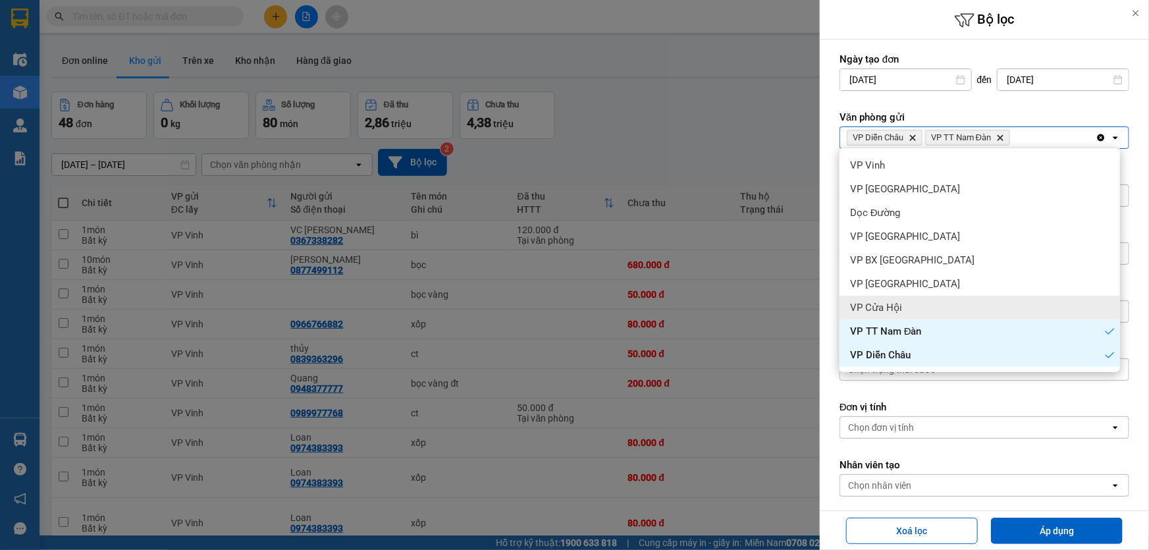
click at [925, 302] on div "VP Cửa Hội" at bounding box center [979, 308] width 280 height 24
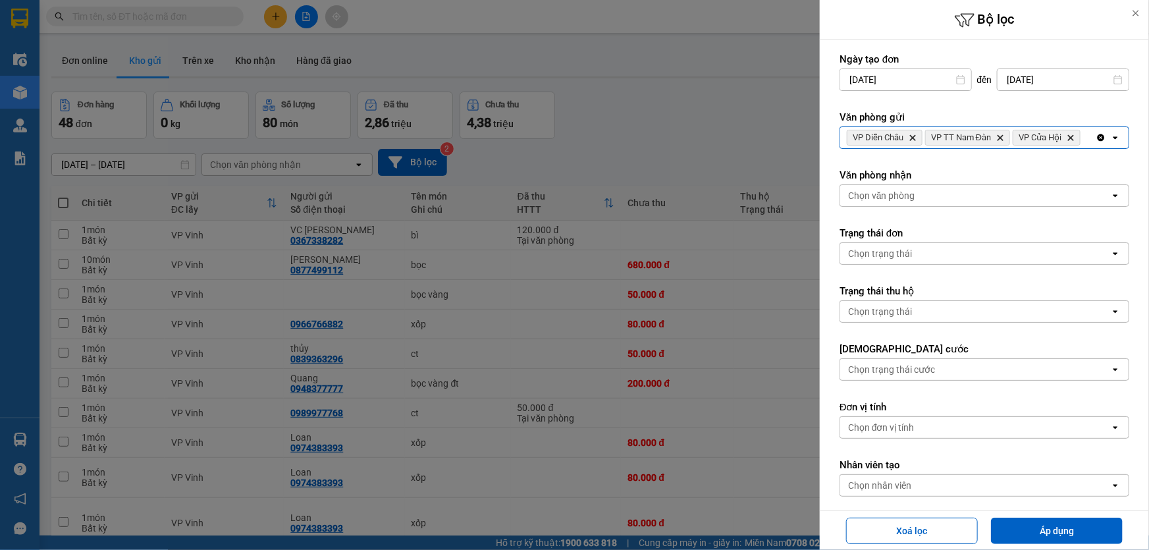
click at [1084, 133] on div "VP Diễn Châu Delete VP TT Nam Đàn Delete VP Cửa Hội Delete" at bounding box center [967, 137] width 255 height 21
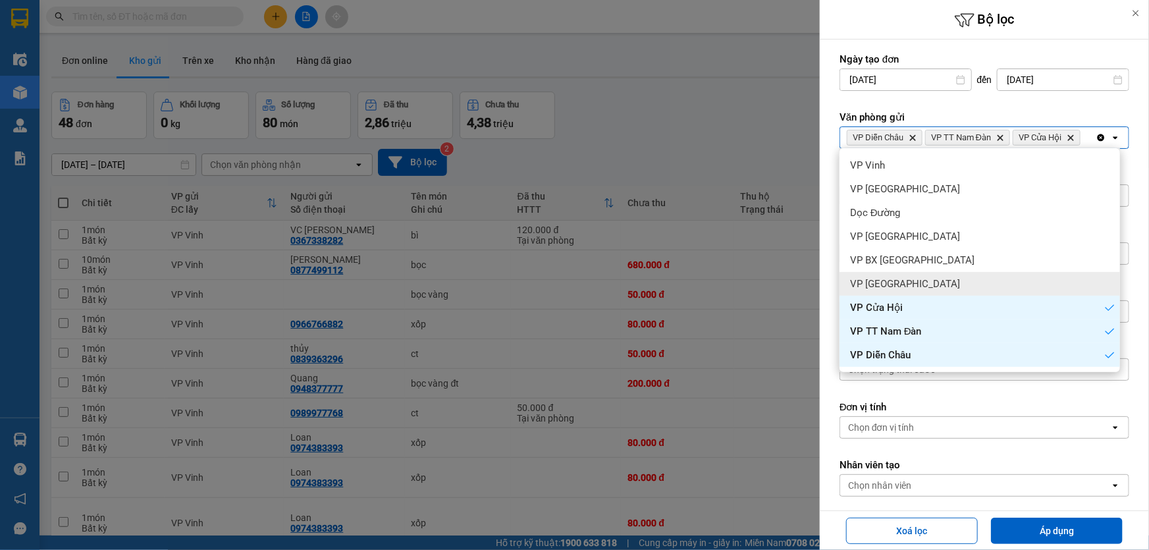
click at [903, 282] on span "VP [GEOGRAPHIC_DATA]" at bounding box center [905, 283] width 110 height 13
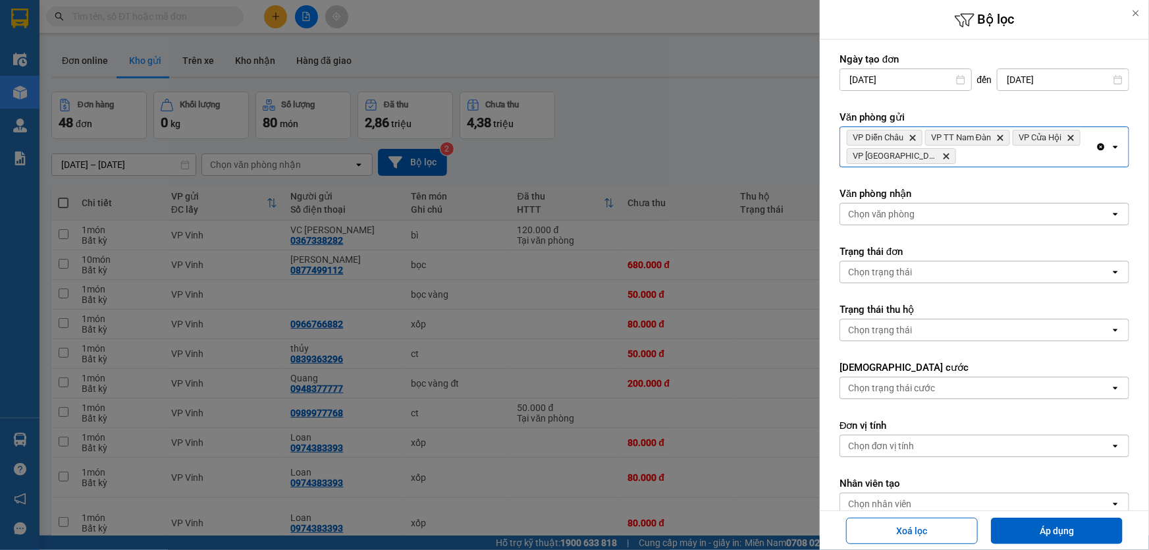
click at [964, 153] on div "VP Diễn Châu Delete VP TT Nam Đàn Delete VP Cửa Hội Delete VP Cầu Yên Xuân Dele…" at bounding box center [967, 146] width 255 height 39
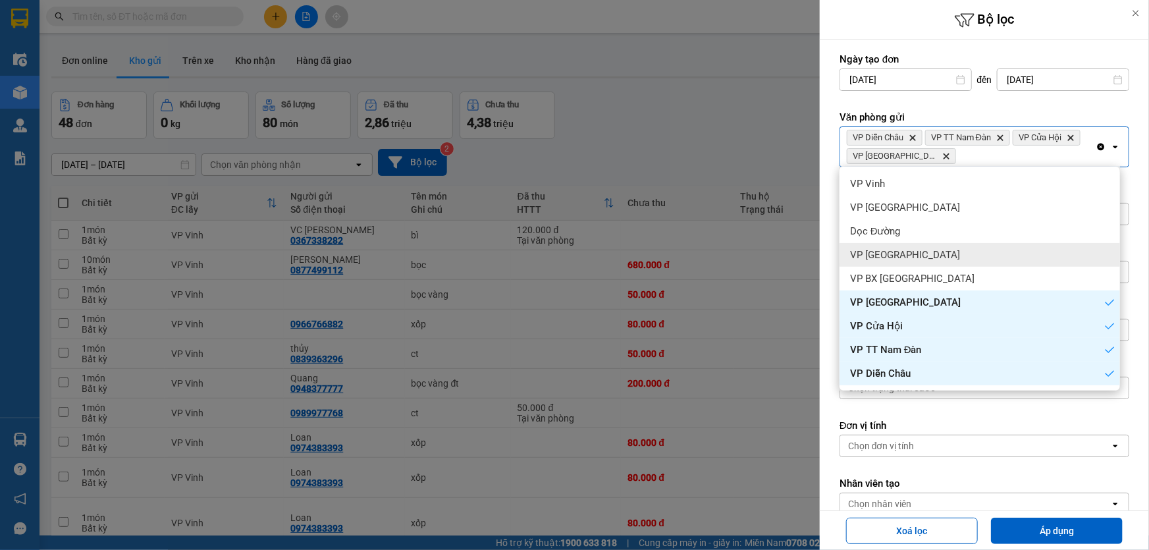
click at [895, 257] on span "VP [GEOGRAPHIC_DATA]" at bounding box center [905, 254] width 110 height 13
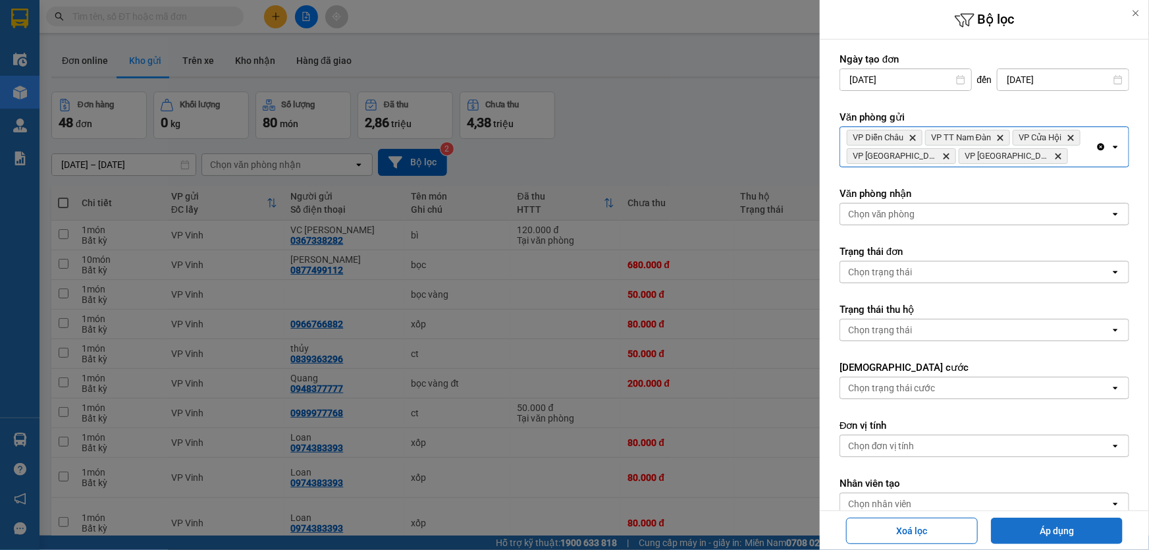
click at [1039, 534] on button "Áp dụng" at bounding box center [1057, 530] width 132 height 26
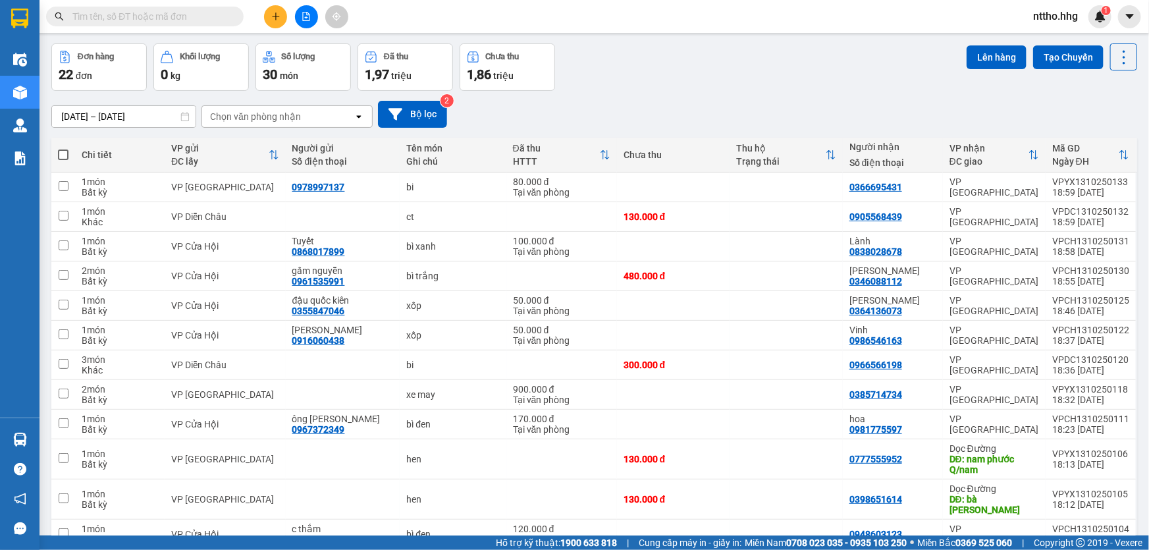
scroll to position [12, 0]
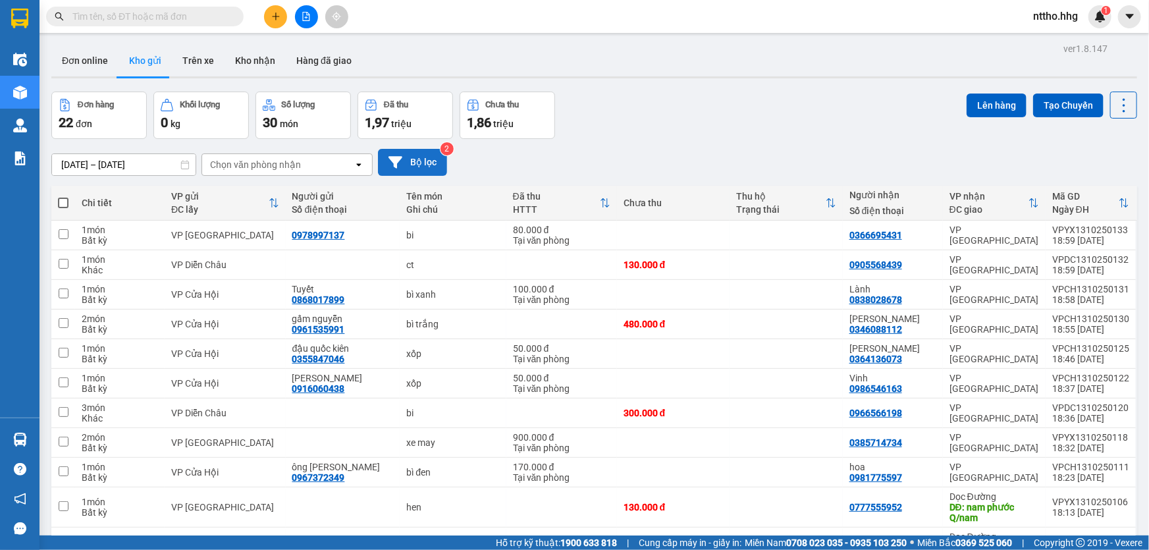
click at [425, 165] on button "Bộ lọc" at bounding box center [412, 162] width 69 height 27
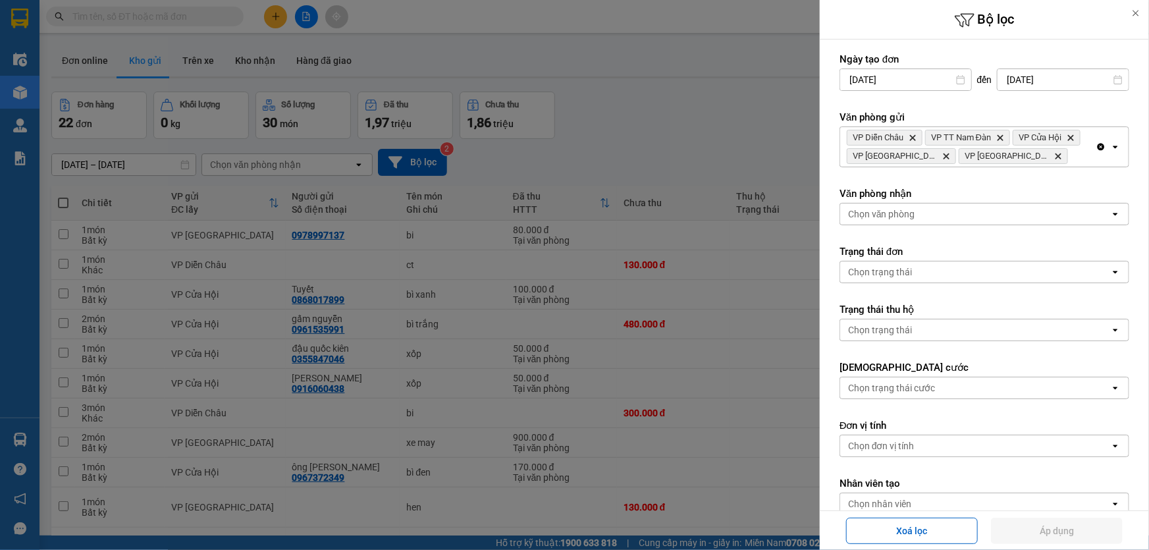
click at [1097, 144] on icon "Clear all" at bounding box center [1100, 147] width 7 height 7
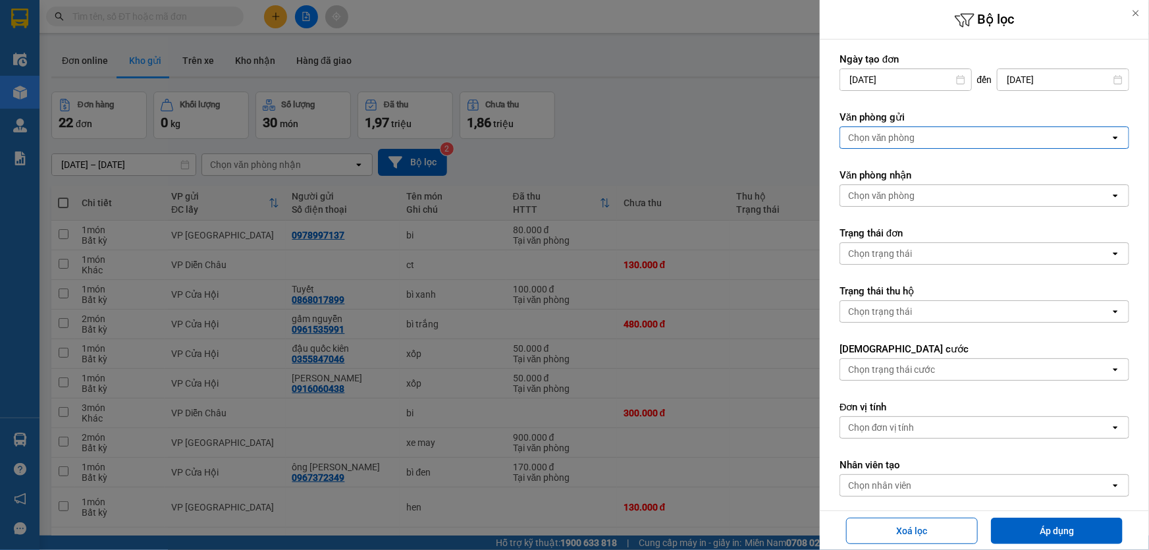
click at [999, 144] on div "Chọn văn phòng" at bounding box center [975, 137] width 270 height 21
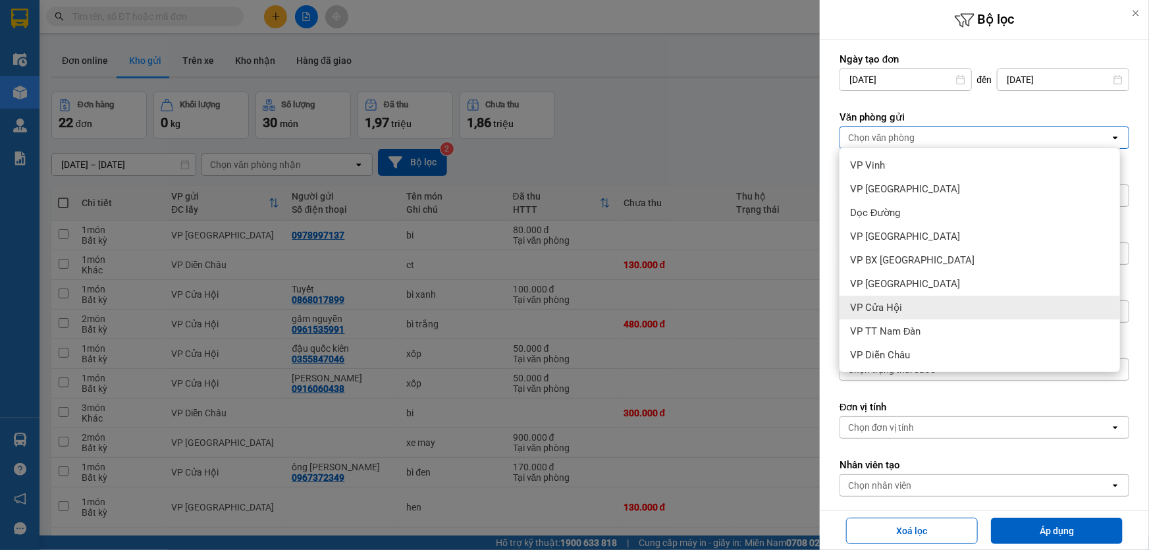
click at [897, 305] on span "VP Cửa Hội" at bounding box center [876, 307] width 52 height 13
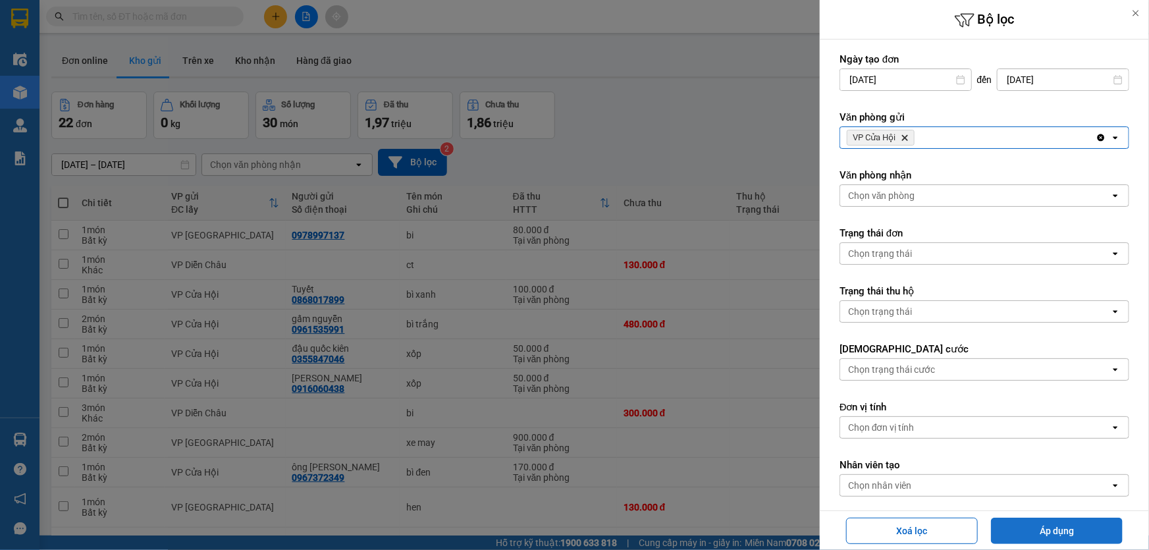
click at [1050, 530] on button "Áp dụng" at bounding box center [1057, 530] width 132 height 26
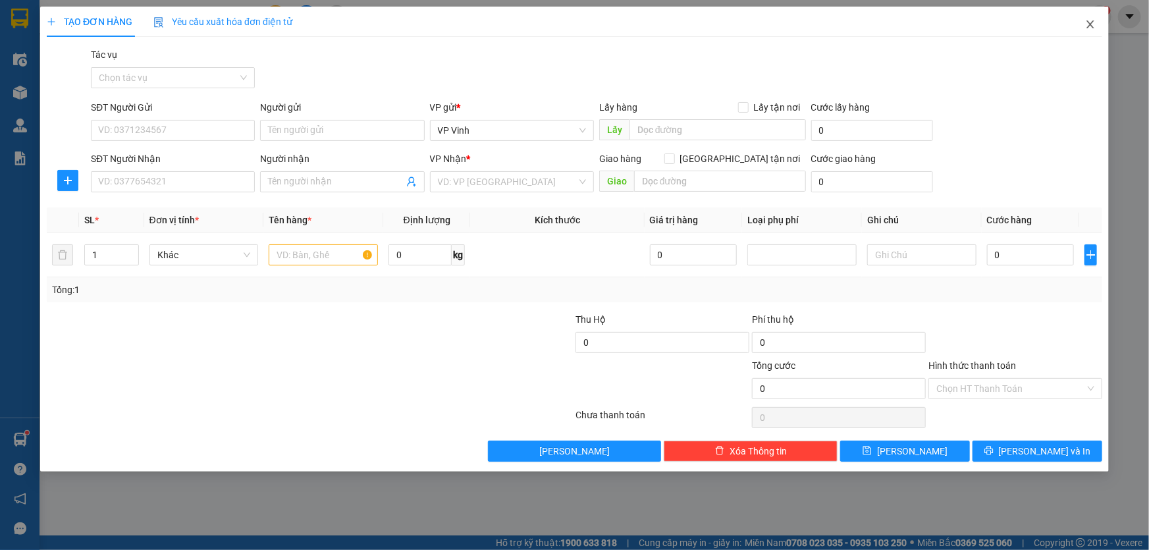
click at [1089, 26] on icon "close" at bounding box center [1089, 24] width 7 height 8
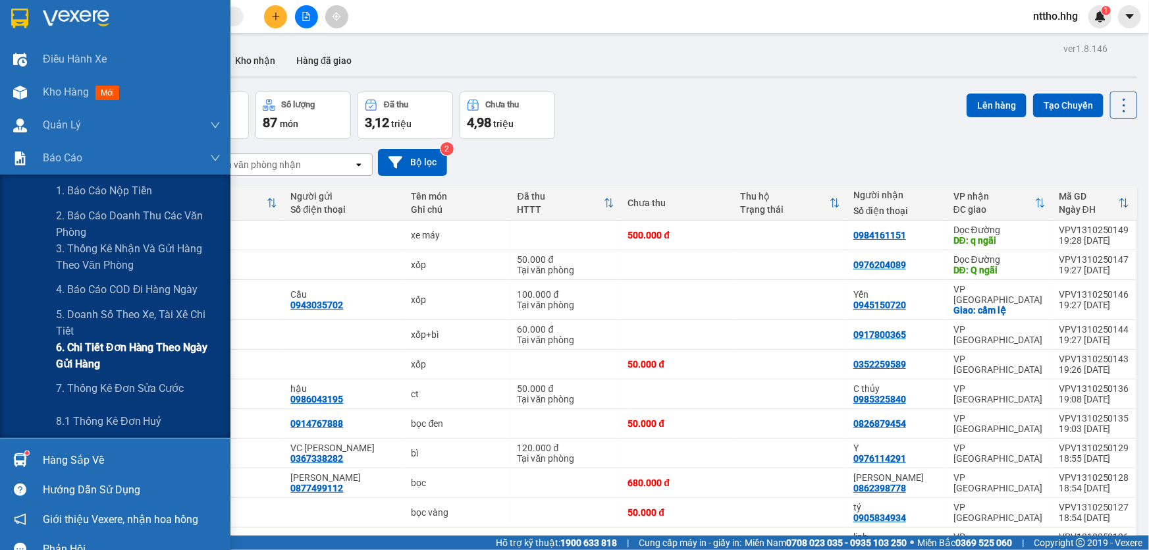
click at [65, 355] on span "6. Chi tiết đơn hàng theo ngày gửi hàng" at bounding box center [138, 355] width 165 height 33
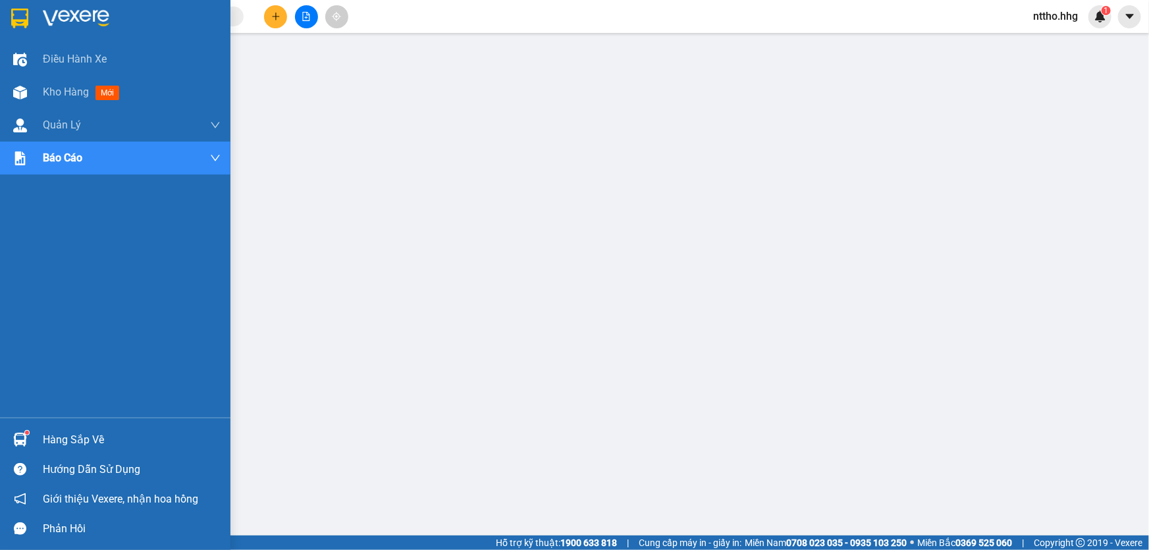
click at [13, 12] on img at bounding box center [19, 19] width 17 height 20
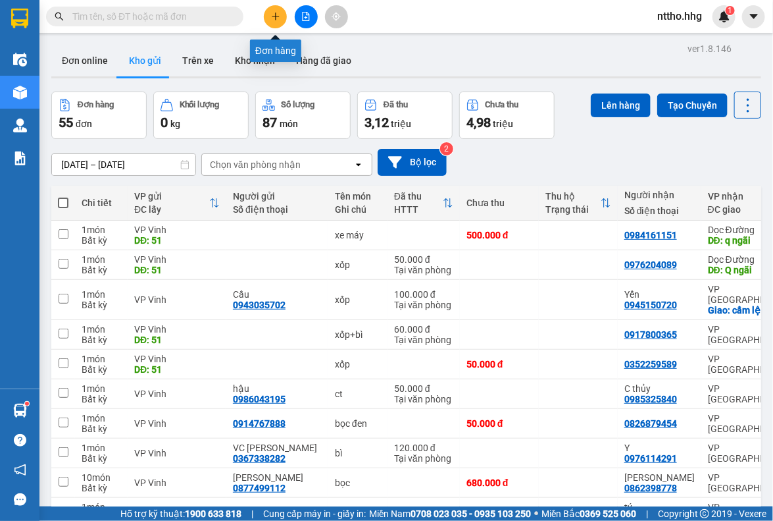
click at [282, 13] on button at bounding box center [275, 16] width 23 height 23
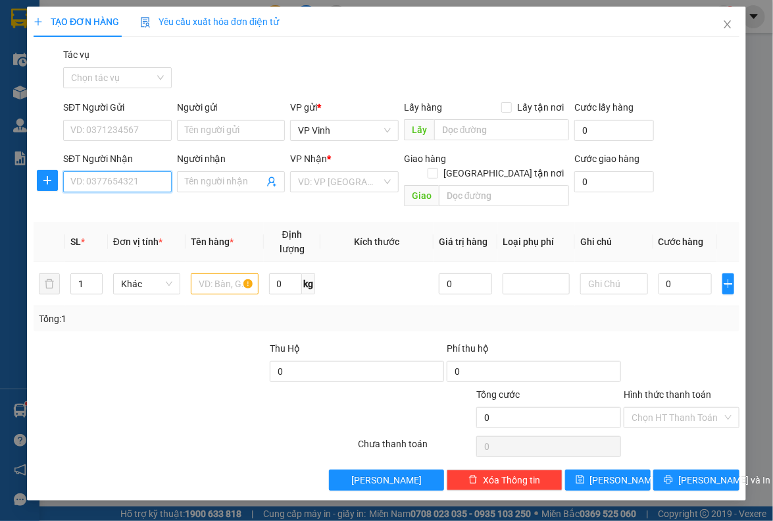
click at [97, 181] on input "SĐT Người Nhận" at bounding box center [117, 181] width 109 height 21
click at [428, 55] on div "Gói vận chuyển * Tiêu chuẩn Tác vụ Chọn tác vụ" at bounding box center [402, 70] width 682 height 46
click at [122, 176] on input "0982" at bounding box center [117, 181] width 109 height 21
type input "0982632008"
click at [98, 211] on div "0982632008" at bounding box center [117, 208] width 93 height 14
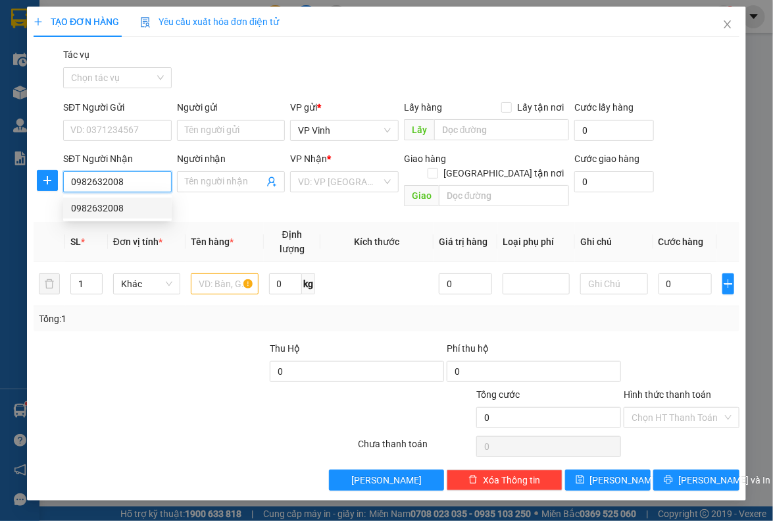
type input "Q. nam"
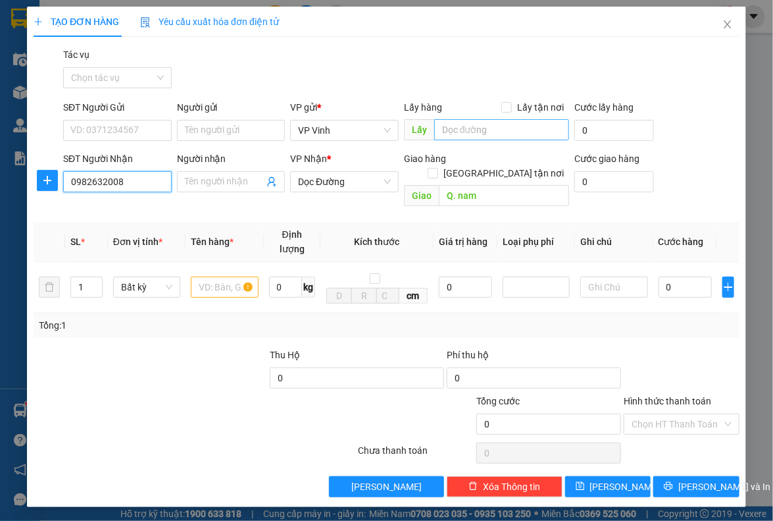
type input "0982632008"
click at [460, 132] on input "text" at bounding box center [501, 129] width 135 height 21
type input "88"
click at [229, 276] on input "text" at bounding box center [224, 286] width 67 height 21
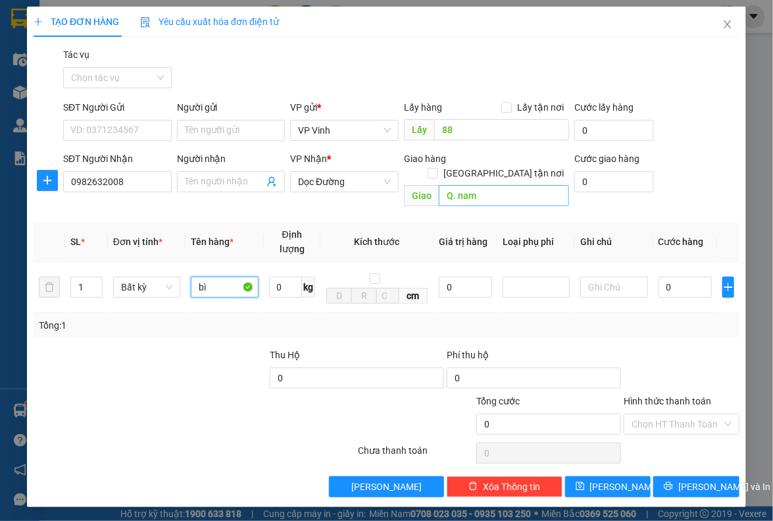
type input "bì"
click at [522, 185] on input "Q. nam" at bounding box center [504, 195] width 130 height 21
click at [345, 177] on span "Dọc Đường" at bounding box center [344, 182] width 93 height 20
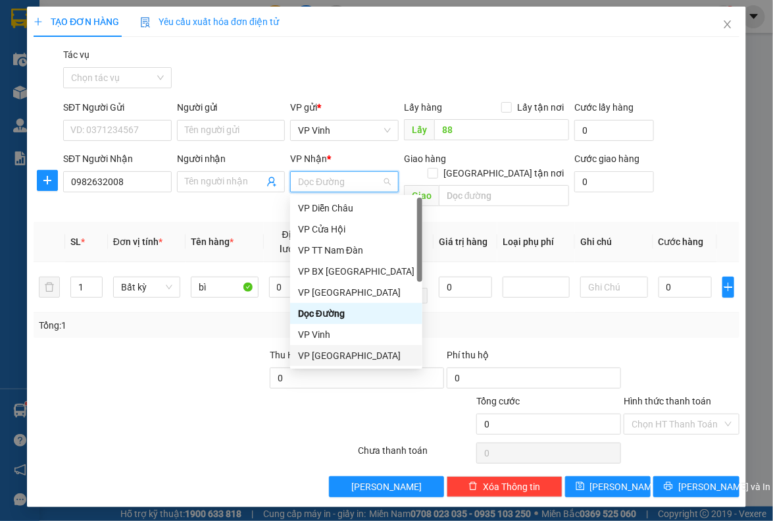
click at [321, 355] on div "VP [GEOGRAPHIC_DATA]" at bounding box center [356, 355] width 117 height 14
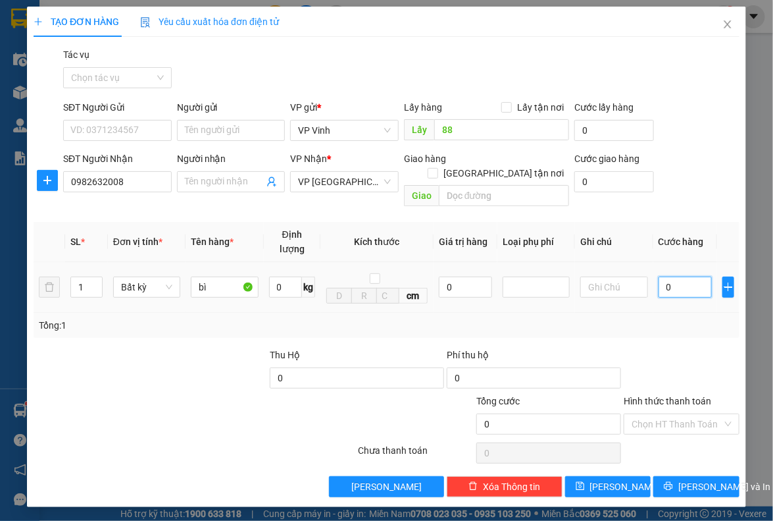
click at [683, 276] on input "0" at bounding box center [685, 286] width 53 height 21
type input "7"
type input "70"
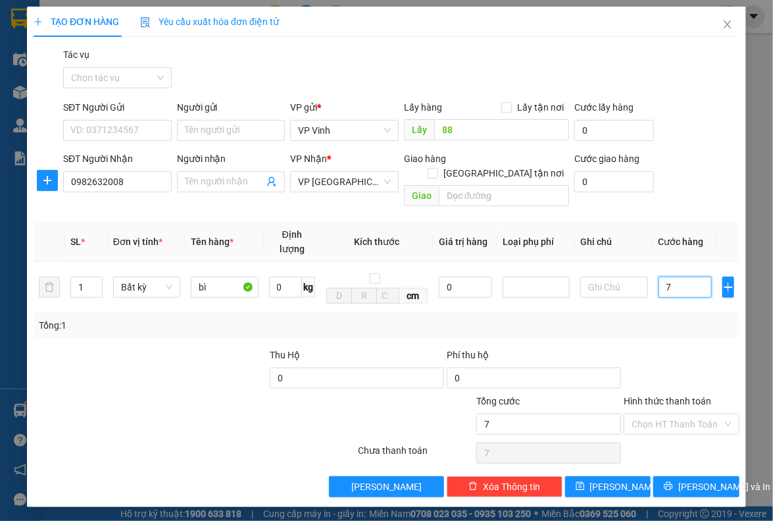
type input "70"
type input "700"
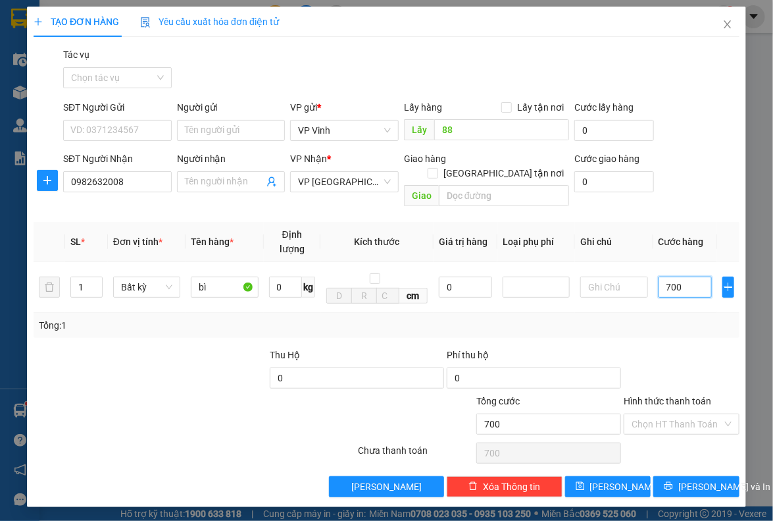
type input "7.000"
type input "70.000"
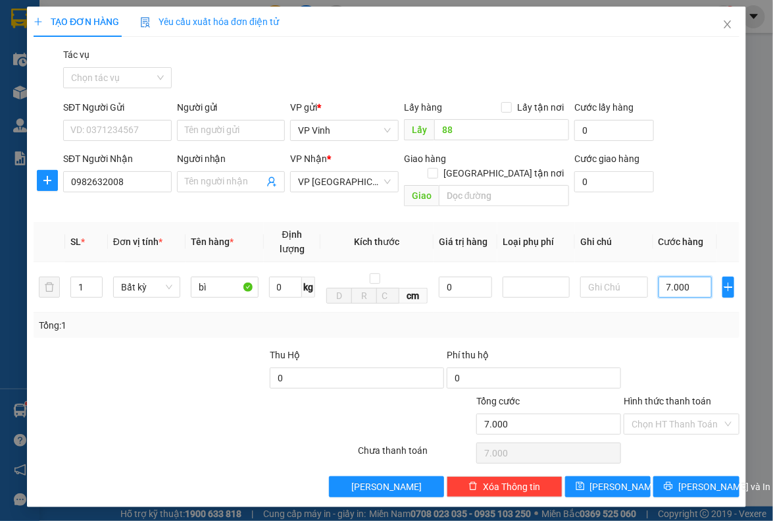
type input "70.000"
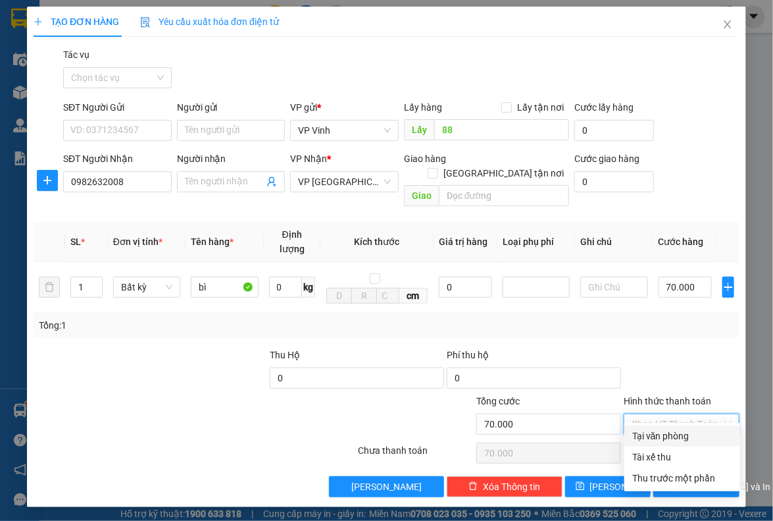
click at [680, 414] on input "Hình thức thanh toán" at bounding box center [677, 424] width 90 height 20
click at [626, 348] on div at bounding box center [682, 371] width 118 height 46
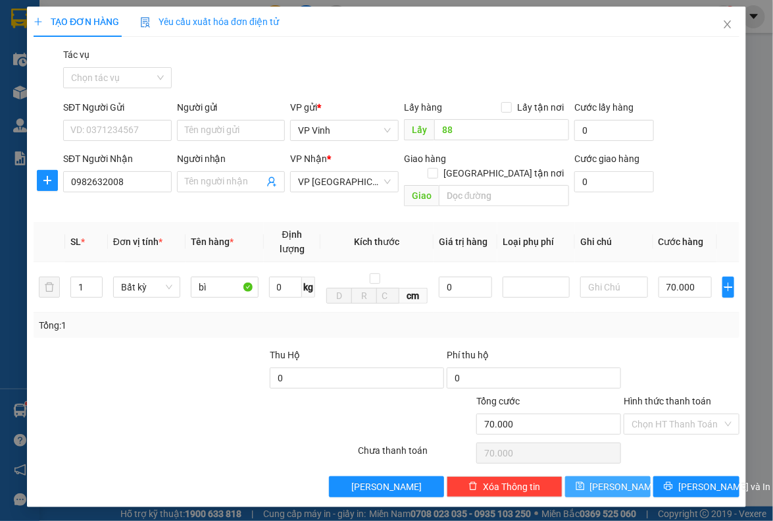
click at [585, 481] on icon "save" at bounding box center [580, 485] width 9 height 9
type input "0"
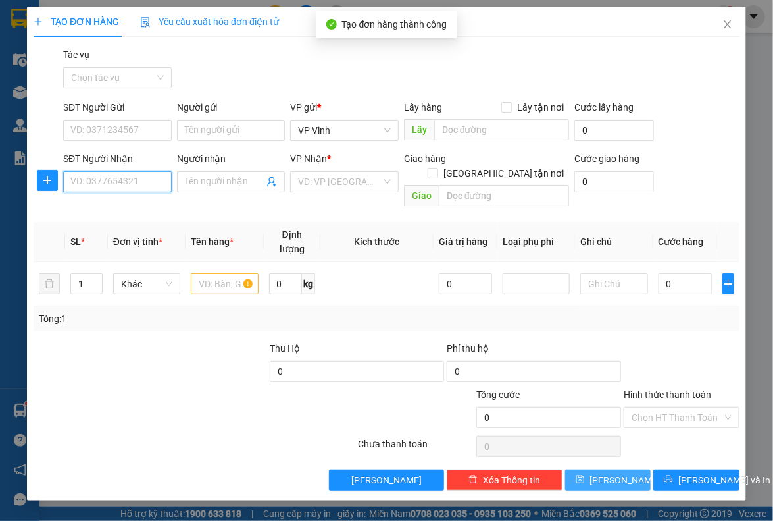
click at [101, 178] on input "SĐT Người Nhận" at bounding box center [117, 181] width 109 height 21
click at [140, 182] on input "0965072387" at bounding box center [117, 181] width 109 height 21
click at [71, 178] on input "0965072387" at bounding box center [117, 181] width 109 height 21
click at [145, 183] on input "0965072387" at bounding box center [117, 181] width 109 height 21
type input "0965072387"
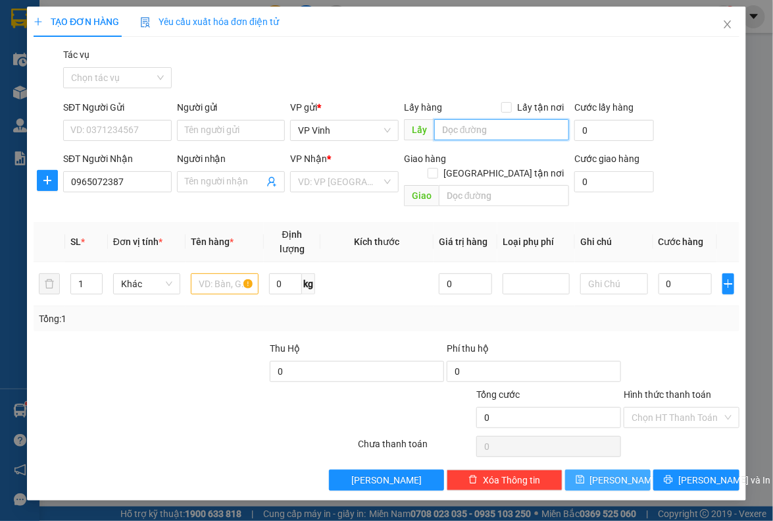
click at [528, 130] on input "text" at bounding box center [501, 129] width 135 height 21
type input "88"
click at [339, 183] on input "search" at bounding box center [340, 182] width 84 height 20
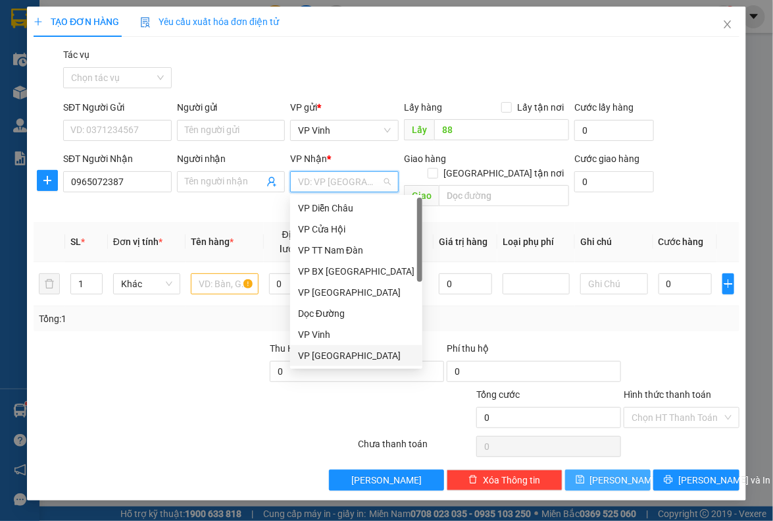
click at [317, 359] on div "VP [GEOGRAPHIC_DATA]" at bounding box center [356, 355] width 117 height 14
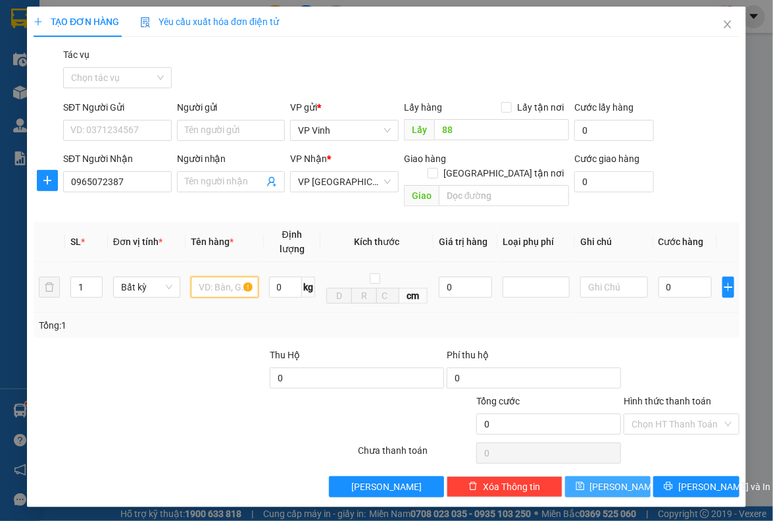
click at [224, 276] on input "text" at bounding box center [224, 286] width 67 height 21
type input "xốp"
click at [675, 276] on input "0" at bounding box center [685, 286] width 53 height 21
type input "1"
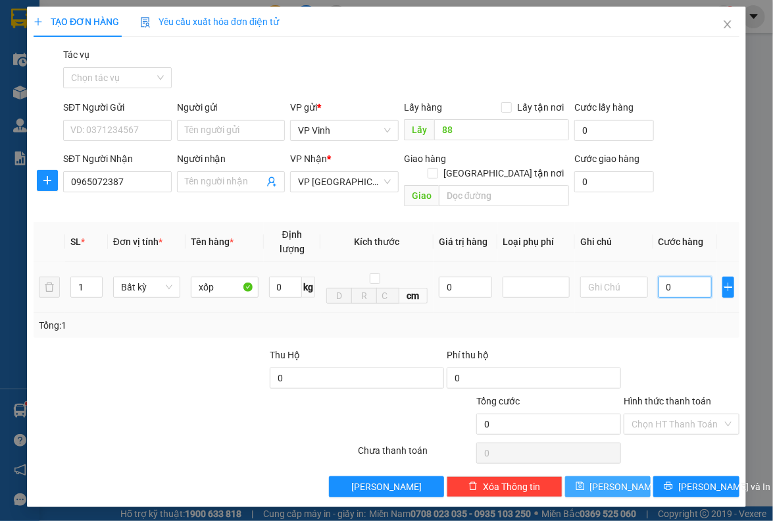
type input "1"
type input "10"
type input "100"
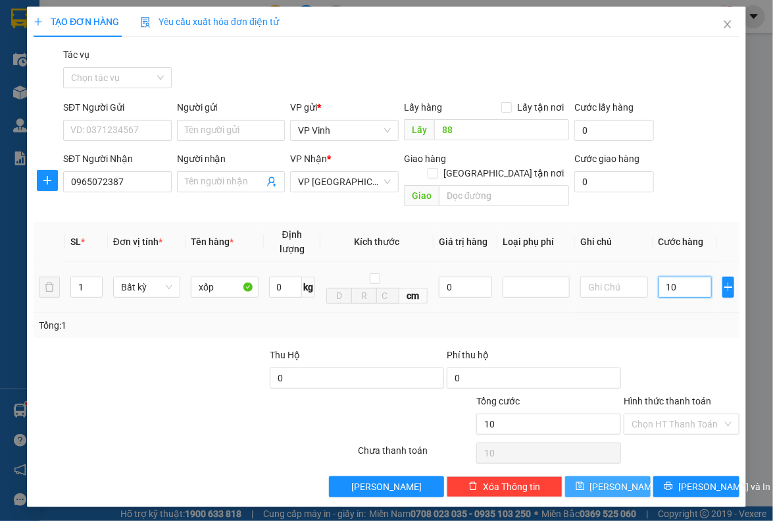
type input "100"
type input "1.000"
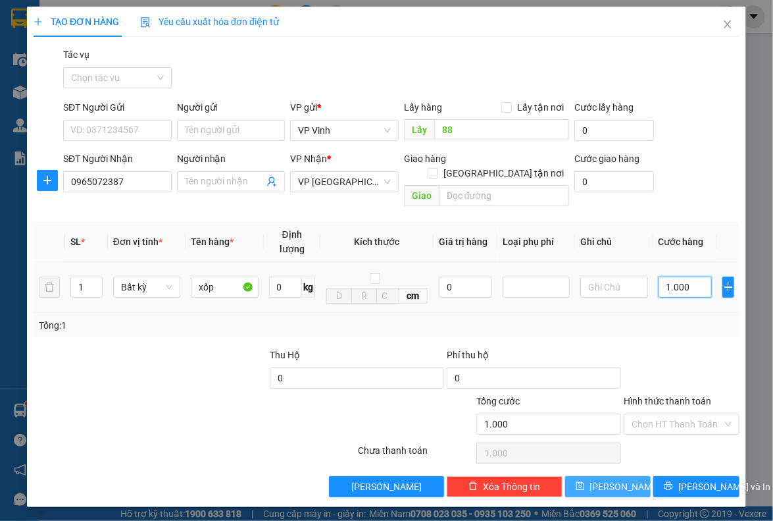
type input "10.000"
type input "100.000"
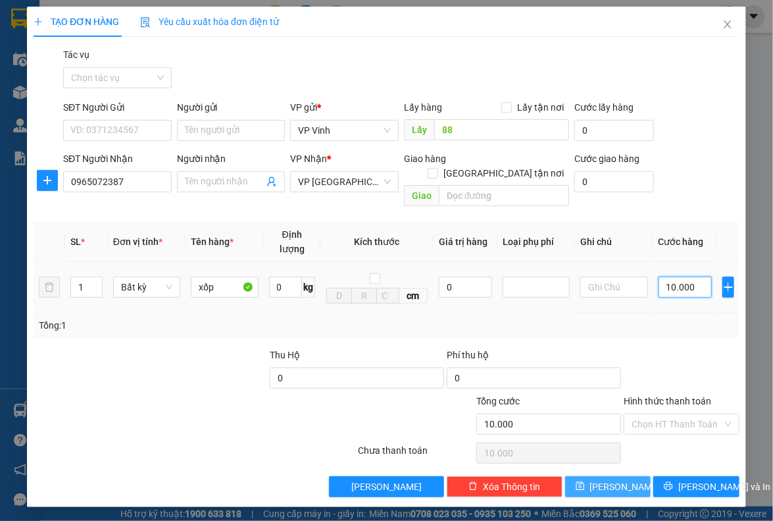
type input "100.000"
click at [666, 414] on input "Hình thức thanh toán" at bounding box center [677, 424] width 90 height 20
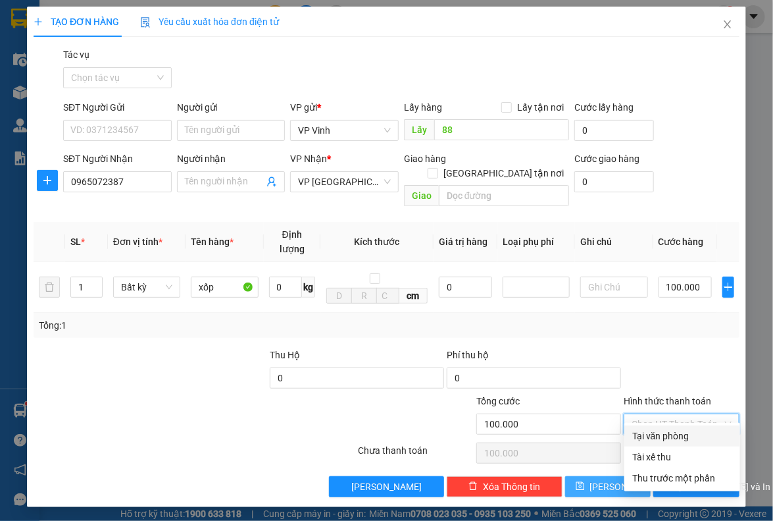
click at [661, 431] on div "Tại văn phòng" at bounding box center [683, 436] width 100 height 14
type input "0"
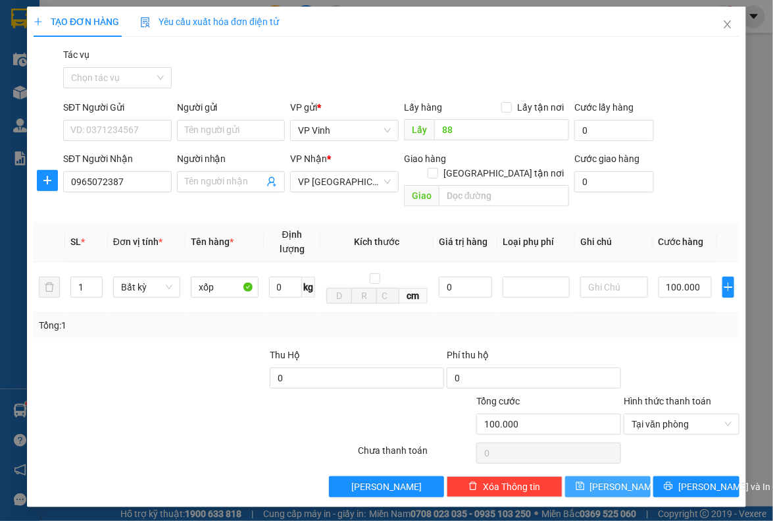
click at [614, 479] on span "Lưu" at bounding box center [625, 486] width 70 height 14
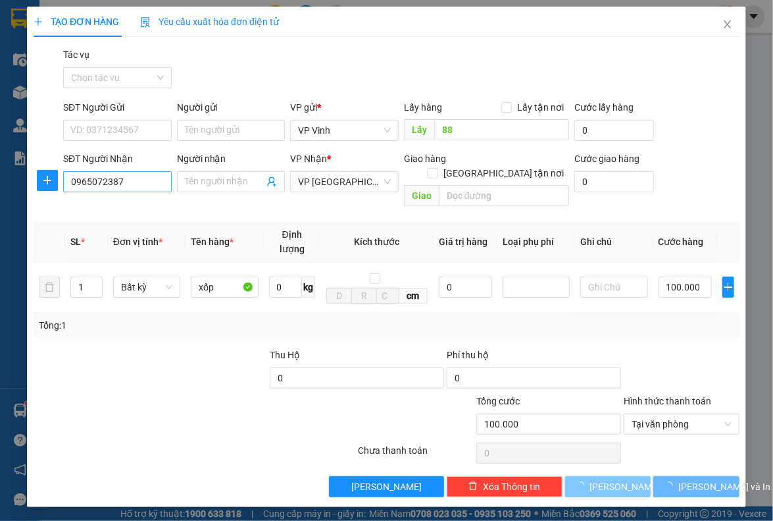
type input "0"
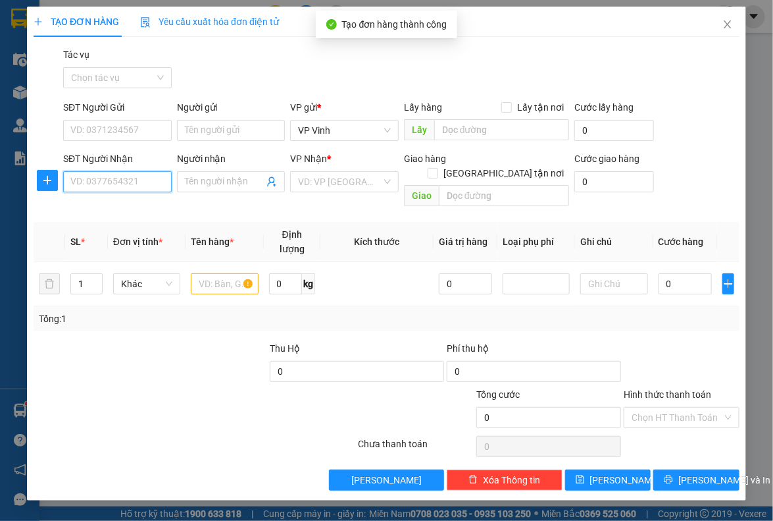
click at [94, 181] on input "SĐT Người Nhận" at bounding box center [117, 181] width 109 height 21
type input "0913521771"
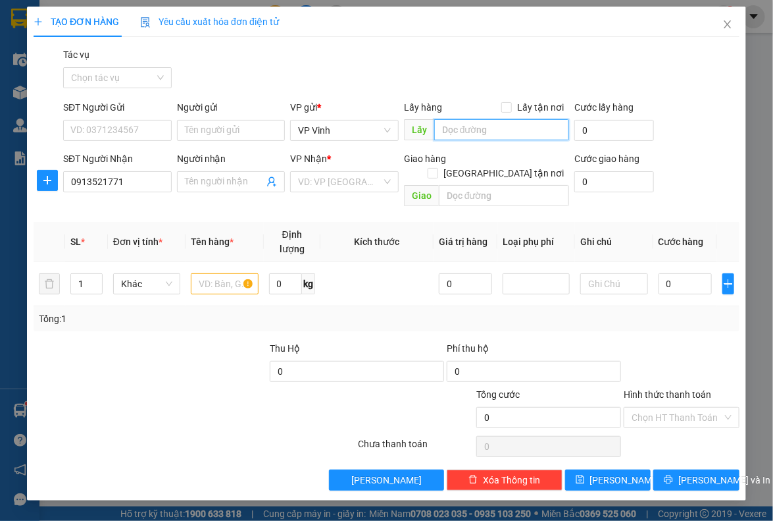
click at [491, 131] on input "text" at bounding box center [501, 129] width 135 height 21
type input "88"
click at [344, 184] on input "search" at bounding box center [340, 182] width 84 height 20
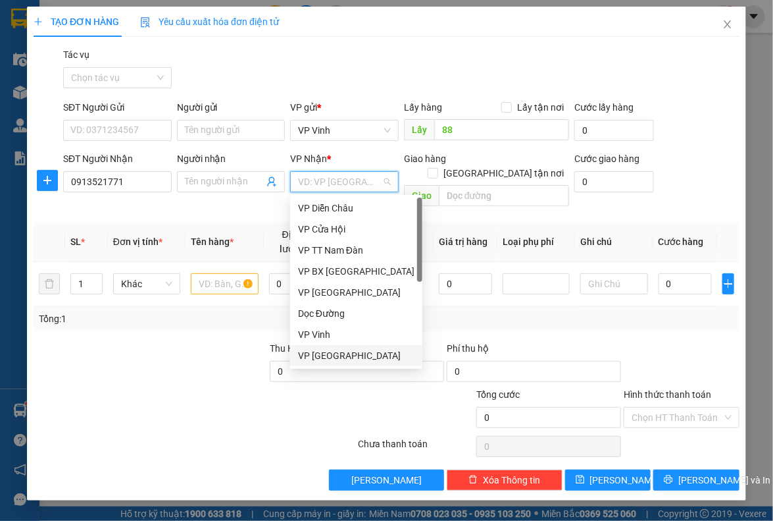
click at [328, 359] on div "VP [GEOGRAPHIC_DATA]" at bounding box center [356, 355] width 117 height 14
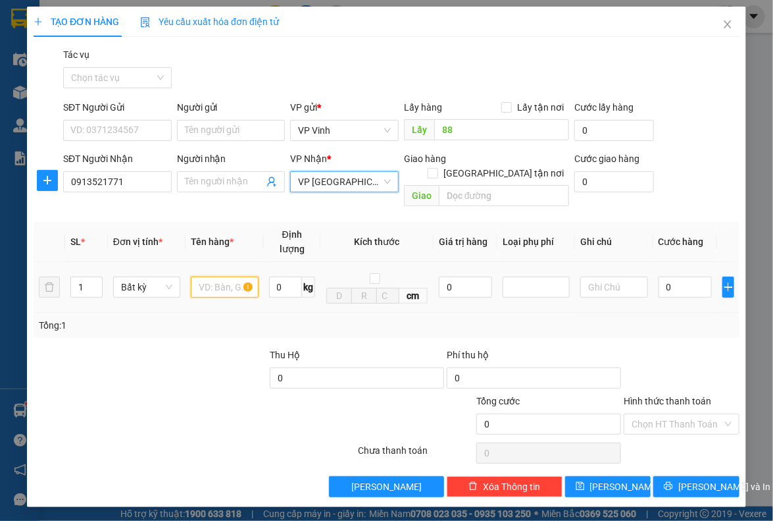
click at [226, 276] on input "text" at bounding box center [224, 286] width 67 height 21
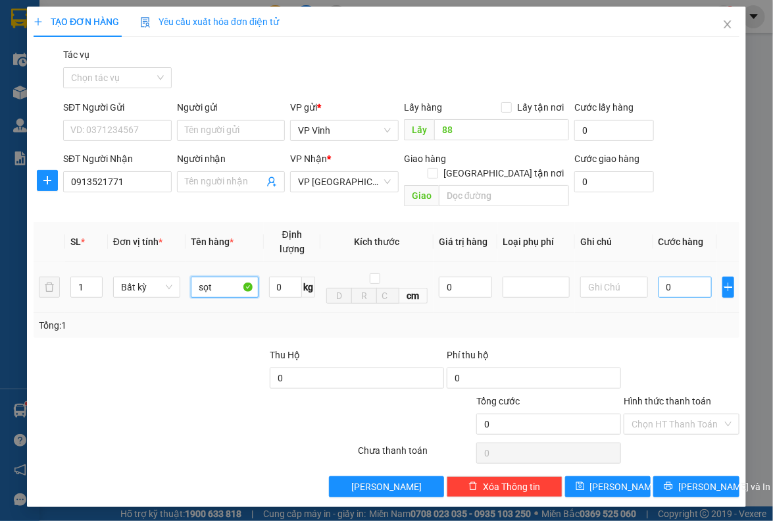
type input "sọt"
click at [693, 276] on input "0" at bounding box center [685, 286] width 53 height 21
type input "7"
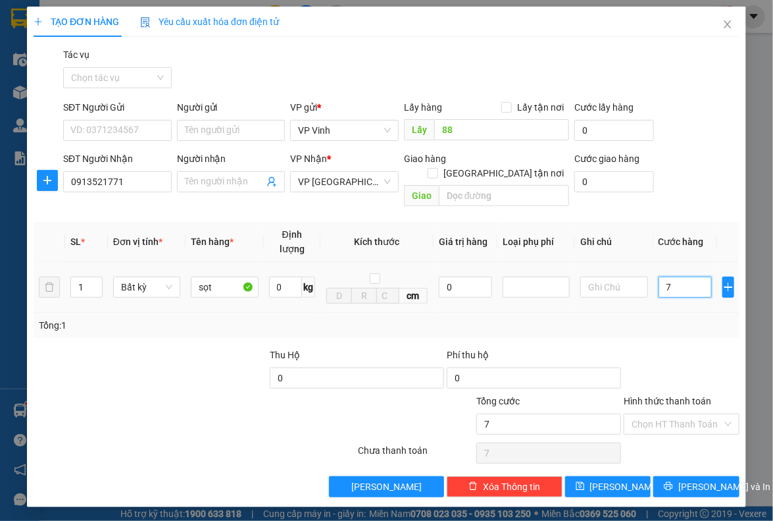
type input "70"
type input "700"
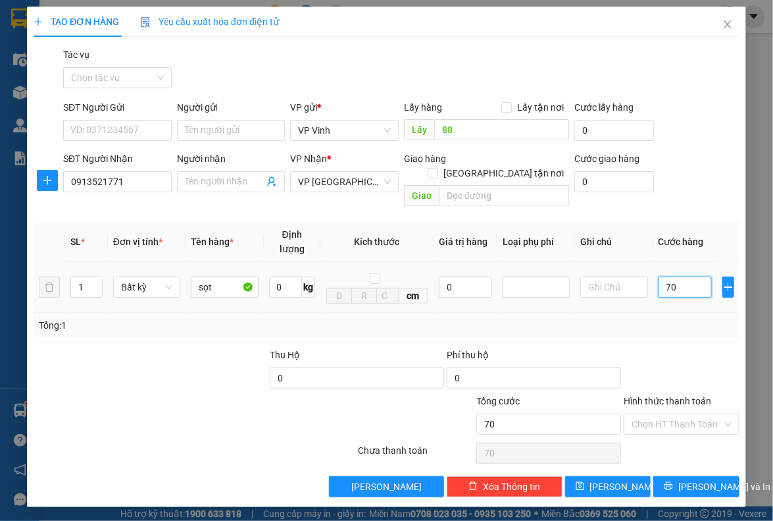
type input "700"
type input "7.000"
type input "70.000"
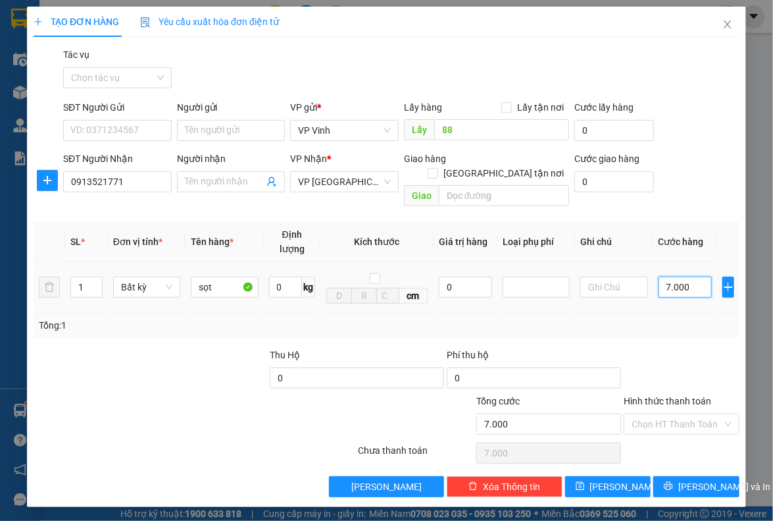
type input "70.000"
click at [616, 479] on span "Lưu" at bounding box center [625, 486] width 70 height 14
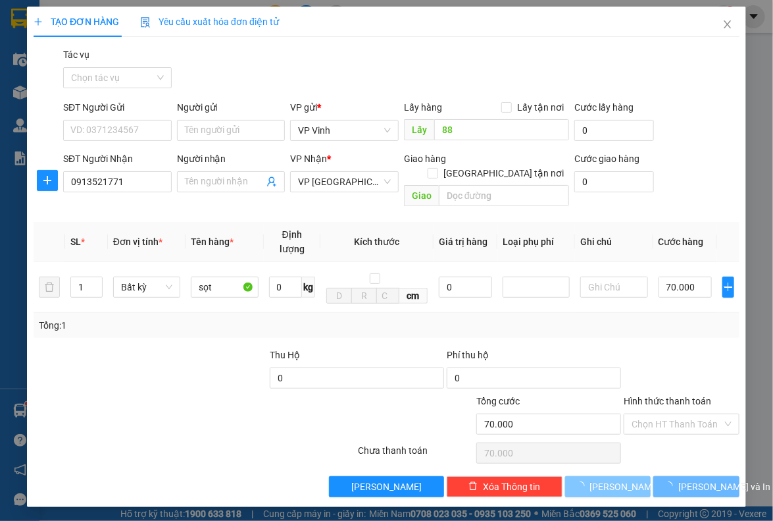
type input "0"
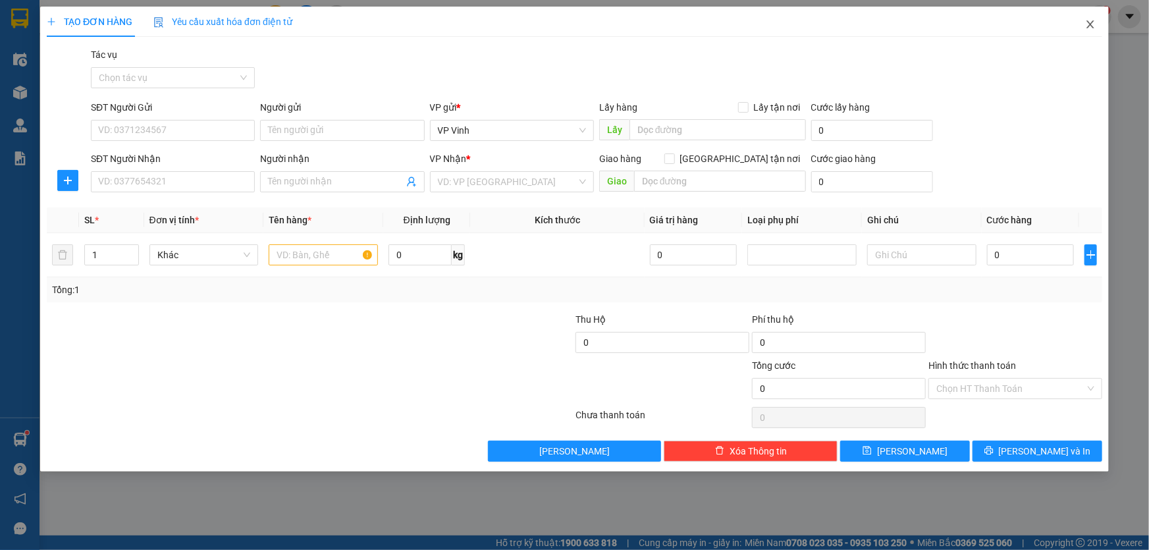
click at [1091, 27] on icon "close" at bounding box center [1090, 24] width 11 height 11
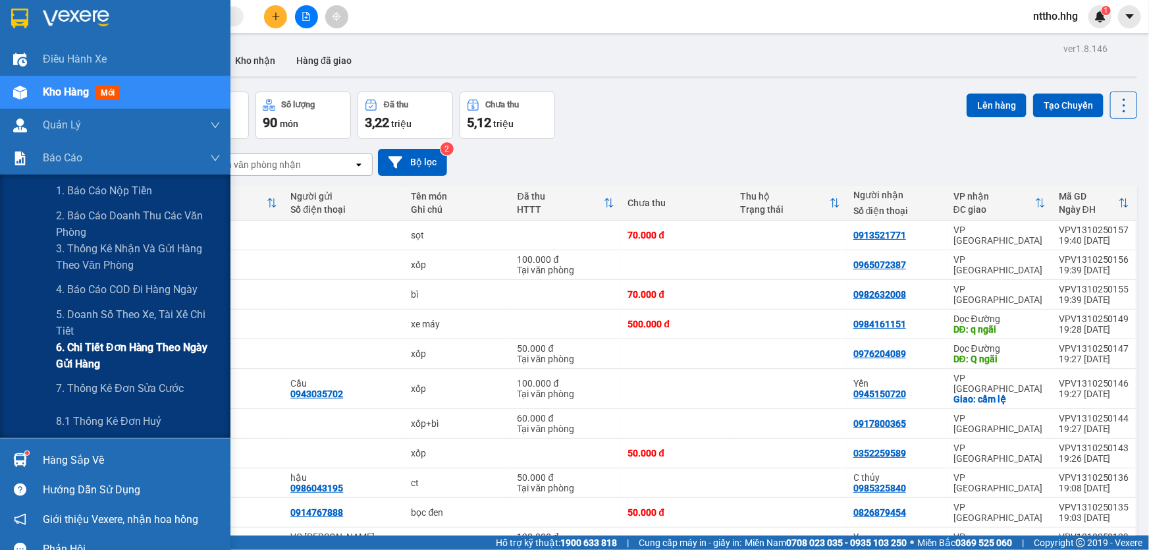
click at [63, 360] on span "6. Chi tiết đơn hàng theo ngày gửi hàng" at bounding box center [138, 355] width 165 height 33
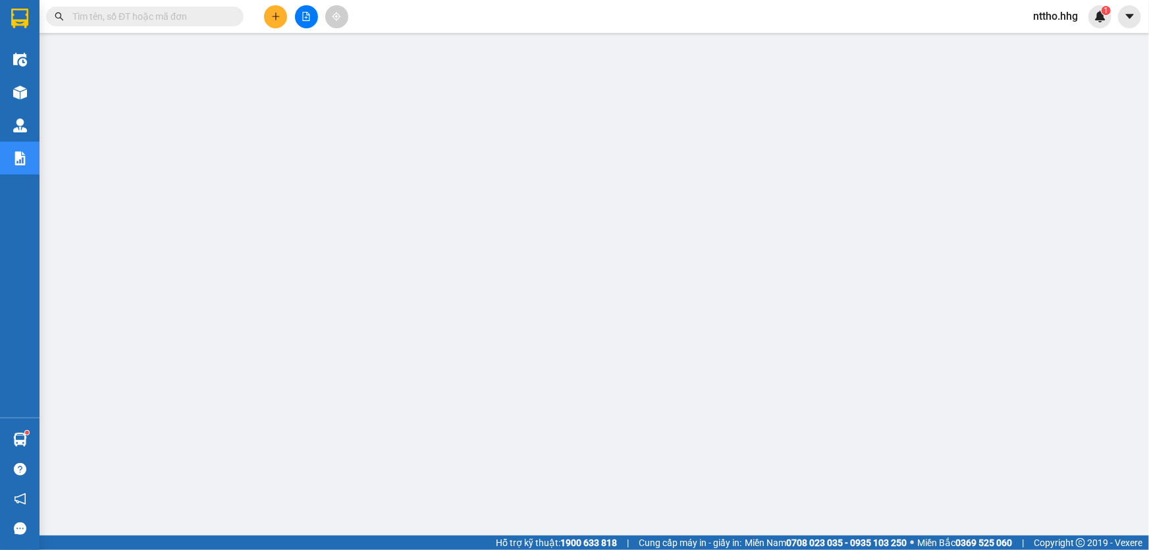
click at [275, 12] on icon "plus" at bounding box center [275, 16] width 9 height 9
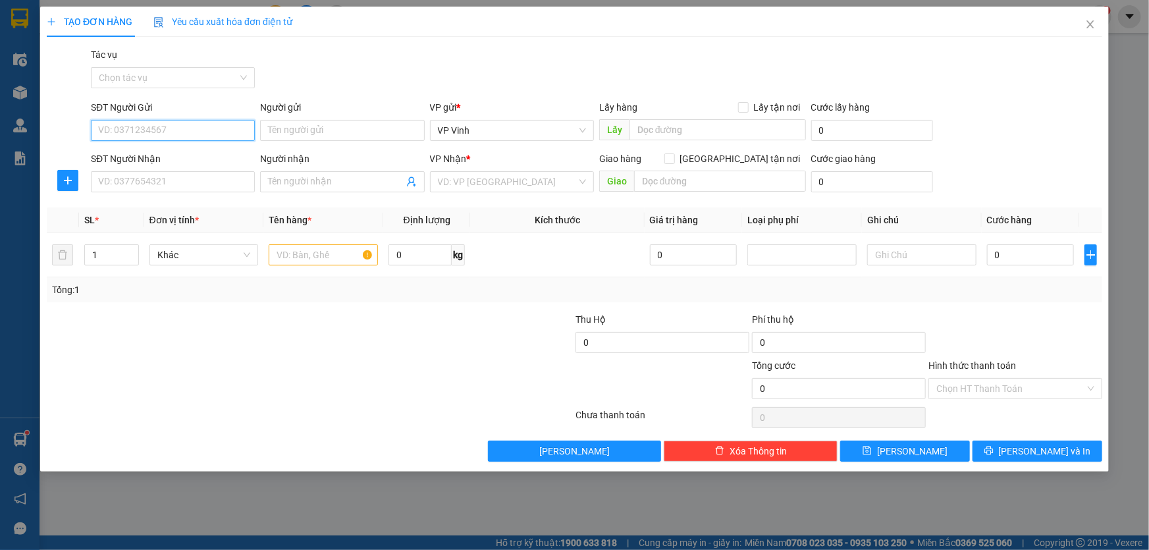
click at [140, 128] on input "SĐT Người Gửi" at bounding box center [173, 130] width 164 height 21
click at [190, 163] on div "0916989567 - c nga" at bounding box center [173, 156] width 148 height 14
type input "0916989567"
type input "c nga"
type input "0916989567"
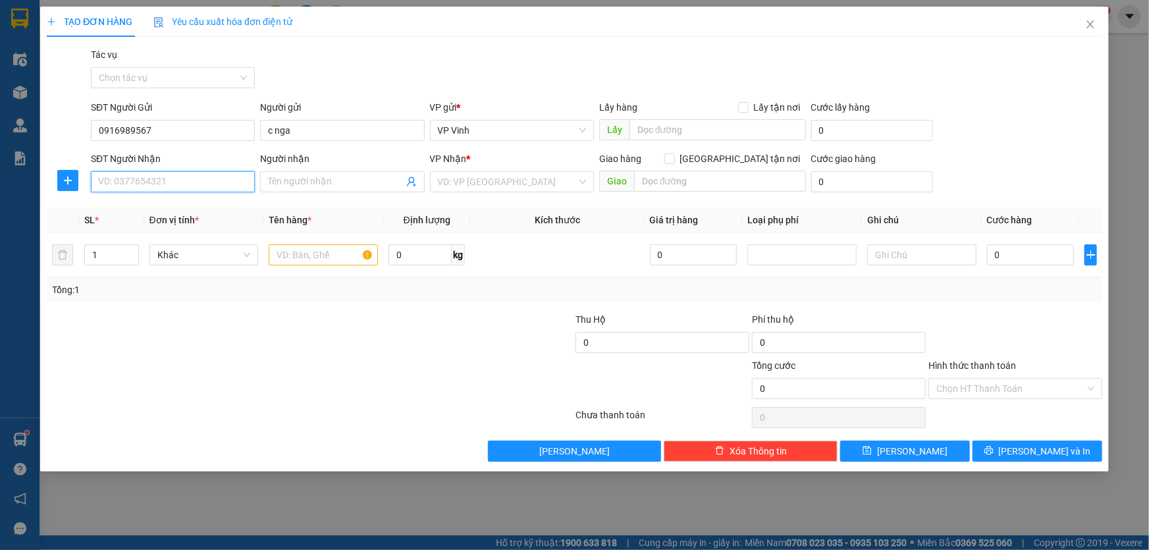
click at [184, 176] on input "SĐT Người Nhận" at bounding box center [173, 181] width 164 height 21
click at [115, 179] on input "SĐT Người Nhận" at bounding box center [173, 181] width 164 height 21
click at [163, 207] on div "0968691727 - C Thúy" at bounding box center [173, 208] width 148 height 14
type input "0968691727"
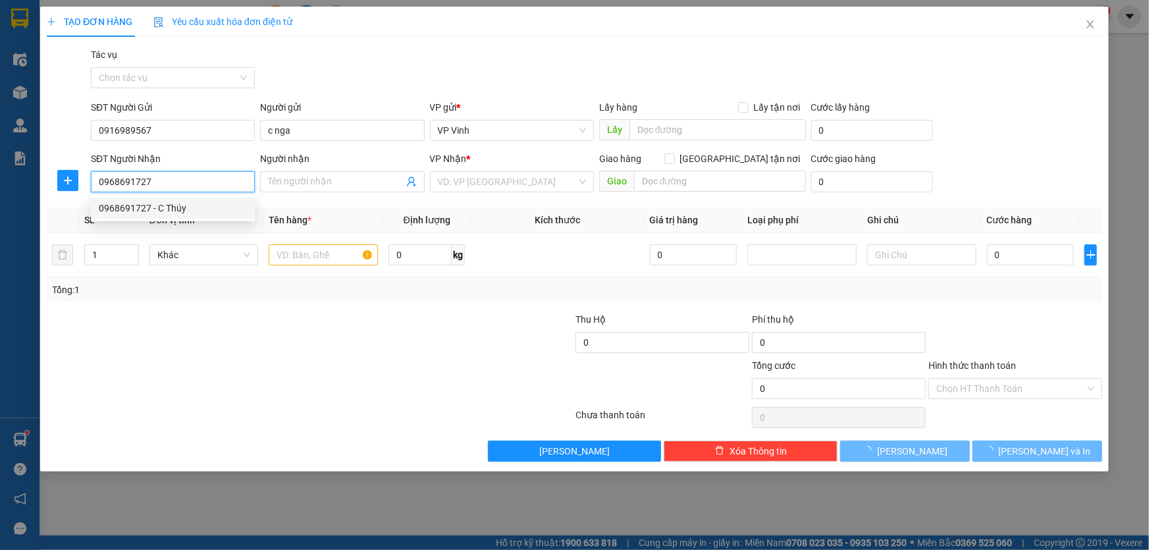
type input "C Thúy"
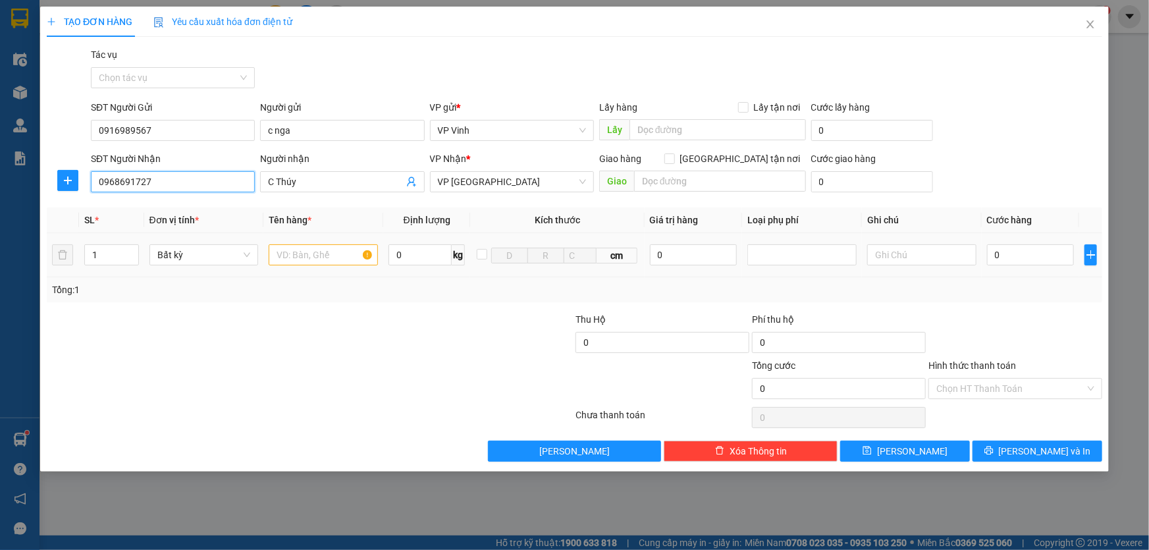
type input "0968691727"
click at [324, 252] on input "text" at bounding box center [323, 254] width 109 height 21
type input "túi xanh"
click at [1024, 246] on input "0" at bounding box center [1031, 254] width 88 height 21
type input "5"
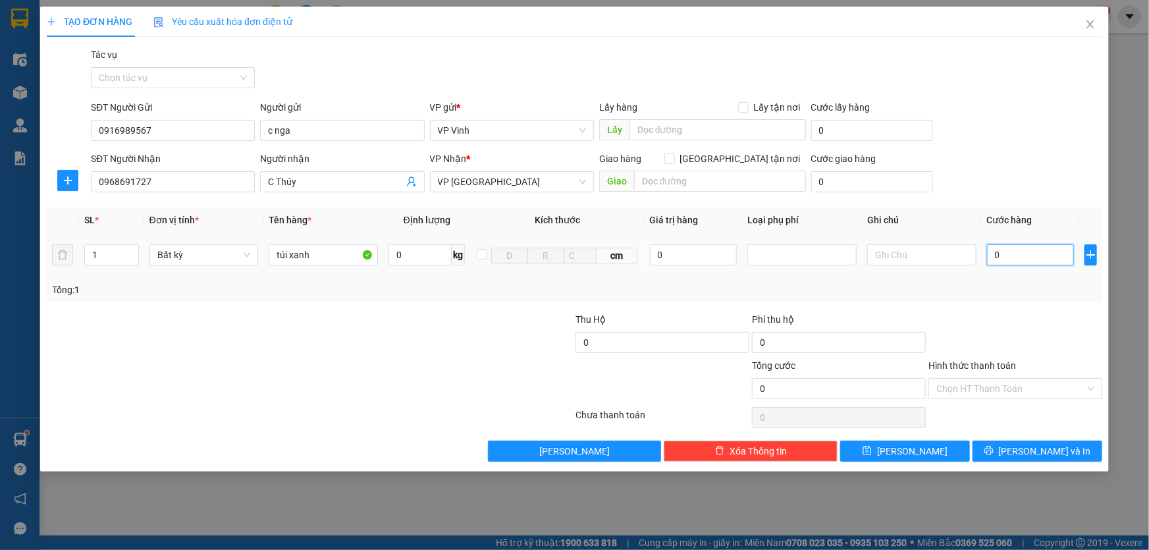
type input "5"
type input "50"
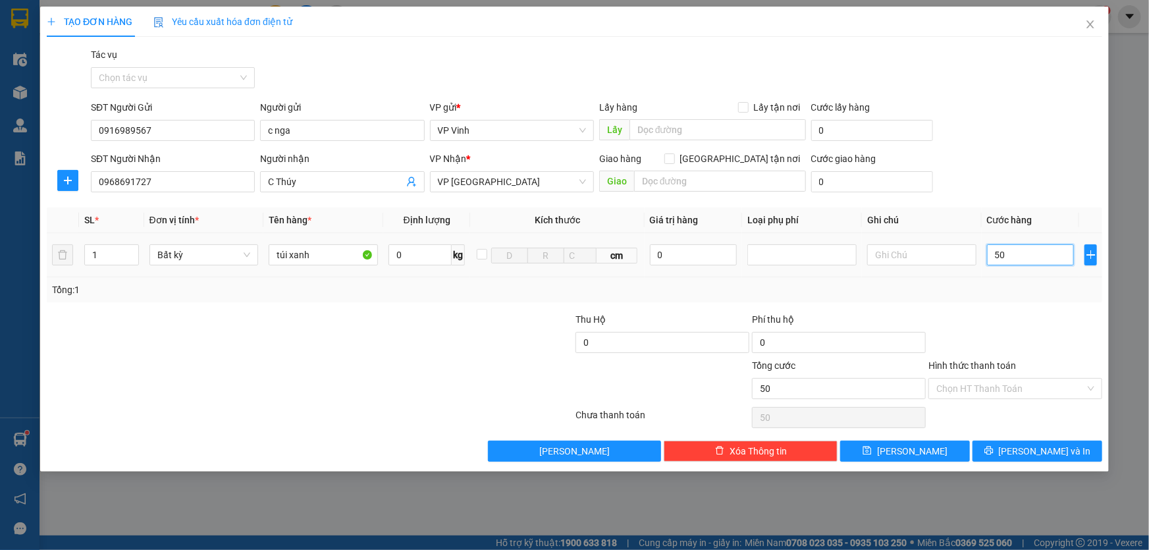
type input "500"
type input "5.000"
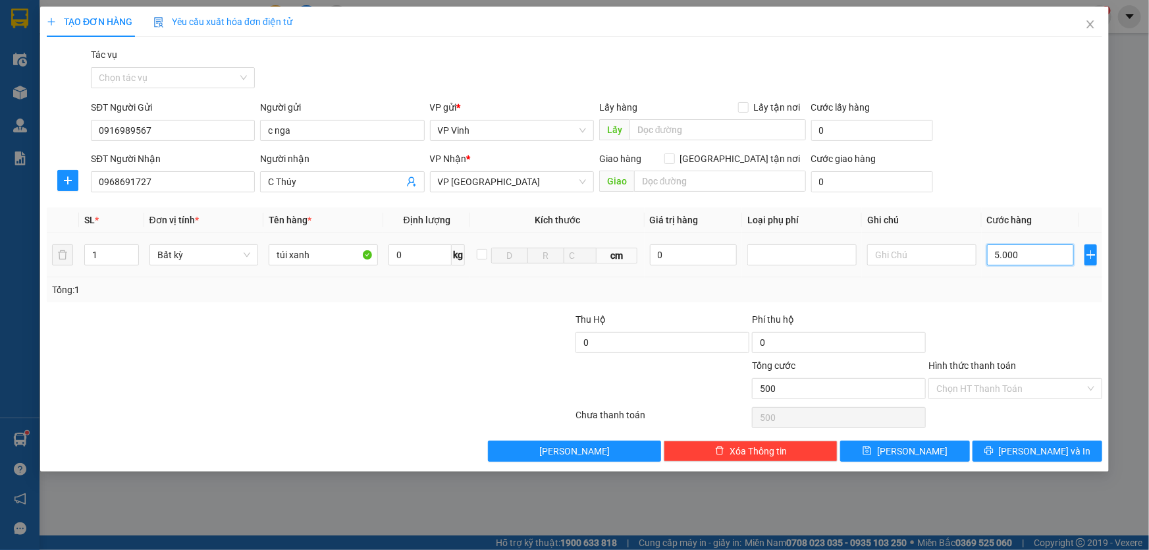
type input "5.000"
type input "50.000"
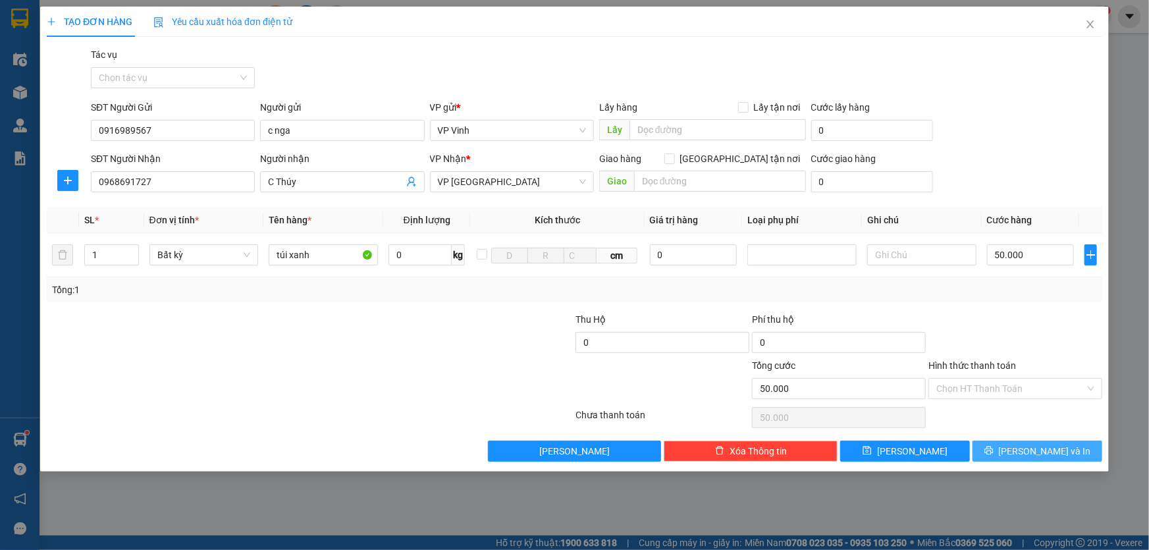
click at [1041, 454] on span "Lưu và In" at bounding box center [1045, 451] width 92 height 14
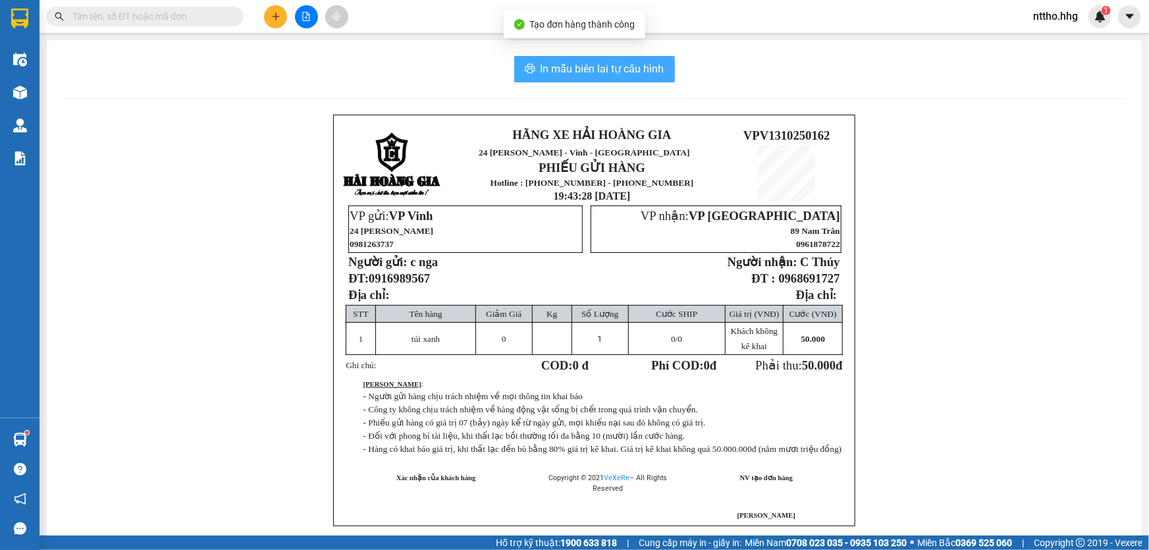
click at [631, 70] on span "In mẫu biên lai tự cấu hình" at bounding box center [602, 69] width 124 height 16
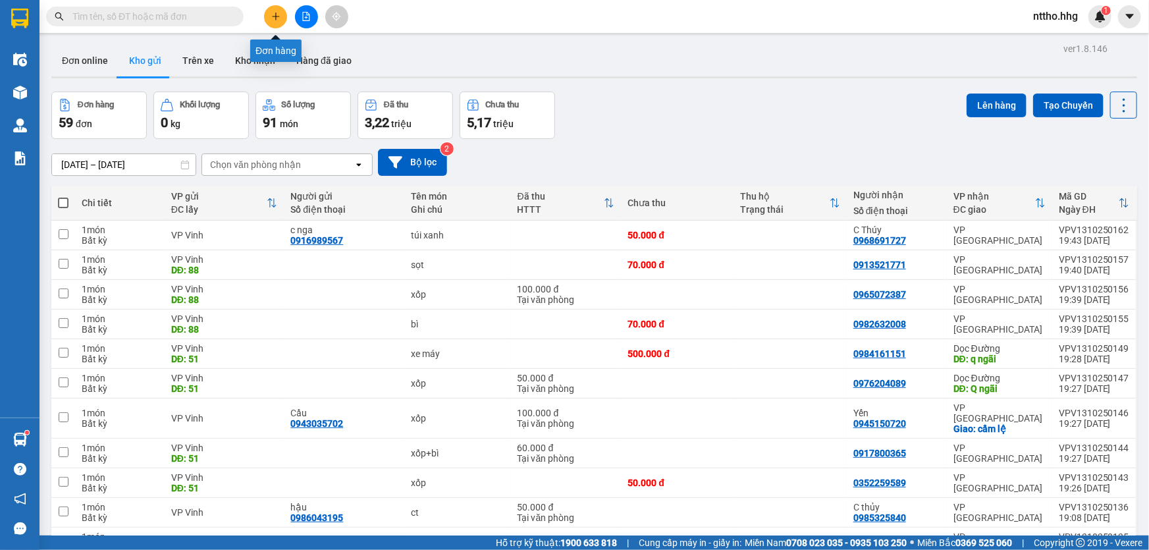
click at [279, 17] on icon "plus" at bounding box center [275, 16] width 9 height 9
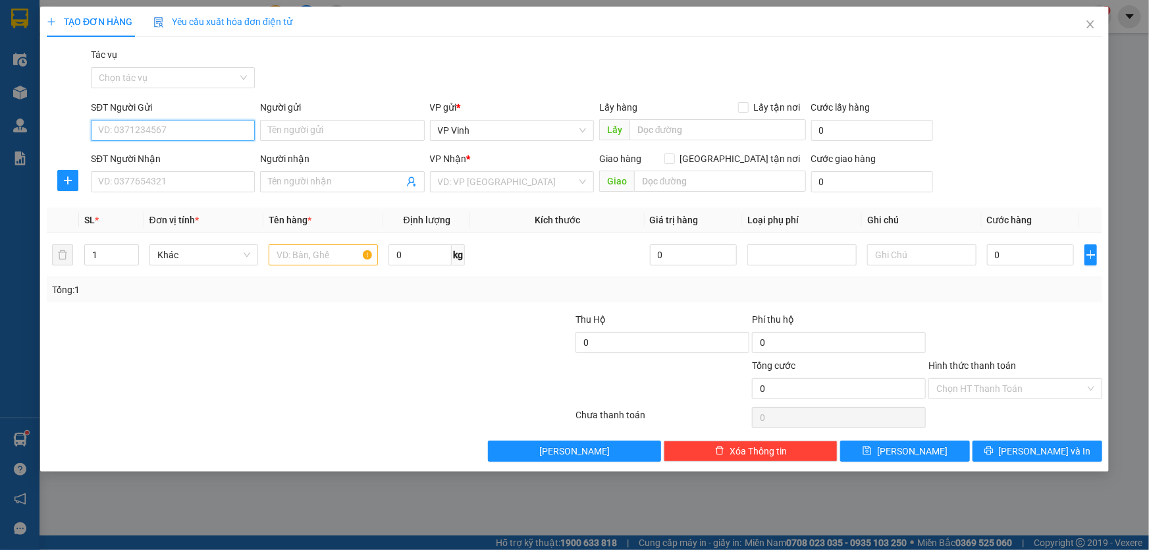
click at [178, 132] on input "SĐT Người Gửi" at bounding box center [173, 130] width 164 height 21
click at [162, 155] on div "0844308668 - Chung" at bounding box center [173, 156] width 148 height 14
type input "0844308668"
type input "[PERSON_NAME]"
type input "0844308668"
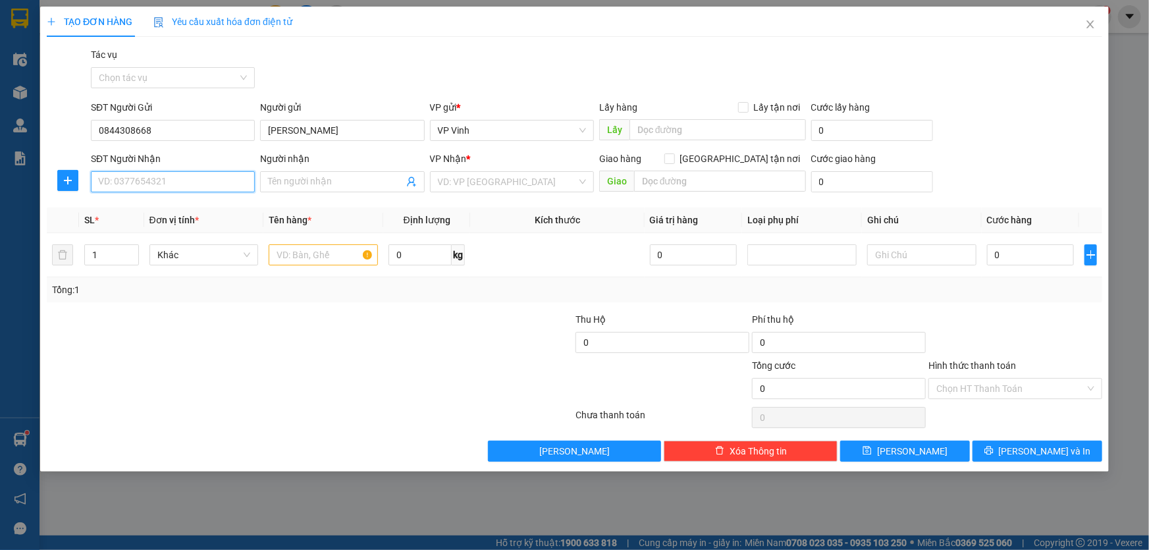
click at [136, 190] on input "SĐT Người Nhận" at bounding box center [173, 181] width 164 height 21
click at [149, 255] on div "0777400089 - Hùng" at bounding box center [173, 250] width 148 height 14
type input "0777400089"
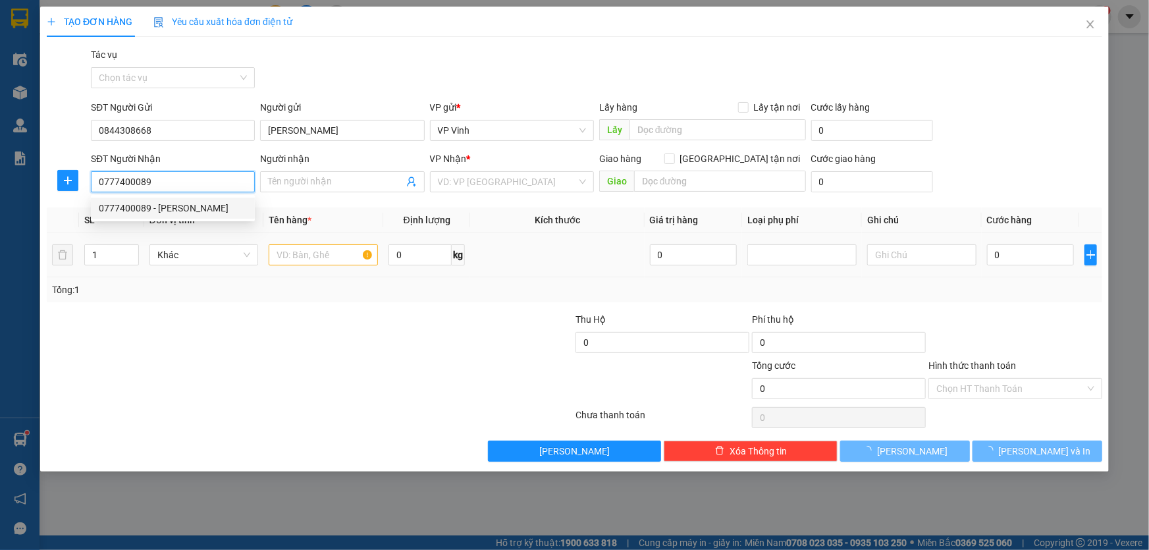
type input "Hùng"
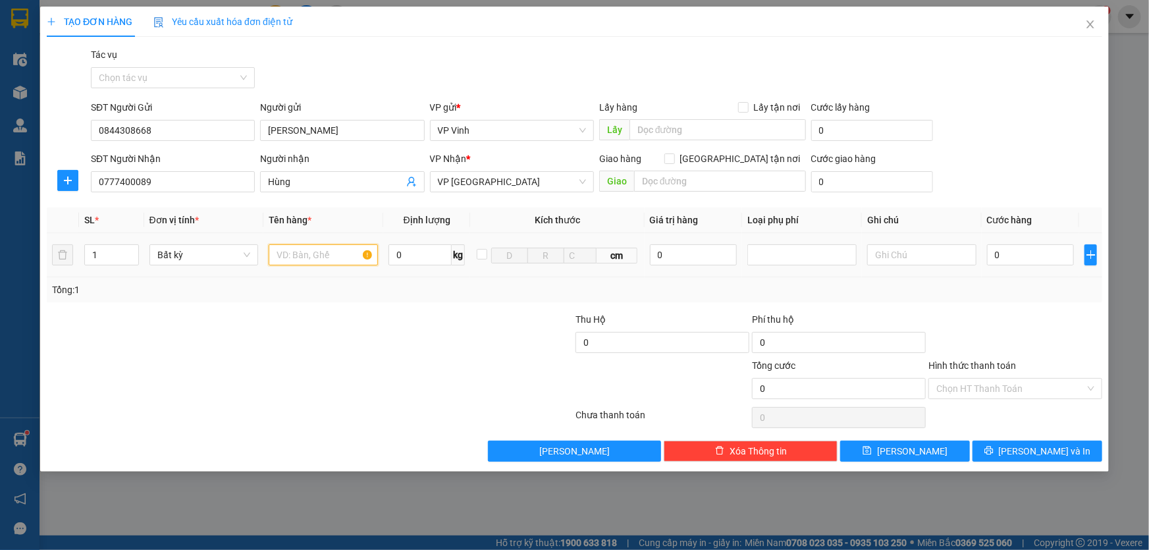
click at [326, 262] on input "text" at bounding box center [323, 254] width 109 height 21
type input "dt"
type input "1"
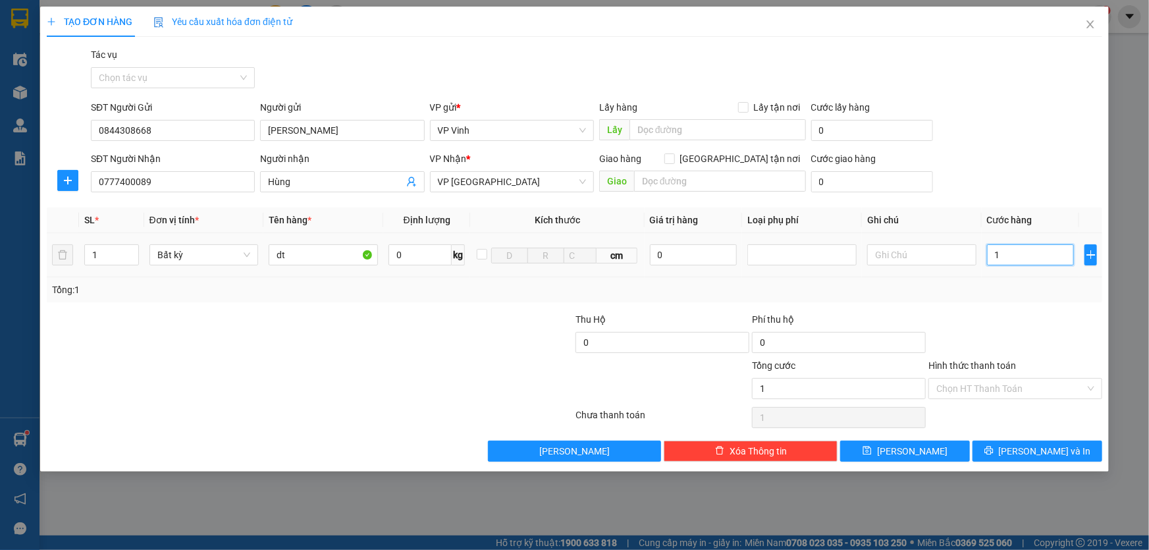
type input "10"
type input "100"
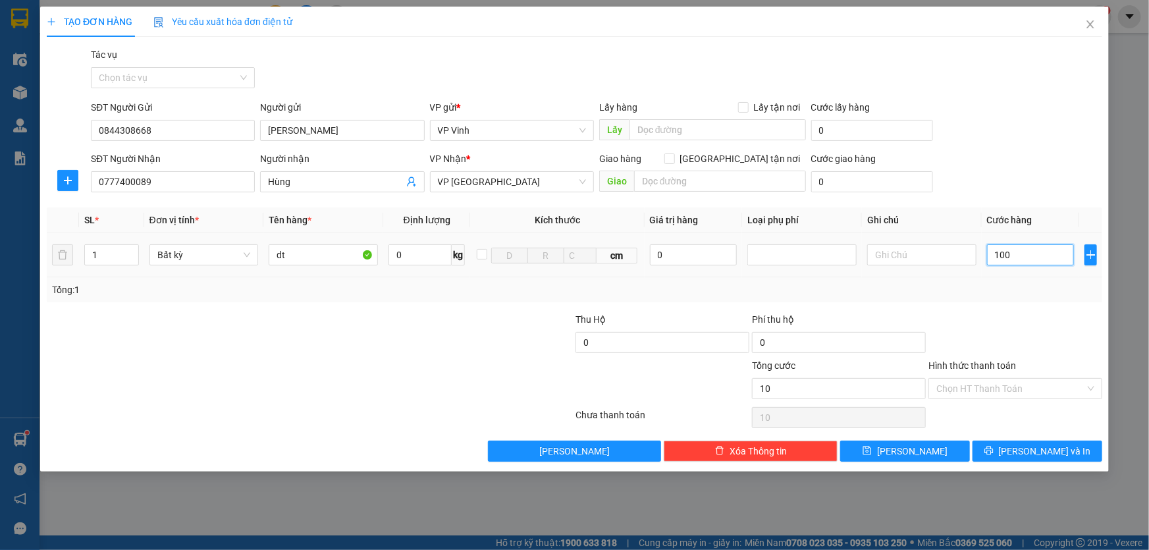
type input "100"
type input "1.000"
type input "10.000"
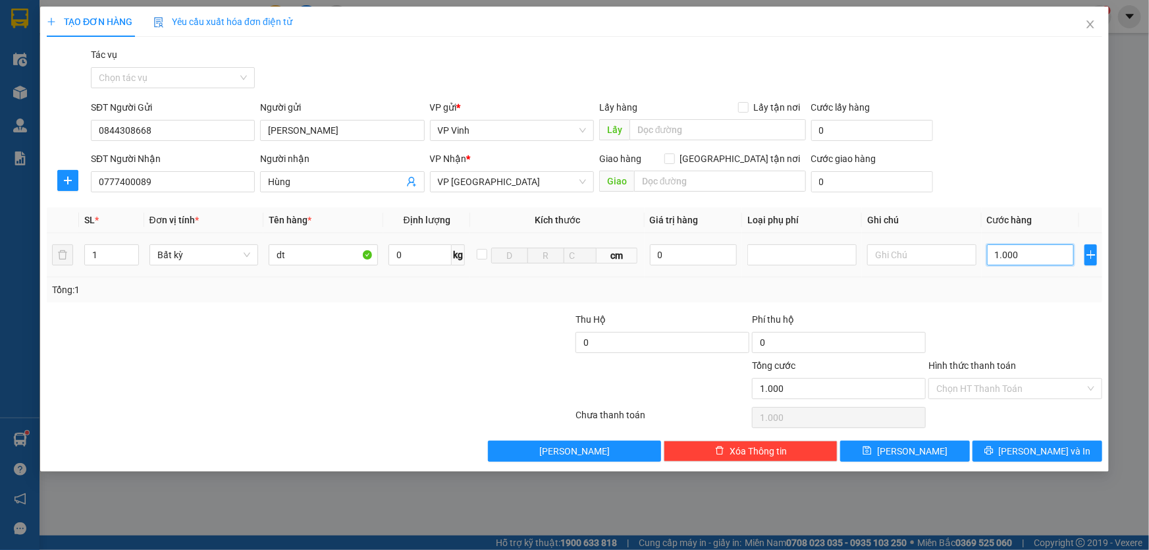
type input "10.000"
type input "100.000"
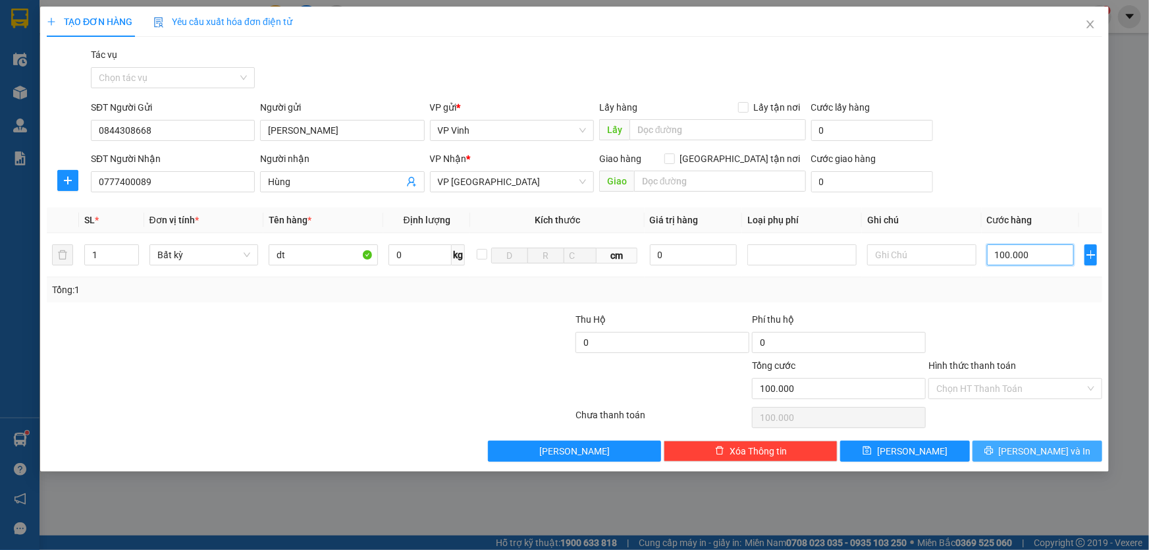
type input "100.000"
click at [1034, 448] on span "Lưu và In" at bounding box center [1045, 451] width 92 height 14
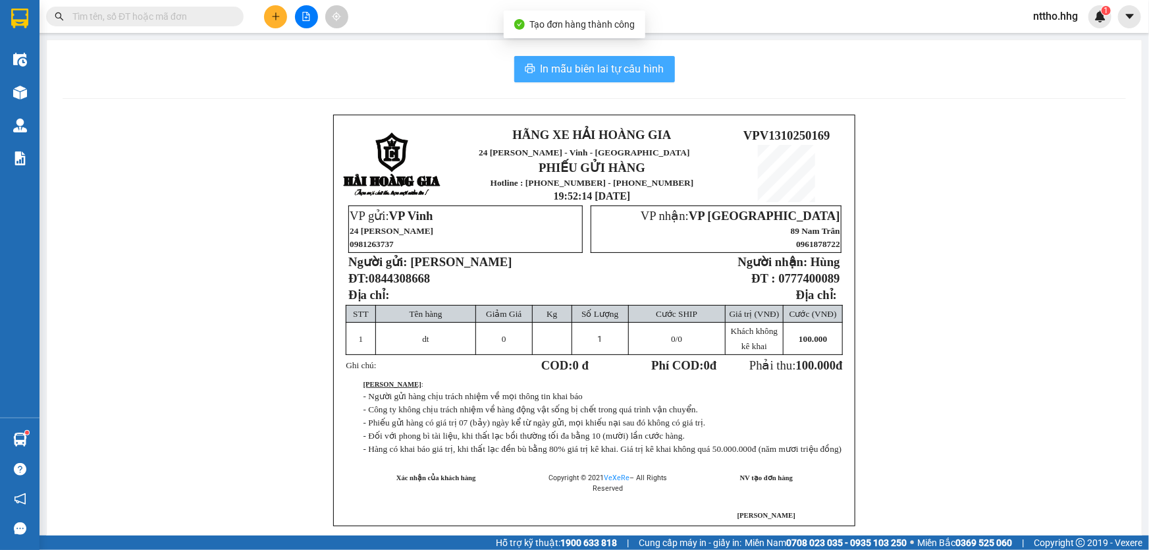
click at [554, 66] on span "In mẫu biên lai tự cấu hình" at bounding box center [602, 69] width 124 height 16
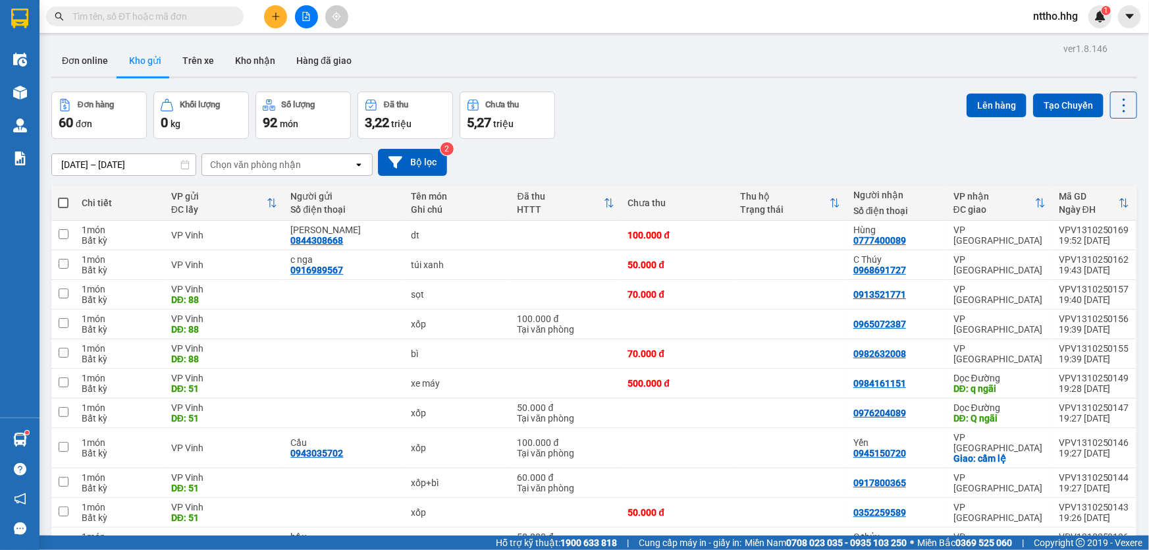
click at [274, 16] on icon "plus" at bounding box center [275, 16] width 7 height 1
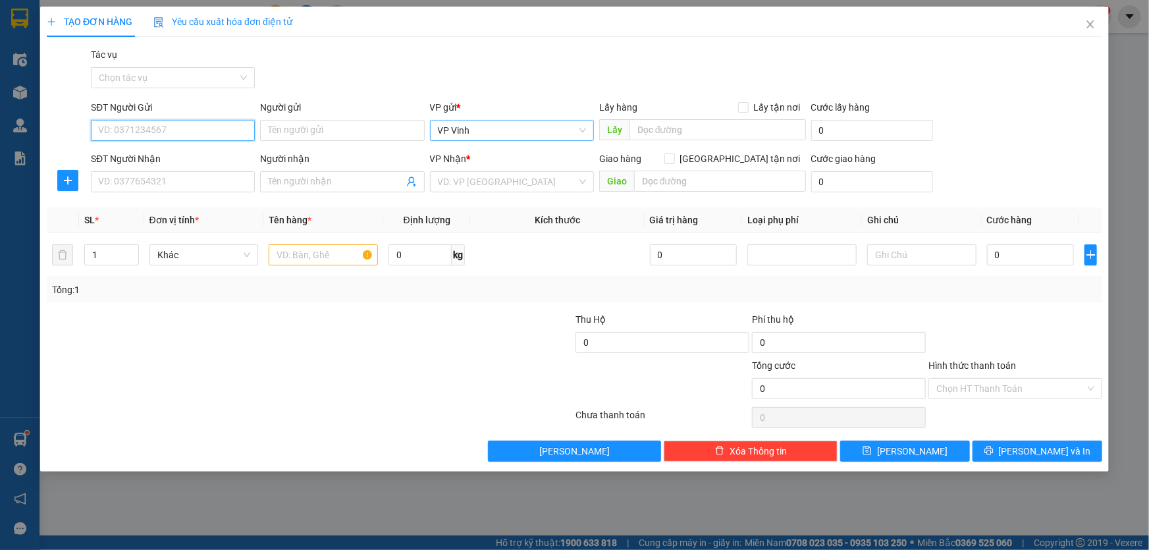
drag, startPoint x: 171, startPoint y: 124, endPoint x: 546, endPoint y: 127, distance: 375.2
click at [170, 124] on input "SĐT Người Gửi" at bounding box center [173, 130] width 164 height 21
type input "0383886714"
click at [172, 157] on div "0383886714 - cj nhung" at bounding box center [173, 156] width 148 height 14
type input "cj nhung"
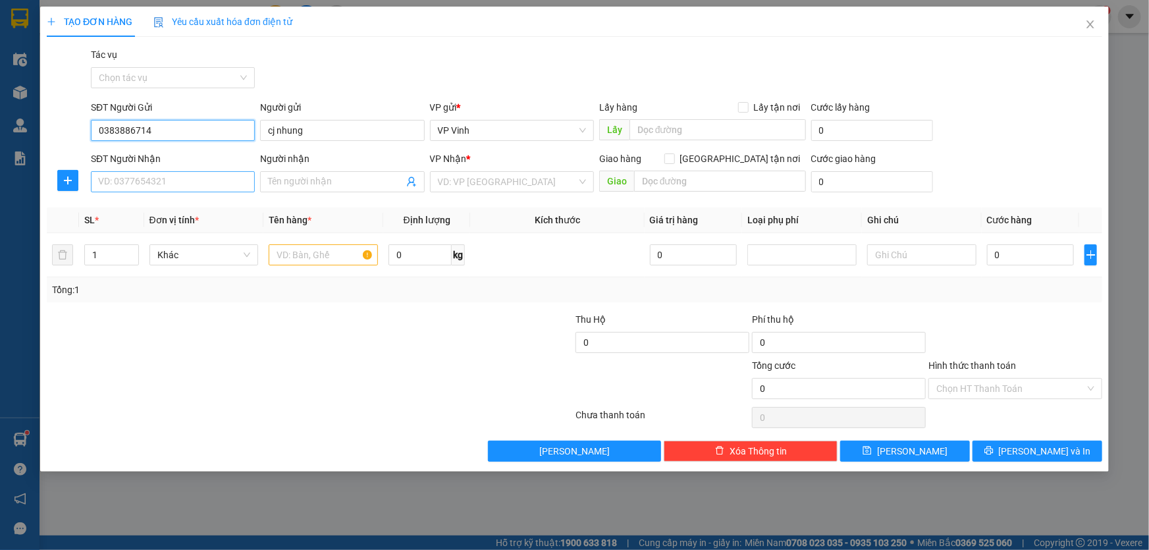
type input "0383886714"
click at [141, 181] on input "SĐT Người Nhận" at bounding box center [173, 181] width 164 height 21
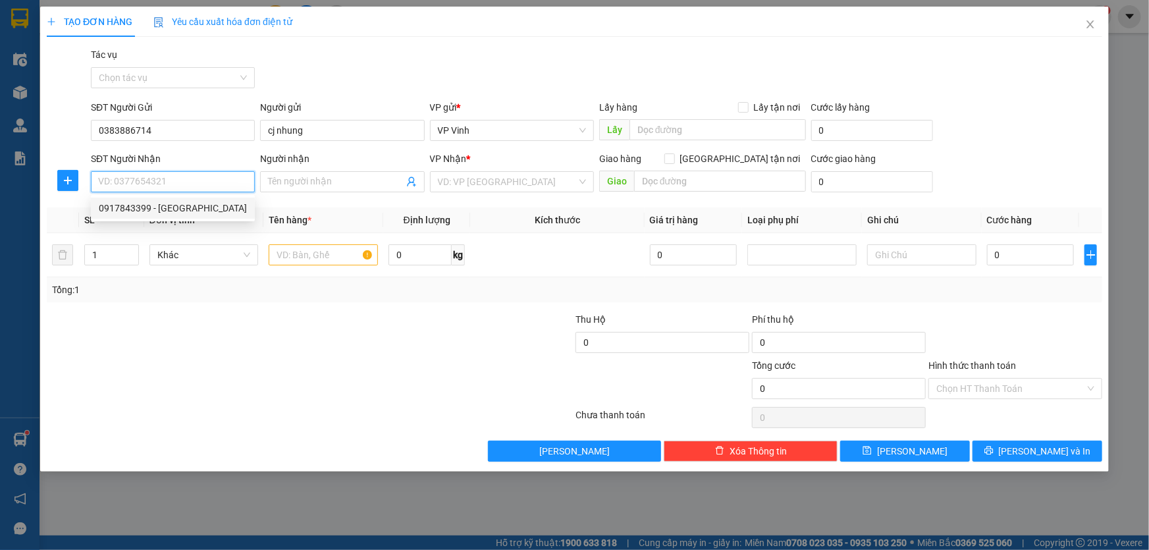
click at [191, 215] on div "0917843399 - Chị Hạnh" at bounding box center [173, 208] width 148 height 14
type input "0917843399"
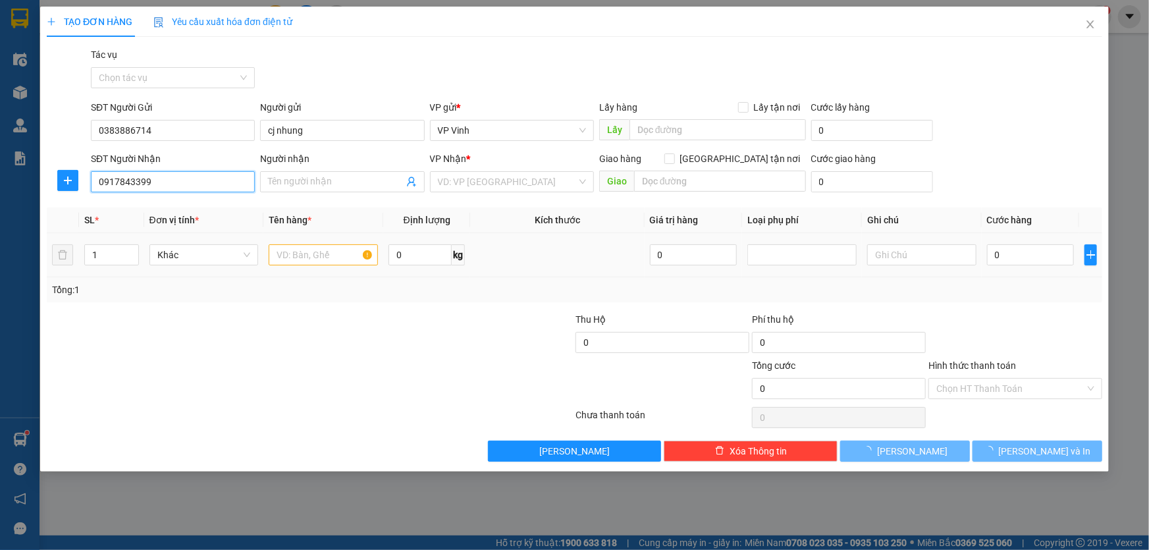
type input "Chị Hạnh"
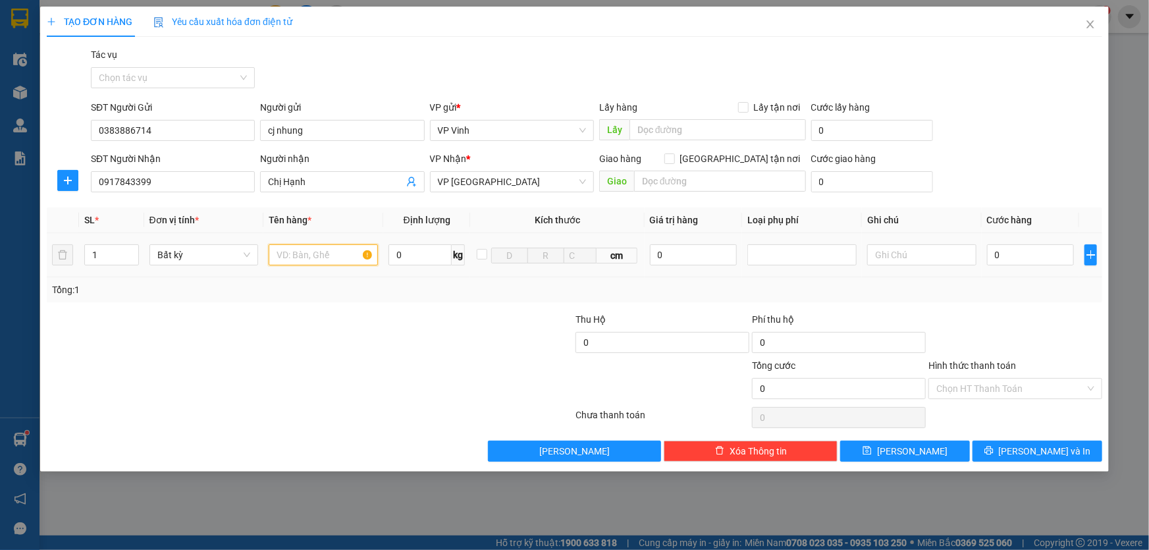
click at [314, 256] on input "text" at bounding box center [323, 254] width 109 height 21
type input "xốp"
click at [1041, 258] on input "0" at bounding box center [1031, 254] width 88 height 21
type input "8"
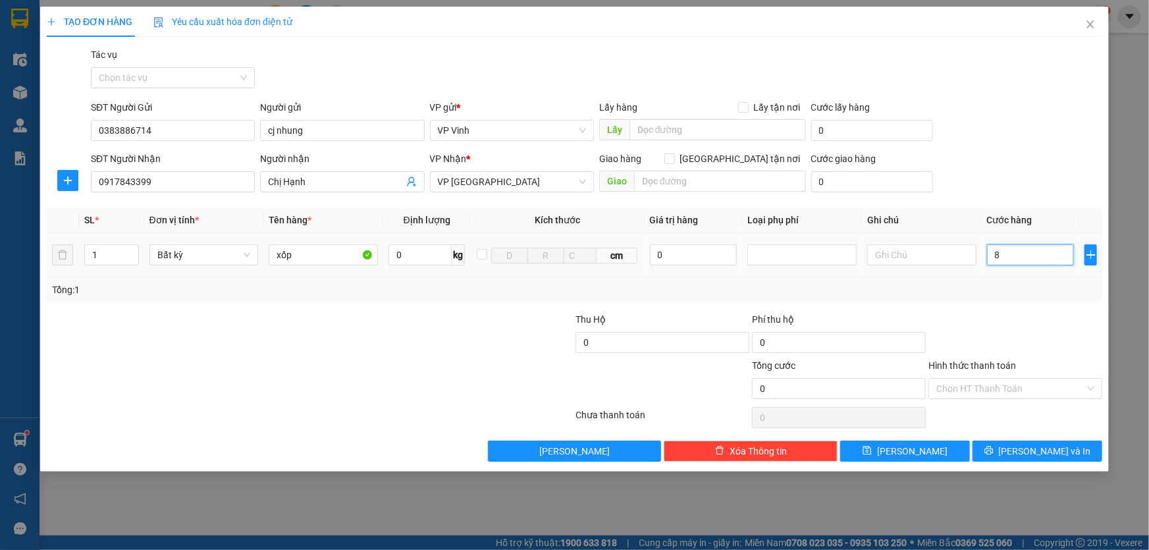
type input "8"
type input "80"
type input "800"
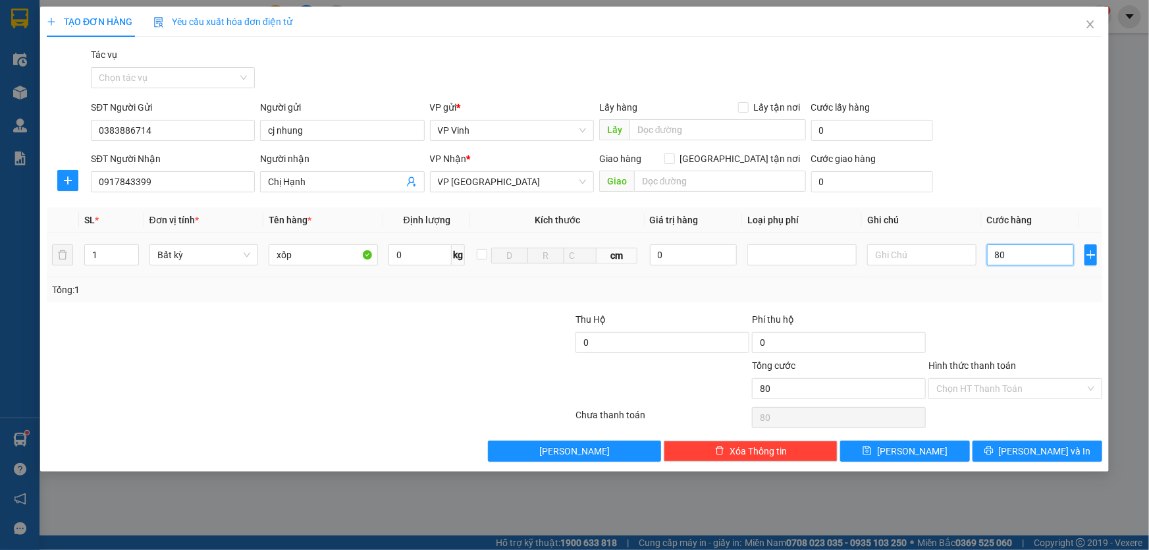
type input "800"
type input "8.000"
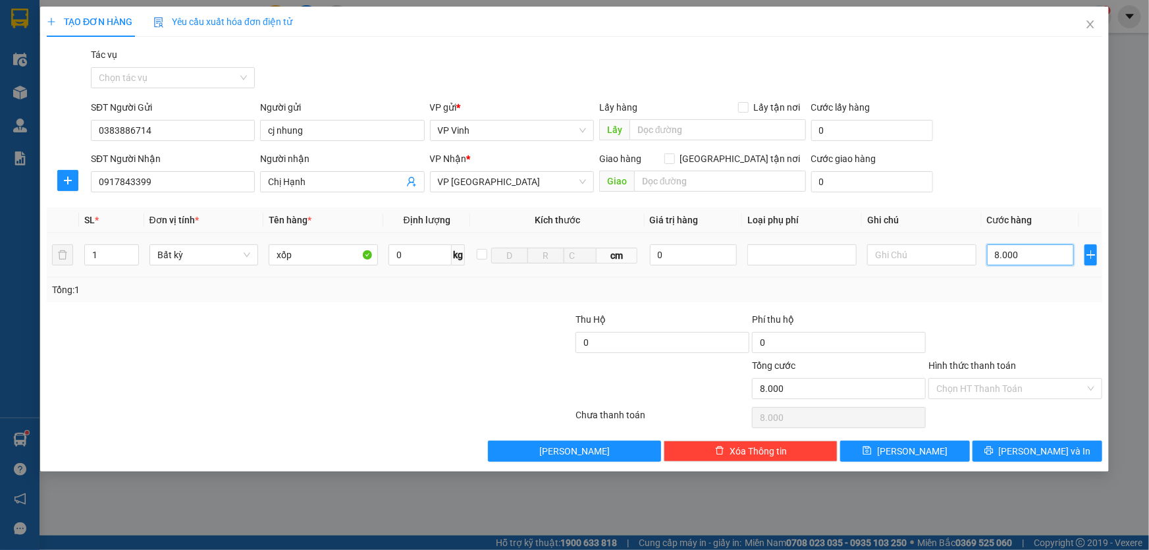
type input "80.000"
type input "800.000"
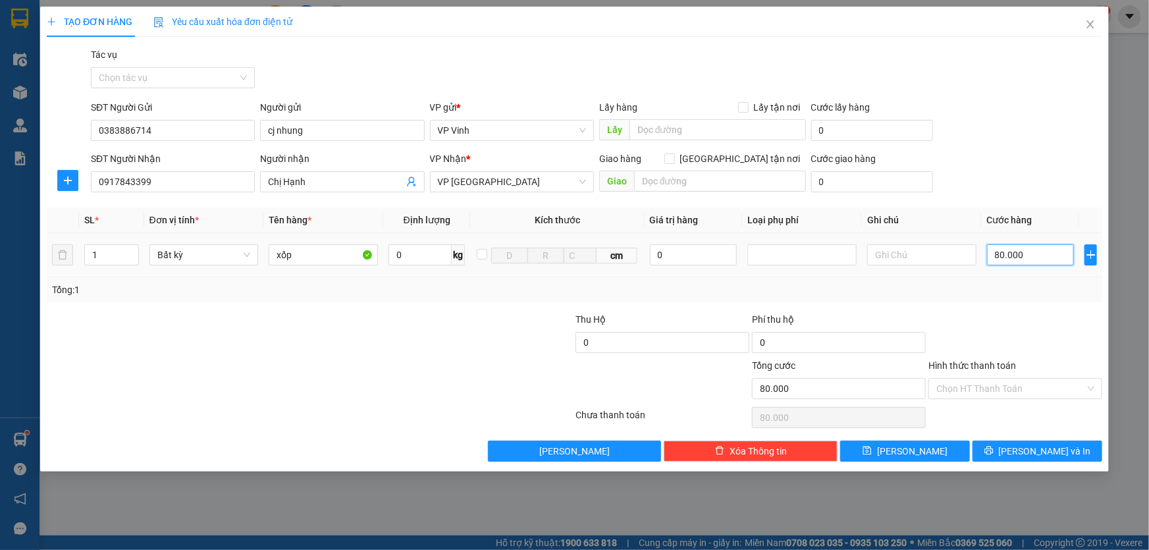
type input "800.000"
type input "80.000"
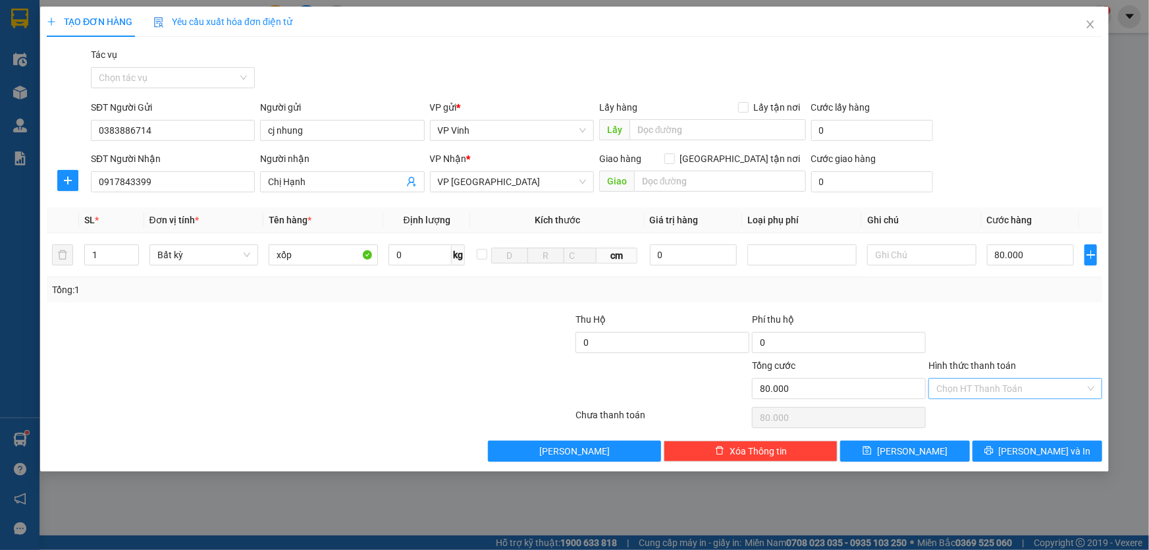
click at [1020, 388] on input "Hình thức thanh toán" at bounding box center [1010, 389] width 149 height 20
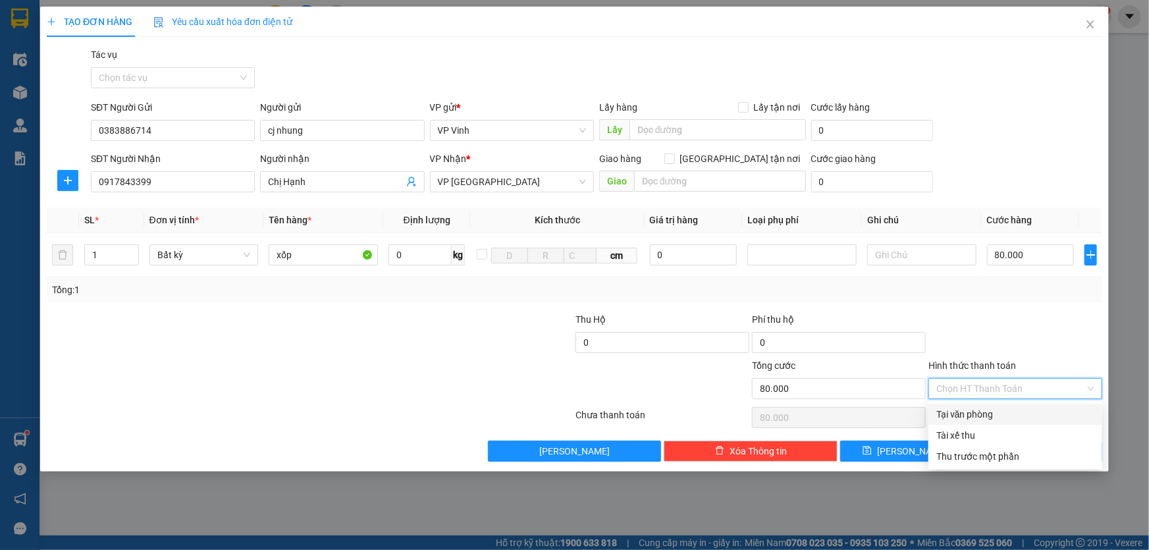
click at [994, 411] on div "Tại văn phòng" at bounding box center [1015, 414] width 158 height 14
type input "0"
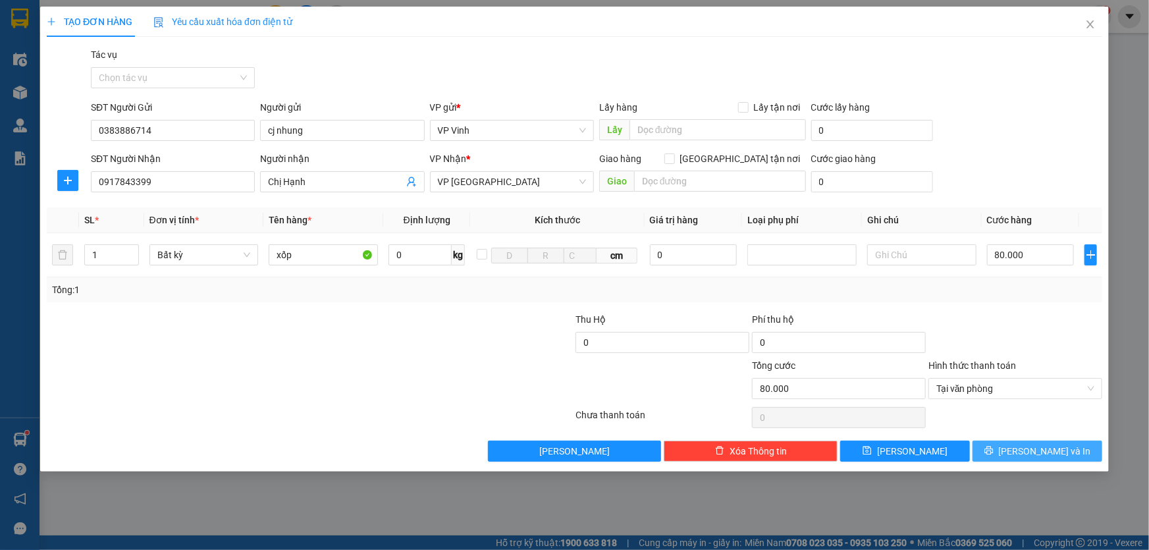
click at [1048, 446] on span "Lưu và In" at bounding box center [1045, 451] width 92 height 14
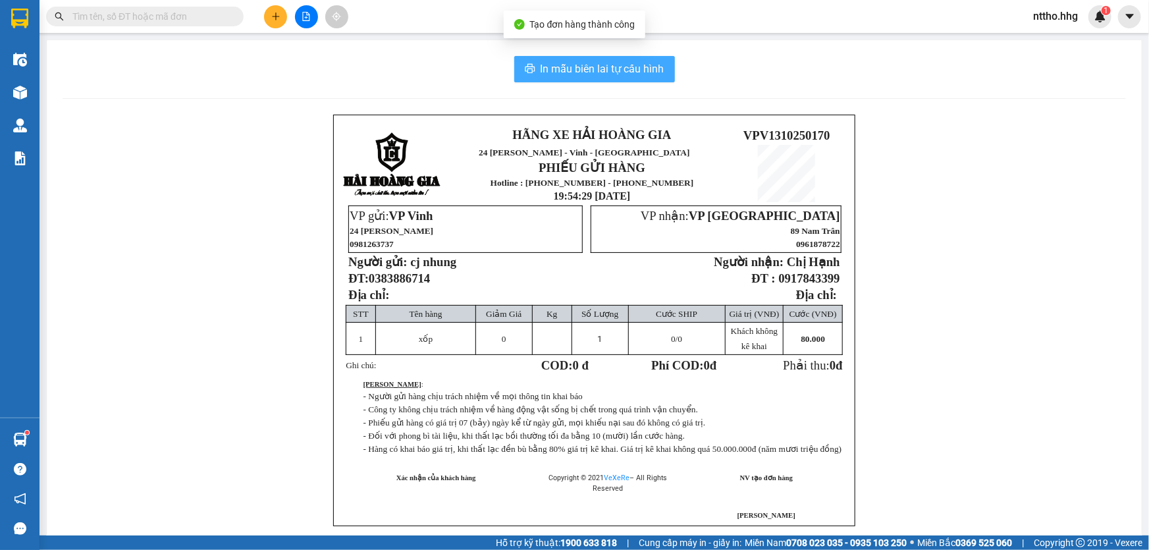
click at [580, 66] on span "In mẫu biên lai tự cấu hình" at bounding box center [602, 69] width 124 height 16
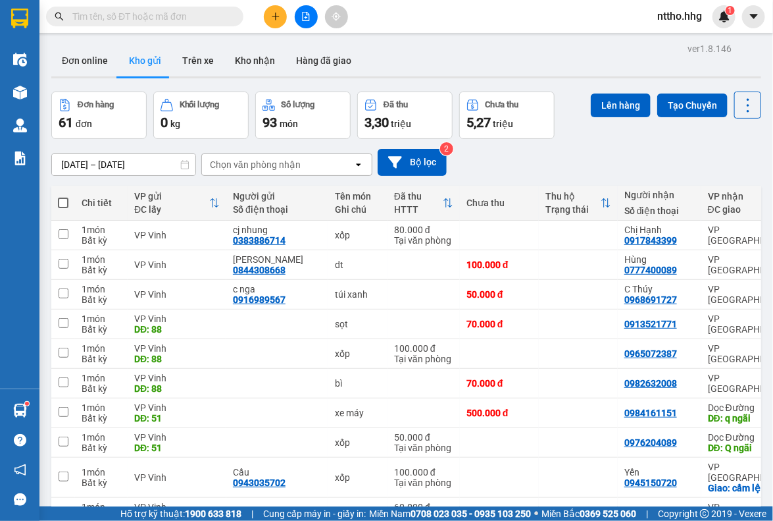
click at [275, 17] on icon "plus" at bounding box center [275, 16] width 9 height 9
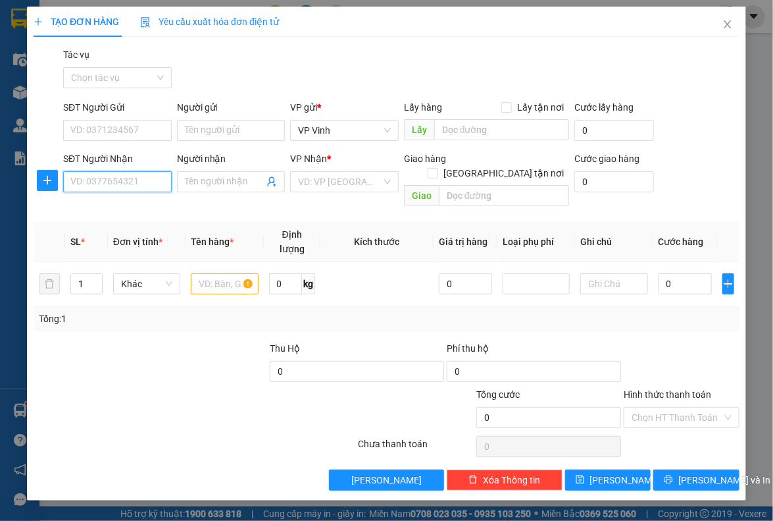
click at [93, 182] on input "SĐT Người Nhận" at bounding box center [117, 181] width 109 height 21
click at [107, 206] on div "0946083666" at bounding box center [117, 208] width 93 height 14
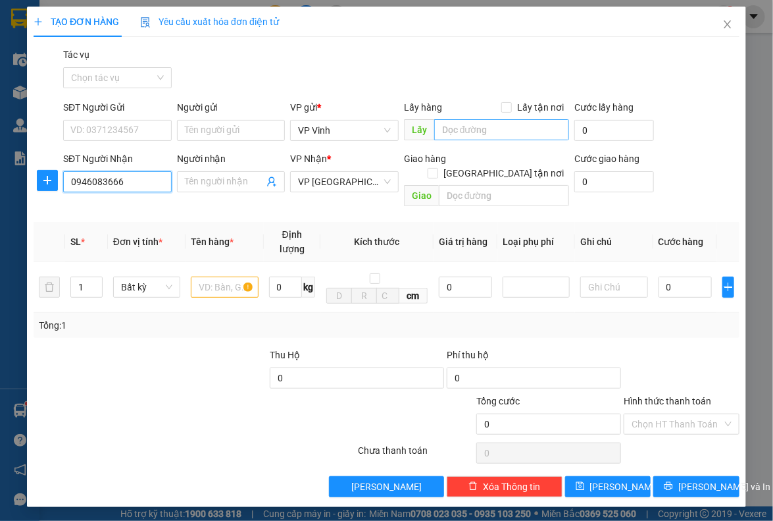
type input "0946083666"
click at [540, 122] on input "text" at bounding box center [501, 129] width 135 height 21
type input "98"
click at [223, 276] on input "text" at bounding box center [224, 286] width 67 height 21
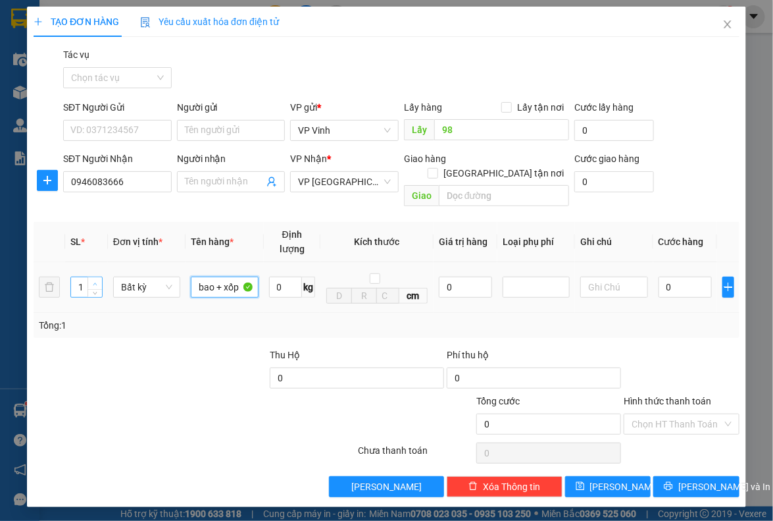
type input "bao + xốp"
type input "2"
click at [94, 282] on icon "up" at bounding box center [95, 284] width 5 height 5
click at [678, 276] on input "0" at bounding box center [685, 286] width 53 height 21
type input "1"
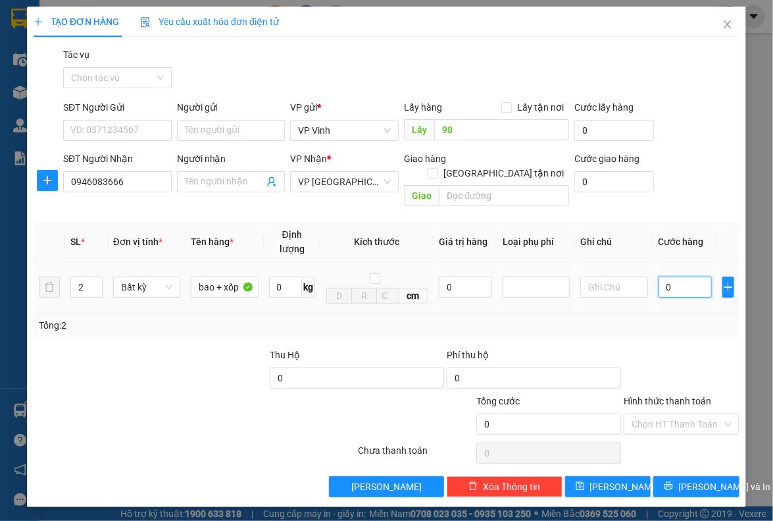
type input "1"
type input "15"
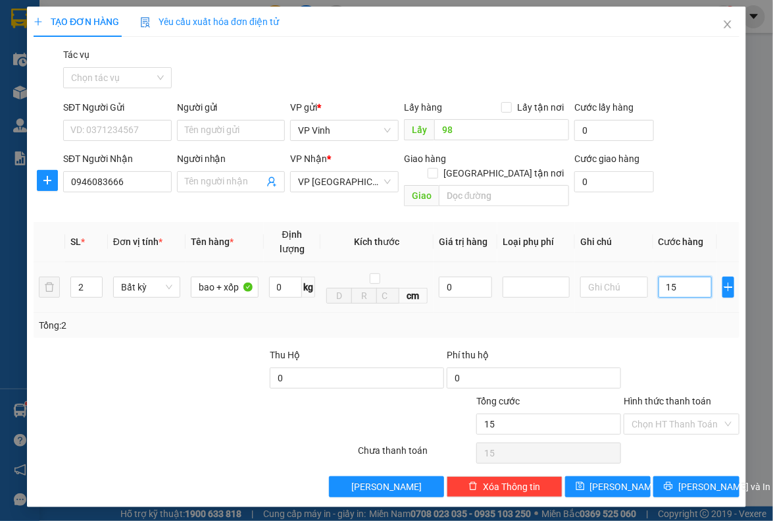
type input "150"
type input "1.500"
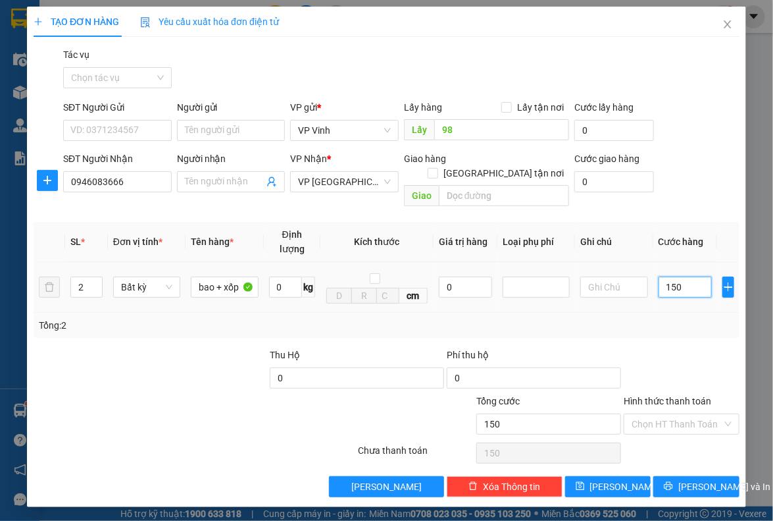
type input "1.500"
type input "15.000"
type input "150.000"
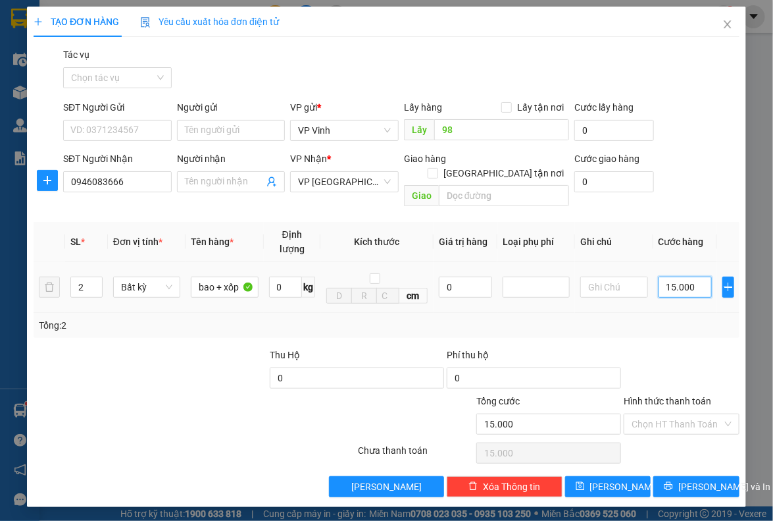
type input "150.000"
click at [691, 414] on input "Hình thức thanh toán" at bounding box center [677, 424] width 90 height 20
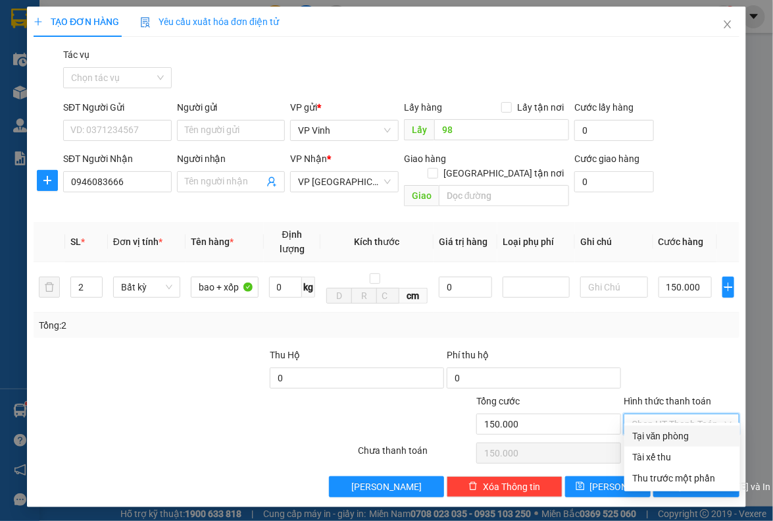
click at [675, 431] on div "Tại văn phòng" at bounding box center [683, 436] width 100 height 14
type input "0"
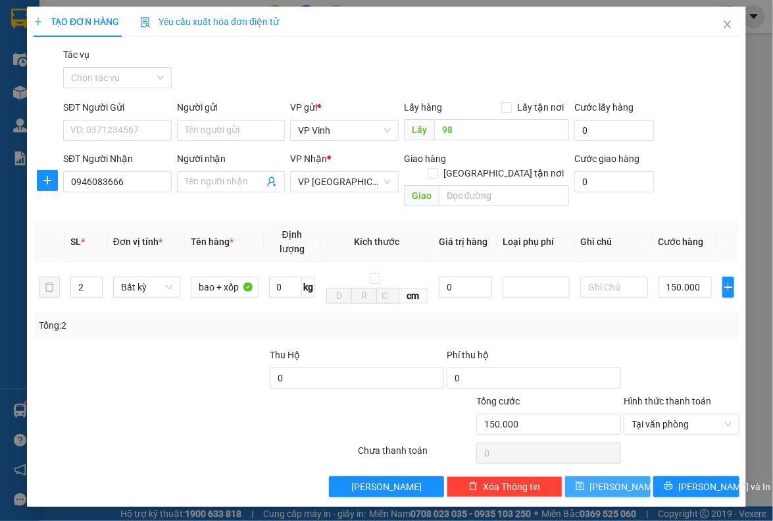
click at [606, 476] on button "Lưu" at bounding box center [608, 486] width 86 height 21
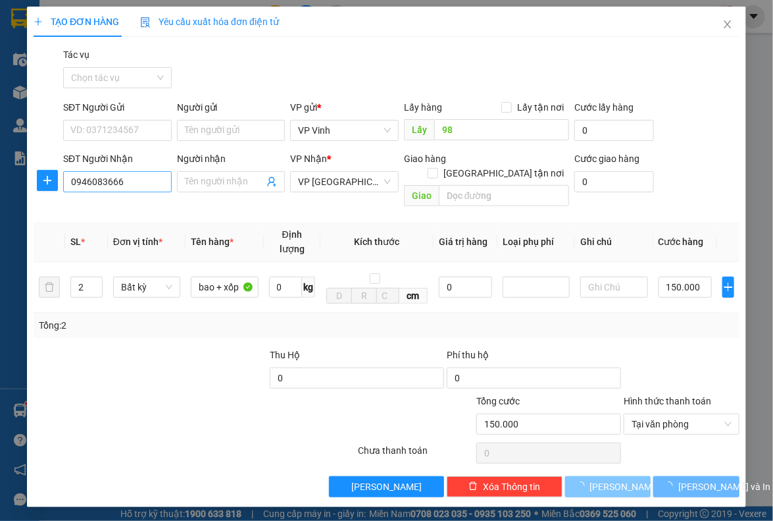
type input "1"
type input "0"
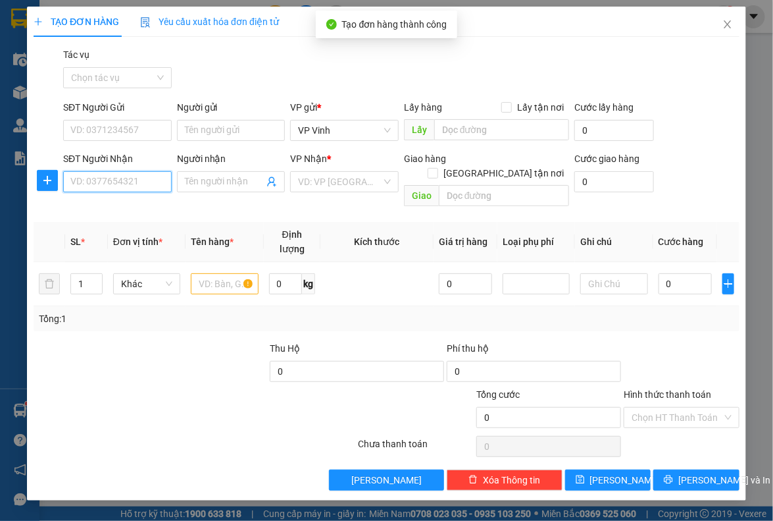
click at [95, 180] on input "SĐT Người Nhận" at bounding box center [117, 181] width 109 height 21
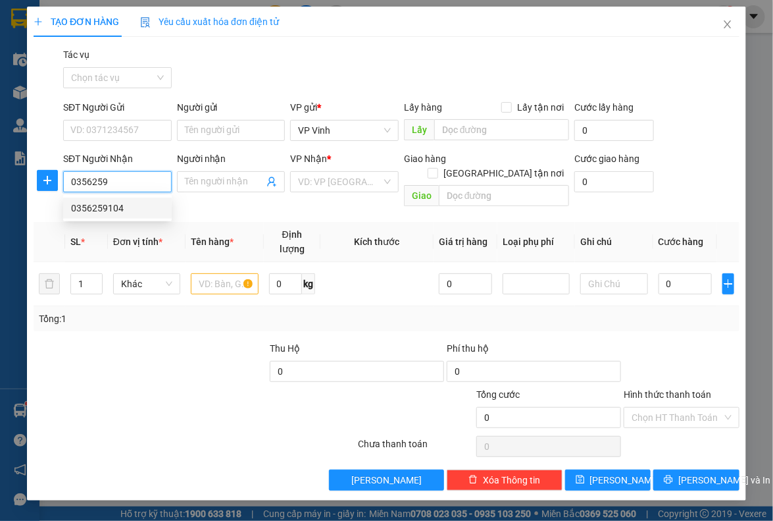
click at [138, 203] on div "0356259104" at bounding box center [117, 208] width 93 height 14
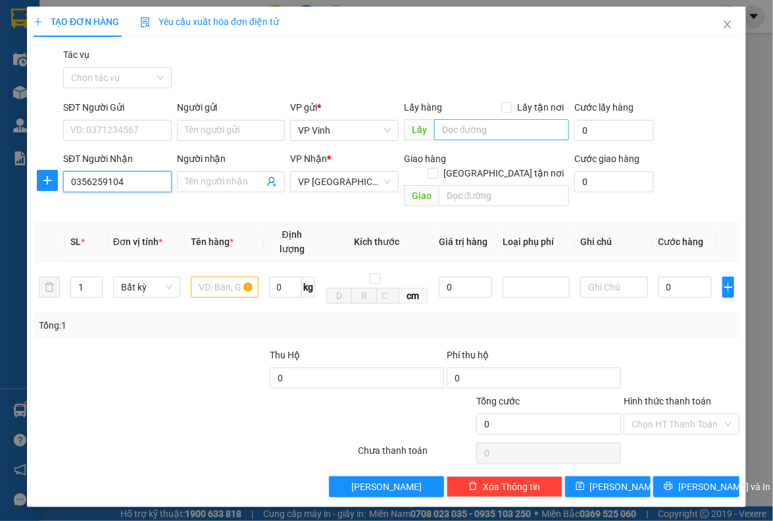
type input "0356259104"
click at [491, 123] on input "text" at bounding box center [501, 129] width 135 height 21
type input "98"
click at [215, 276] on input "text" at bounding box center [224, 286] width 67 height 21
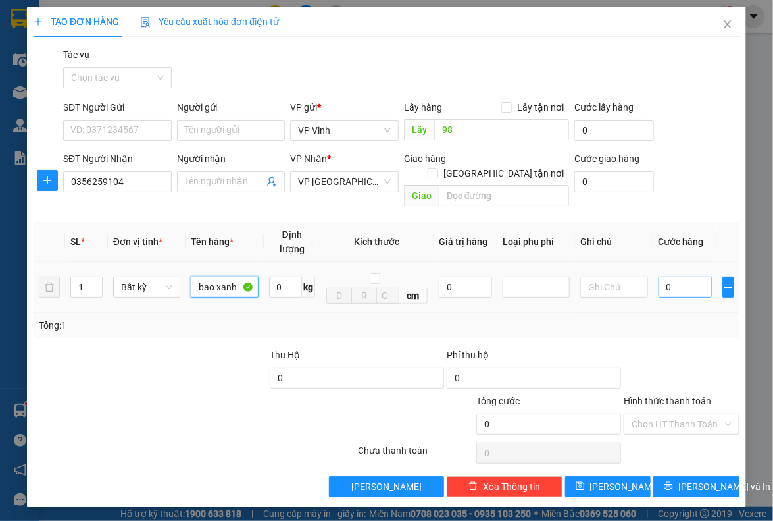
type input "bao xanh"
click at [696, 276] on input "0" at bounding box center [685, 286] width 53 height 21
type input "5"
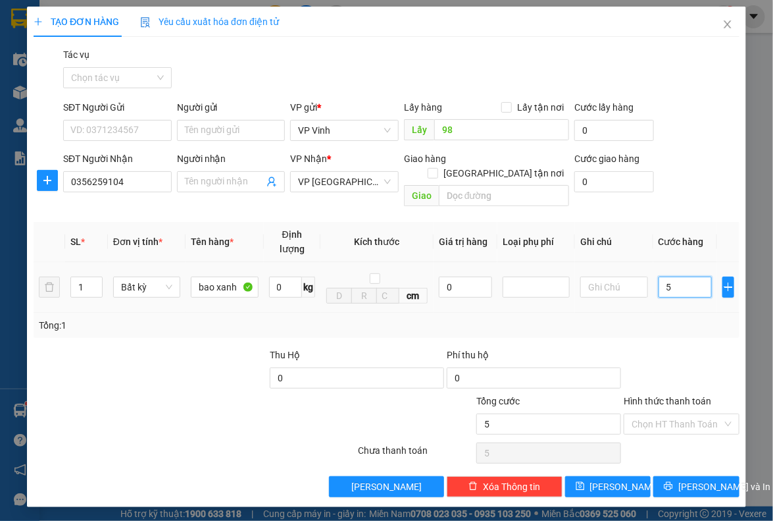
type input "50"
type input "500"
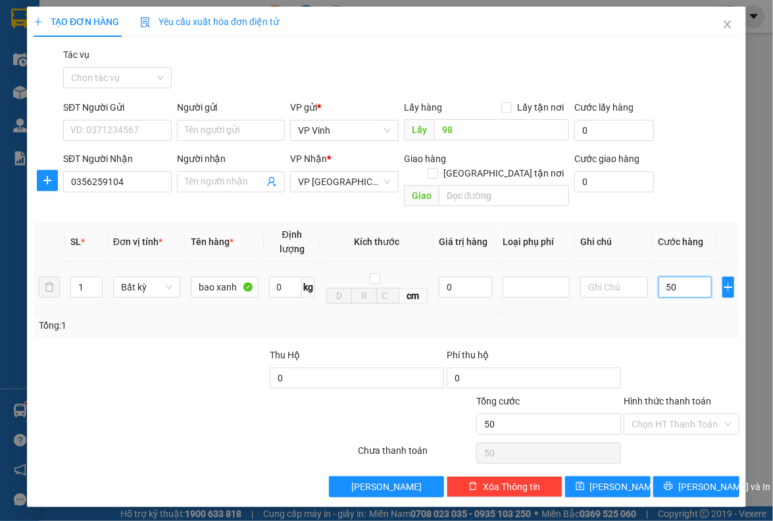
type input "500"
click at [617, 479] on span "Lưu" at bounding box center [625, 486] width 70 height 14
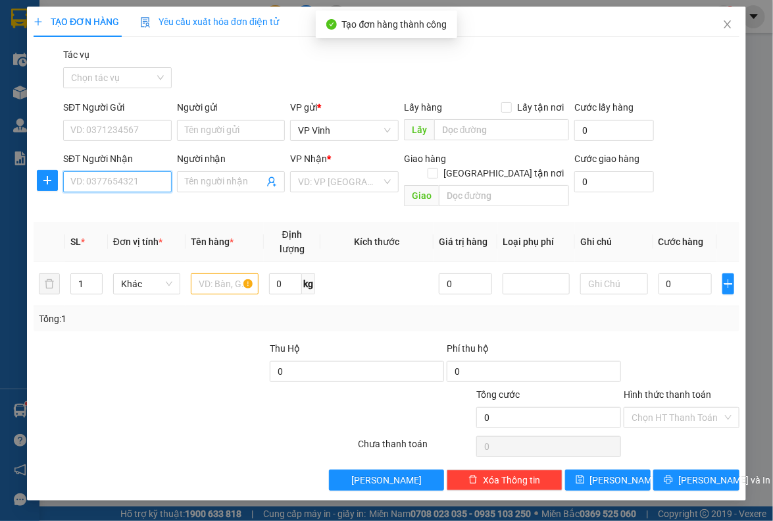
click at [93, 186] on input "SĐT Người Nhận" at bounding box center [117, 181] width 109 height 21
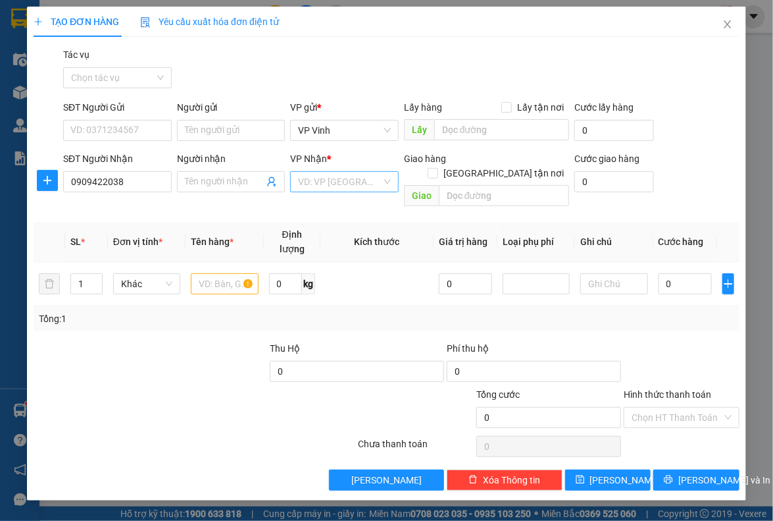
click at [349, 178] on input "search" at bounding box center [340, 182] width 84 height 20
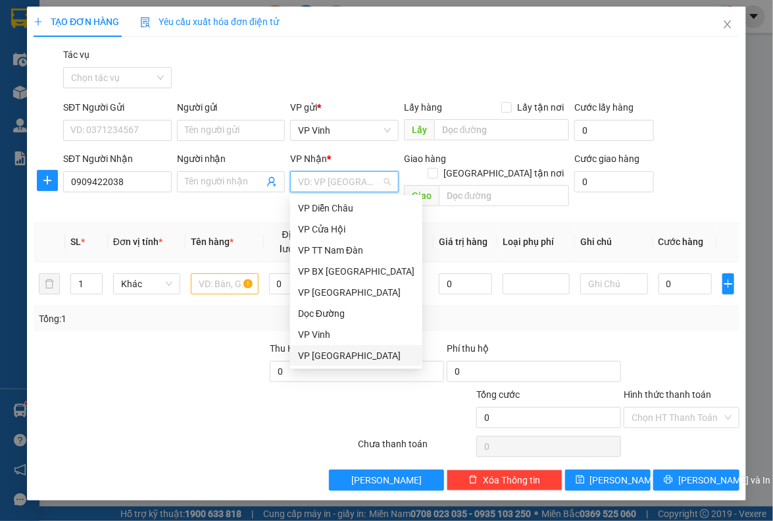
click at [317, 355] on div "VP Đà Nẵng" at bounding box center [356, 355] width 117 height 14
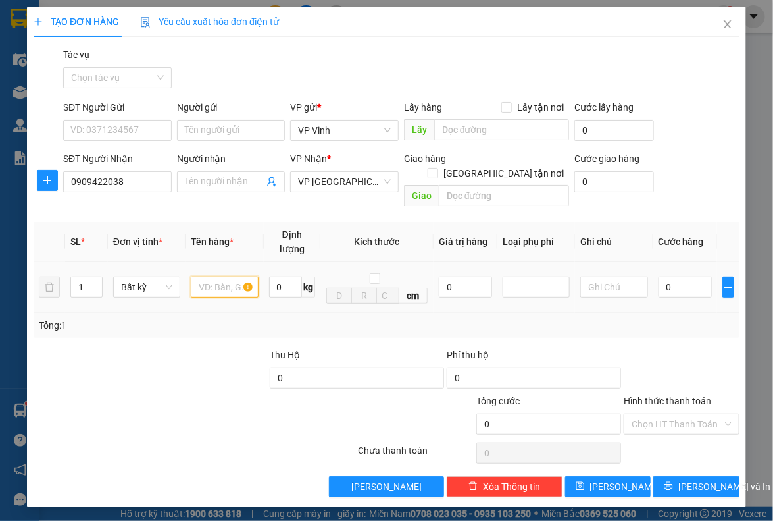
click at [223, 276] on input "text" at bounding box center [224, 286] width 67 height 21
click at [702, 276] on input "0" at bounding box center [685, 286] width 53 height 21
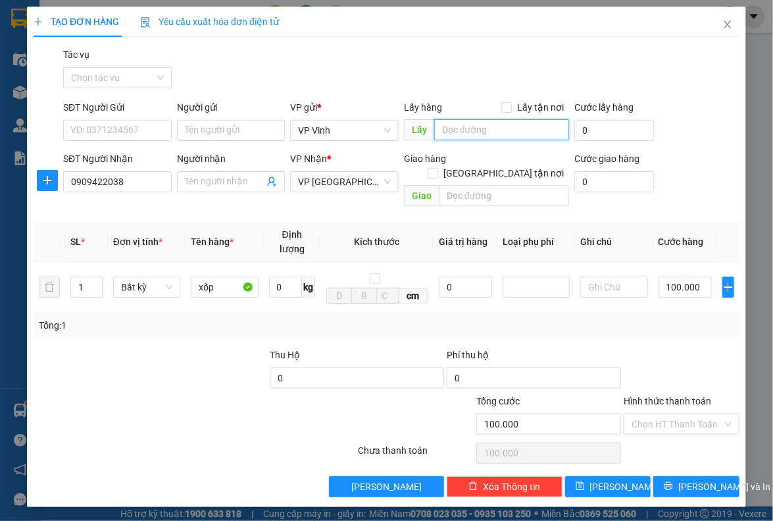
click at [475, 124] on input "text" at bounding box center [501, 129] width 135 height 21
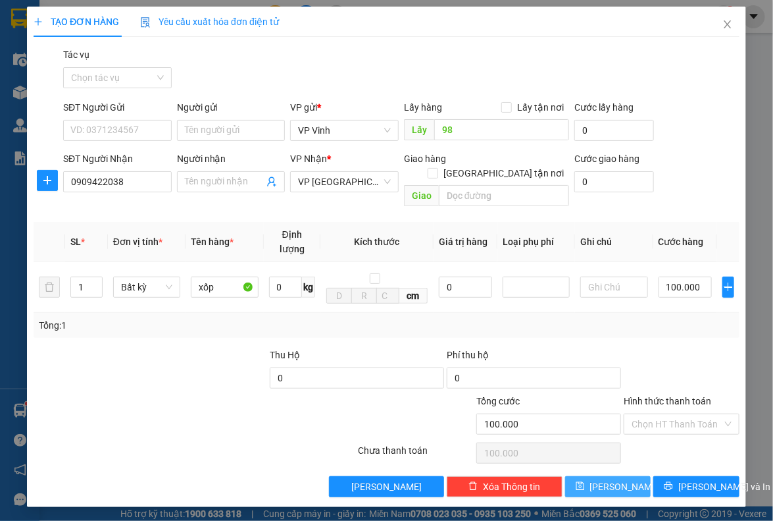
click at [608, 479] on span "Lưu" at bounding box center [625, 486] width 70 height 14
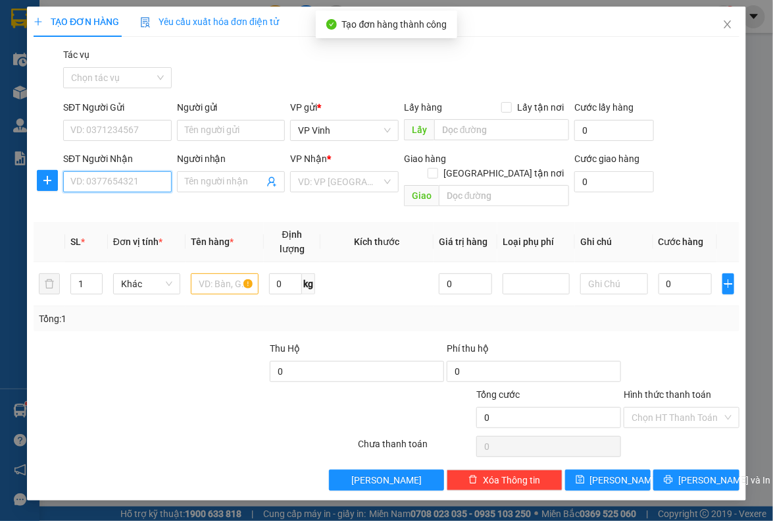
click at [88, 184] on input "SĐT Người Nhận" at bounding box center [117, 181] width 109 height 21
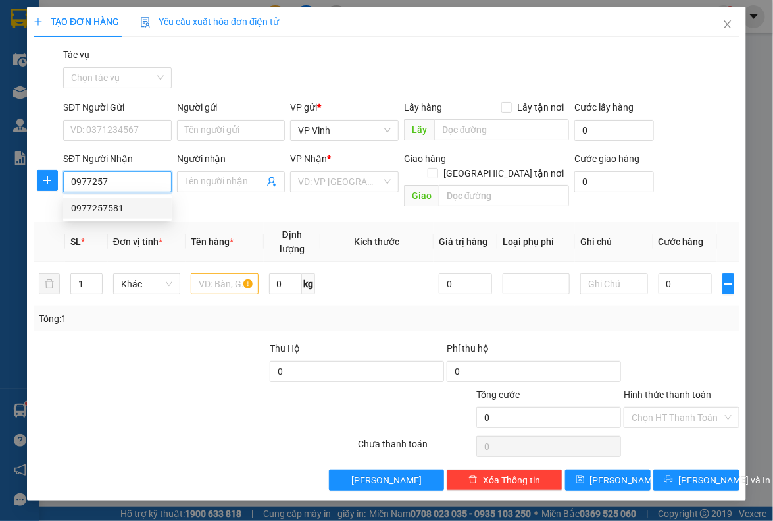
click at [115, 214] on div "0977257581" at bounding box center [117, 208] width 93 height 14
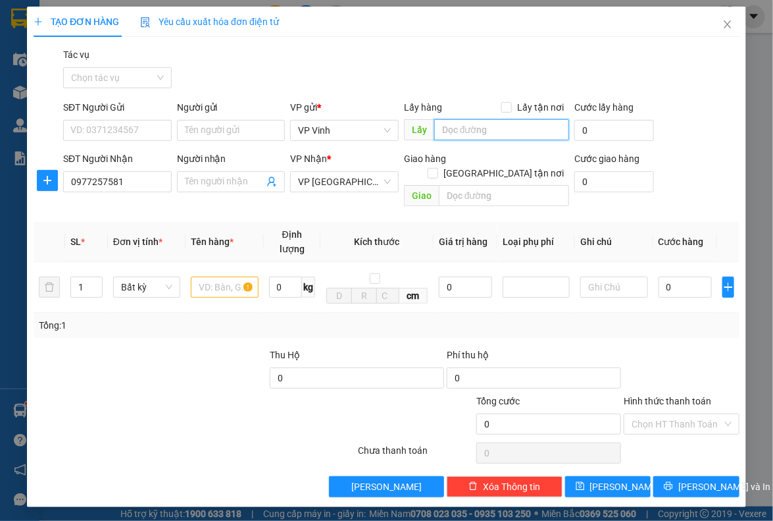
click at [474, 133] on input "text" at bounding box center [501, 129] width 135 height 21
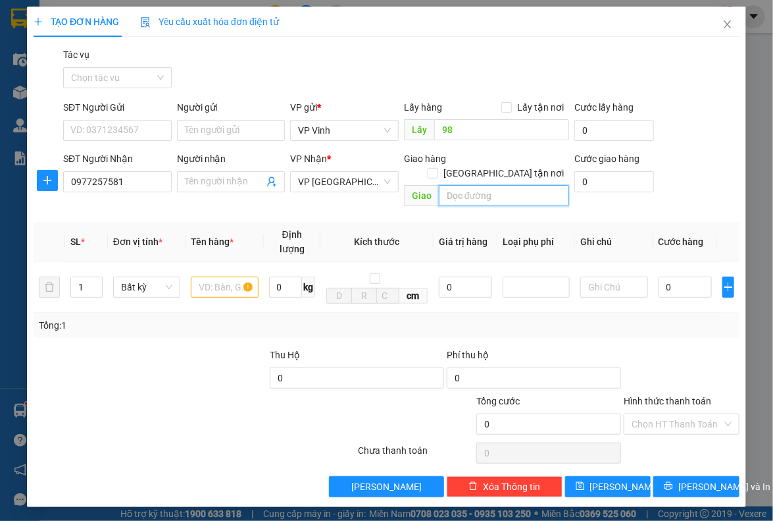
click at [521, 185] on input "text" at bounding box center [504, 195] width 130 height 21
click at [219, 279] on input "text" at bounding box center [224, 286] width 67 height 21
click at [95, 282] on icon "up" at bounding box center [95, 284] width 5 height 5
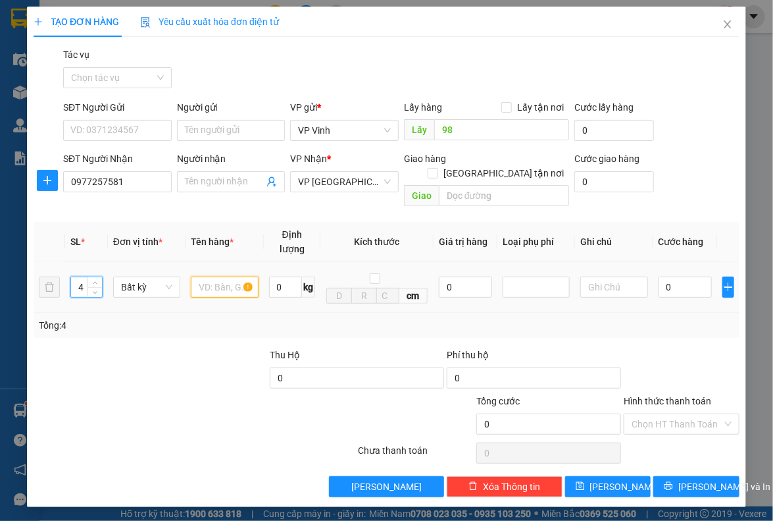
click at [208, 276] on input "text" at bounding box center [224, 286] width 67 height 21
click at [679, 276] on input "0" at bounding box center [685, 286] width 53 height 21
click at [682, 414] on input "Hình thức thanh toán" at bounding box center [677, 424] width 90 height 20
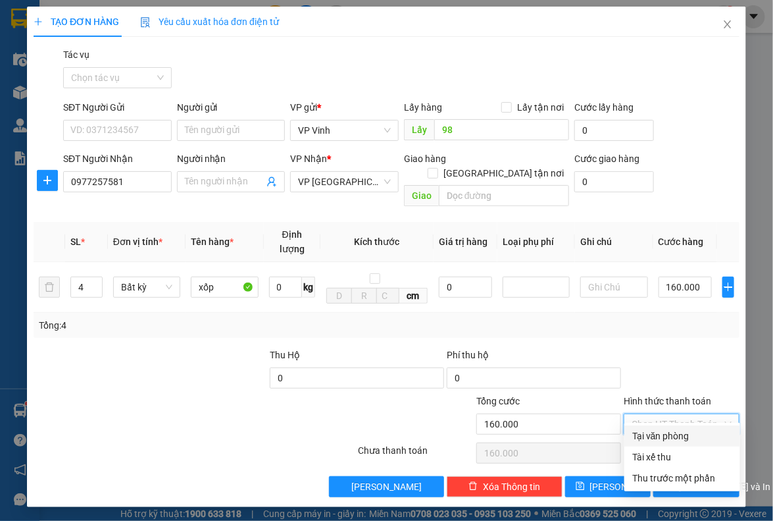
click at [657, 436] on div "Tại văn phòng" at bounding box center [683, 436] width 100 height 14
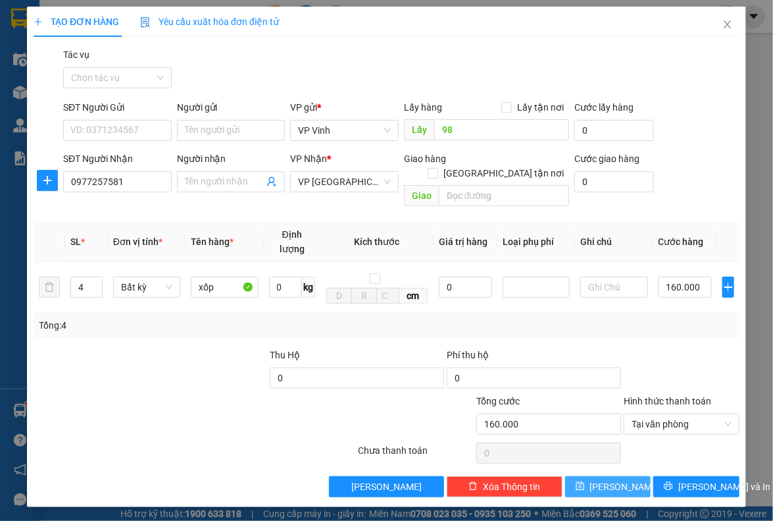
click at [618, 481] on button "Lưu" at bounding box center [608, 486] width 86 height 21
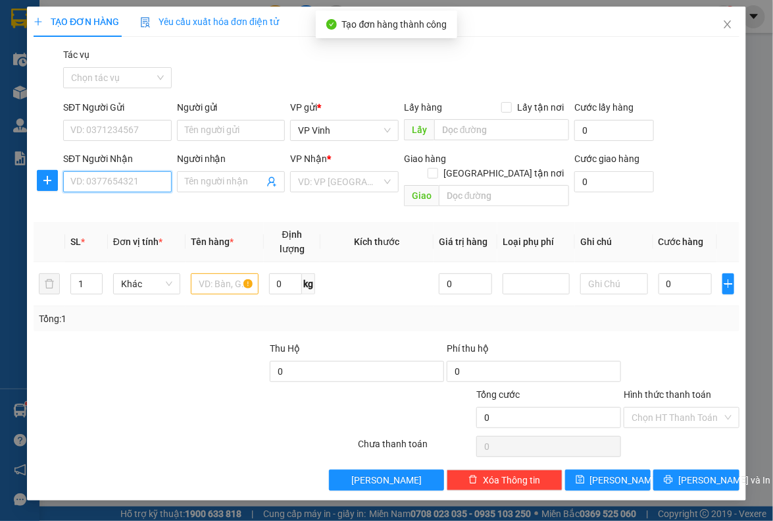
click at [99, 185] on input "SĐT Người Nhận" at bounding box center [117, 181] width 109 height 21
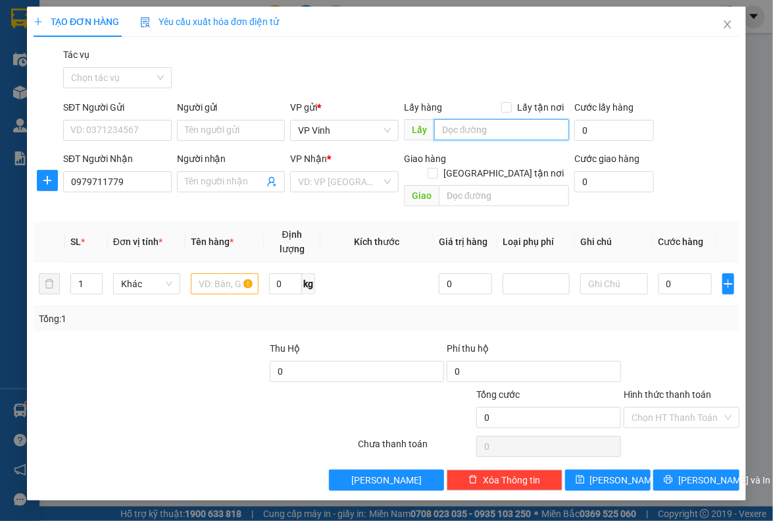
click at [474, 134] on input "text" at bounding box center [501, 129] width 135 height 21
click at [349, 182] on input "search" at bounding box center [340, 182] width 84 height 20
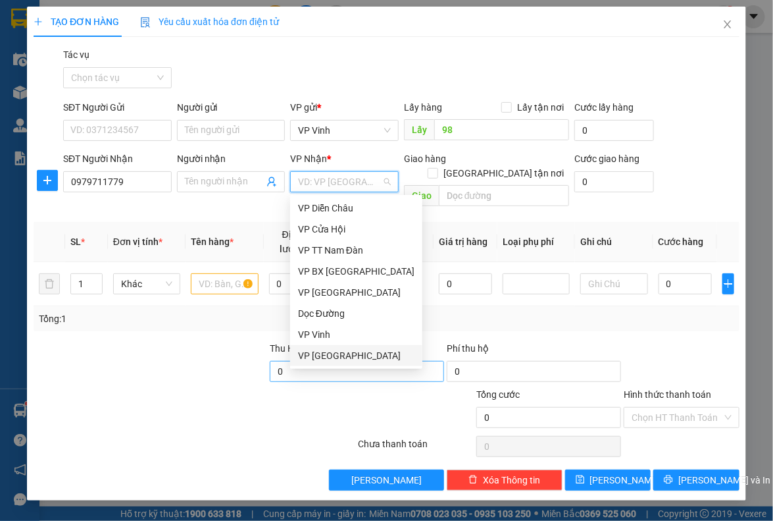
click at [320, 355] on div "VP Đà Nẵng" at bounding box center [356, 355] width 117 height 14
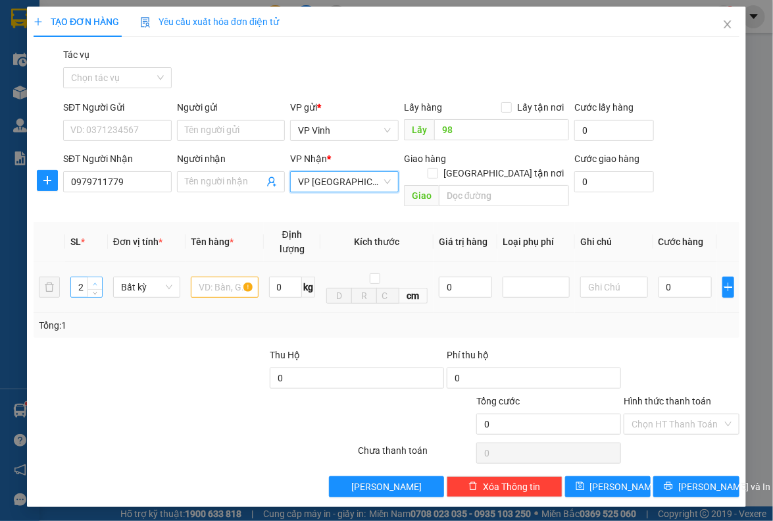
click at [93, 282] on icon "up" at bounding box center [95, 284] width 5 height 5
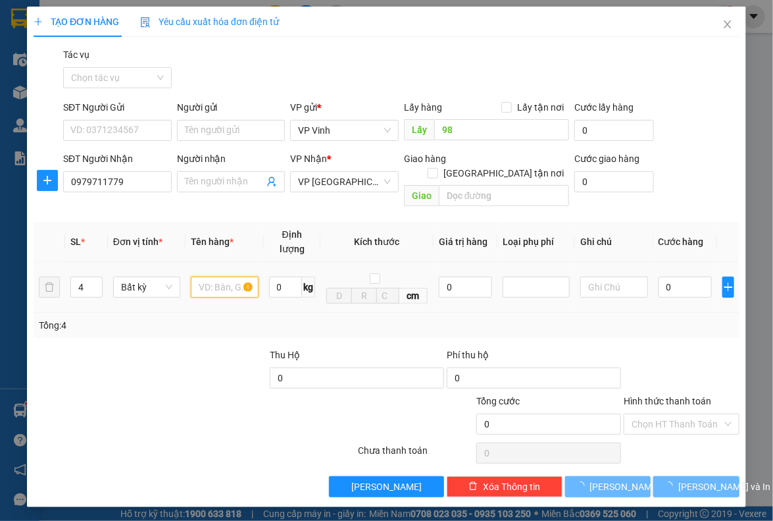
click at [206, 276] on input "text" at bounding box center [224, 286] width 67 height 21
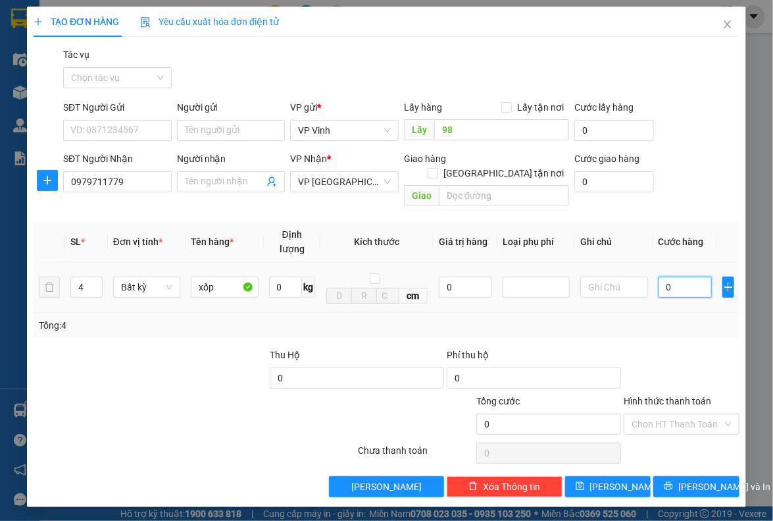
click at [687, 278] on input "0" at bounding box center [685, 286] width 53 height 21
click at [681, 414] on input "Hình thức thanh toán" at bounding box center [677, 424] width 90 height 20
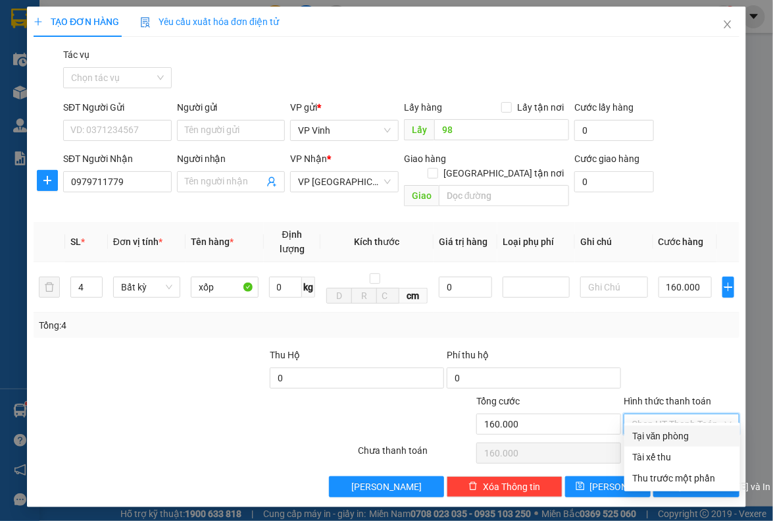
click at [668, 432] on div "Tại văn phòng" at bounding box center [683, 436] width 100 height 14
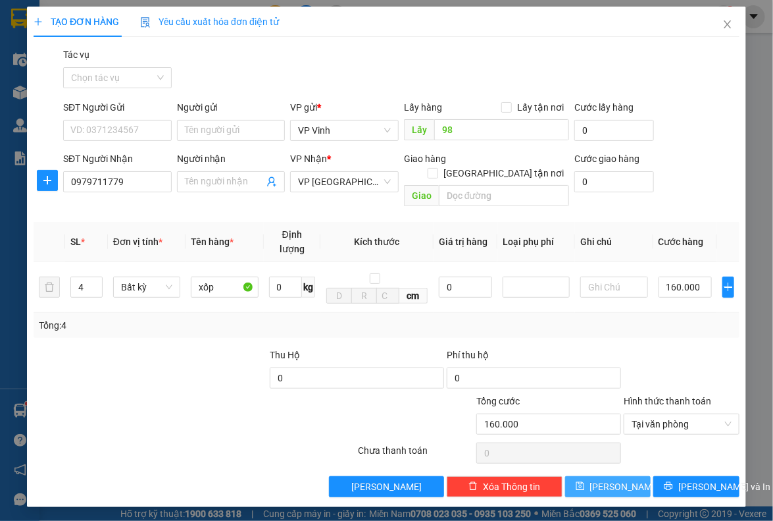
click at [612, 479] on span "Lưu" at bounding box center [625, 486] width 70 height 14
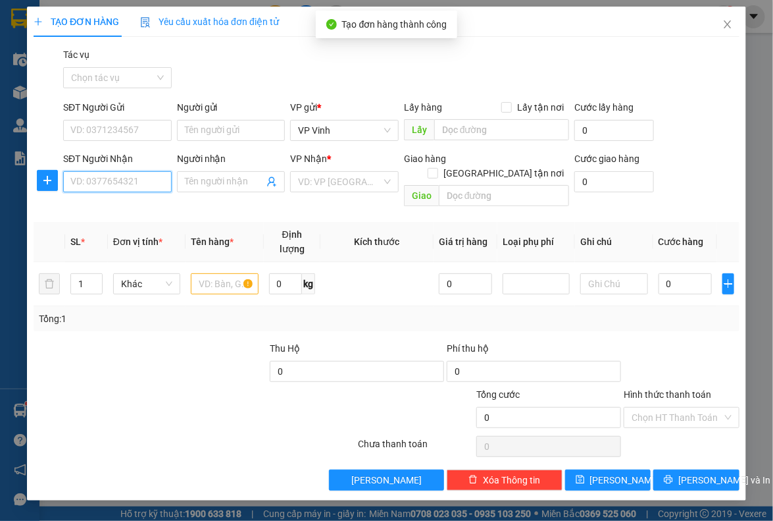
click at [103, 181] on input "SĐT Người Nhận" at bounding box center [117, 181] width 109 height 21
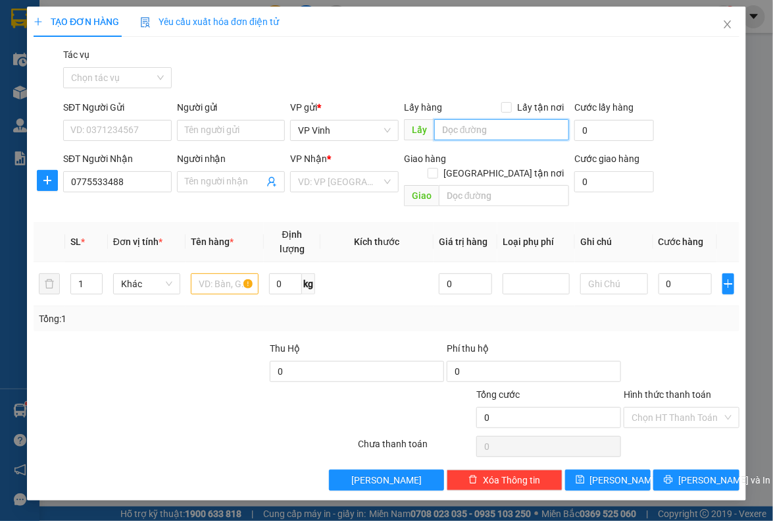
click at [489, 128] on input "text" at bounding box center [501, 129] width 135 height 21
click at [338, 177] on input "search" at bounding box center [340, 182] width 84 height 20
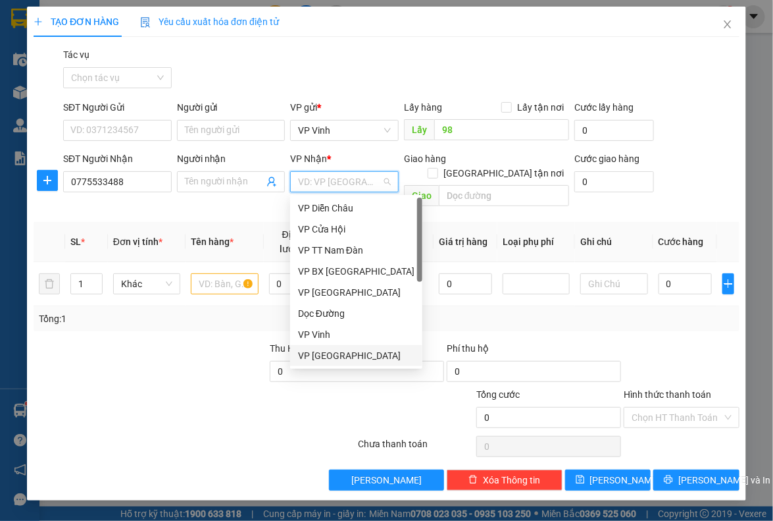
click at [322, 363] on div "VP Đà Nẵng" at bounding box center [356, 355] width 132 height 21
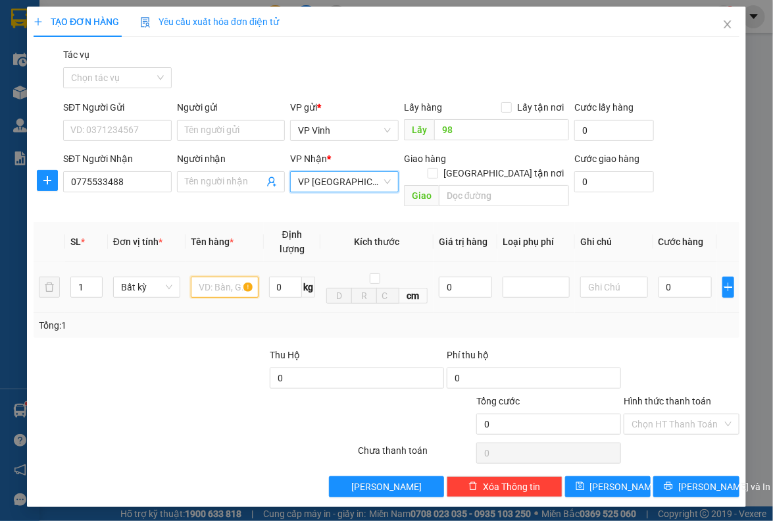
click at [229, 276] on input "text" at bounding box center [224, 286] width 67 height 21
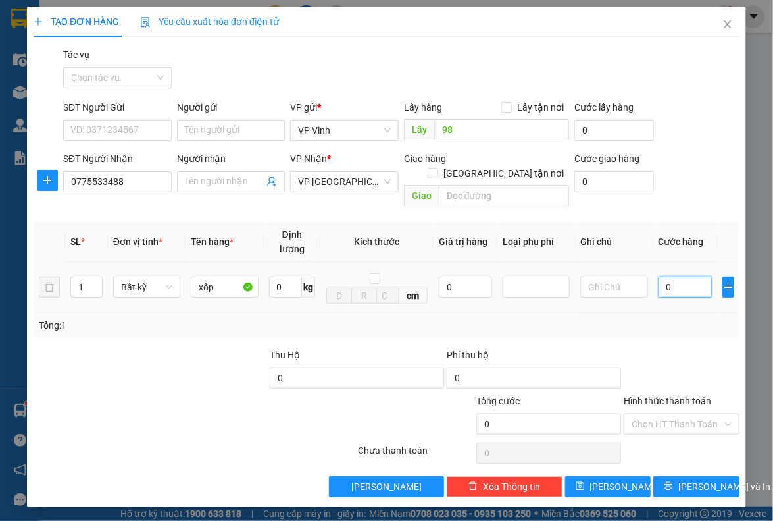
click at [681, 276] on input "0" at bounding box center [685, 286] width 53 height 21
click at [617, 479] on span "Lưu" at bounding box center [625, 486] width 70 height 14
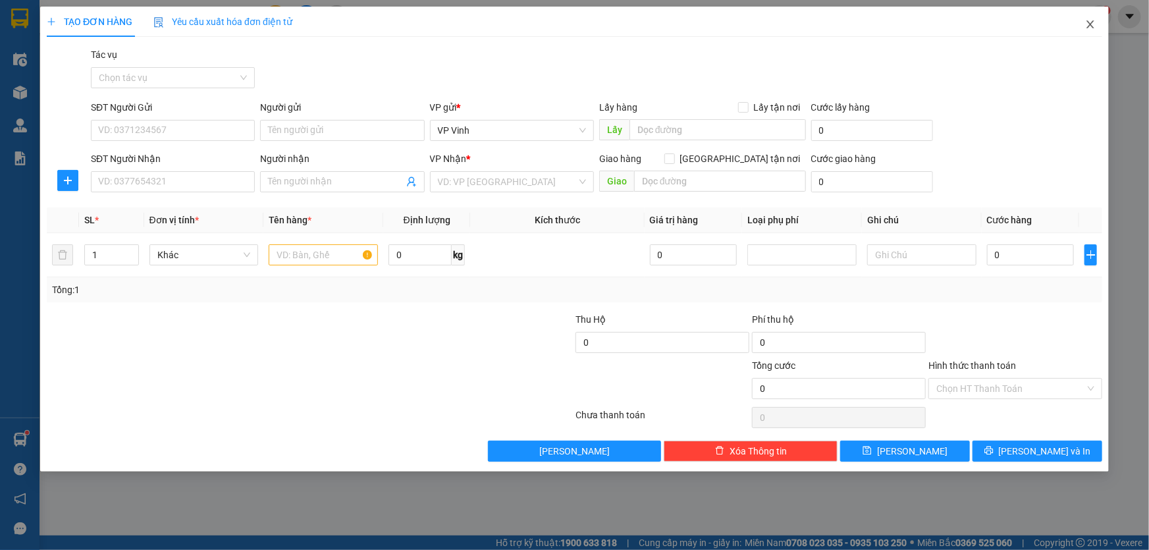
click at [1087, 22] on icon "close" at bounding box center [1089, 24] width 7 height 8
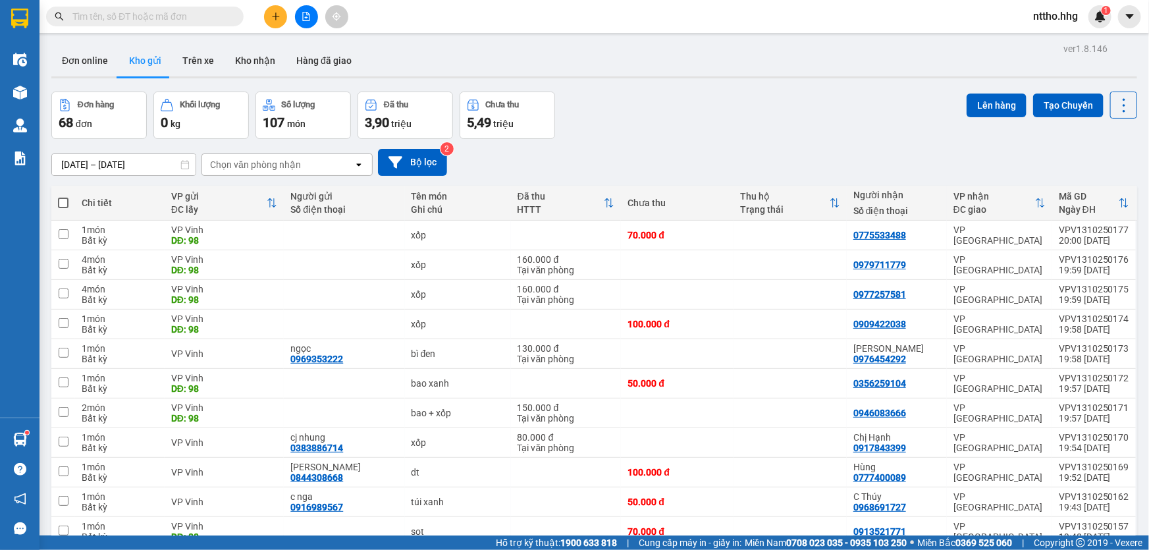
click at [280, 163] on div "Chọn văn phòng nhận" at bounding box center [255, 164] width 91 height 13
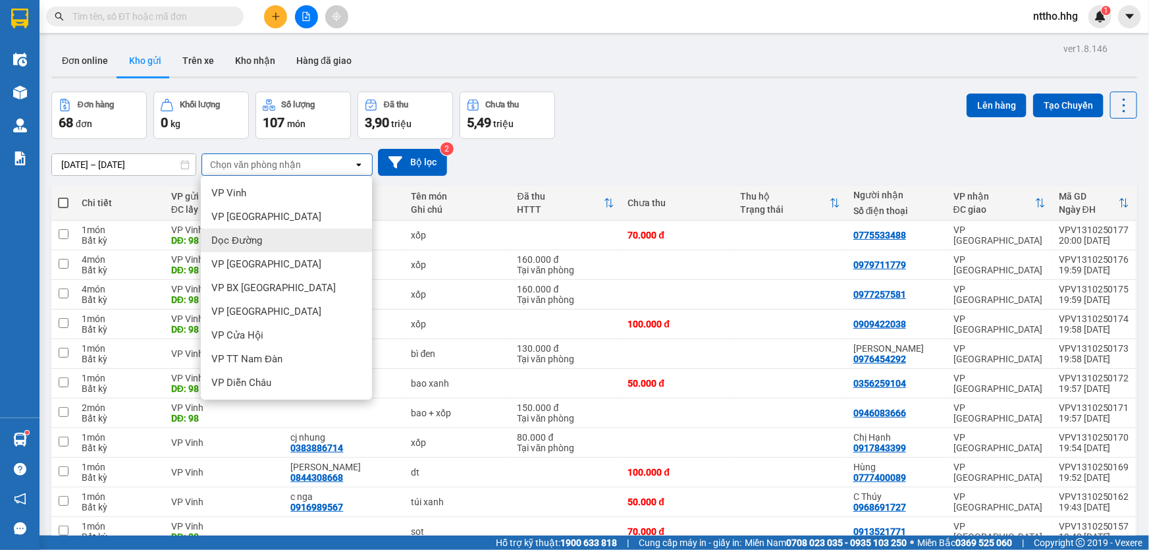
click at [240, 243] on span "Dọc Đường" at bounding box center [236, 240] width 51 height 13
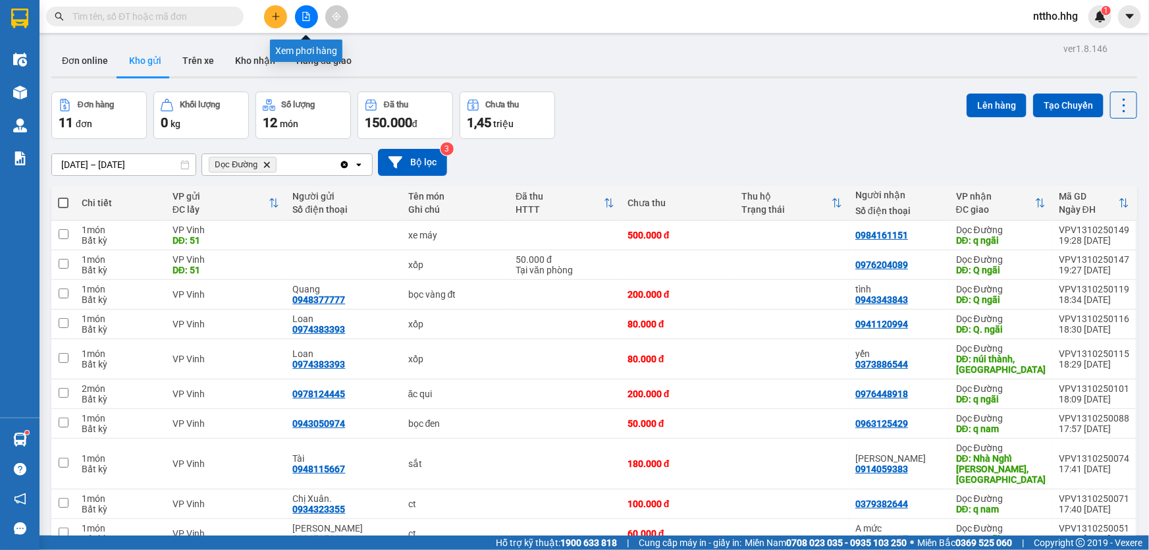
click at [303, 19] on icon "file-add" at bounding box center [305, 16] width 9 height 9
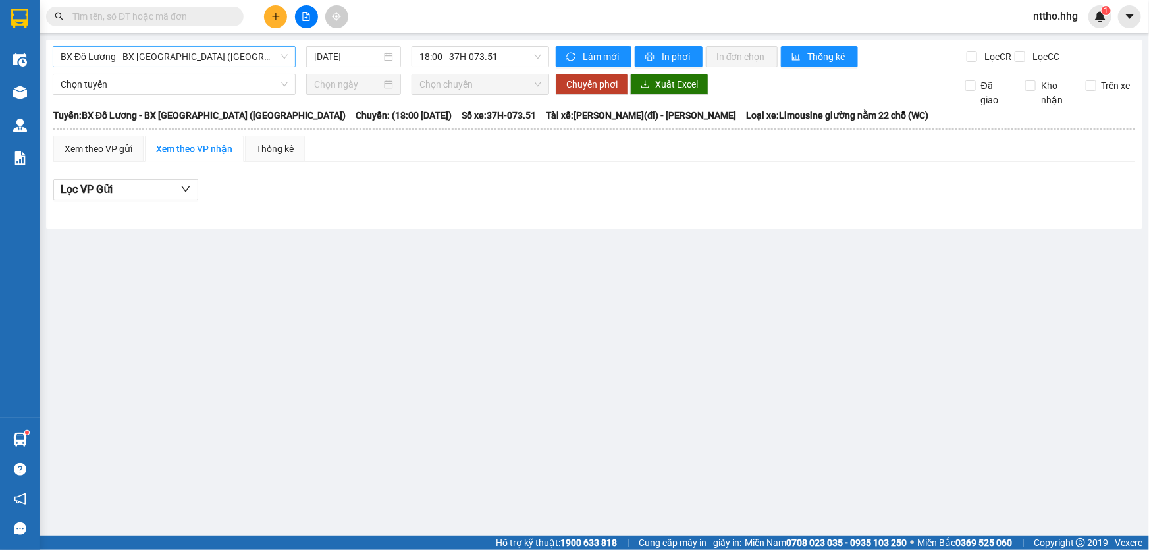
click at [224, 56] on span "BX Đô Lương - BX Quảng Ngãi (Limousine)" at bounding box center [174, 57] width 227 height 20
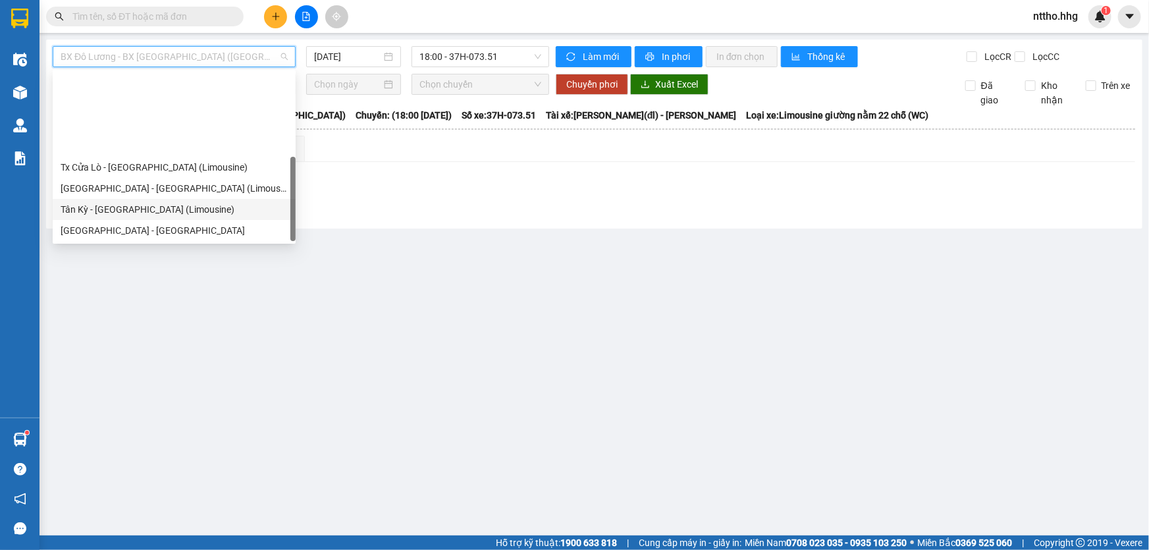
scroll to position [105, 0]
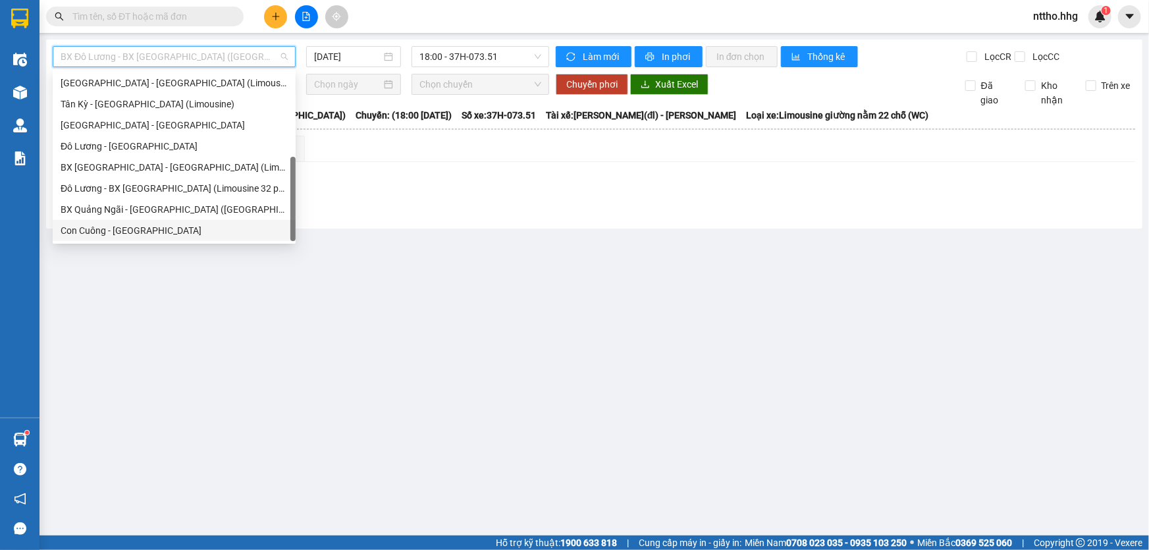
click at [107, 227] on div "Con Cuông - Quảng Ngãi" at bounding box center [174, 230] width 227 height 14
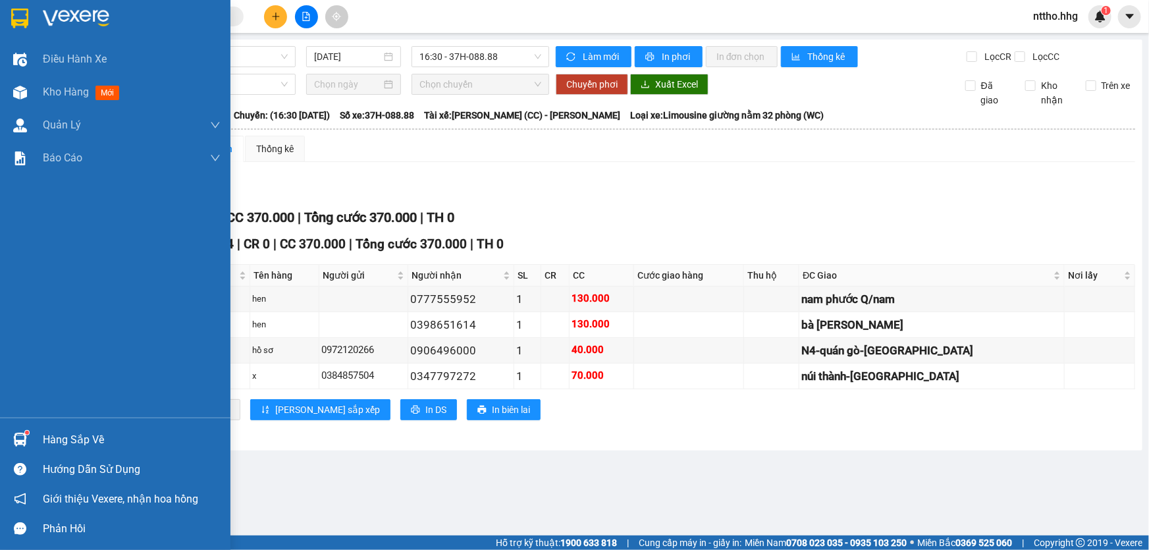
click at [15, 11] on img at bounding box center [19, 19] width 17 height 20
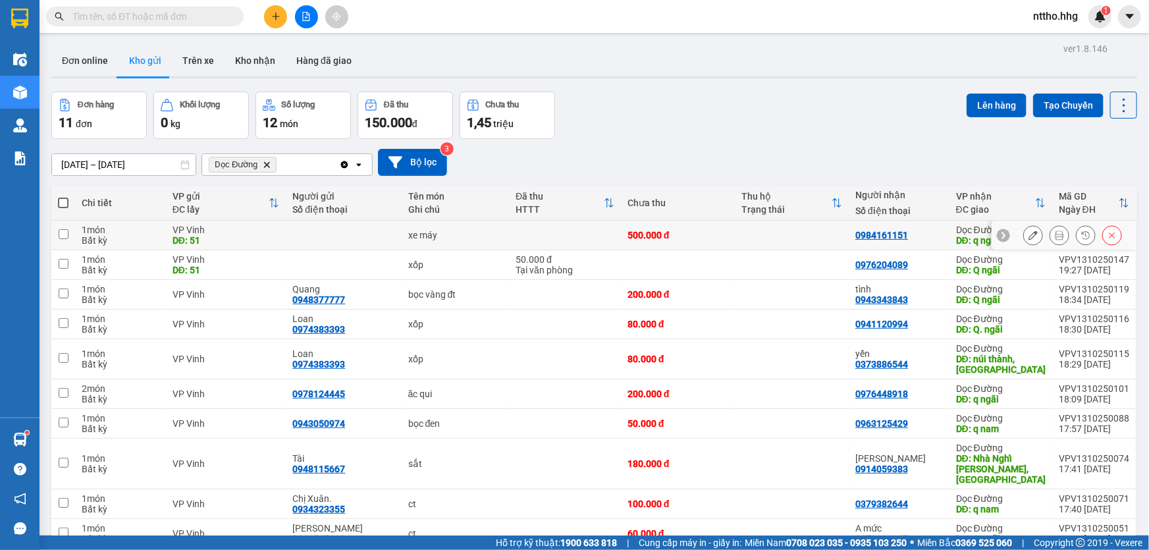
click at [772, 244] on td at bounding box center [792, 236] width 114 height 30
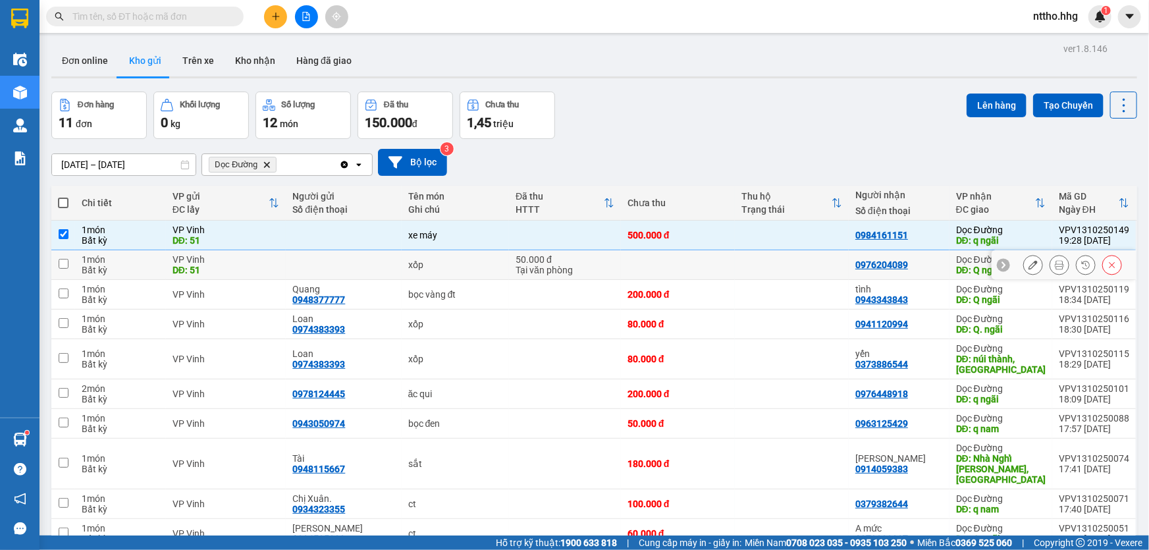
click at [754, 267] on td at bounding box center [792, 265] width 114 height 30
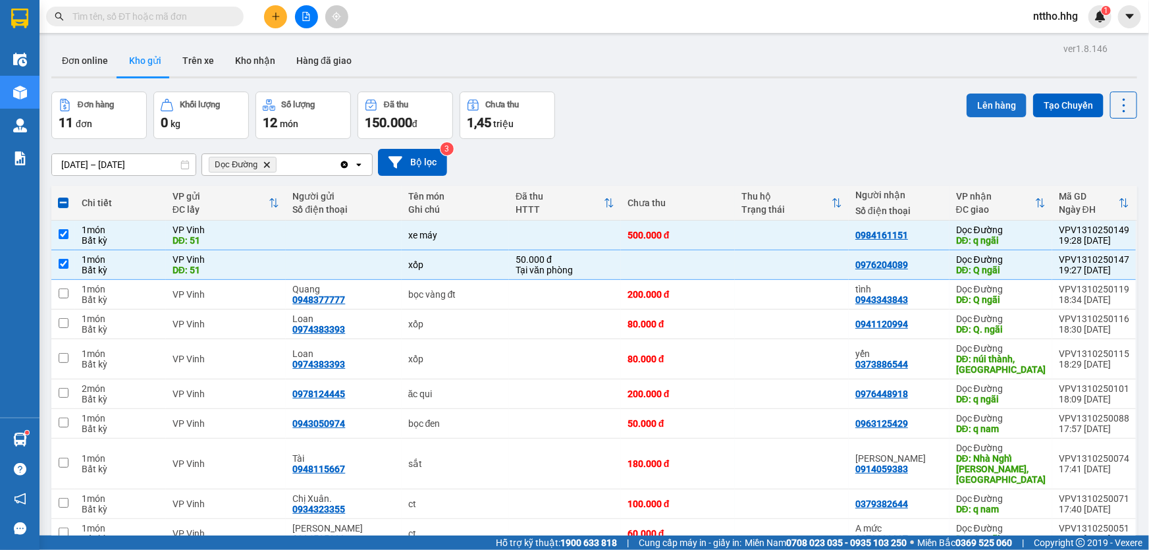
click at [987, 109] on button "Lên hàng" at bounding box center [996, 105] width 60 height 24
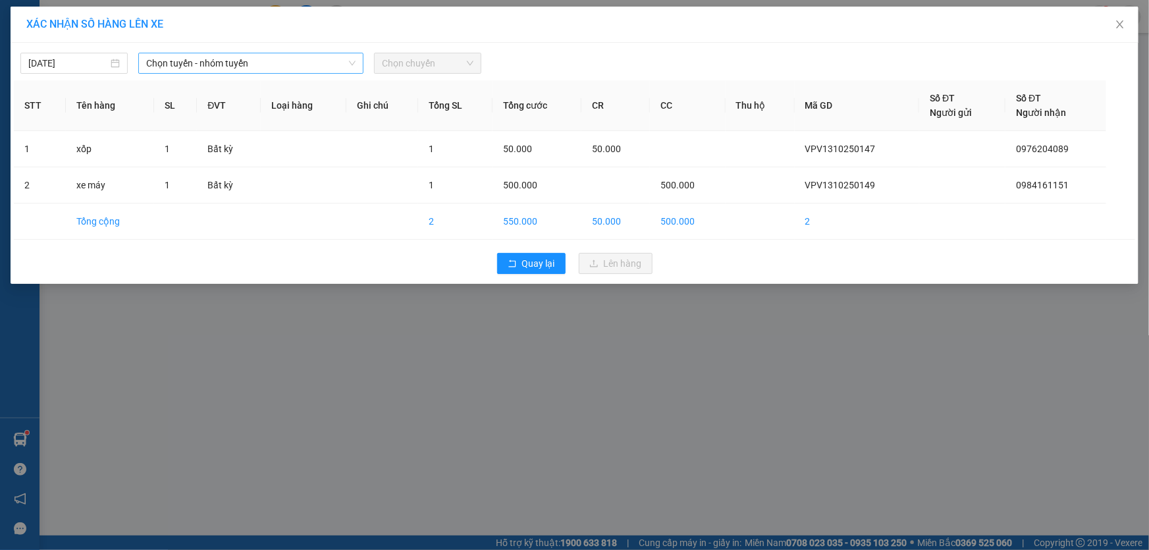
click at [258, 62] on span "Chọn tuyến - nhóm tuyến" at bounding box center [250, 63] width 209 height 20
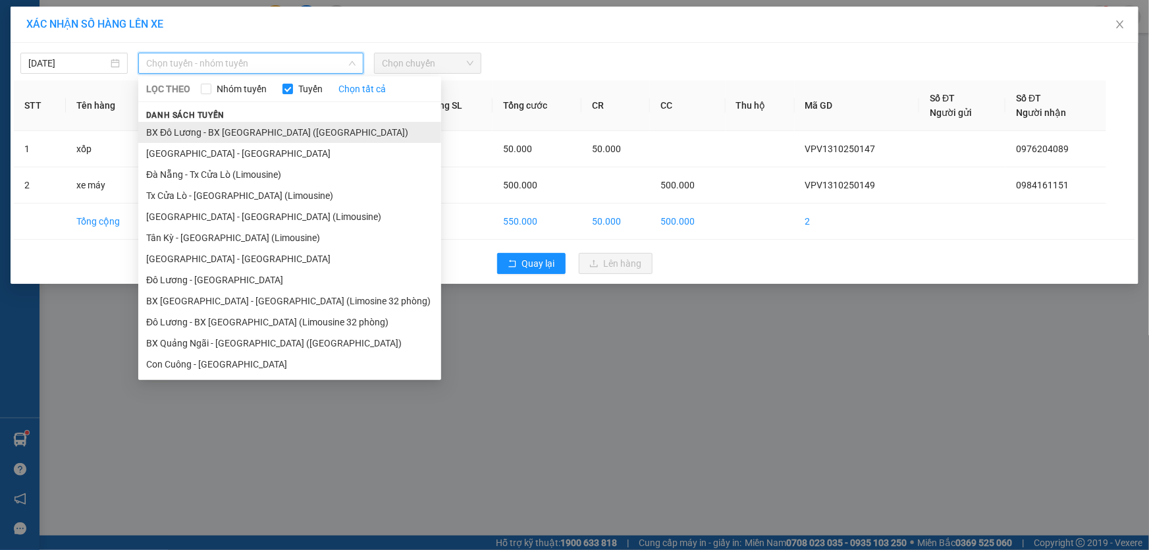
click at [294, 129] on li "BX Đô Lương - BX Quảng Ngãi (Limousine)" at bounding box center [289, 132] width 303 height 21
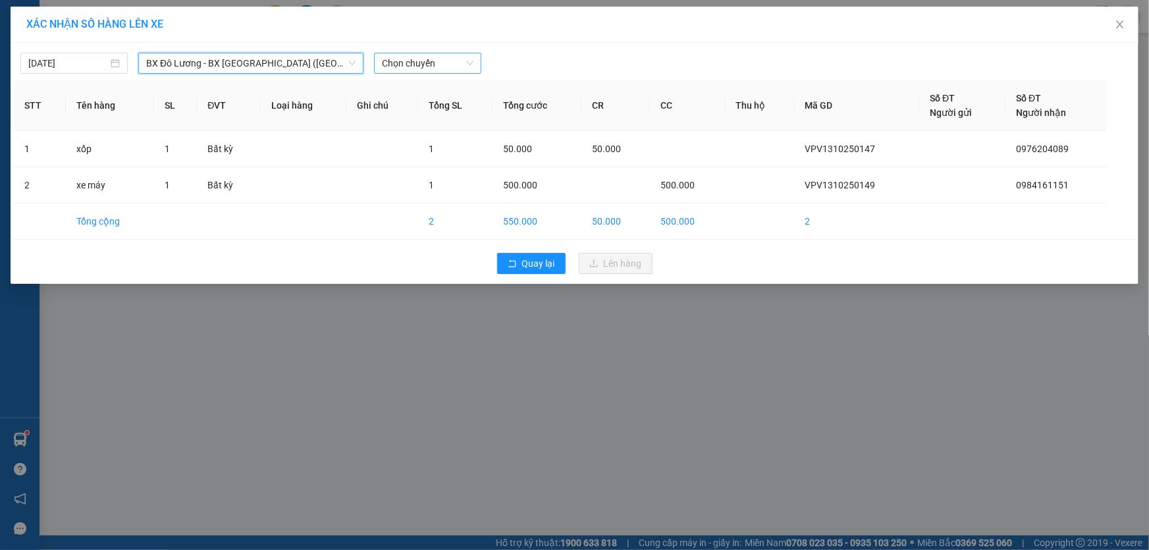
click at [430, 57] on span "Chọn chuyến" at bounding box center [428, 63] width 92 height 20
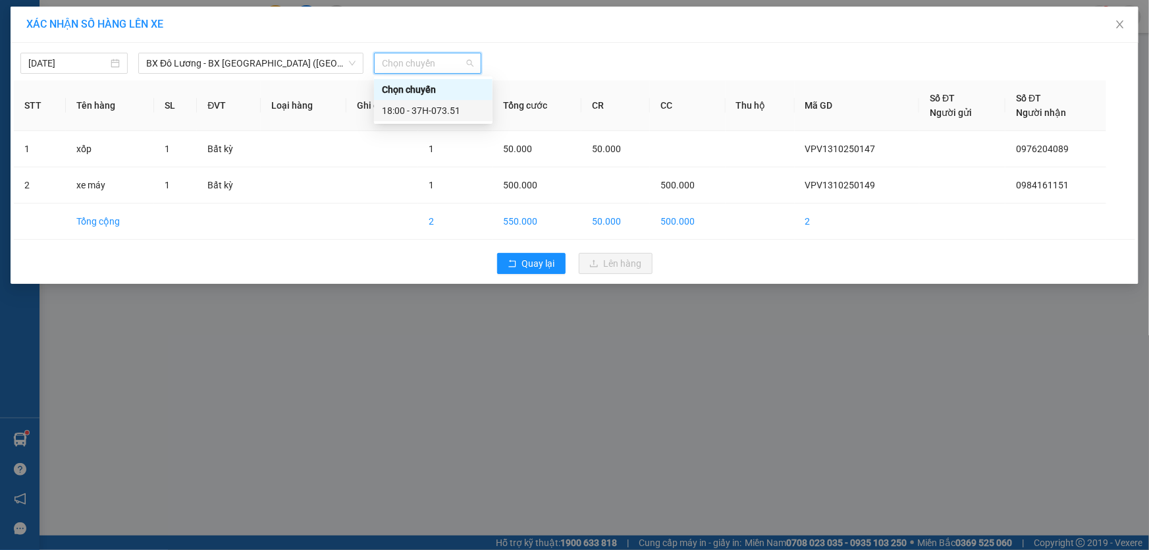
click at [454, 107] on div "18:00 - 37H-073.51" at bounding box center [433, 110] width 103 height 14
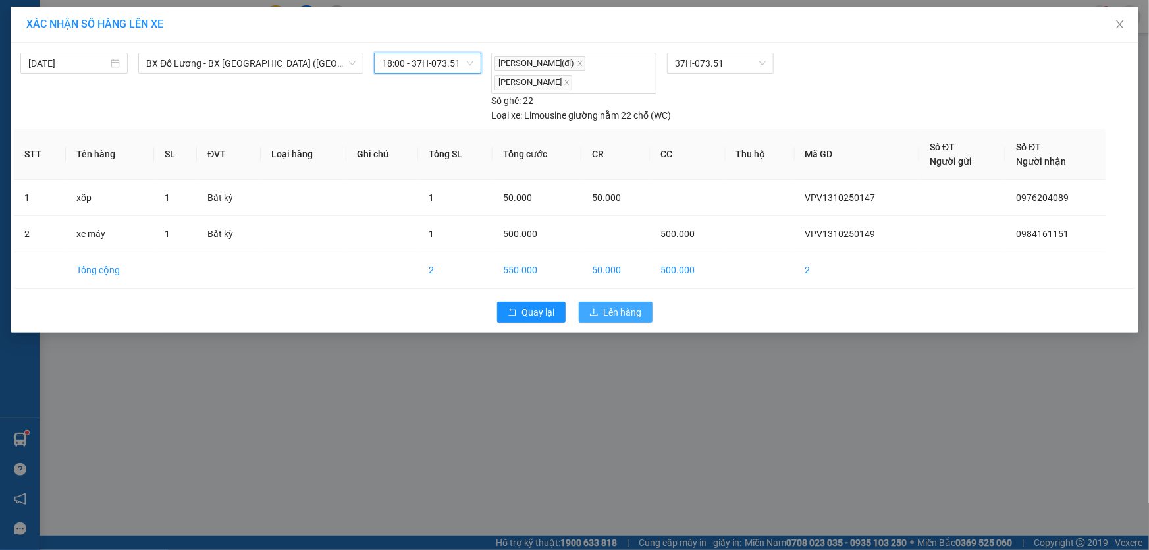
click at [614, 311] on span "Lên hàng" at bounding box center [623, 312] width 38 height 14
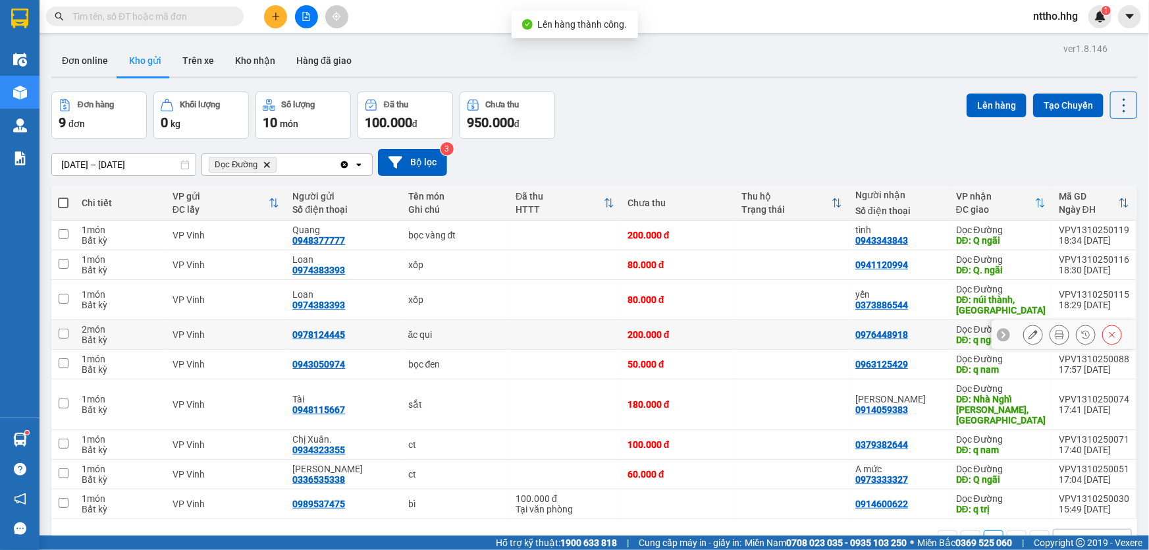
scroll to position [60, 0]
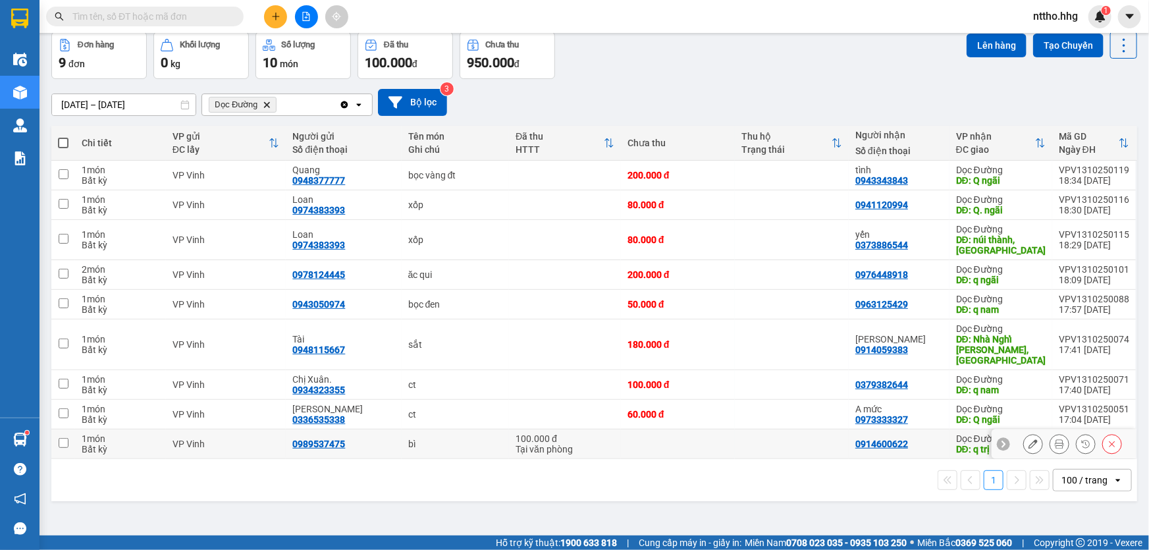
click at [760, 434] on td at bounding box center [792, 444] width 114 height 30
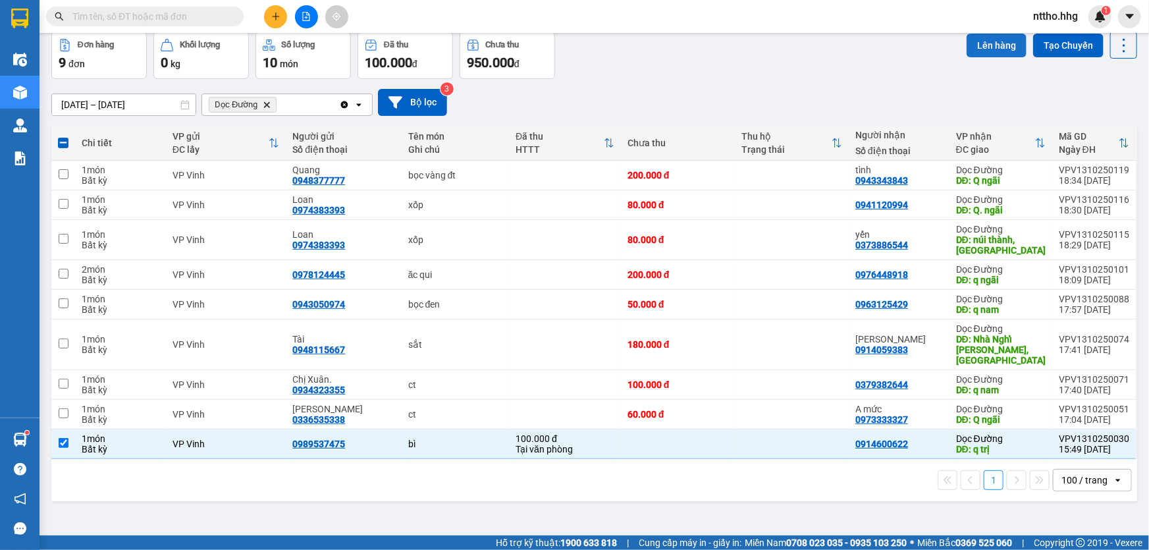
click at [990, 40] on button "Lên hàng" at bounding box center [996, 46] width 60 height 24
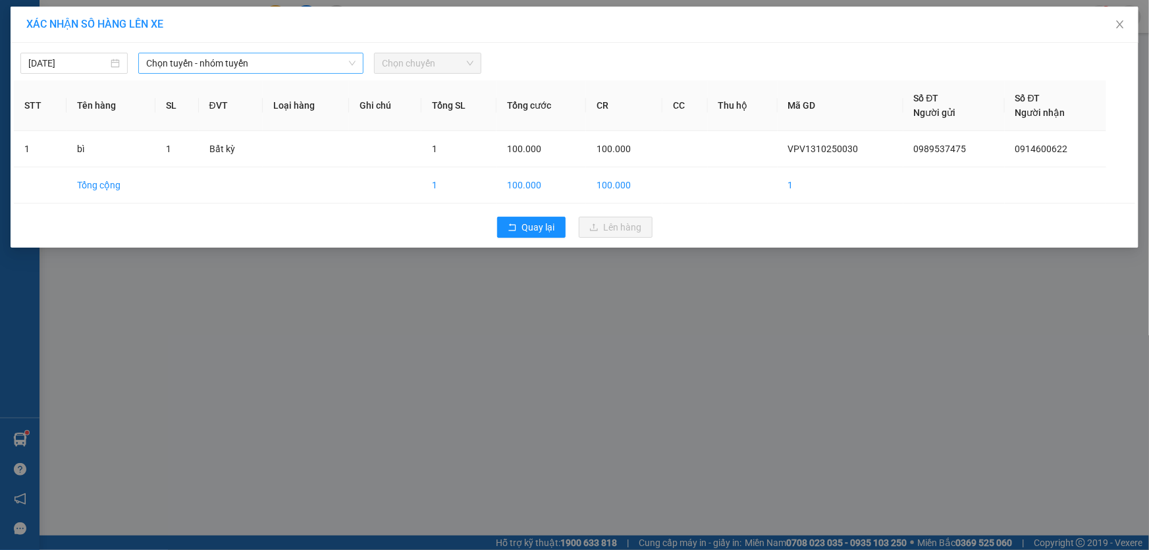
click at [282, 56] on span "Chọn tuyến - nhóm tuyến" at bounding box center [250, 63] width 209 height 20
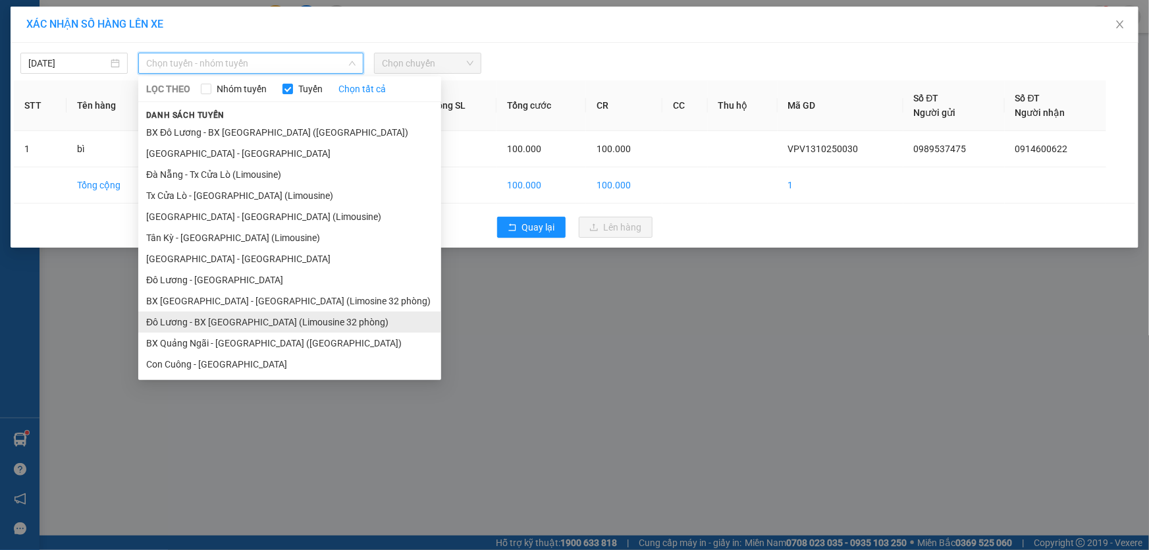
click at [244, 328] on li "Đô Lương - BX Đà Nẵng (Limousine 32 phòng)" at bounding box center [289, 321] width 303 height 21
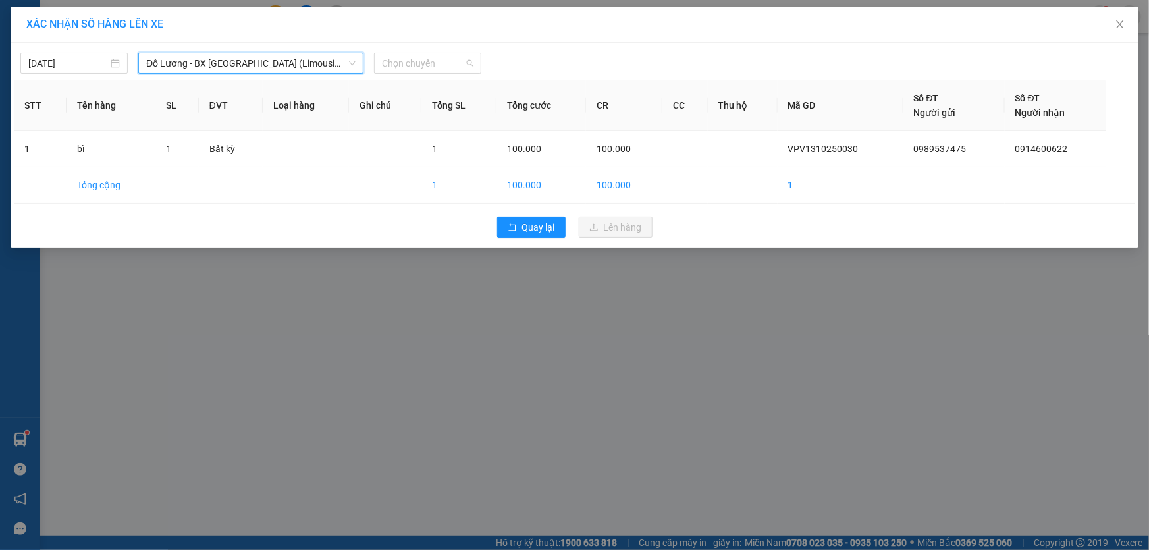
drag, startPoint x: 419, startPoint y: 61, endPoint x: 513, endPoint y: 93, distance: 100.3
click at [421, 63] on span "Chọn chuyến" at bounding box center [428, 63] width 92 height 20
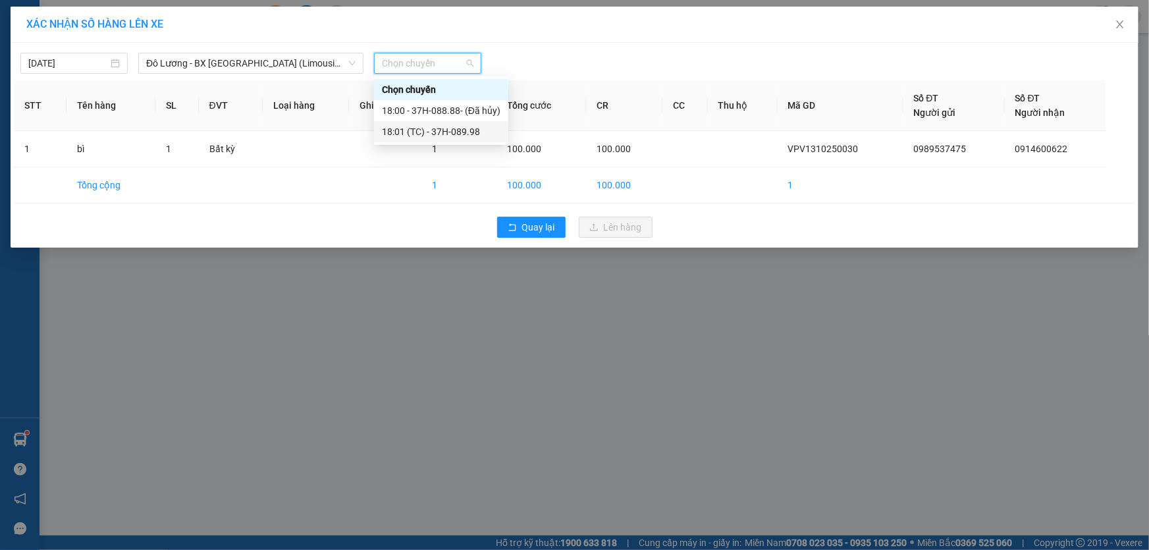
click at [461, 131] on div "18:01 (TC) - 37H-089.98" at bounding box center [441, 131] width 118 height 14
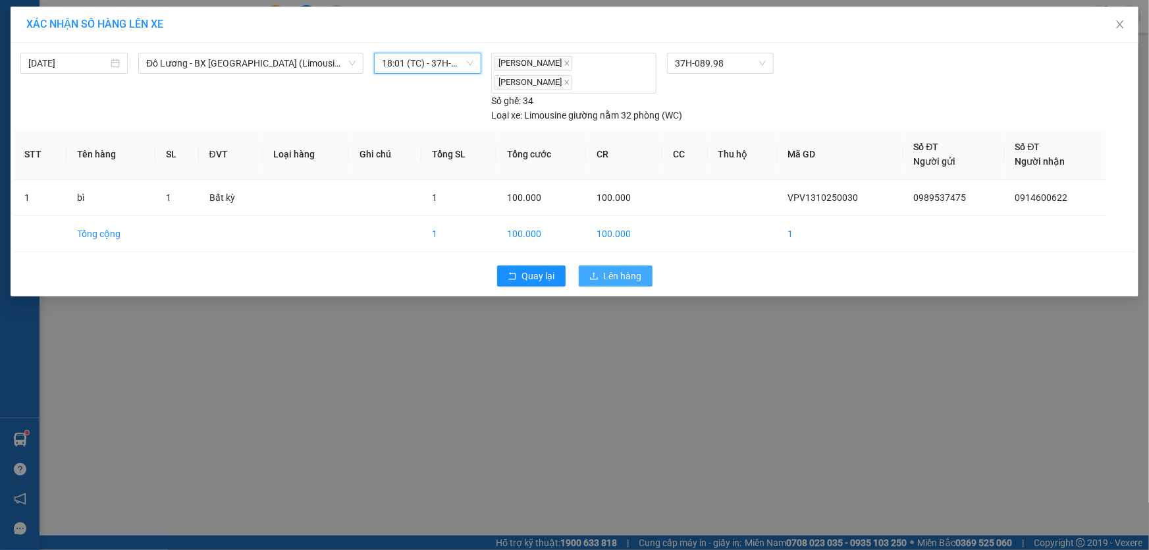
click at [614, 274] on span "Lên hàng" at bounding box center [623, 276] width 38 height 14
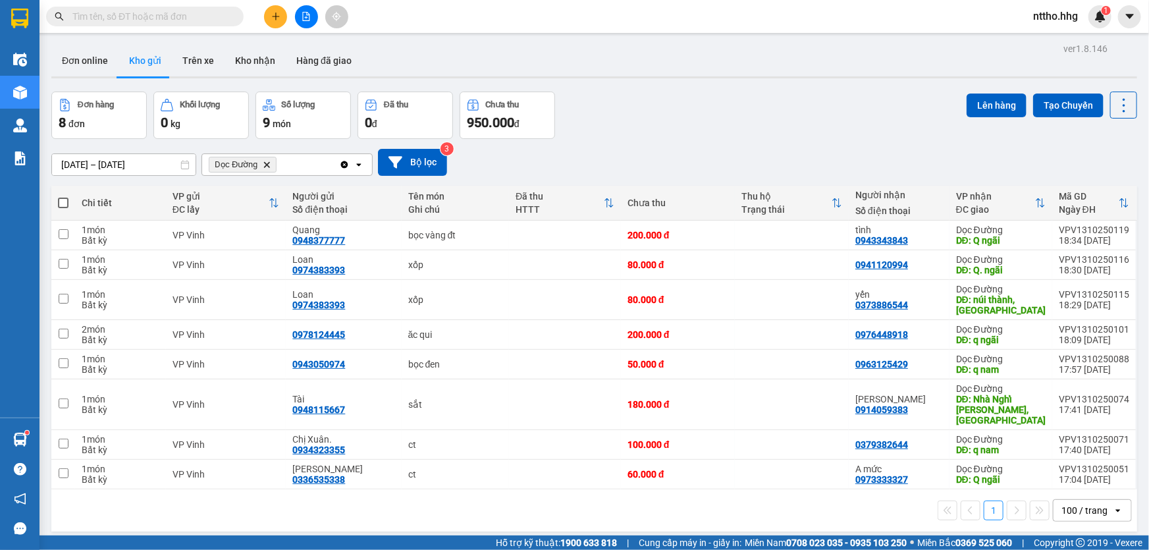
click at [303, 27] on button at bounding box center [306, 16] width 23 height 23
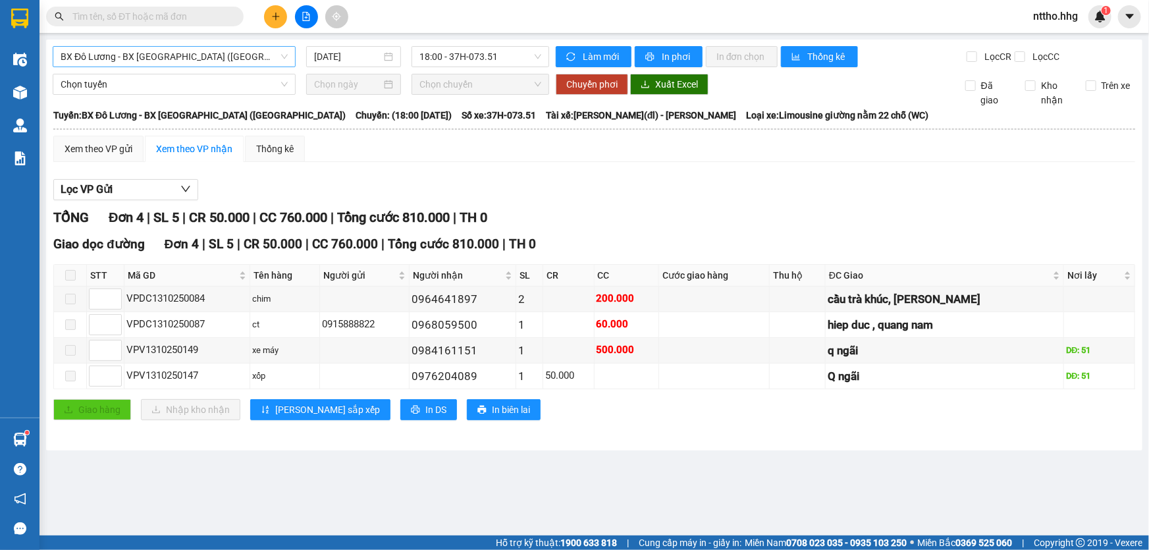
click at [205, 59] on span "BX Đô Lương - BX Quảng Ngãi (Limousine)" at bounding box center [174, 57] width 227 height 20
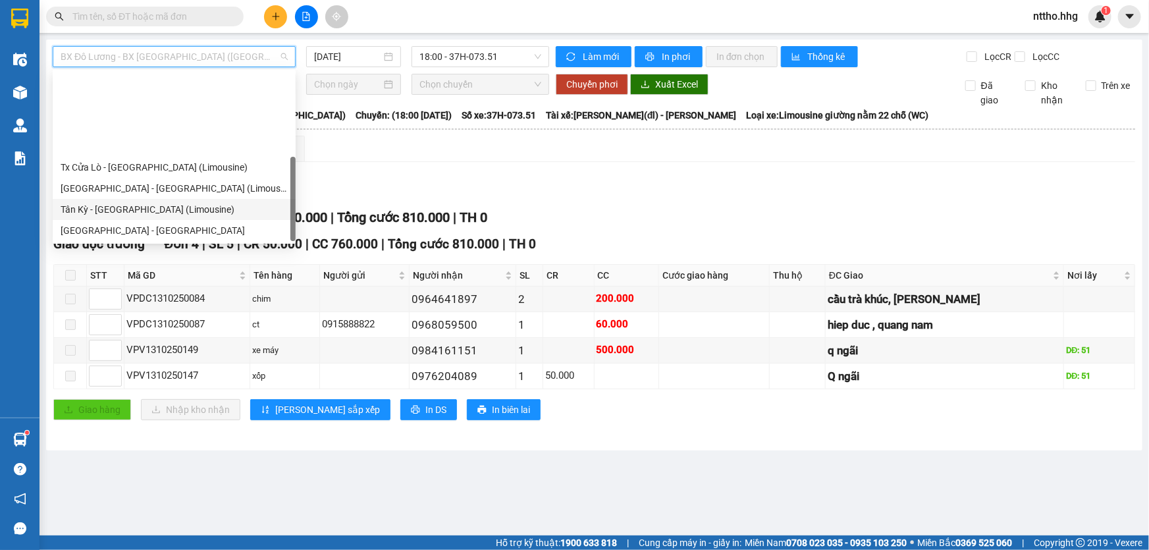
scroll to position [105, 0]
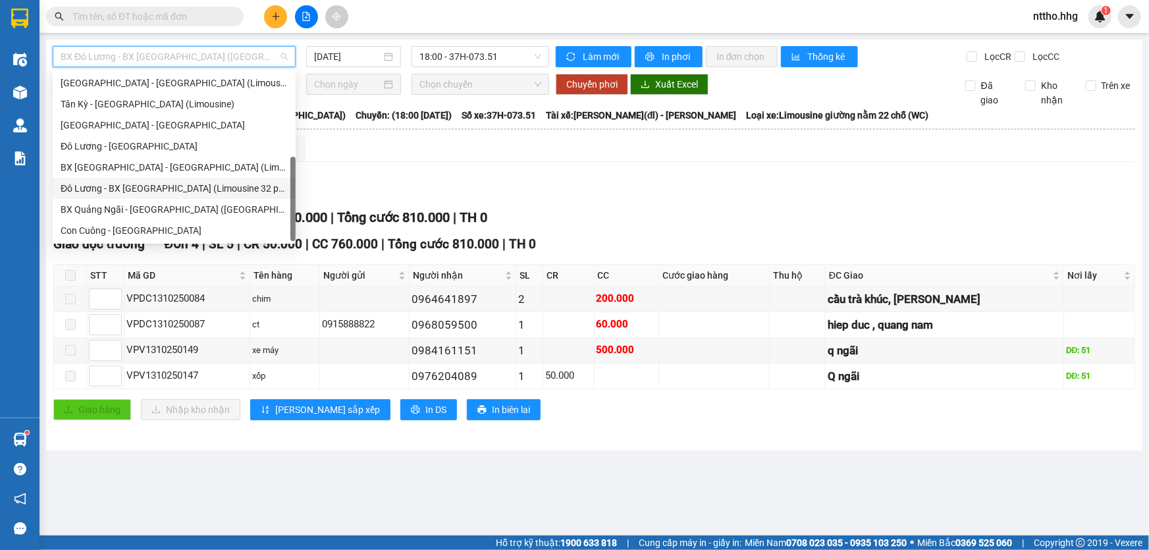
click at [159, 191] on div "Đô Lương - BX Đà Nẵng (Limousine 32 phòng)" at bounding box center [174, 188] width 227 height 14
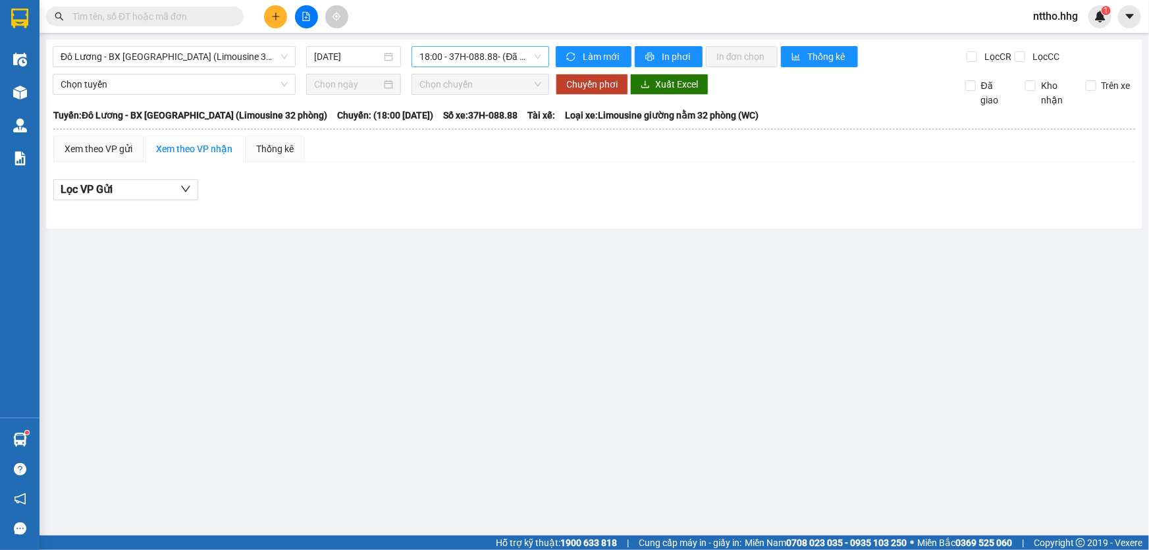
drag, startPoint x: 496, startPoint y: 44, endPoint x: 491, endPoint y: 54, distance: 11.2
click at [495, 44] on div "Đô Lương - BX Đà Nẵng (Limousine 32 phòng) 13/10/2025 18:00 - 37H-088.88 - (Đã …" at bounding box center [594, 133] width 1096 height 189
click at [491, 57] on span "18:00 - 37H-088.88 - (Đã hủy)" at bounding box center [480, 57] width 122 height 20
click at [513, 129] on div "18:01 (TC) - 37H-089.98" at bounding box center [480, 125] width 121 height 14
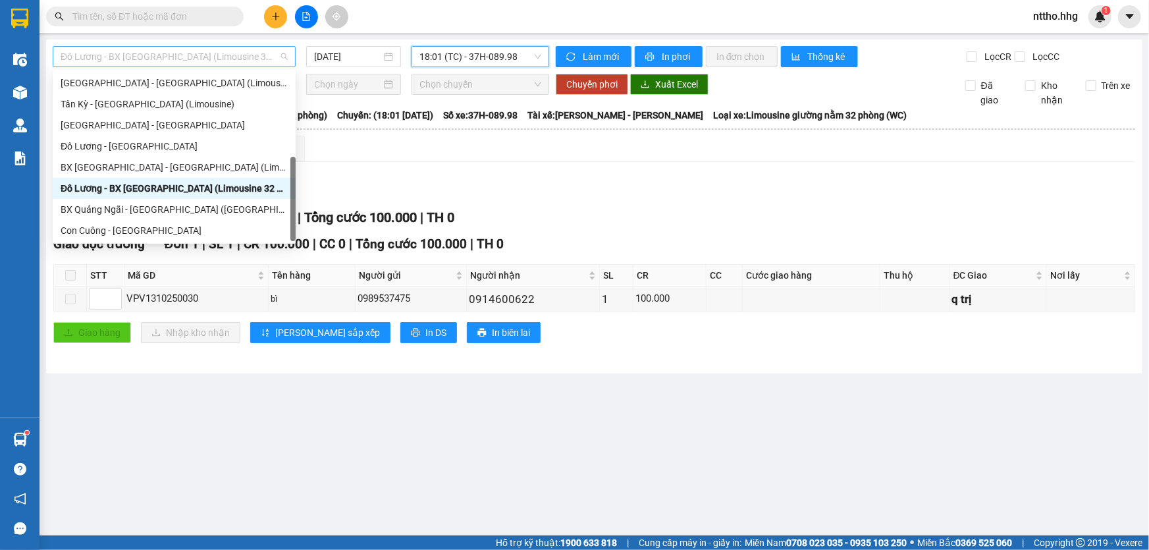
click at [164, 57] on span "Đô Lương - BX Đà Nẵng (Limousine 32 phòng)" at bounding box center [174, 57] width 227 height 20
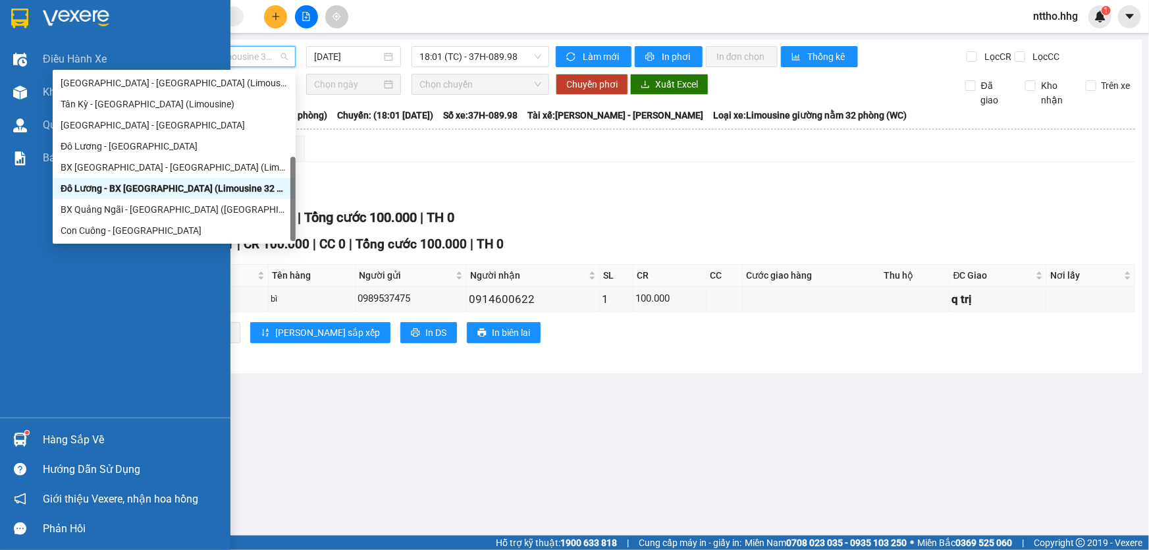
click at [11, 26] on img at bounding box center [19, 19] width 17 height 20
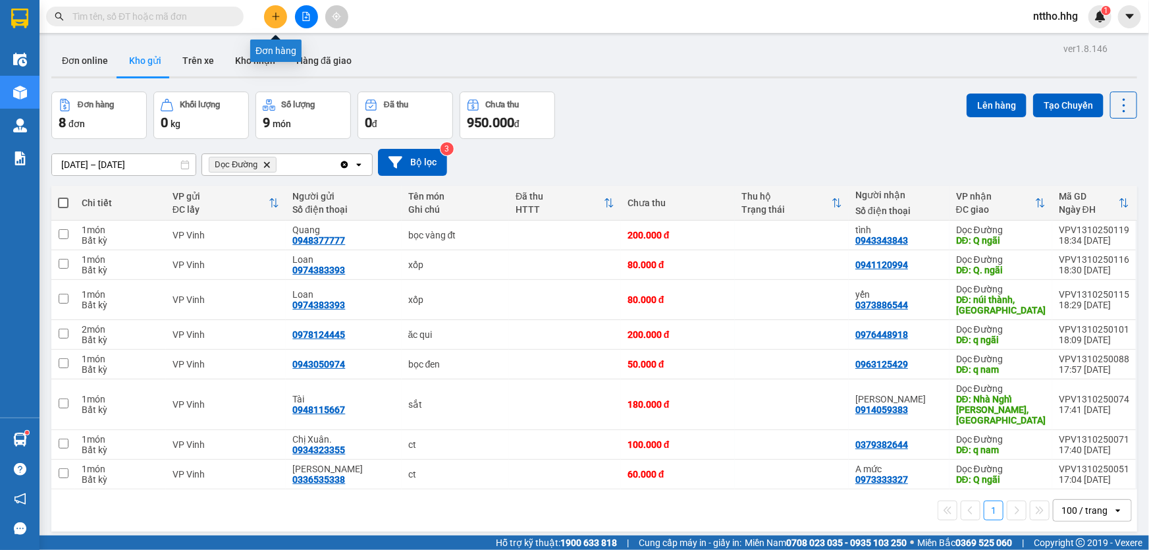
click at [271, 10] on button at bounding box center [275, 16] width 23 height 23
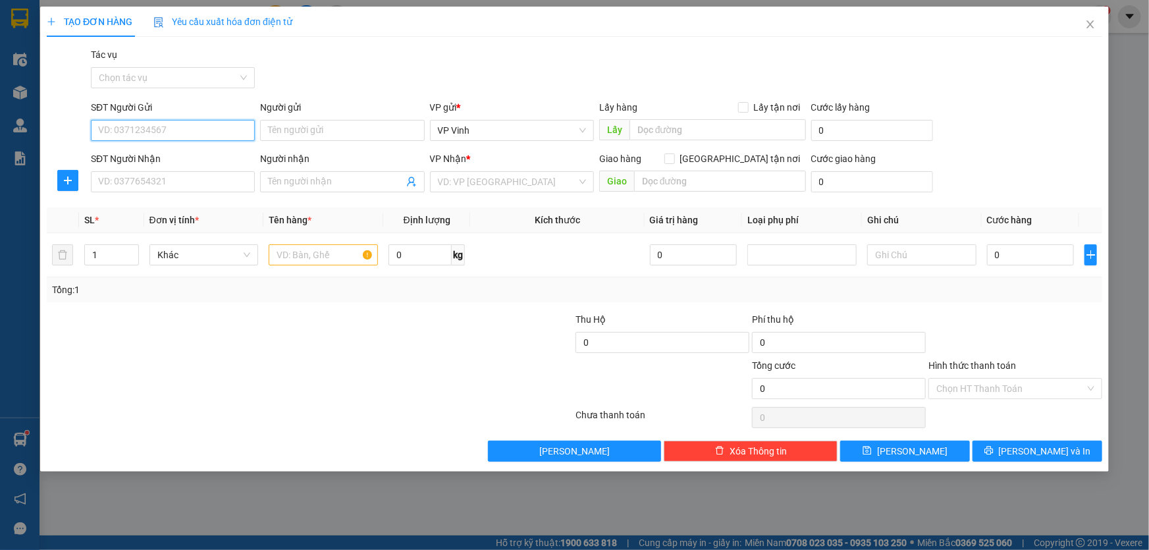
click at [145, 136] on input "SĐT Người Gửi" at bounding box center [173, 130] width 164 height 21
click at [145, 183] on div "0986553797" at bounding box center [173, 177] width 148 height 14
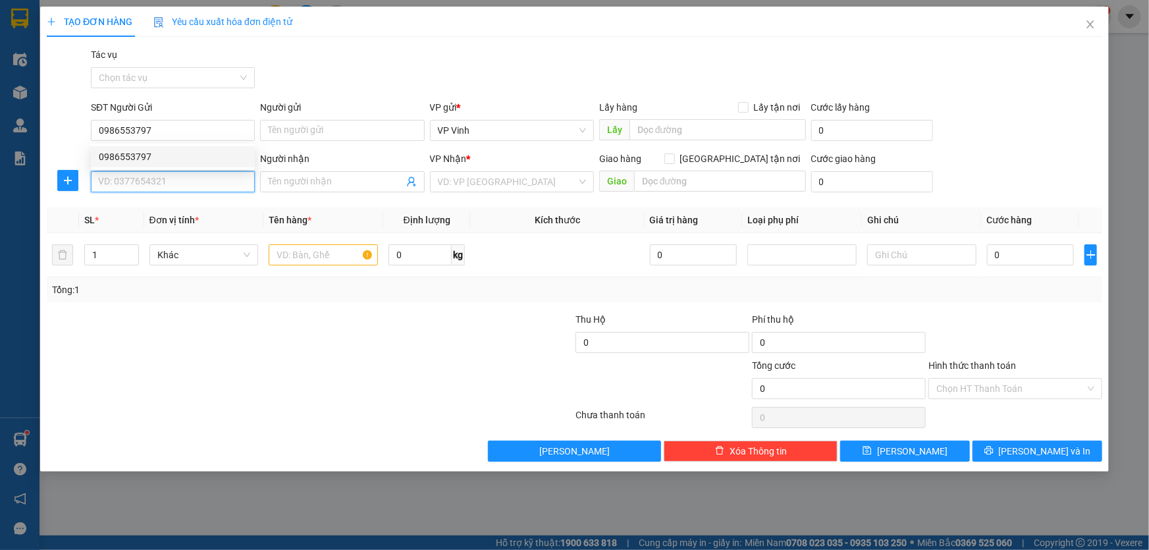
click at [161, 186] on input "SĐT Người Nhận" at bounding box center [173, 181] width 164 height 21
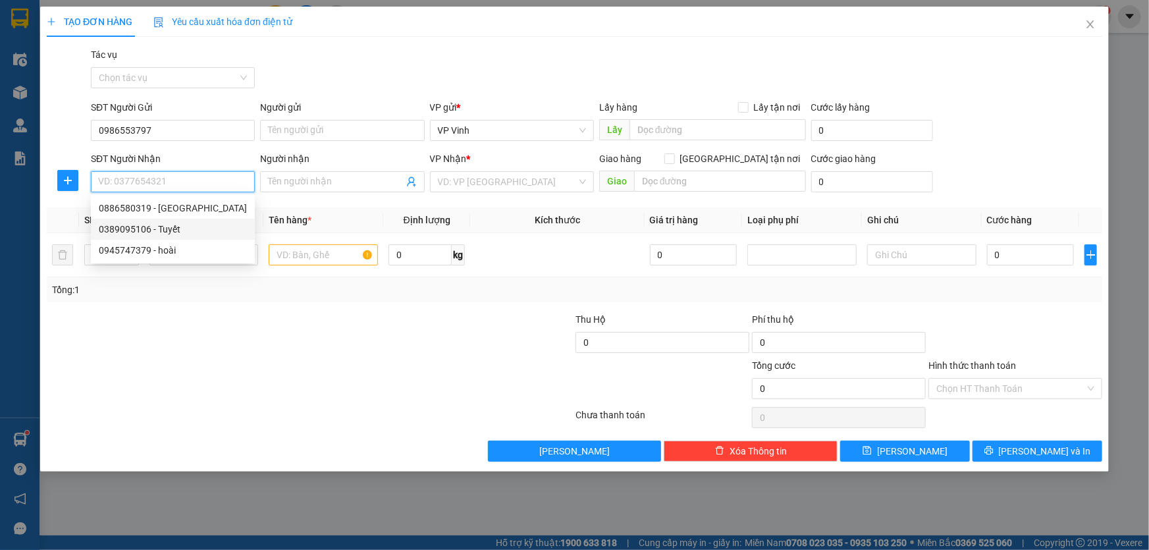
click at [184, 228] on div "0389095106 - Tuyết" at bounding box center [173, 229] width 148 height 14
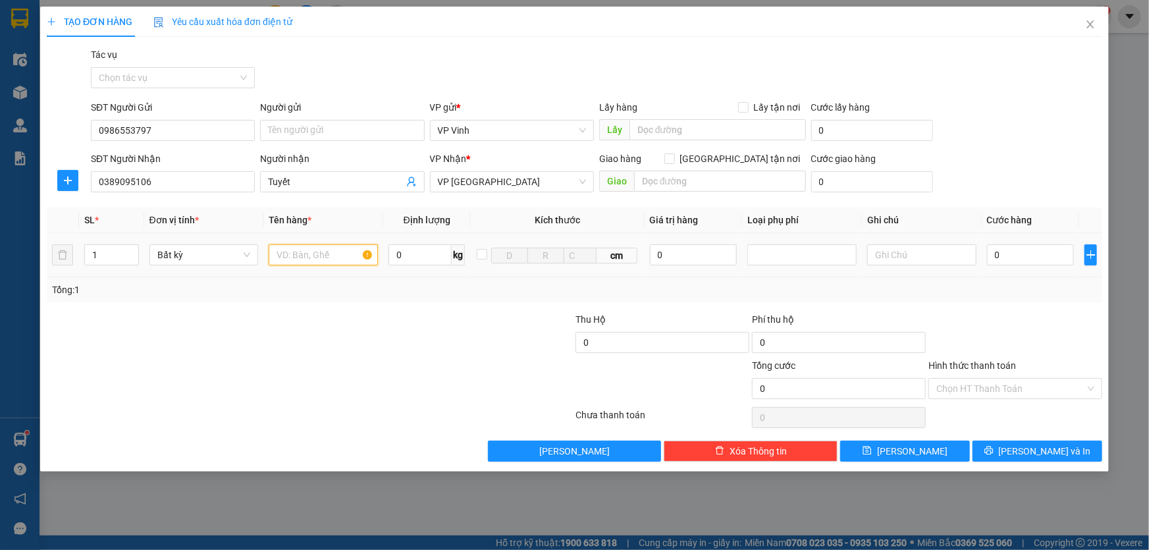
click at [336, 257] on input "text" at bounding box center [323, 254] width 109 height 21
click at [1027, 254] on input "0" at bounding box center [1031, 254] width 88 height 21
click at [1024, 388] on input "Hình thức thanh toán" at bounding box center [1010, 389] width 149 height 20
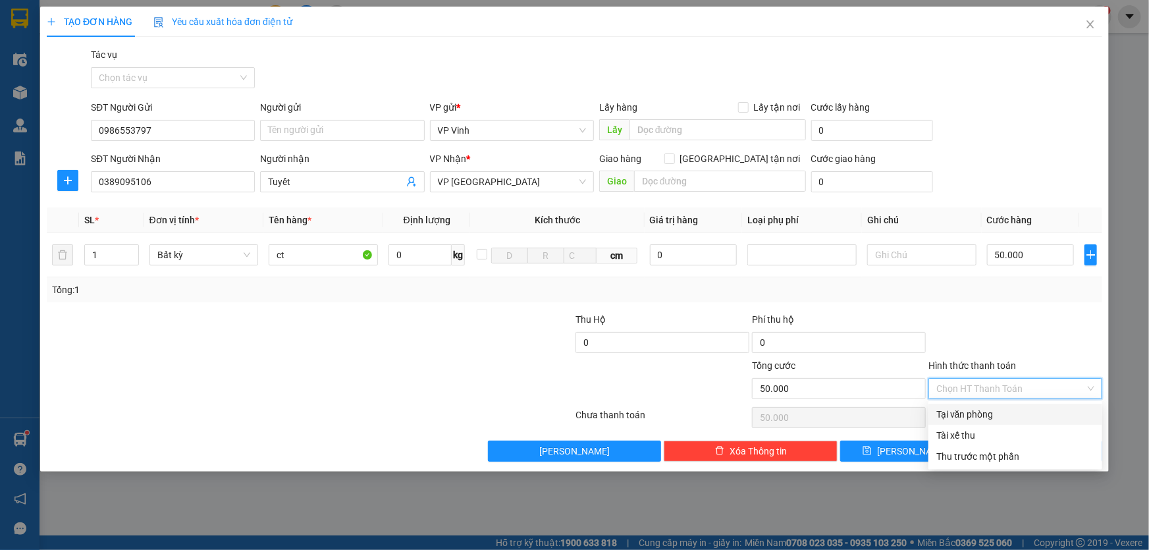
click at [989, 423] on div "Tại văn phòng" at bounding box center [1015, 414] width 174 height 21
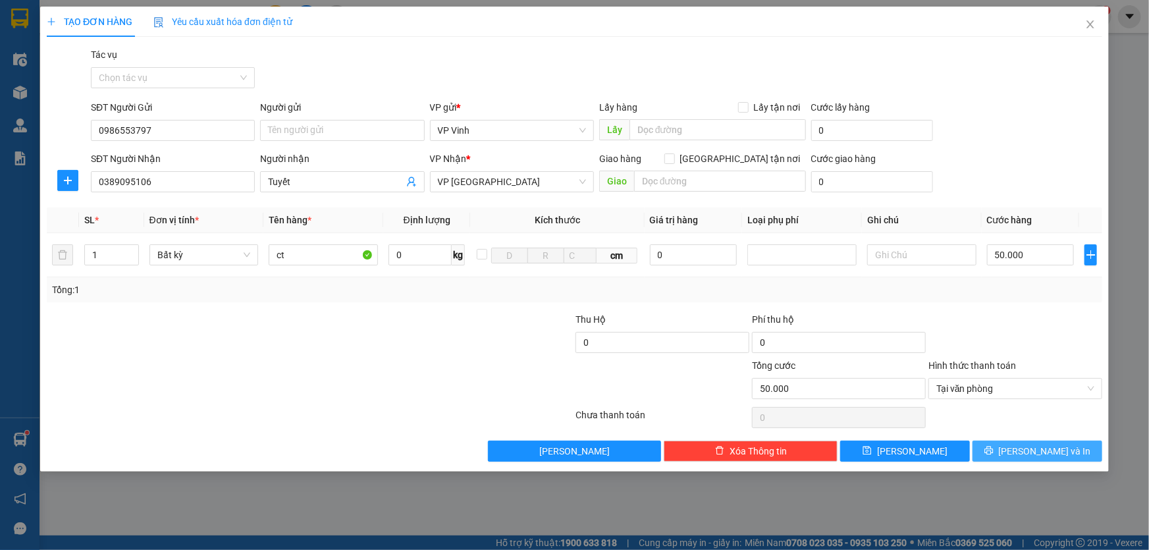
click at [1063, 446] on button "Lưu và In" at bounding box center [1037, 450] width 130 height 21
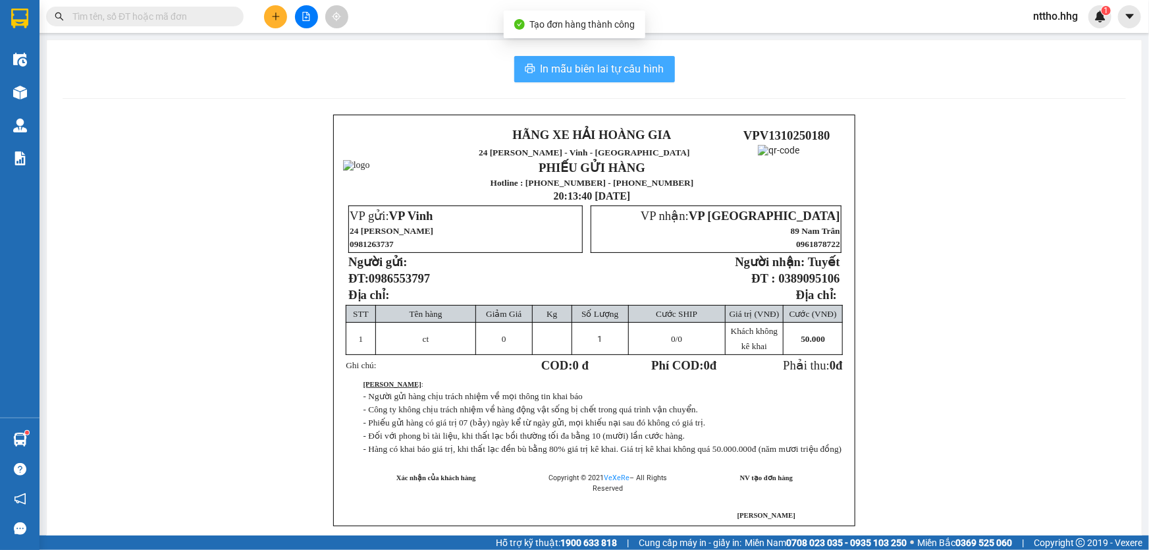
click at [607, 61] on span "In mẫu biên lai tự cấu hình" at bounding box center [602, 69] width 124 height 16
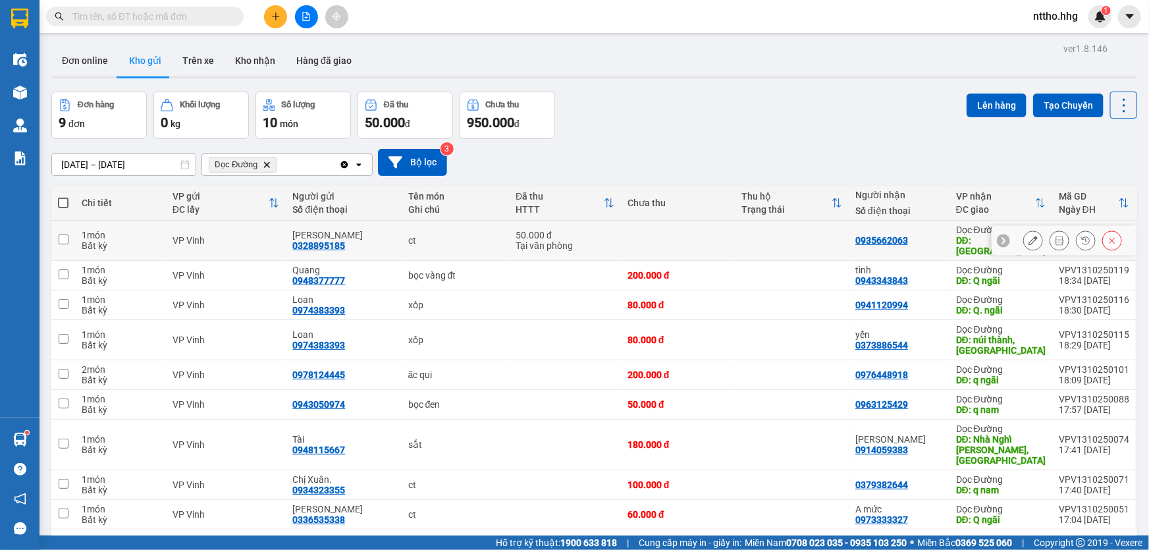
click at [608, 230] on div "50.000 đ" at bounding box center [564, 235] width 99 height 11
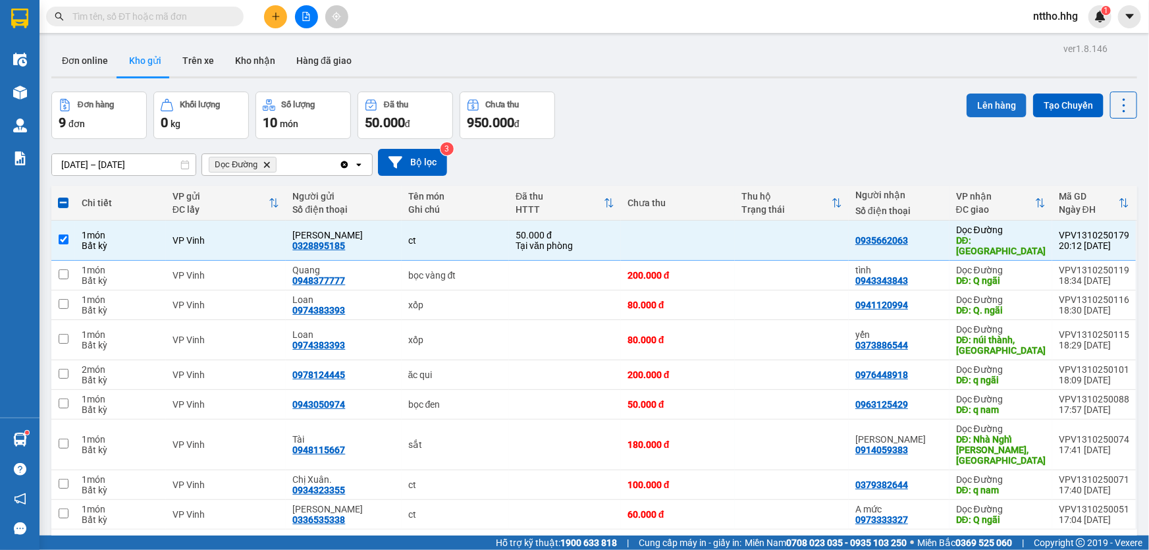
click at [983, 102] on button "Lên hàng" at bounding box center [996, 105] width 60 height 24
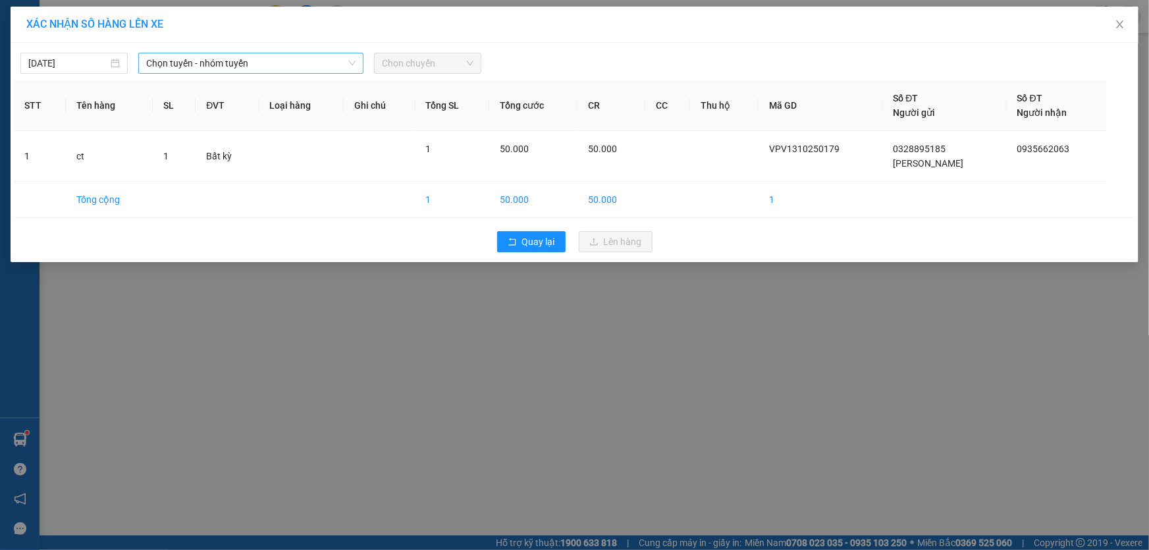
click at [275, 68] on span "Chọn tuyến - nhóm tuyến" at bounding box center [250, 63] width 209 height 20
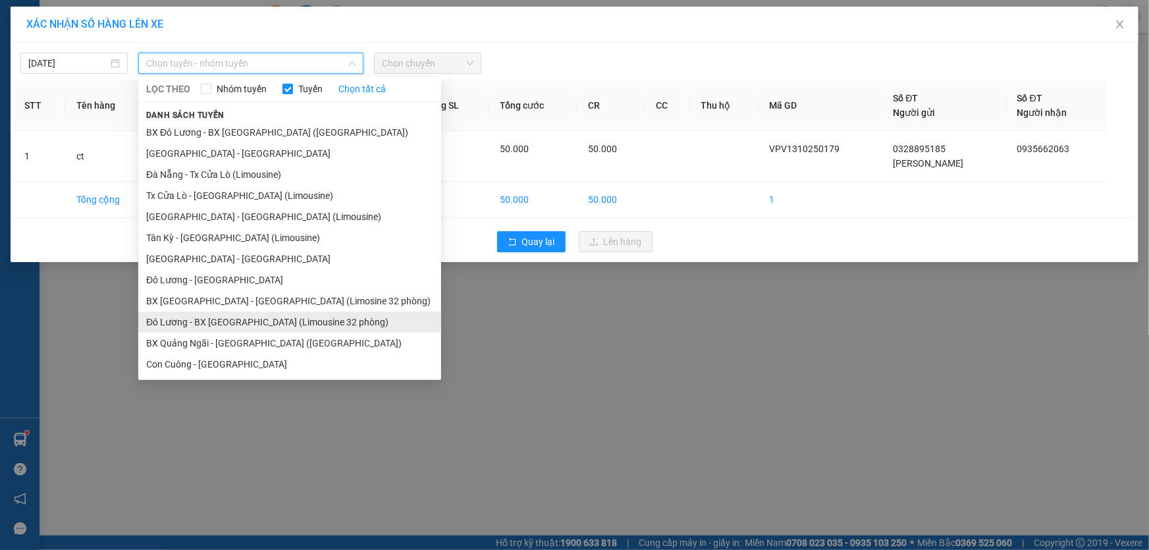
click at [255, 331] on li "Đô Lương - BX Đà Nẵng (Limousine 32 phòng)" at bounding box center [289, 321] width 303 height 21
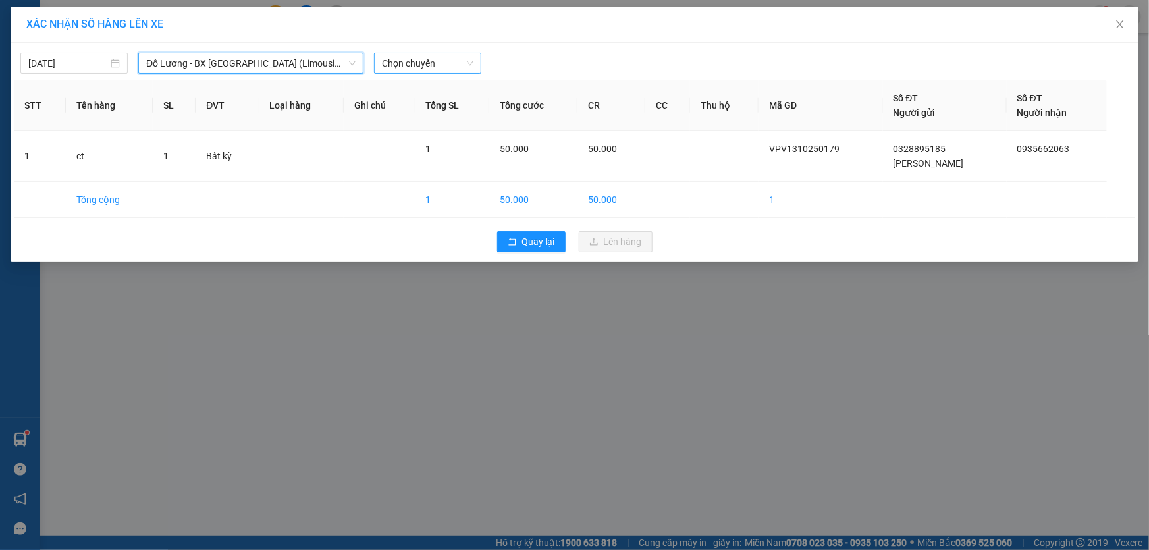
click at [427, 62] on span "Chọn chuyến" at bounding box center [428, 63] width 92 height 20
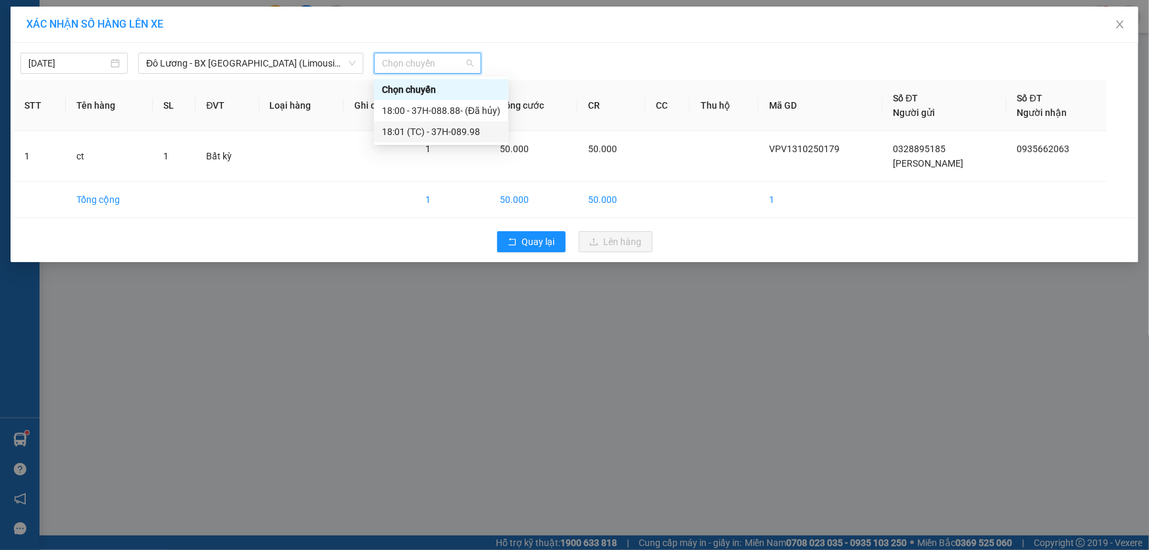
click at [448, 134] on div "18:01 (TC) - 37H-089.98" at bounding box center [441, 131] width 118 height 14
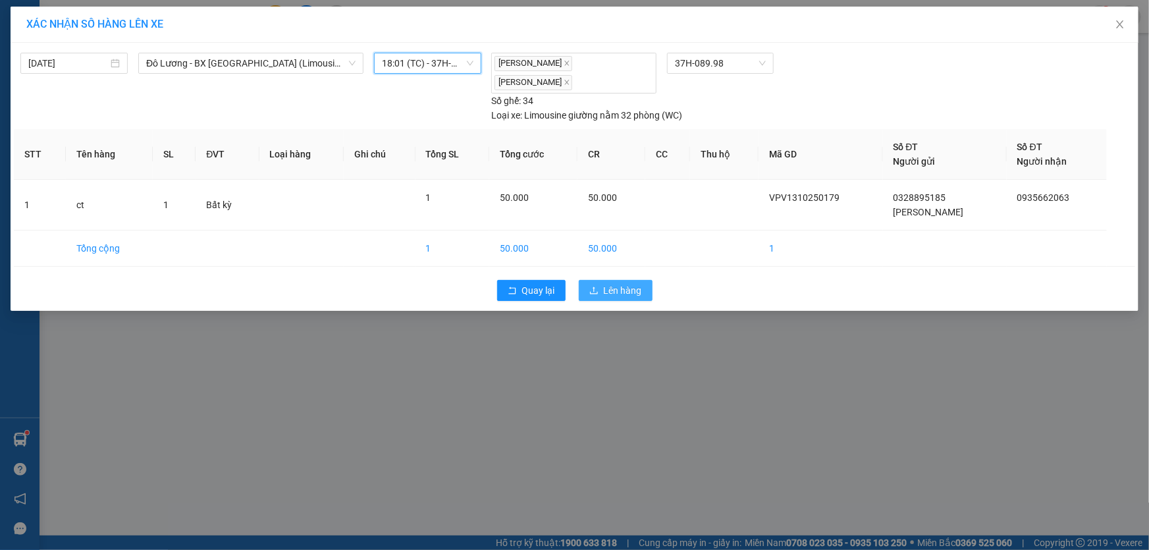
click at [609, 286] on span "Lên hàng" at bounding box center [623, 290] width 38 height 14
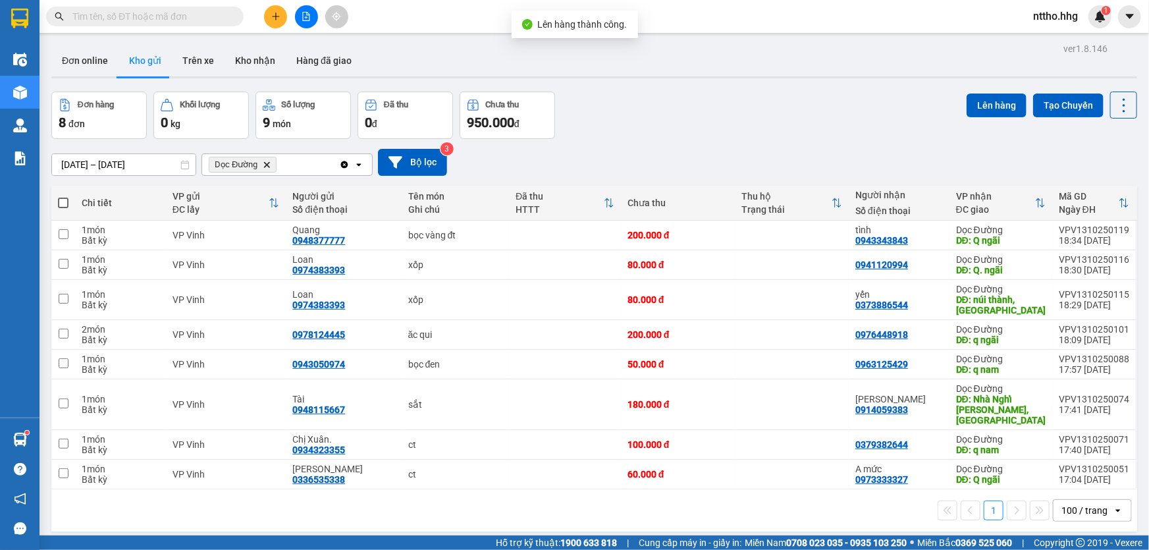
click at [64, 202] on span at bounding box center [63, 202] width 11 height 11
click at [63, 196] on input "checkbox" at bounding box center [63, 196] width 0 height 0
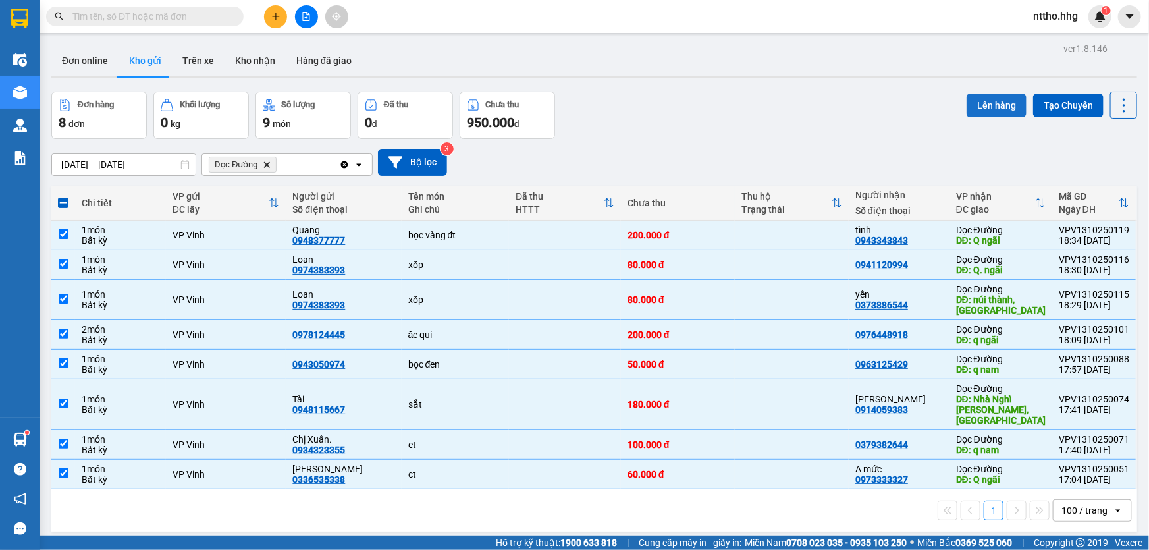
click at [991, 108] on button "Lên hàng" at bounding box center [996, 105] width 60 height 24
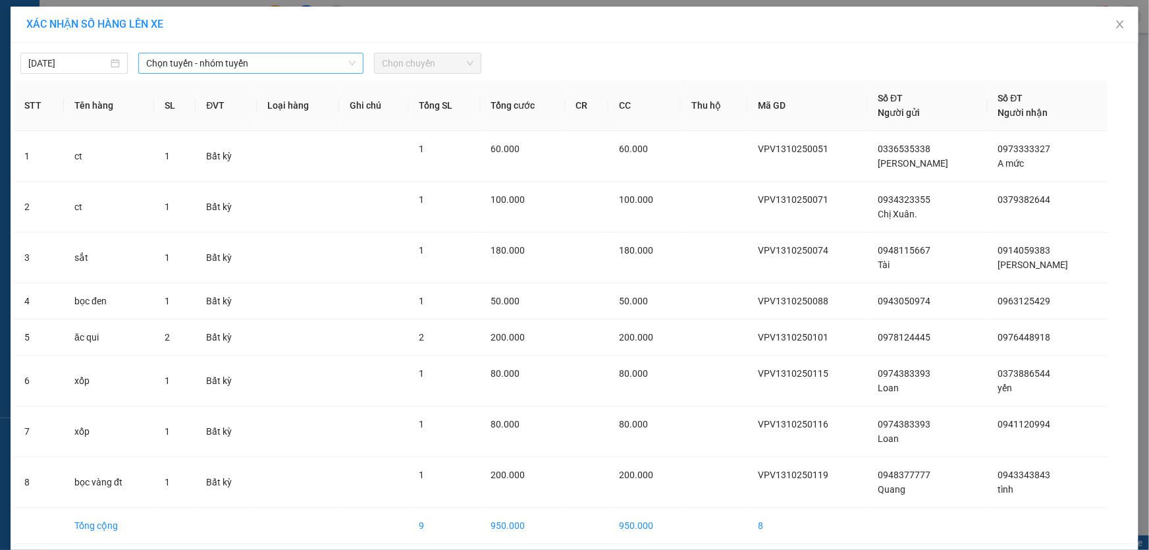
drag, startPoint x: 263, startPoint y: 60, endPoint x: 279, endPoint y: 57, distance: 16.0
click at [263, 60] on span "Chọn tuyến - nhóm tuyến" at bounding box center [250, 63] width 209 height 20
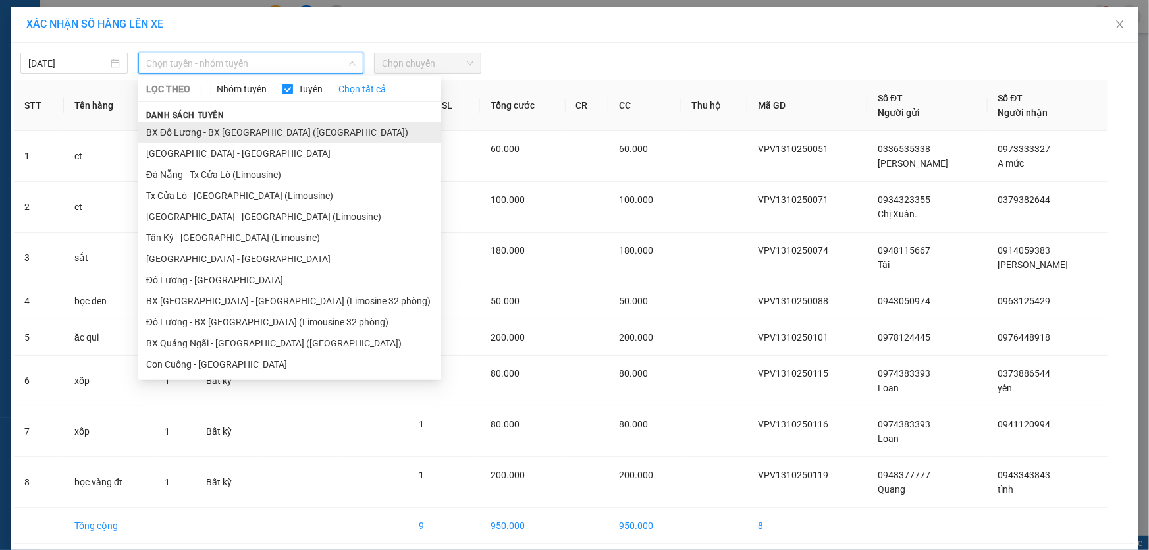
click at [246, 138] on li "BX Đô Lương - BX Quảng Ngãi (Limousine)" at bounding box center [289, 132] width 303 height 21
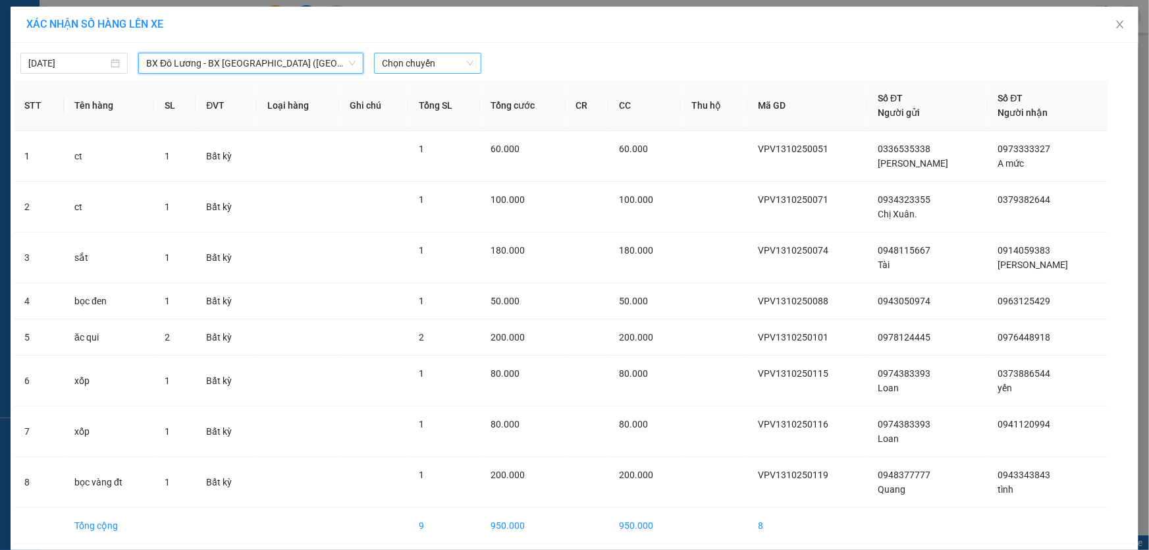
click at [422, 57] on span "Chọn chuyến" at bounding box center [428, 63] width 92 height 20
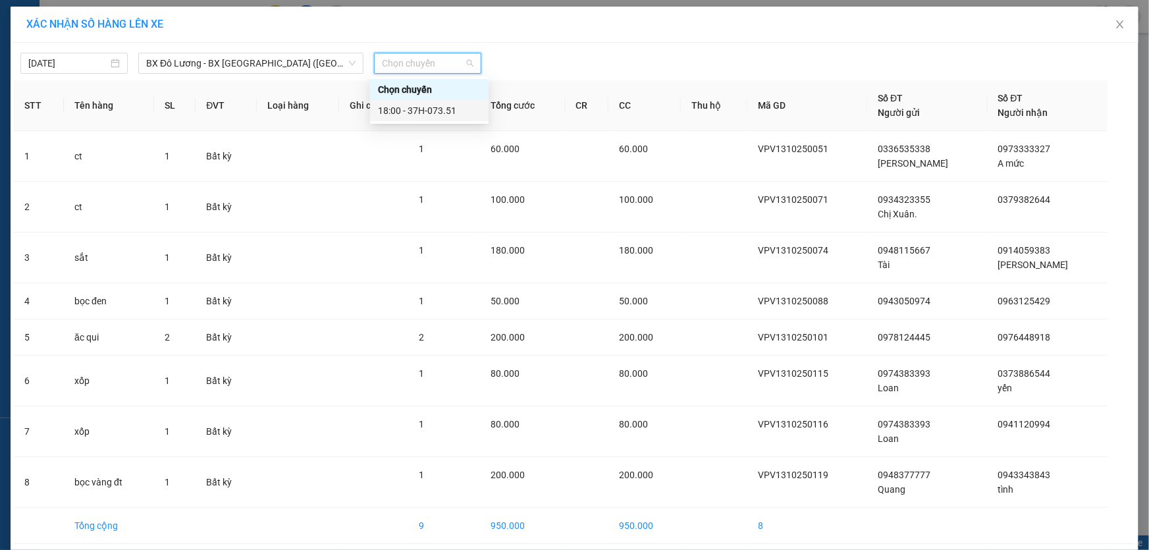
click at [454, 118] on div "18:00 - 37H-073.51" at bounding box center [429, 110] width 118 height 21
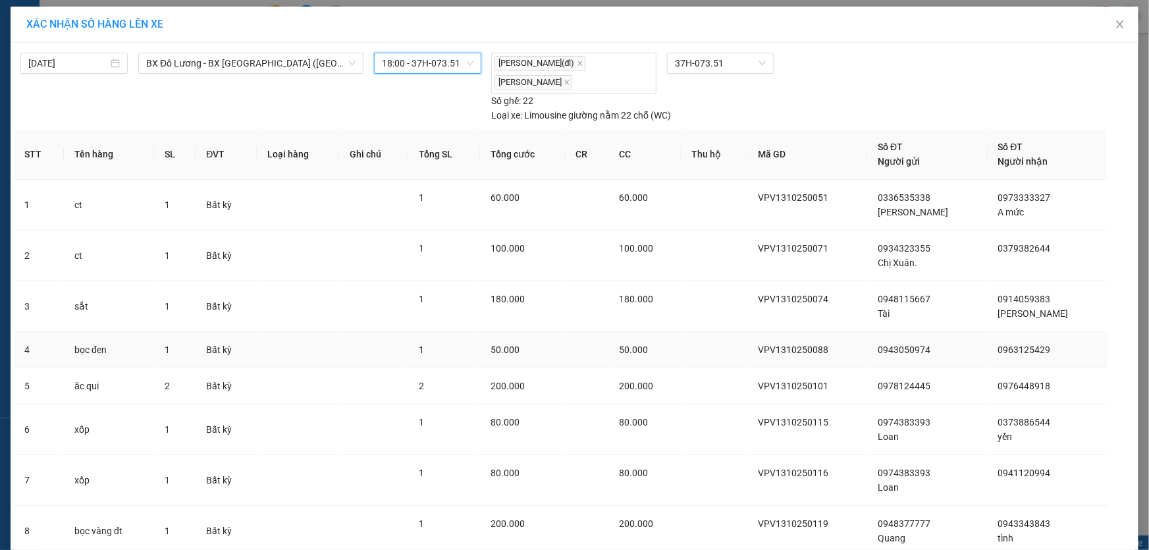
scroll to position [98, 0]
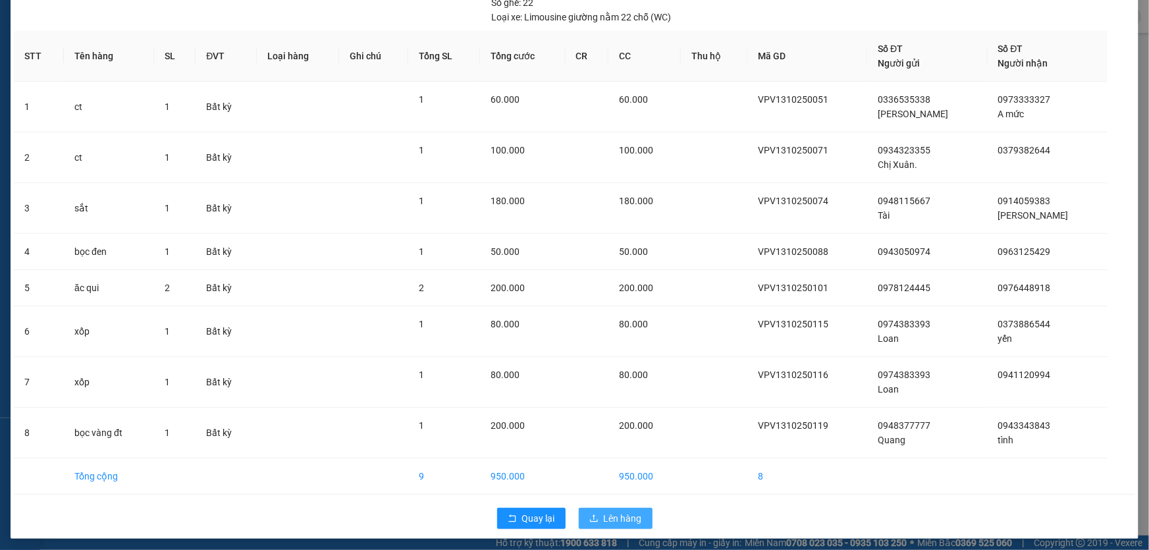
click at [610, 511] on span "Lên hàng" at bounding box center [623, 518] width 38 height 14
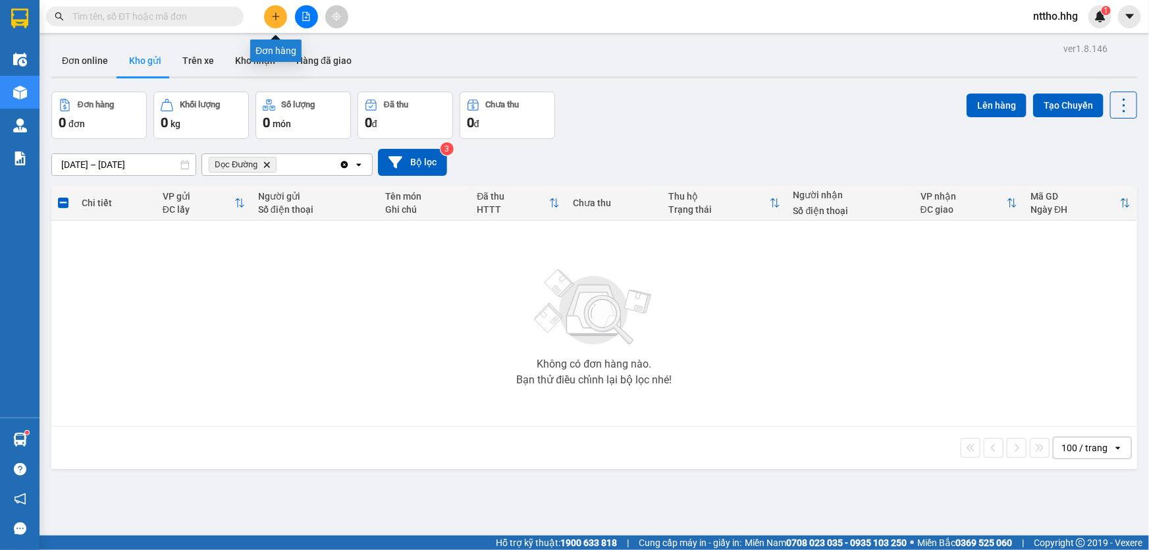
click at [279, 18] on icon "plus" at bounding box center [275, 16] width 9 height 9
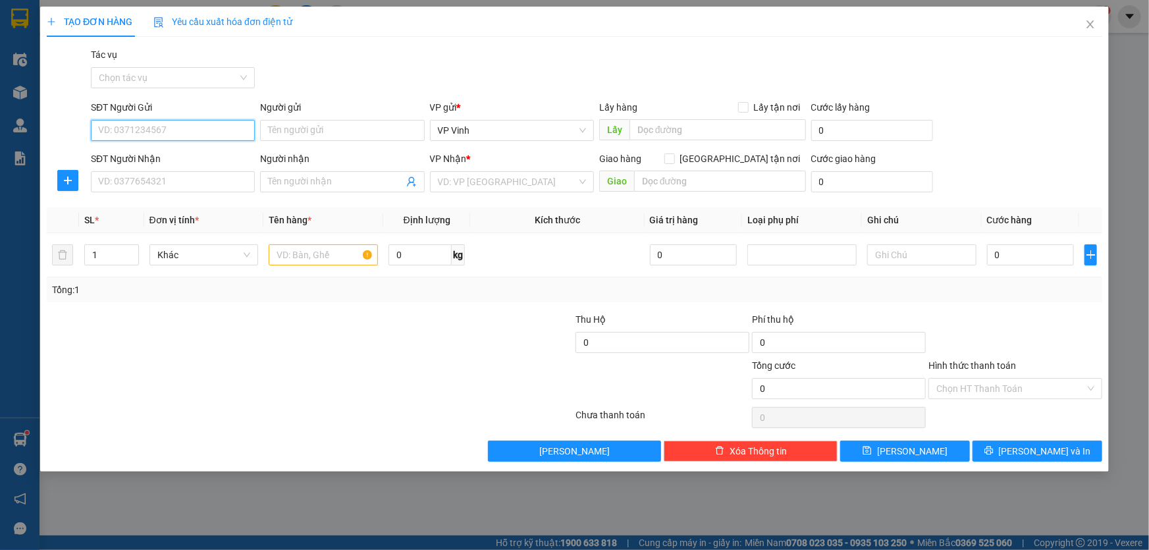
click at [118, 138] on input "SĐT Người Gửi" at bounding box center [173, 130] width 164 height 21
click at [113, 130] on input "096697" at bounding box center [173, 130] width 164 height 21
click at [159, 135] on input "0966697" at bounding box center [173, 130] width 164 height 21
click at [149, 163] on div "0966697931" at bounding box center [173, 156] width 148 height 14
click at [163, 184] on input "SĐT Người Nhận" at bounding box center [173, 181] width 164 height 21
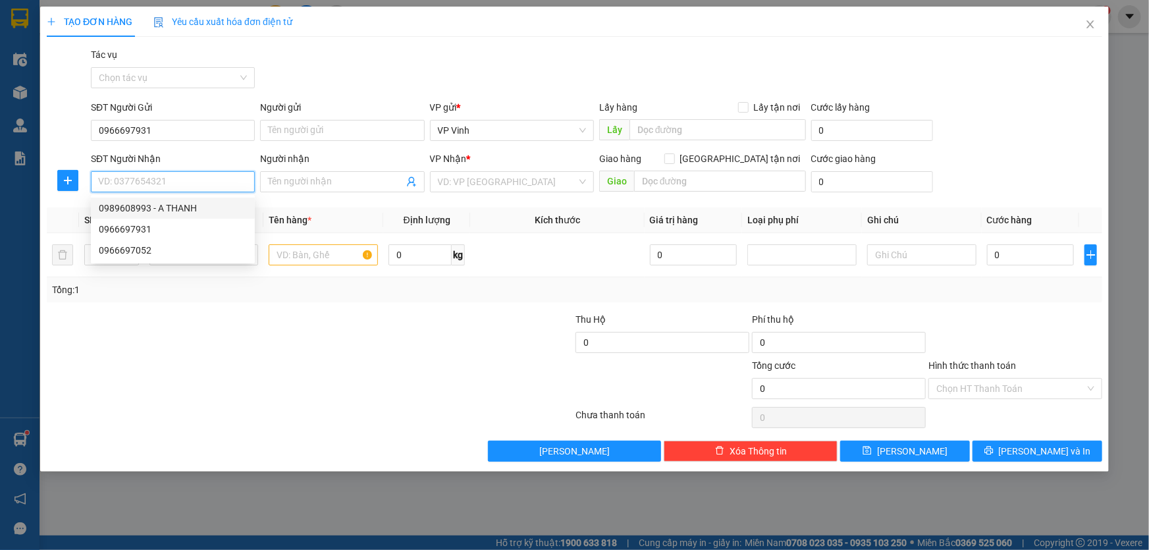
click at [202, 213] on div "0989608993 - A THANH" at bounding box center [173, 208] width 148 height 14
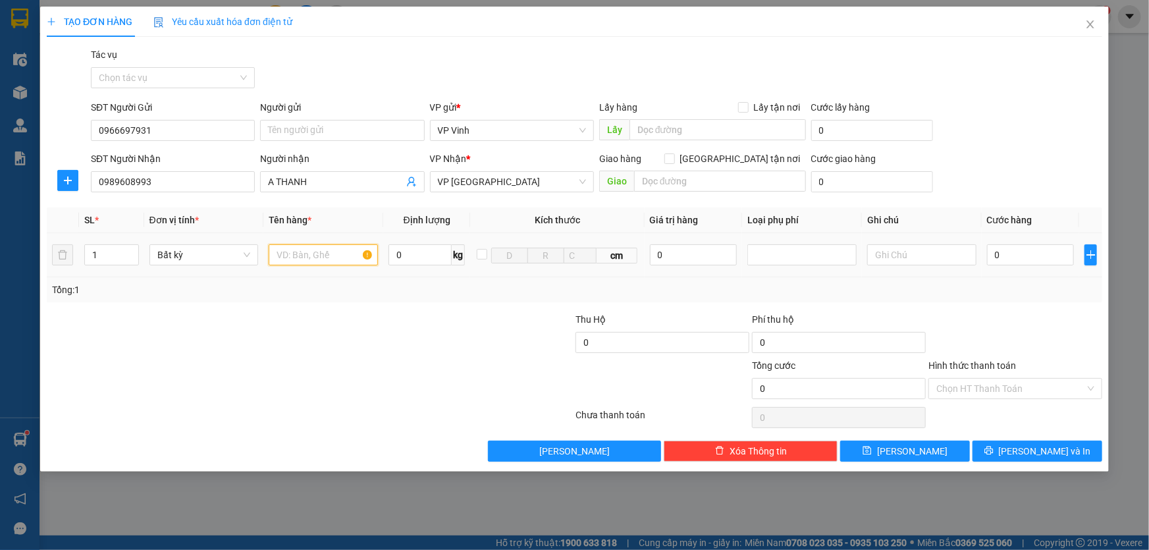
click at [317, 252] on input "text" at bounding box center [323, 254] width 109 height 21
click at [1033, 258] on input "0" at bounding box center [1031, 254] width 88 height 21
click at [1020, 390] on input "Hình thức thanh toán" at bounding box center [1010, 389] width 149 height 20
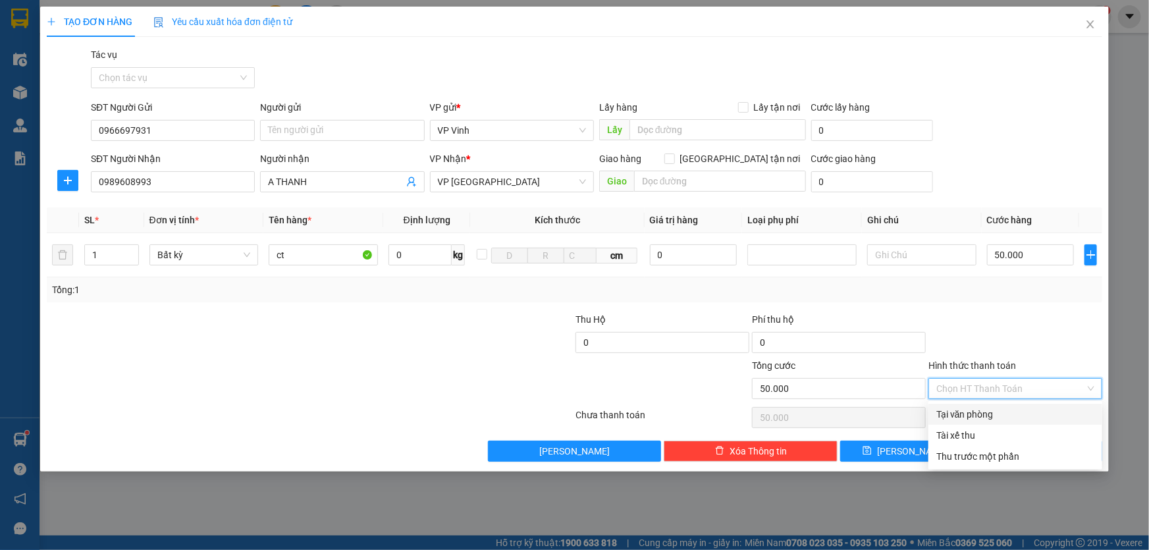
click at [994, 413] on div "Tại văn phòng" at bounding box center [1015, 414] width 158 height 14
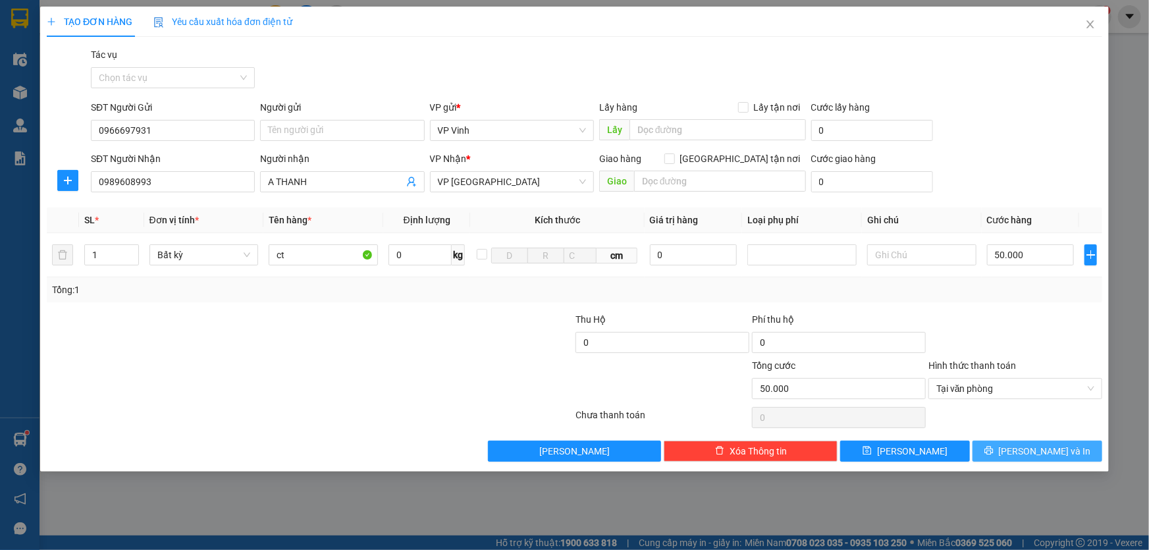
click at [1045, 441] on button "Lưu và In" at bounding box center [1037, 450] width 130 height 21
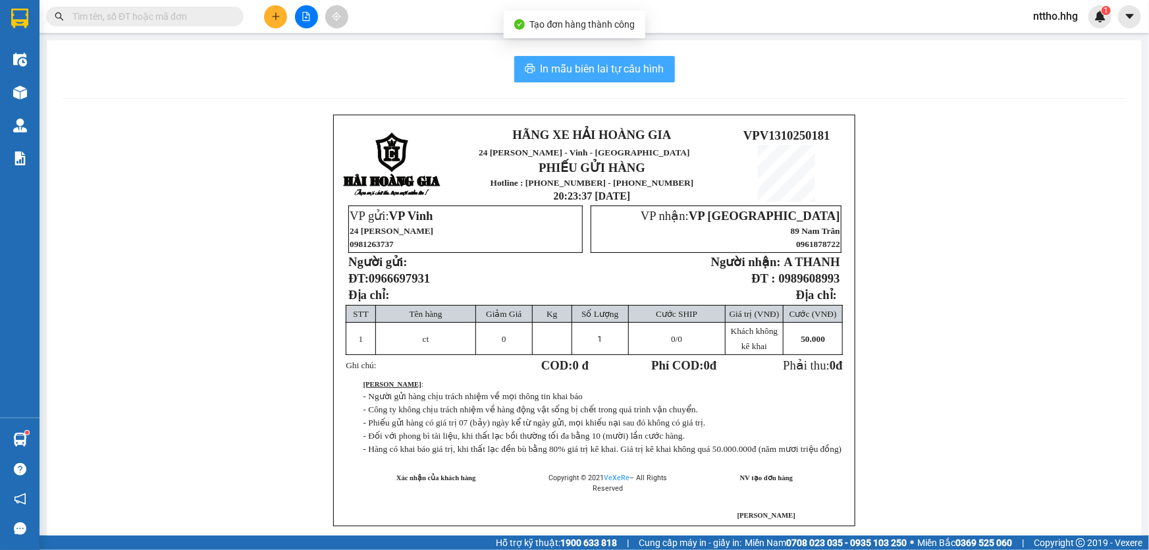
click at [608, 76] on span "In mẫu biên lai tự cấu hình" at bounding box center [602, 69] width 124 height 16
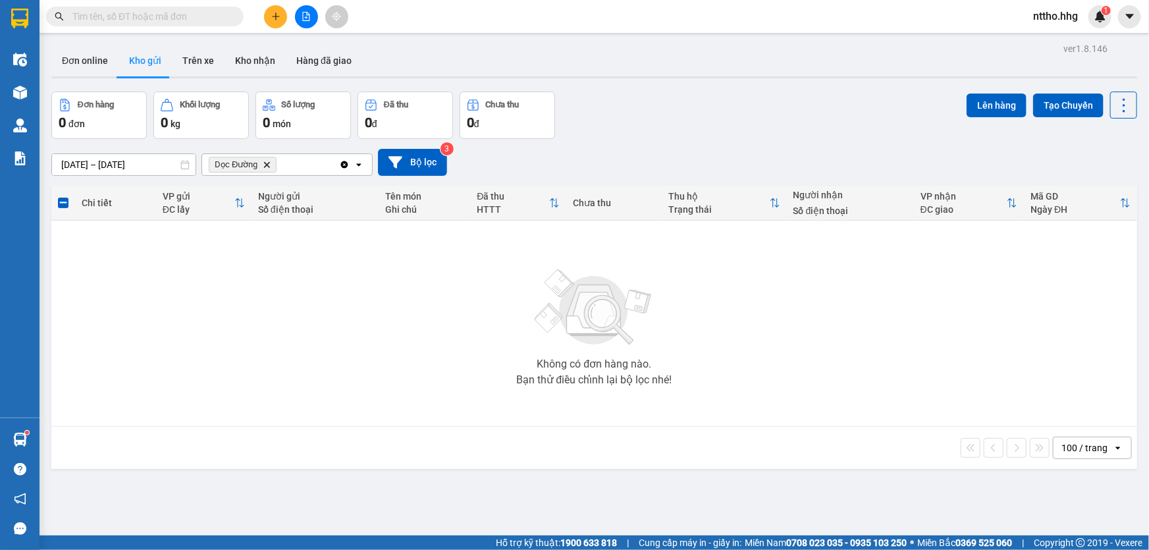
click at [273, 13] on icon "plus" at bounding box center [275, 16] width 9 height 9
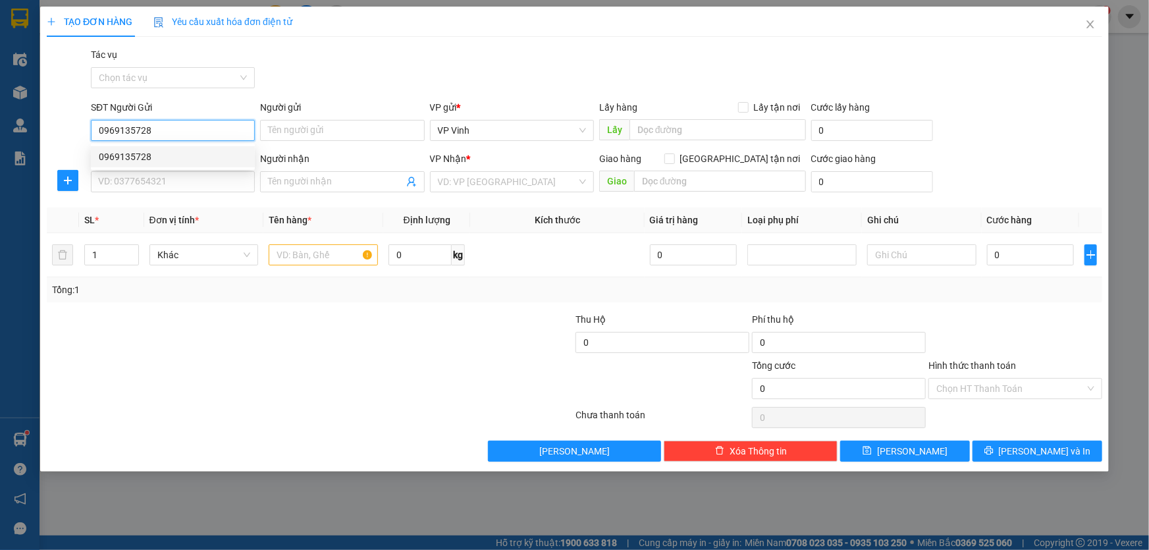
click at [159, 157] on div "0969135728" at bounding box center [173, 156] width 148 height 14
click at [147, 180] on input "SĐT Người Nhận" at bounding box center [173, 181] width 164 height 21
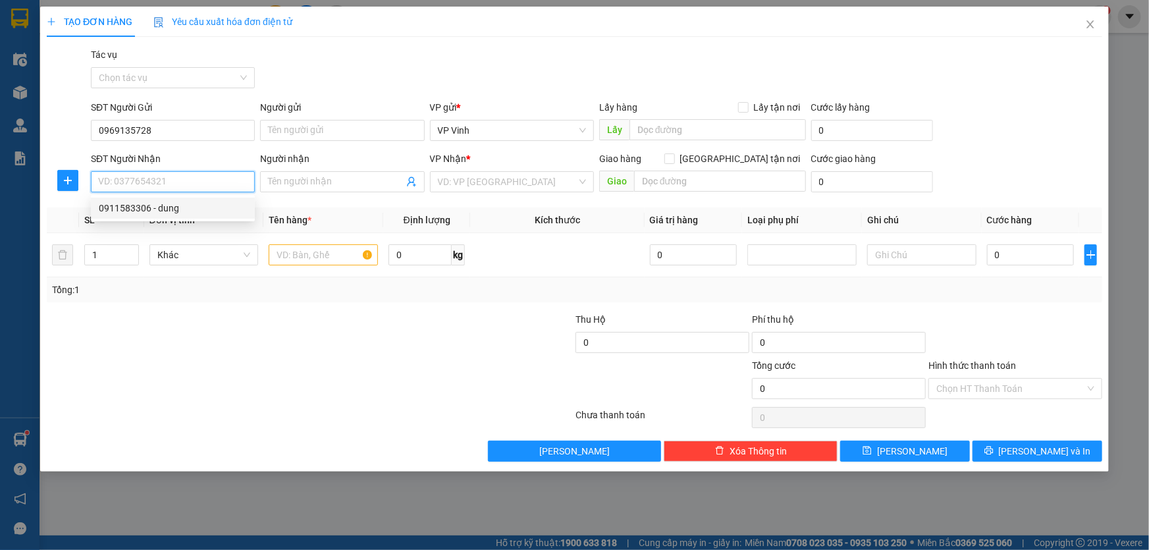
click at [186, 206] on div "0911583306 - dung" at bounding box center [173, 208] width 148 height 14
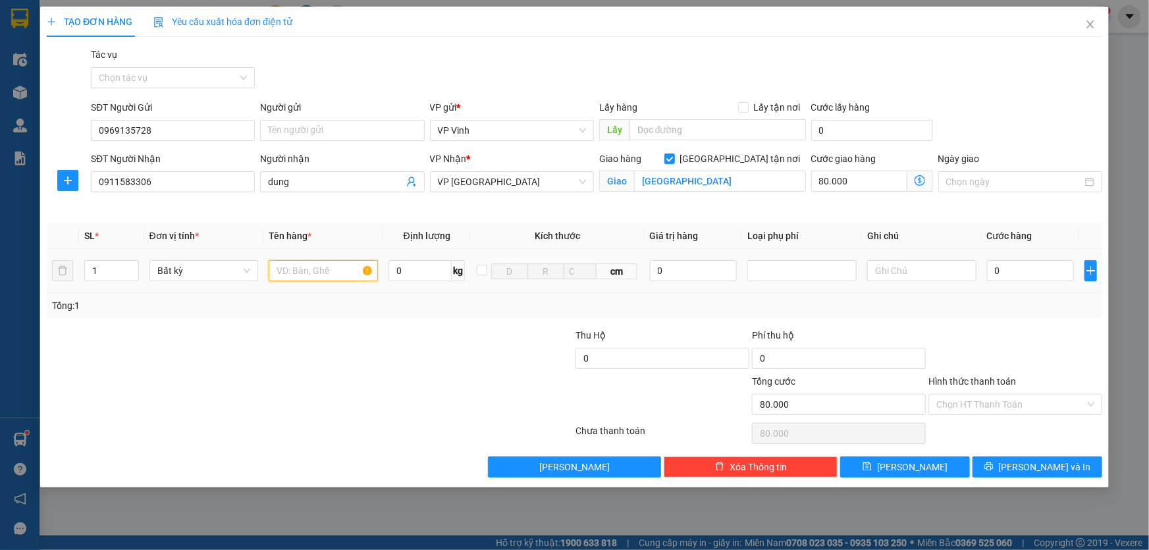
click at [317, 273] on input "text" at bounding box center [323, 270] width 109 height 21
click at [1027, 271] on input "0" at bounding box center [1031, 270] width 88 height 21
click at [869, 176] on input "80.000" at bounding box center [859, 180] width 96 height 21
click at [995, 403] on input "Hình thức thanh toán" at bounding box center [1010, 404] width 149 height 20
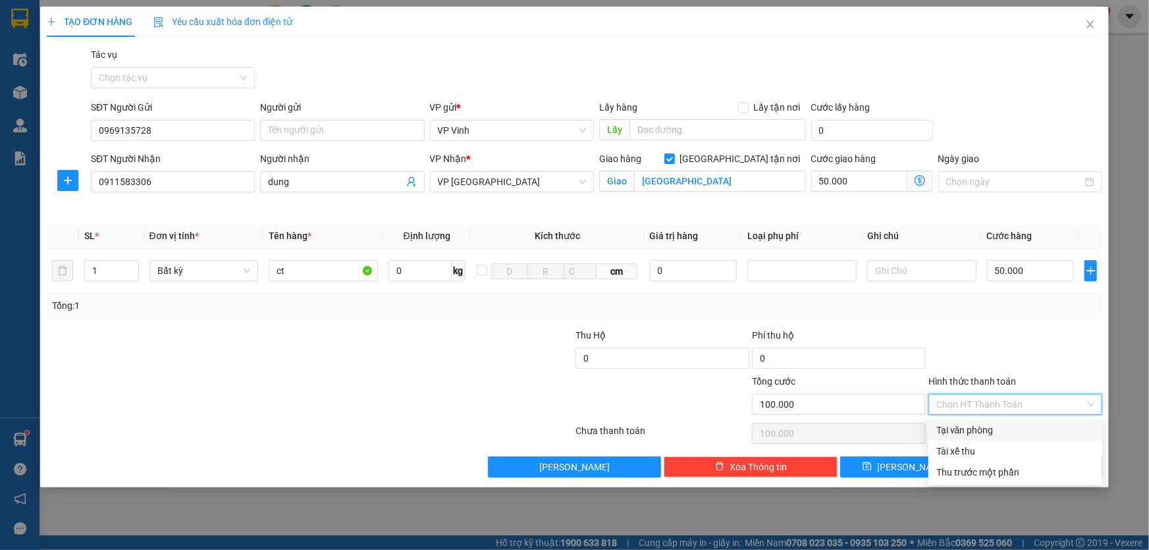
click at [989, 426] on div "Tại văn phòng" at bounding box center [1015, 430] width 158 height 14
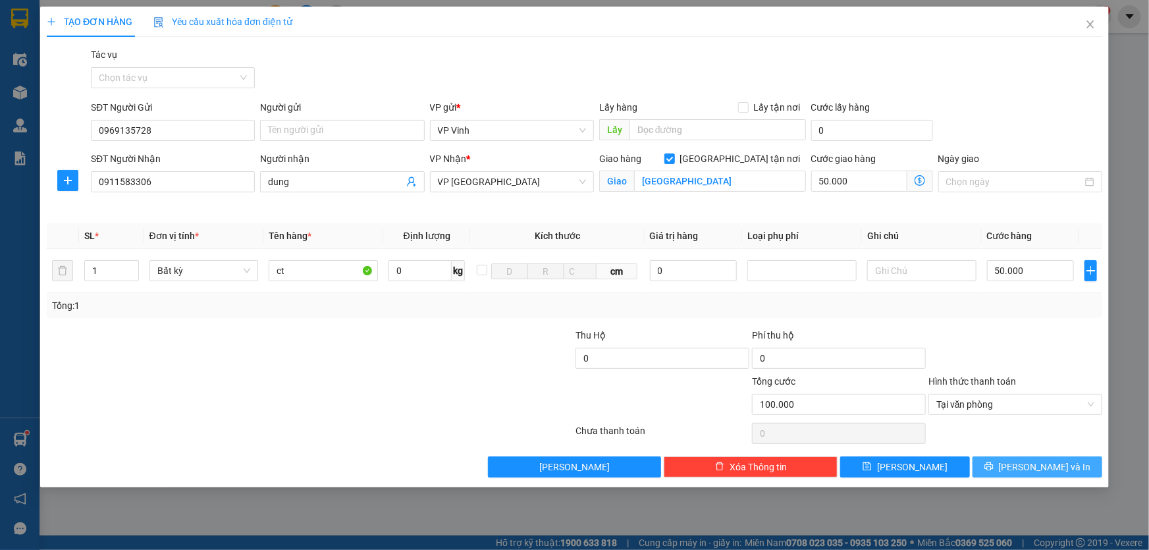
drag, startPoint x: 1051, startPoint y: 467, endPoint x: 1005, endPoint y: 438, distance: 53.5
click at [1051, 465] on span "Lưu và In" at bounding box center [1045, 466] width 92 height 14
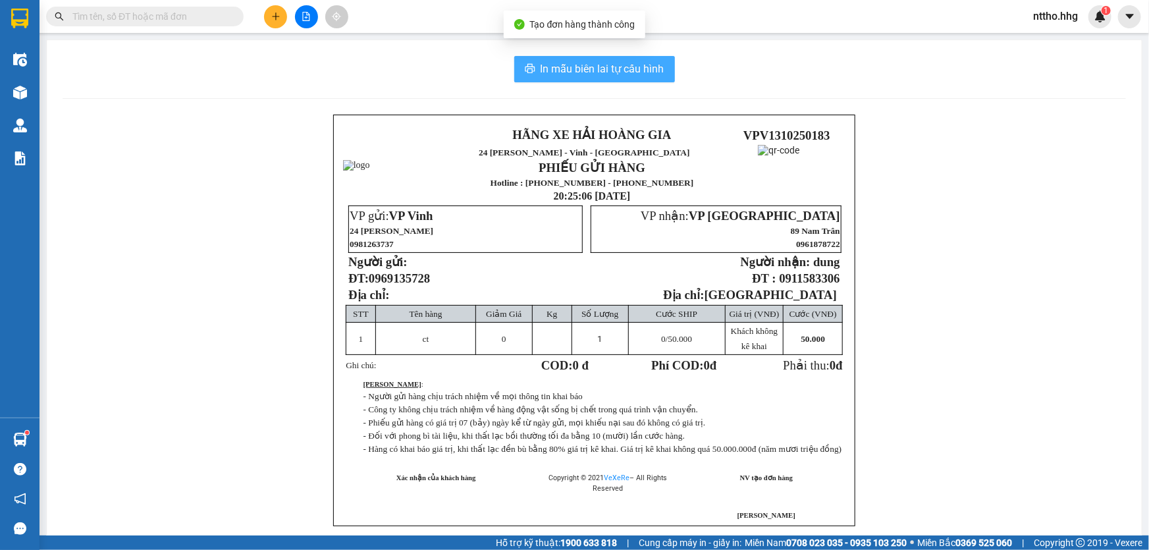
click at [573, 70] on span "In mẫu biên lai tự cấu hình" at bounding box center [602, 69] width 124 height 16
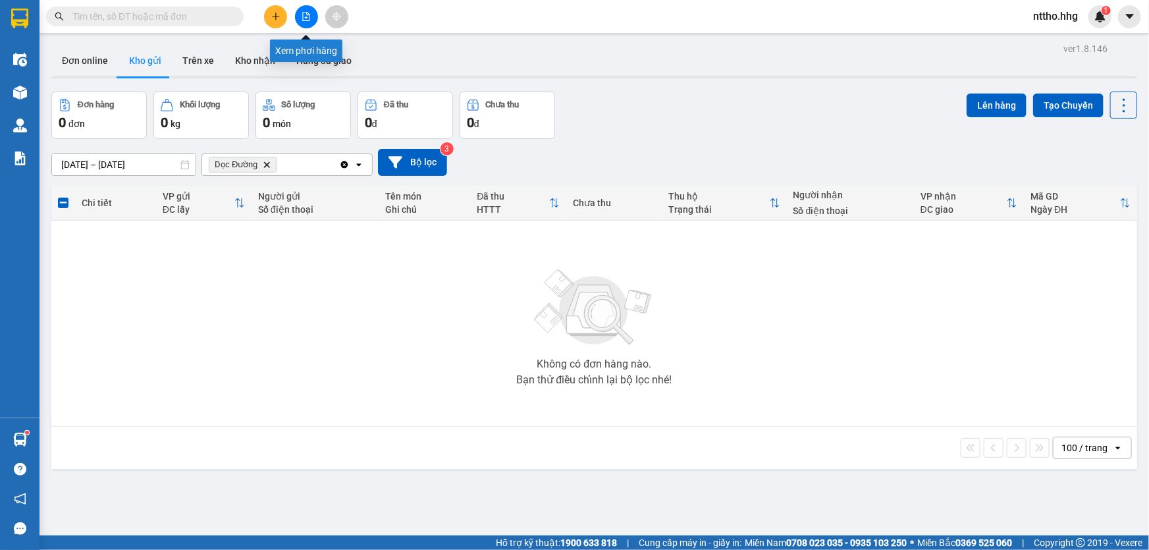
click at [303, 12] on icon "file-add" at bounding box center [305, 16] width 9 height 9
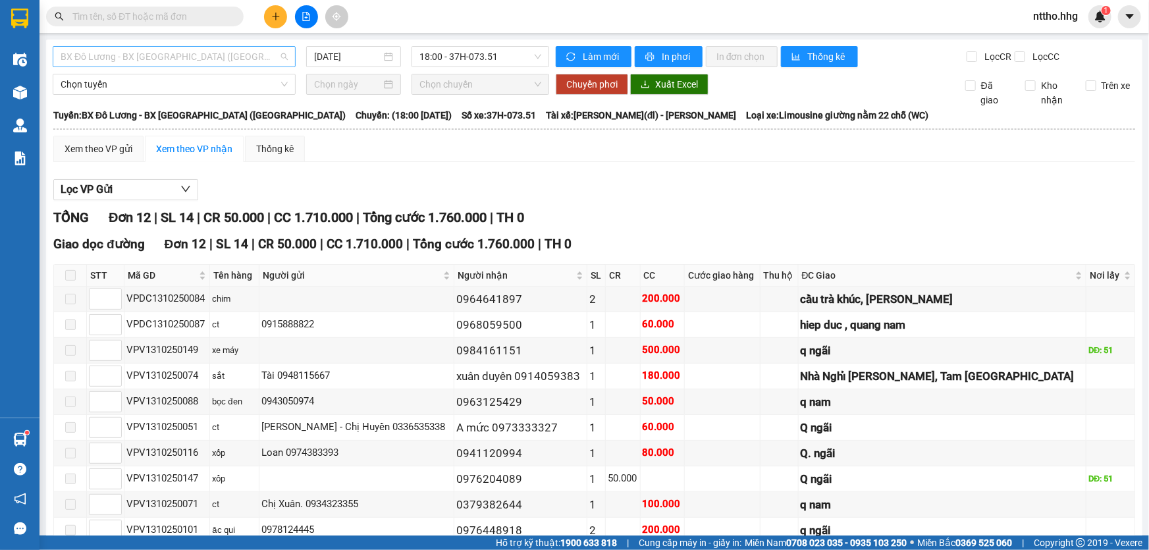
click at [217, 51] on span "BX Đô Lương - BX Quảng Ngãi (Limousine)" at bounding box center [174, 57] width 227 height 20
click at [685, 190] on div "Lọc VP Gửi" at bounding box center [594, 190] width 1082 height 22
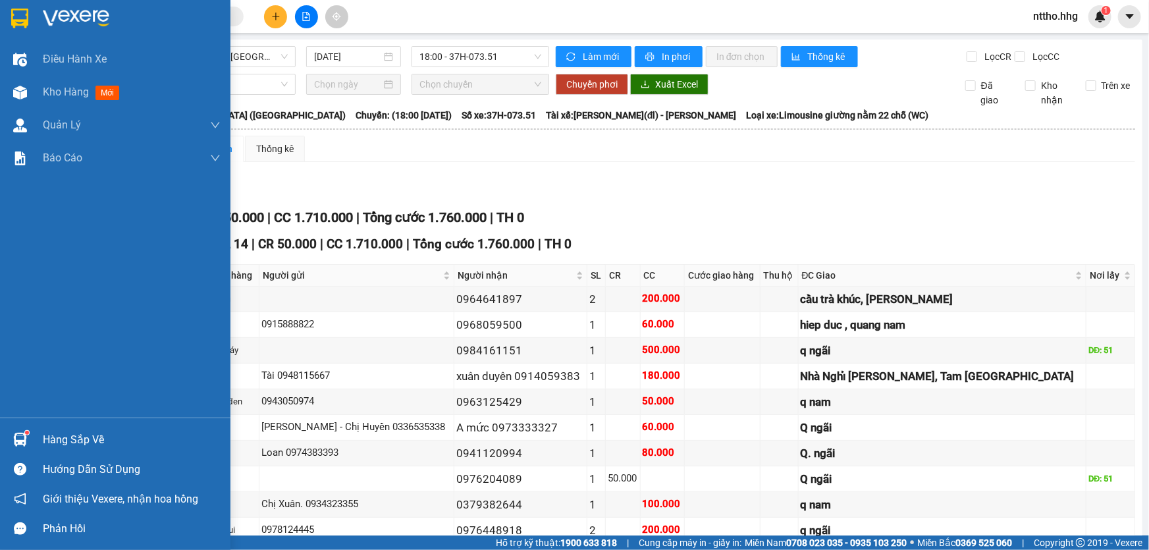
click at [17, 20] on img at bounding box center [19, 19] width 17 height 20
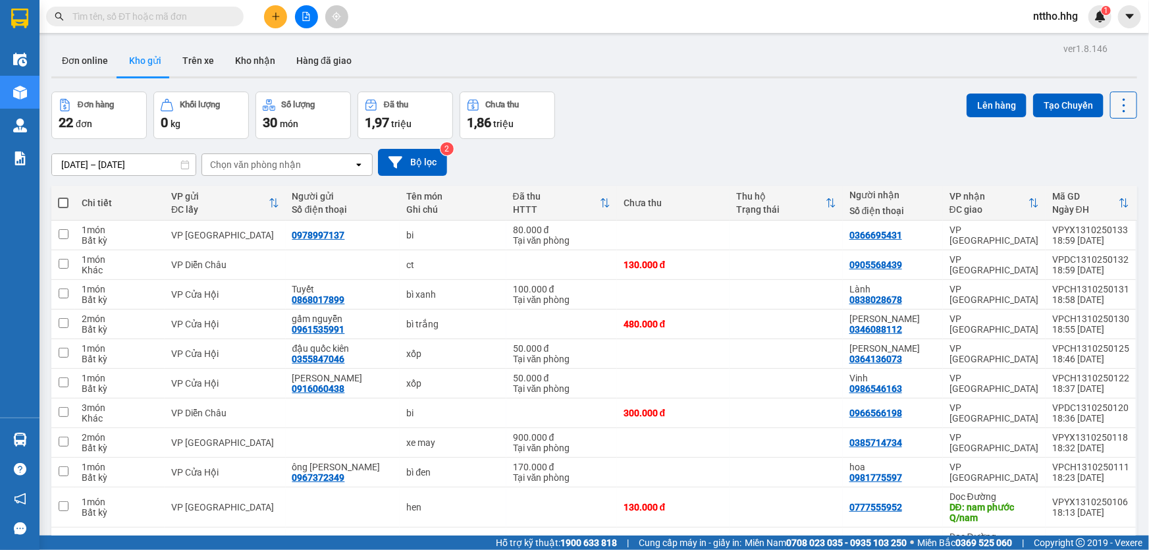
scroll to position [12, 0]
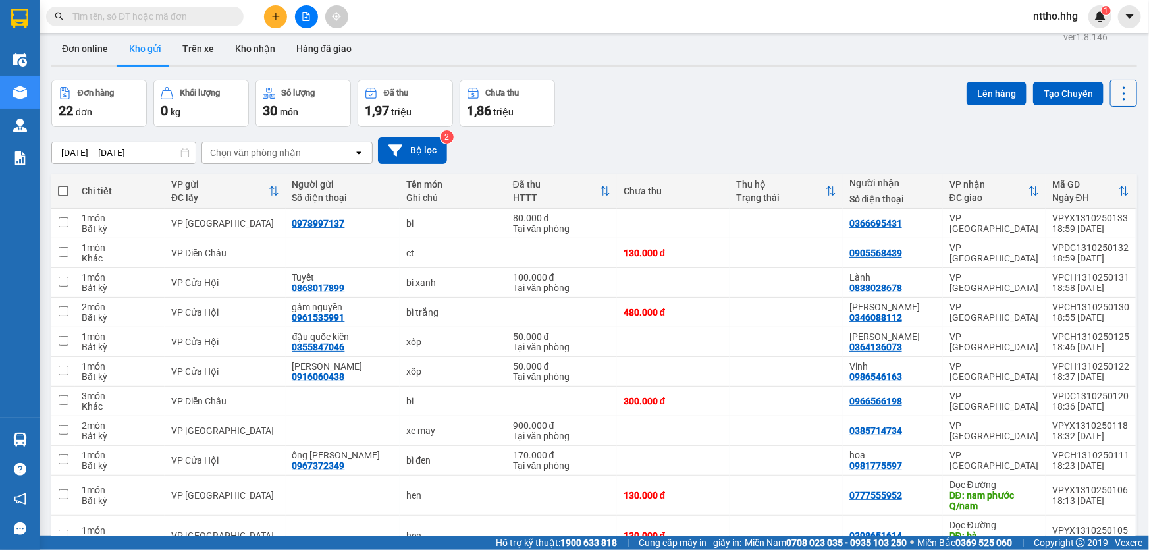
click at [1114, 88] on icon at bounding box center [1123, 93] width 18 height 18
click at [1079, 174] on span "Làm mới" at bounding box center [1096, 175] width 36 height 13
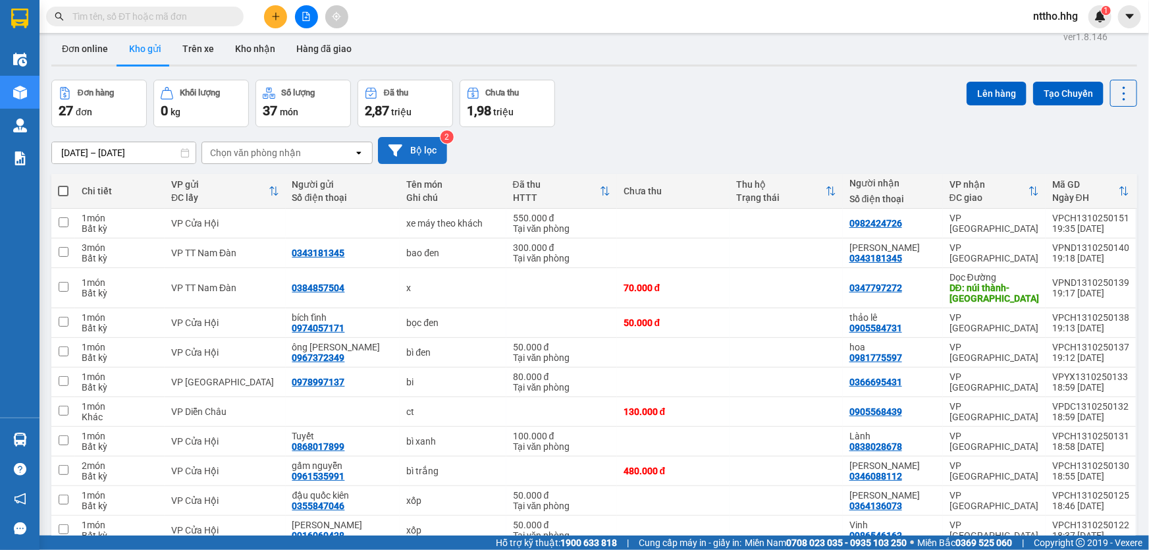
click at [423, 151] on button "Bộ lọc" at bounding box center [412, 150] width 69 height 27
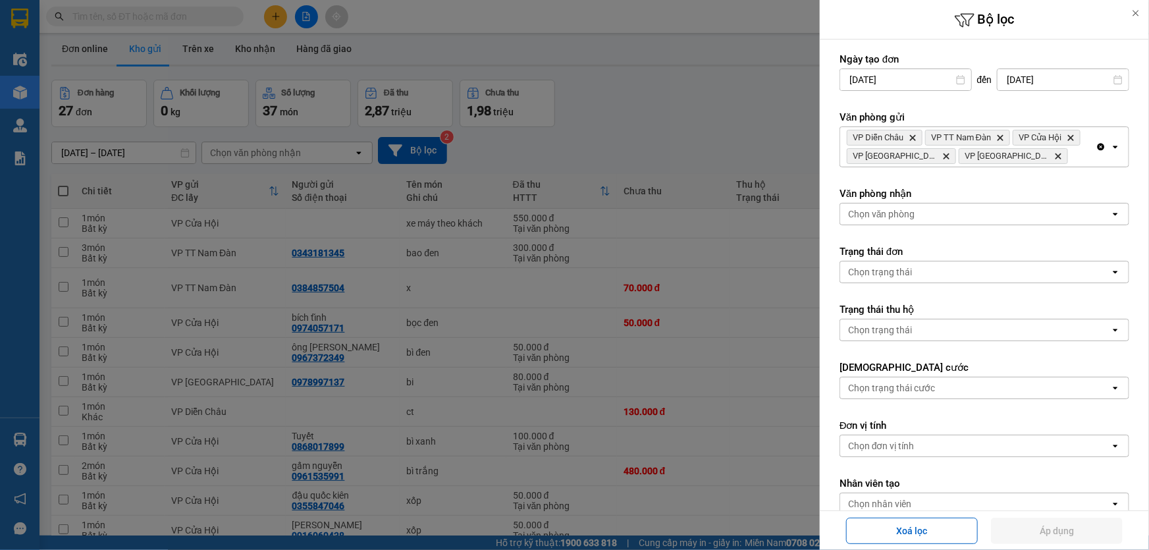
click at [587, 135] on div at bounding box center [574, 275] width 1149 height 550
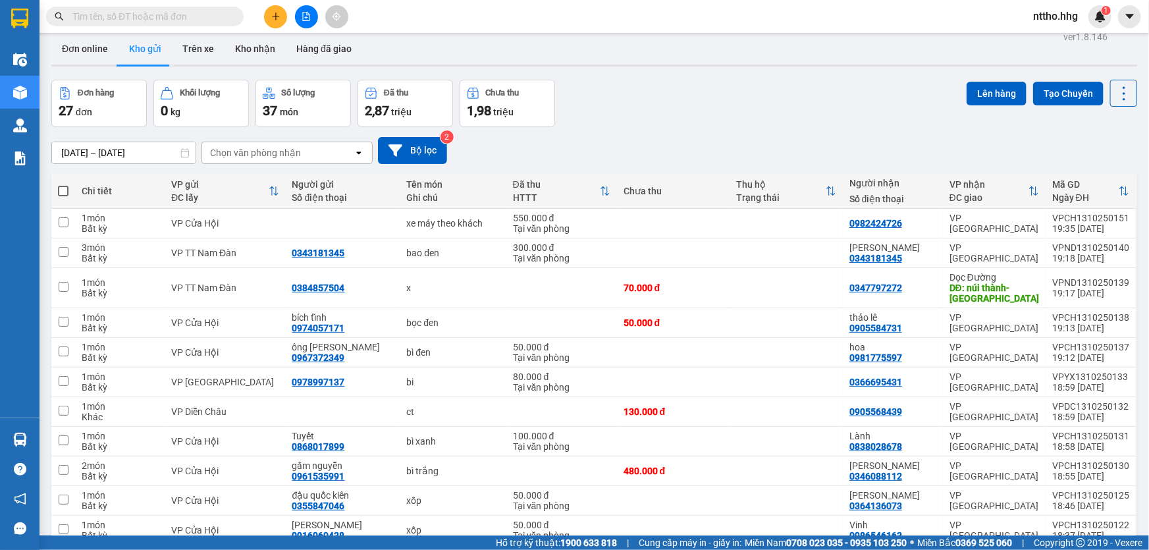
click at [286, 152] on div "Chọn văn phòng nhận" at bounding box center [255, 152] width 91 height 13
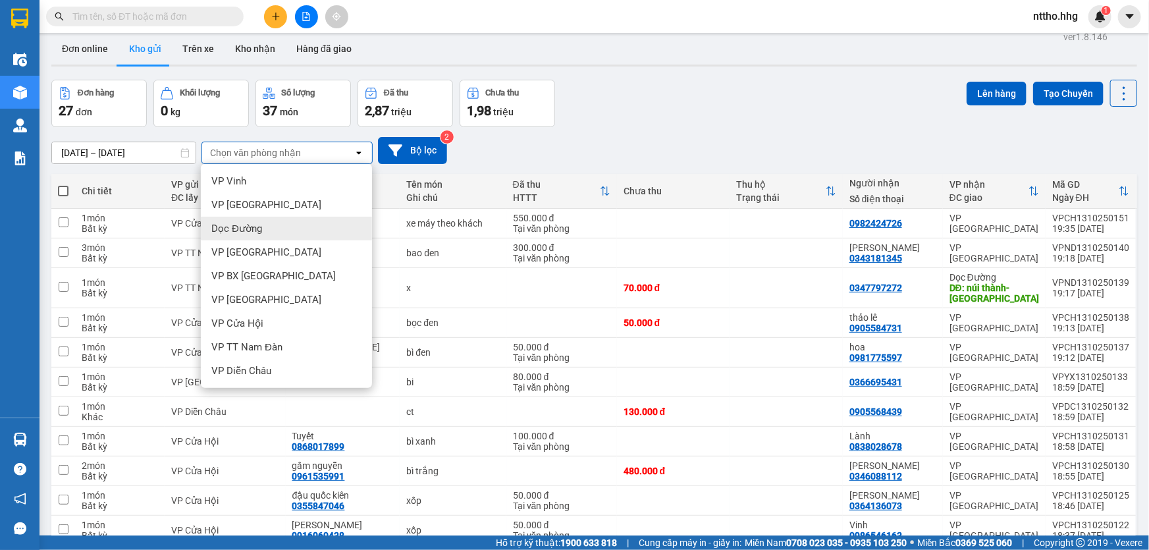
click at [253, 230] on span "Dọc Đường" at bounding box center [236, 228] width 51 height 13
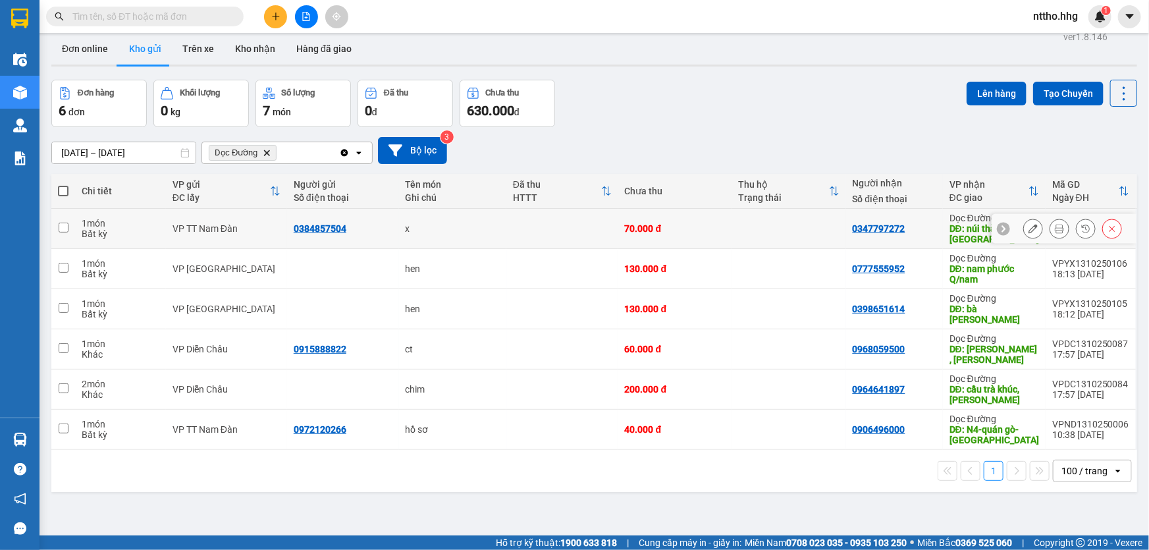
click at [770, 237] on td at bounding box center [789, 229] width 114 height 40
checkbox input "true"
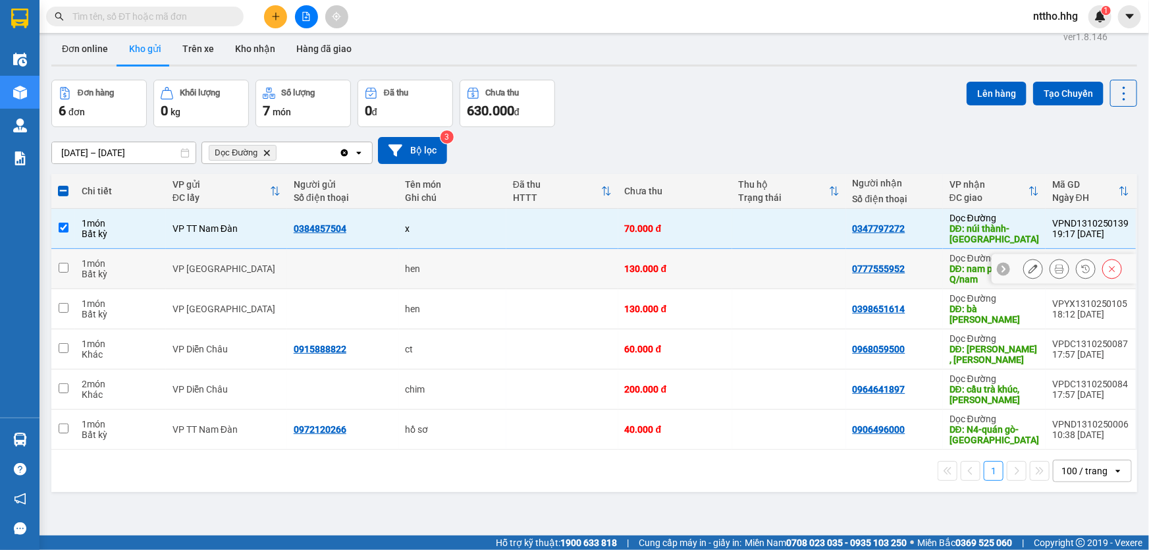
click at [735, 275] on td at bounding box center [789, 269] width 114 height 40
checkbox input "true"
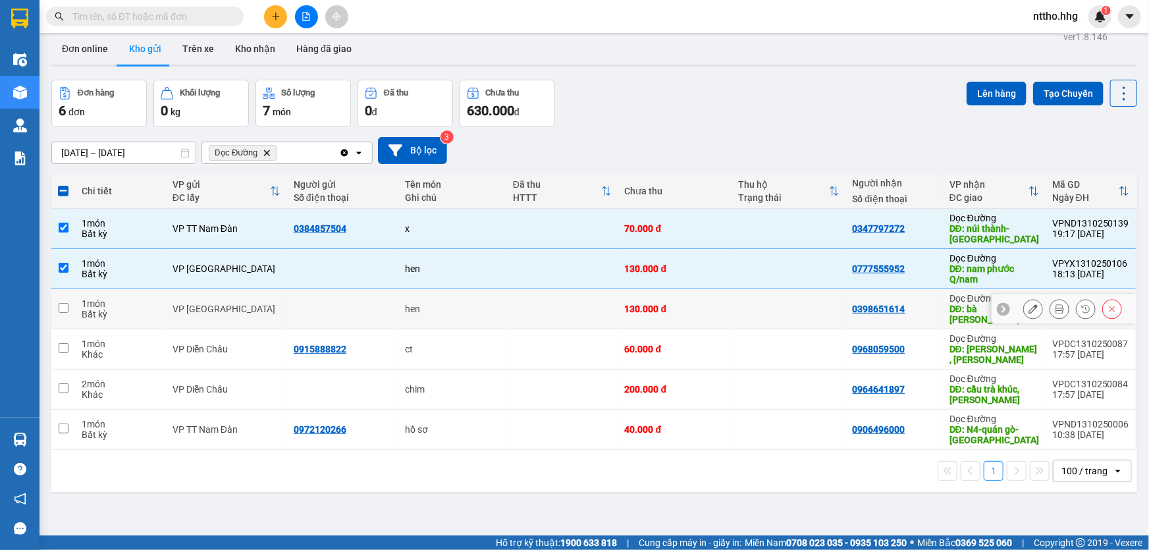
click at [732, 313] on td at bounding box center [789, 309] width 114 height 40
checkbox input "true"
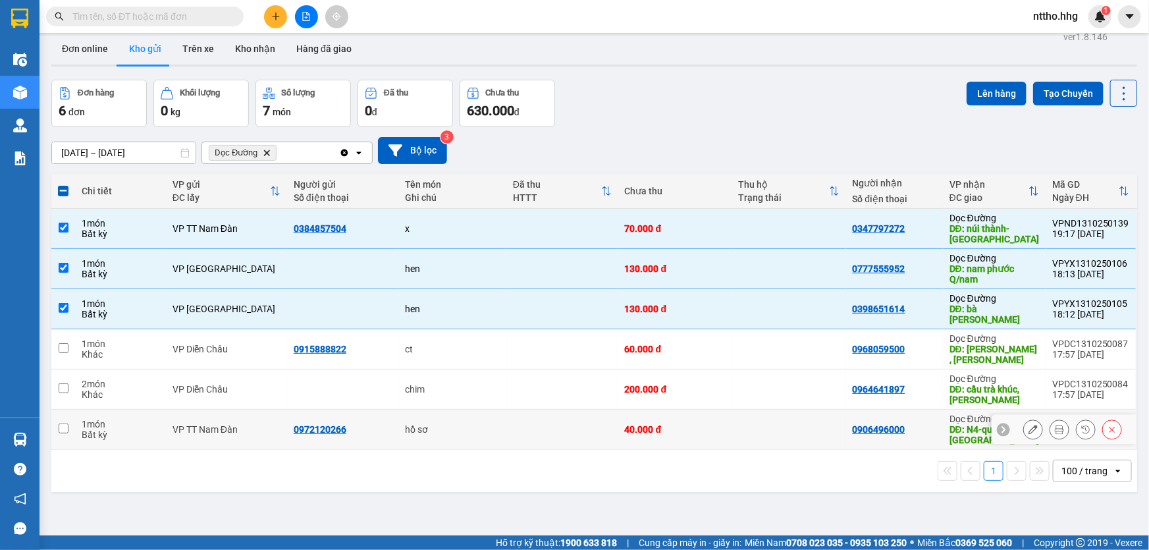
click at [781, 426] on td at bounding box center [789, 429] width 114 height 40
checkbox input "true"
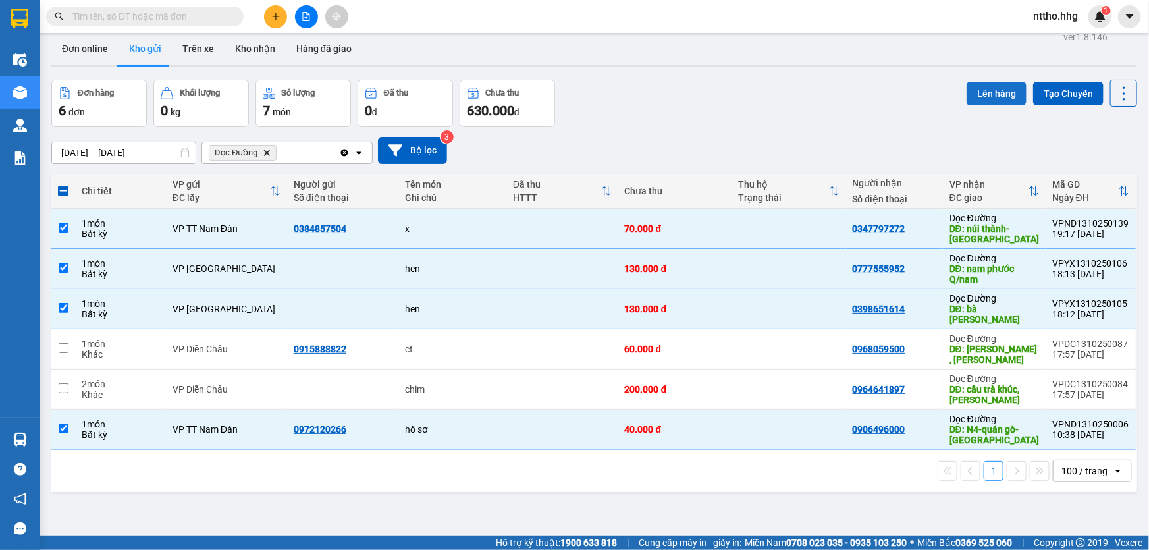
click at [993, 99] on button "Lên hàng" at bounding box center [996, 94] width 60 height 24
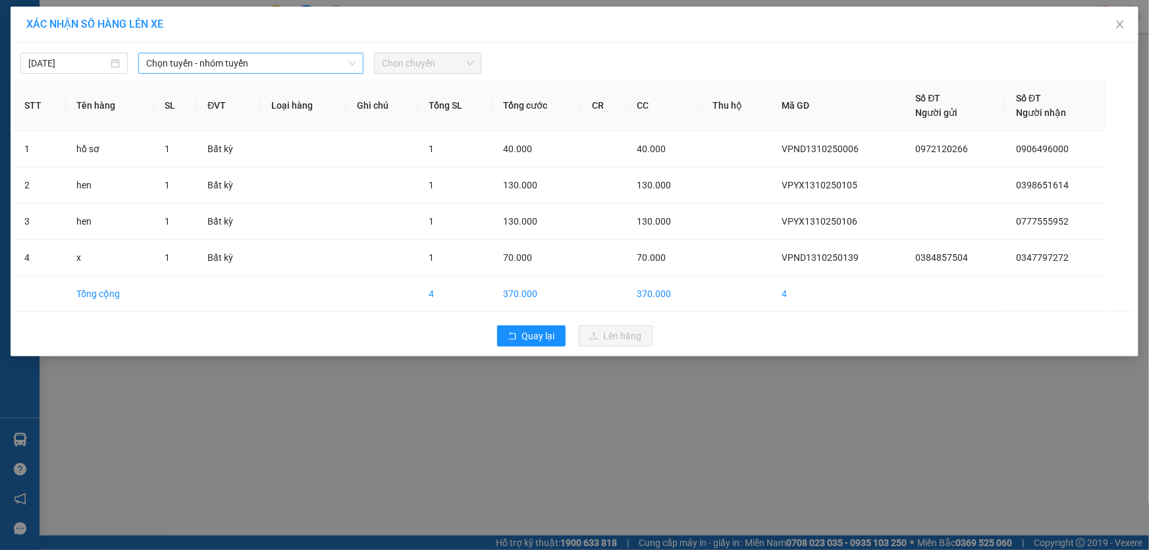
click at [266, 73] on div "Chọn tuyến - nhóm tuyến" at bounding box center [250, 63] width 225 height 21
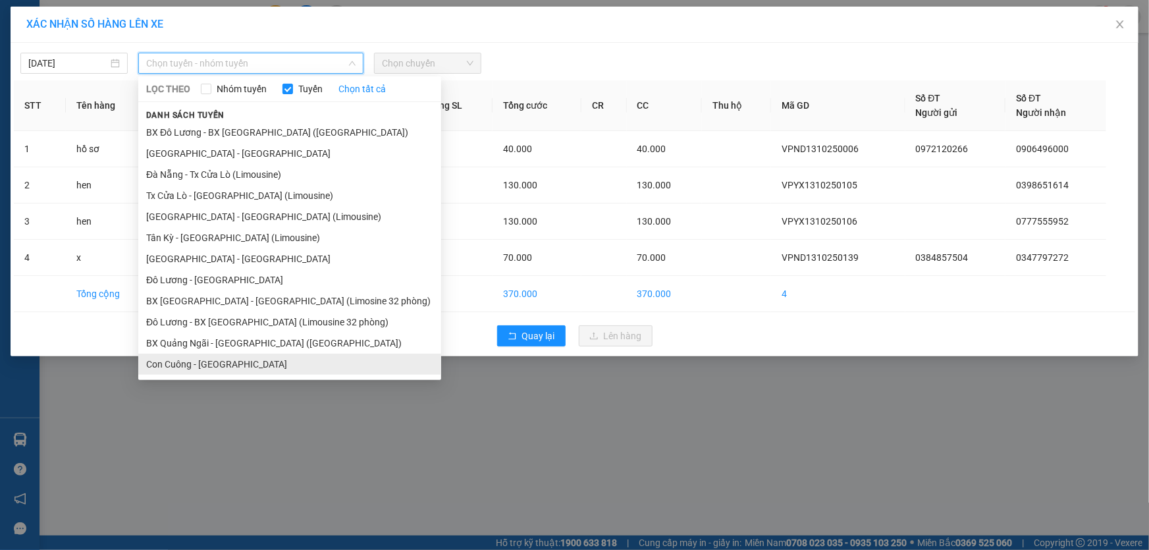
click at [243, 364] on li "Con Cuông - [GEOGRAPHIC_DATA]" at bounding box center [289, 364] width 303 height 21
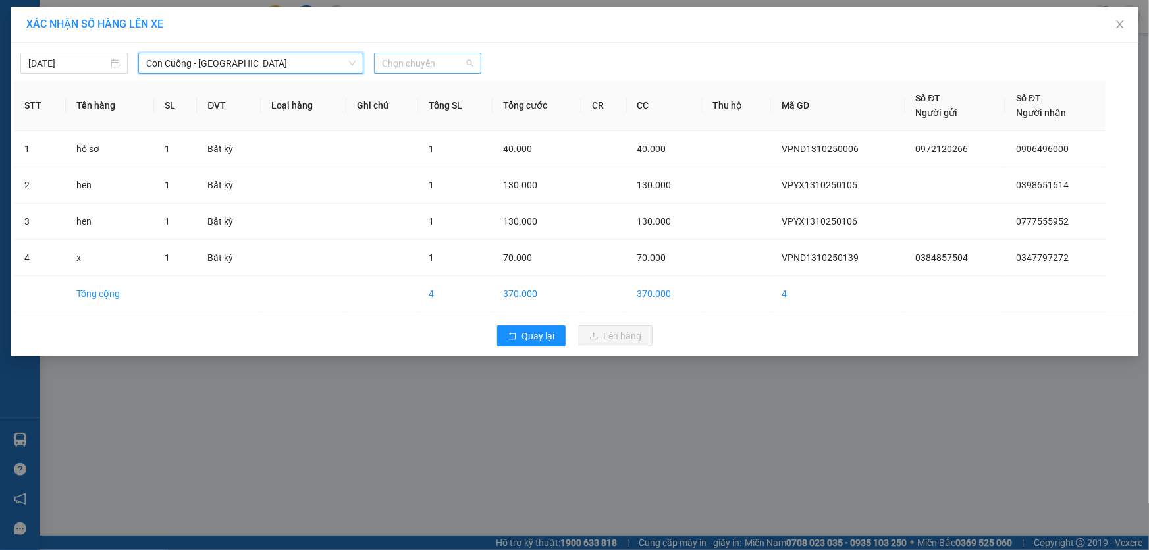
click at [420, 61] on span "Chọn chuyến" at bounding box center [428, 63] width 92 height 20
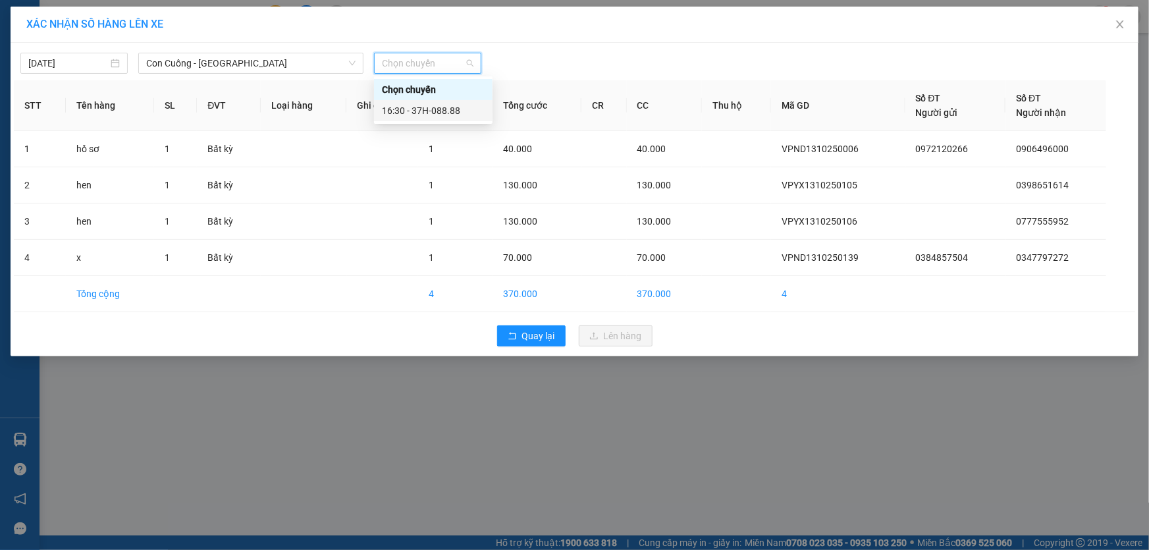
click at [446, 115] on div "16:30 - 37H-088.88" at bounding box center [433, 110] width 103 height 14
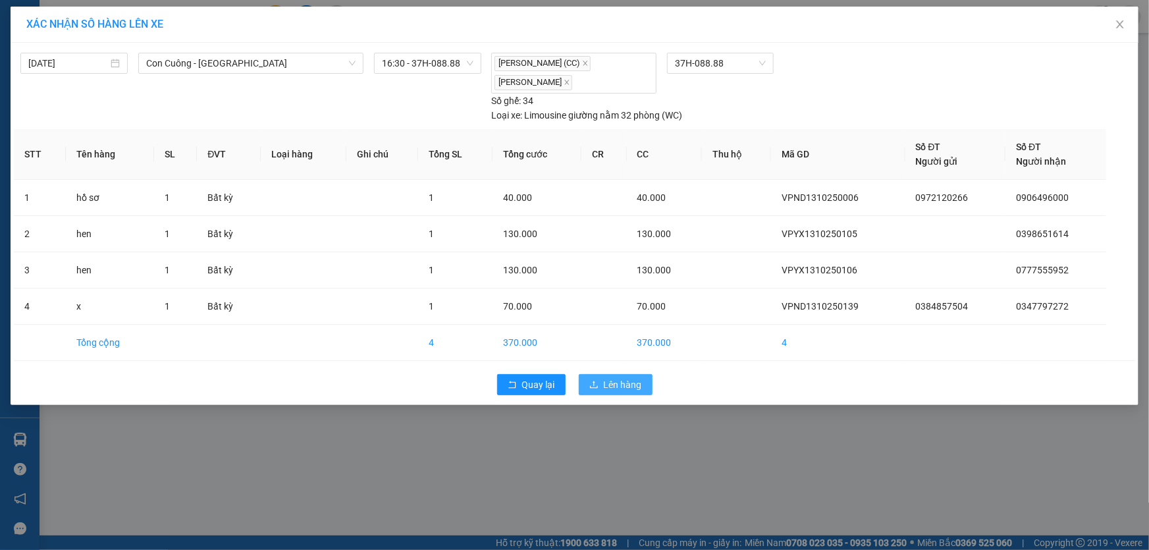
click at [618, 377] on span "Lên hàng" at bounding box center [623, 384] width 38 height 14
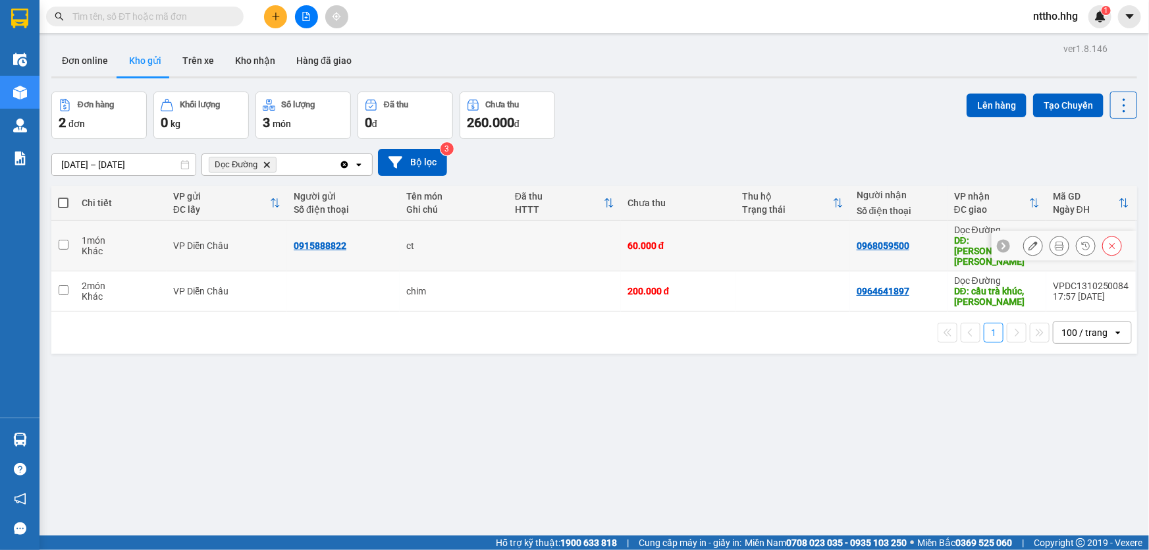
click at [791, 236] on td at bounding box center [792, 246] width 115 height 51
checkbox input "true"
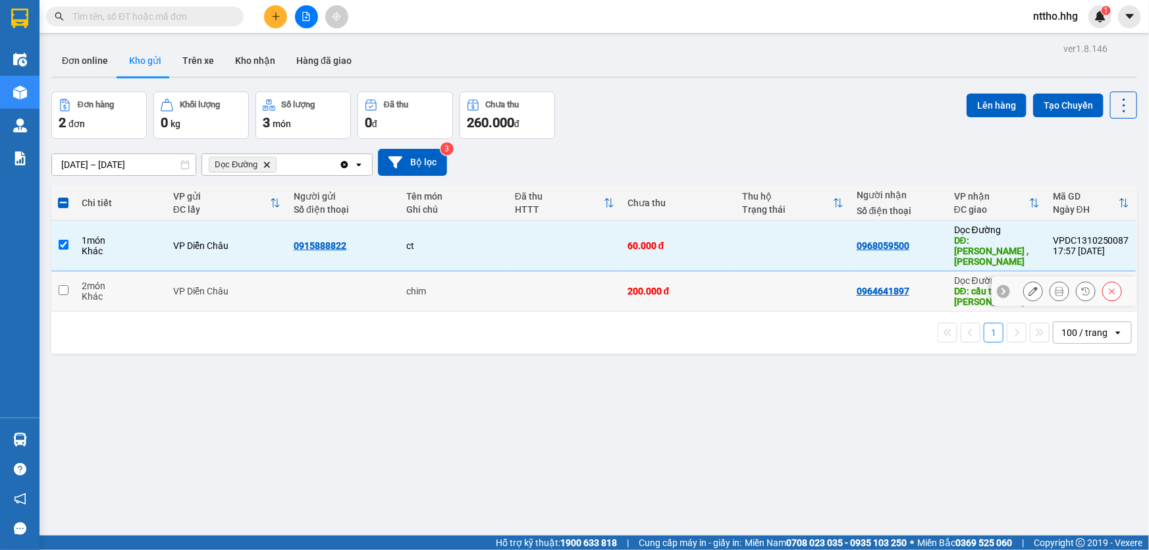
click at [767, 279] on td at bounding box center [792, 291] width 115 height 40
checkbox input "true"
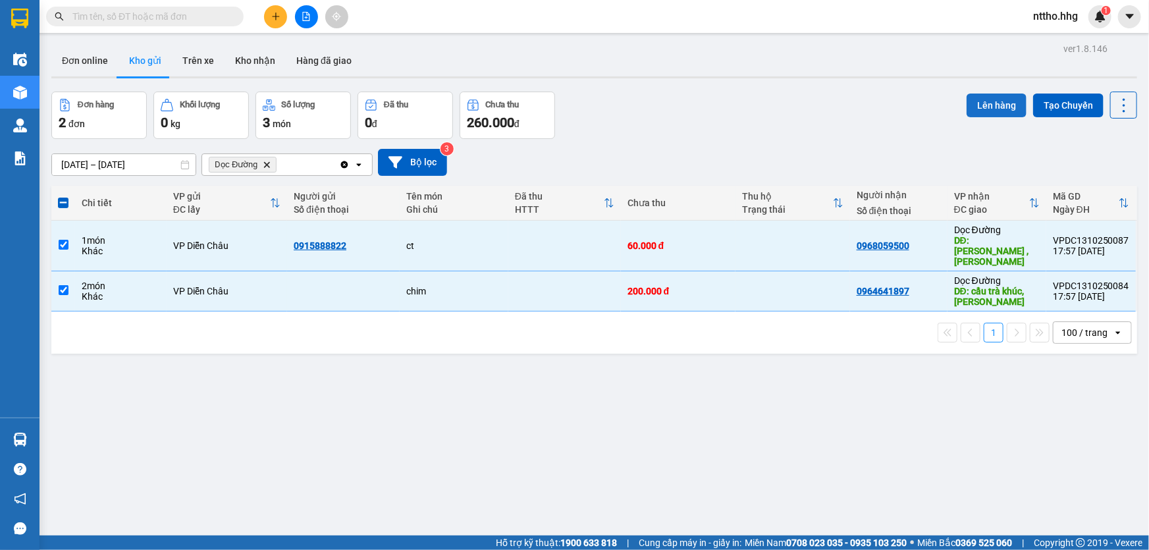
click at [1001, 108] on button "Lên hàng" at bounding box center [996, 105] width 60 height 24
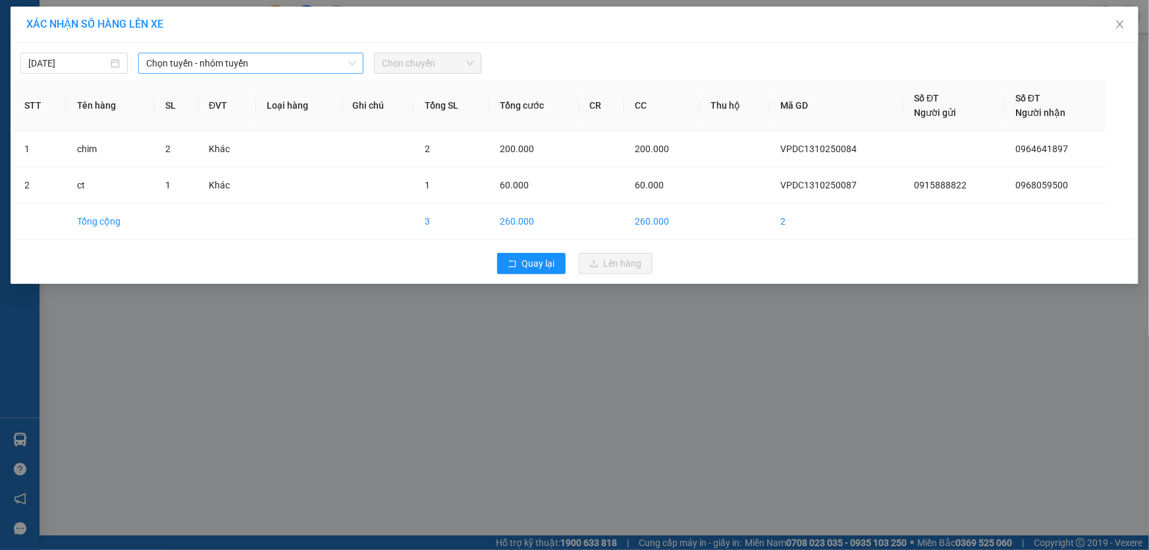
click at [253, 66] on span "Chọn tuyến - nhóm tuyến" at bounding box center [250, 63] width 209 height 20
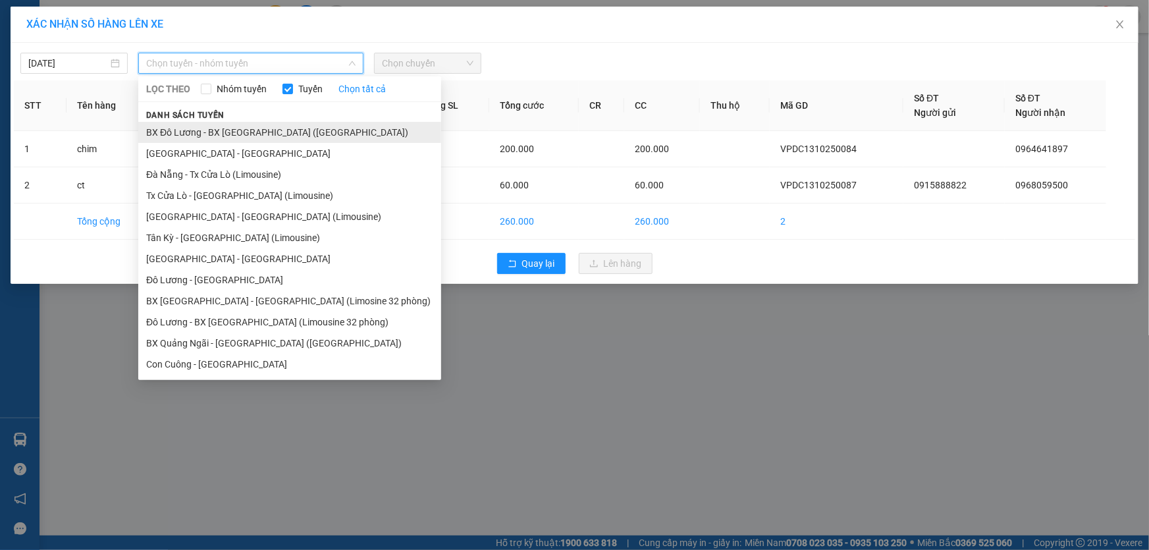
click at [224, 122] on li "BX Đô Lương - BX [GEOGRAPHIC_DATA] ([GEOGRAPHIC_DATA])" at bounding box center [289, 132] width 303 height 21
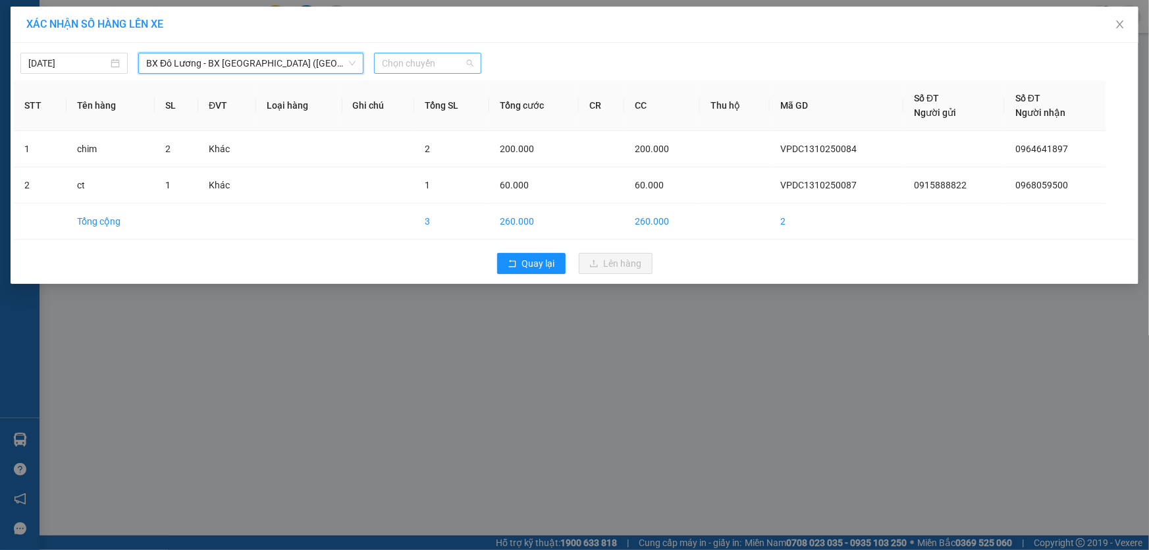
click at [423, 57] on span "Chọn chuyến" at bounding box center [428, 63] width 92 height 20
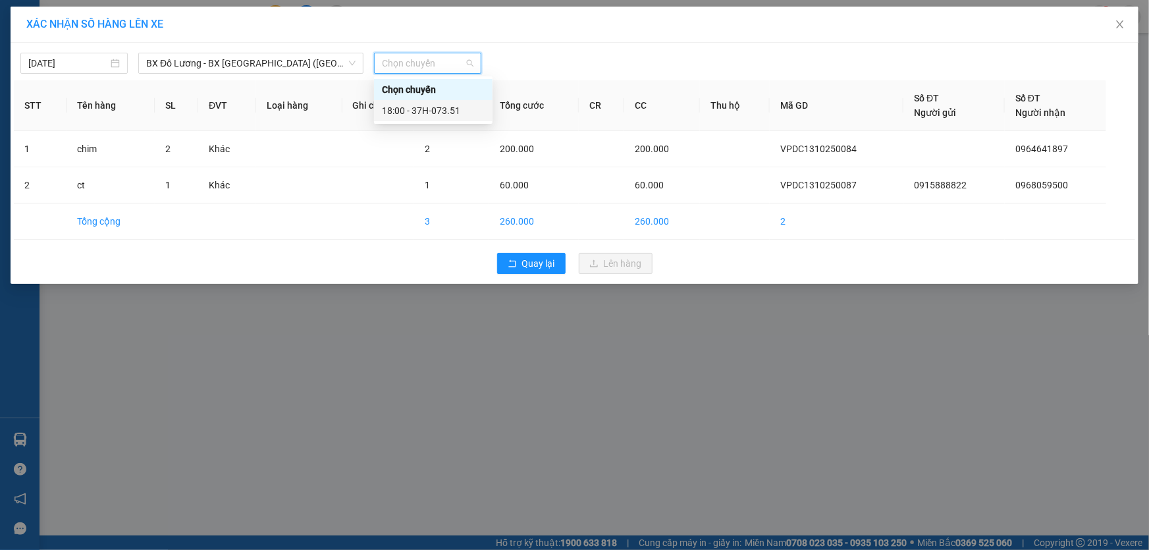
click at [448, 111] on div "18:00 - 37H-073.51" at bounding box center [433, 110] width 103 height 14
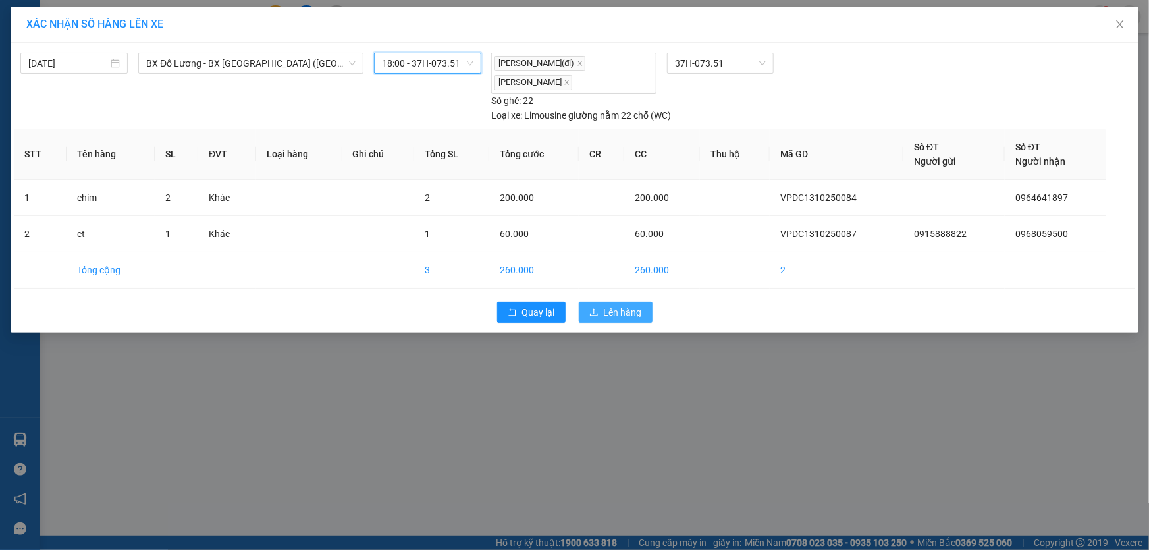
click at [624, 308] on span "Lên hàng" at bounding box center [623, 312] width 38 height 14
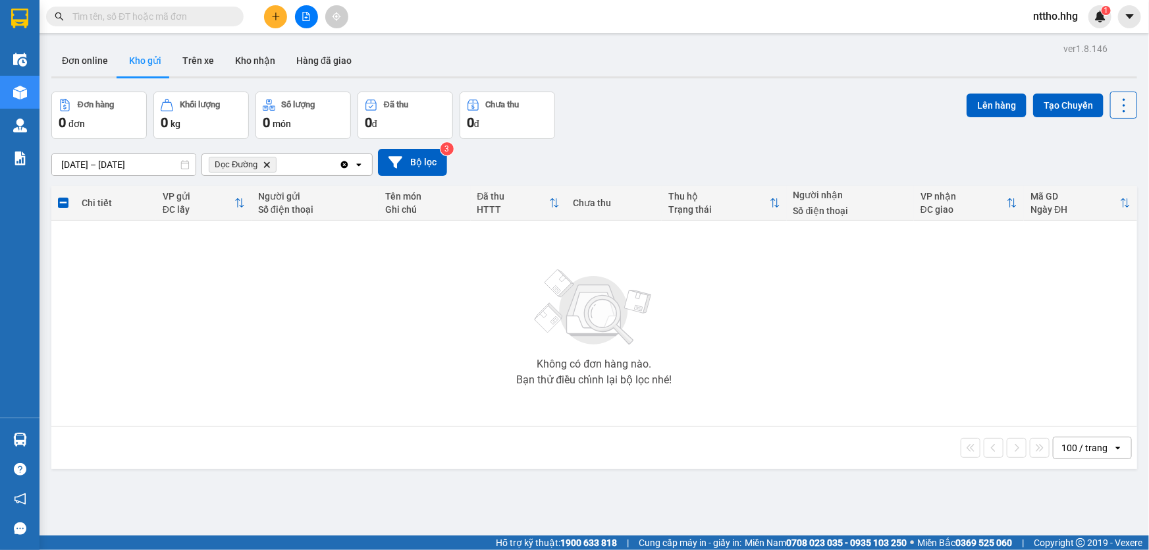
click at [1118, 100] on icon at bounding box center [1123, 105] width 18 height 18
click at [1095, 184] on span "Làm mới" at bounding box center [1096, 187] width 36 height 13
click at [409, 165] on button "Bộ lọc" at bounding box center [412, 162] width 69 height 27
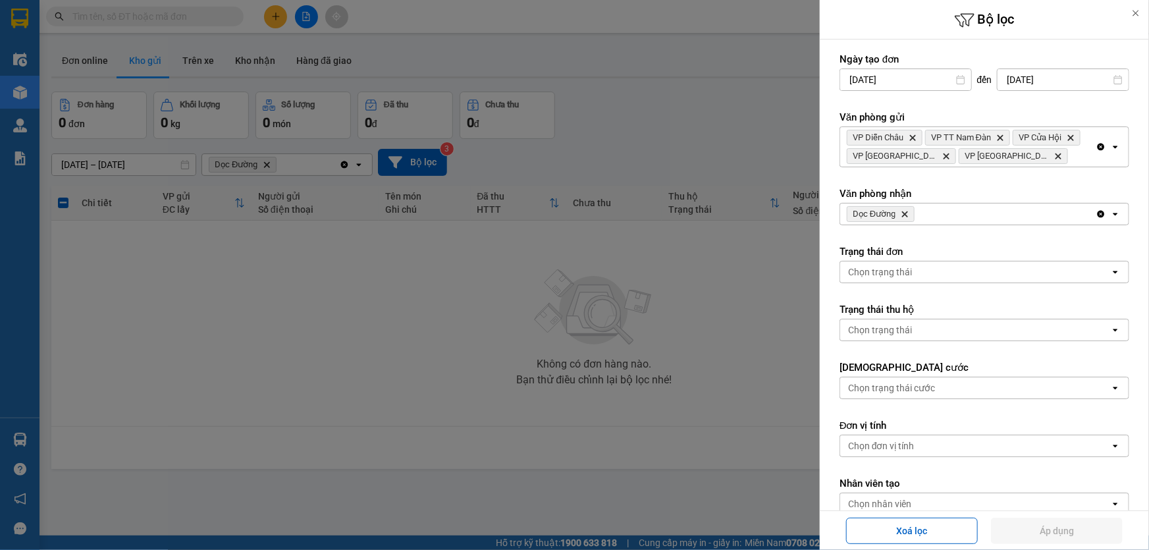
click at [1047, 149] on div "VP Diễn Châu Delete VP TT Nam Đàn Delete VP Cửa Hội Delete VP Cầu [GEOGRAPHIC_D…" at bounding box center [967, 146] width 255 height 39
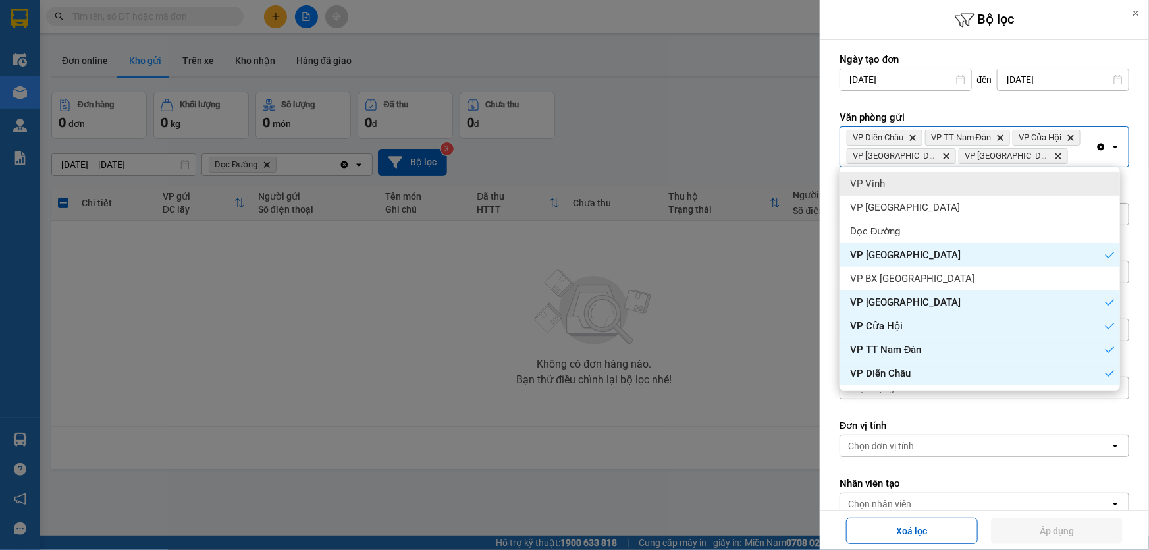
click at [885, 176] on div "VP Vinh" at bounding box center [979, 184] width 280 height 24
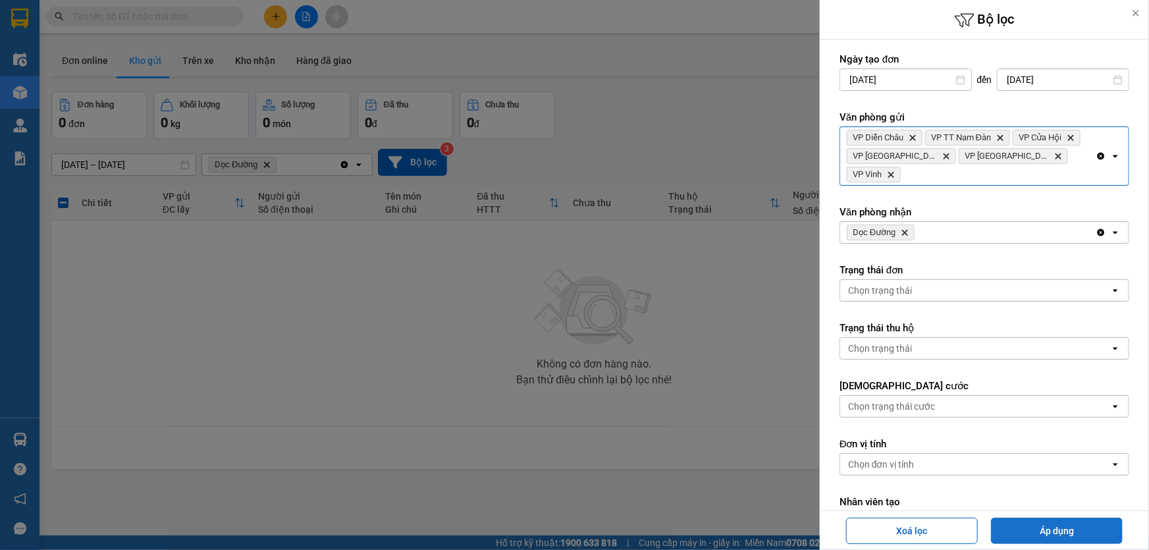
click at [1045, 534] on button "Áp dụng" at bounding box center [1057, 530] width 132 height 26
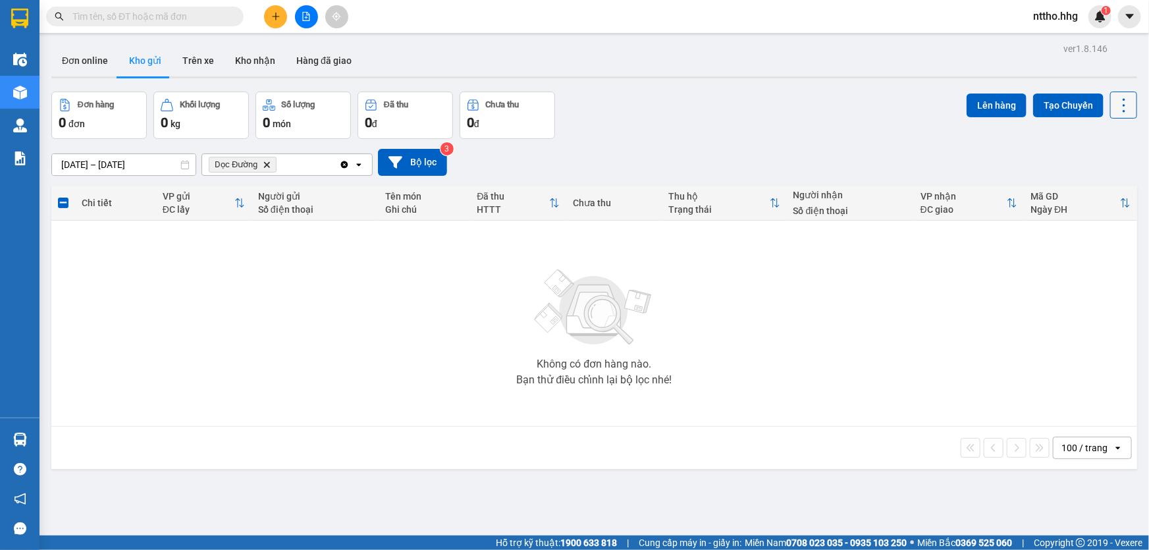
click at [1114, 102] on icon at bounding box center [1123, 105] width 18 height 18
click at [1086, 192] on span "Làm mới" at bounding box center [1096, 187] width 36 height 13
click at [265, 162] on icon "Delete" at bounding box center [267, 165] width 8 height 8
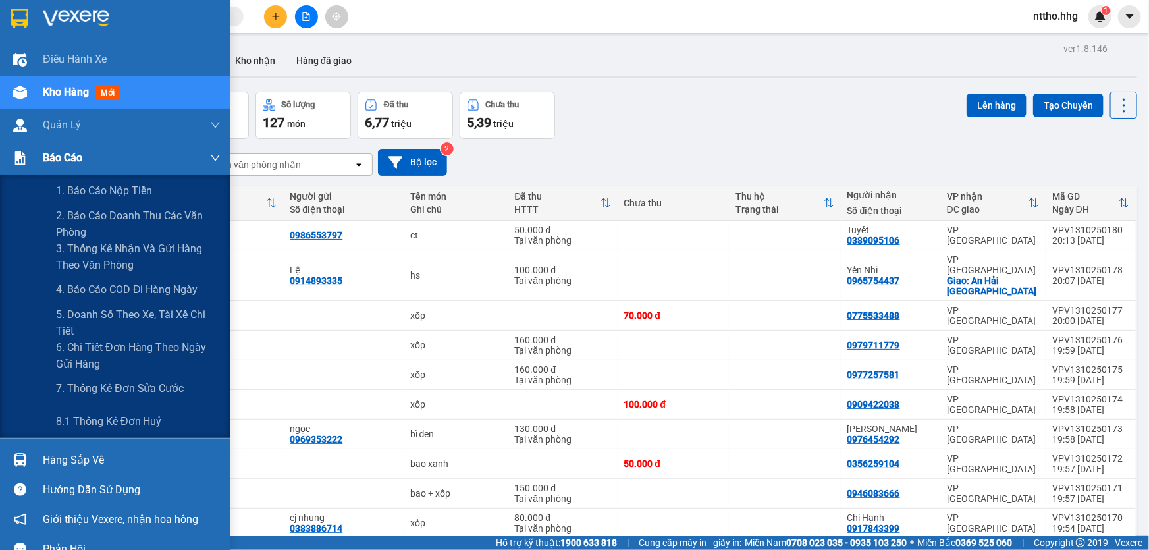
click at [27, 163] on div at bounding box center [20, 158] width 23 height 23
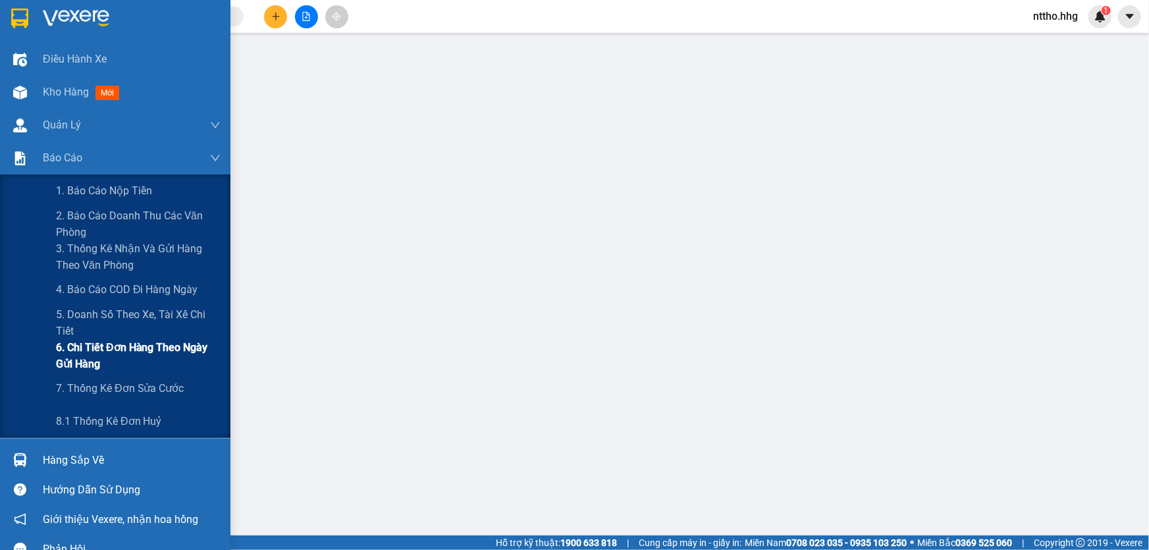
click at [59, 354] on span "6. Chi tiết đơn hàng theo ngày gửi hàng" at bounding box center [138, 355] width 165 height 33
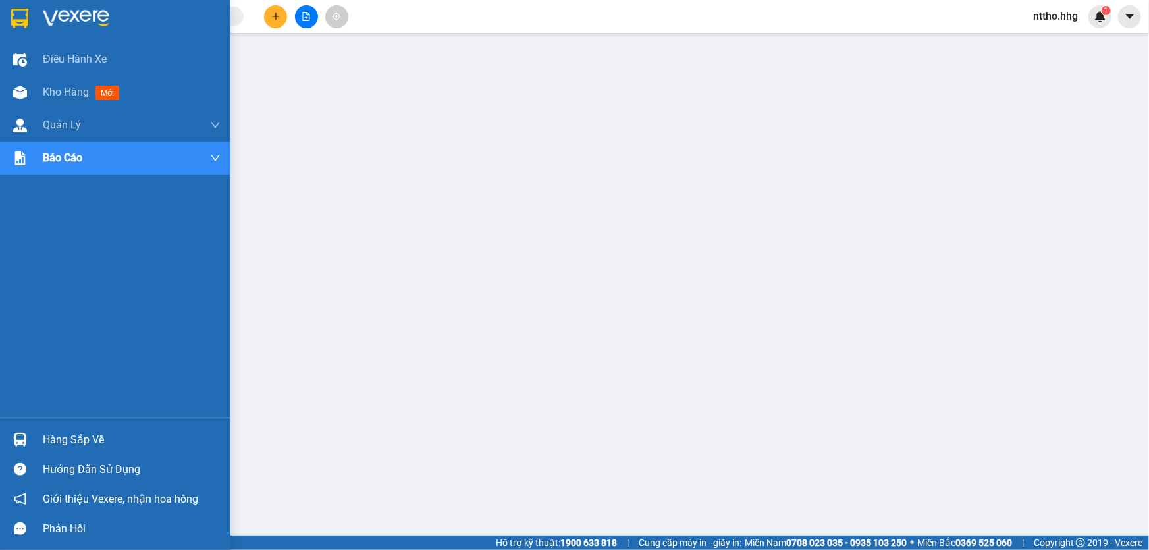
click at [14, 16] on img at bounding box center [19, 19] width 17 height 20
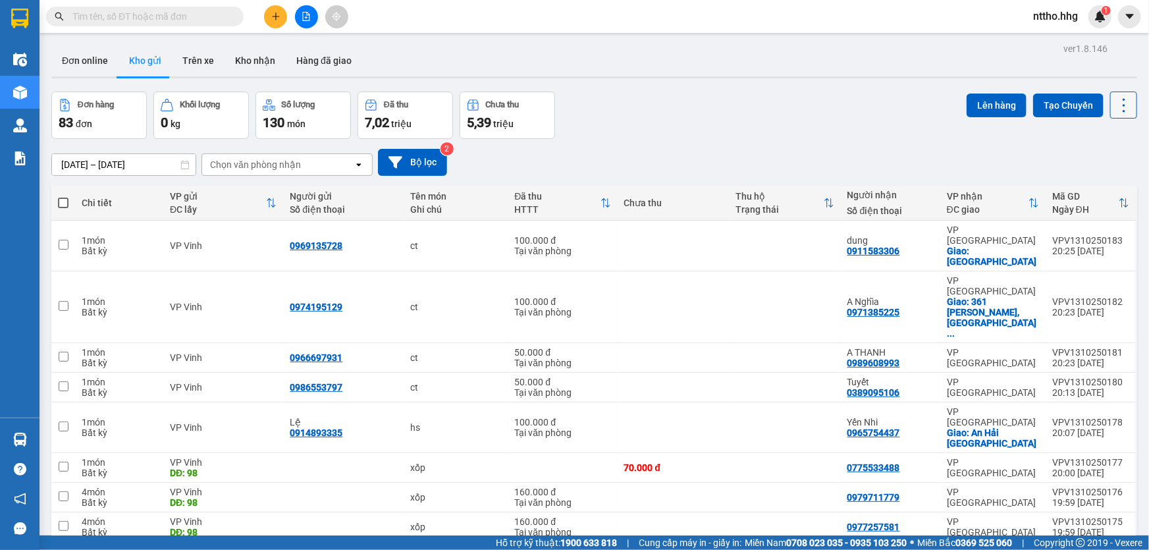
click at [1114, 107] on icon at bounding box center [1123, 105] width 18 height 18
click at [1078, 184] on span "Làm mới" at bounding box center [1096, 187] width 36 height 13
click at [296, 170] on div "Chọn văn phòng nhận" at bounding box center [255, 164] width 91 height 13
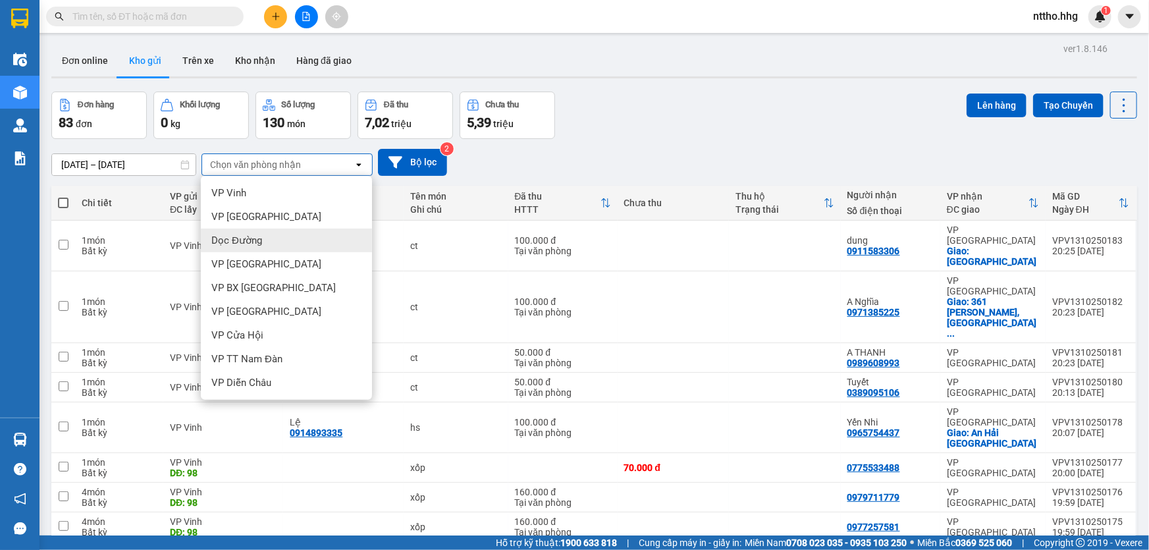
click at [252, 245] on span "Dọc Đường" at bounding box center [236, 240] width 51 height 13
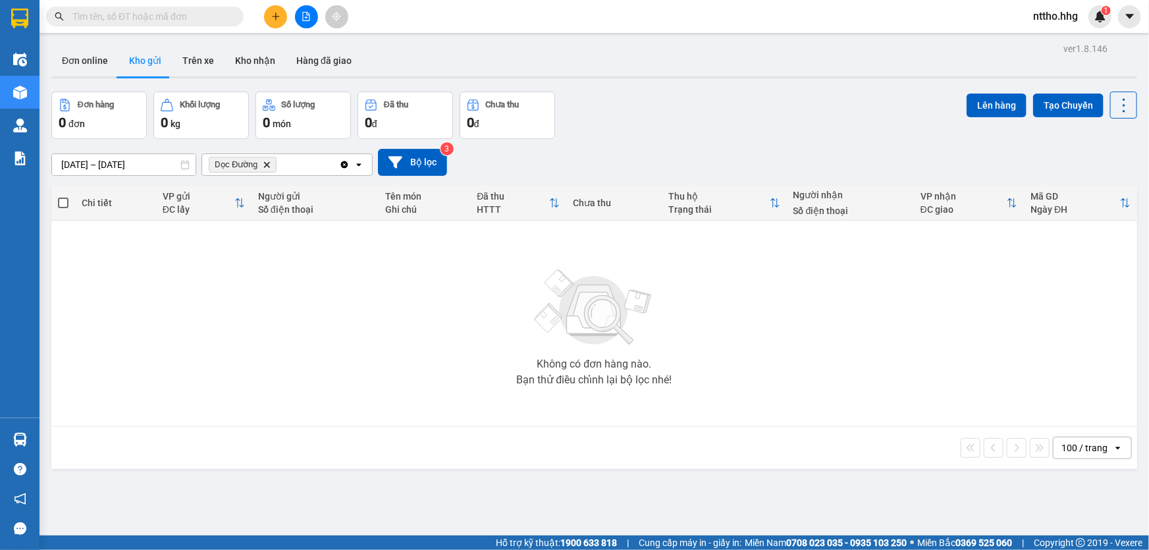
click at [265, 164] on icon "Dọc Đường, close by backspace" at bounding box center [267, 164] width 6 height 6
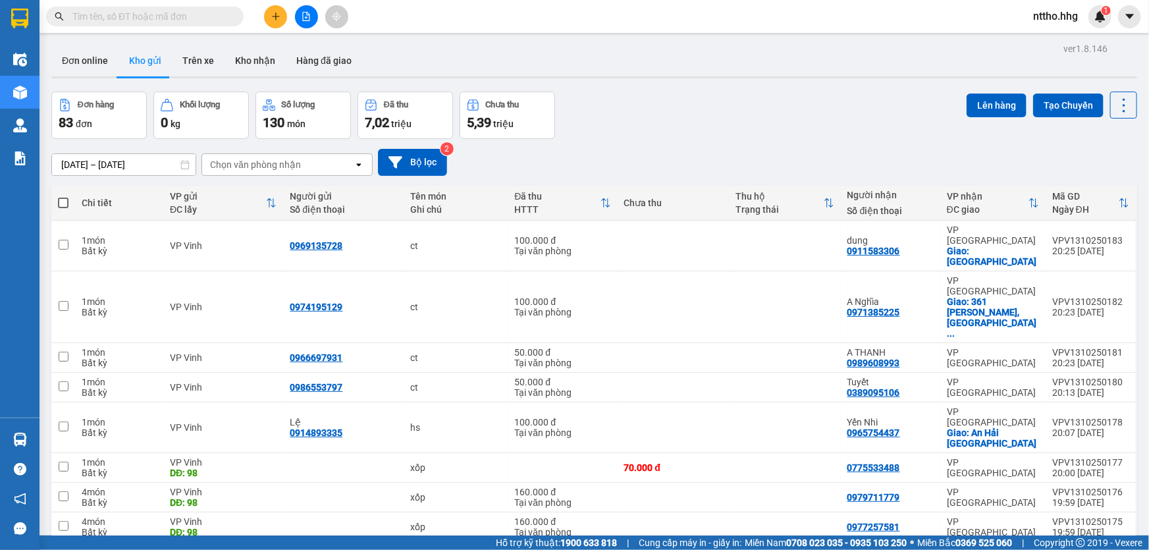
click at [67, 203] on span at bounding box center [63, 202] width 11 height 11
click at [63, 196] on input "checkbox" at bounding box center [63, 196] width 0 height 0
checkbox input "true"
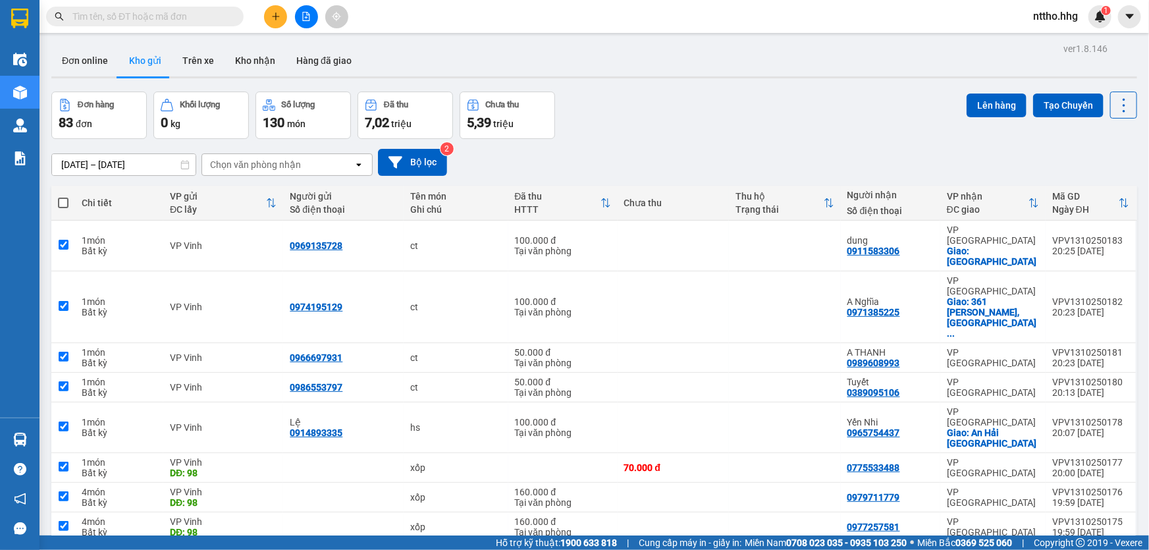
checkbox input "true"
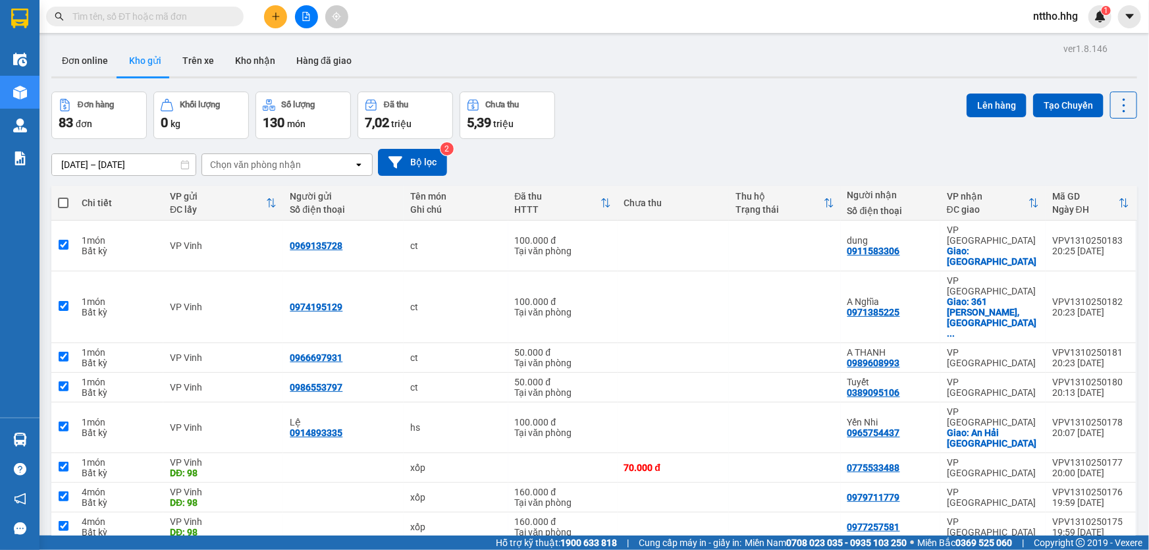
checkbox input "true"
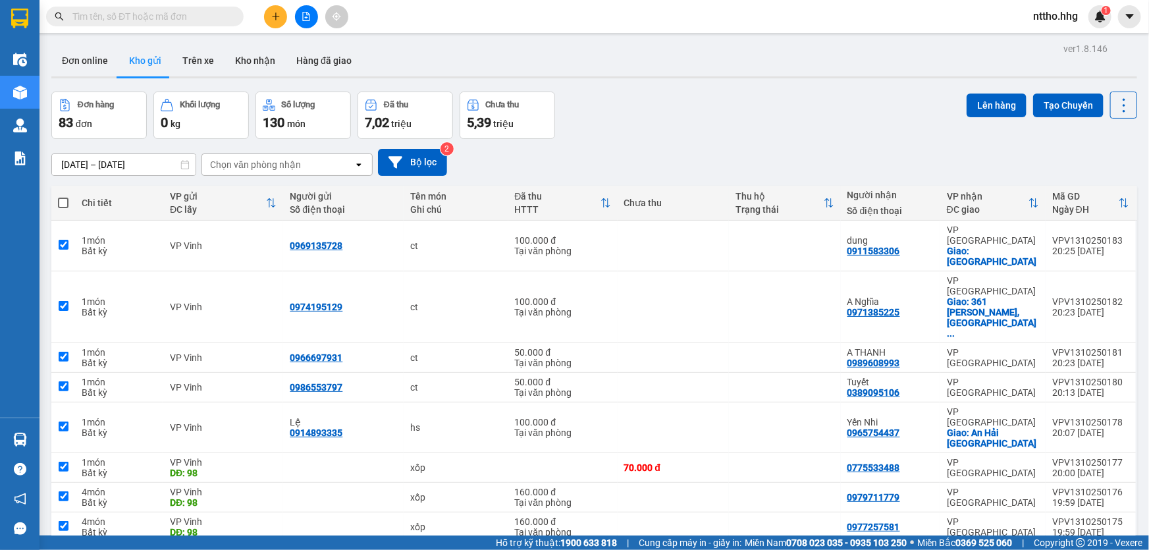
checkbox input "true"
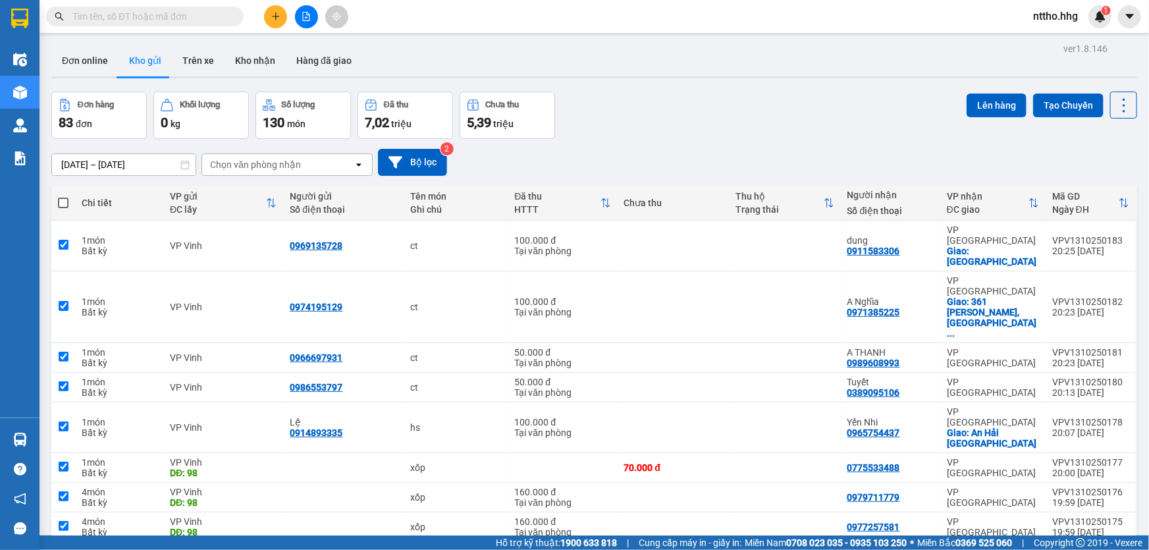
checkbox input "true"
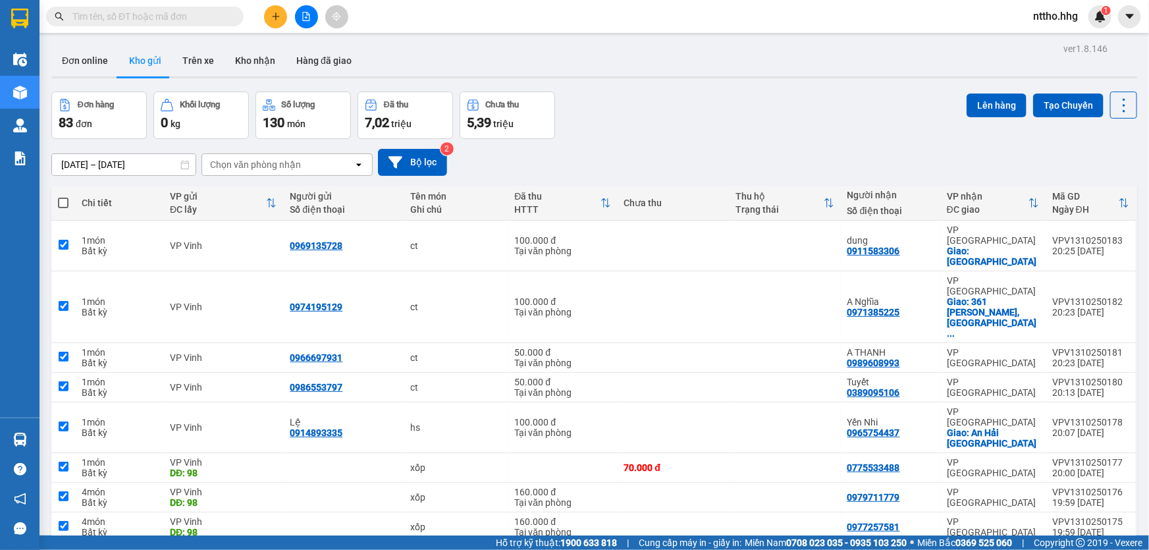
checkbox input "true"
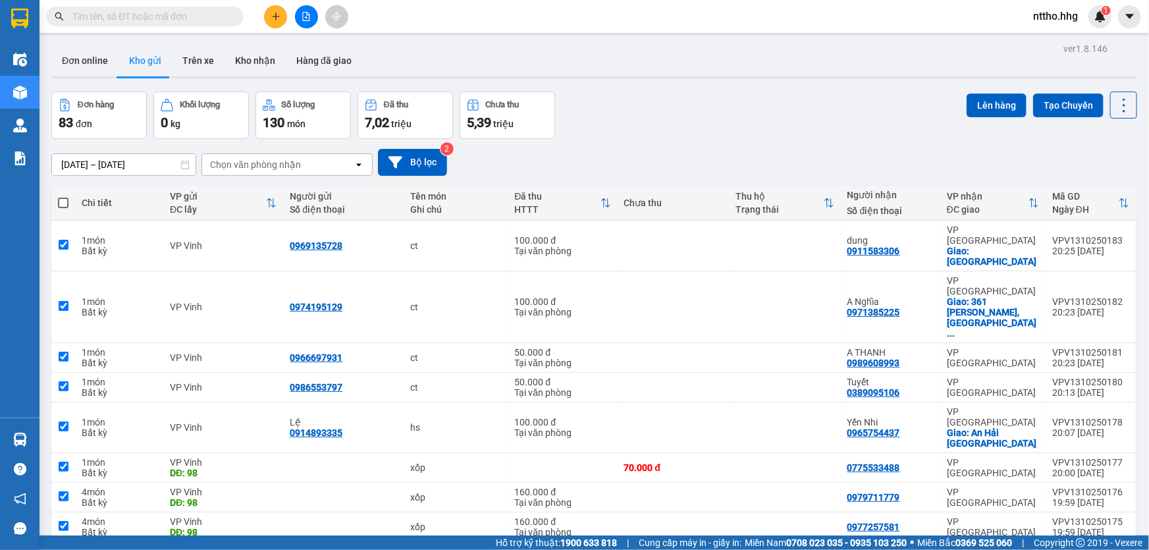
checkbox input "true"
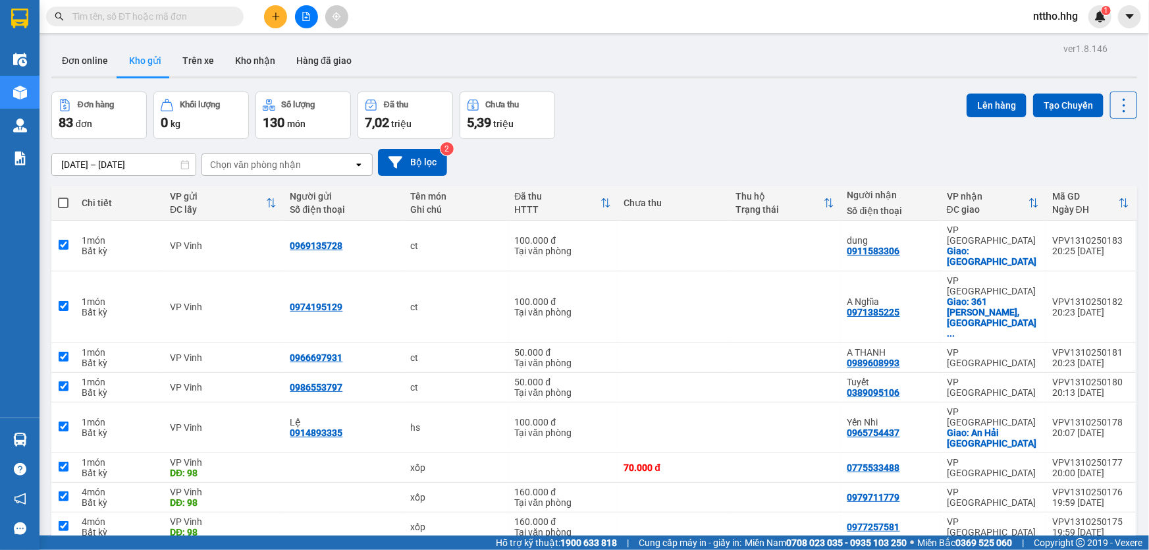
checkbox input "true"
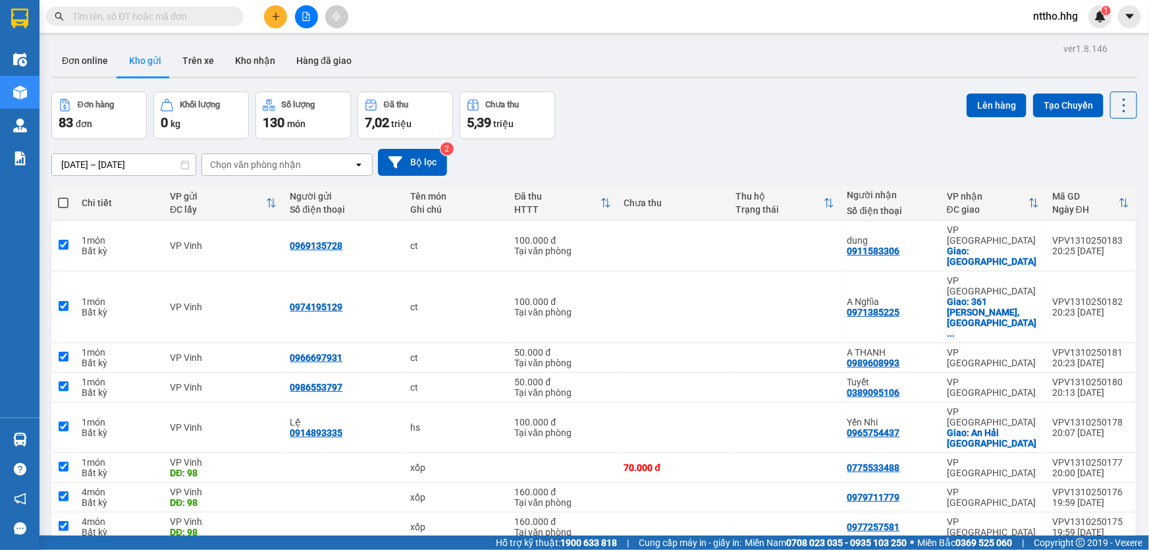
checkbox input "true"
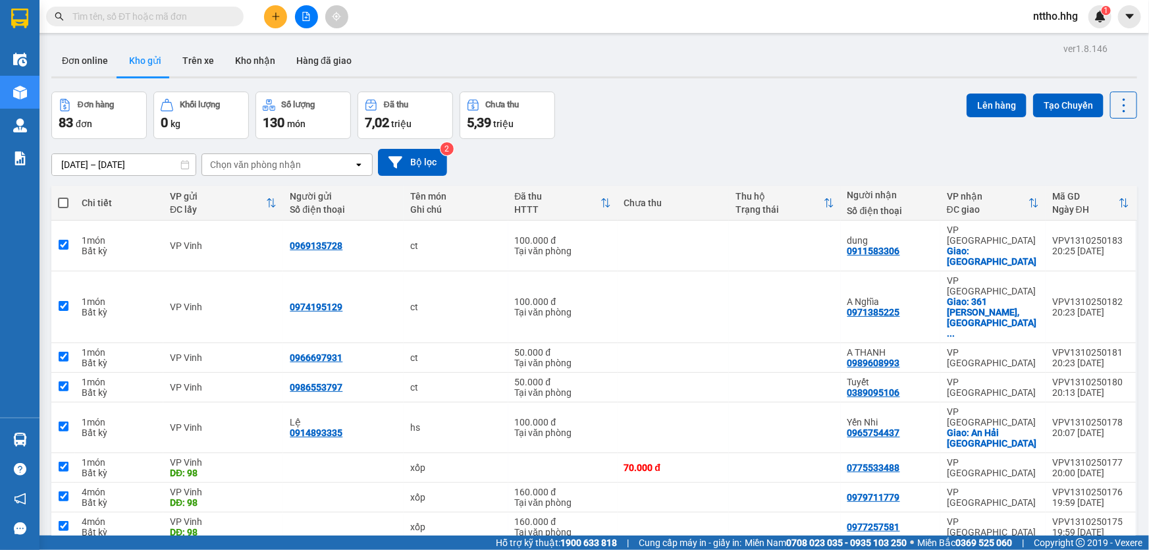
checkbox input "true"
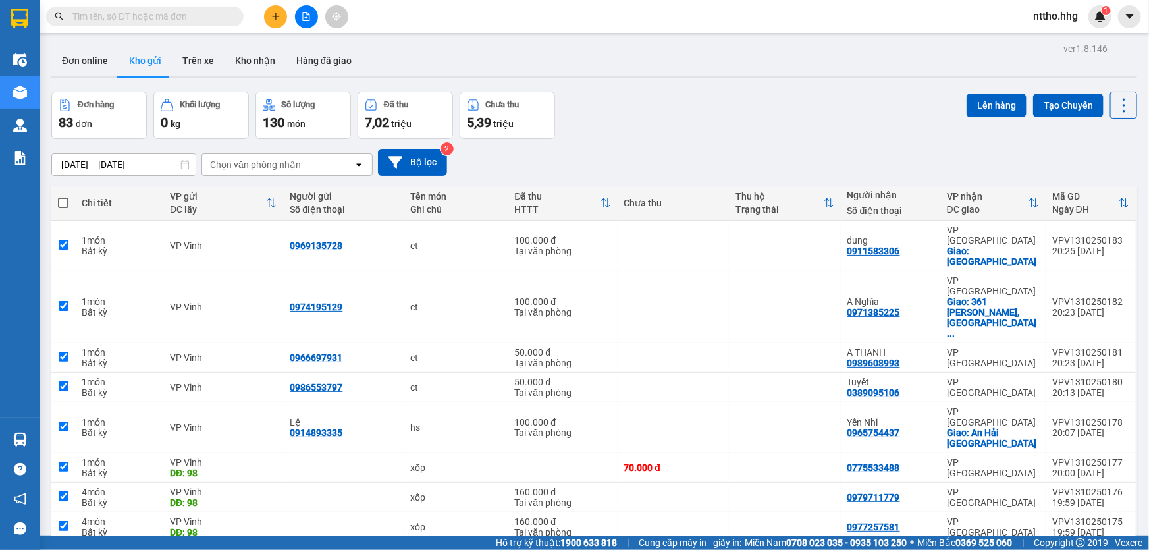
checkbox input "true"
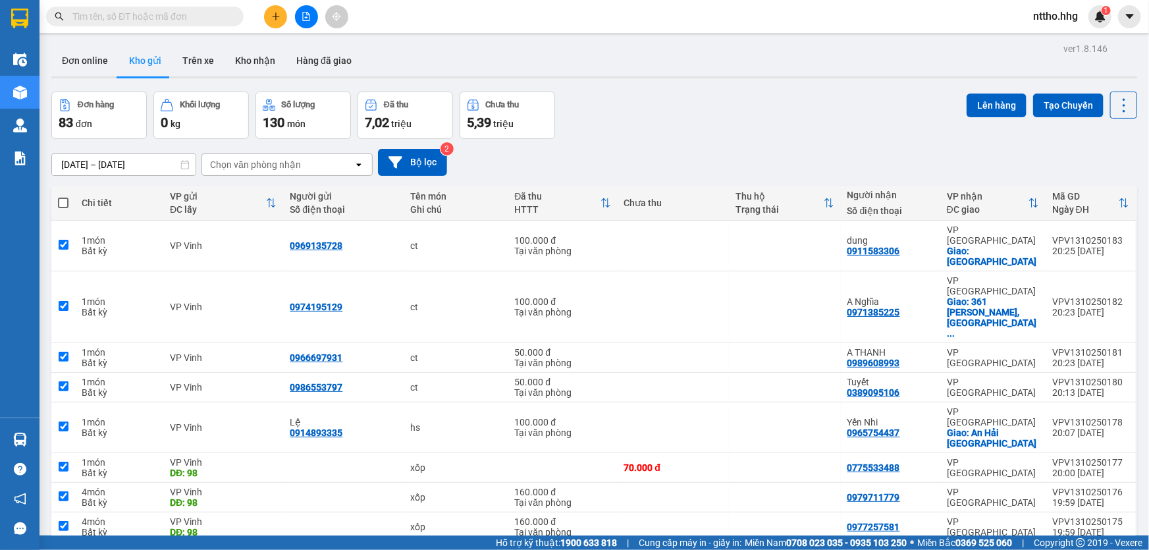
checkbox input "true"
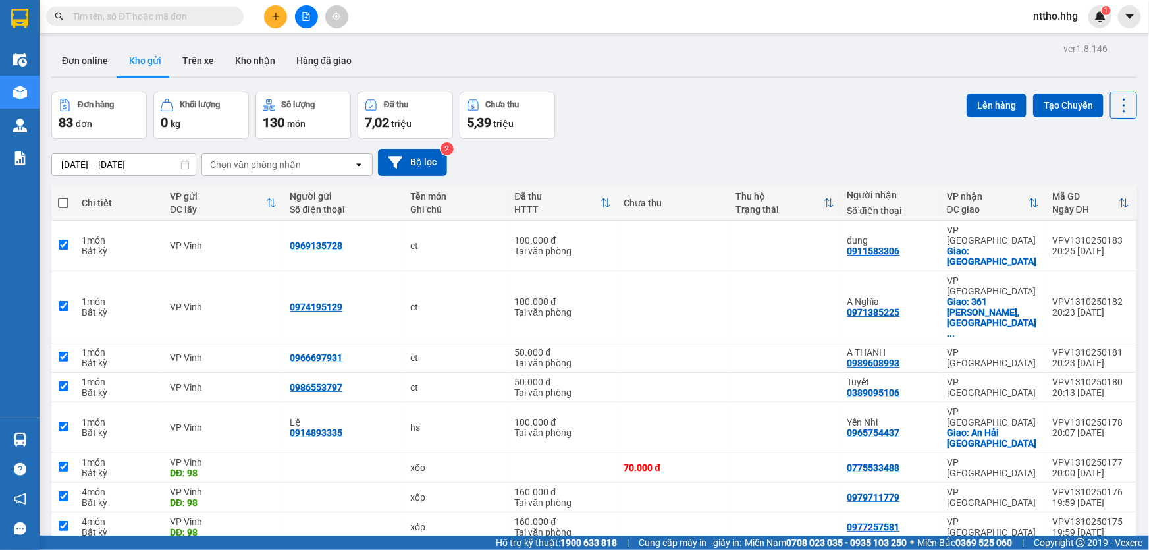
checkbox input "true"
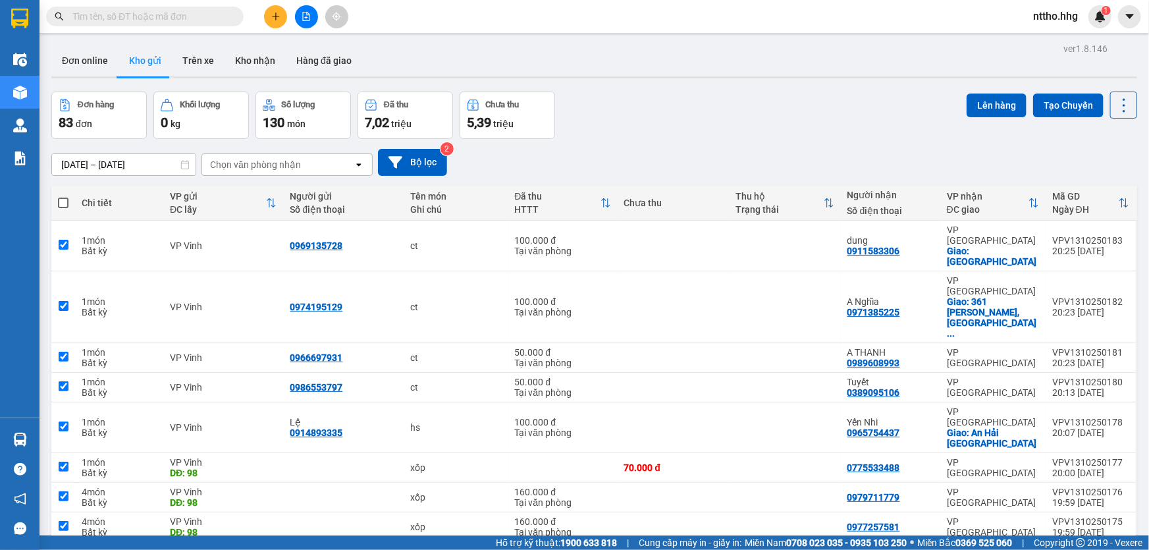
checkbox input "true"
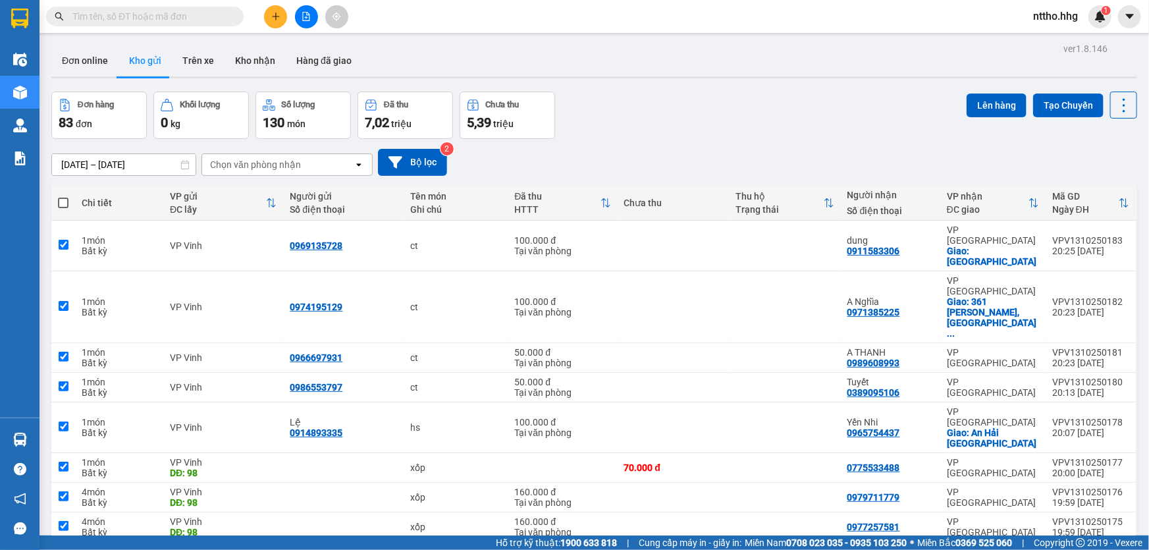
checkbox input "true"
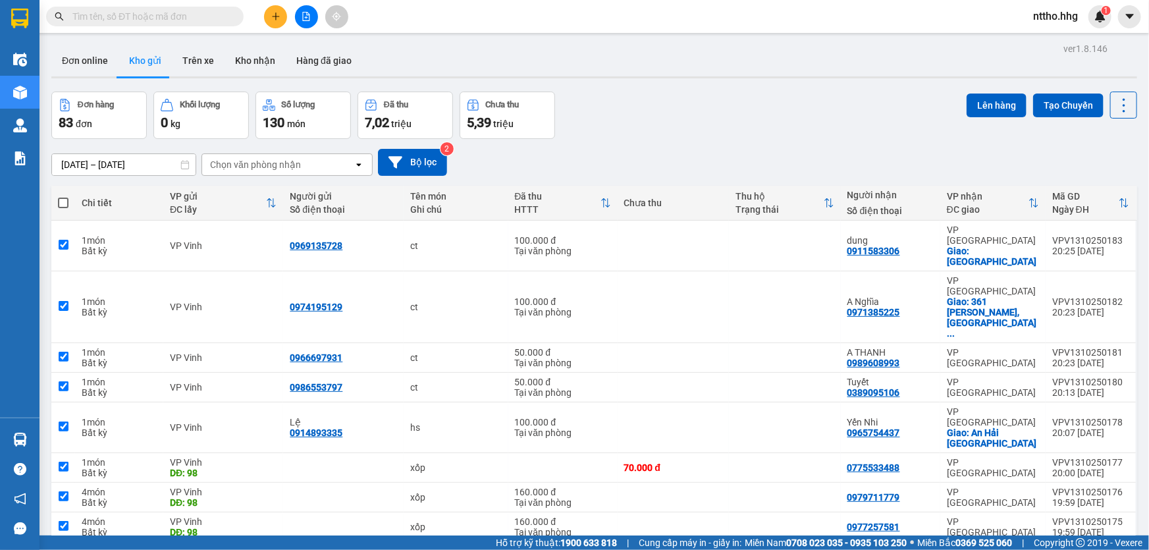
checkbox input "true"
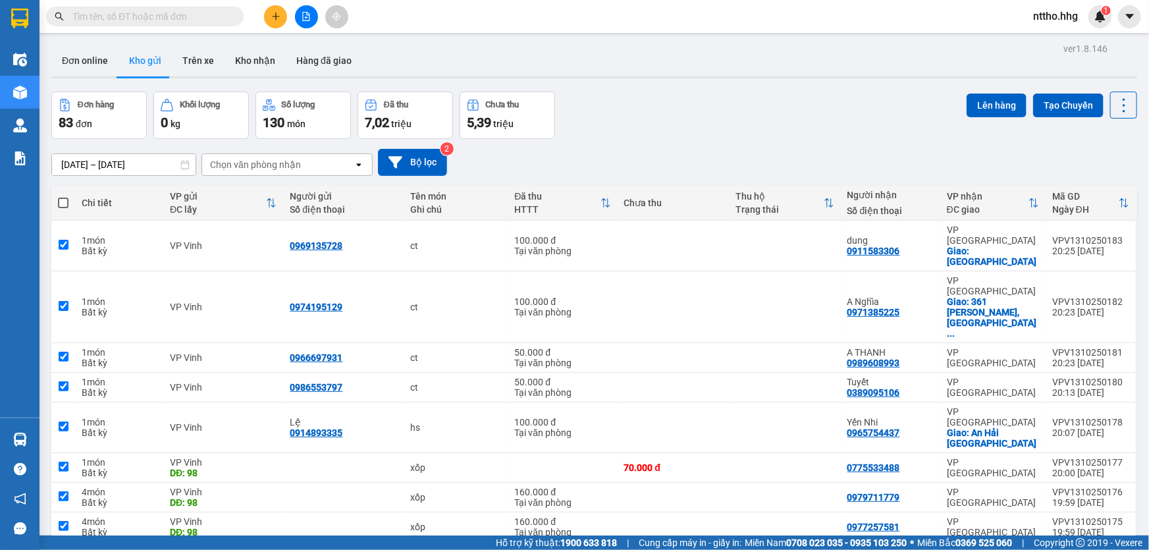
checkbox input "true"
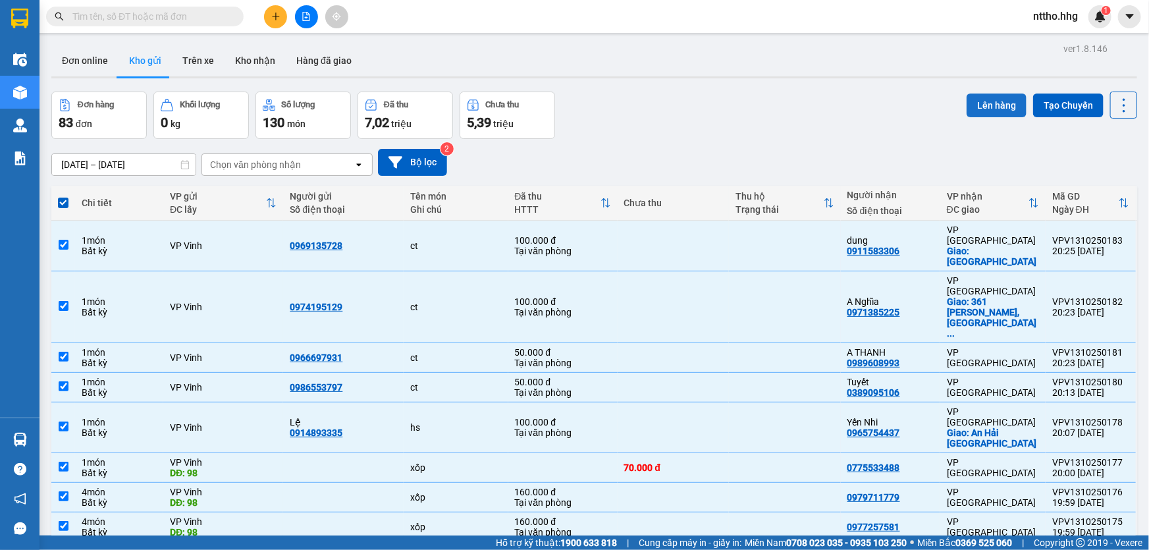
click at [987, 101] on button "Lên hàng" at bounding box center [996, 105] width 60 height 24
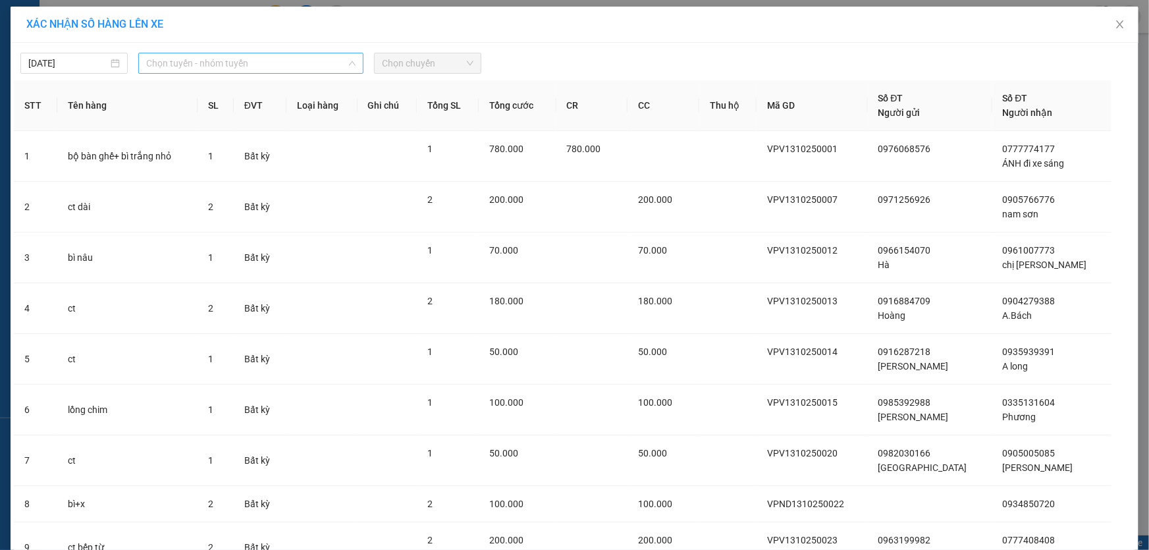
click at [261, 62] on span "Chọn tuyến - nhóm tuyến" at bounding box center [250, 63] width 209 height 20
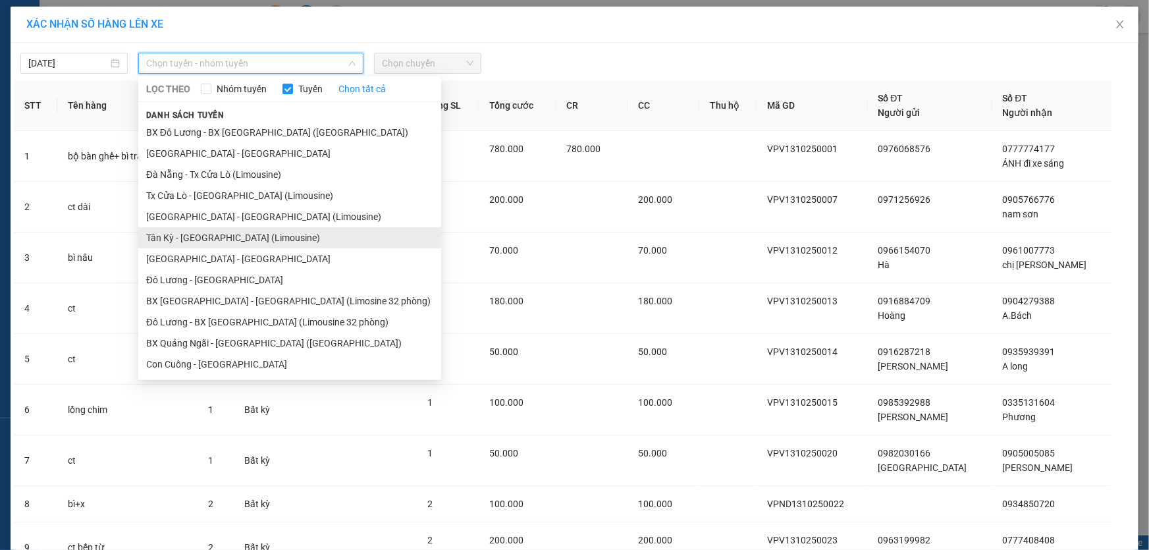
click at [189, 238] on li "Tân Kỳ - [GEOGRAPHIC_DATA] (Limousine)" at bounding box center [289, 237] width 303 height 21
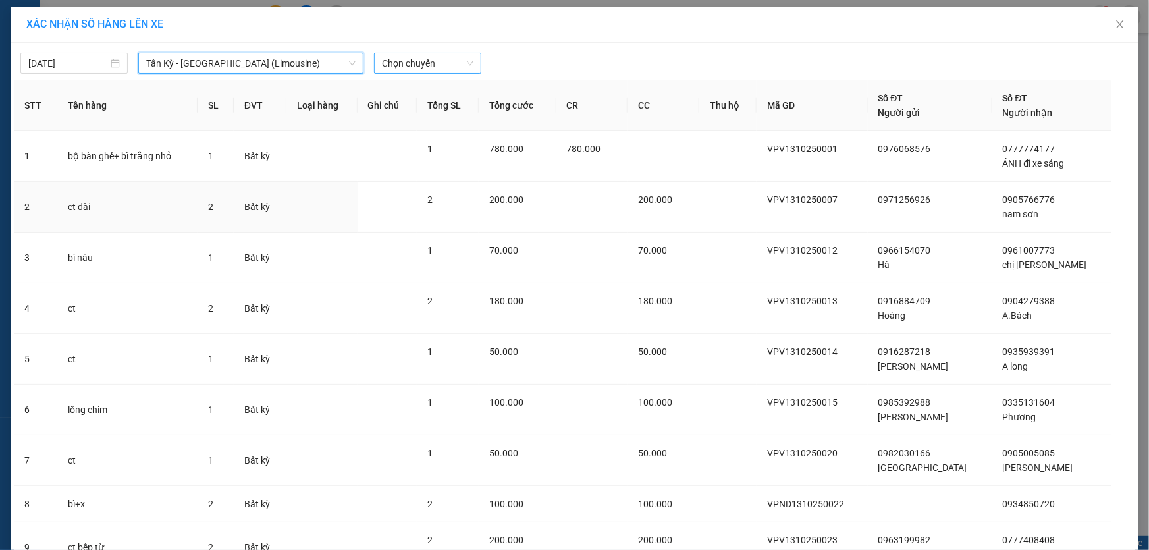
click at [420, 69] on span "Chọn chuyến" at bounding box center [428, 63] width 92 height 20
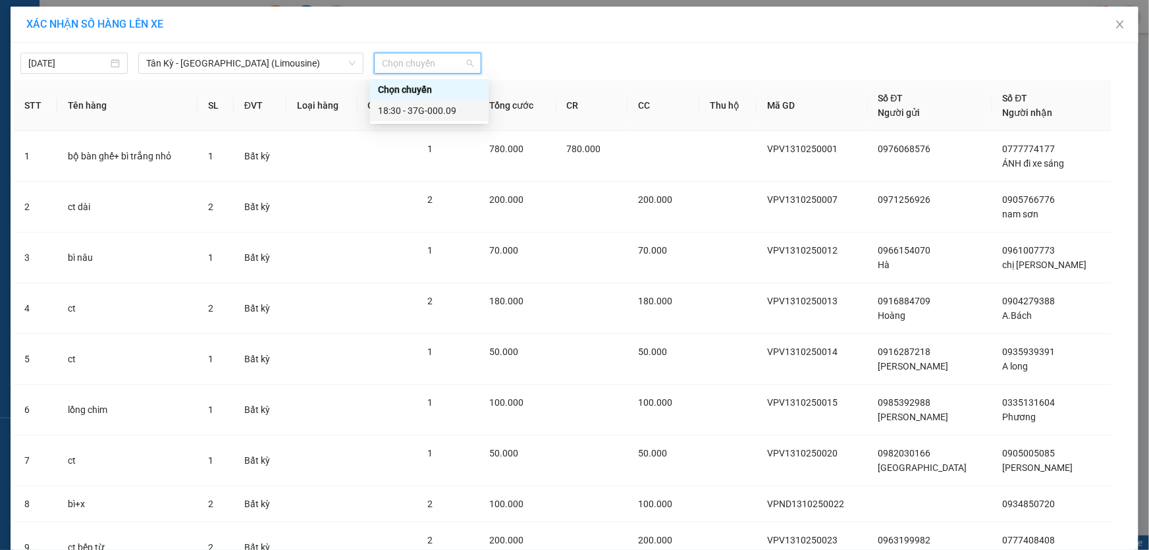
click at [413, 107] on div "18:30 - 37G-000.09" at bounding box center [429, 110] width 103 height 14
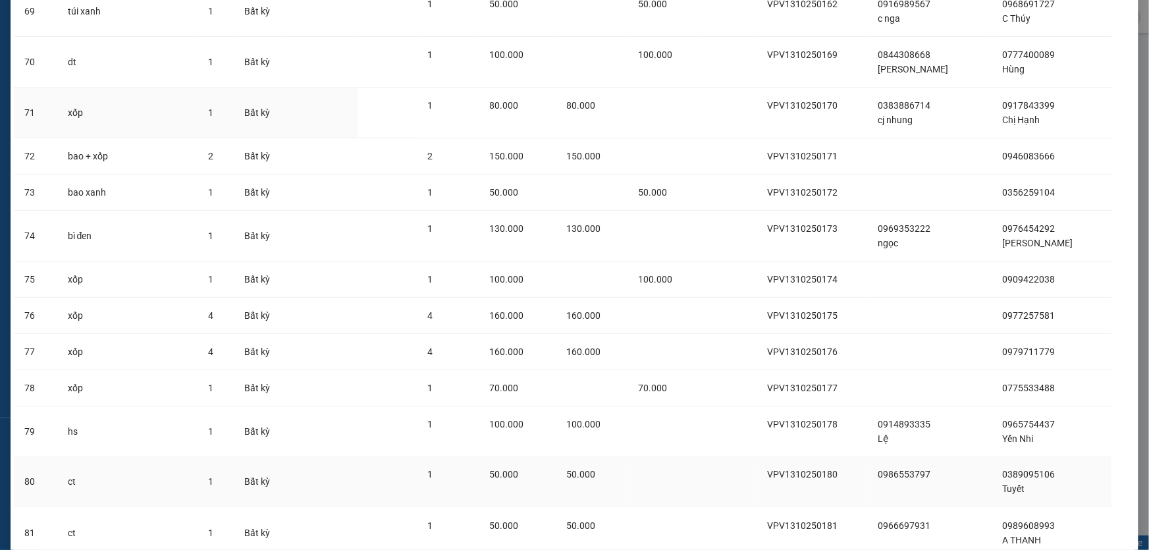
scroll to position [3547, 0]
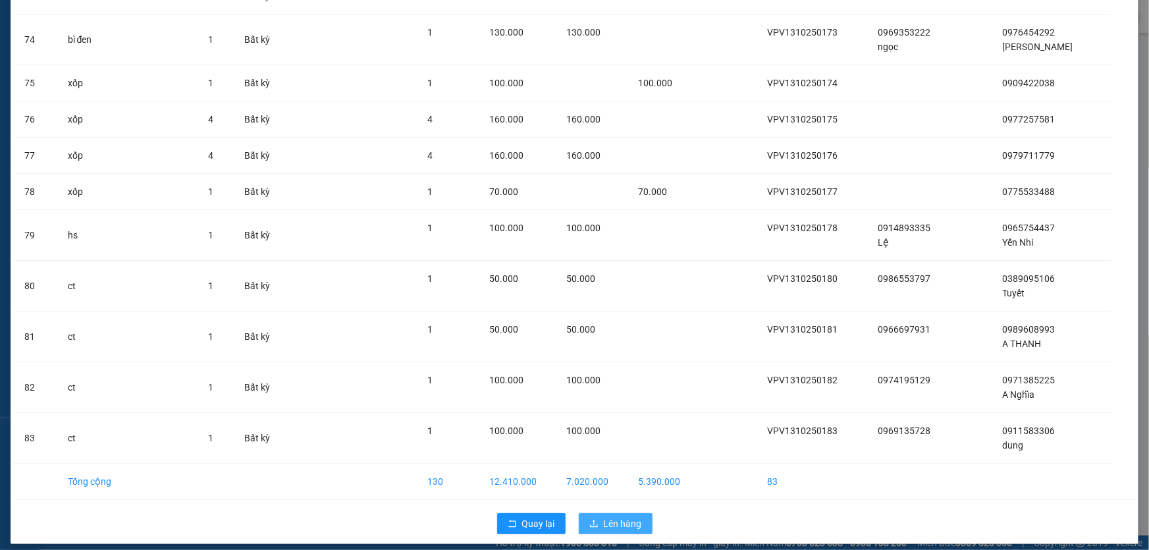
click at [621, 516] on span "Lên hàng" at bounding box center [623, 523] width 38 height 14
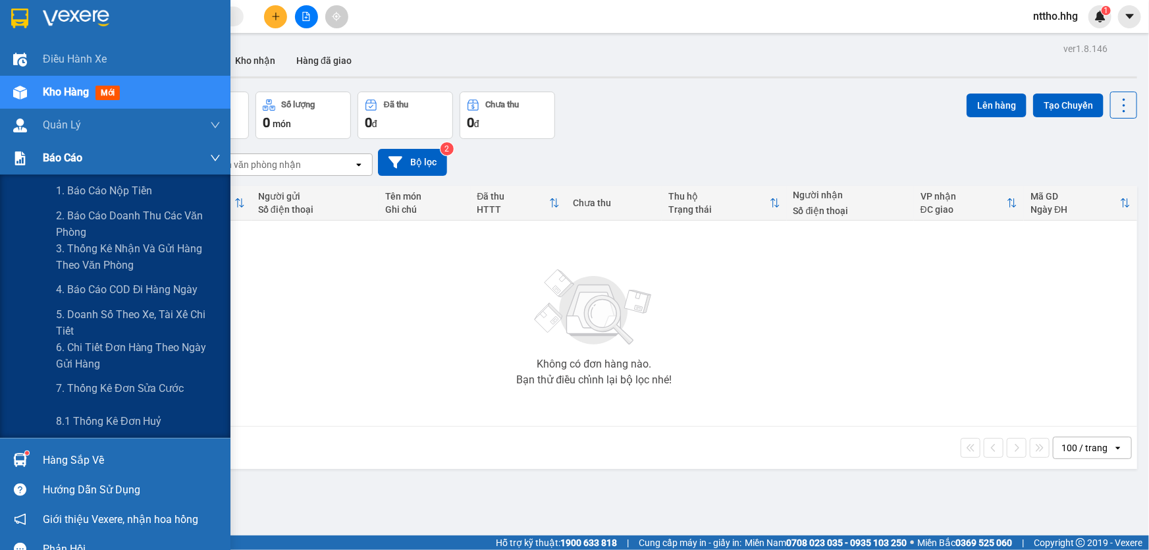
click at [16, 165] on div at bounding box center [20, 158] width 23 height 23
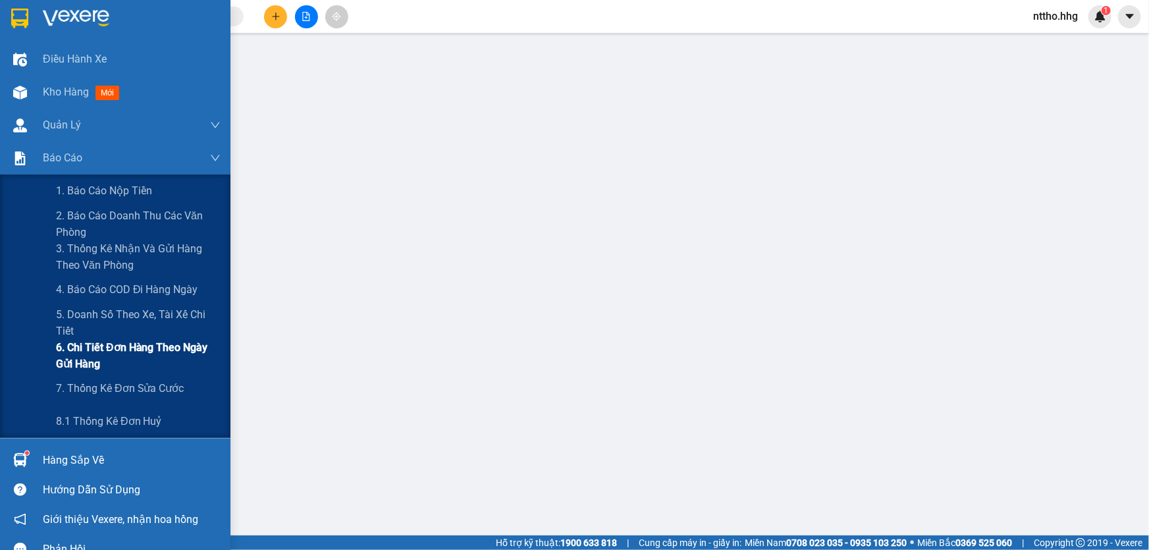
click at [93, 354] on span "6. Chi tiết đơn hàng theo ngày gửi hàng" at bounding box center [138, 355] width 165 height 33
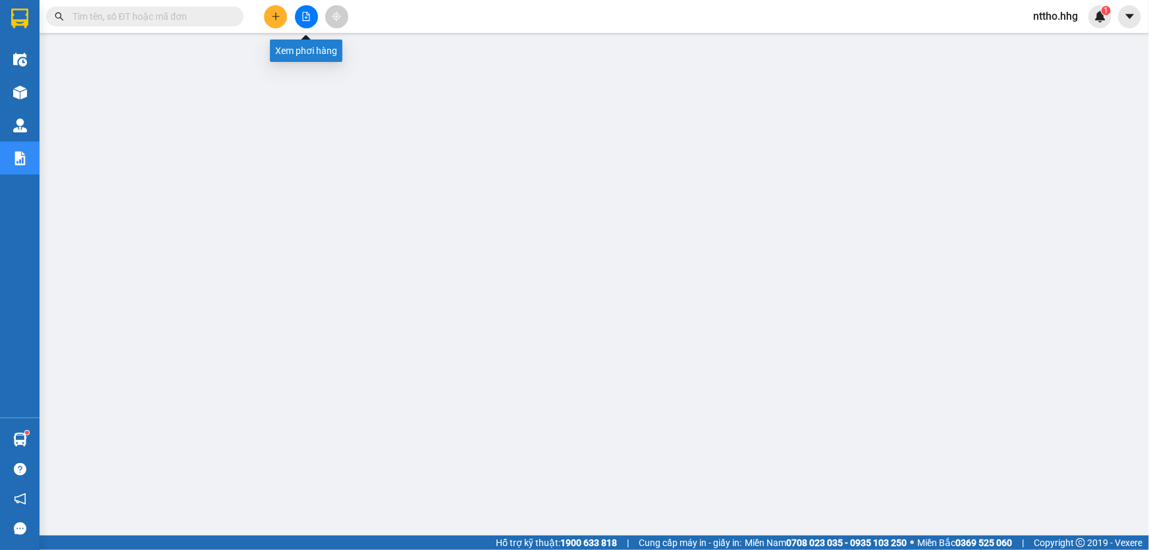
click at [307, 14] on icon "file-add" at bounding box center [305, 16] width 9 height 9
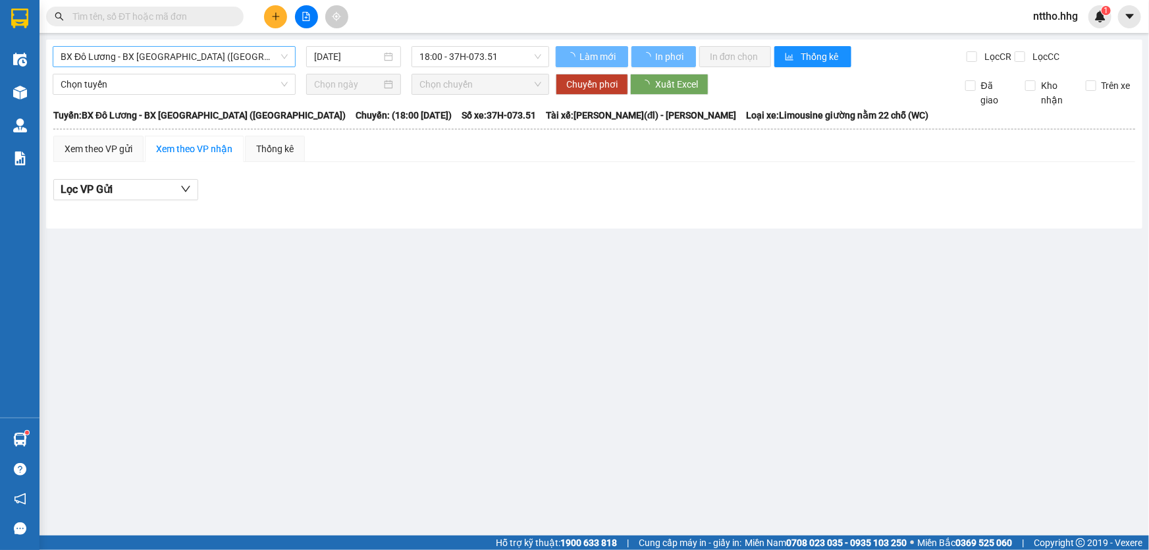
click at [193, 61] on span "BX Đô Lương - BX [GEOGRAPHIC_DATA] ([GEOGRAPHIC_DATA])" at bounding box center [174, 57] width 227 height 20
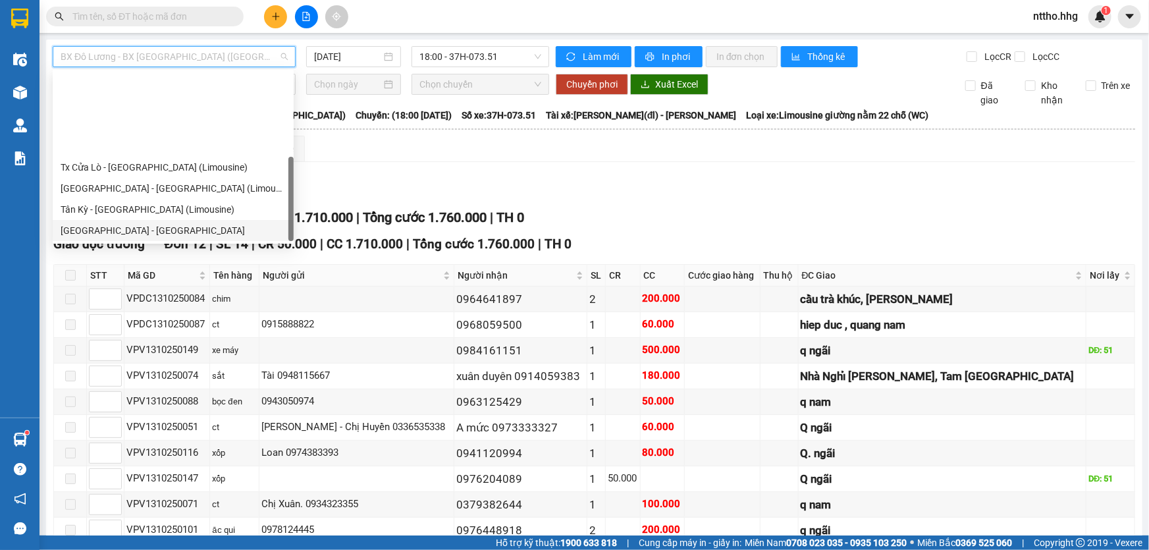
scroll to position [105, 0]
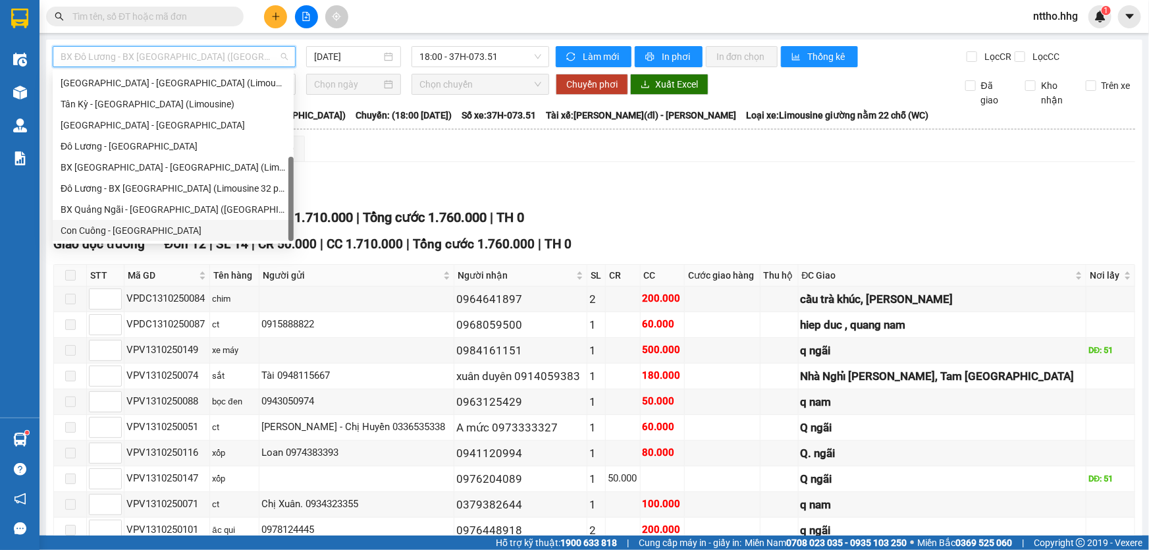
click at [99, 234] on div "Con Cuông - [GEOGRAPHIC_DATA]" at bounding box center [173, 230] width 225 height 14
type input "[DATE]"
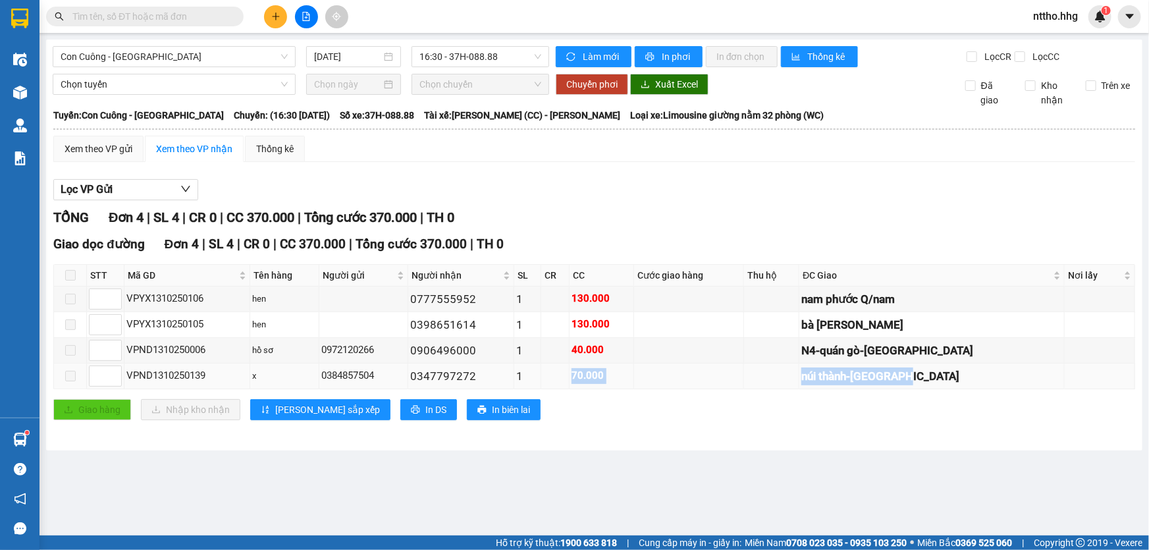
drag, startPoint x: 631, startPoint y: 373, endPoint x: 1003, endPoint y: 372, distance: 372.6
click at [1001, 372] on tr "VPND1310250139 x 0384857504 0347797272 1 70.000 núi thành-[GEOGRAPHIC_DATA]" at bounding box center [594, 376] width 1081 height 26
click at [931, 380] on div "núi thành-[GEOGRAPHIC_DATA]" at bounding box center [931, 376] width 261 height 18
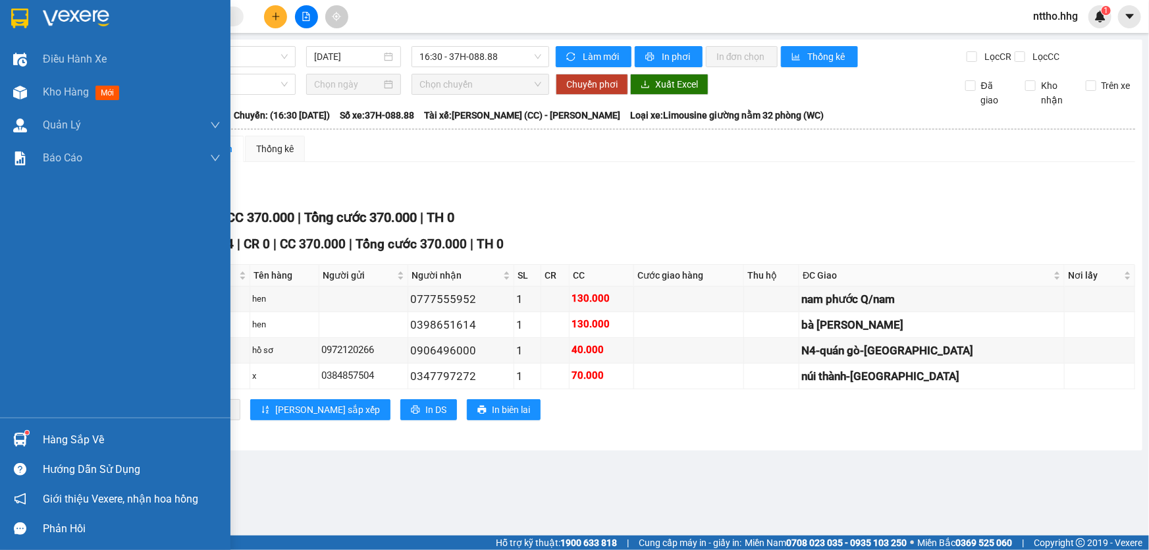
click at [13, 22] on img at bounding box center [19, 19] width 17 height 20
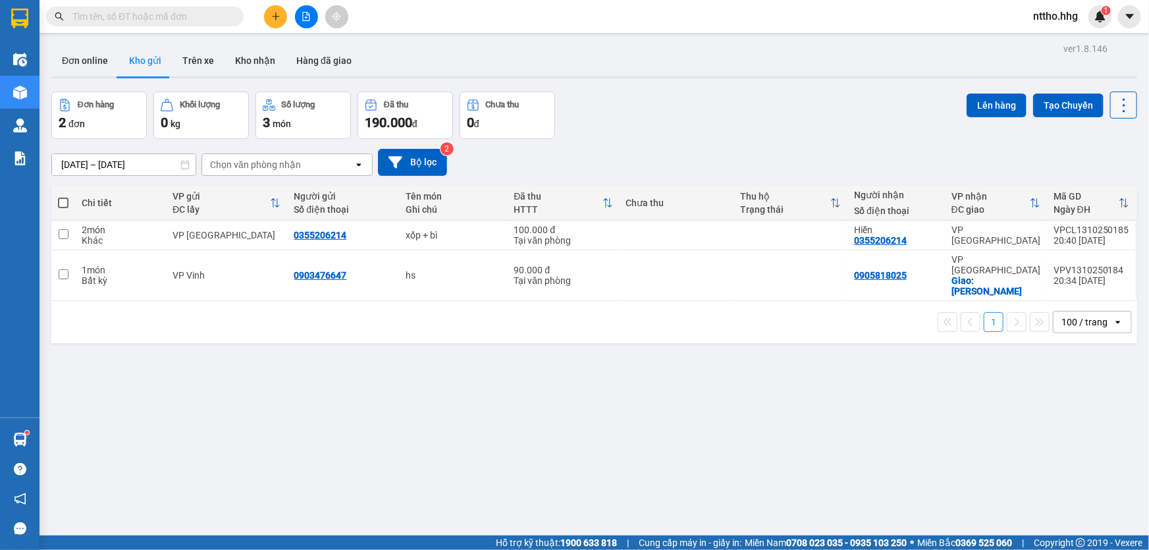
click at [1116, 108] on icon at bounding box center [1123, 105] width 18 height 18
click at [1081, 187] on span "Làm mới" at bounding box center [1096, 187] width 36 height 13
click at [60, 204] on span at bounding box center [63, 202] width 11 height 11
click at [63, 196] on input "checkbox" at bounding box center [63, 196] width 0 height 0
checkbox input "true"
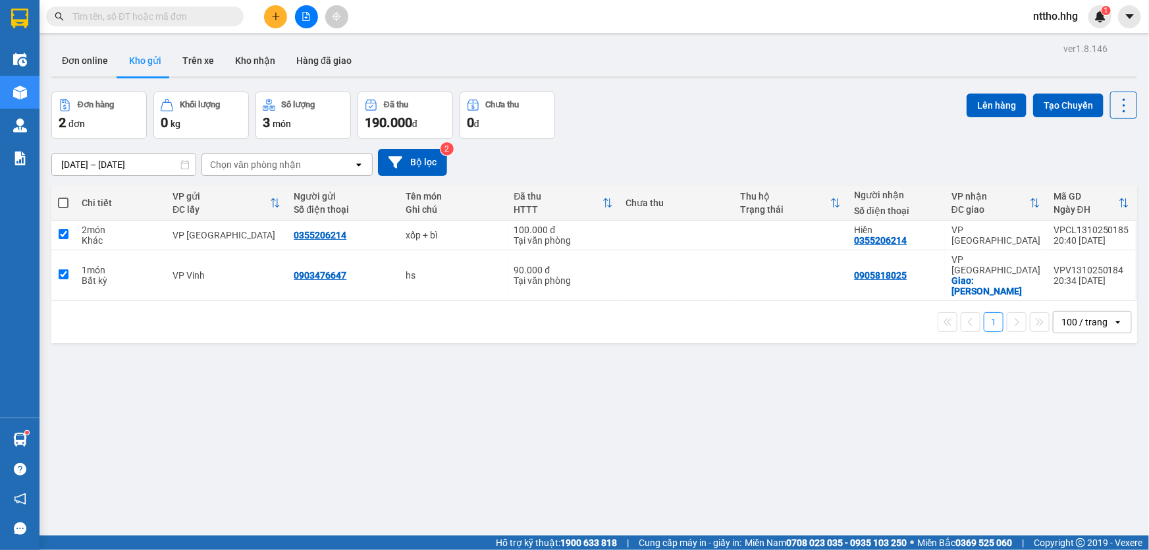
checkbox input "true"
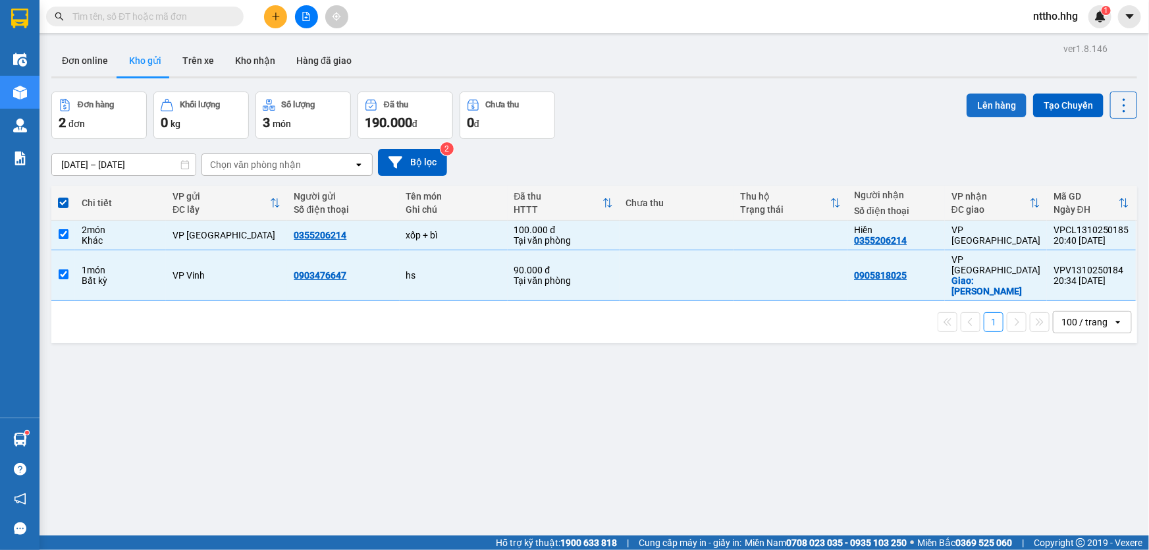
click at [982, 107] on button "Lên hàng" at bounding box center [996, 105] width 60 height 24
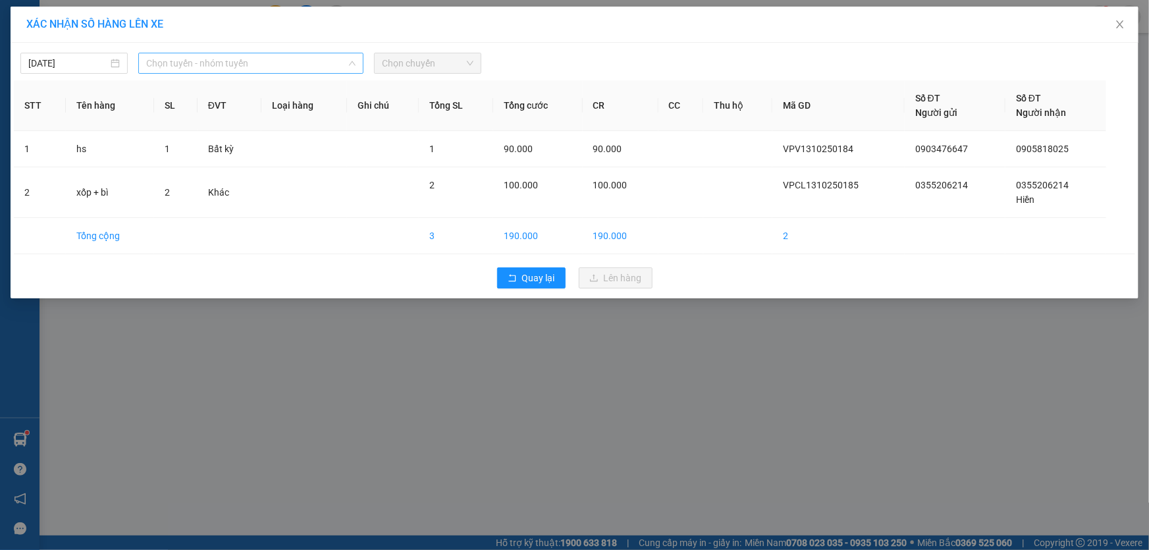
click at [196, 63] on span "Chọn tuyến - nhóm tuyến" at bounding box center [250, 63] width 209 height 20
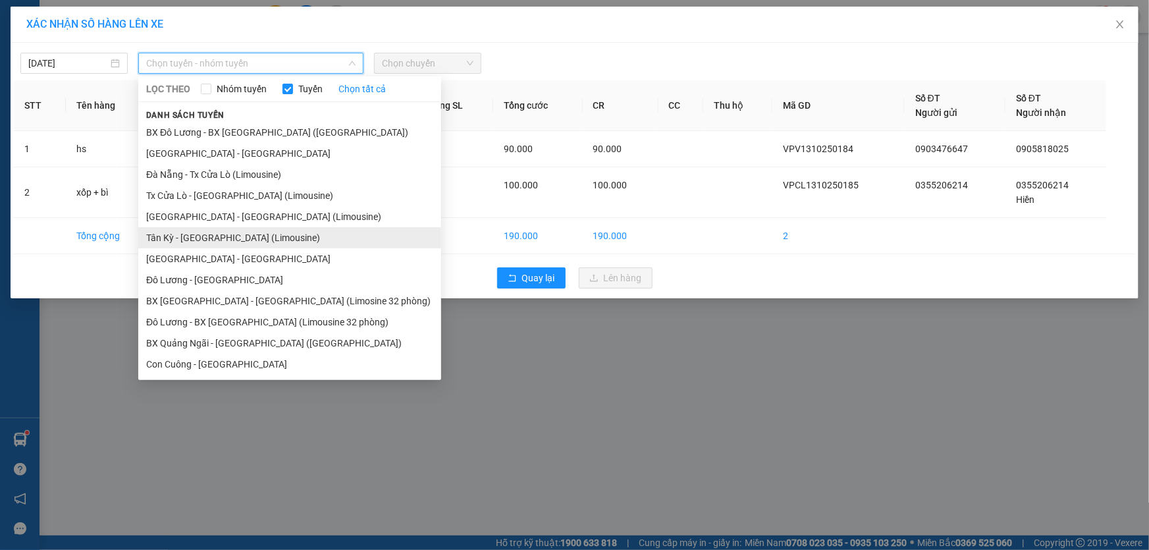
click at [212, 242] on li "Tân Kỳ - [GEOGRAPHIC_DATA] (Limousine)" at bounding box center [289, 237] width 303 height 21
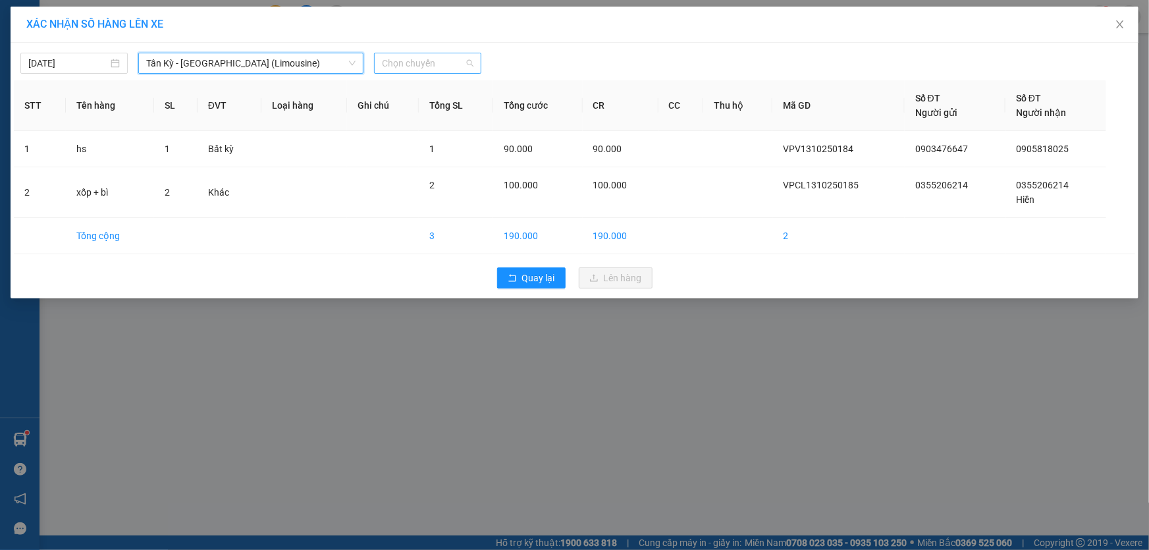
click at [419, 66] on span "Chọn chuyến" at bounding box center [428, 63] width 92 height 20
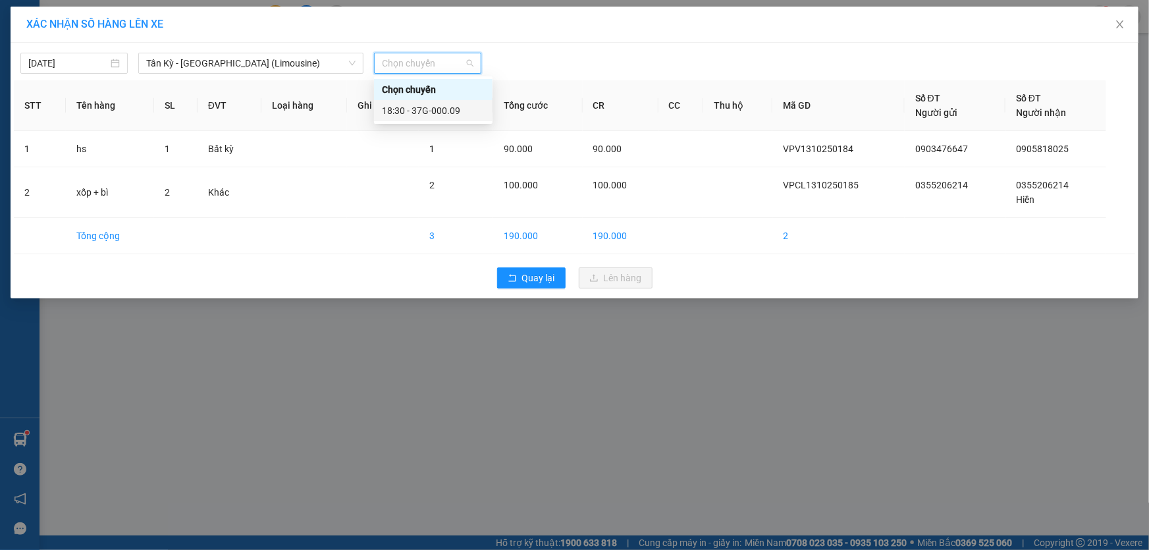
click at [448, 112] on div "18:30 - 37G-000.09" at bounding box center [433, 110] width 103 height 14
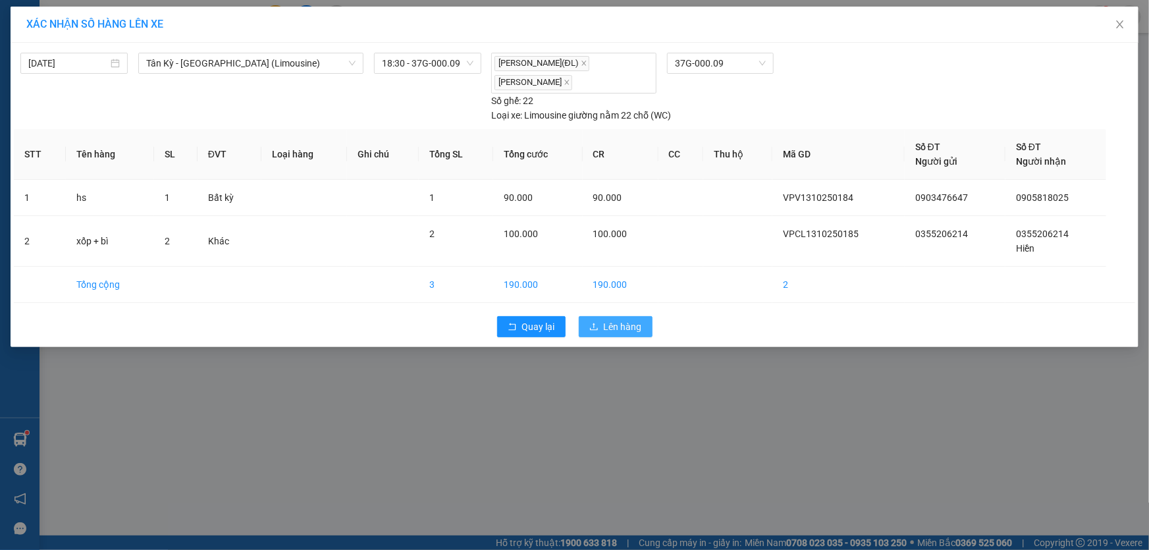
click at [621, 323] on span "Lên hàng" at bounding box center [623, 326] width 38 height 14
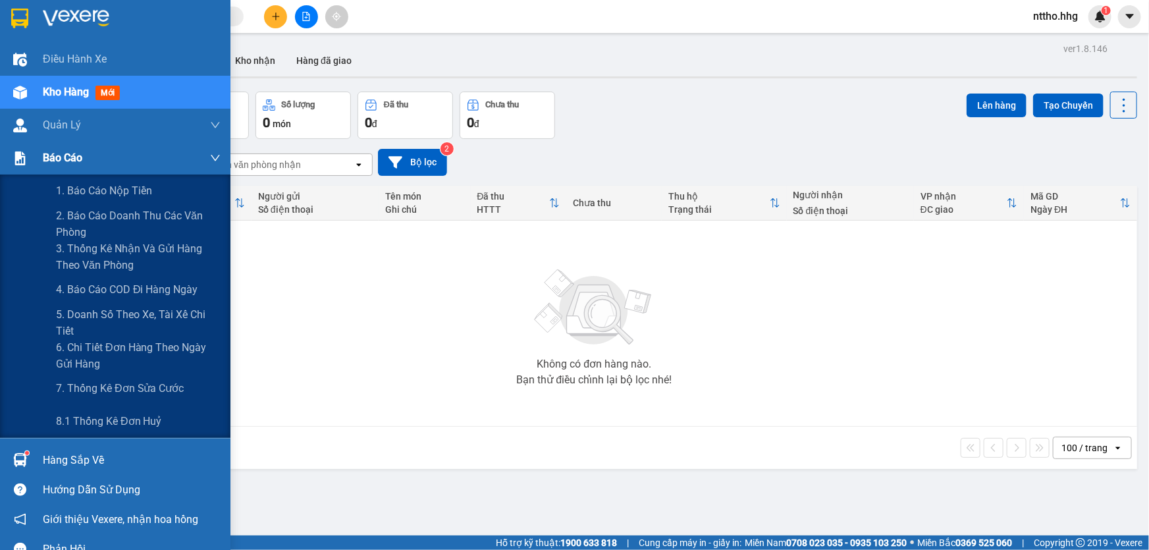
click at [26, 151] on div at bounding box center [20, 158] width 23 height 23
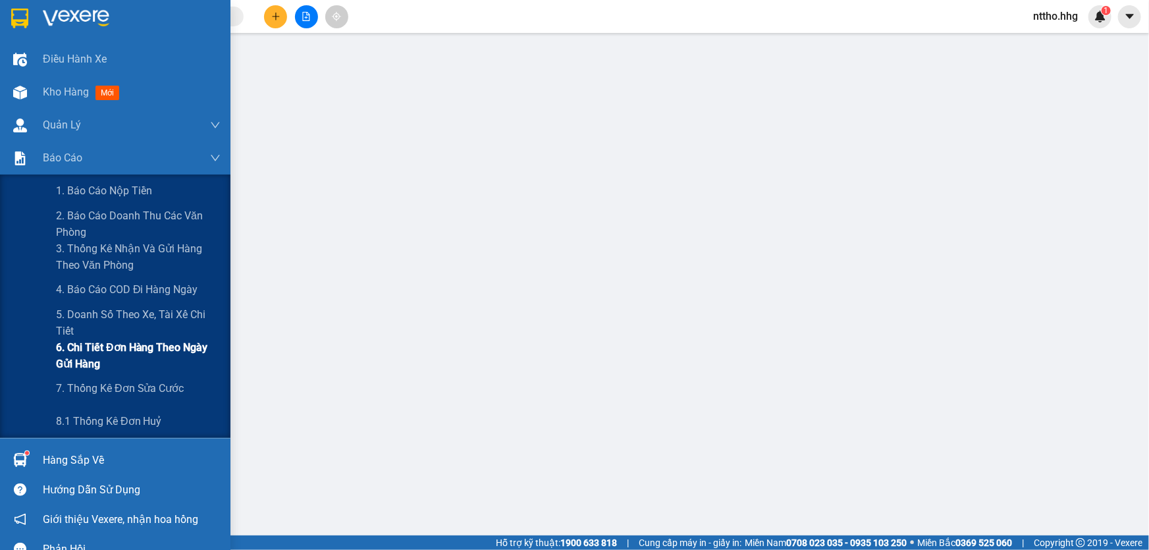
click at [82, 352] on span "6. Chi tiết đơn hàng theo ngày gửi hàng" at bounding box center [138, 355] width 165 height 33
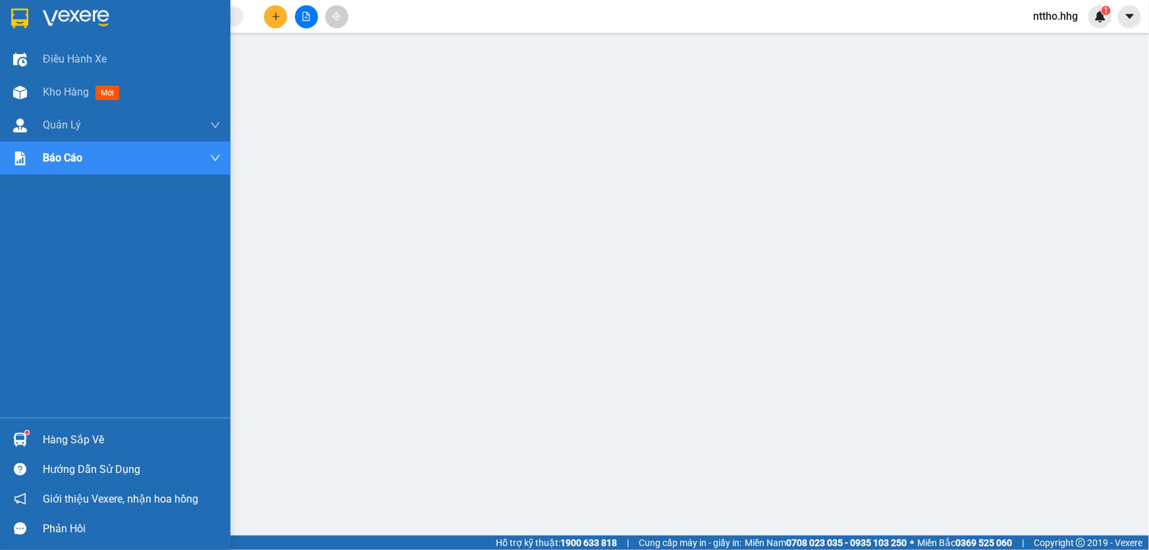
click at [18, 16] on img at bounding box center [19, 19] width 17 height 20
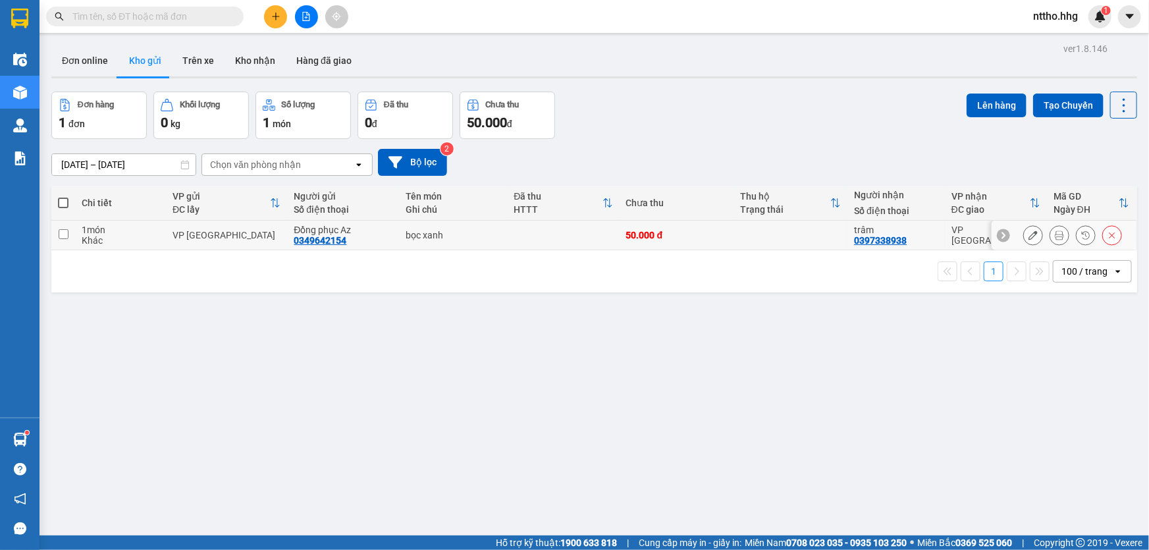
click at [827, 233] on td at bounding box center [790, 236] width 114 height 30
checkbox input "true"
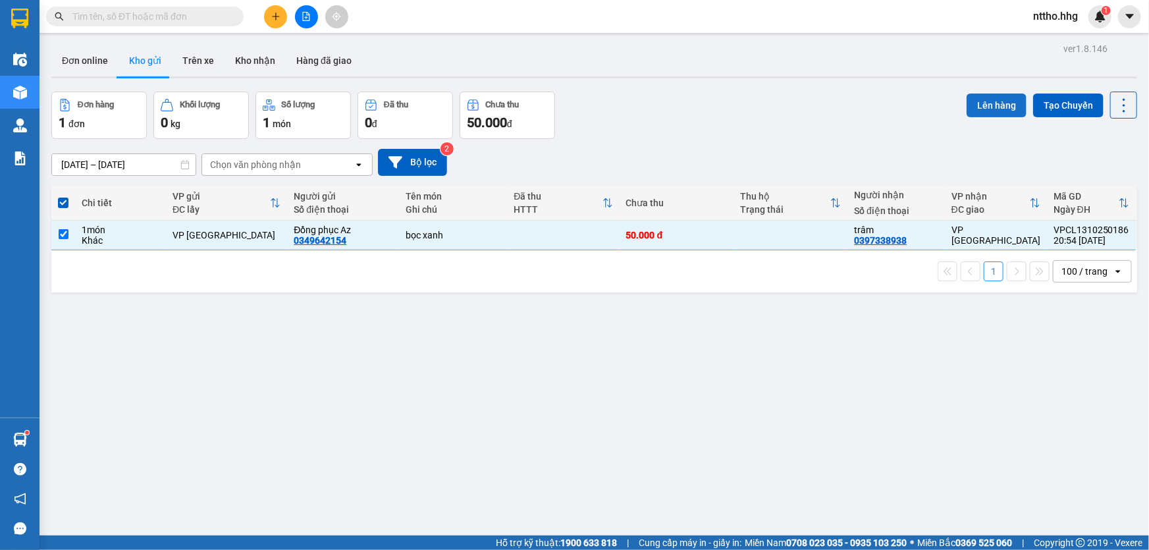
click at [991, 109] on button "Lên hàng" at bounding box center [996, 105] width 60 height 24
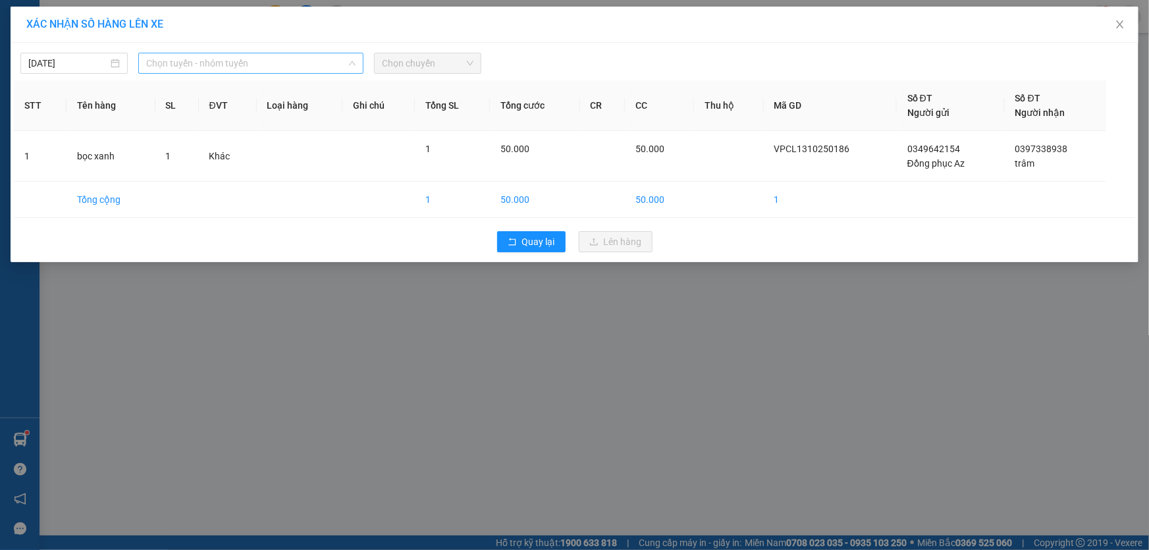
click at [305, 61] on span "Chọn tuyến - nhóm tuyến" at bounding box center [250, 63] width 209 height 20
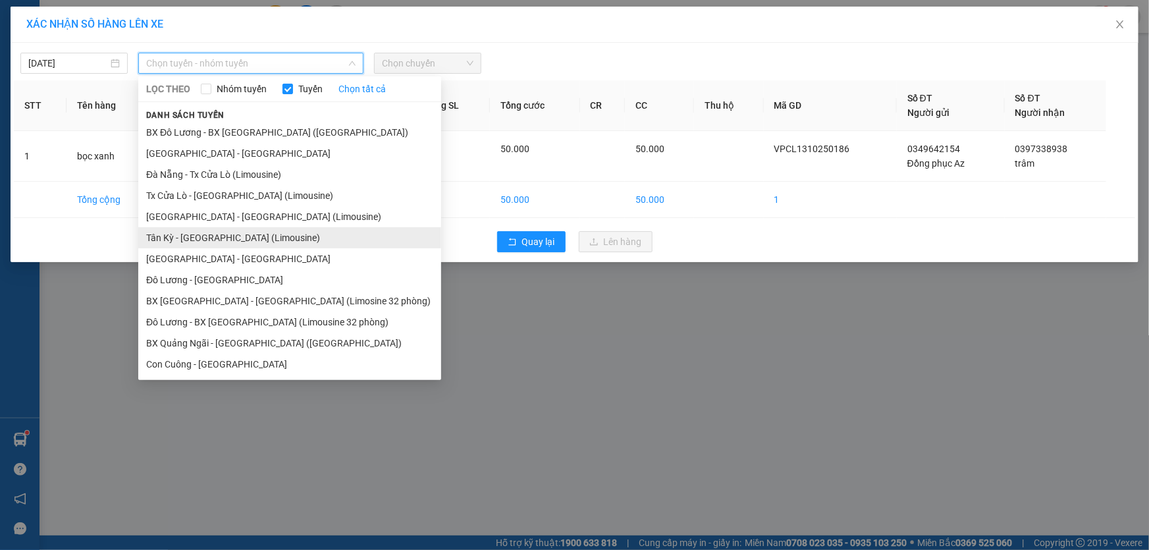
click at [215, 242] on li "Tân Kỳ - [GEOGRAPHIC_DATA] (Limousine)" at bounding box center [289, 237] width 303 height 21
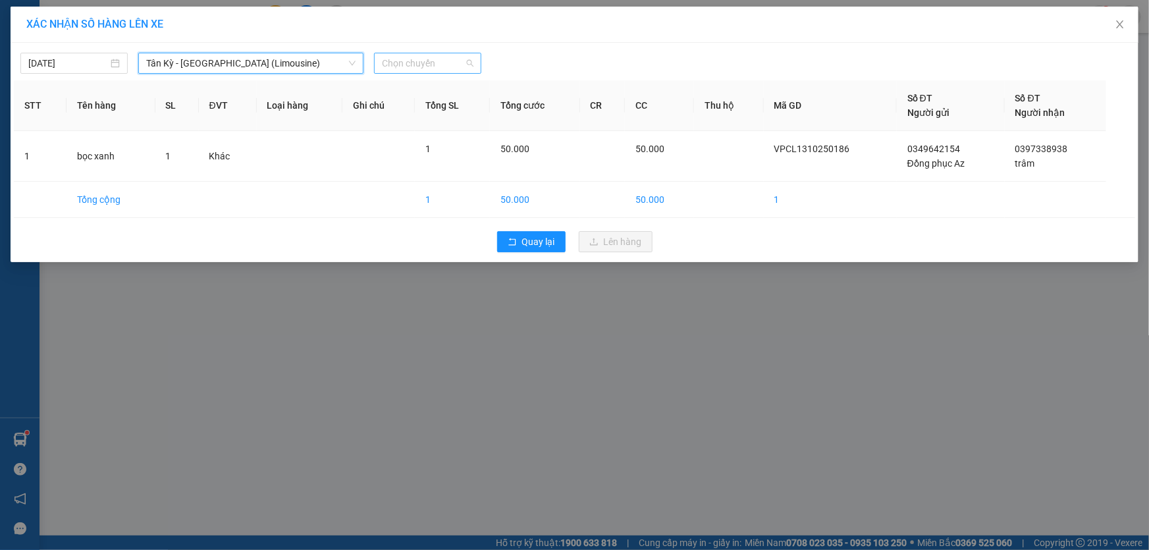
click at [421, 68] on span "Chọn chuyến" at bounding box center [428, 63] width 92 height 20
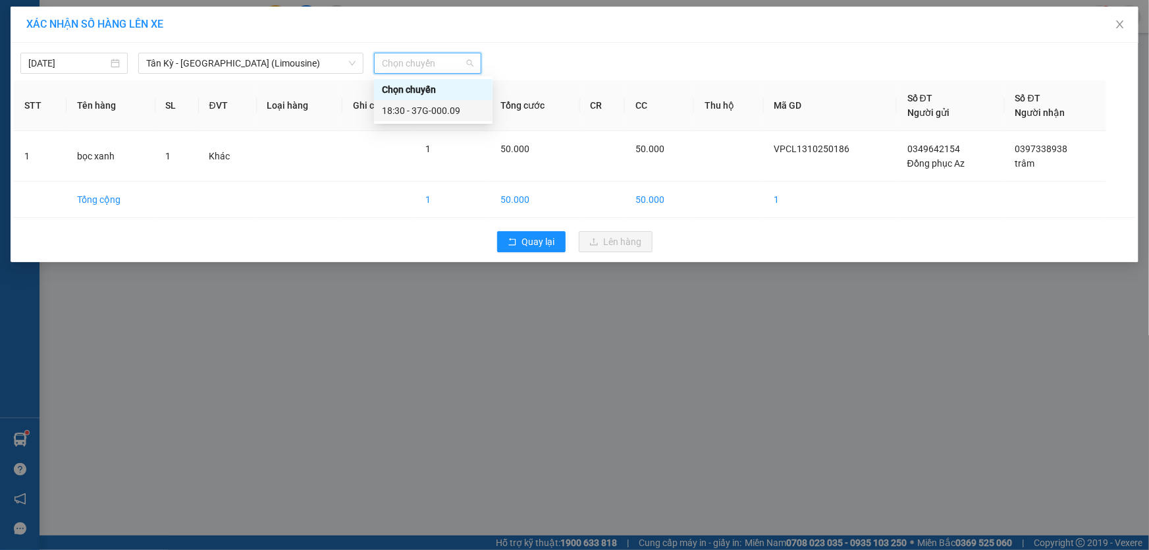
click at [455, 113] on div "18:30 - 37G-000.09" at bounding box center [433, 110] width 103 height 14
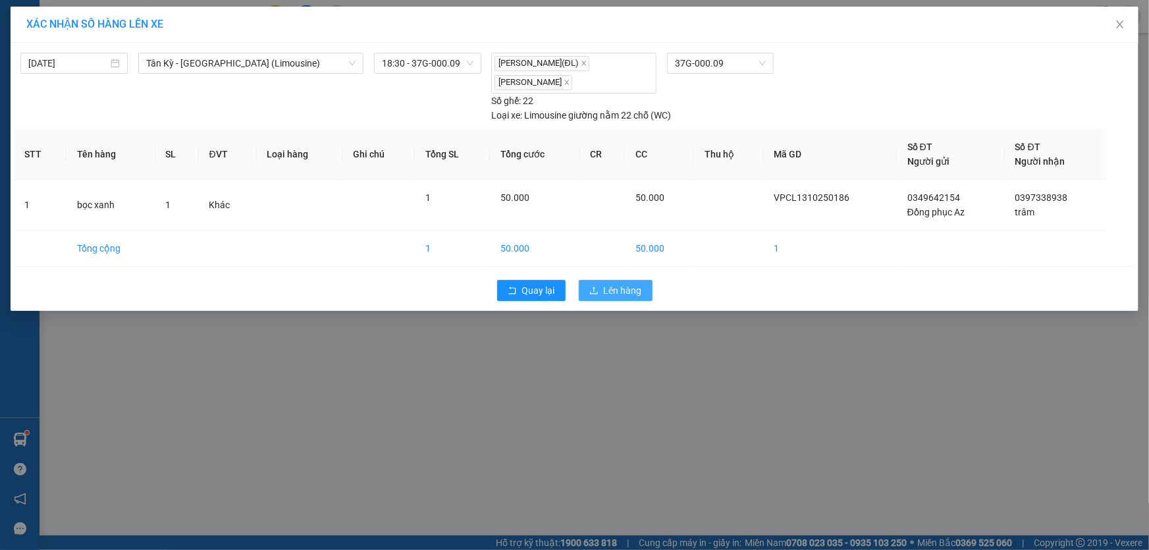
click at [618, 291] on span "Lên hàng" at bounding box center [623, 290] width 38 height 14
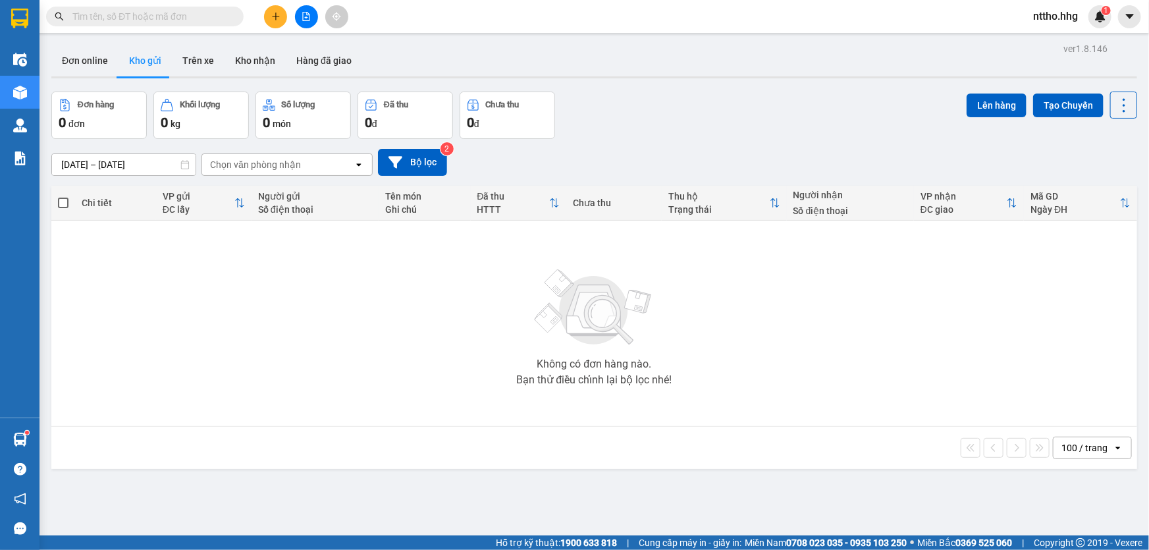
click at [1061, 12] on span "nttho.hhg" at bounding box center [1055, 16] width 66 height 16
click at [1057, 36] on li "Đăng xuất" at bounding box center [1062, 40] width 84 height 21
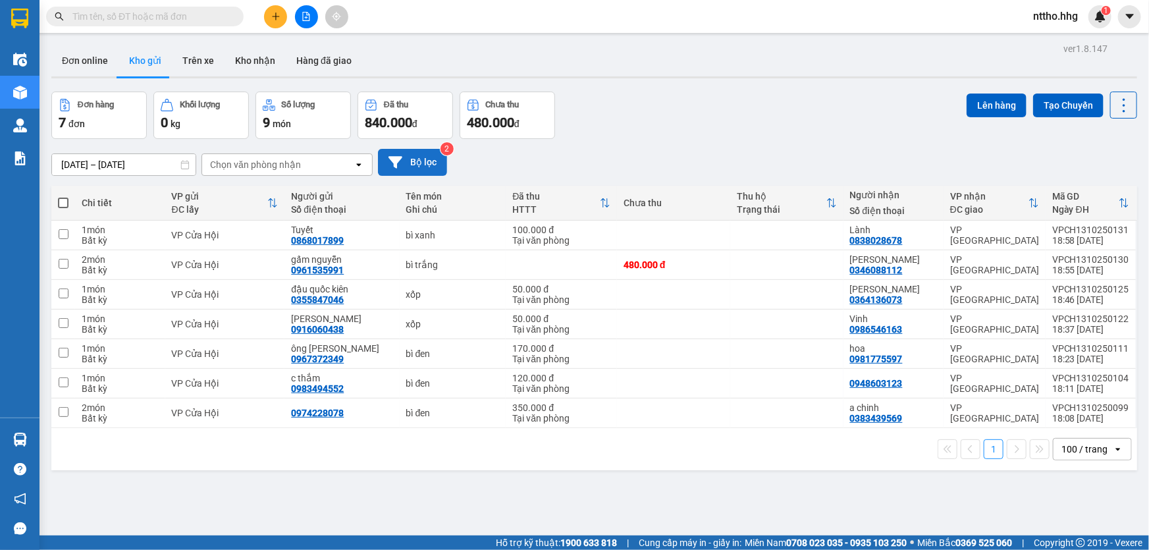
click at [421, 159] on button "Bộ lọc" at bounding box center [412, 162] width 69 height 27
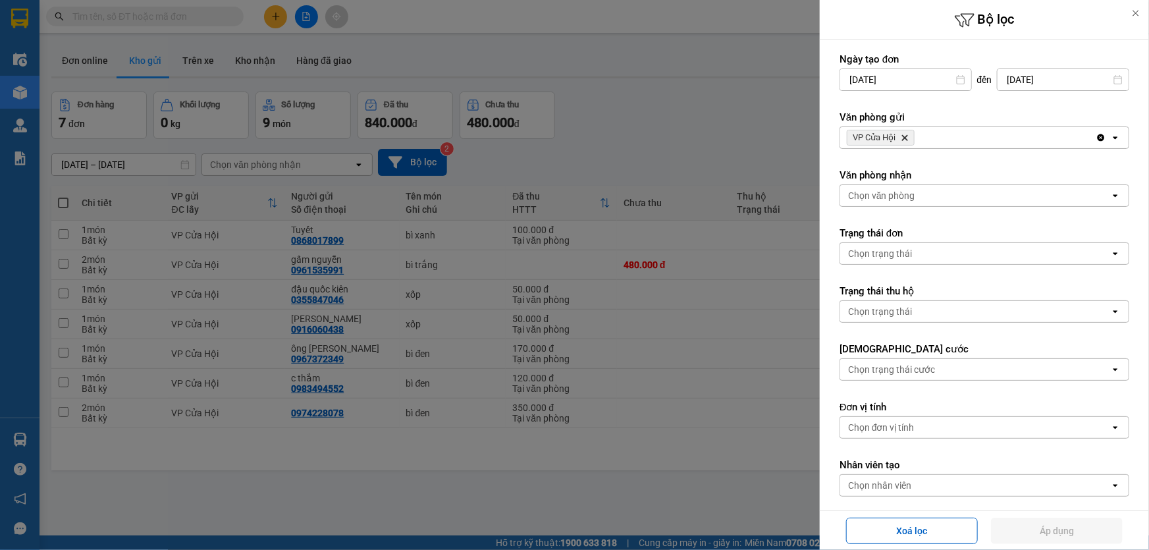
click at [902, 136] on icon "Delete" at bounding box center [905, 138] width 8 height 8
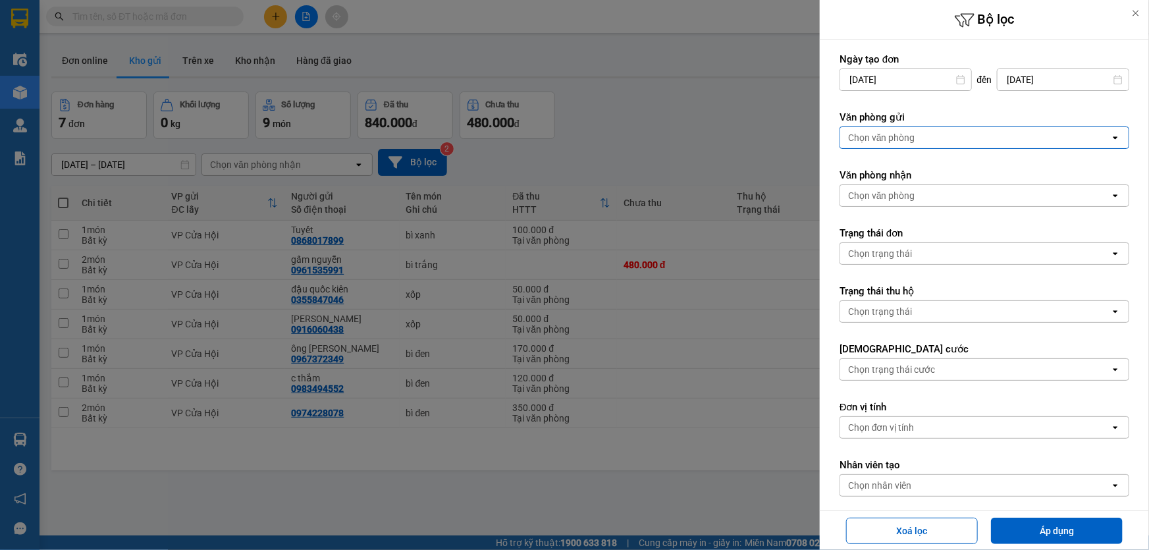
click at [918, 140] on div "Chọn văn phòng" at bounding box center [975, 137] width 270 height 21
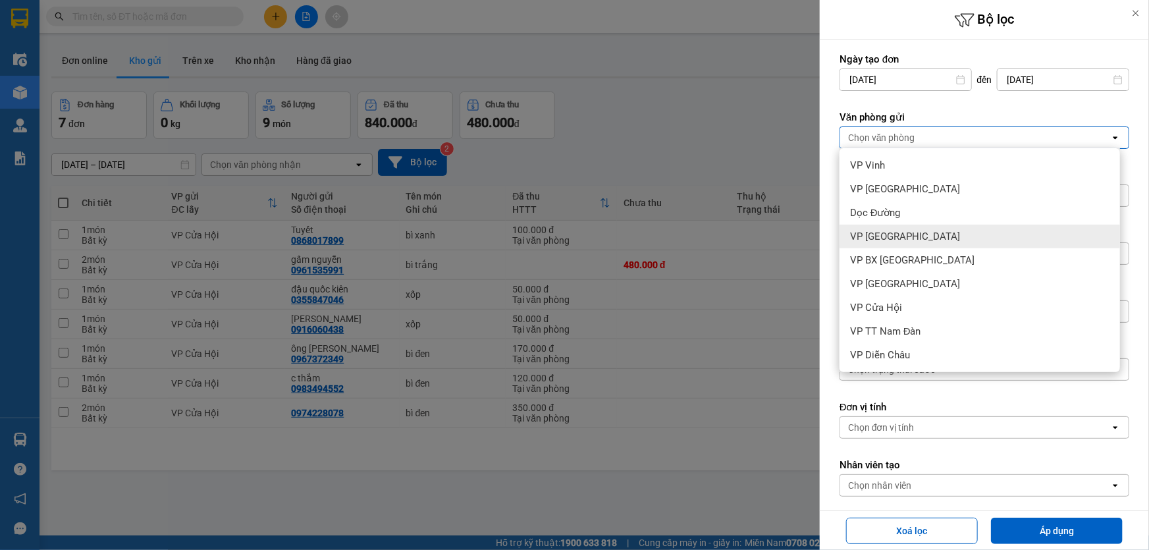
click at [908, 241] on div "VP [GEOGRAPHIC_DATA]" at bounding box center [979, 236] width 280 height 24
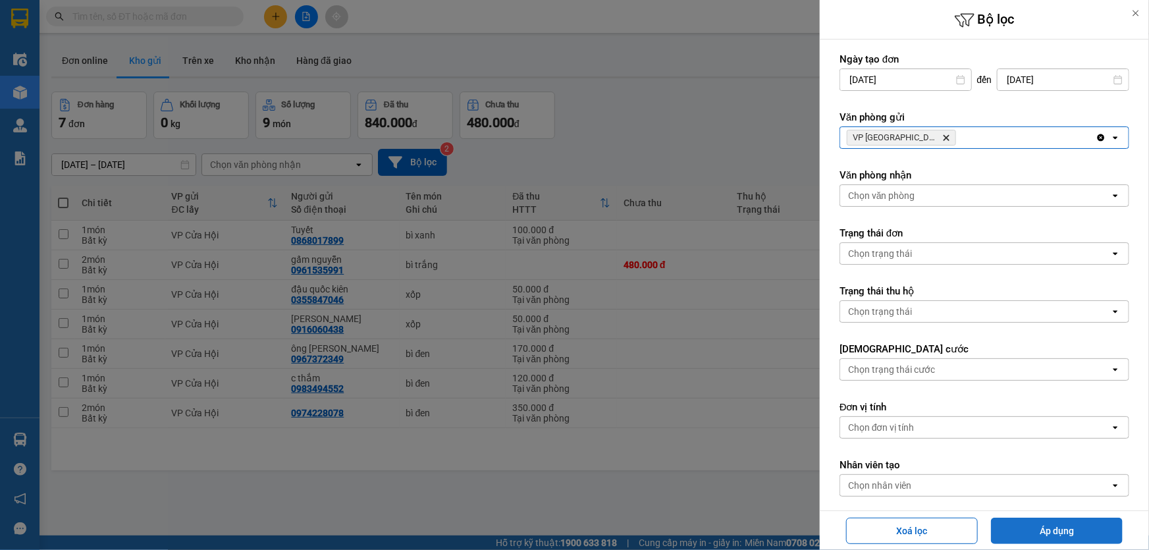
click at [1068, 530] on button "Áp dụng" at bounding box center [1057, 530] width 132 height 26
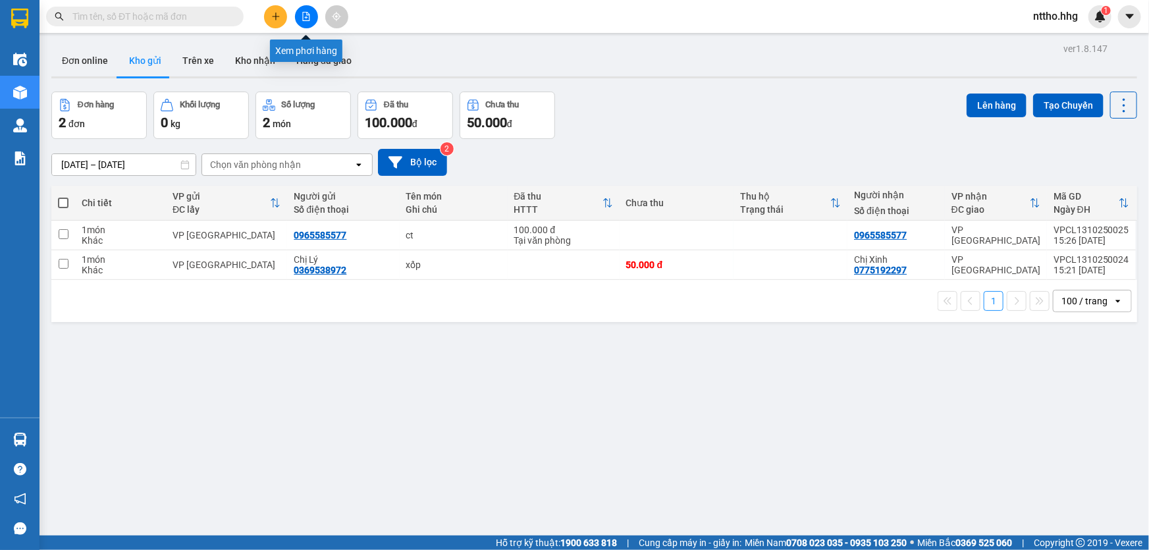
click at [306, 18] on icon "file-add" at bounding box center [306, 16] width 7 height 9
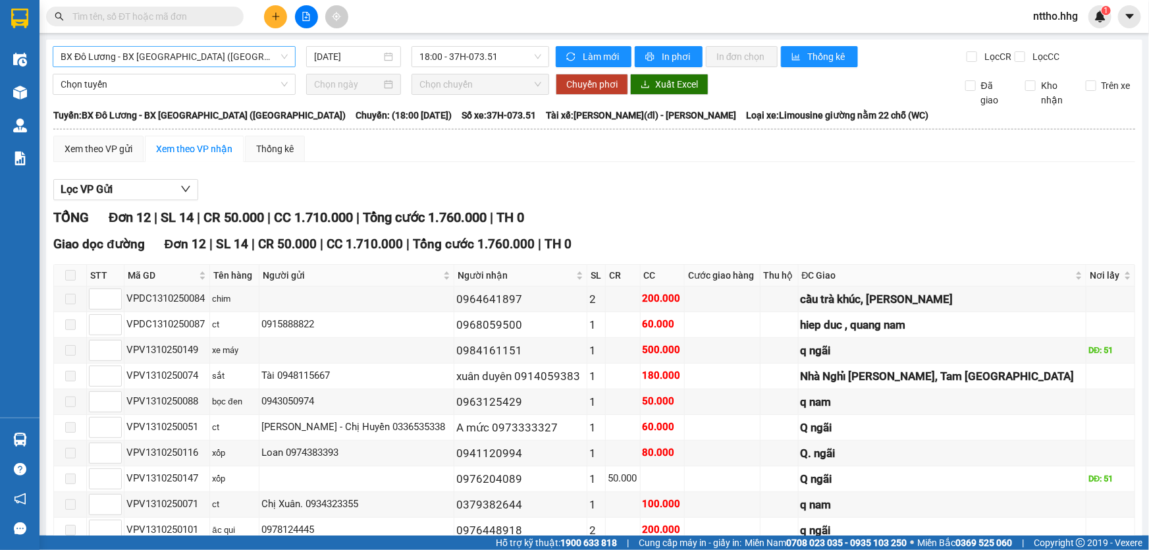
click at [228, 58] on span "BX Đô Lương - BX [GEOGRAPHIC_DATA] ([GEOGRAPHIC_DATA])" at bounding box center [174, 57] width 227 height 20
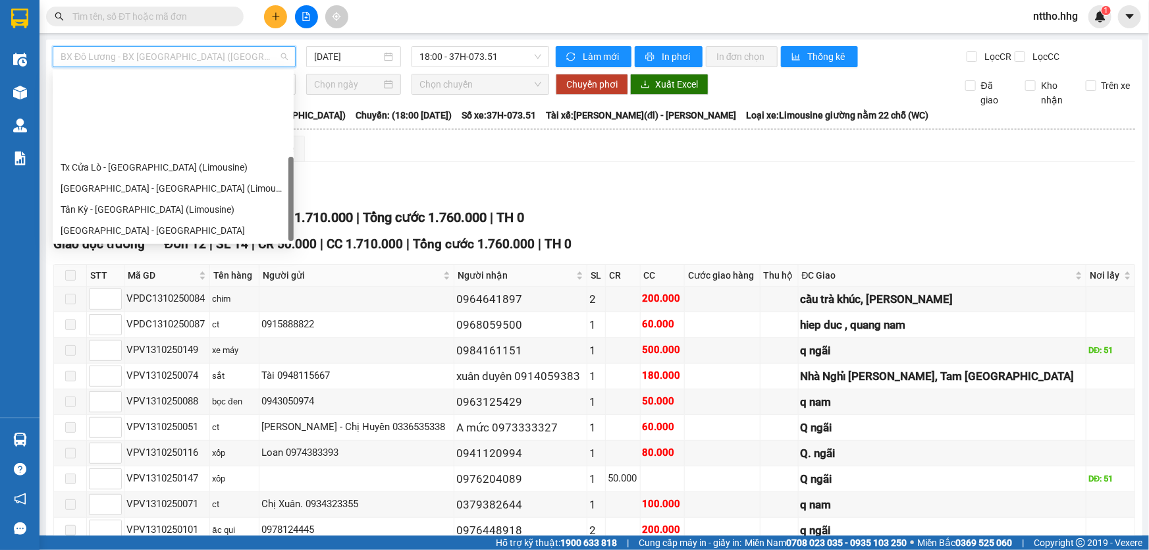
scroll to position [105, 0]
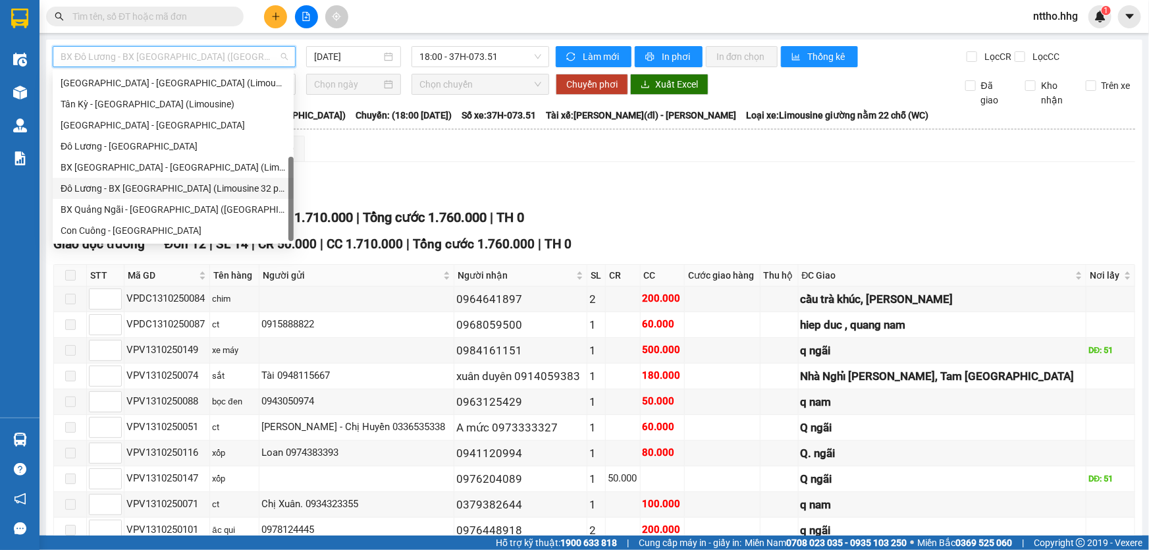
click at [219, 192] on div "Đô Lương - BX [GEOGRAPHIC_DATA] (Limousine 32 phòng)" at bounding box center [173, 188] width 225 height 14
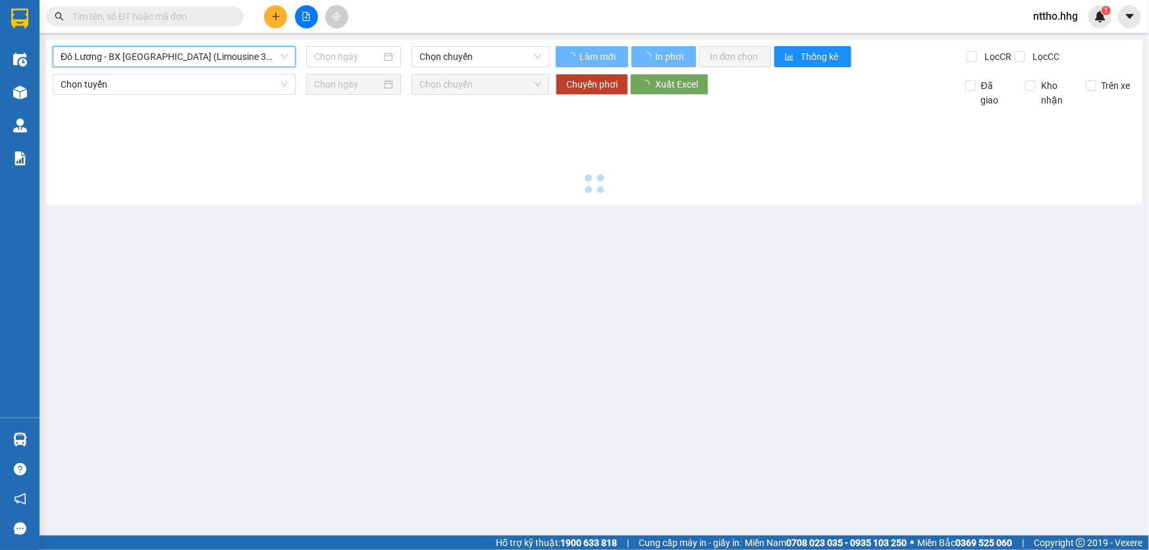
type input "[DATE]"
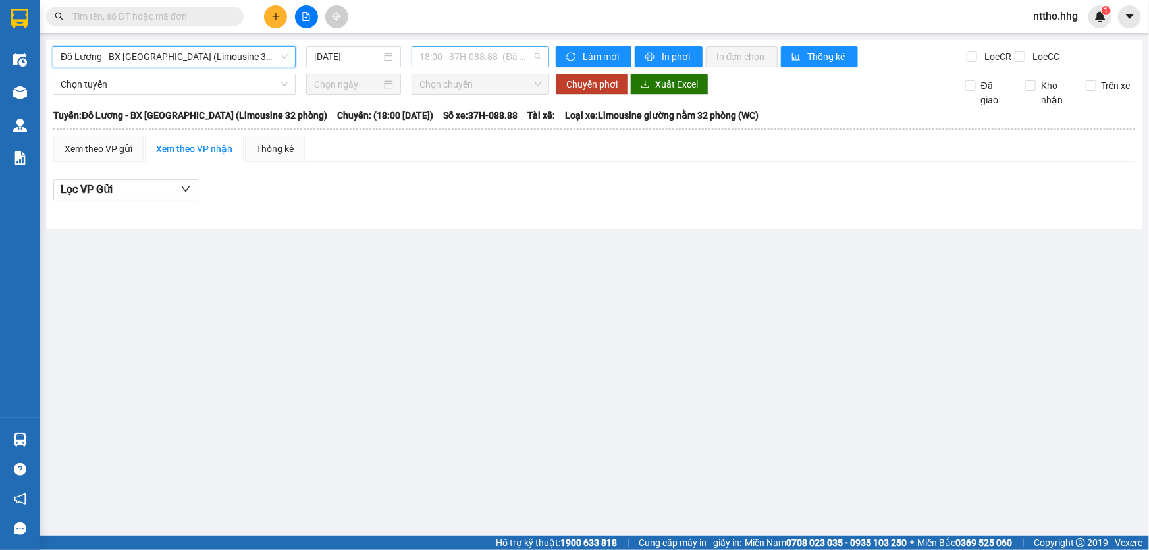
click at [478, 55] on span "18:00 - 37H-088.88 - (Đã hủy)" at bounding box center [480, 57] width 122 height 20
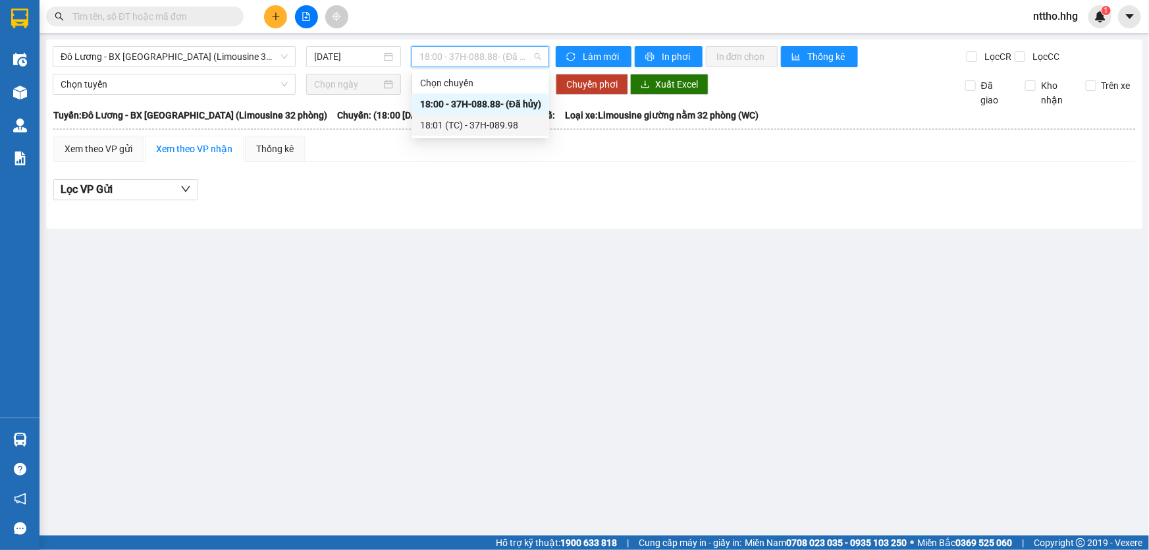
click at [509, 122] on div "18:01 (TC) - 37H-089.98" at bounding box center [480, 125] width 121 height 14
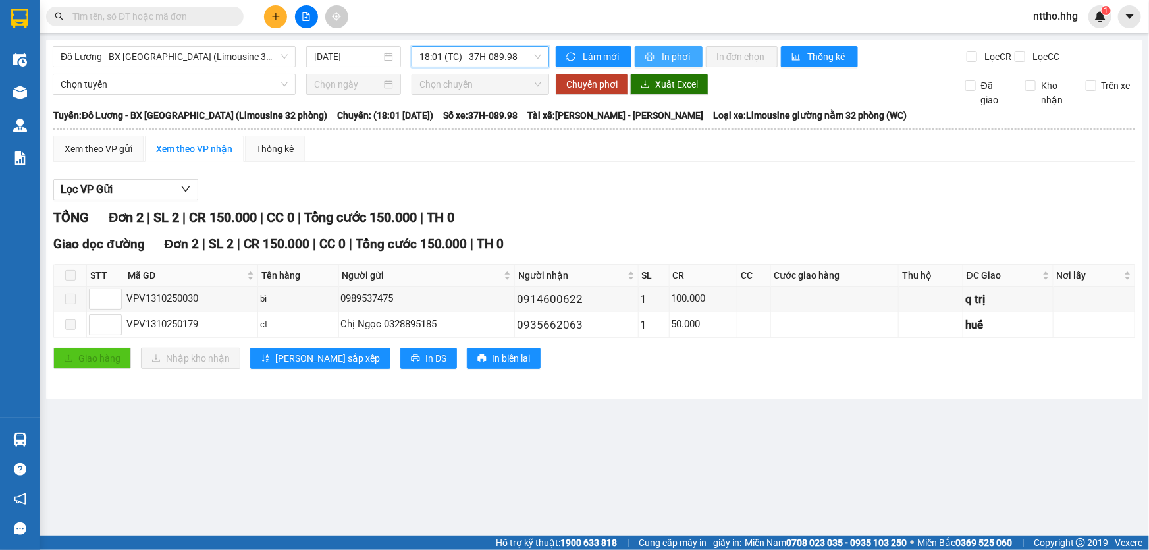
click at [664, 54] on span "In phơi" at bounding box center [677, 56] width 30 height 14
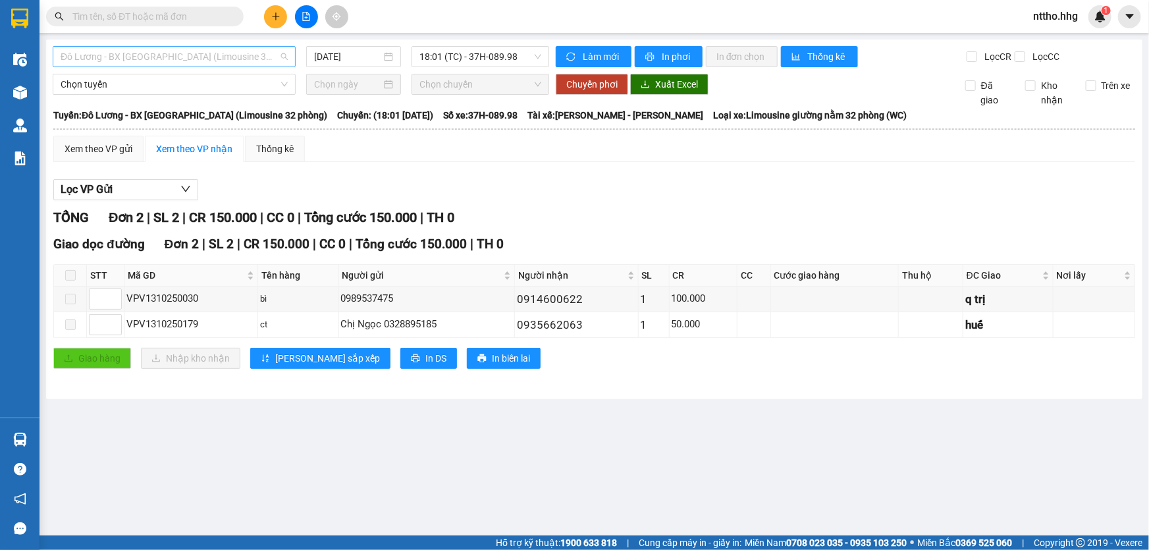
click at [201, 59] on span "Đô Lương - BX [GEOGRAPHIC_DATA] (Limousine 32 phòng)" at bounding box center [174, 57] width 227 height 20
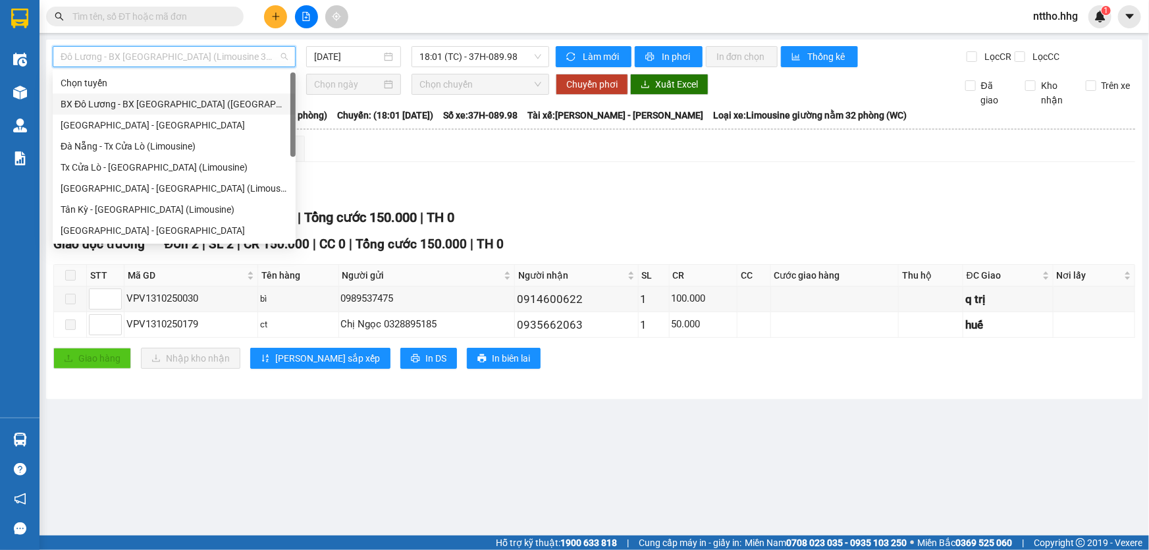
click at [163, 105] on div "BX Đô Lương - BX [GEOGRAPHIC_DATA] ([GEOGRAPHIC_DATA])" at bounding box center [174, 104] width 227 height 14
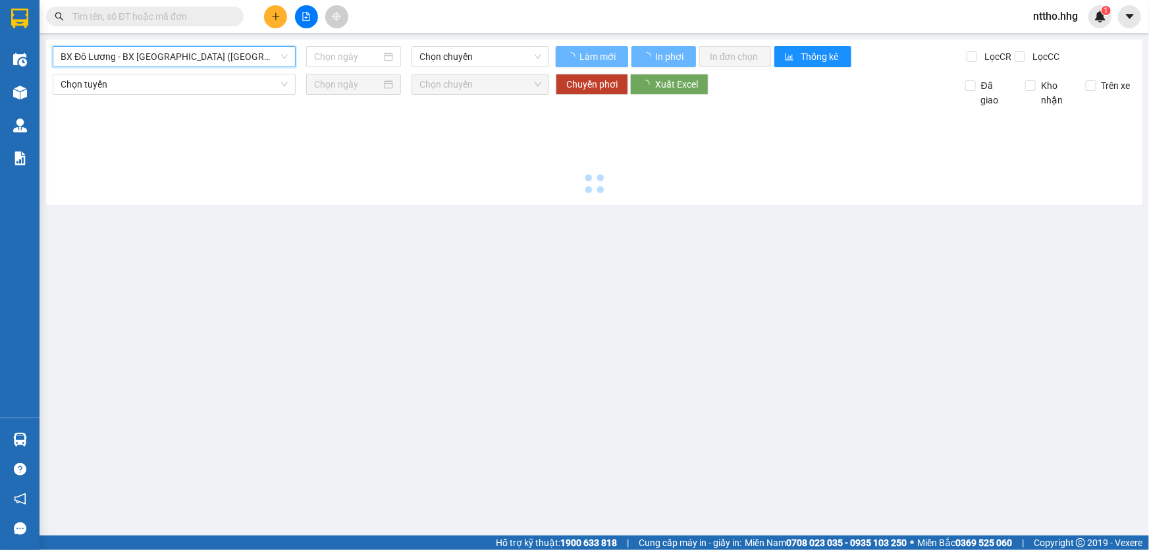
type input "[DATE]"
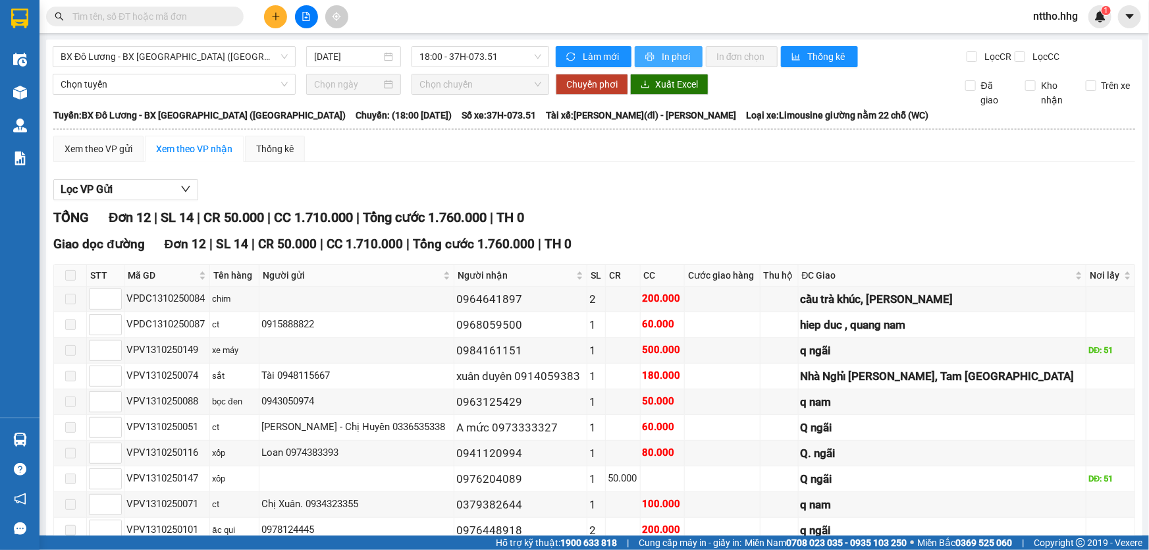
click at [664, 56] on span "In phơi" at bounding box center [677, 56] width 30 height 14
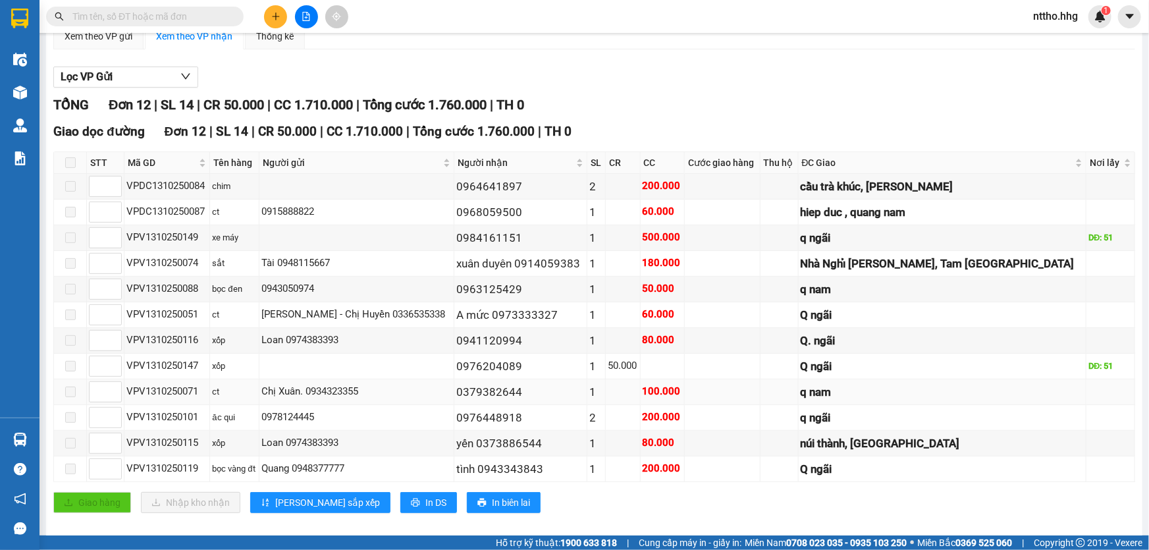
scroll to position [124, 0]
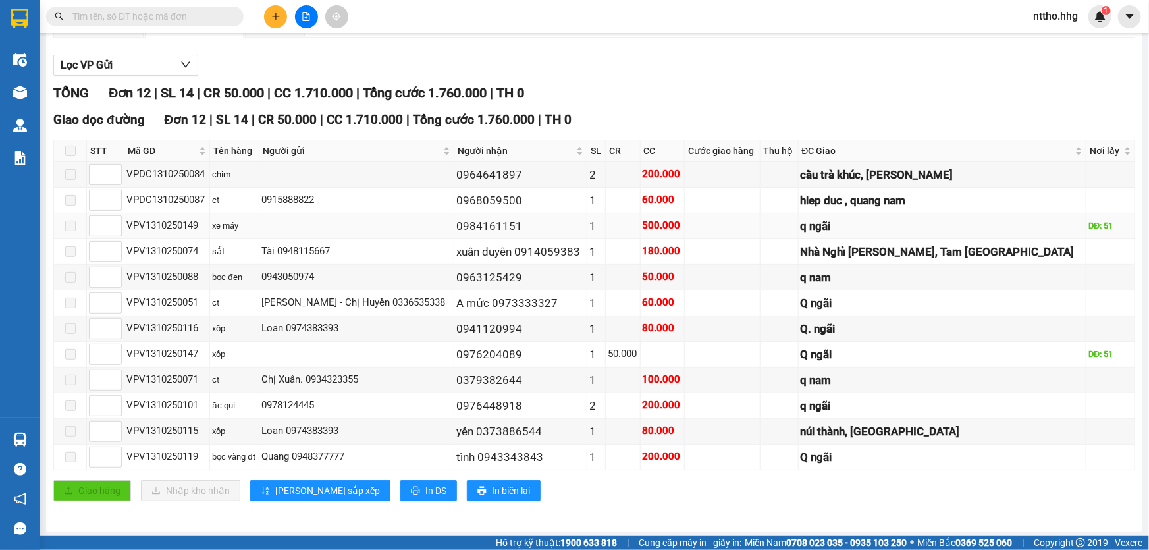
drag, startPoint x: 905, startPoint y: 235, endPoint x: 534, endPoint y: 235, distance: 371.3
click at [535, 235] on tr "VPV1310250149 xe máy 0984161151 1 500.000 q ngãi DĐ: 51" at bounding box center [594, 226] width 1081 height 26
click at [528, 235] on td "0984161151" at bounding box center [520, 226] width 133 height 26
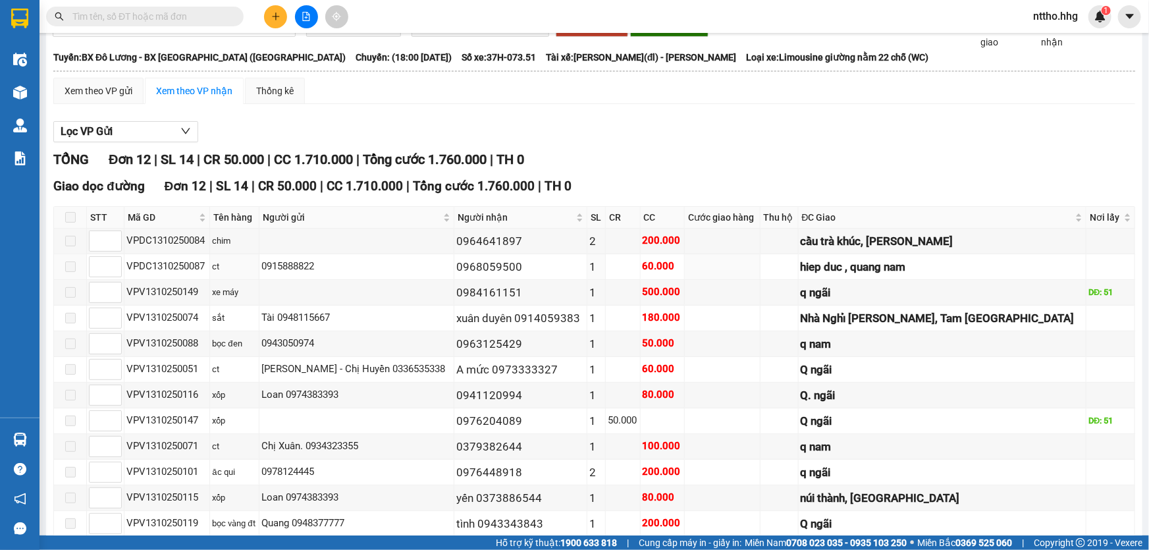
scroll to position [0, 0]
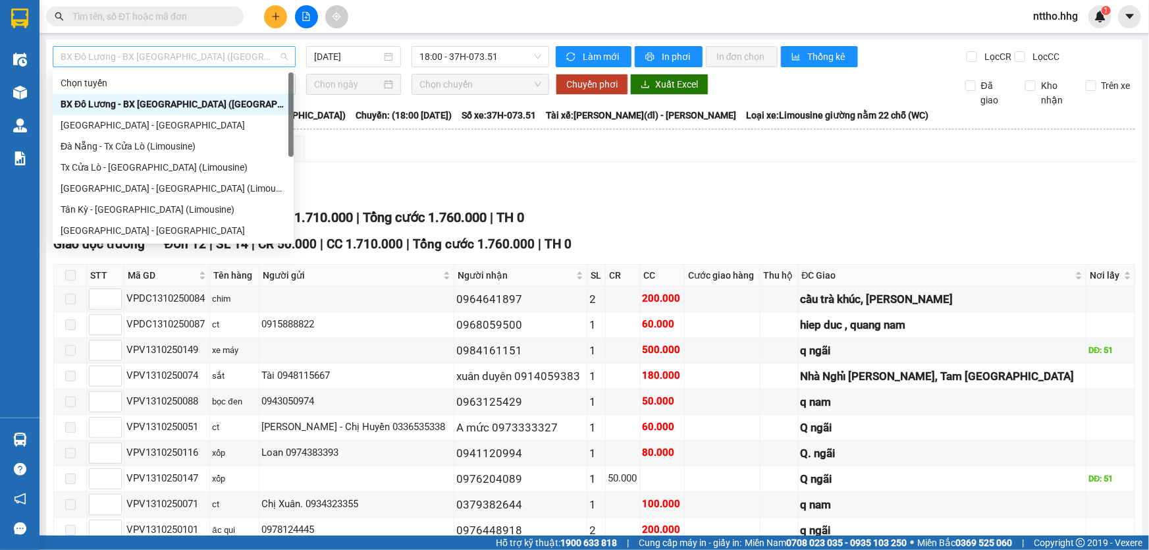
click at [235, 51] on span "BX Đô Lương - BX [GEOGRAPHIC_DATA] ([GEOGRAPHIC_DATA])" at bounding box center [174, 57] width 227 height 20
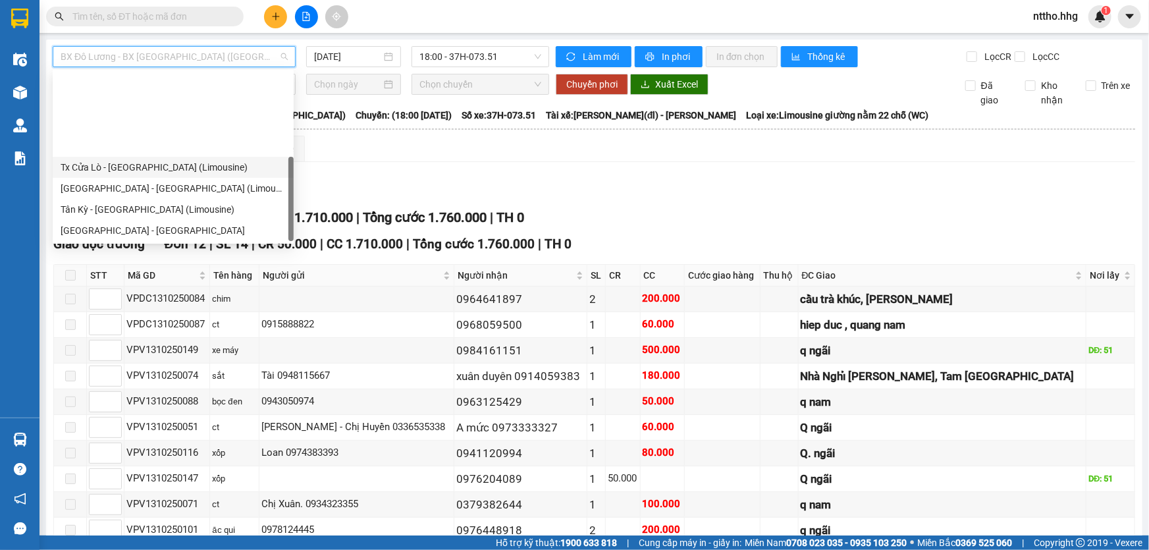
scroll to position [105, 0]
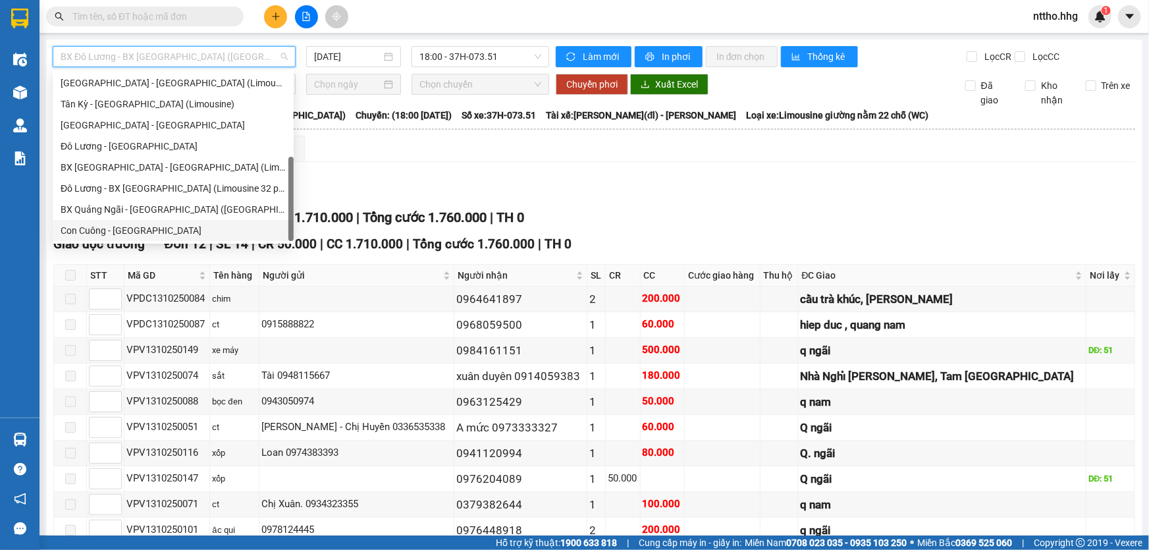
click at [122, 229] on div "Con Cuông - [GEOGRAPHIC_DATA]" at bounding box center [173, 230] width 225 height 14
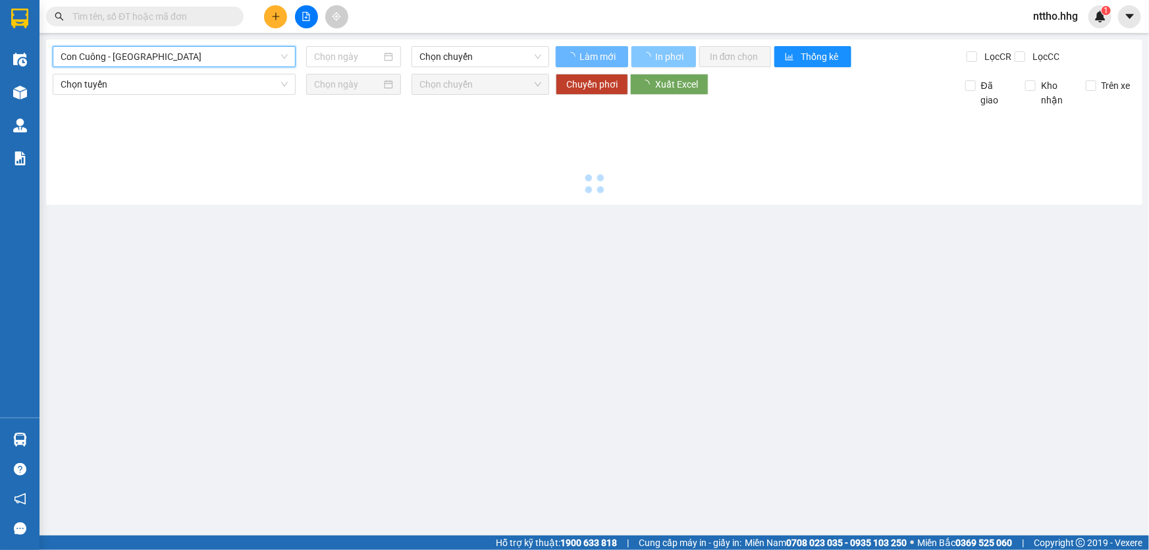
type input "[DATE]"
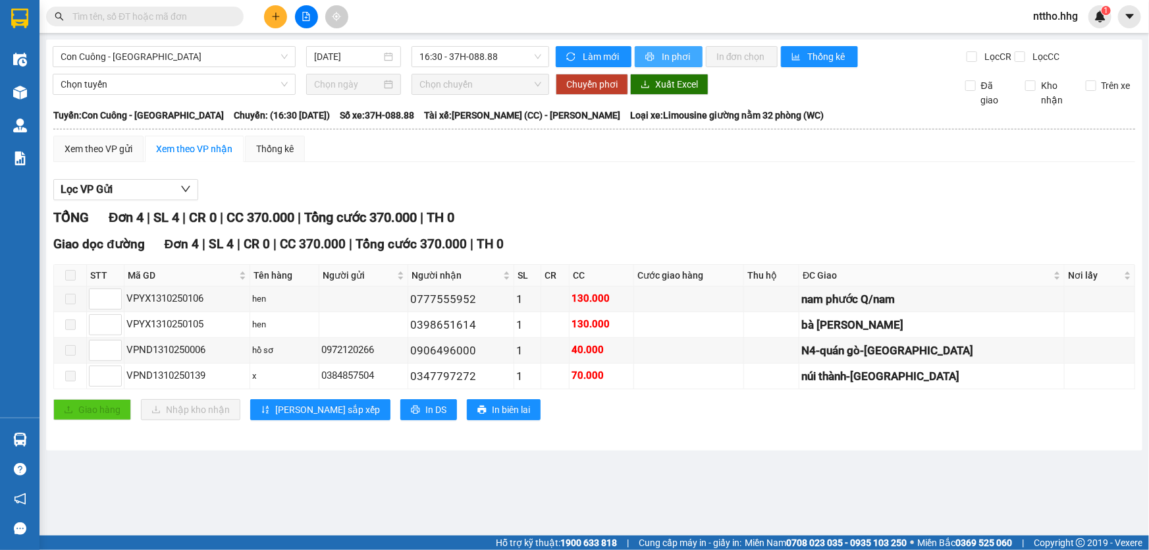
click at [681, 49] on span "In phơi" at bounding box center [677, 56] width 30 height 14
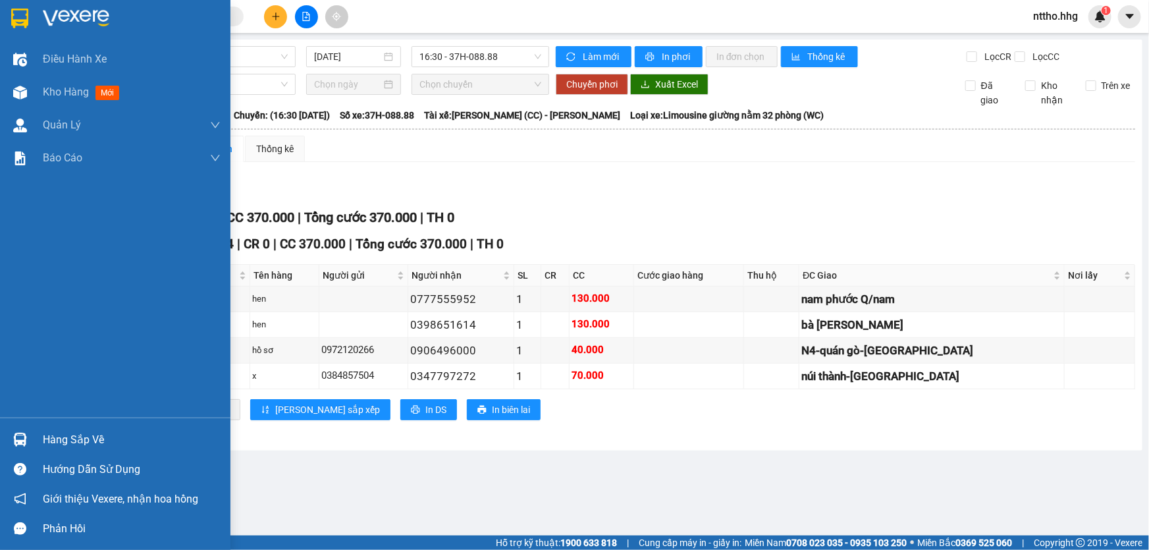
click at [11, 25] on img at bounding box center [19, 19] width 17 height 20
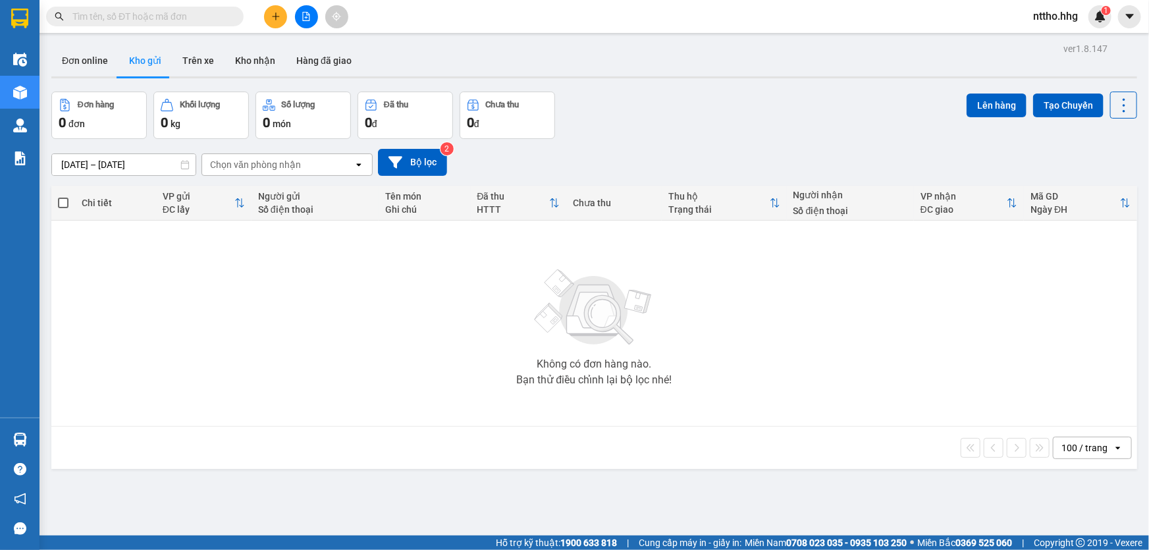
click at [652, 123] on div "Đơn hàng 0 đơn Khối lượng 0 kg Số lượng 0 món Đã thu 0 đ Chưa thu 0 đ Lên hàng …" at bounding box center [594, 115] width 1086 height 47
click at [319, 61] on button "Hàng đã giao" at bounding box center [324, 61] width 76 height 32
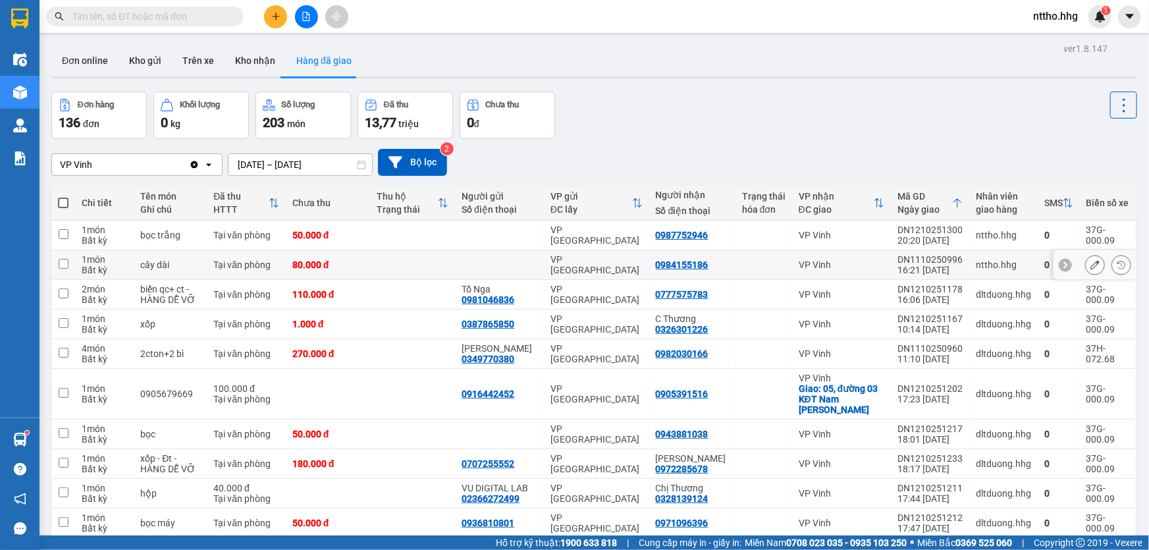
click at [983, 265] on div "nttho.hhg" at bounding box center [1003, 264] width 55 height 11
checkbox input "true"
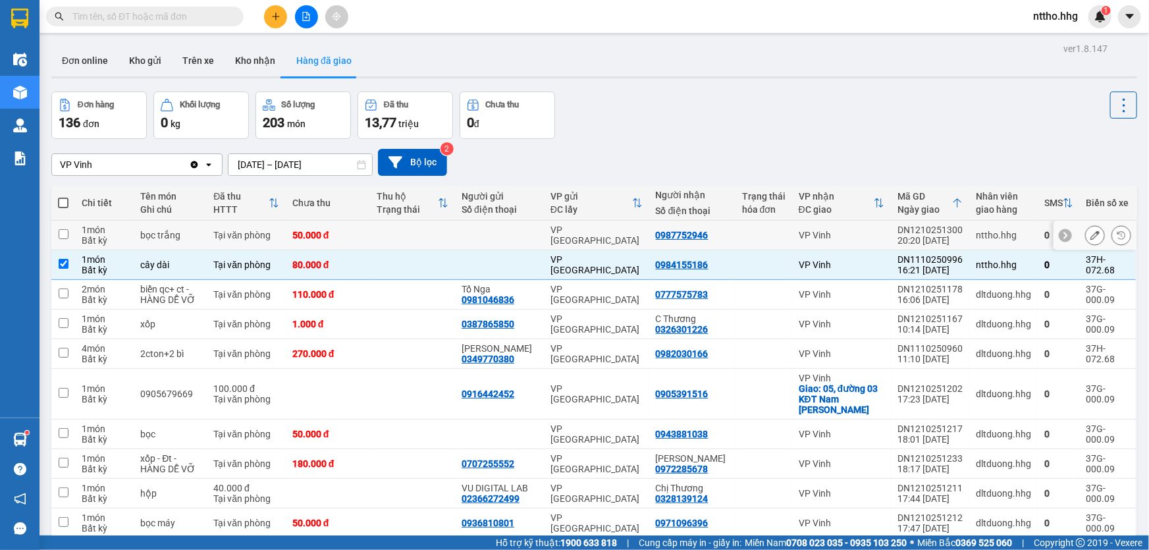
click at [987, 244] on td "nttho.hhg" at bounding box center [1003, 236] width 68 height 30
checkbox input "true"
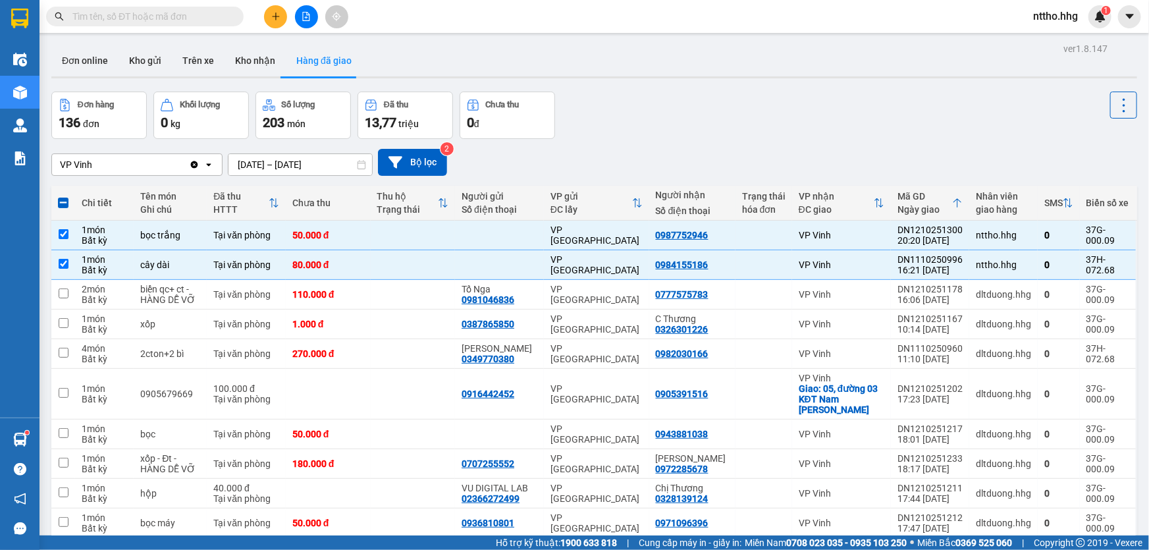
click at [1053, 14] on span "nttho.hhg" at bounding box center [1055, 16] width 66 height 16
click at [1056, 40] on span "Đăng xuất" at bounding box center [1068, 41] width 55 height 14
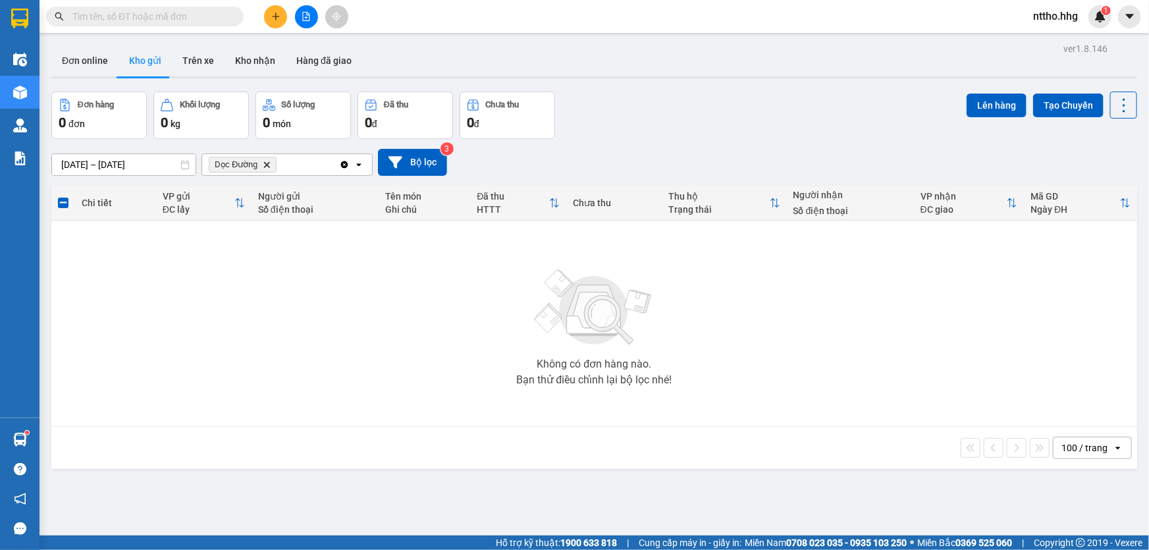
click at [1053, 14] on span "nttho.hhg" at bounding box center [1055, 16] width 66 height 16
click at [1055, 39] on span "Đăng xuất" at bounding box center [1068, 41] width 55 height 14
